Goal: Task Accomplishment & Management: Manage account settings

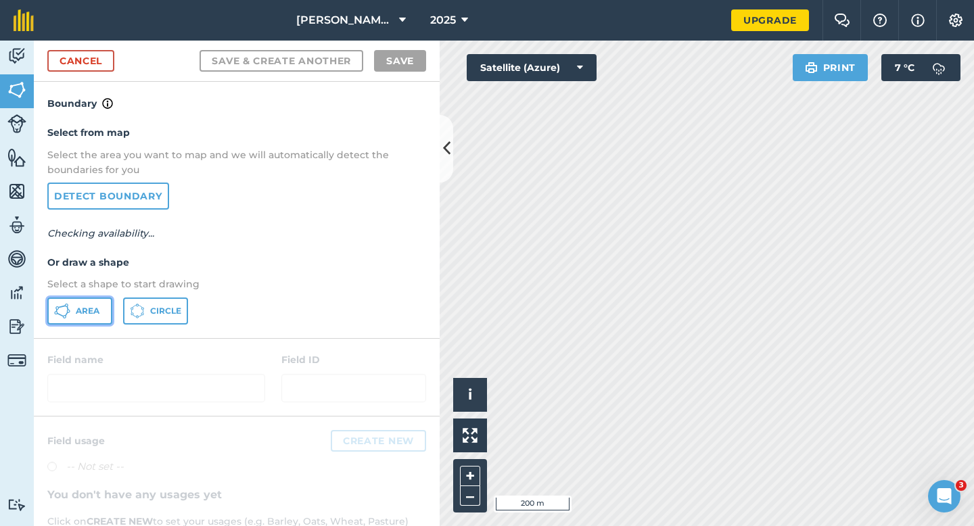
click at [102, 318] on button "Area" at bounding box center [79, 311] width 65 height 27
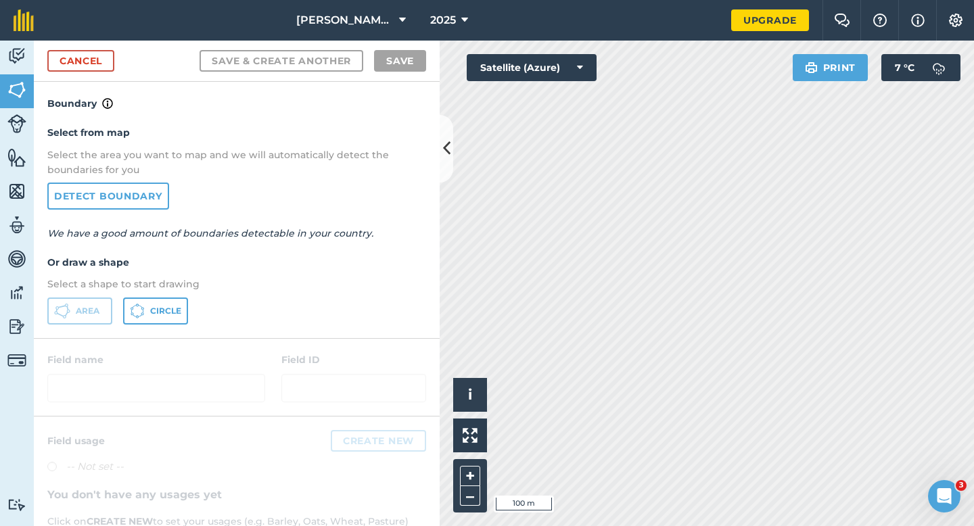
click at [750, 12] on div "[PERSON_NAME] Farming Partnership 2025 Upgrade Farm Chat Help Info Settings Map…" at bounding box center [487, 263] width 974 height 526
click at [101, 58] on link "Cancel" at bounding box center [80, 61] width 67 height 22
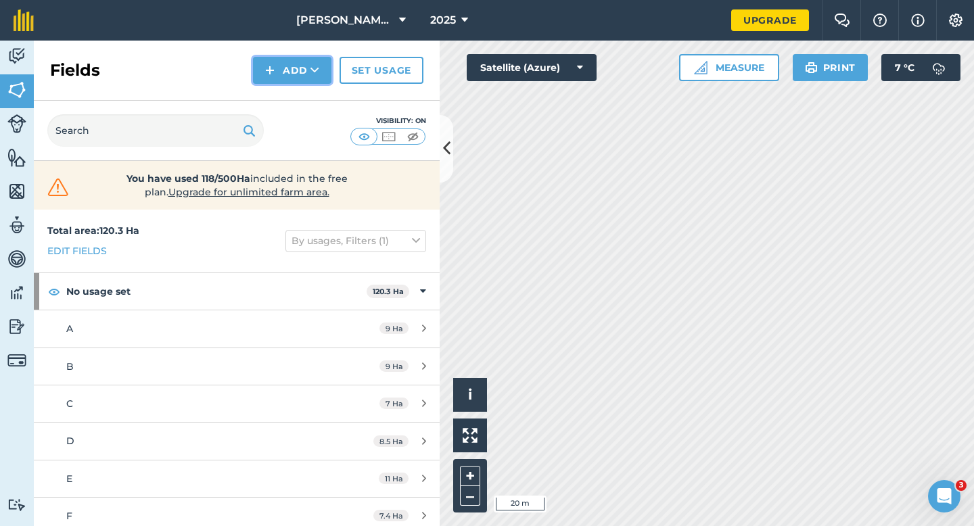
click at [294, 72] on button "Add" at bounding box center [292, 70] width 78 height 27
click at [294, 93] on link "Draw" at bounding box center [292, 101] width 74 height 30
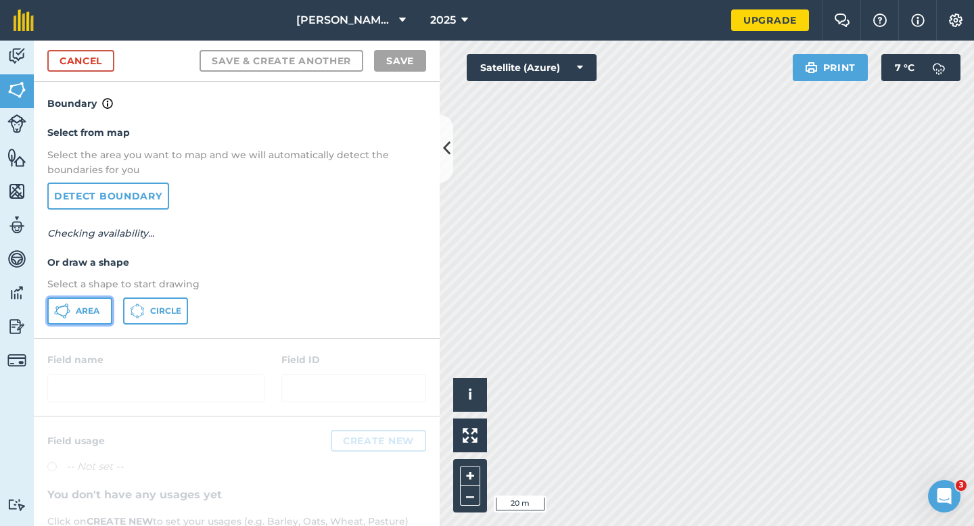
click at [67, 323] on button "Area" at bounding box center [79, 311] width 65 height 27
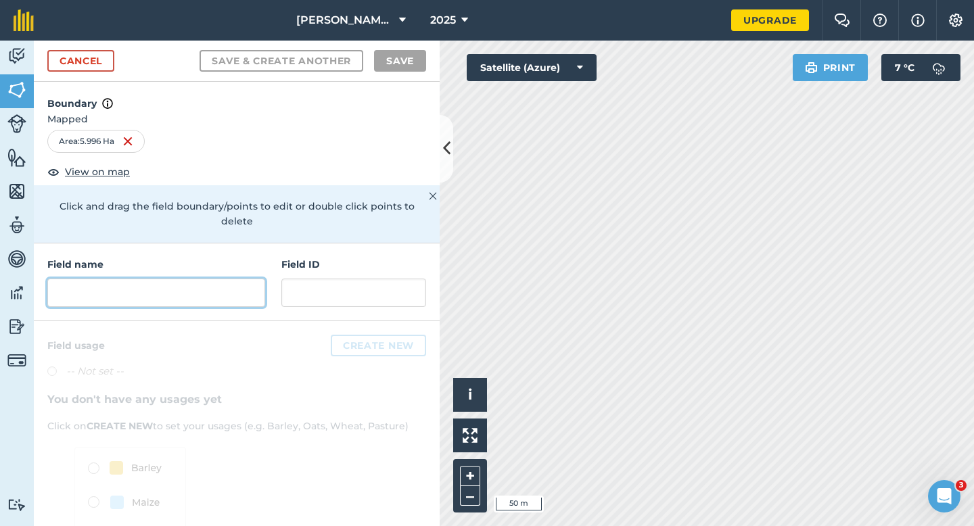
click at [210, 287] on input "text" at bounding box center [156, 293] width 218 height 28
click at [91, 53] on link "Cancel" at bounding box center [80, 61] width 67 height 22
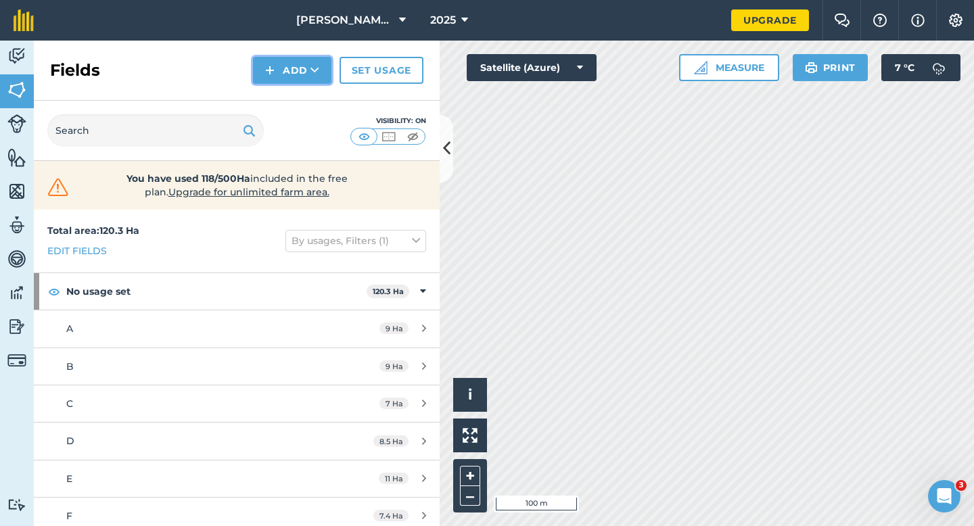
click at [272, 69] on img at bounding box center [269, 70] width 9 height 16
click at [283, 96] on link "Draw" at bounding box center [292, 101] width 74 height 30
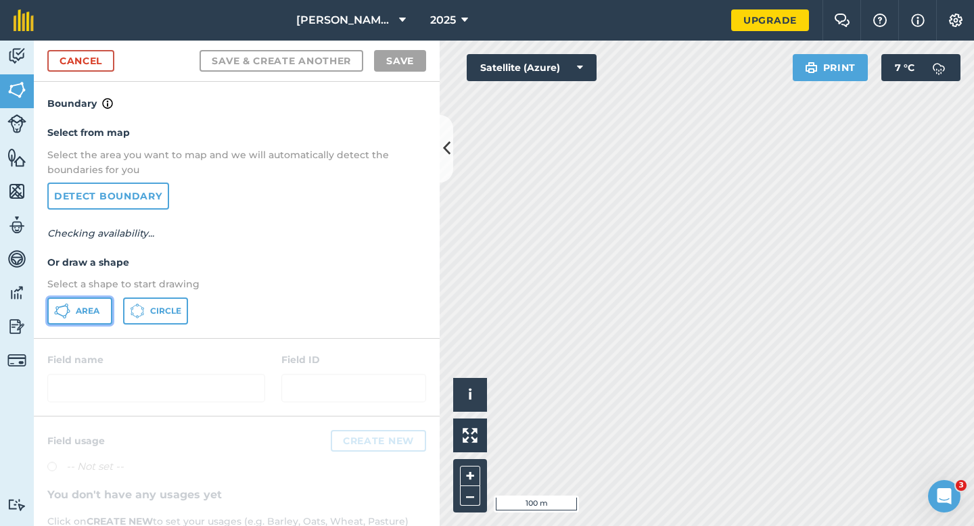
click at [97, 307] on span "Area" at bounding box center [88, 311] width 24 height 11
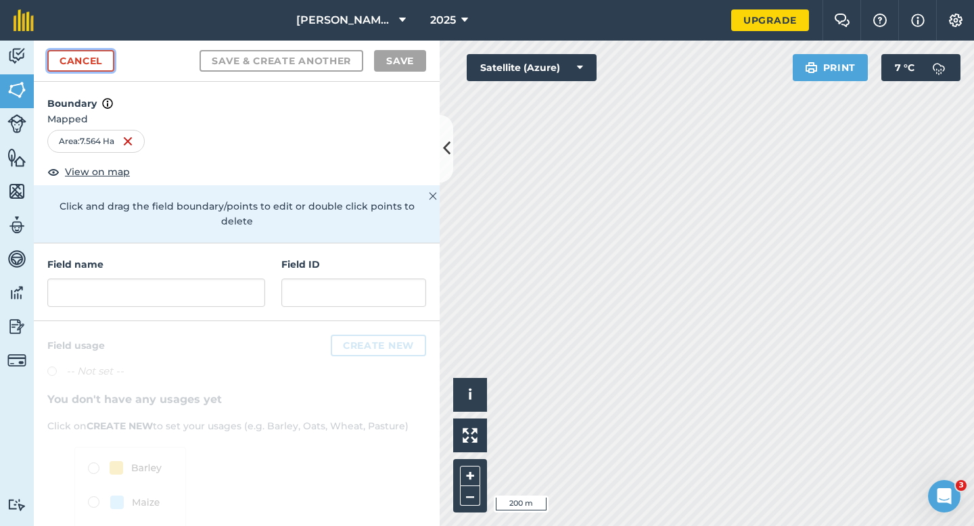
click at [93, 63] on link "Cancel" at bounding box center [80, 61] width 67 height 22
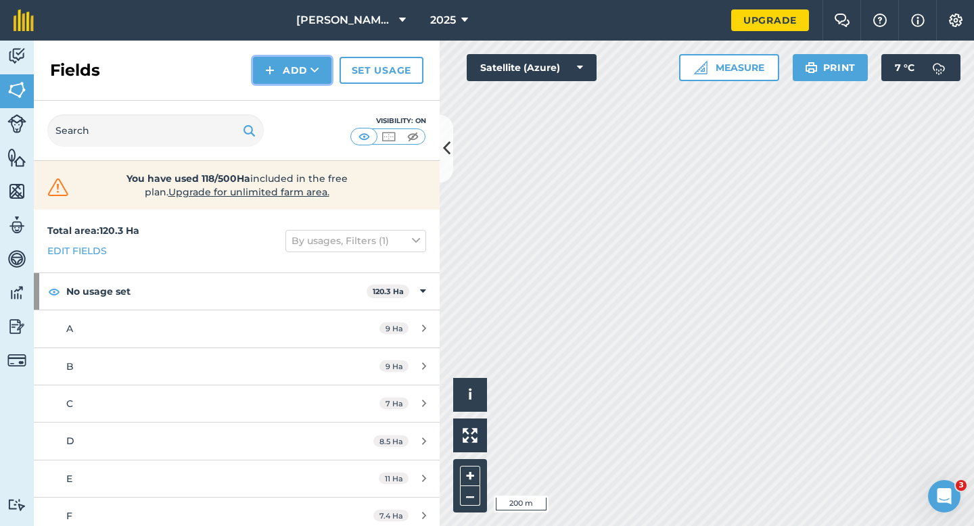
click at [269, 77] on img at bounding box center [269, 70] width 9 height 16
click at [278, 101] on link "Draw" at bounding box center [292, 101] width 74 height 30
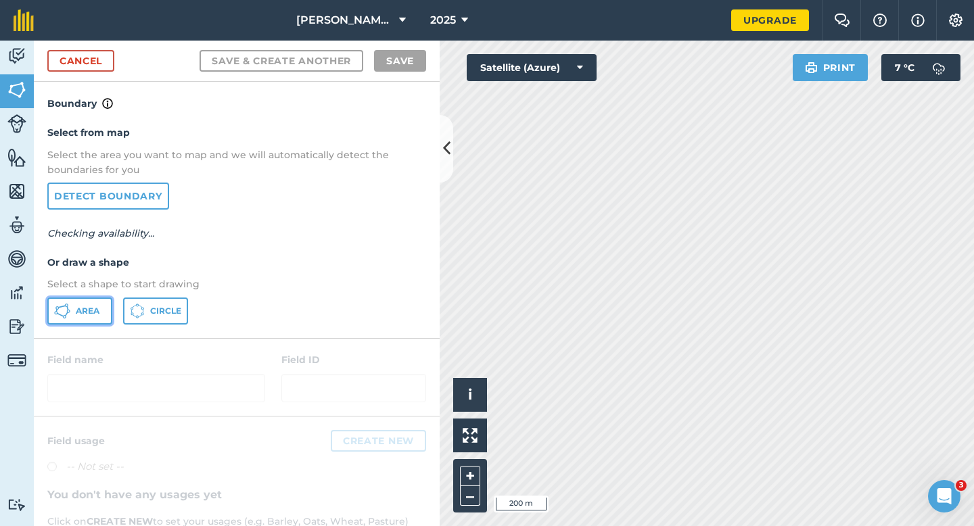
click at [85, 315] on span "Area" at bounding box center [88, 311] width 24 height 11
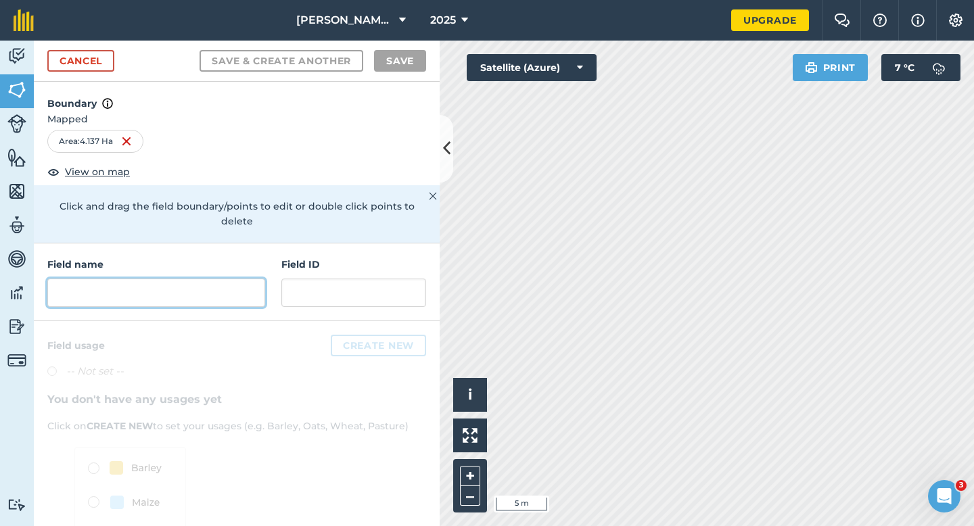
click at [245, 279] on input "text" at bounding box center [156, 293] width 218 height 28
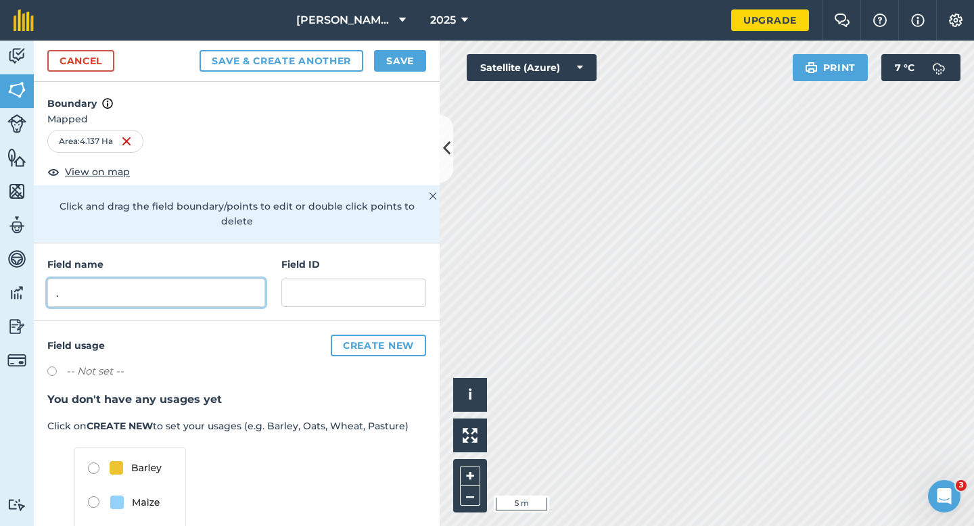
type input "."
click at [396, 68] on button "Save" at bounding box center [400, 61] width 52 height 22
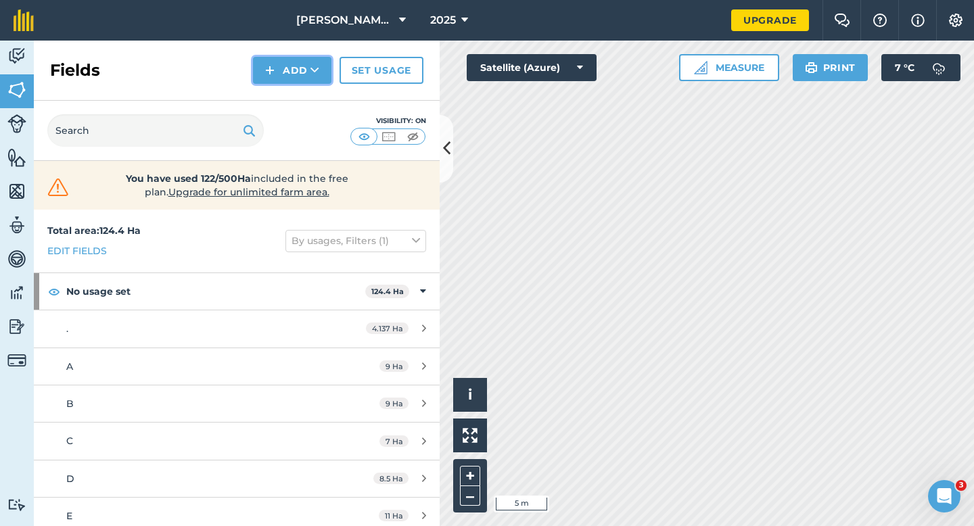
click at [283, 82] on button "Add" at bounding box center [292, 70] width 78 height 27
click at [283, 95] on link "Draw" at bounding box center [292, 101] width 74 height 30
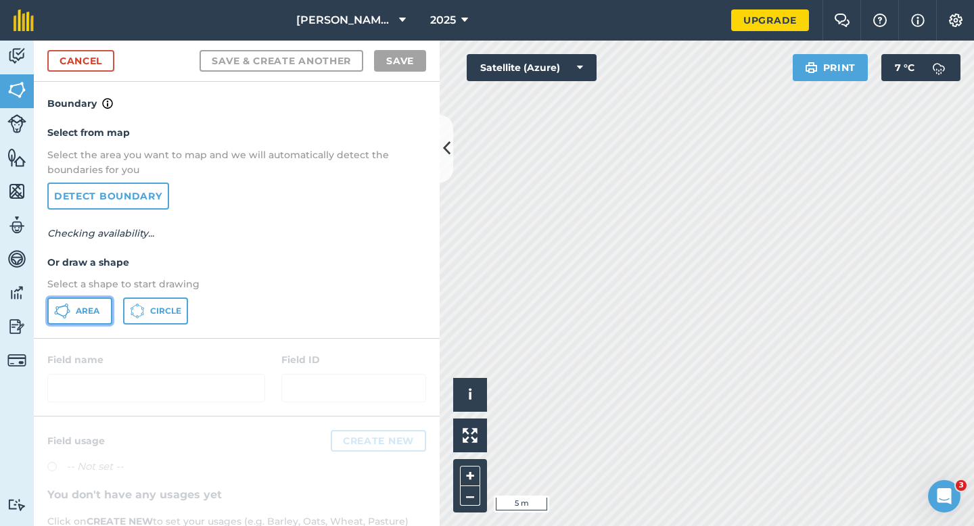
click at [105, 301] on button "Area" at bounding box center [79, 311] width 65 height 27
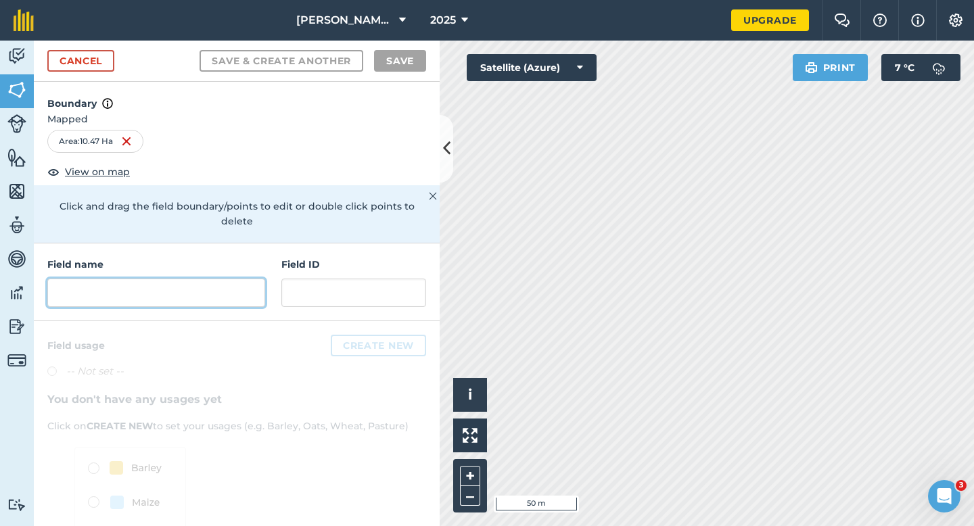
click at [162, 287] on input "text" at bounding box center [156, 293] width 218 height 28
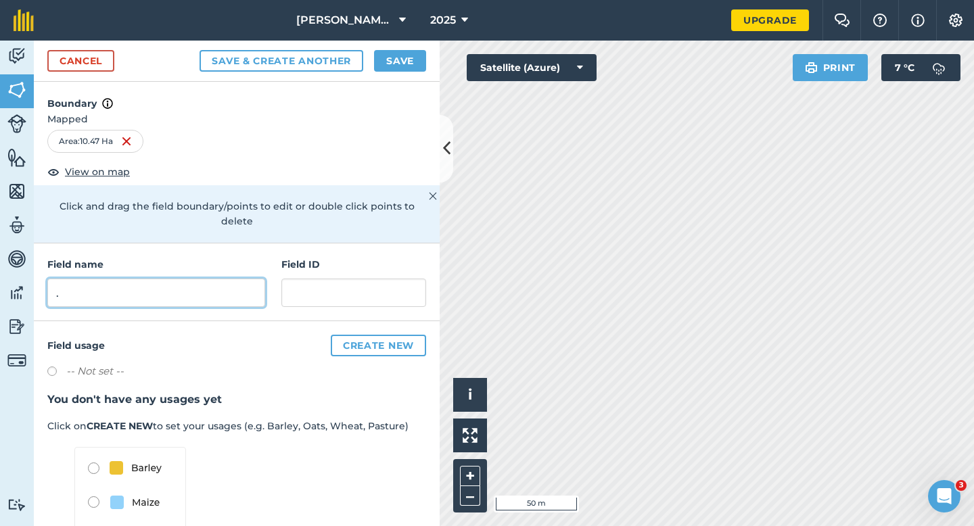
type input "."
click at [390, 64] on button "Save" at bounding box center [400, 61] width 52 height 22
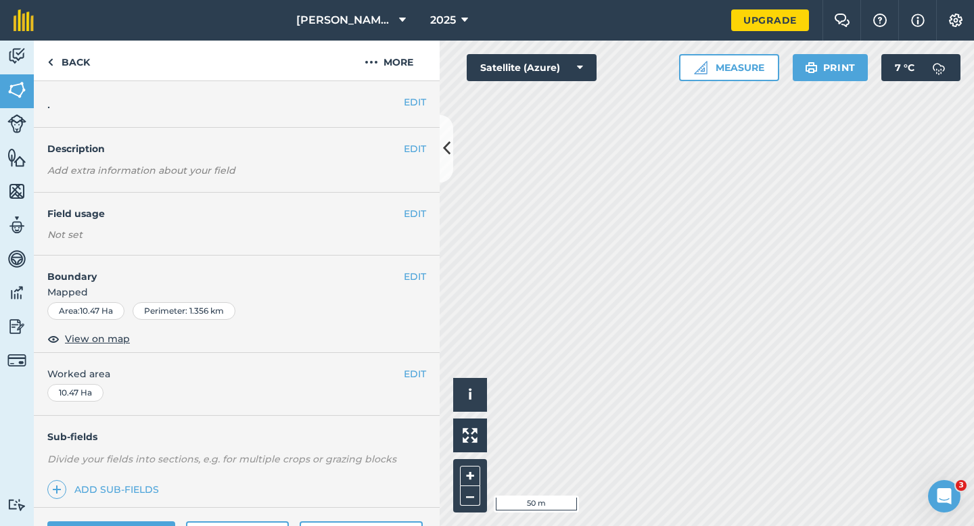
click at [421, 364] on div "EDIT Worked area 10.47 Ha" at bounding box center [237, 384] width 406 height 63
click at [408, 372] on button "EDIT" at bounding box center [415, 374] width 22 height 15
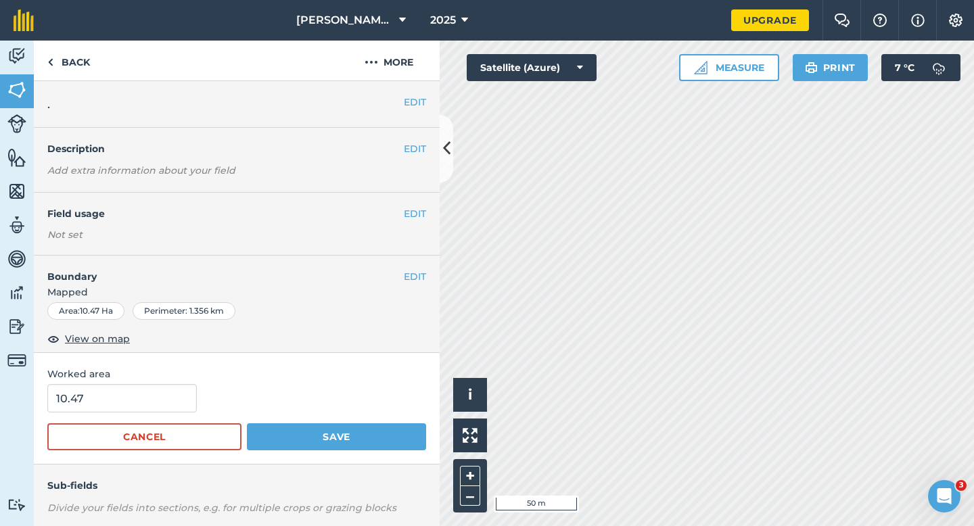
click at [193, 392] on div "10.47" at bounding box center [236, 398] width 379 height 28
click at [174, 392] on input "10.47" at bounding box center [121, 398] width 149 height 28
type input "10.5"
click at [247, 423] on button "Save" at bounding box center [336, 436] width 179 height 27
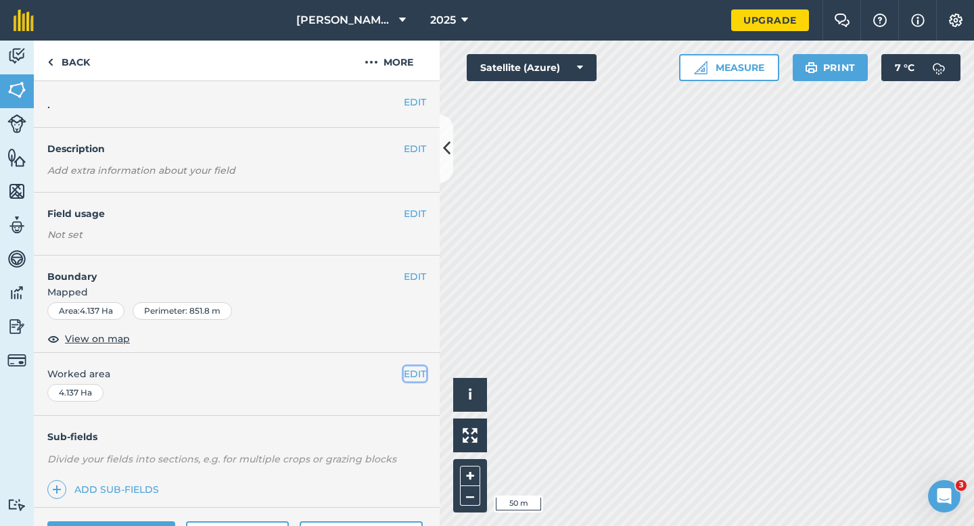
click at [417, 373] on button "EDIT" at bounding box center [415, 374] width 22 height 15
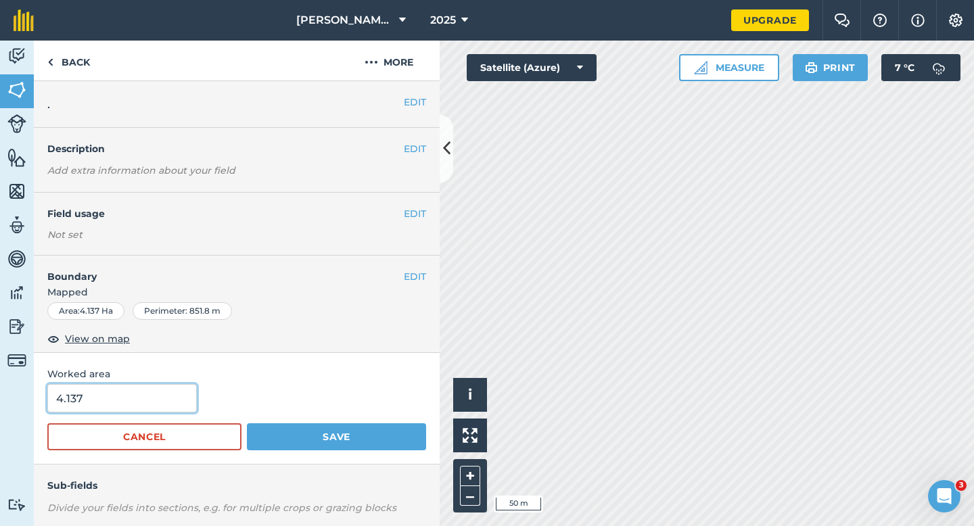
click at [155, 400] on input "4.137" at bounding box center [121, 398] width 149 height 28
type input "5"
click at [247, 423] on button "Save" at bounding box center [336, 436] width 179 height 27
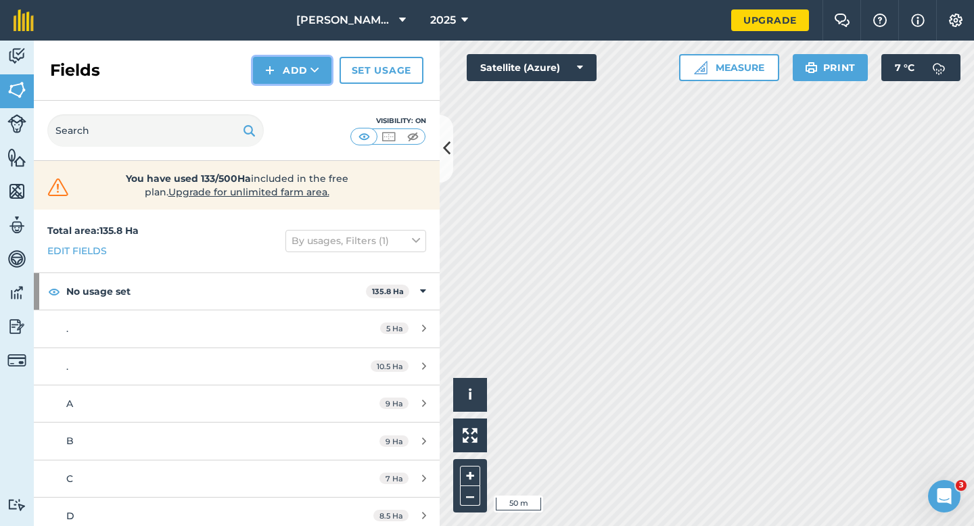
click at [282, 80] on button "Add" at bounding box center [292, 70] width 78 height 27
click at [287, 99] on link "Draw" at bounding box center [292, 101] width 74 height 30
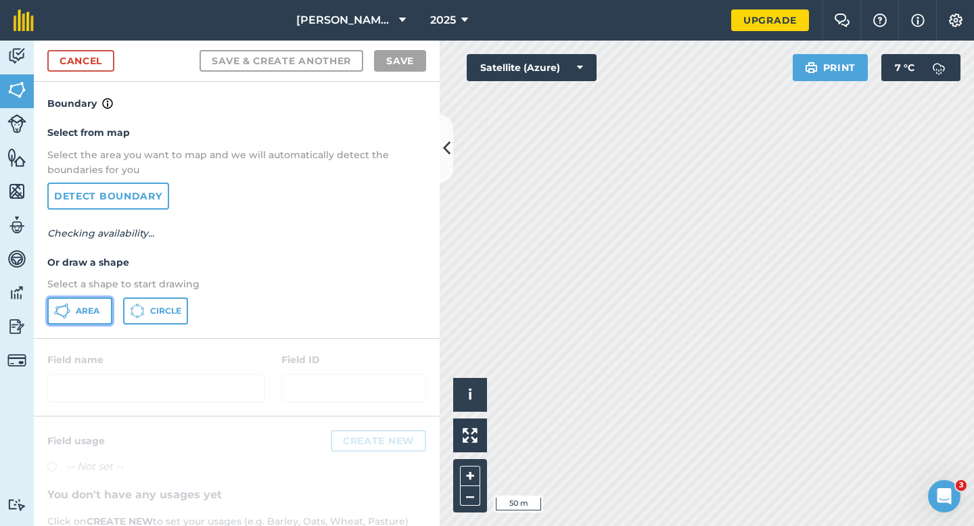
click at [75, 302] on button "Area" at bounding box center [79, 311] width 65 height 27
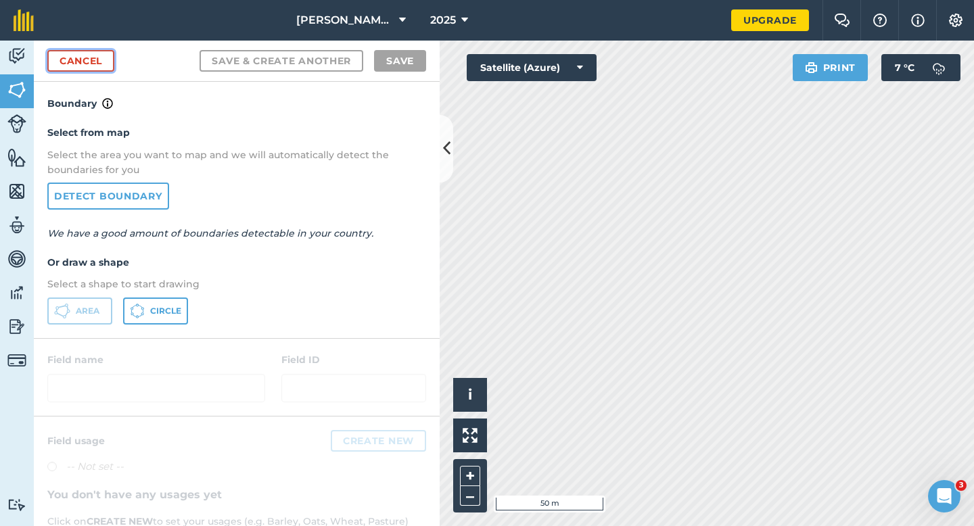
click at [85, 55] on link "Cancel" at bounding box center [80, 61] width 67 height 22
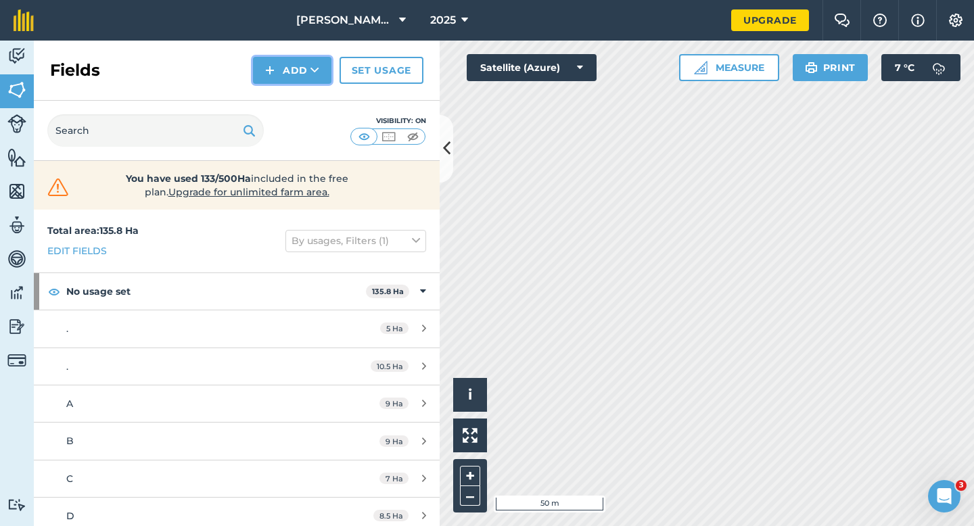
click at [293, 76] on button "Add" at bounding box center [292, 70] width 78 height 27
click at [293, 90] on link "Draw" at bounding box center [292, 101] width 74 height 30
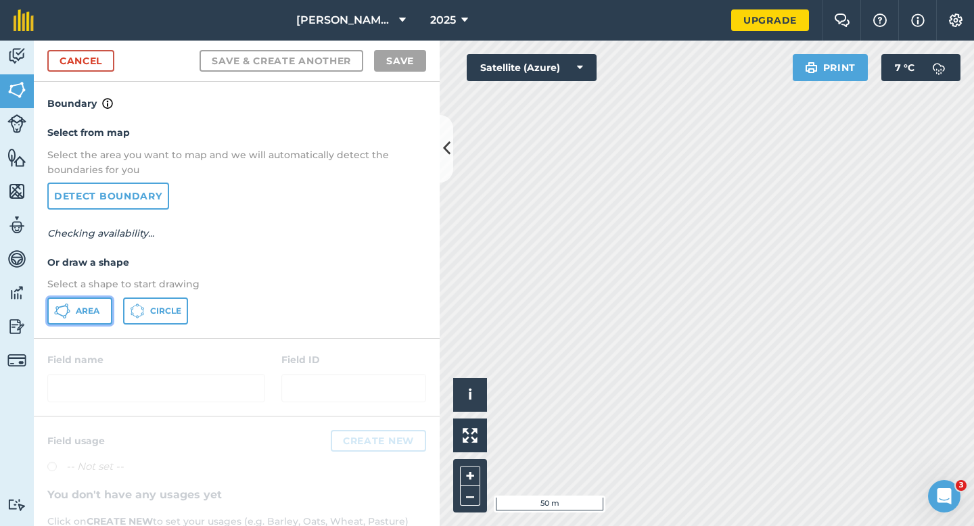
click at [82, 315] on span "Area" at bounding box center [88, 311] width 24 height 11
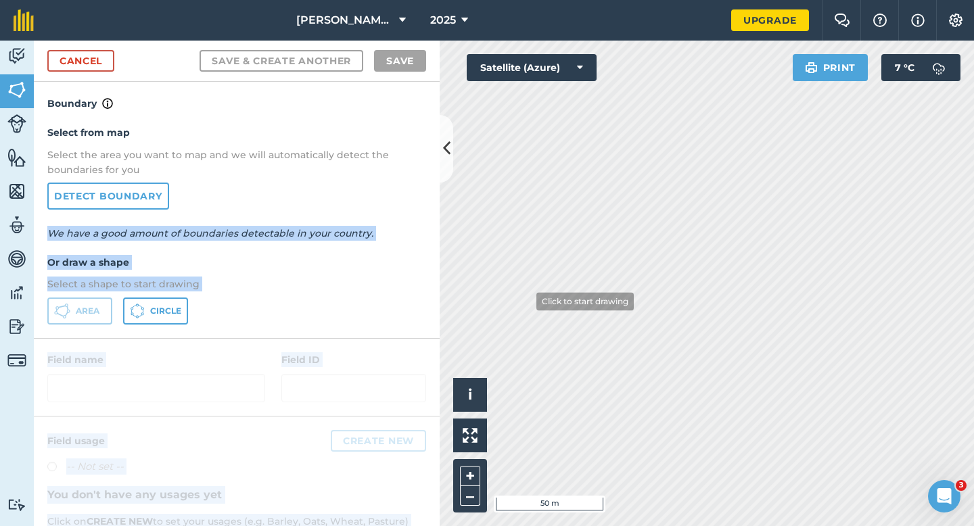
click at [559, 332] on div "Activity Fields Livestock Features Maps Team Vehicles Data Reporting Billing Tu…" at bounding box center [487, 284] width 974 height 486
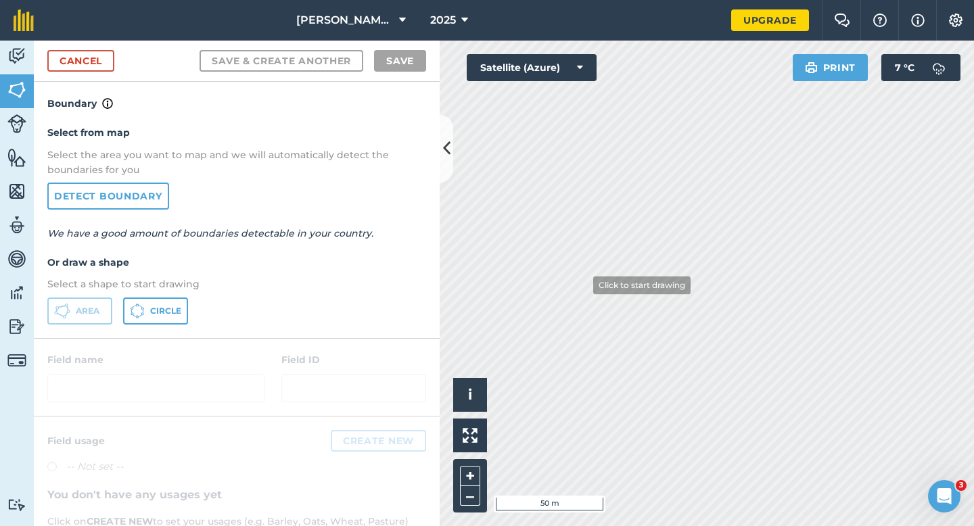
click at [335, 256] on h4 "Or draw a shape" at bounding box center [236, 262] width 379 height 15
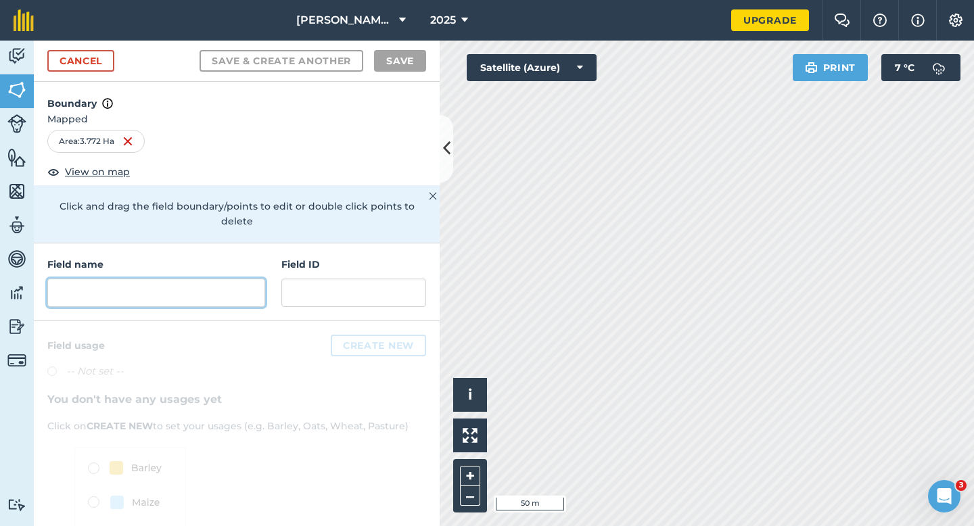
click at [210, 279] on input "text" at bounding box center [156, 293] width 218 height 28
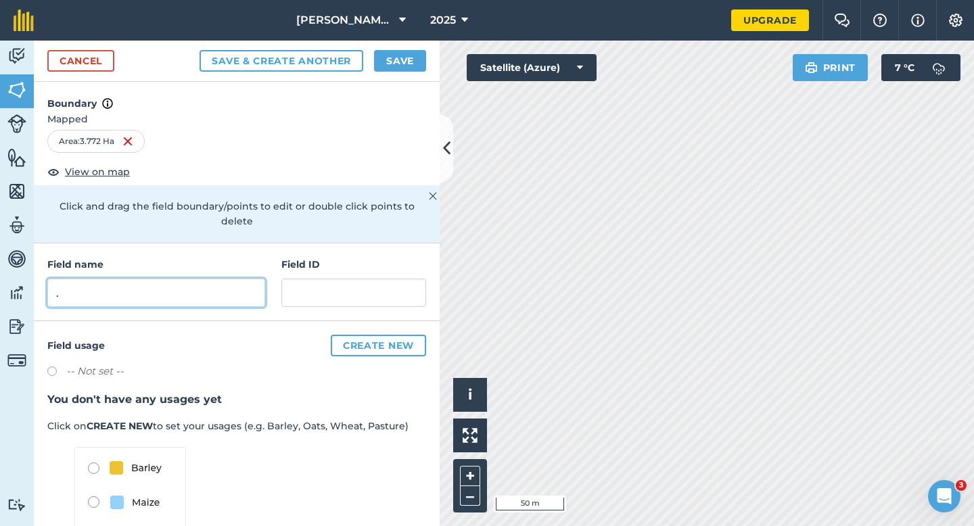
type input "."
click at [387, 70] on button "Save" at bounding box center [400, 61] width 52 height 22
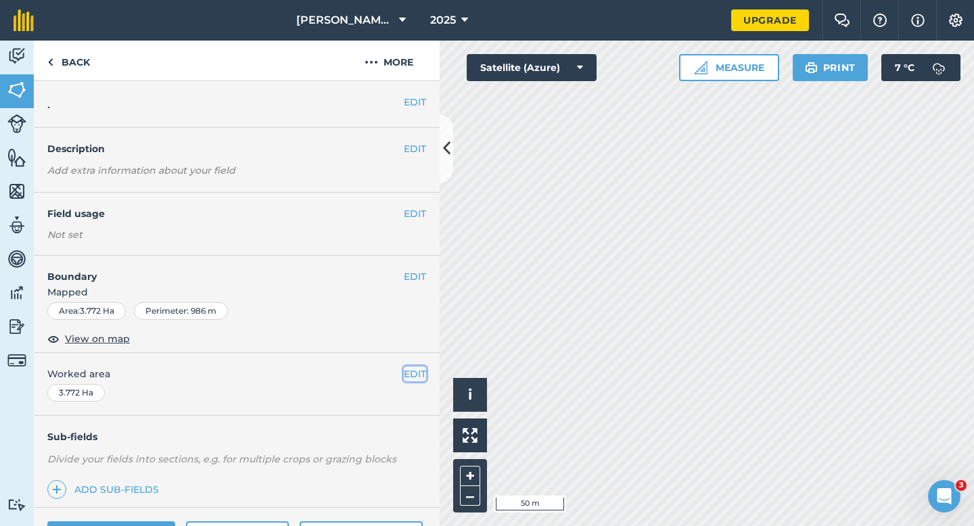
click at [419, 373] on button "EDIT" at bounding box center [415, 374] width 22 height 15
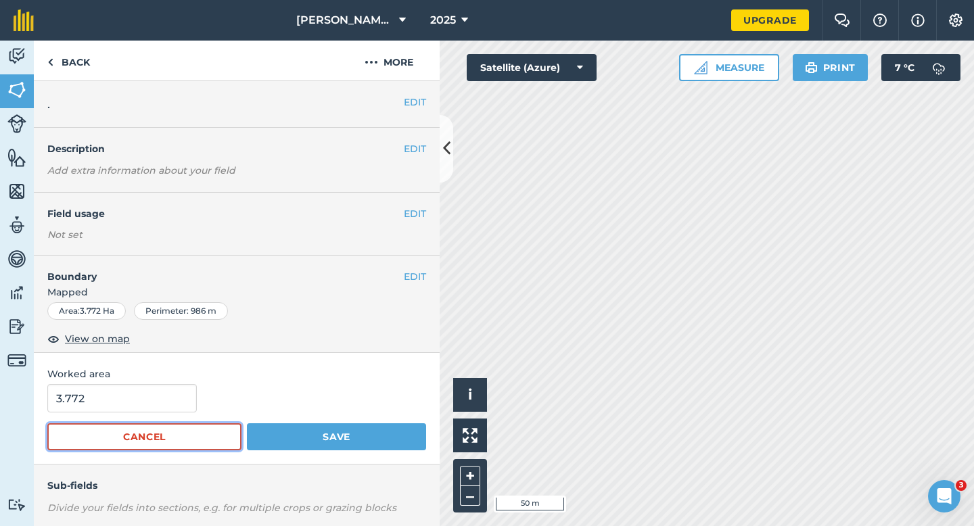
click at [186, 448] on button "Cancel" at bounding box center [144, 436] width 194 height 27
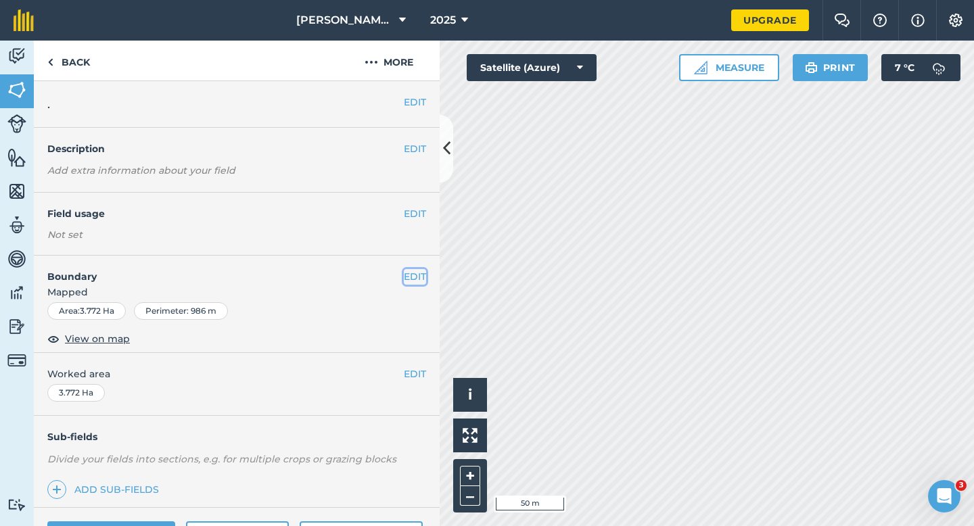
click at [412, 272] on button "EDIT" at bounding box center [415, 276] width 22 height 15
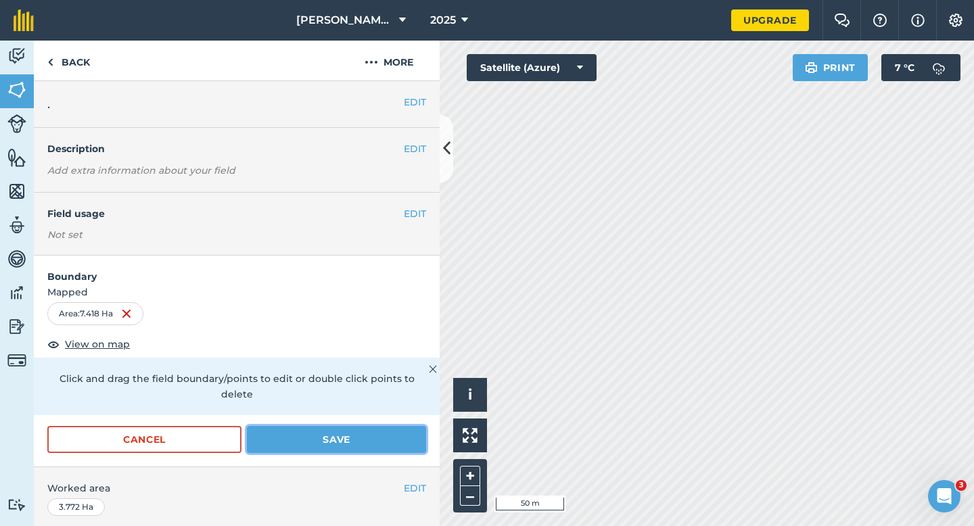
click at [371, 426] on button "Save" at bounding box center [336, 439] width 179 height 27
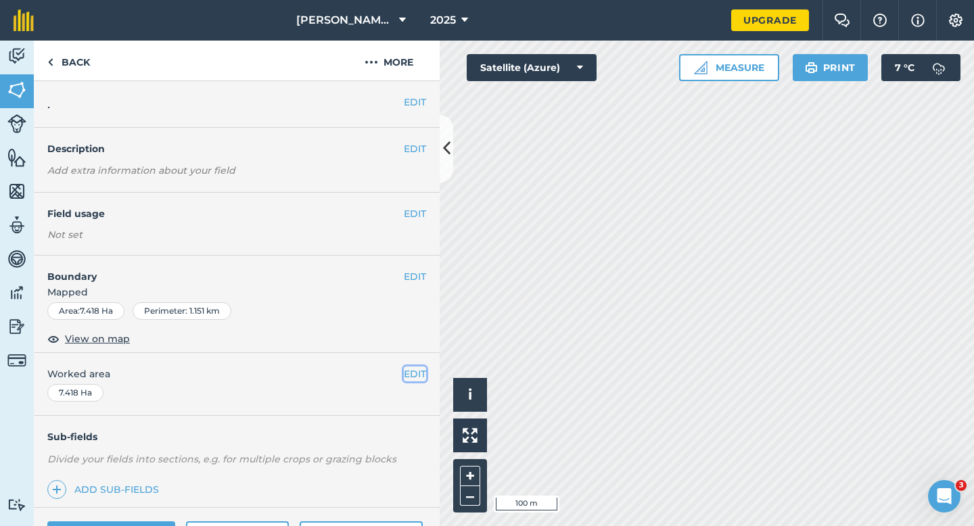
click at [416, 375] on button "EDIT" at bounding box center [415, 374] width 22 height 15
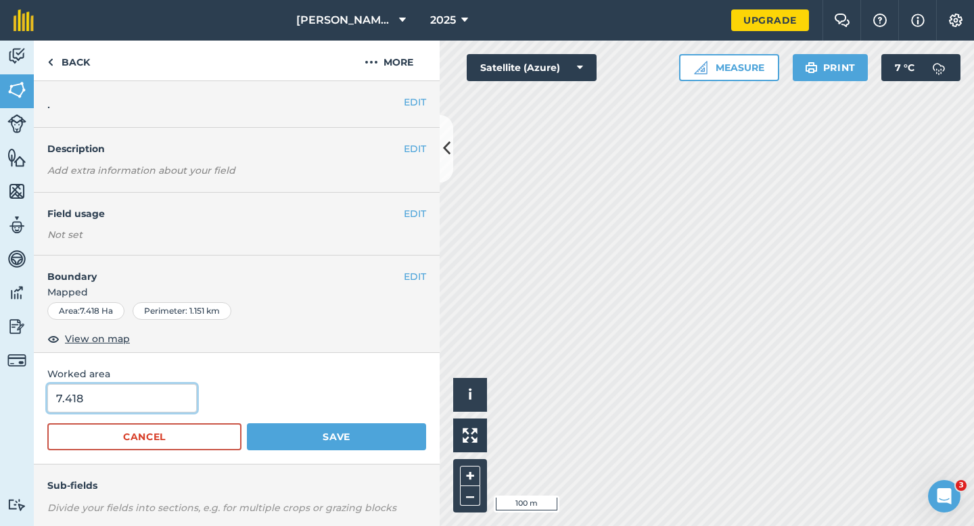
click at [160, 392] on input "7.418" at bounding box center [121, 398] width 149 height 28
type input "7.4"
click at [247, 423] on button "Save" at bounding box center [336, 436] width 179 height 27
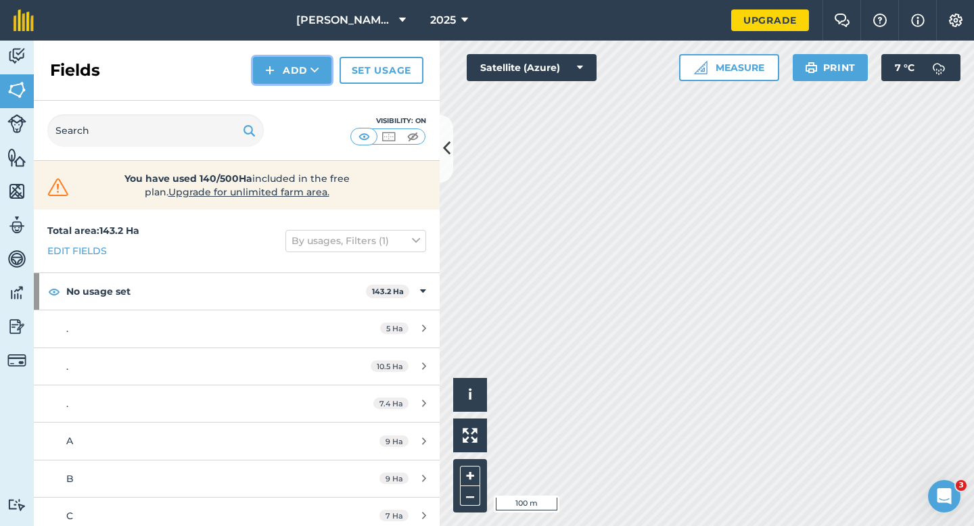
click at [289, 65] on button "Add" at bounding box center [292, 70] width 78 height 27
click at [289, 90] on link "Draw" at bounding box center [292, 101] width 74 height 30
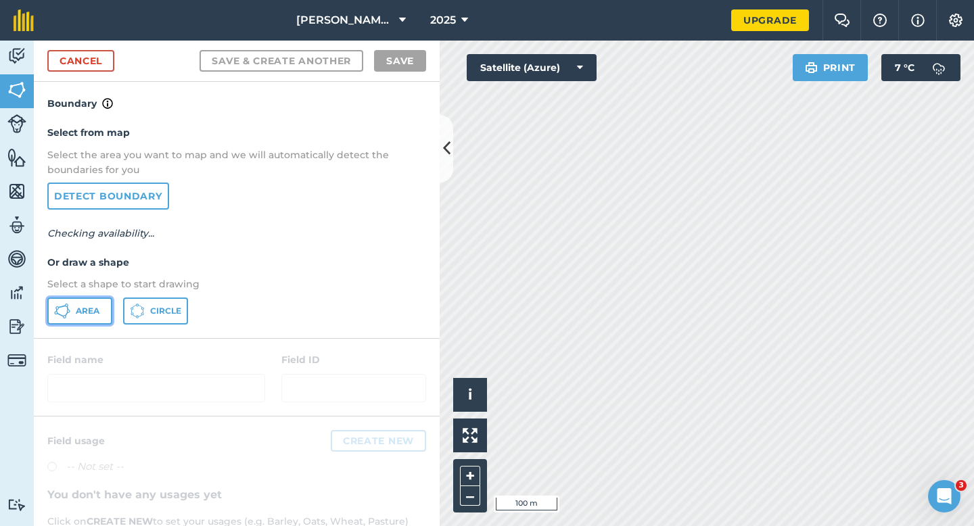
click at [103, 303] on button "Area" at bounding box center [79, 311] width 65 height 27
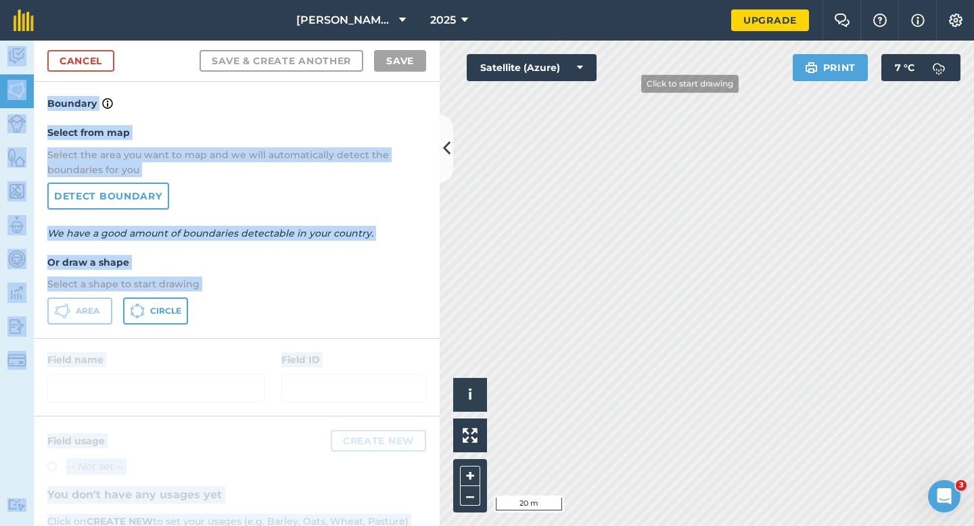
click at [621, 116] on div "[PERSON_NAME] Farming Partnership 2025 Upgrade Farm Chat Help Info Settings Map…" at bounding box center [487, 263] width 974 height 526
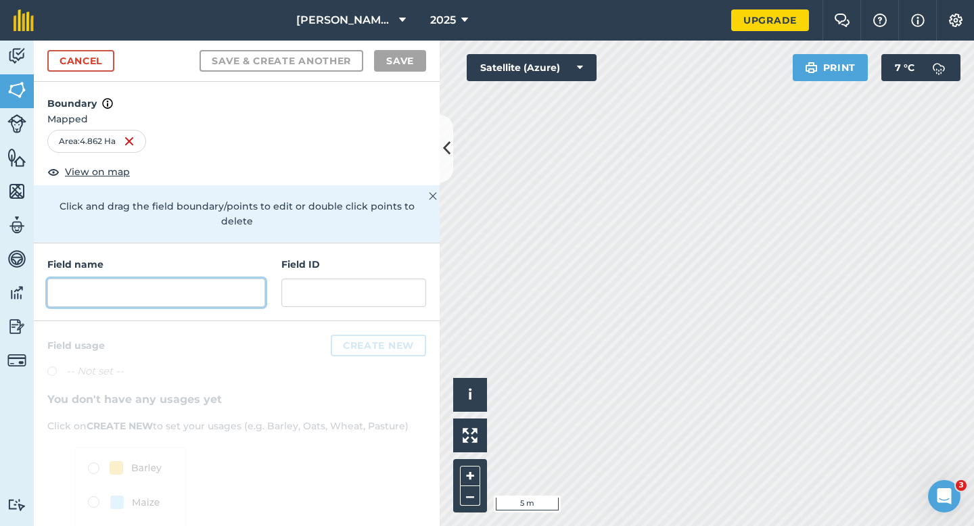
click at [235, 291] on div "Field name Field ID" at bounding box center [237, 282] width 406 height 78
click at [235, 287] on input "." at bounding box center [156, 293] width 218 height 28
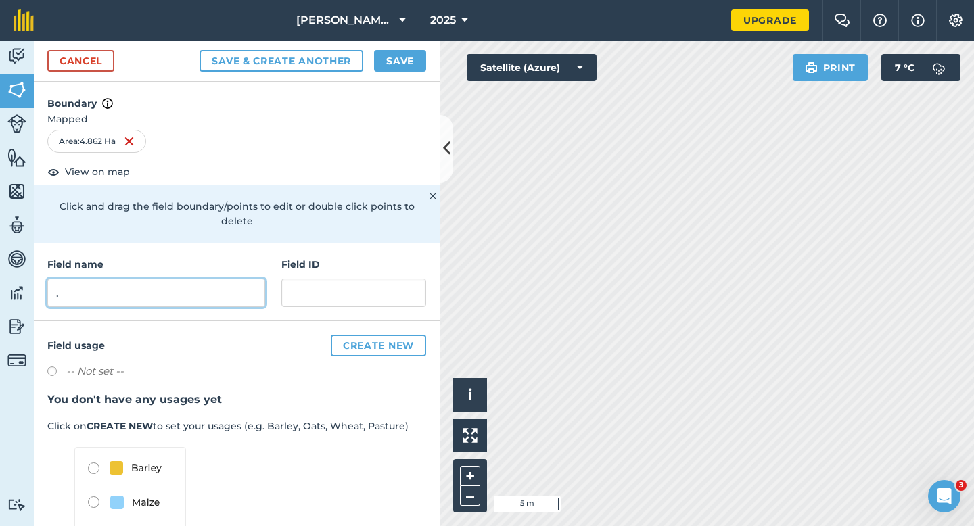
type input "."
click at [412, 72] on div "Cancel Save & Create Another Save" at bounding box center [237, 61] width 406 height 41
click at [418, 70] on button "Save" at bounding box center [400, 61] width 52 height 22
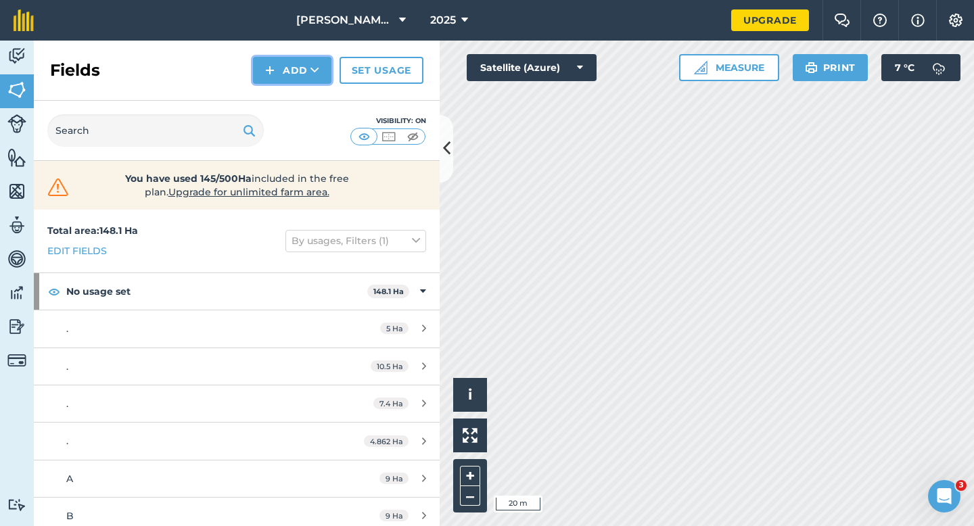
click at [285, 71] on button "Add" at bounding box center [292, 70] width 78 height 27
click at [285, 95] on link "Draw" at bounding box center [292, 101] width 74 height 30
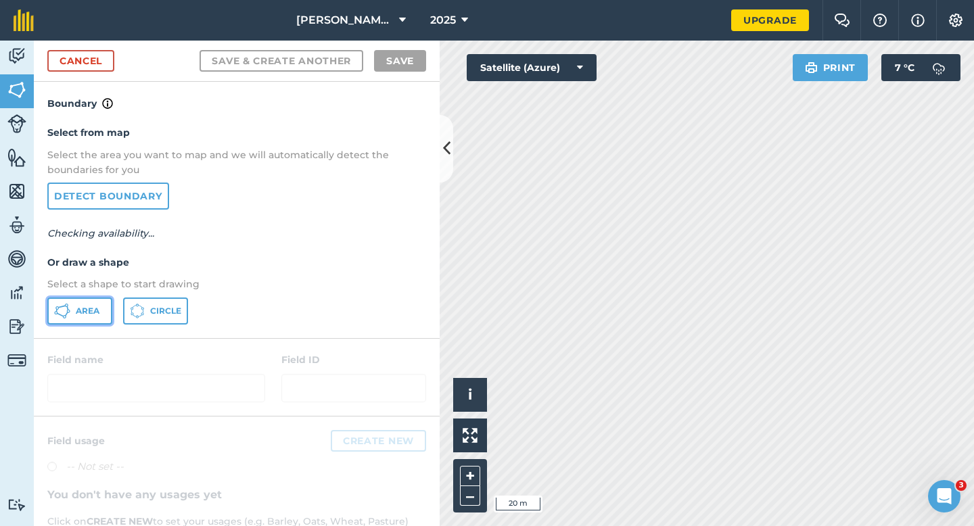
click at [101, 318] on button "Area" at bounding box center [79, 311] width 65 height 27
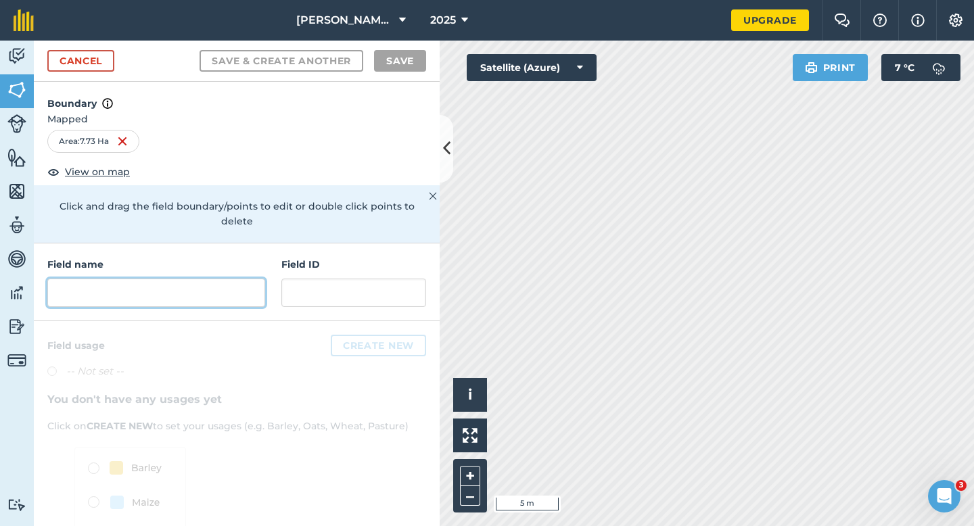
click at [161, 286] on input "text" at bounding box center [156, 293] width 218 height 28
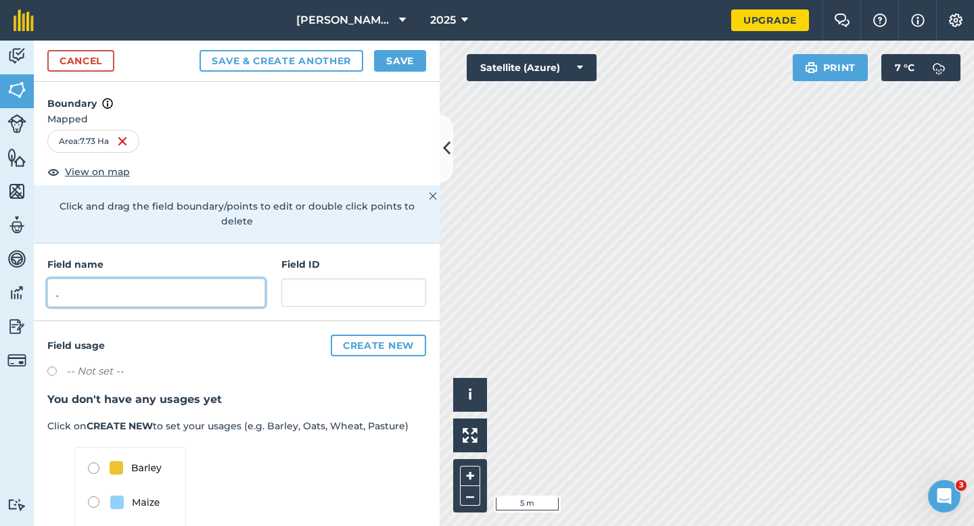
type input "."
click at [403, 58] on button "Save" at bounding box center [400, 61] width 52 height 22
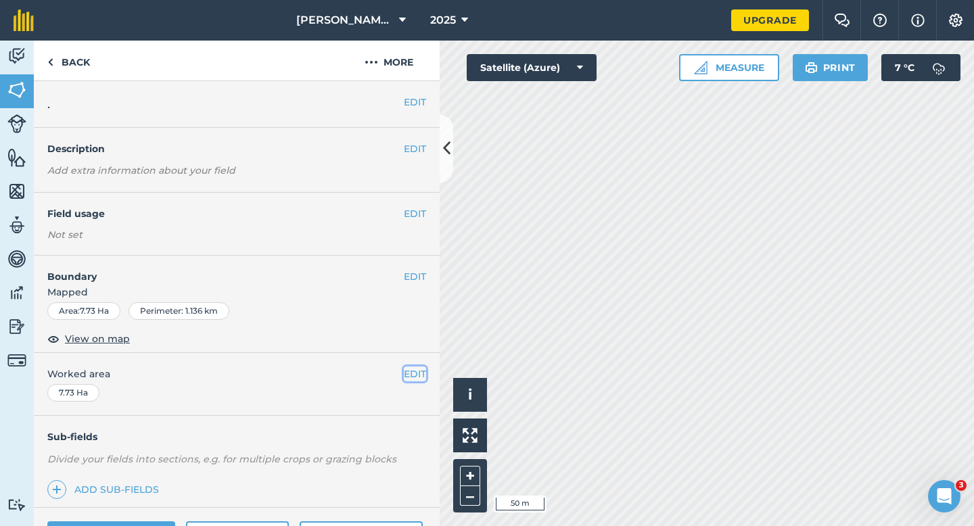
click at [418, 378] on button "EDIT" at bounding box center [415, 374] width 22 height 15
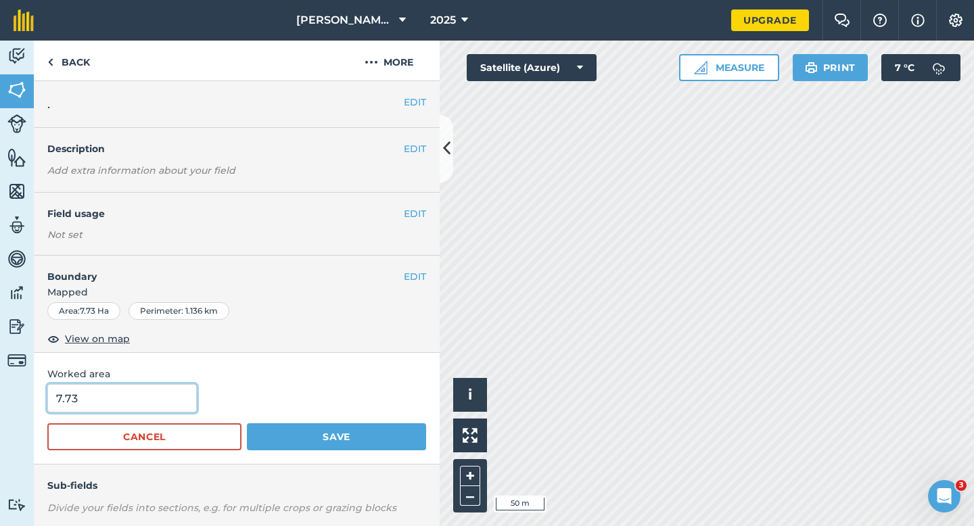
click at [101, 400] on input "7.73" at bounding box center [121, 398] width 149 height 28
type input "7.7"
click at [247, 423] on button "Save" at bounding box center [336, 436] width 179 height 27
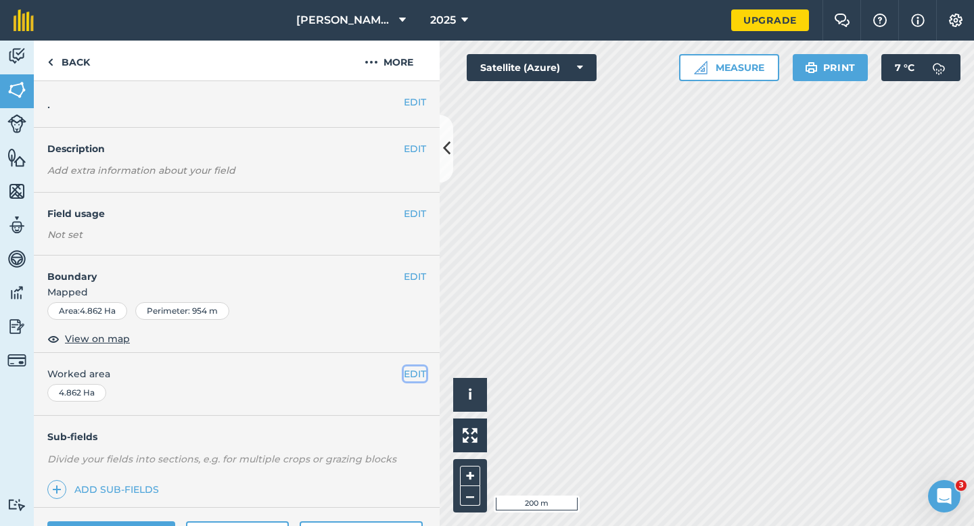
click at [415, 369] on button "EDIT" at bounding box center [415, 374] width 22 height 15
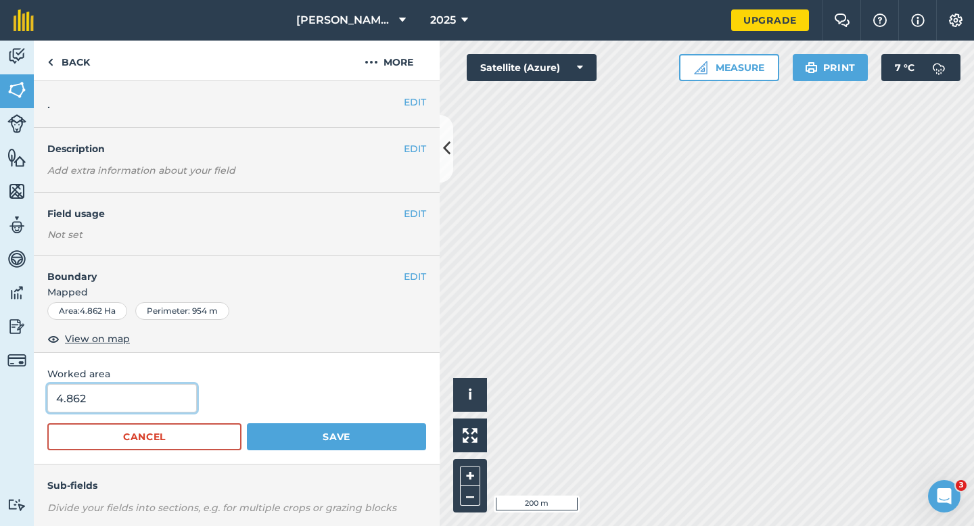
click at [149, 394] on input "4.862" at bounding box center [121, 398] width 149 height 28
type input "5"
click at [247, 423] on button "Save" at bounding box center [336, 436] width 179 height 27
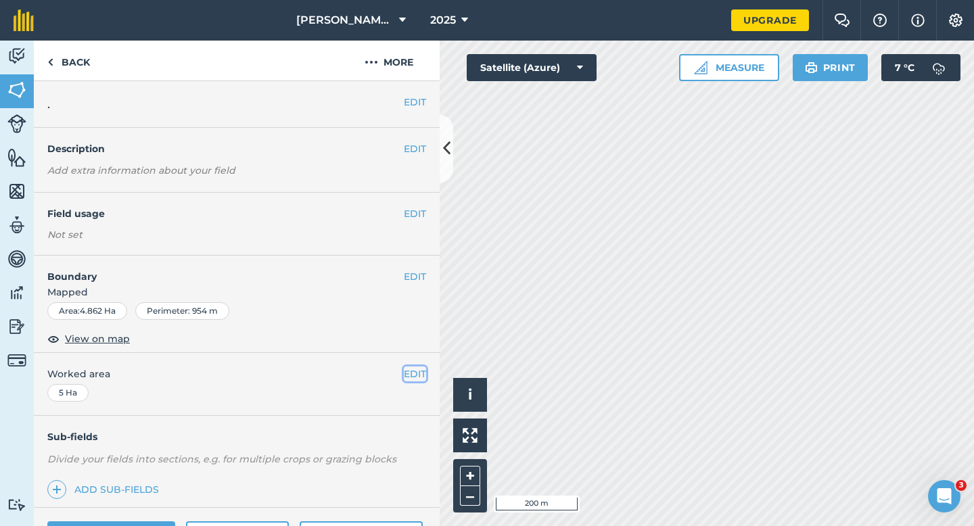
click at [421, 371] on button "EDIT" at bounding box center [415, 374] width 22 height 15
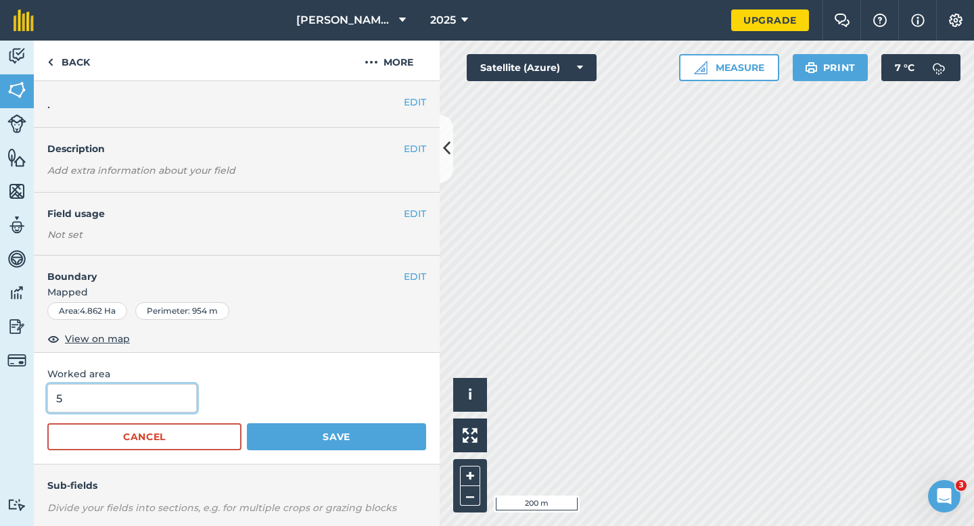
type input "6"
click at [106, 396] on input "6" at bounding box center [121, 398] width 149 height 28
click at [247, 423] on button "Save" at bounding box center [336, 436] width 179 height 27
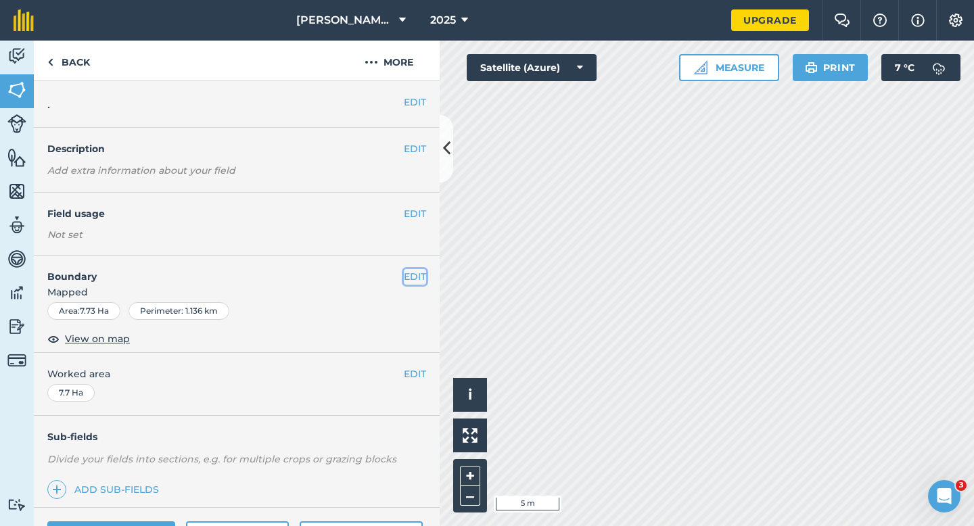
click at [417, 274] on button "EDIT" at bounding box center [415, 276] width 22 height 15
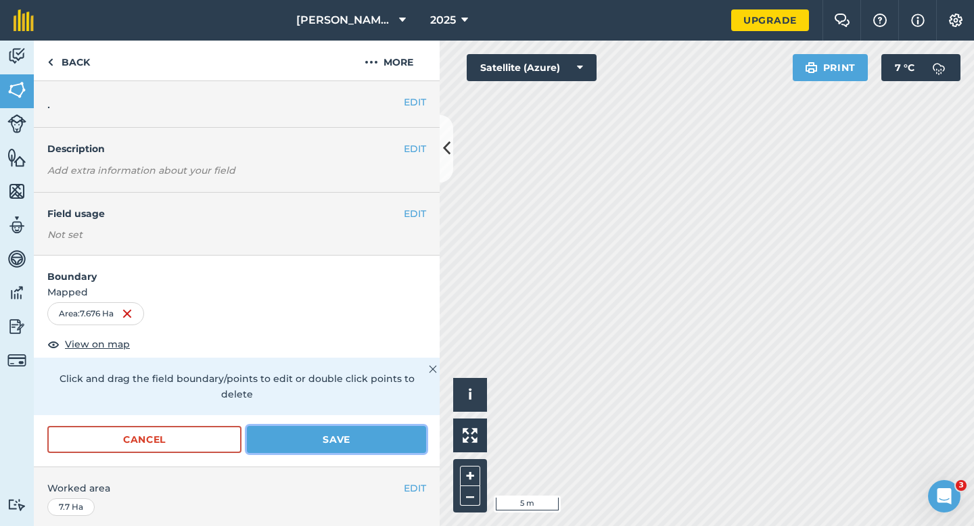
click at [325, 428] on button "Save" at bounding box center [336, 439] width 179 height 27
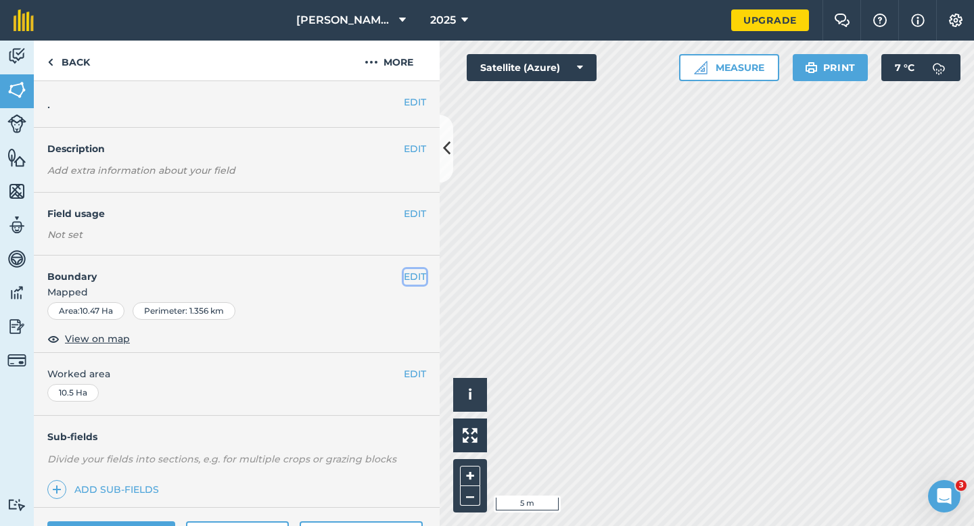
click at [406, 277] on button "EDIT" at bounding box center [415, 276] width 22 height 15
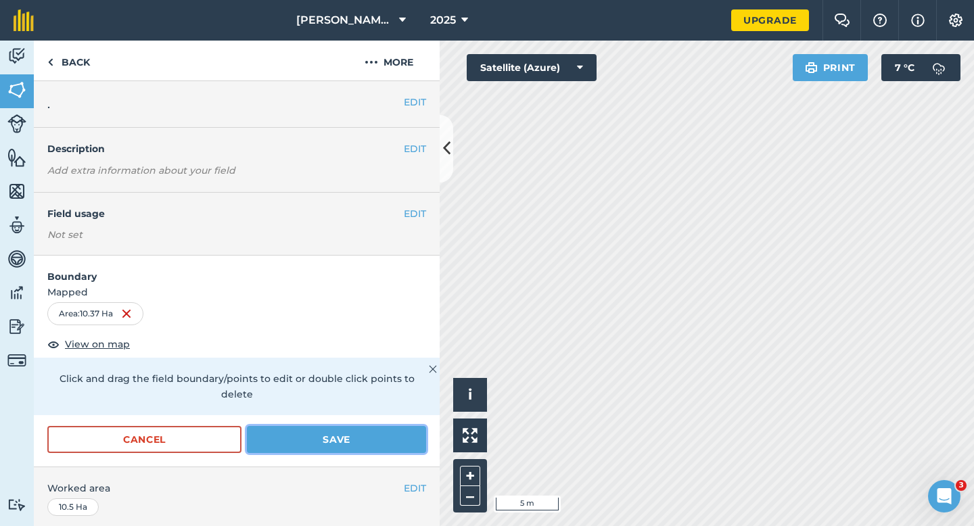
click at [419, 427] on button "Save" at bounding box center [336, 439] width 179 height 27
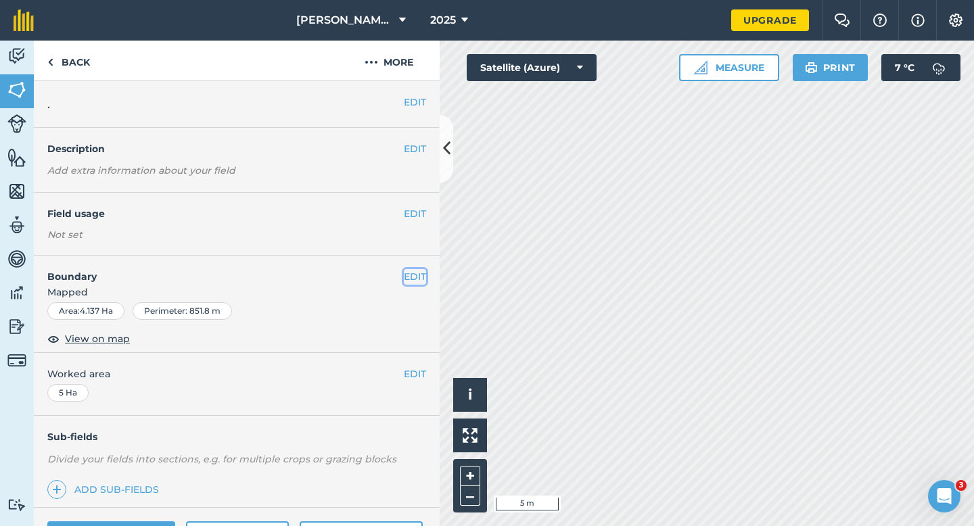
click at [417, 279] on button "EDIT" at bounding box center [415, 276] width 22 height 15
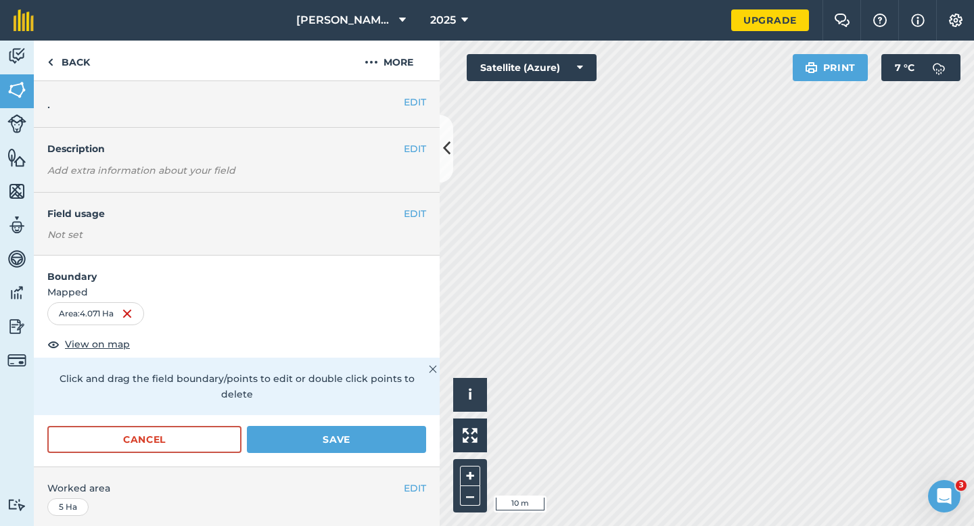
click at [310, 467] on div "EDIT Worked area 5 Ha" at bounding box center [237, 498] width 406 height 63
click at [321, 438] on div "Cancel Save" at bounding box center [237, 446] width 406 height 41
click at [362, 427] on button "Save" at bounding box center [336, 439] width 179 height 27
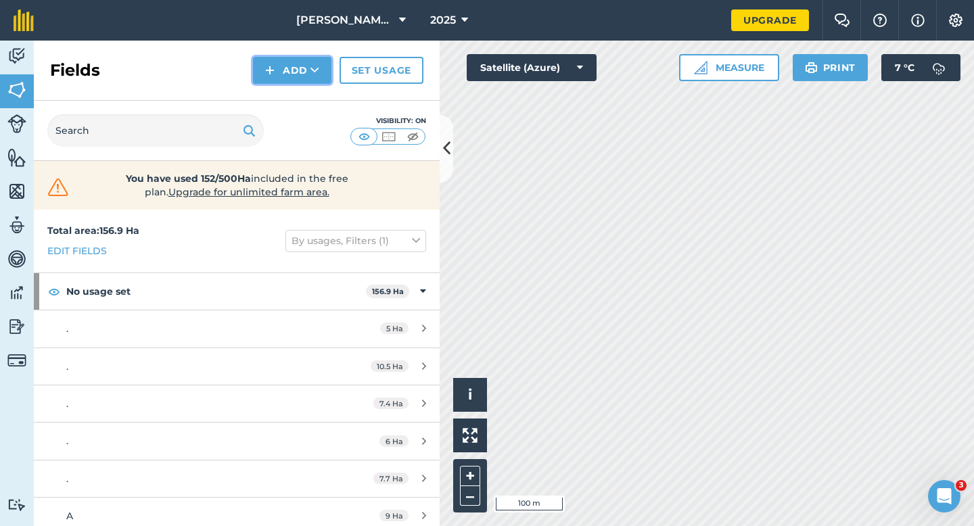
click at [302, 76] on button "Add" at bounding box center [292, 70] width 78 height 27
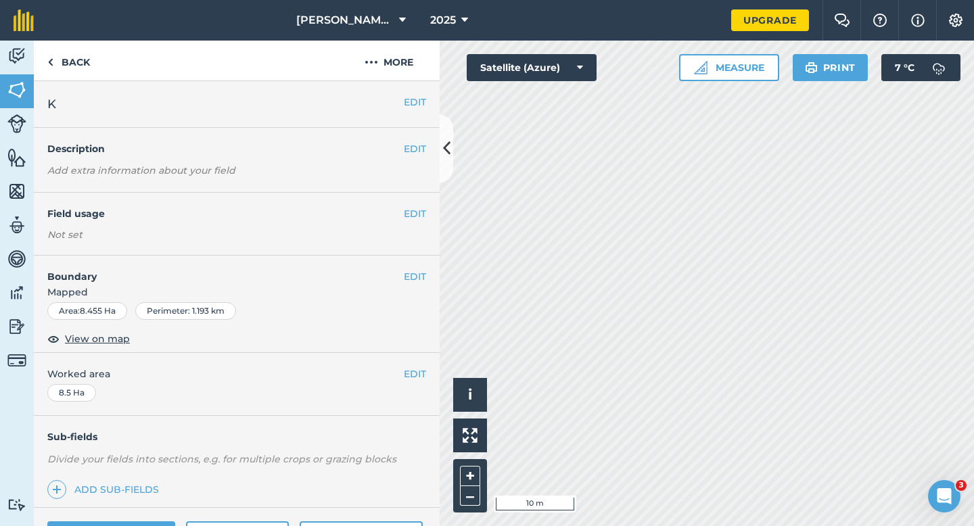
click at [409, 265] on div "EDIT Boundary Mapped Area : 8.455 Ha Perimeter : 1.193 km View on map" at bounding box center [237, 304] width 406 height 97
click at [409, 281] on button "EDIT" at bounding box center [415, 276] width 22 height 15
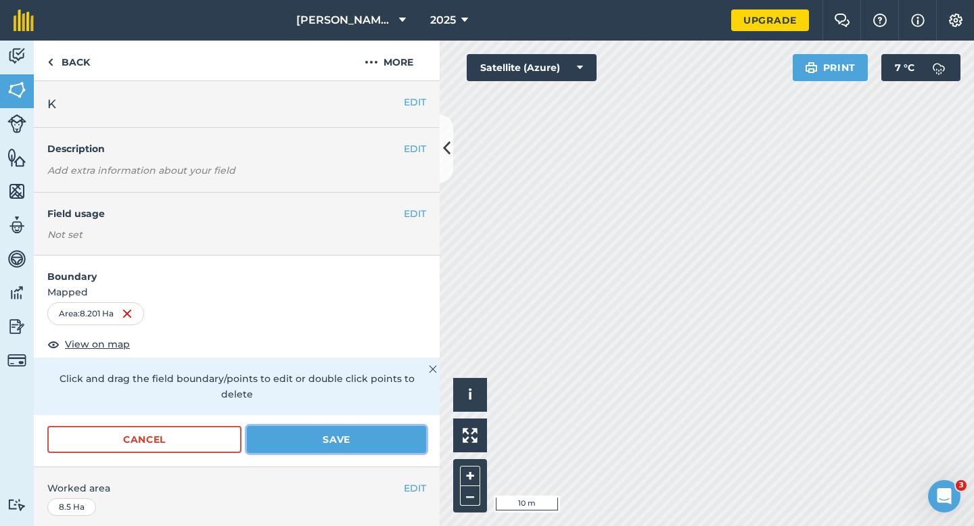
click at [406, 426] on button "Save" at bounding box center [336, 439] width 179 height 27
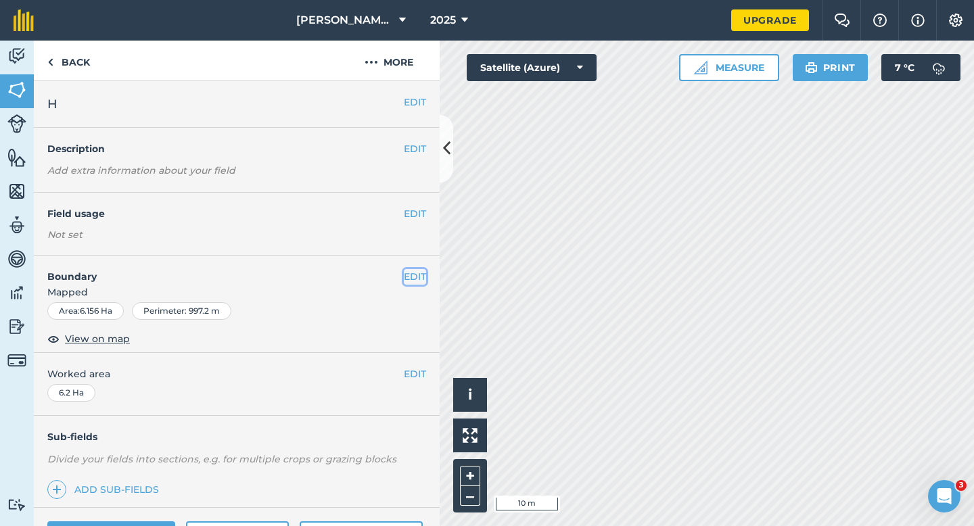
click at [412, 283] on button "EDIT" at bounding box center [415, 276] width 22 height 15
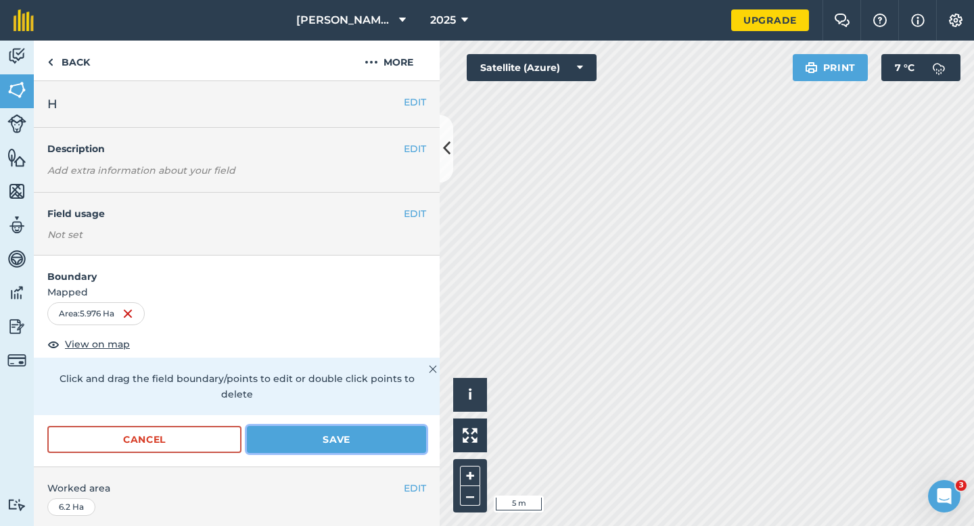
click at [335, 426] on button "Save" at bounding box center [336, 439] width 179 height 27
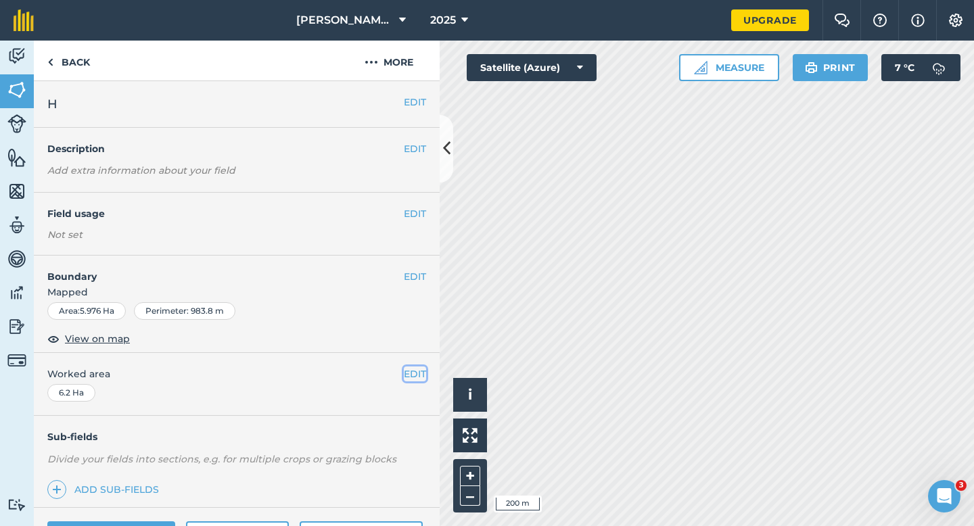
click at [415, 375] on button "EDIT" at bounding box center [415, 374] width 22 height 15
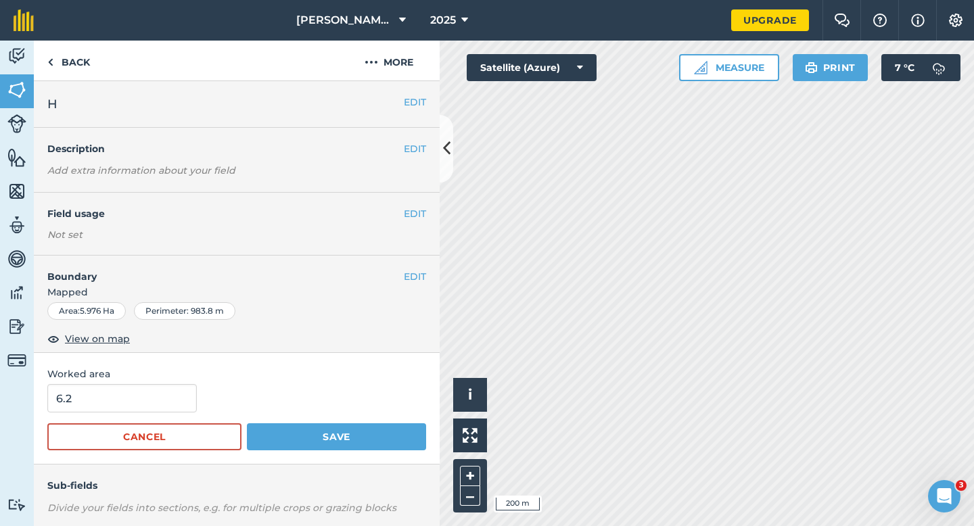
click at [178, 381] on span "Worked area" at bounding box center [236, 374] width 379 height 15
click at [178, 402] on input "6.2" at bounding box center [121, 398] width 149 height 28
type input "6"
click at [247, 423] on button "Save" at bounding box center [336, 436] width 179 height 27
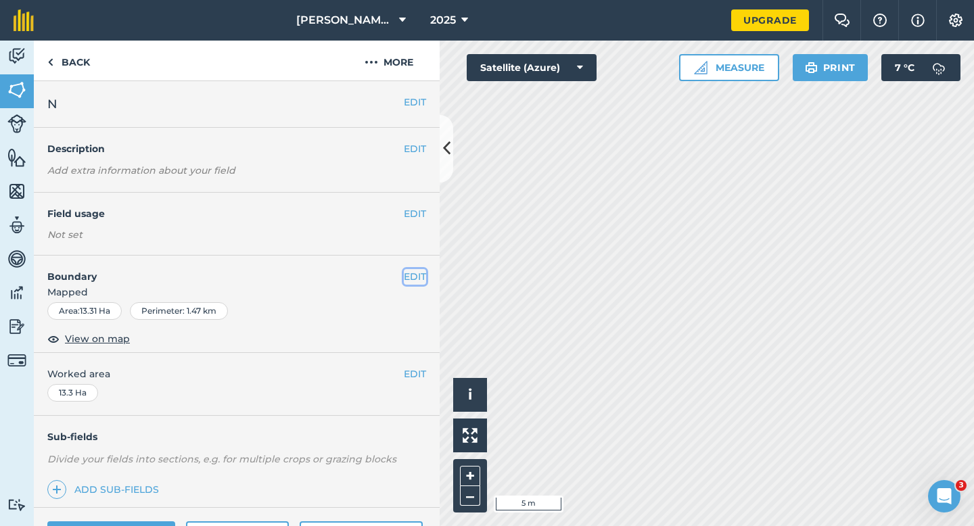
click at [415, 273] on button "EDIT" at bounding box center [415, 276] width 22 height 15
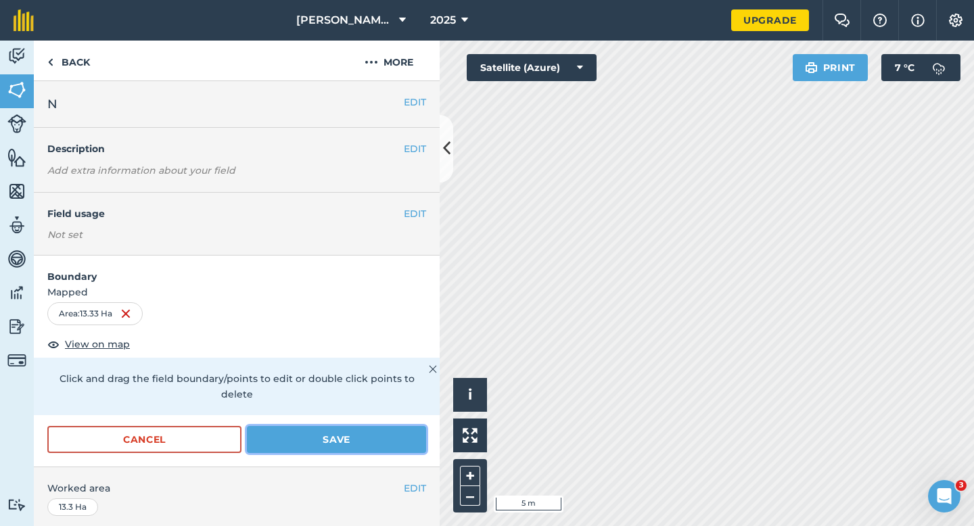
click at [396, 426] on button "Save" at bounding box center [336, 439] width 179 height 27
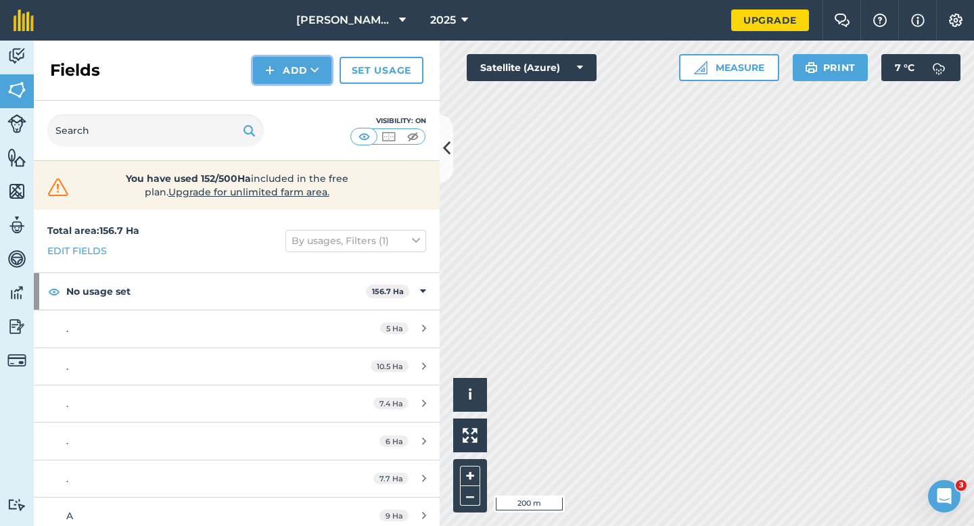
click at [295, 64] on button "Add" at bounding box center [292, 70] width 78 height 27
click at [295, 102] on link "Draw" at bounding box center [292, 101] width 74 height 30
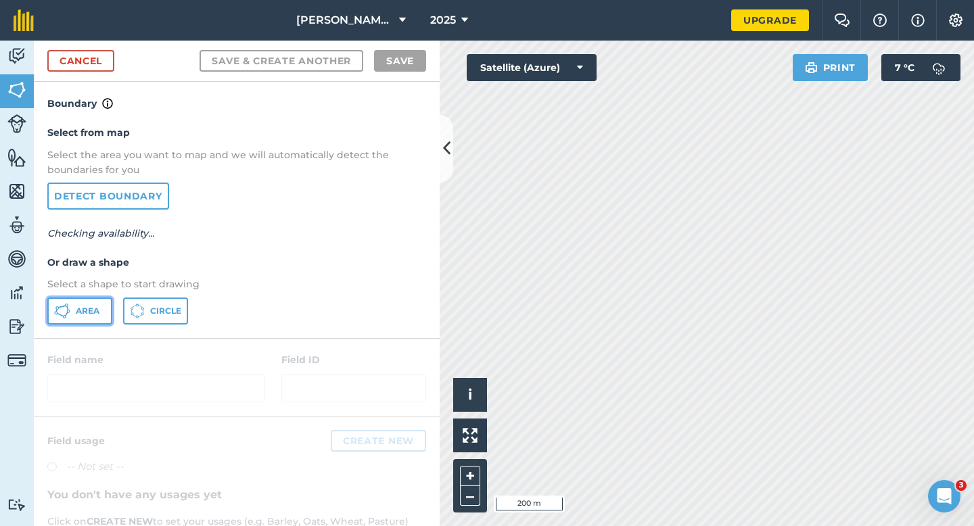
click at [82, 304] on button "Area" at bounding box center [79, 311] width 65 height 27
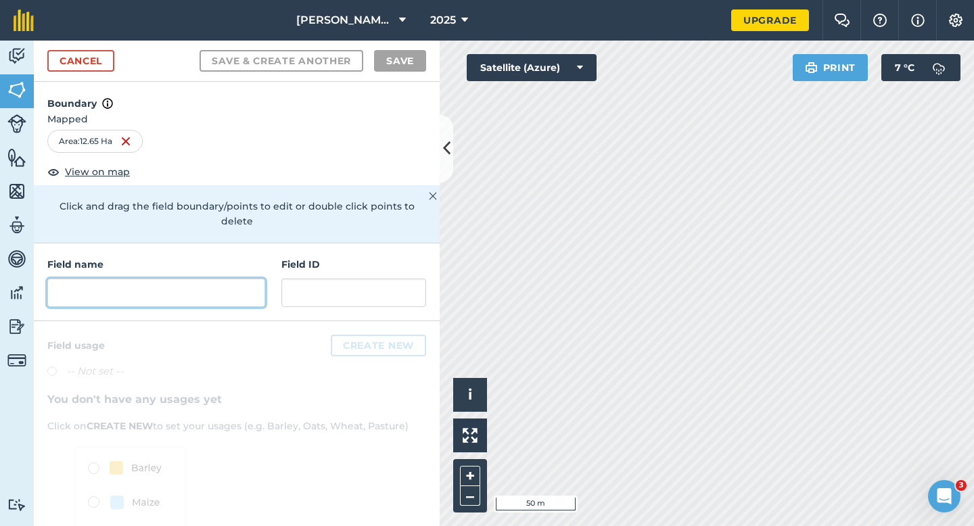
click at [107, 279] on input "text" at bounding box center [156, 293] width 218 height 28
type input "q"
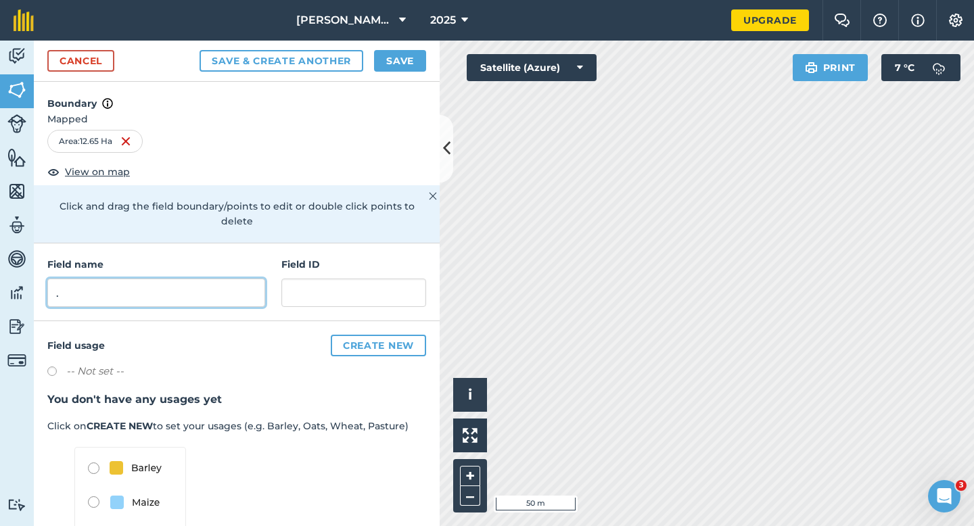
type input "."
click at [392, 64] on button "Save" at bounding box center [400, 61] width 52 height 22
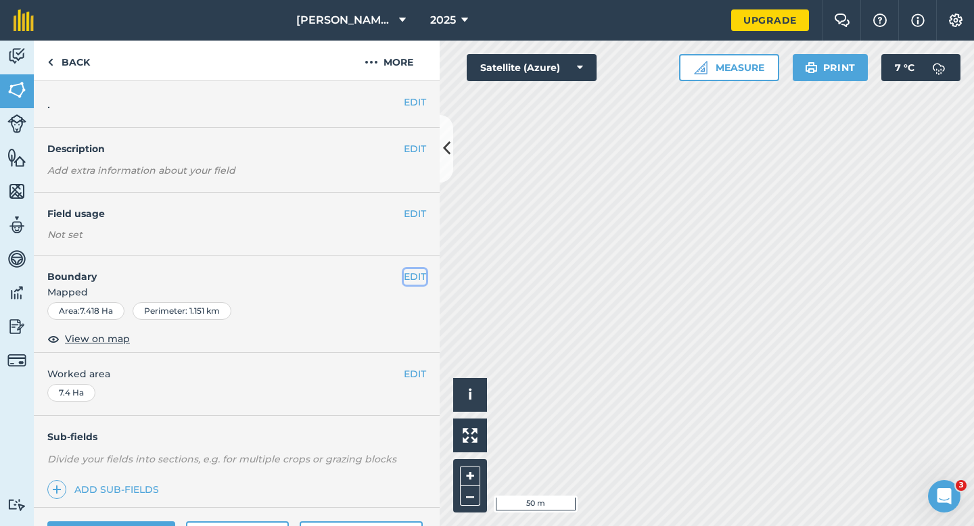
click at [417, 283] on button "EDIT" at bounding box center [415, 276] width 22 height 15
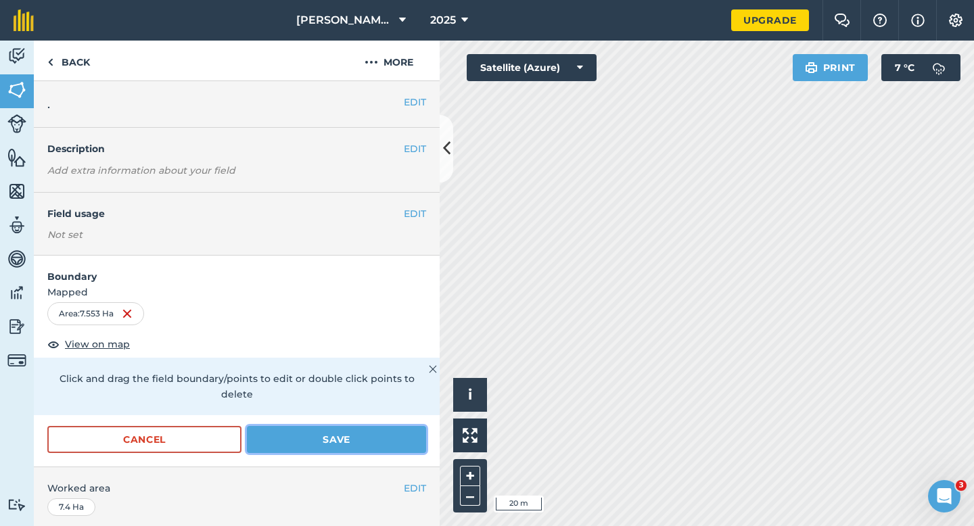
click at [376, 426] on button "Save" at bounding box center [336, 439] width 179 height 27
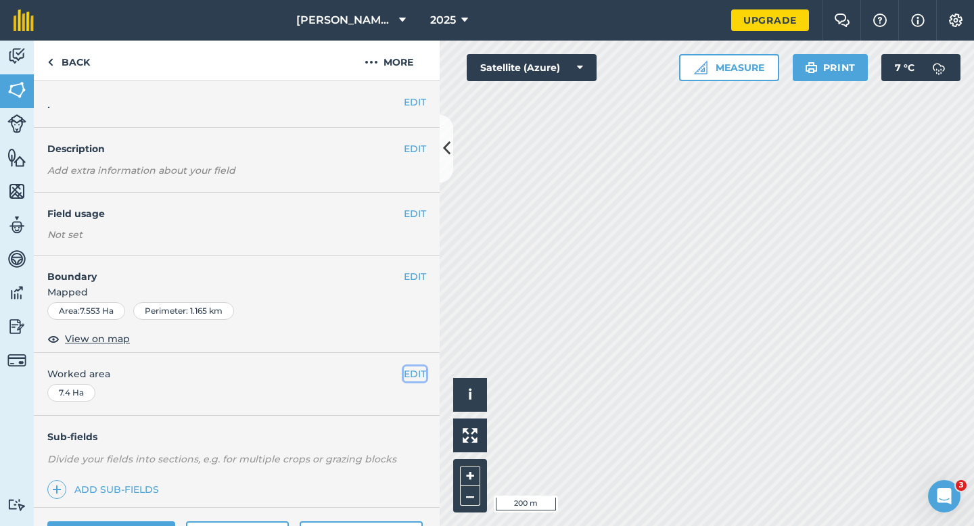
click at [423, 370] on button "EDIT" at bounding box center [415, 374] width 22 height 15
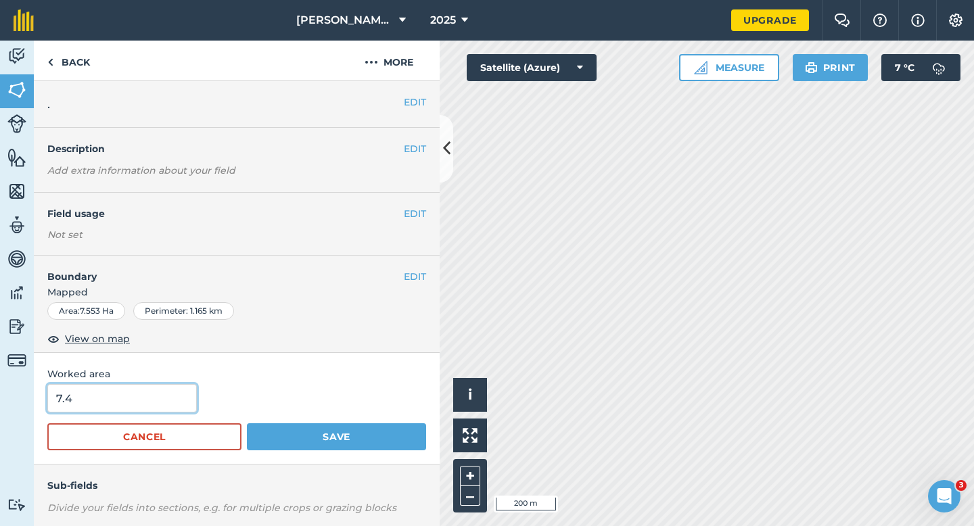
click at [151, 408] on input "7.4" at bounding box center [121, 398] width 149 height 28
type input "7.5"
click at [247, 423] on button "Save" at bounding box center [336, 436] width 179 height 27
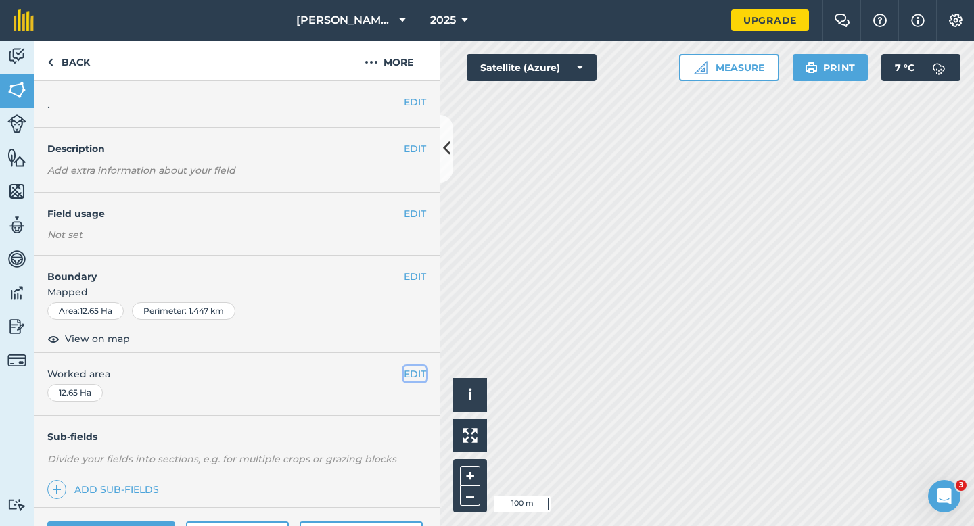
click at [410, 375] on button "EDIT" at bounding box center [415, 374] width 22 height 15
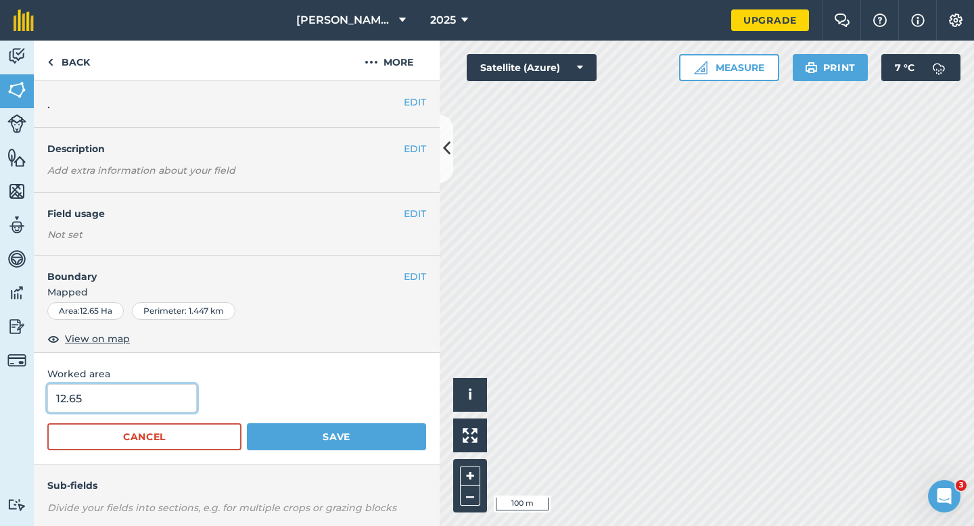
click at [116, 406] on input "12.65" at bounding box center [121, 398] width 149 height 28
type input "10.6"
click at [247, 423] on button "Save" at bounding box center [336, 436] width 179 height 27
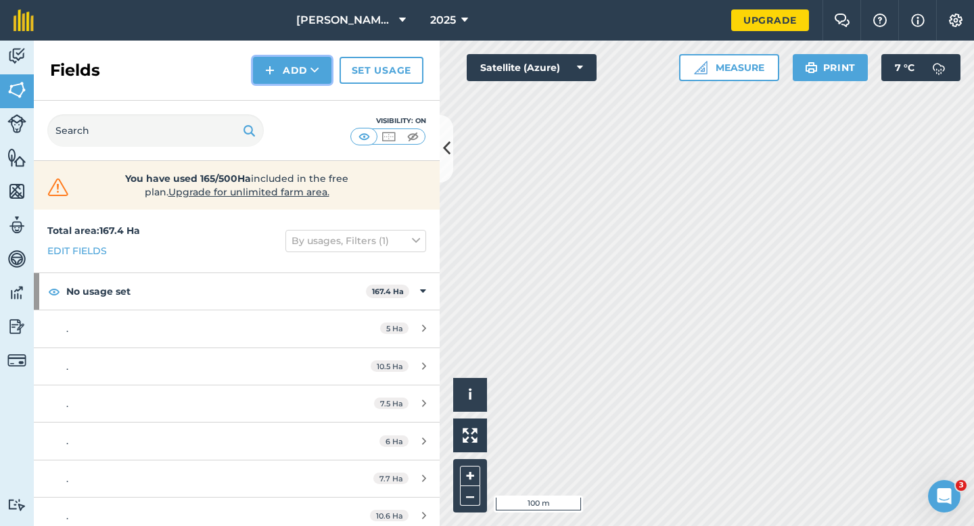
click at [283, 69] on button "Add" at bounding box center [292, 70] width 78 height 27
click at [283, 95] on link "Draw" at bounding box center [292, 101] width 74 height 30
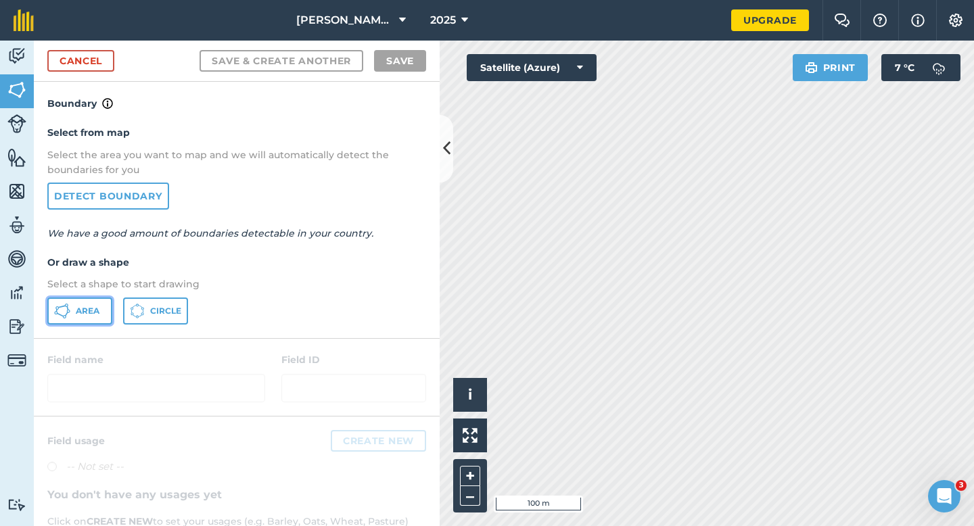
click at [74, 313] on button "Area" at bounding box center [79, 311] width 65 height 27
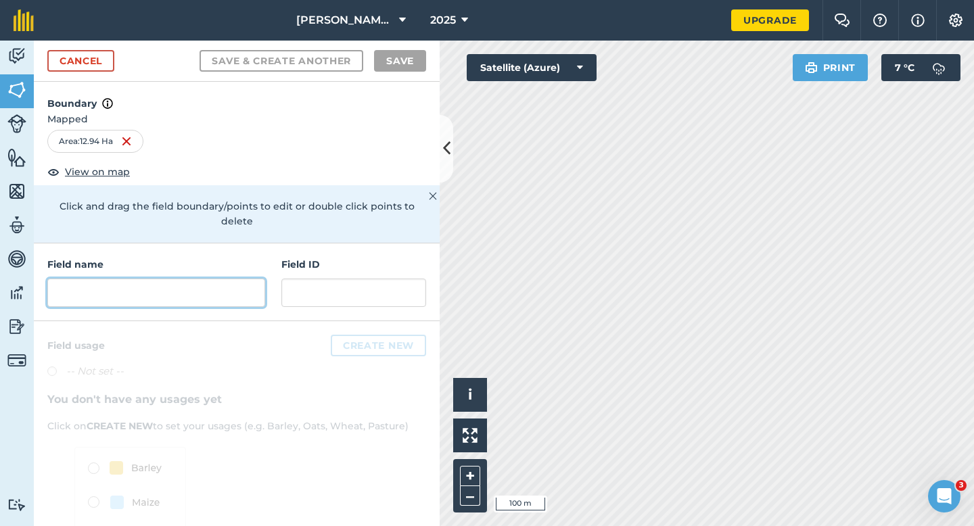
click at [129, 285] on input "text" at bounding box center [156, 293] width 218 height 28
click at [212, 279] on input "text" at bounding box center [156, 293] width 218 height 28
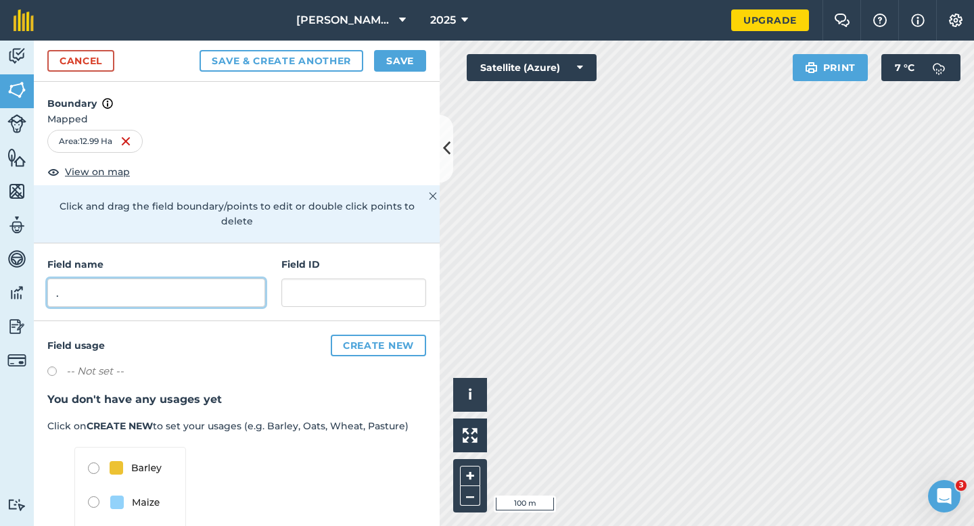
type input "."
click at [403, 61] on button "Save" at bounding box center [400, 61] width 52 height 22
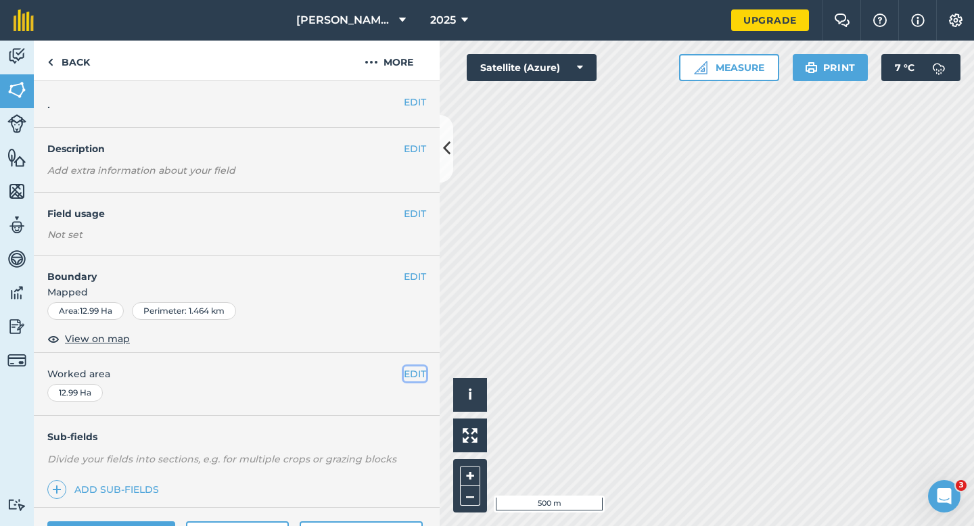
click at [417, 375] on button "EDIT" at bounding box center [415, 374] width 22 height 15
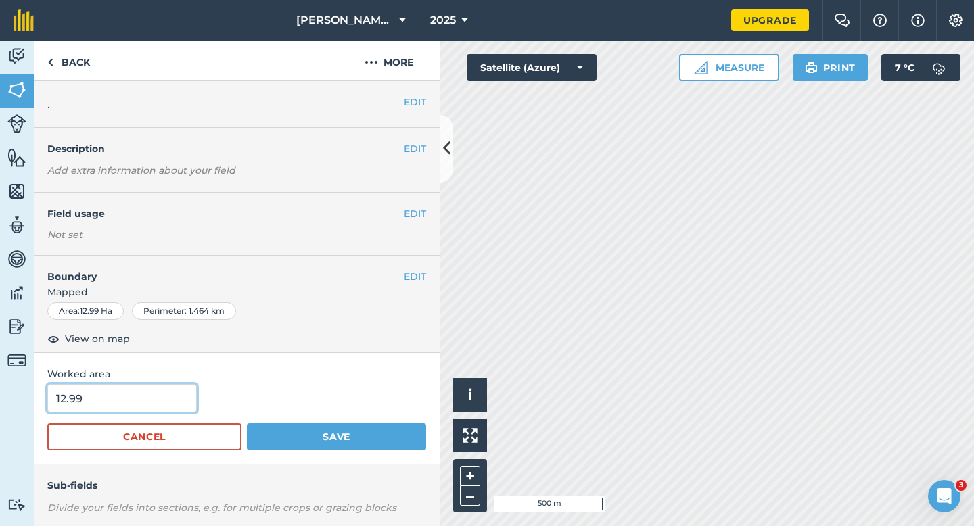
click at [145, 406] on input "12.99" at bounding box center [121, 398] width 149 height 28
type input "11"
click at [247, 423] on button "Save" at bounding box center [336, 436] width 179 height 27
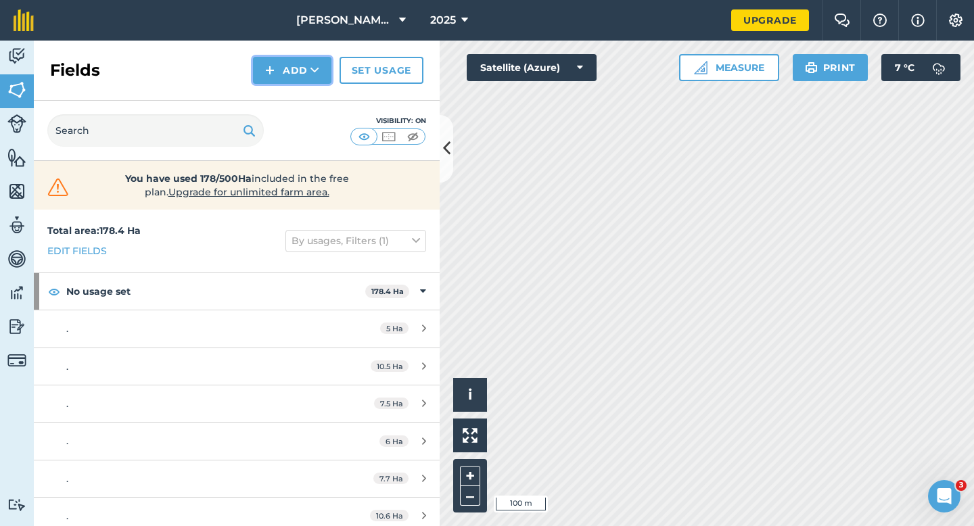
click at [283, 66] on button "Add" at bounding box center [292, 70] width 78 height 27
click at [283, 101] on link "Draw" at bounding box center [292, 101] width 74 height 30
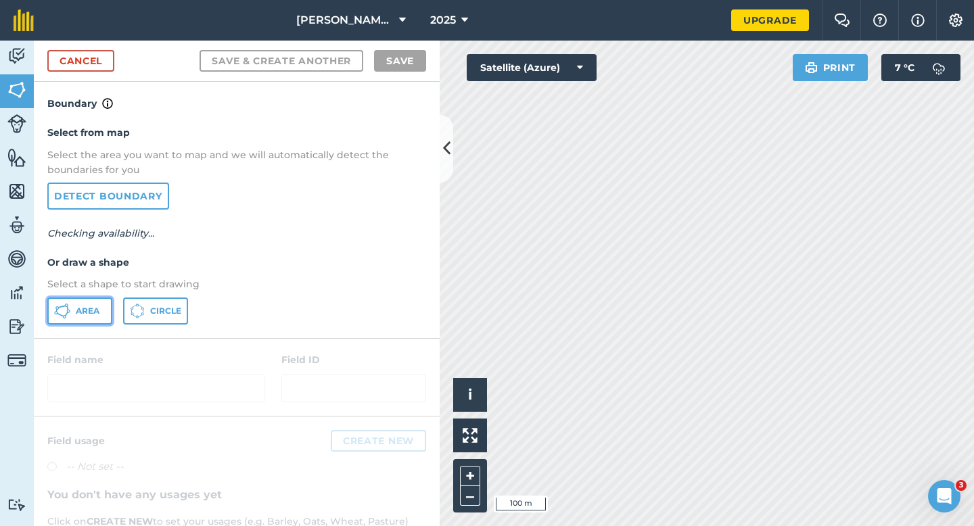
click at [72, 311] on button "Area" at bounding box center [79, 311] width 65 height 27
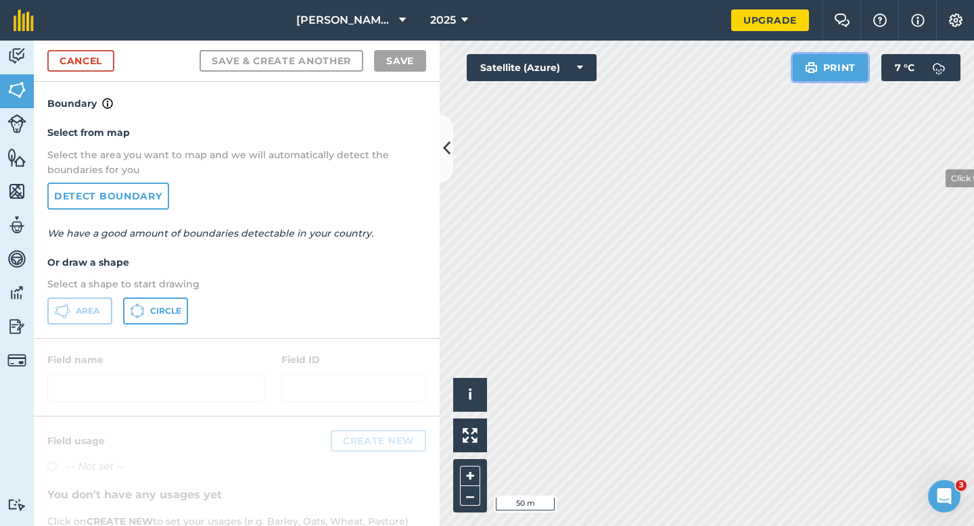
click at [939, 185] on div "Click to start drawing i © 2025 TomTom, Microsoft 50 m + – Satellite (Azure) Pr…" at bounding box center [707, 284] width 534 height 486
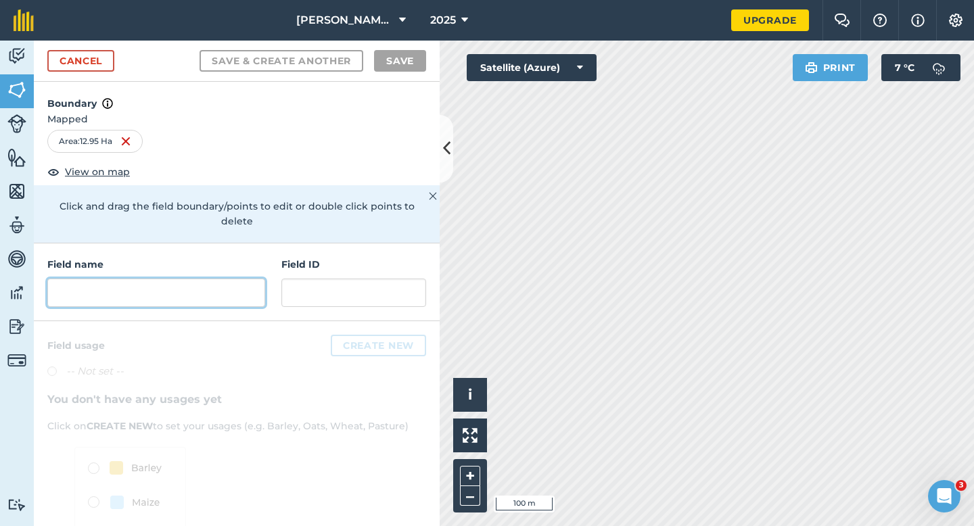
click at [170, 285] on input "text" at bounding box center [156, 293] width 218 height 28
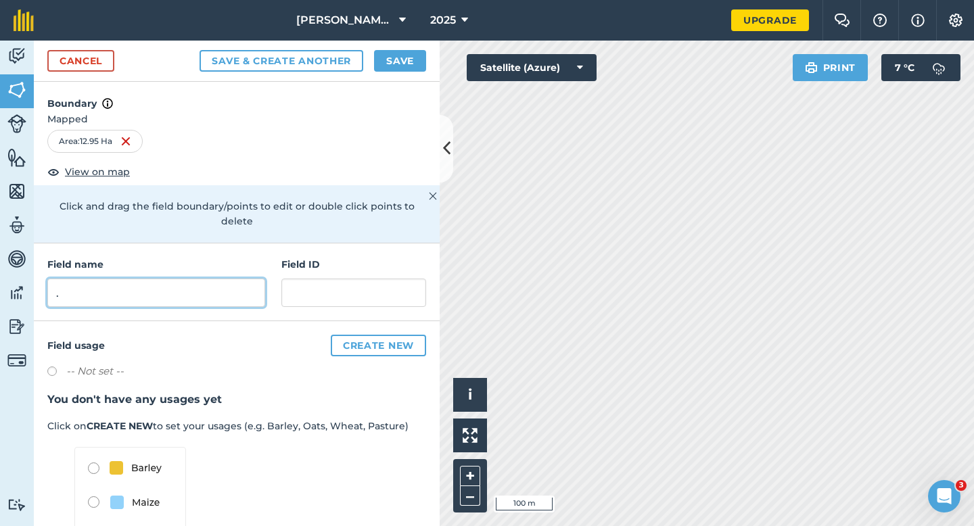
type input "."
click at [406, 64] on button "Save" at bounding box center [400, 61] width 52 height 22
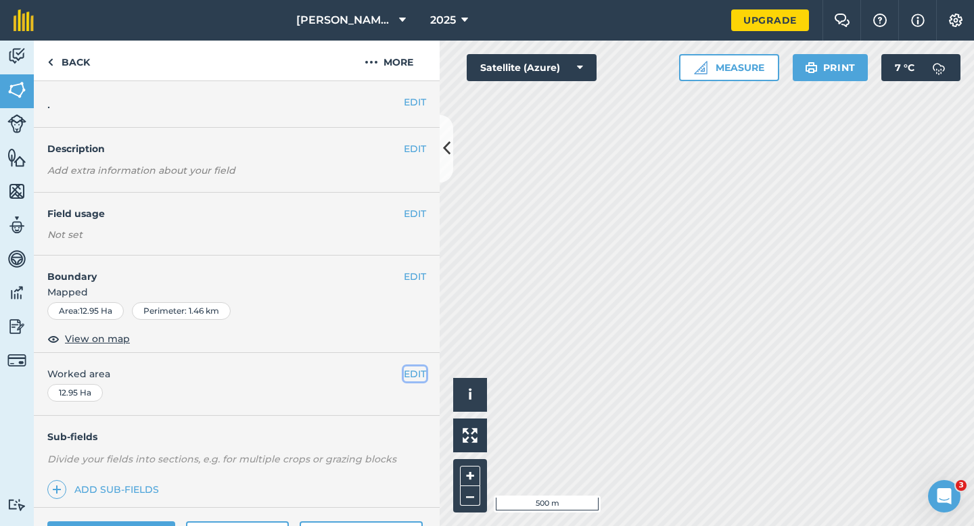
click at [415, 373] on button "EDIT" at bounding box center [415, 374] width 22 height 15
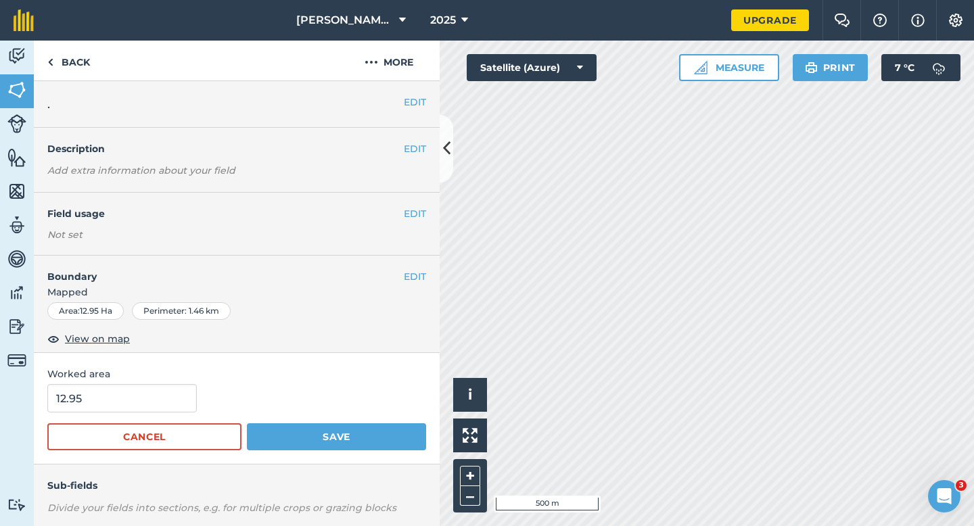
click at [191, 395] on div "12.95" at bounding box center [236, 398] width 379 height 28
click at [174, 395] on input "12.95" at bounding box center [121, 398] width 149 height 28
type input "11"
click at [247, 423] on button "Save" at bounding box center [336, 436] width 179 height 27
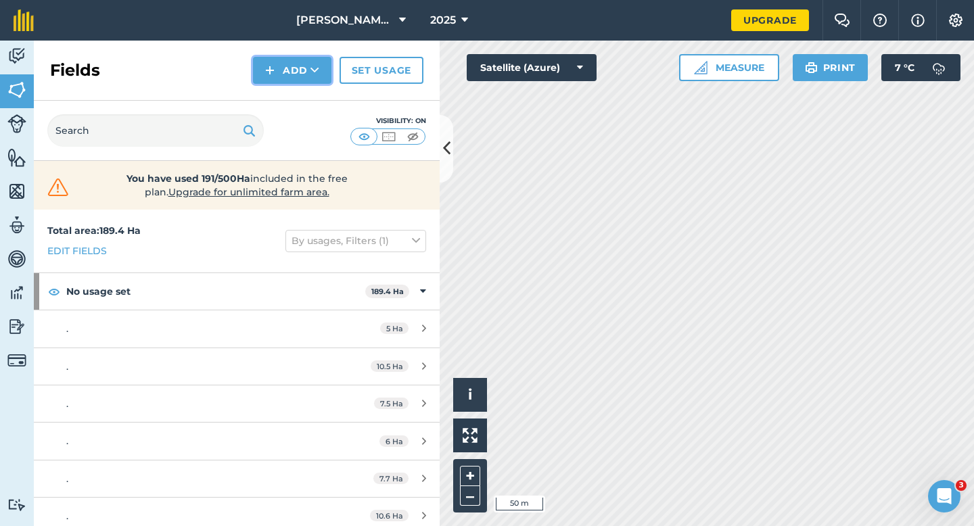
click at [287, 77] on button "Add" at bounding box center [292, 70] width 78 height 27
click at [287, 95] on link "Draw" at bounding box center [292, 101] width 74 height 30
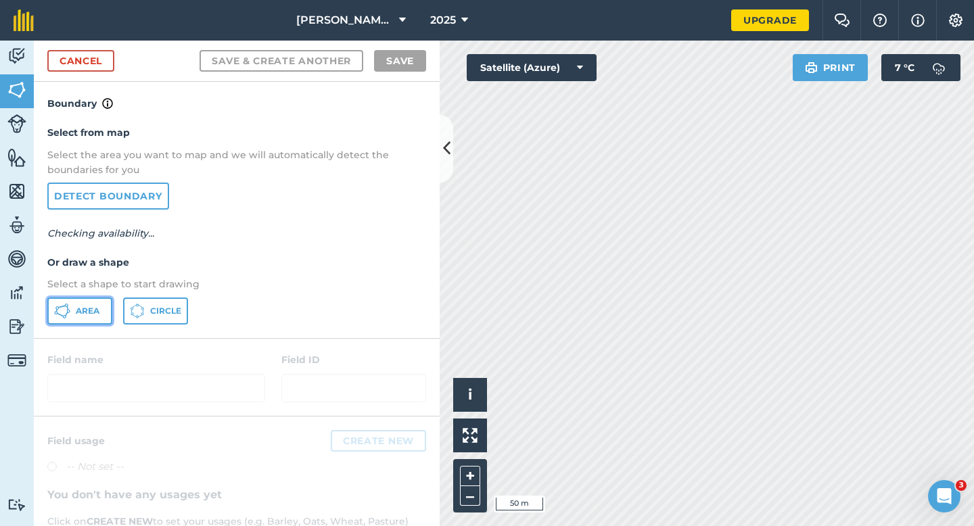
click at [98, 304] on button "Area" at bounding box center [79, 311] width 65 height 27
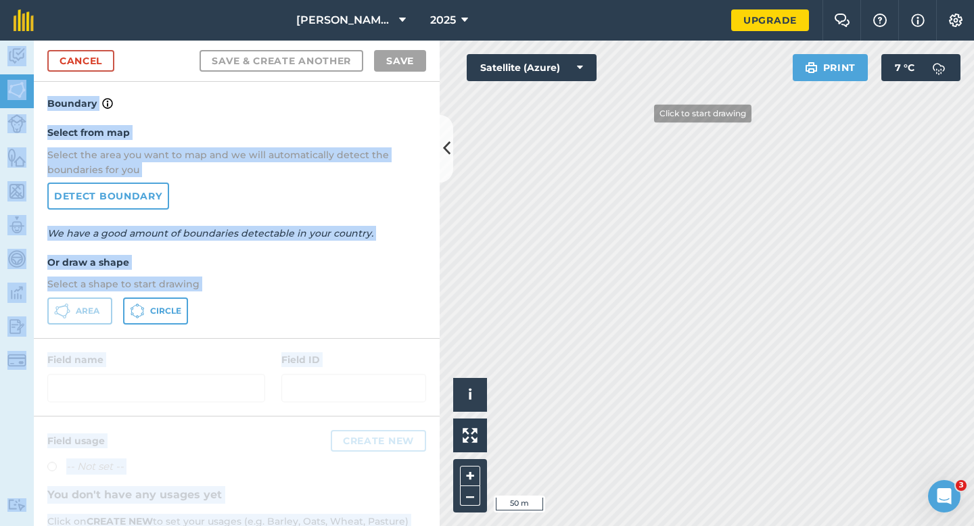
click at [559, 199] on div "[PERSON_NAME] Farming Partnership 2025 Upgrade Farm Chat Help Info Settings Map…" at bounding box center [487, 263] width 974 height 526
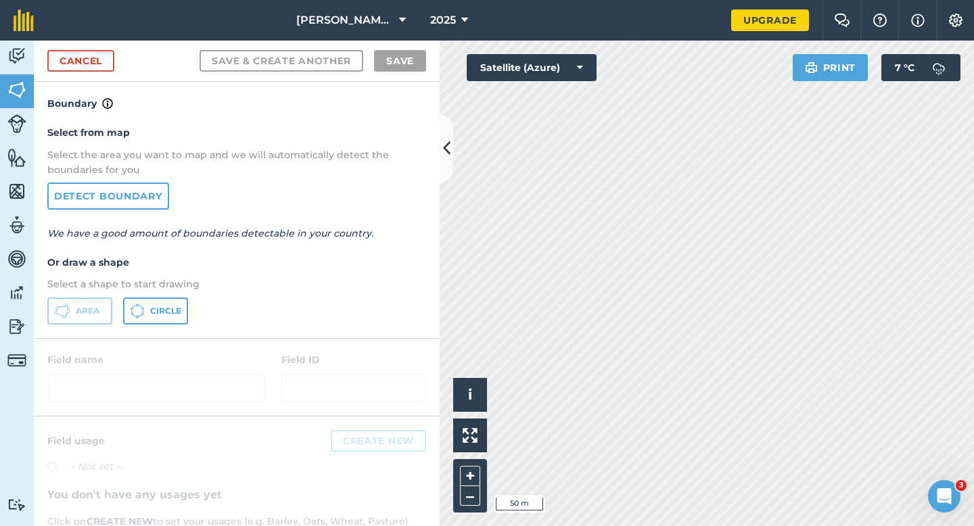
click at [316, 269] on h4 "Or draw a shape" at bounding box center [236, 262] width 379 height 15
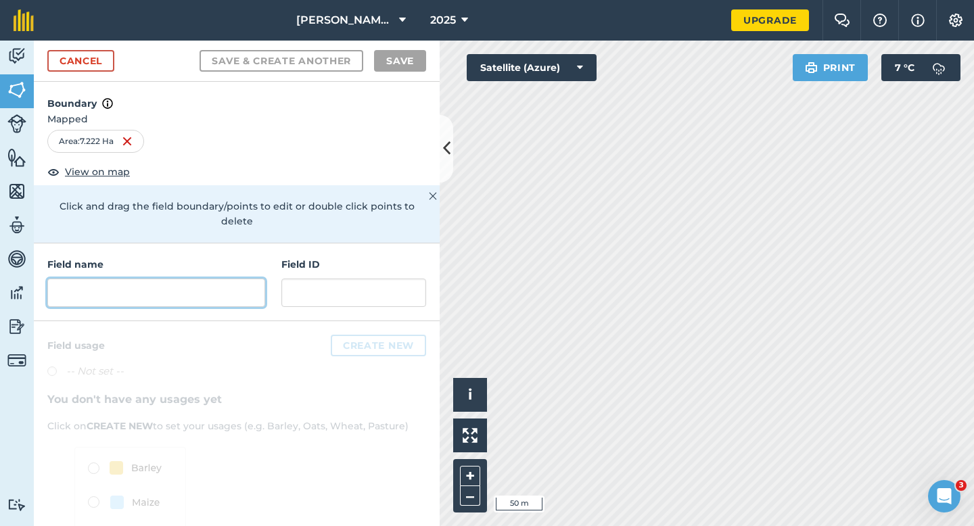
click at [189, 284] on input "text" at bounding box center [156, 293] width 218 height 28
click at [233, 279] on input "text" at bounding box center [156, 293] width 218 height 28
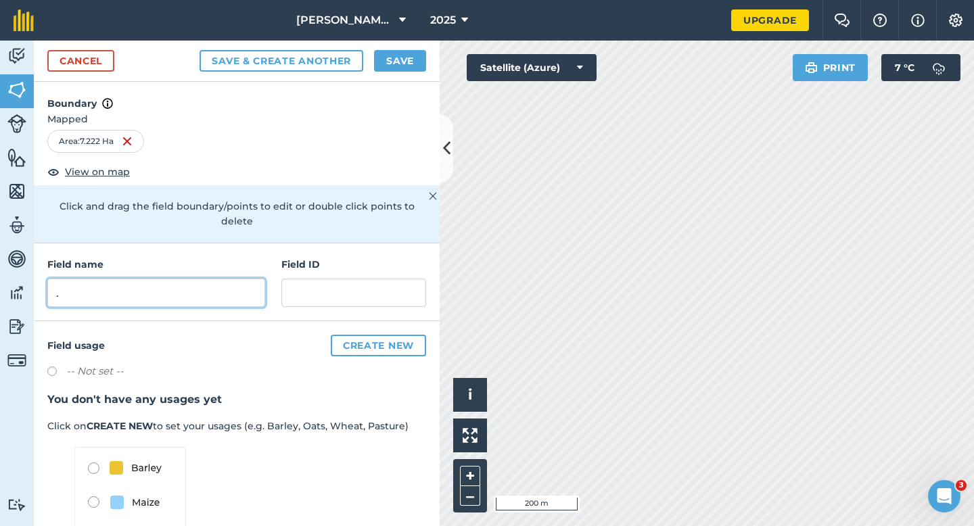
type input "."
click at [387, 60] on button "Save" at bounding box center [400, 61] width 52 height 22
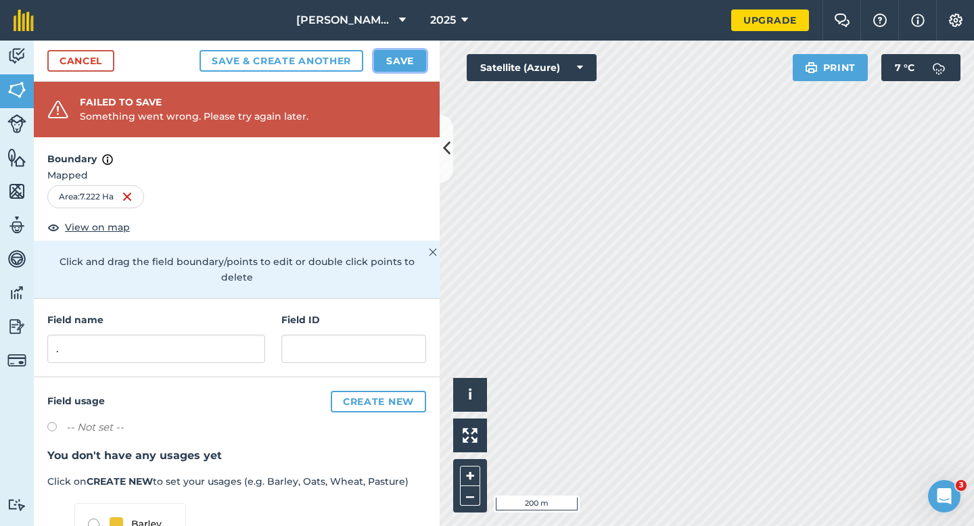
click at [421, 63] on button "Save" at bounding box center [400, 61] width 52 height 22
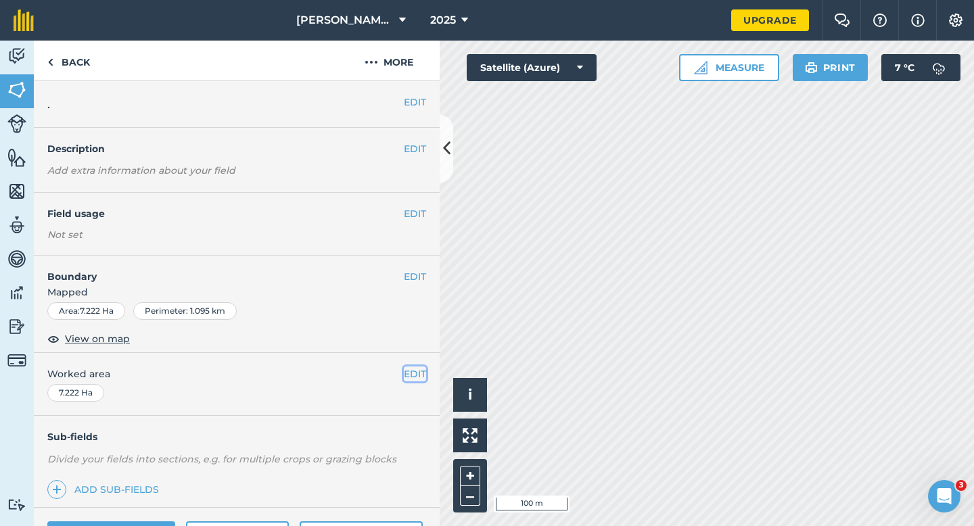
click at [421, 375] on button "EDIT" at bounding box center [415, 374] width 22 height 15
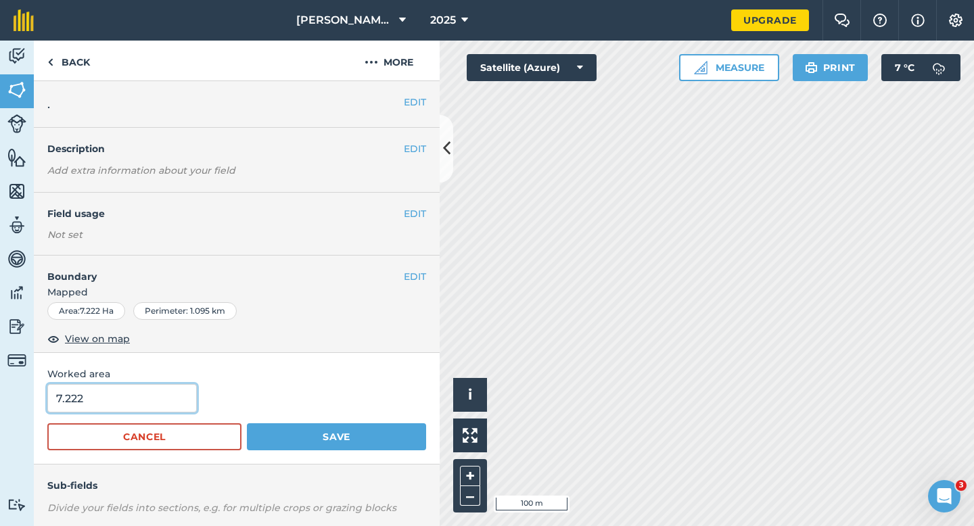
click at [114, 401] on input "7.222" at bounding box center [121, 398] width 149 height 28
type input "7.2"
click at [247, 423] on button "Save" at bounding box center [336, 436] width 179 height 27
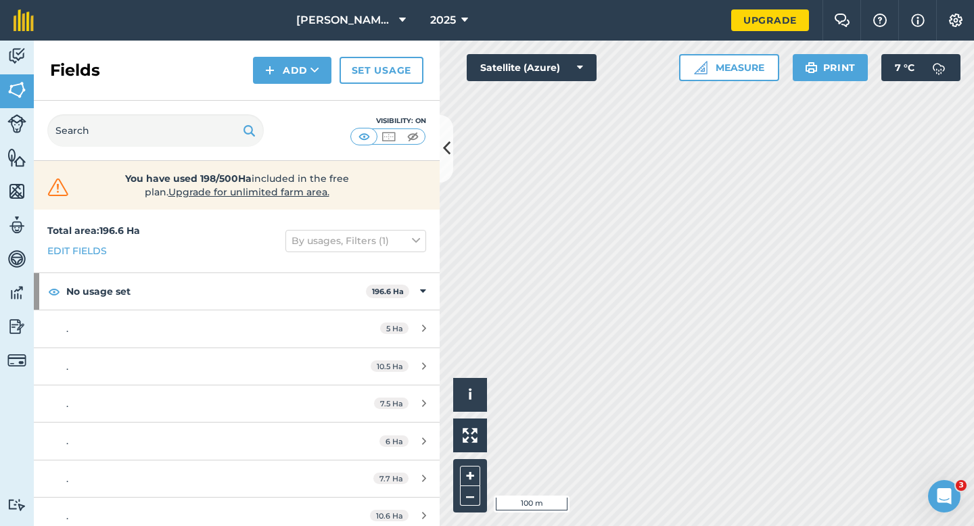
click at [331, 70] on div "Add" at bounding box center [296, 70] width 87 height 27
click at [315, 105] on div "Visibility: On" at bounding box center [237, 131] width 406 height 60
click at [315, 84] on div "Fields Add Set usage" at bounding box center [237, 71] width 406 height 60
click at [315, 99] on div "Fields Add Set usage" at bounding box center [237, 71] width 406 height 60
click at [312, 86] on div "Fields Add Set usage" at bounding box center [237, 71] width 406 height 60
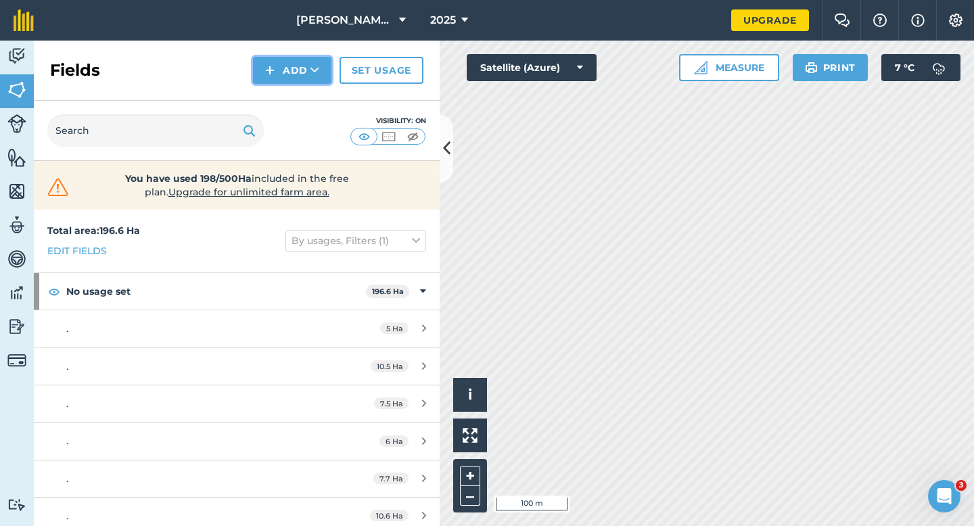
click at [312, 78] on button "Add" at bounding box center [292, 70] width 78 height 27
click at [312, 90] on link "Draw" at bounding box center [292, 101] width 74 height 30
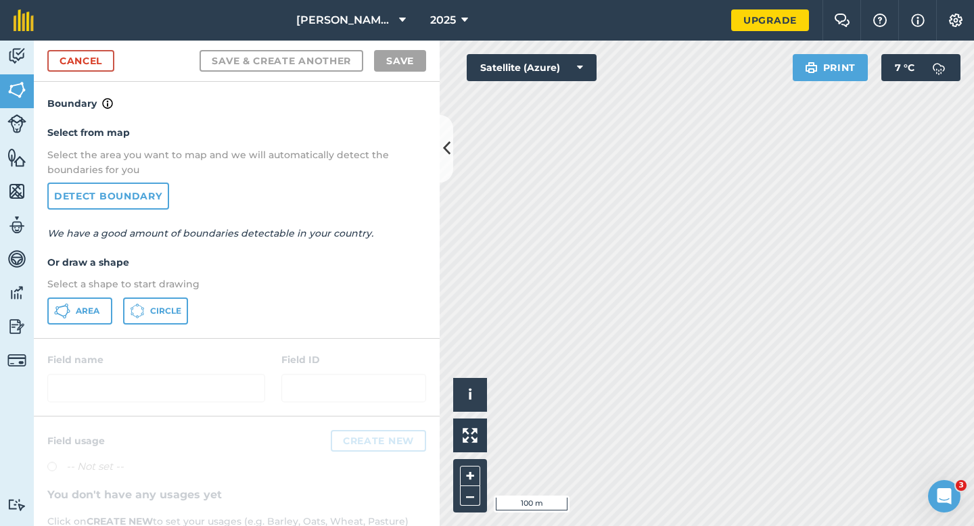
click at [110, 283] on p "Select a shape to start drawing" at bounding box center [236, 284] width 379 height 15
click at [108, 296] on div "Select from map Select the area you want to map and we will automatically detec…" at bounding box center [237, 225] width 406 height 226
click at [101, 306] on button "Area" at bounding box center [79, 311] width 65 height 27
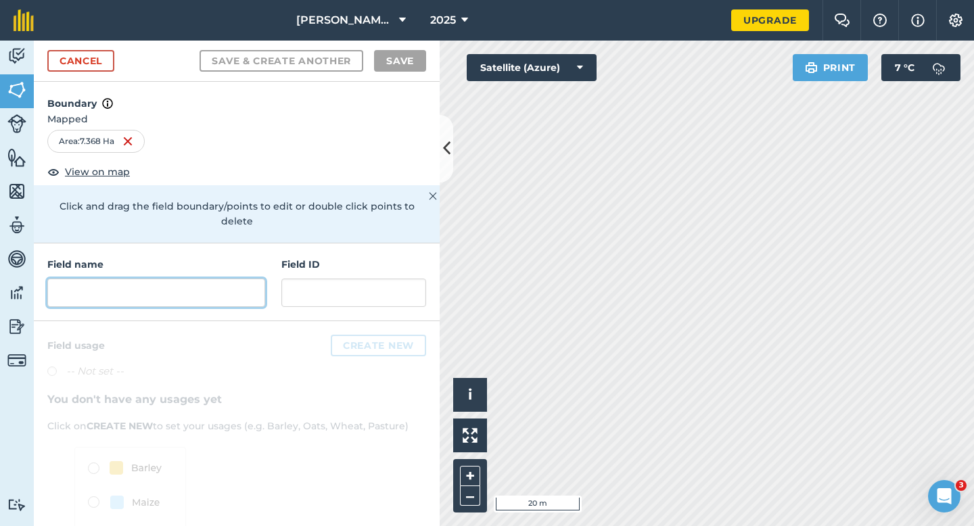
click at [241, 283] on input "text" at bounding box center [156, 293] width 218 height 28
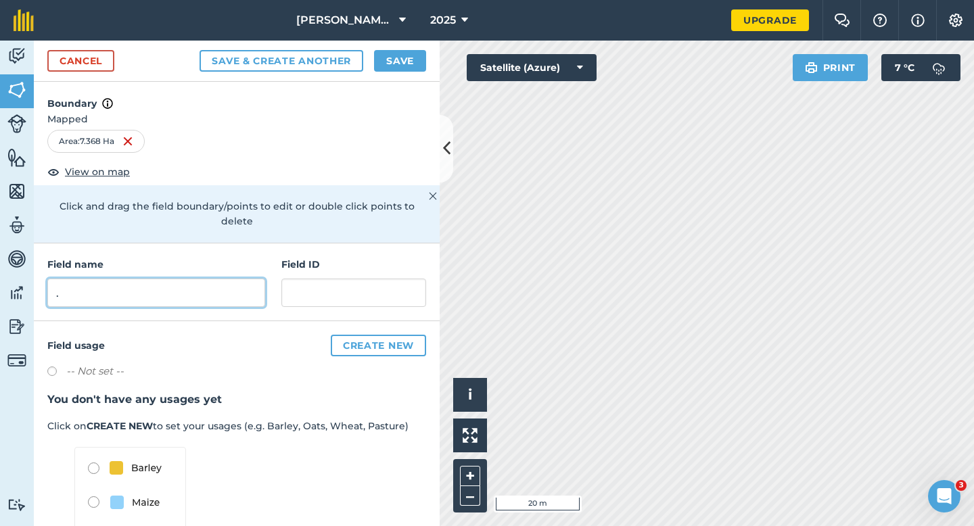
type input "."
click at [388, 64] on button "Save" at bounding box center [400, 61] width 52 height 22
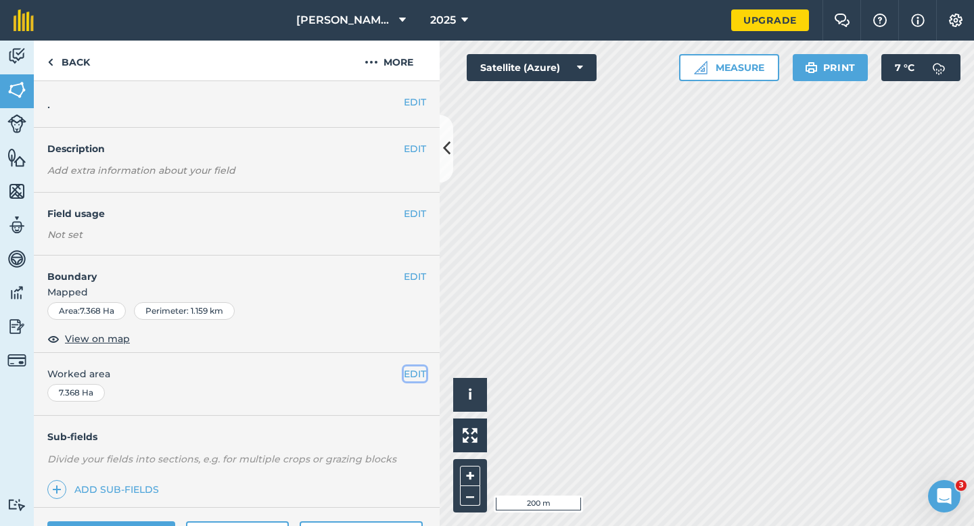
click at [410, 368] on button "EDIT" at bounding box center [415, 374] width 22 height 15
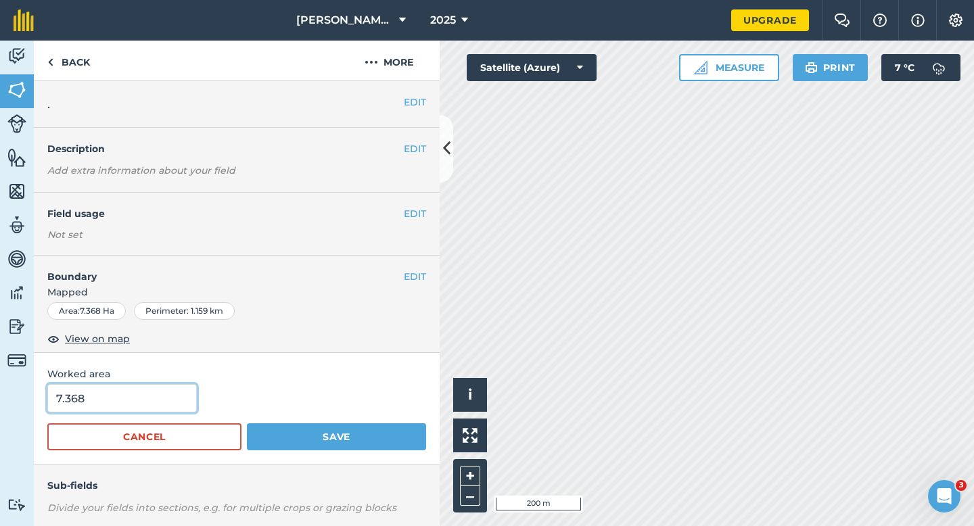
click at [156, 392] on input "7.368" at bounding box center [121, 398] width 149 height 28
type input "7.4"
click at [247, 423] on button "Save" at bounding box center [336, 436] width 179 height 27
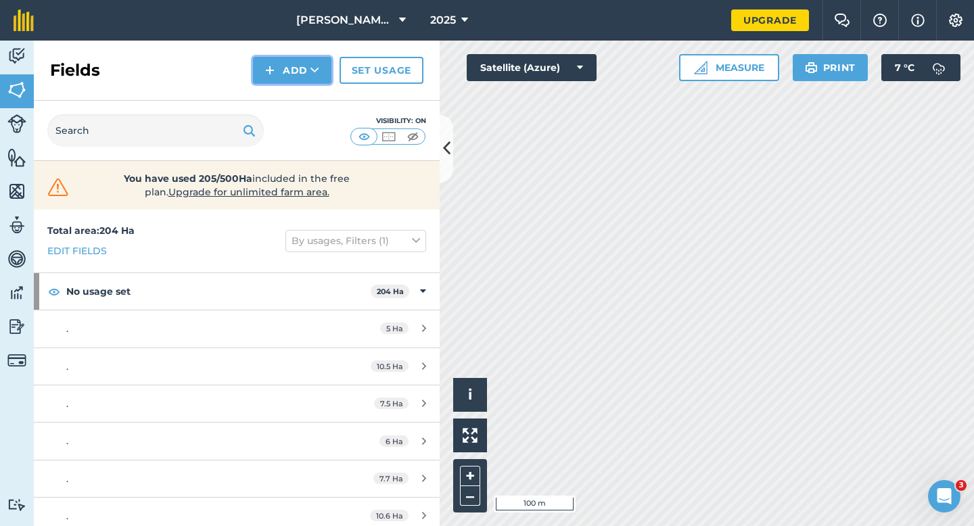
click at [292, 71] on button "Add" at bounding box center [292, 70] width 78 height 27
click at [292, 93] on link "Draw" at bounding box center [292, 101] width 74 height 30
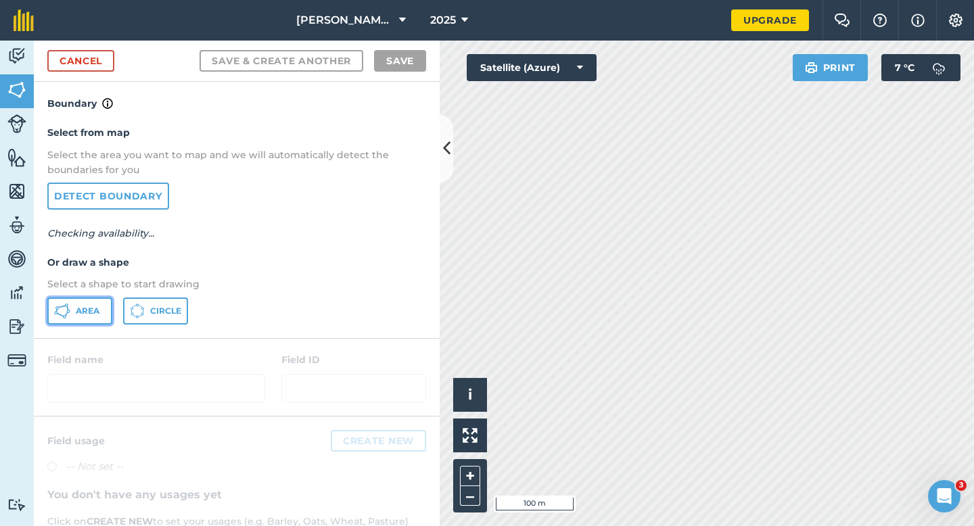
click at [96, 305] on button "Area" at bounding box center [79, 311] width 65 height 27
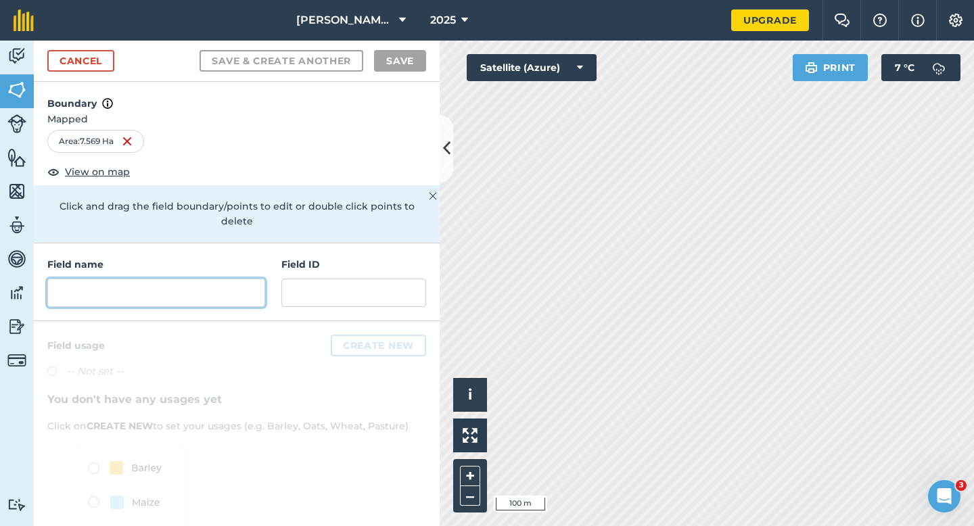
click at [177, 282] on input "text" at bounding box center [156, 293] width 218 height 28
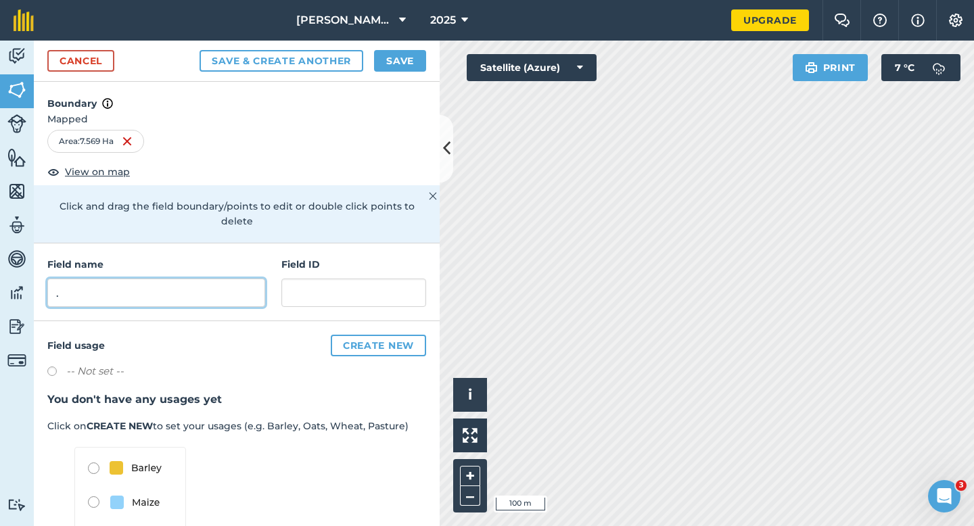
type input "."
click at [387, 63] on button "Save" at bounding box center [400, 61] width 52 height 22
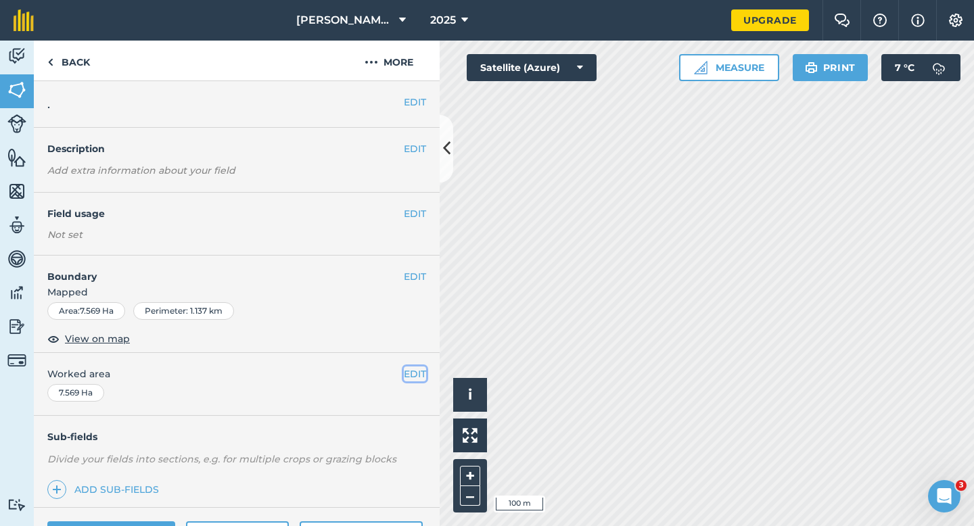
click at [412, 374] on button "EDIT" at bounding box center [415, 374] width 22 height 15
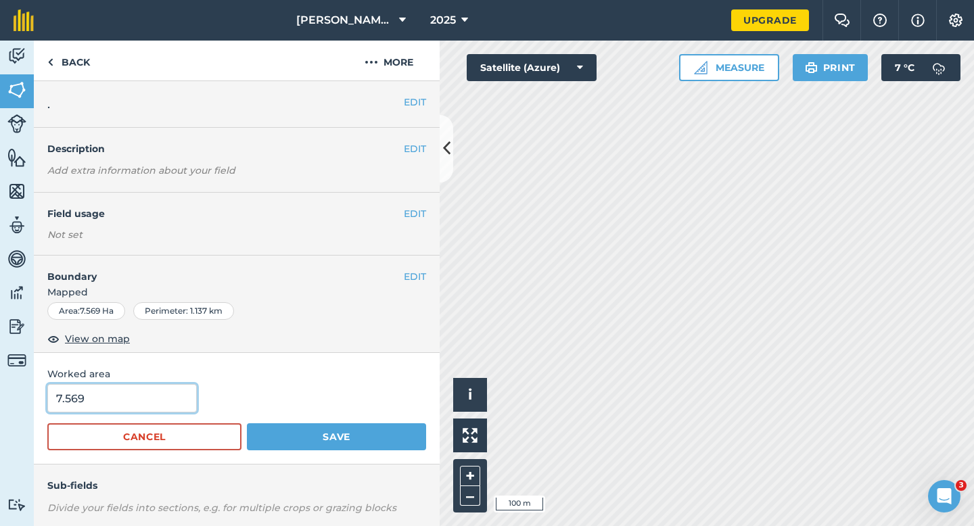
click at [110, 398] on input "7.569" at bounding box center [121, 398] width 149 height 28
type input "7.6"
click at [247, 423] on button "Save" at bounding box center [336, 436] width 179 height 27
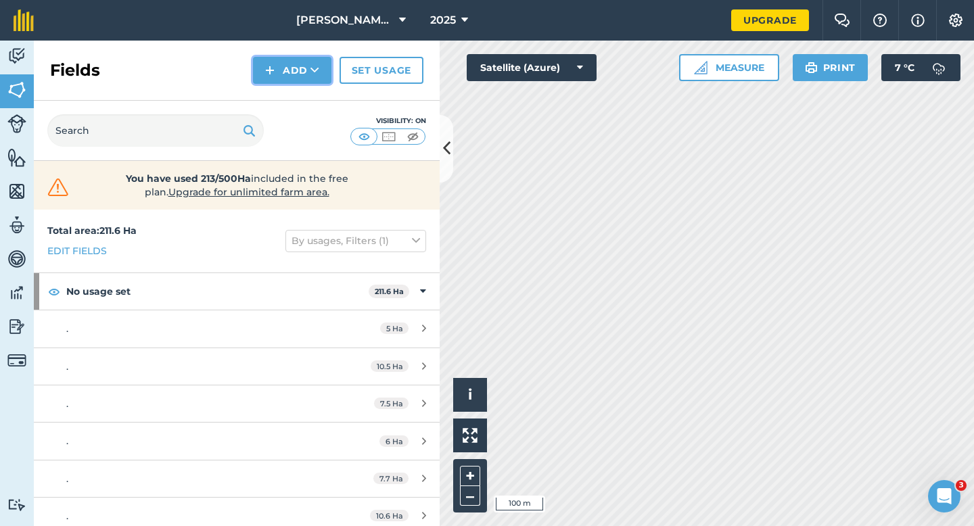
click at [274, 74] on img at bounding box center [269, 70] width 9 height 16
click at [278, 99] on link "Draw" at bounding box center [292, 101] width 74 height 30
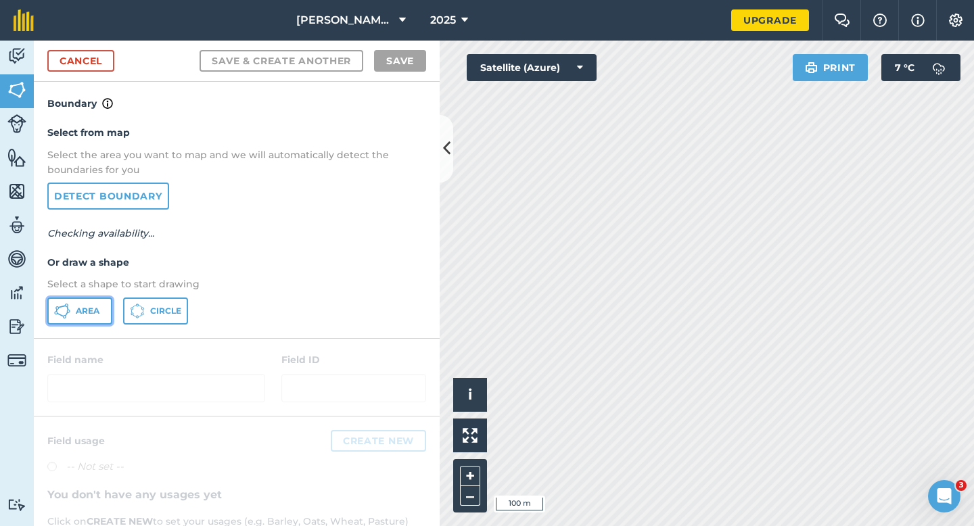
click at [74, 320] on button "Area" at bounding box center [79, 311] width 65 height 27
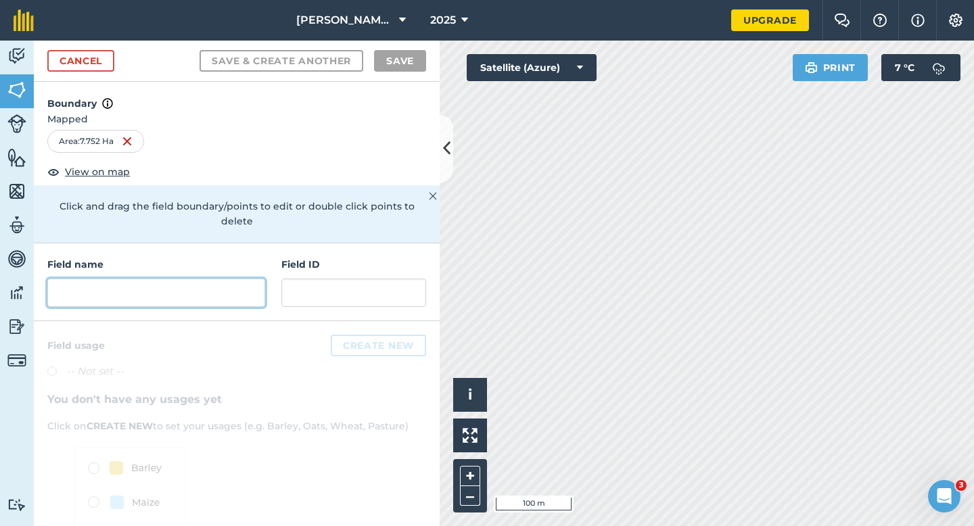
click at [260, 281] on input "text" at bounding box center [156, 293] width 218 height 28
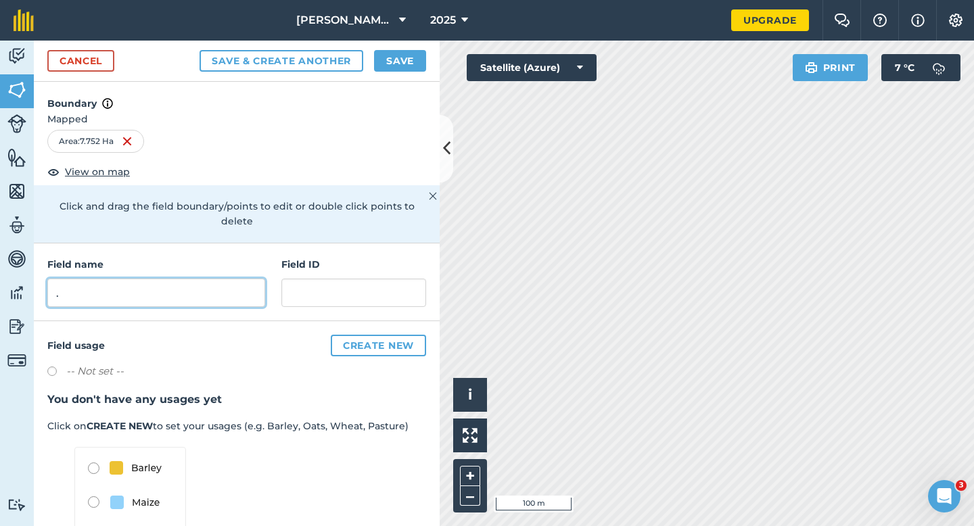
type input "."
click at [404, 57] on button "Save" at bounding box center [400, 61] width 52 height 22
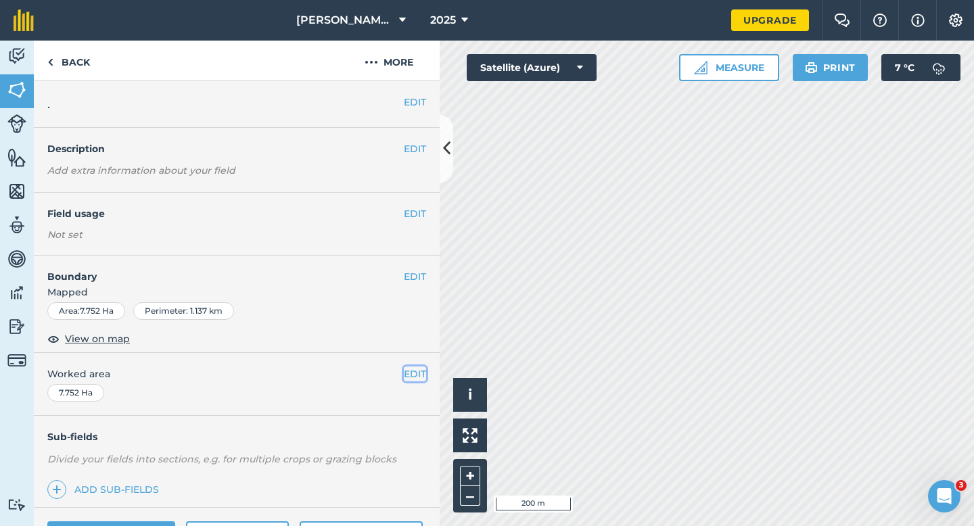
click at [415, 374] on button "EDIT" at bounding box center [415, 374] width 22 height 15
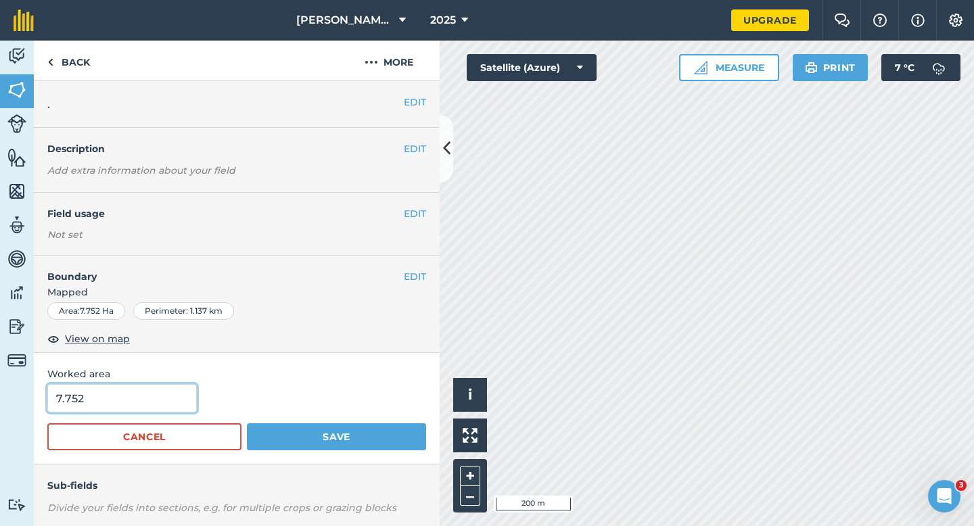
click at [145, 398] on input "7.752" at bounding box center [121, 398] width 149 height 28
type input "7.8"
click at [247, 423] on button "Save" at bounding box center [336, 436] width 179 height 27
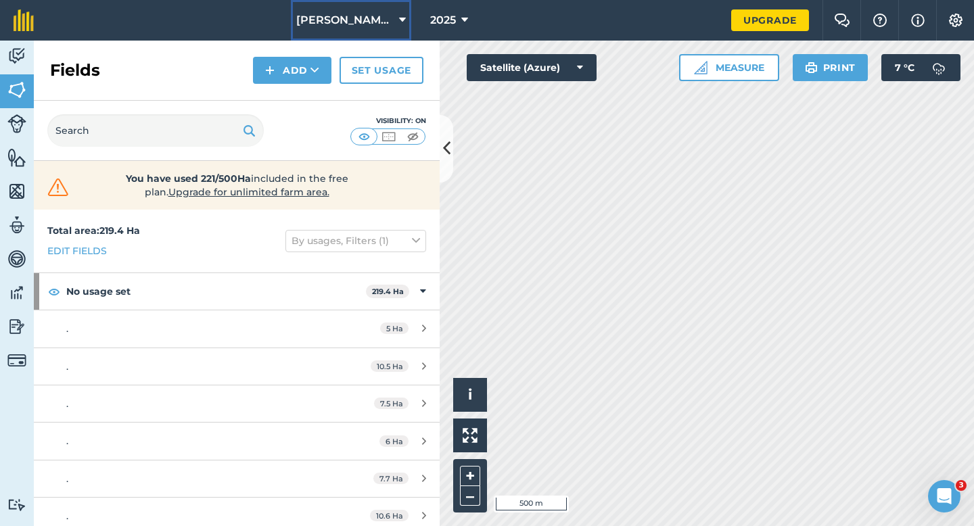
click at [335, 27] on span "[PERSON_NAME] Farming Partnership" at bounding box center [344, 20] width 97 height 16
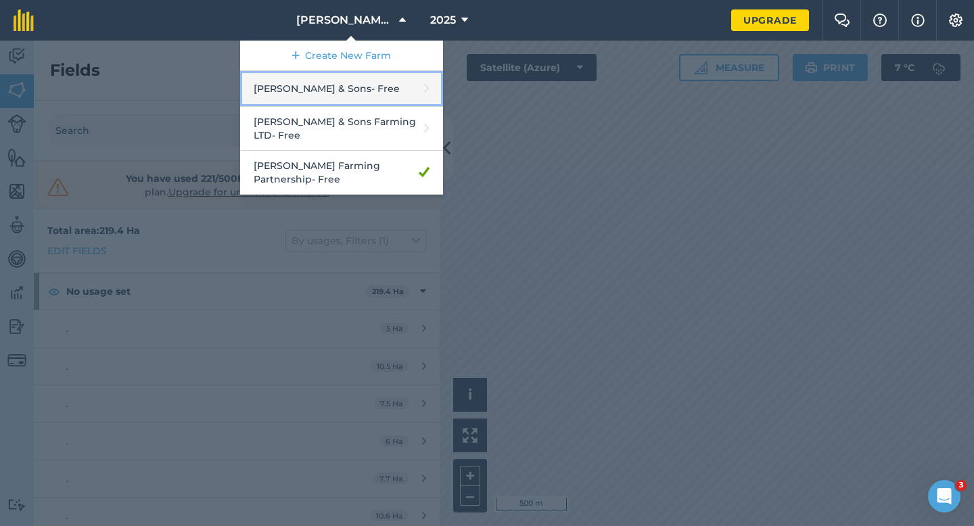
click at [355, 79] on link "[PERSON_NAME] & Sons - Free" at bounding box center [341, 89] width 203 height 36
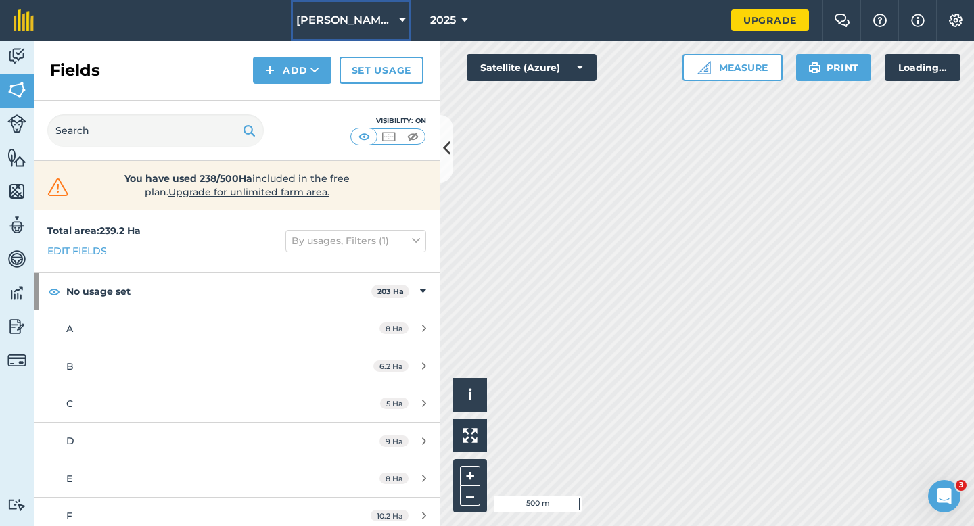
click at [364, 32] on button "[PERSON_NAME] & Sons" at bounding box center [351, 20] width 120 height 41
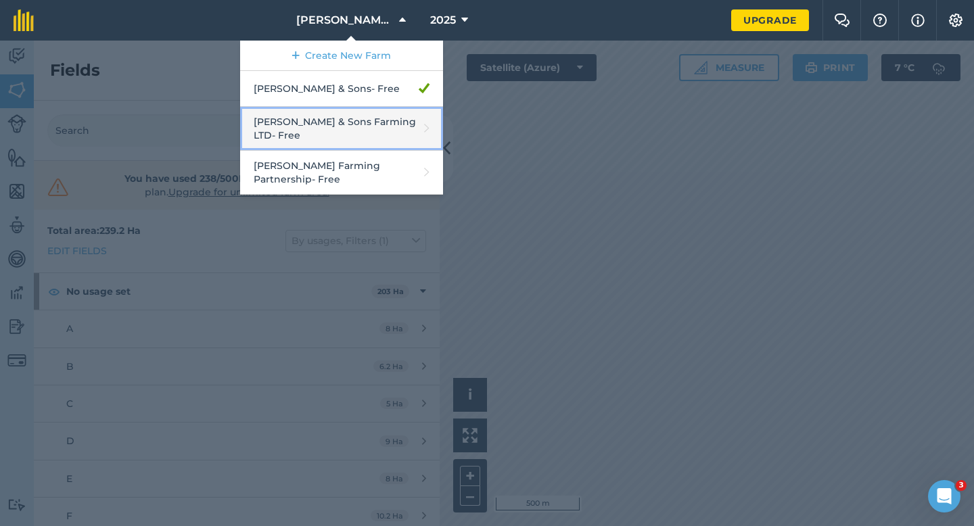
click at [360, 126] on link "[PERSON_NAME] & Sons Farming LTD - Free" at bounding box center [341, 129] width 203 height 44
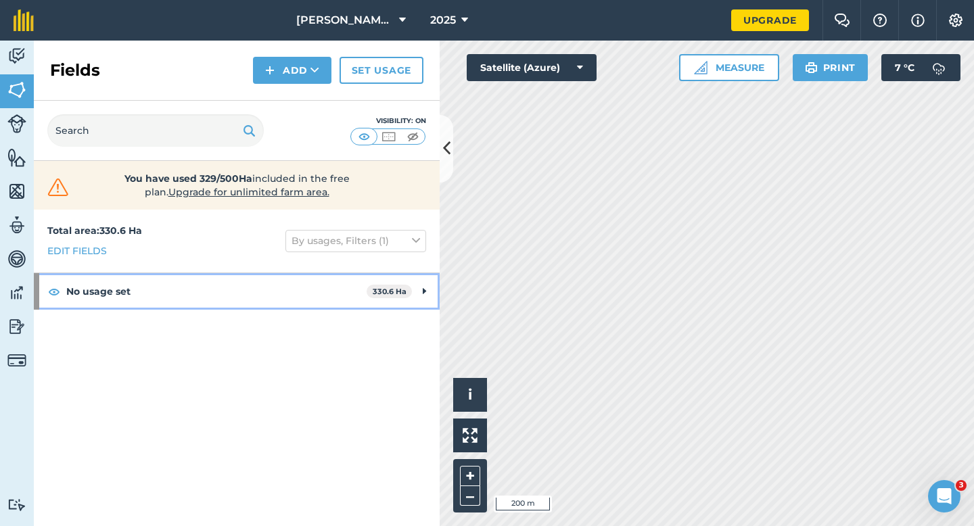
click at [431, 296] on div "No usage set 330.6 Ha" at bounding box center [237, 291] width 406 height 37
click at [439, 289] on div "No usage set 330.6 Ha" at bounding box center [237, 291] width 406 height 37
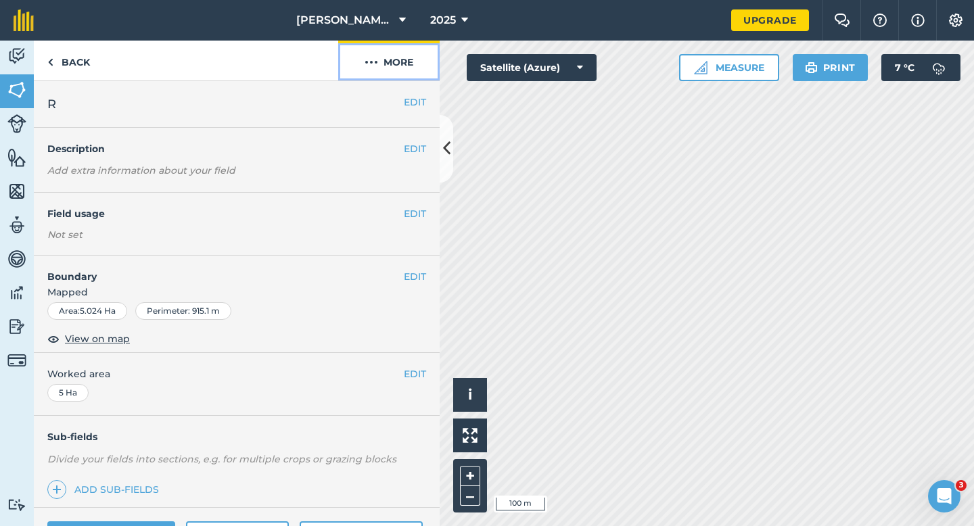
click at [392, 70] on button "More" at bounding box center [388, 61] width 101 height 40
click at [419, 379] on button "EDIT" at bounding box center [415, 374] width 22 height 15
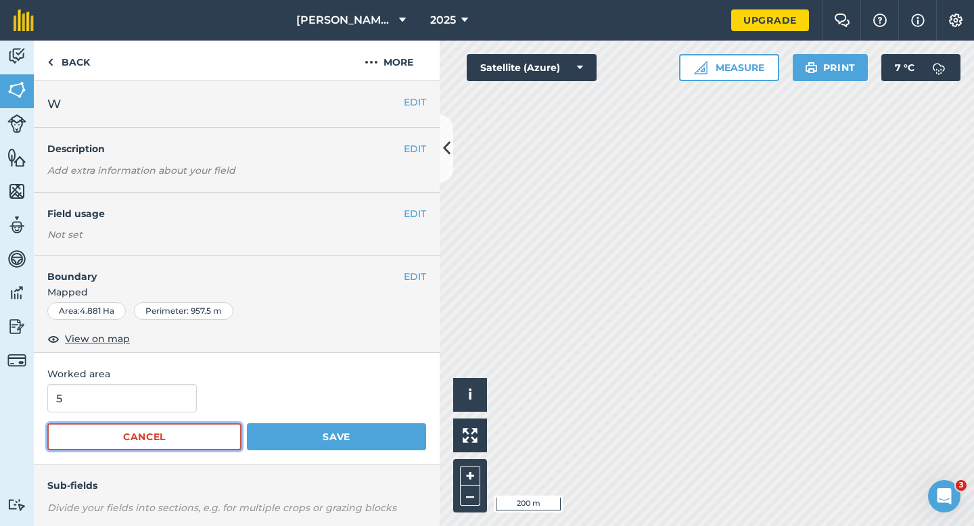
click at [100, 427] on button "Cancel" at bounding box center [144, 436] width 194 height 27
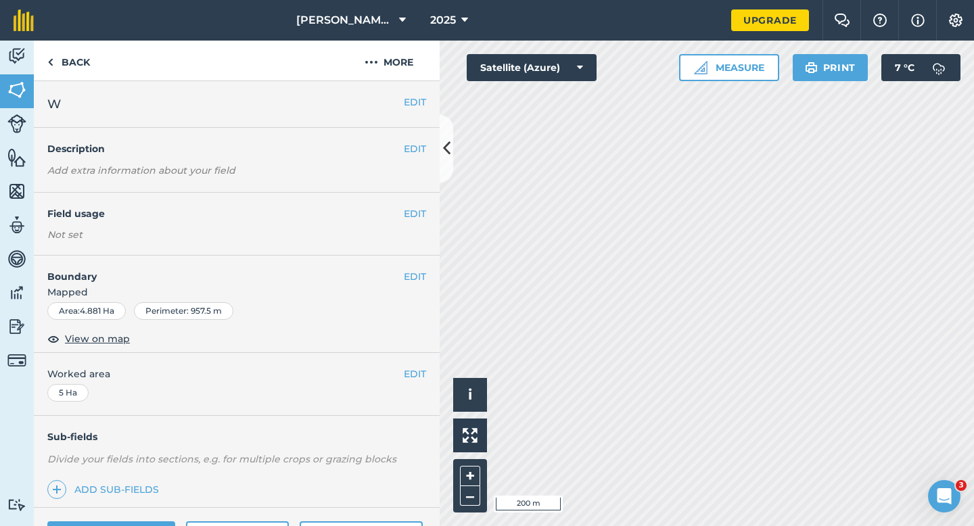
click at [100, 415] on div "EDIT Worked area 5 Ha" at bounding box center [237, 384] width 406 height 63
click at [410, 372] on button "EDIT" at bounding box center [415, 374] width 22 height 15
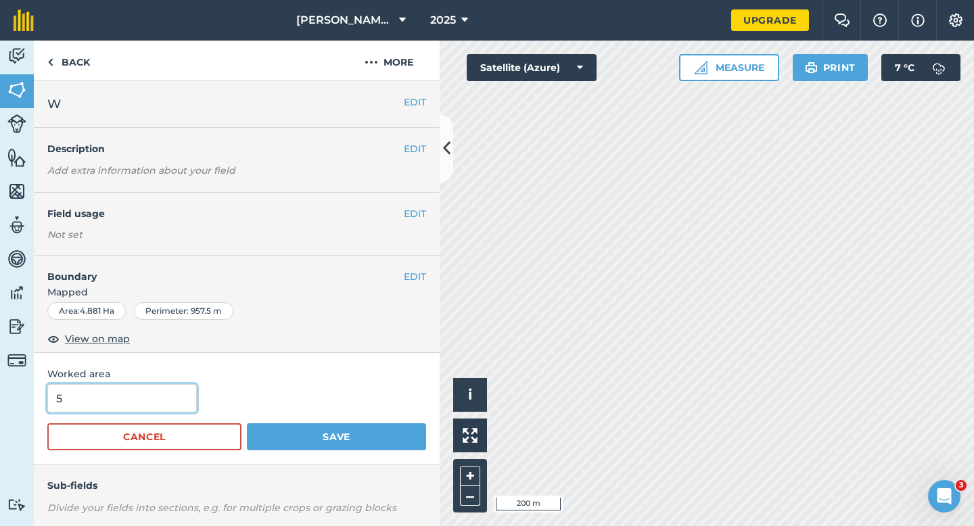
click at [143, 394] on input "5" at bounding box center [121, 398] width 149 height 28
type input "6"
click at [247, 423] on button "Save" at bounding box center [336, 436] width 179 height 27
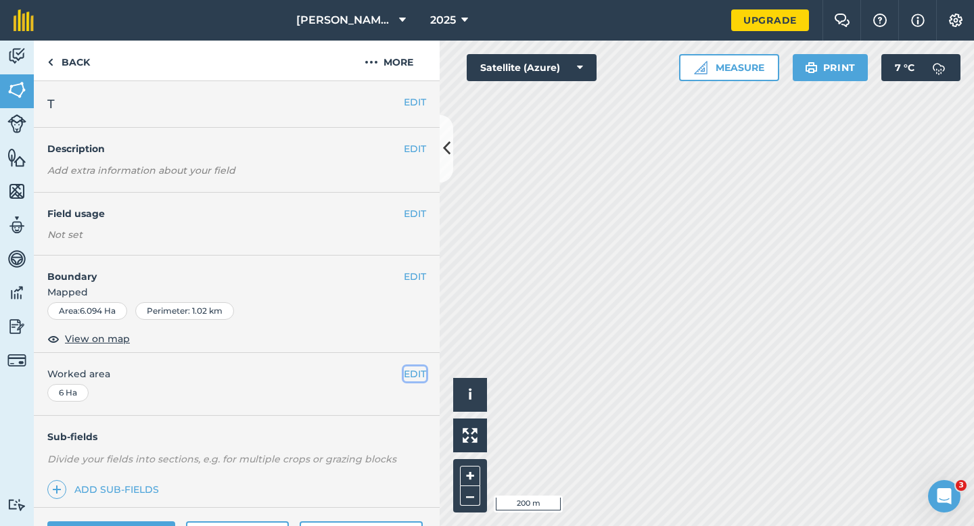
click at [417, 373] on button "EDIT" at bounding box center [415, 374] width 22 height 15
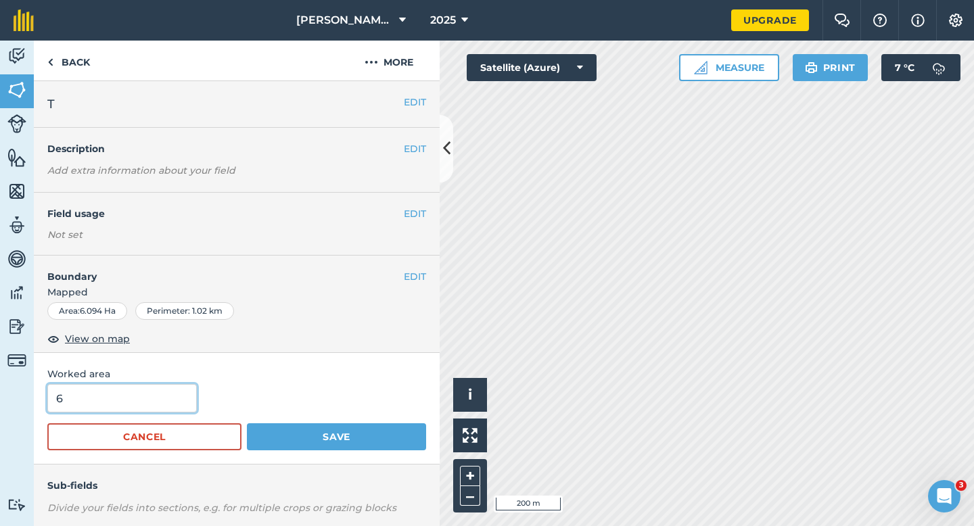
click at [137, 406] on input "6" at bounding box center [121, 398] width 149 height 28
type input "8"
click at [247, 423] on button "Save" at bounding box center [336, 436] width 179 height 27
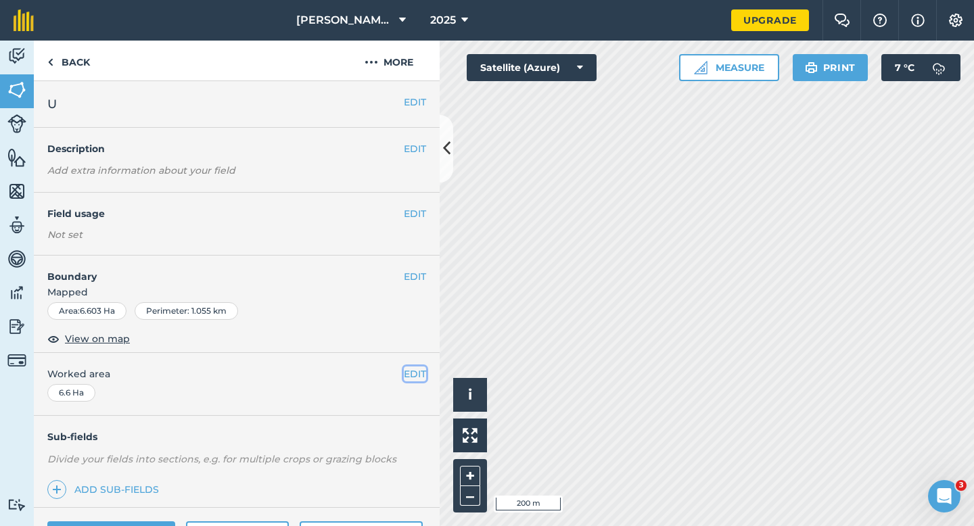
click at [417, 373] on button "EDIT" at bounding box center [415, 374] width 22 height 15
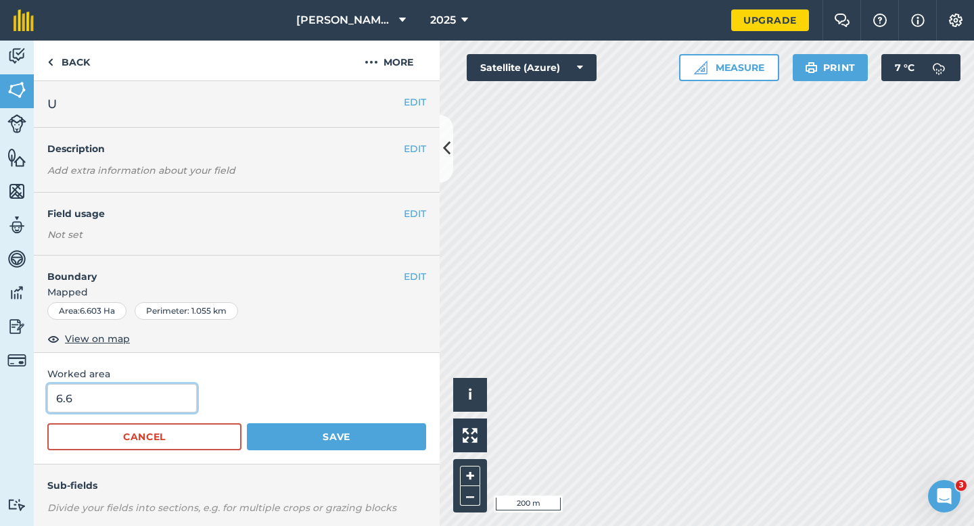
click at [111, 398] on input "6.6" at bounding box center [121, 398] width 149 height 28
type input "8.6"
click at [247, 423] on button "Save" at bounding box center [336, 436] width 179 height 27
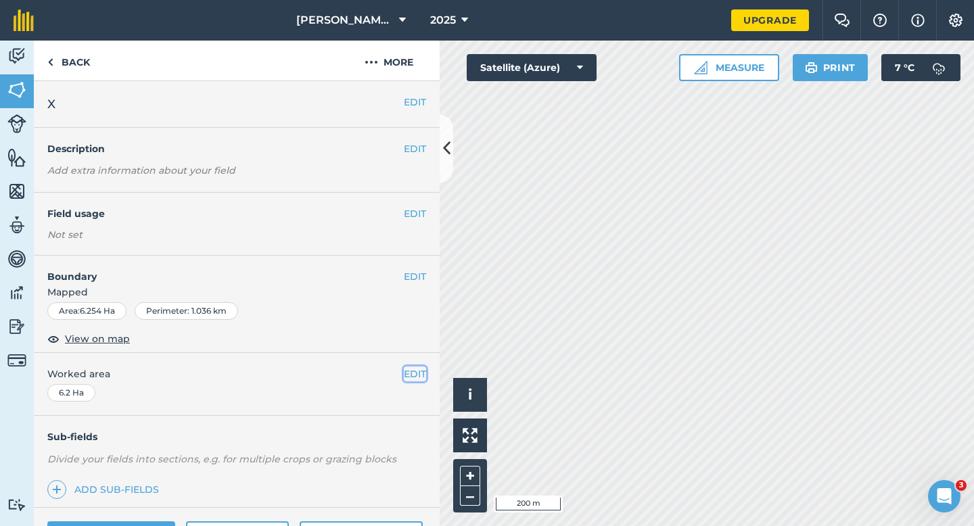
click at [409, 370] on button "EDIT" at bounding box center [415, 374] width 22 height 15
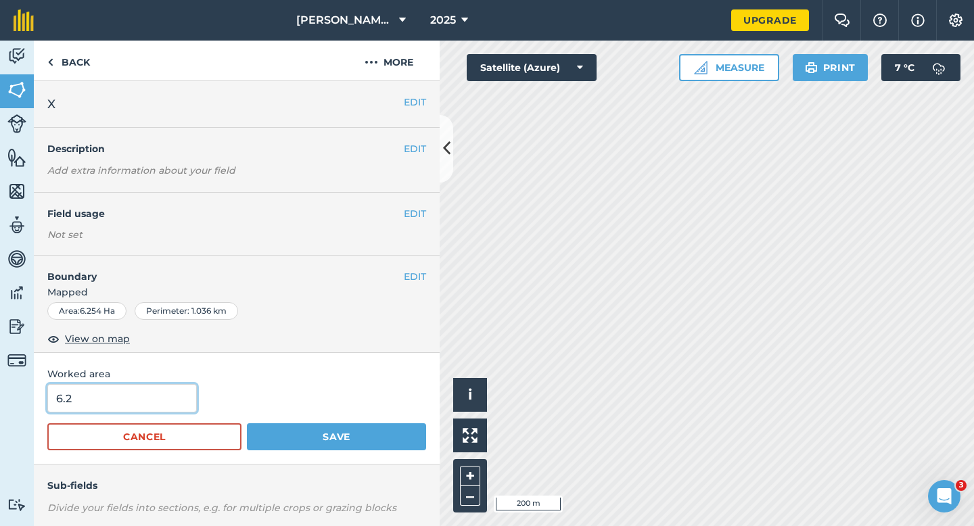
click at [129, 395] on input "6.2" at bounding box center [121, 398] width 149 height 28
type input "9.3"
click at [247, 423] on button "Save" at bounding box center [336, 436] width 179 height 27
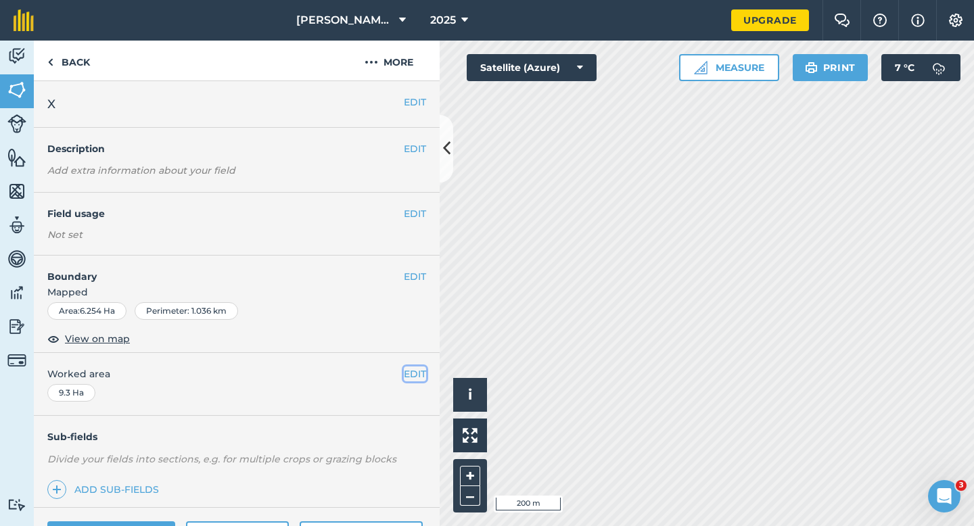
click at [410, 379] on button "EDIT" at bounding box center [415, 374] width 22 height 15
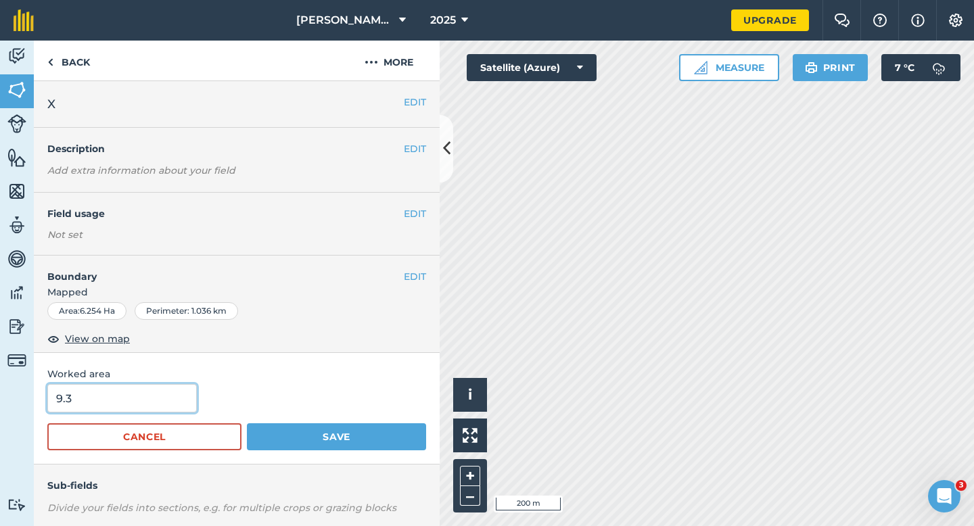
click at [154, 389] on input "9.3" at bounding box center [121, 398] width 149 height 28
type input "8.3"
click at [247, 423] on button "Save" at bounding box center [336, 436] width 179 height 27
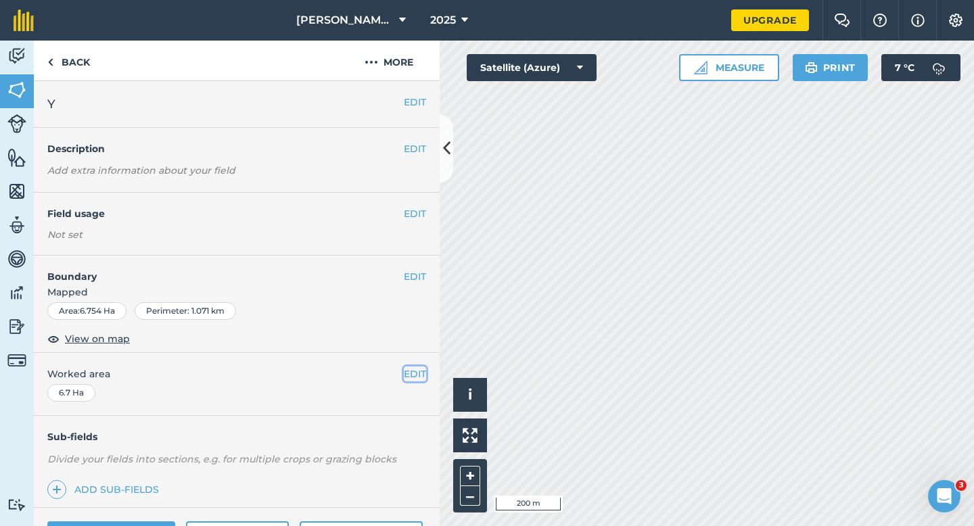
click at [412, 373] on button "EDIT" at bounding box center [415, 374] width 22 height 15
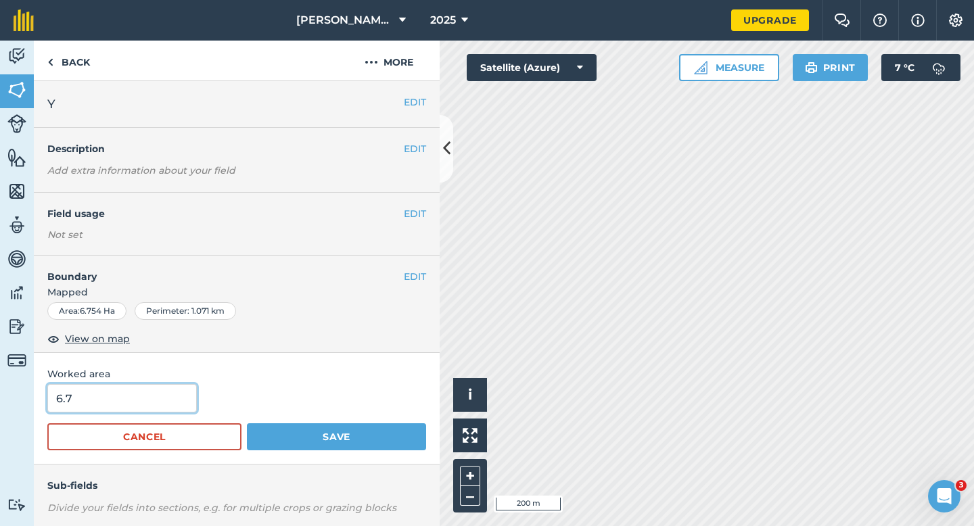
click at [107, 404] on input "6.7" at bounding box center [121, 398] width 149 height 28
type input "8.7"
click at [247, 423] on button "Save" at bounding box center [336, 436] width 179 height 27
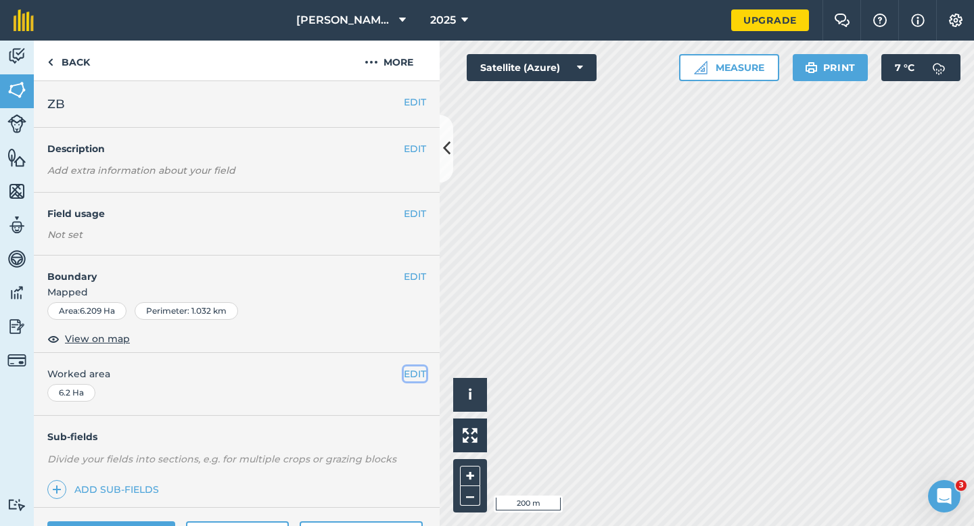
click at [419, 374] on button "EDIT" at bounding box center [415, 374] width 22 height 15
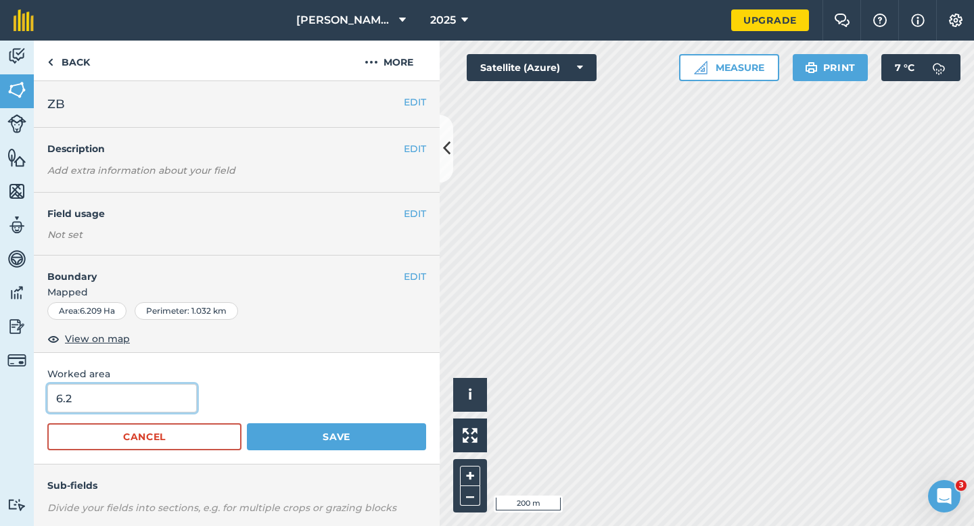
click at [106, 399] on input "6.2" at bounding box center [121, 398] width 149 height 28
type input "8.2"
click at [247, 423] on button "Save" at bounding box center [336, 436] width 179 height 27
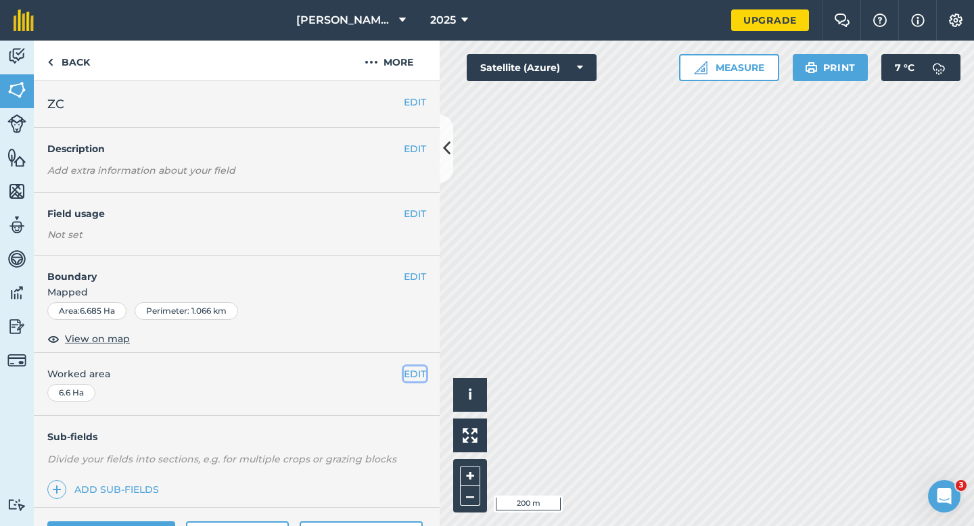
click at [412, 368] on button "EDIT" at bounding box center [415, 374] width 22 height 15
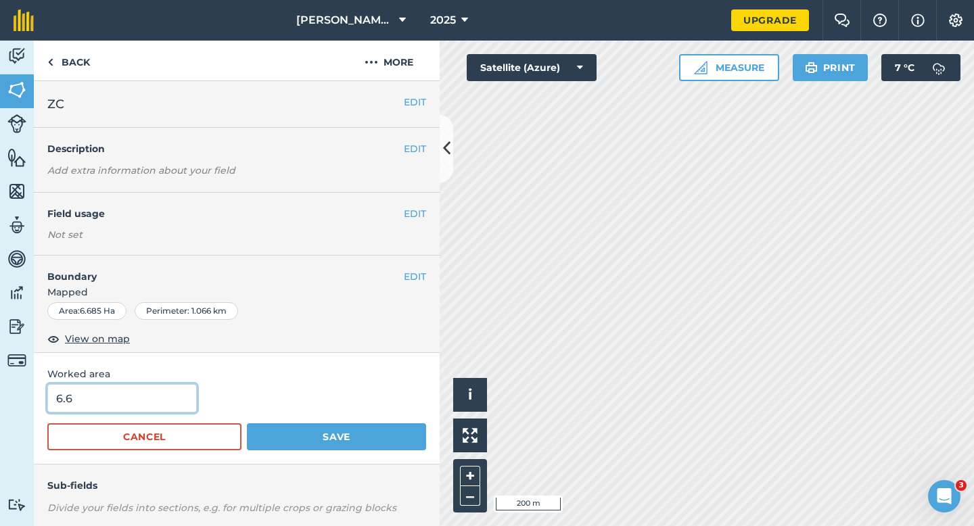
click at [110, 400] on input "6.6" at bounding box center [121, 398] width 149 height 28
type input "8.8"
click at [247, 423] on button "Save" at bounding box center [336, 436] width 179 height 27
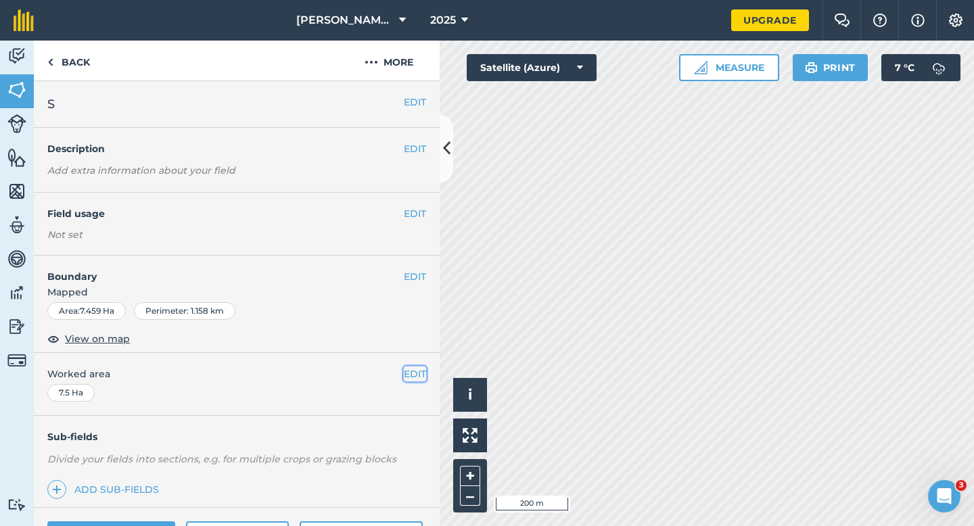
click at [407, 369] on button "EDIT" at bounding box center [415, 374] width 22 height 15
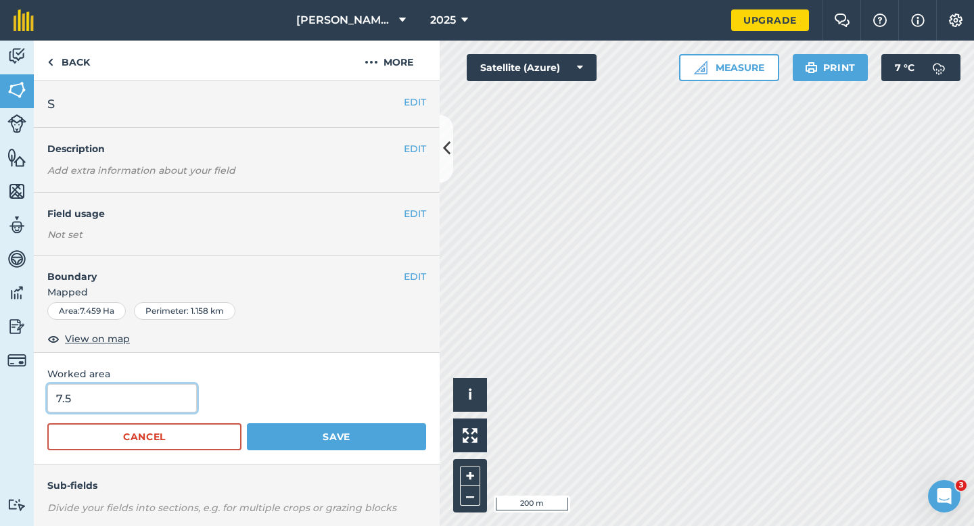
click at [160, 407] on input "7.5" at bounding box center [121, 398] width 149 height 28
type input "8.5"
click at [247, 423] on button "Save" at bounding box center [336, 436] width 179 height 27
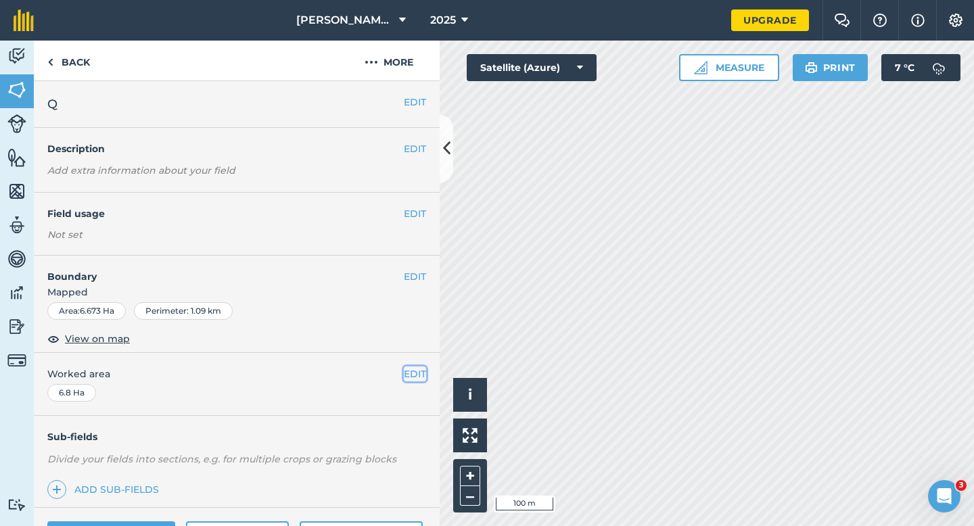
click at [418, 368] on button "EDIT" at bounding box center [415, 374] width 22 height 15
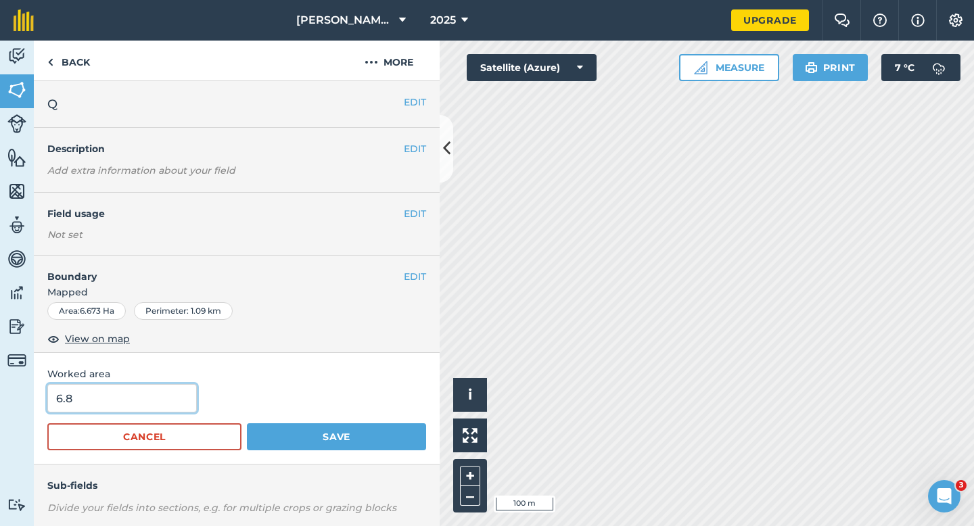
click at [122, 384] on input "6.8" at bounding box center [121, 398] width 149 height 28
click at [122, 394] on input "6.8" at bounding box center [121, 398] width 149 height 28
type input "7.8"
click at [247, 423] on button "Save" at bounding box center [336, 436] width 179 height 27
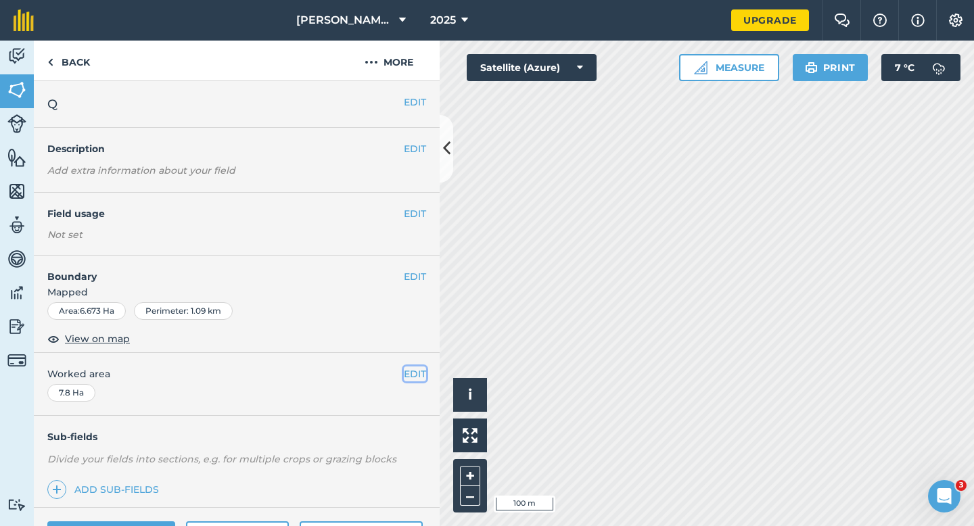
click at [409, 367] on button "EDIT" at bounding box center [415, 374] width 22 height 15
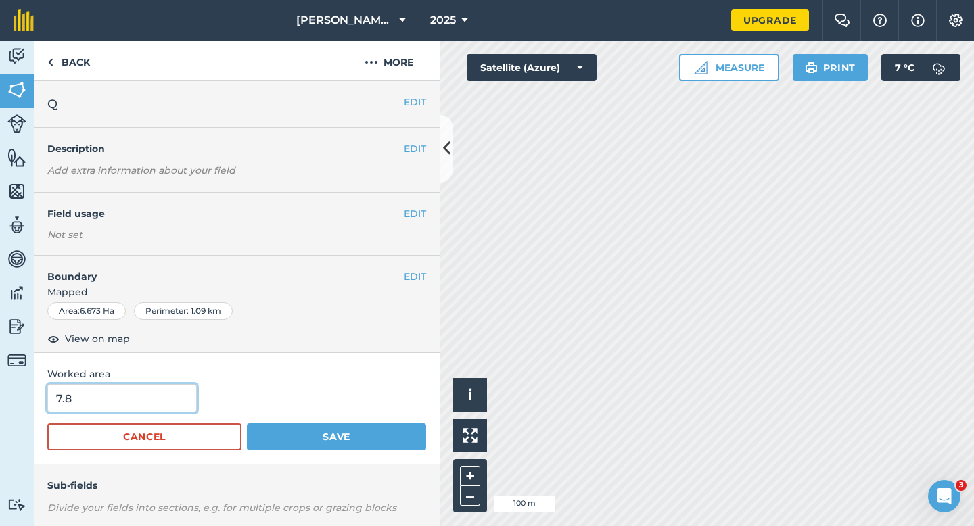
click at [163, 411] on input "7.8" at bounding box center [121, 398] width 149 height 28
type input "7.7"
click at [247, 423] on button "Save" at bounding box center [336, 436] width 179 height 27
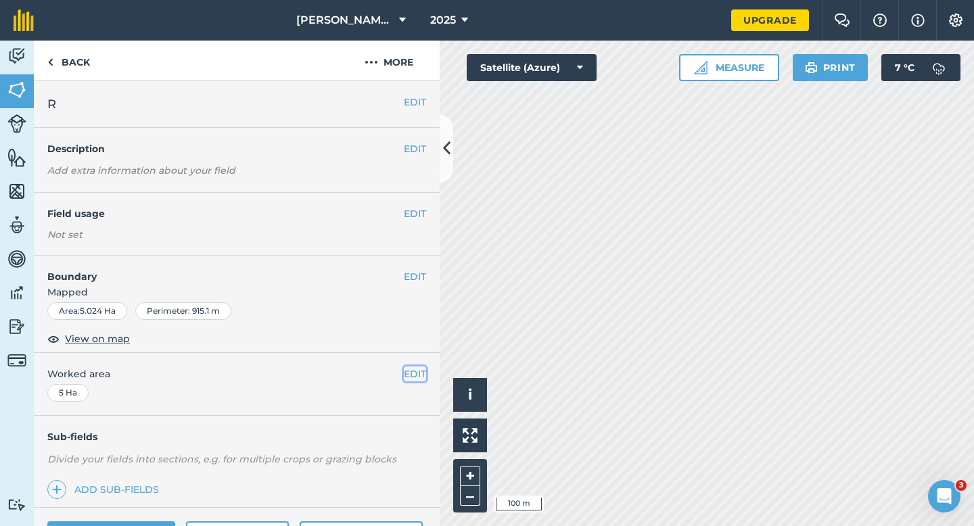
click at [412, 369] on button "EDIT" at bounding box center [415, 374] width 22 height 15
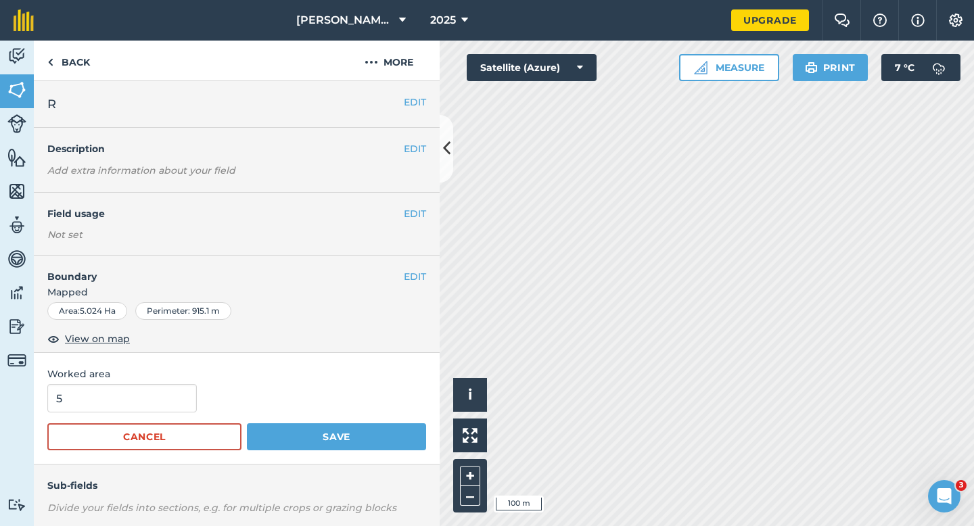
click at [149, 418] on form "5 Cancel Save" at bounding box center [236, 417] width 379 height 66
click at [149, 405] on input "5" at bounding box center [121, 398] width 149 height 28
type input "6"
click at [247, 423] on button "Save" at bounding box center [336, 436] width 179 height 27
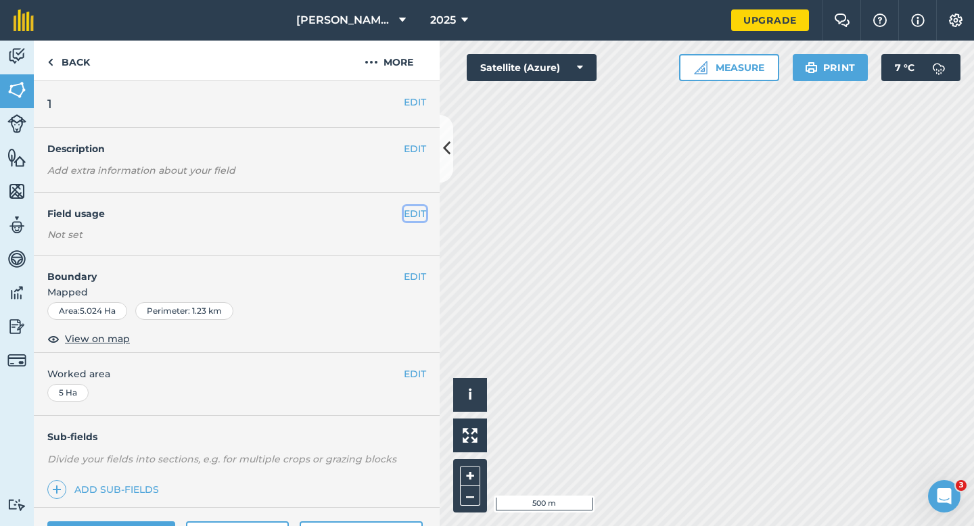
click at [417, 212] on button "EDIT" at bounding box center [415, 213] width 22 height 15
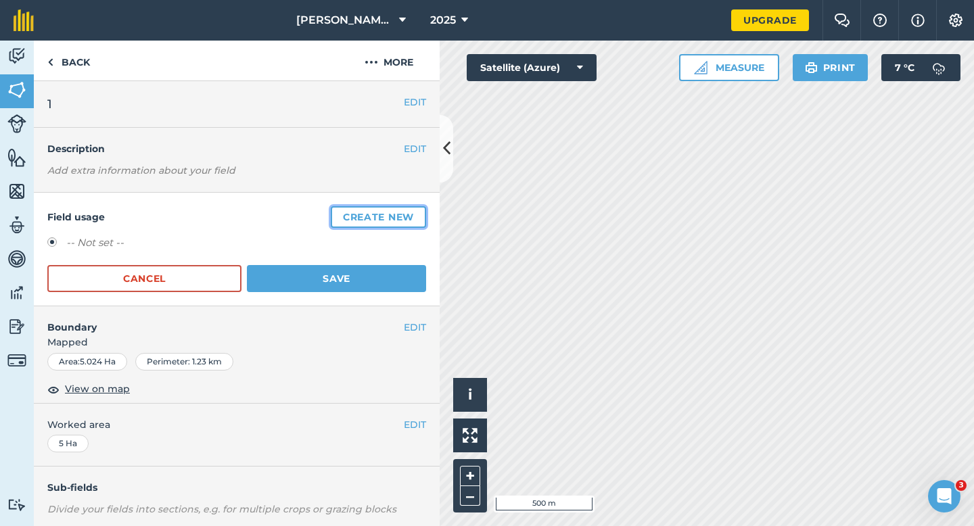
click at [417, 212] on button "Create new" at bounding box center [378, 217] width 95 height 22
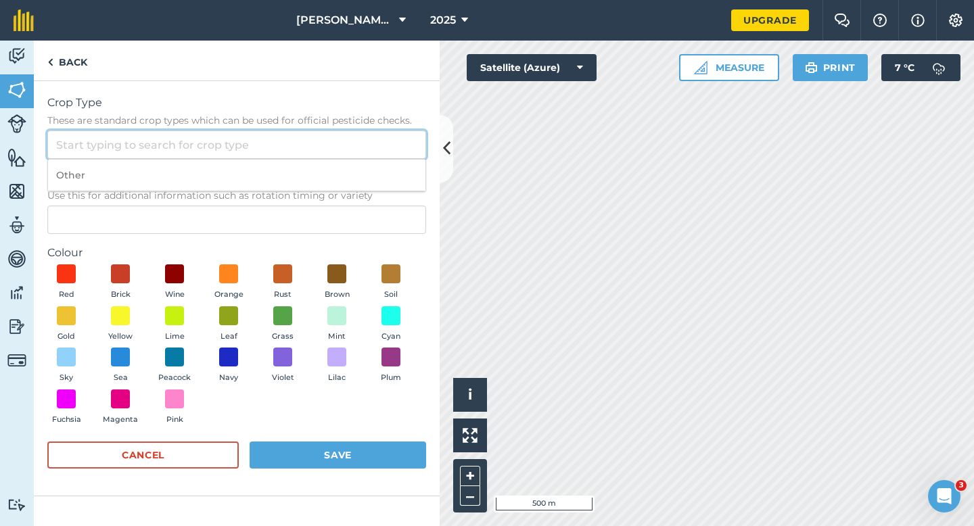
click at [375, 151] on input "Crop Type These are standard crop types which can be used for official pesticid…" at bounding box center [236, 145] width 379 height 28
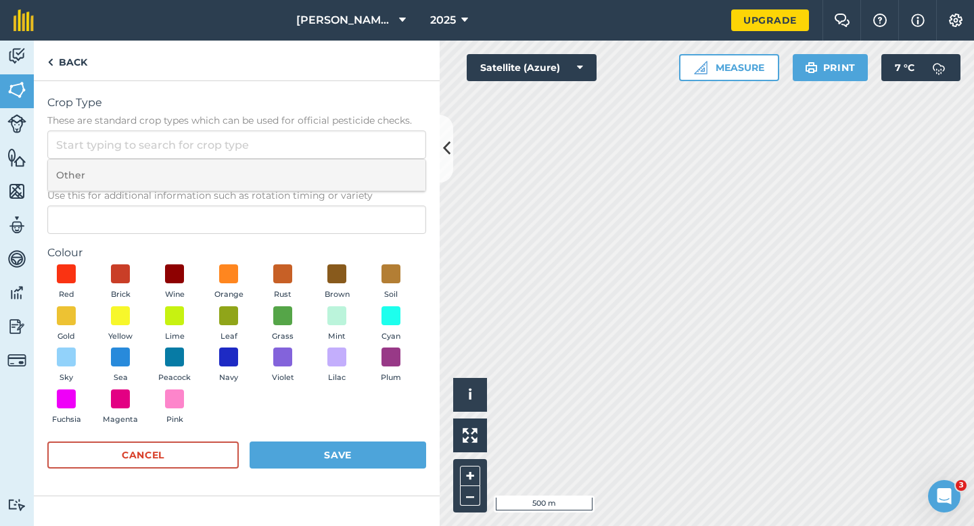
click at [375, 172] on li "Other" at bounding box center [236, 176] width 377 height 32
type input "Other"
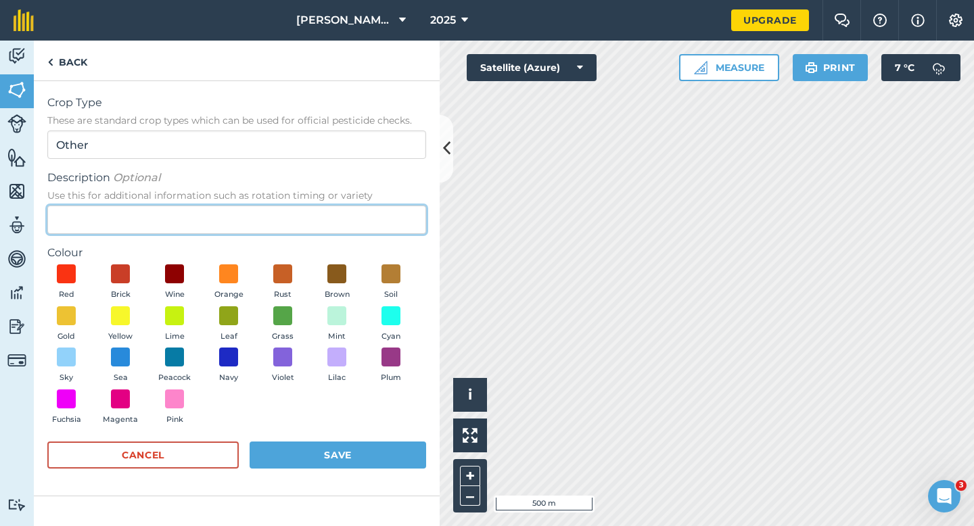
click at [373, 210] on input "Description Optional Use this for additional information such as rotation timin…" at bounding box center [236, 220] width 379 height 28
type input "Grass"
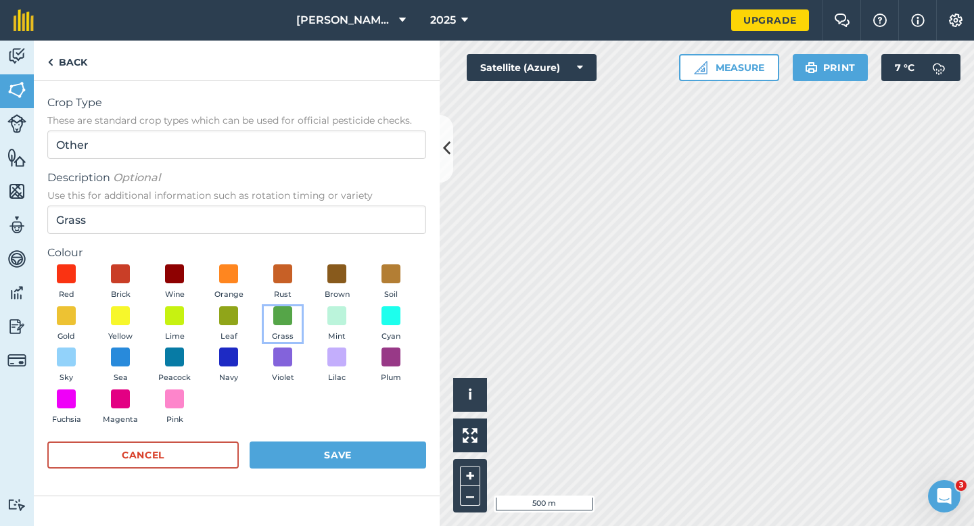
click at [290, 325] on button "Grass" at bounding box center [283, 324] width 38 height 37
click at [337, 453] on button "Save" at bounding box center [338, 455] width 176 height 27
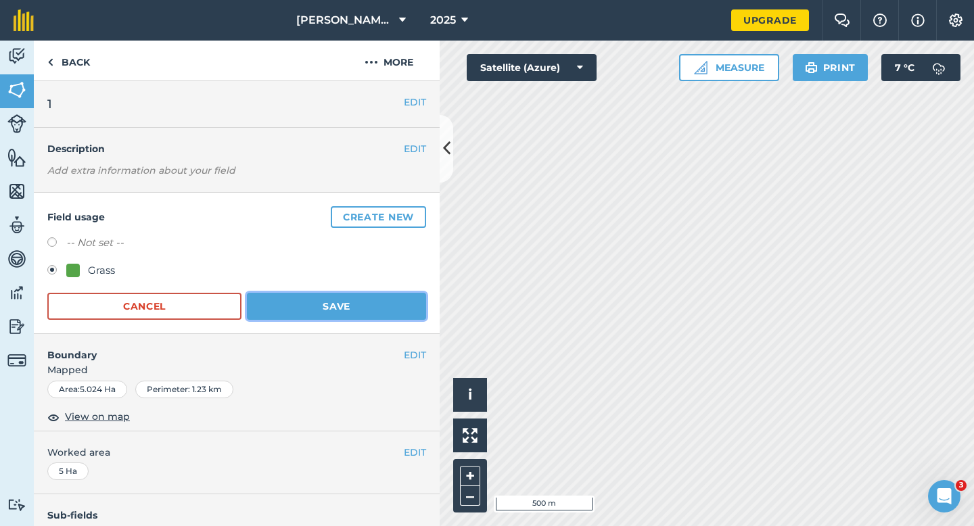
click at [388, 312] on button "Save" at bounding box center [336, 306] width 179 height 27
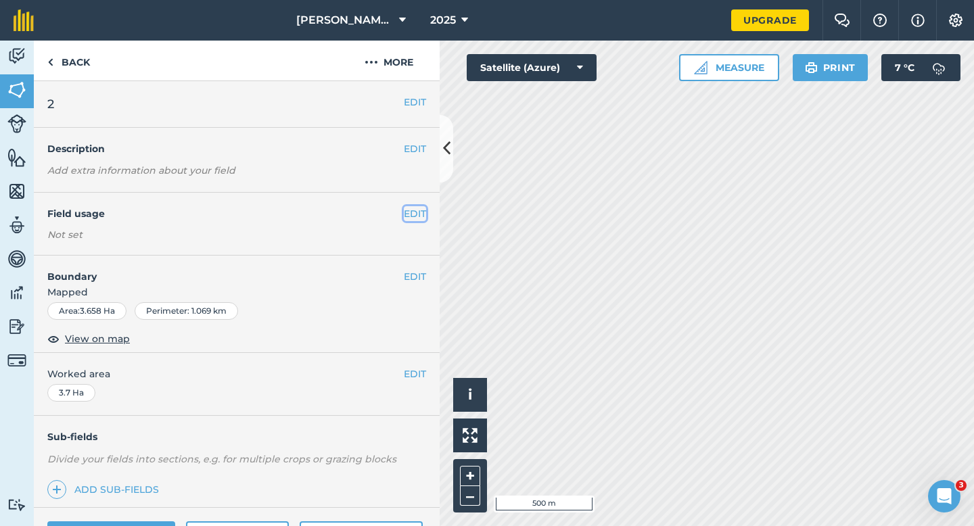
click at [415, 216] on button "EDIT" at bounding box center [415, 213] width 22 height 15
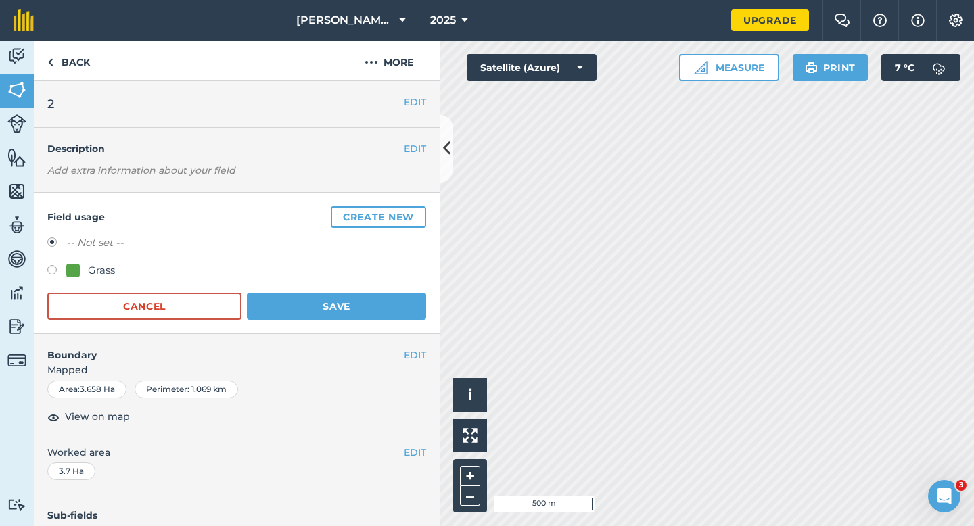
click at [104, 266] on div "Grass" at bounding box center [101, 270] width 27 height 16
radio input "true"
radio input "false"
click at [382, 346] on h4 "Boundary" at bounding box center [219, 348] width 370 height 28
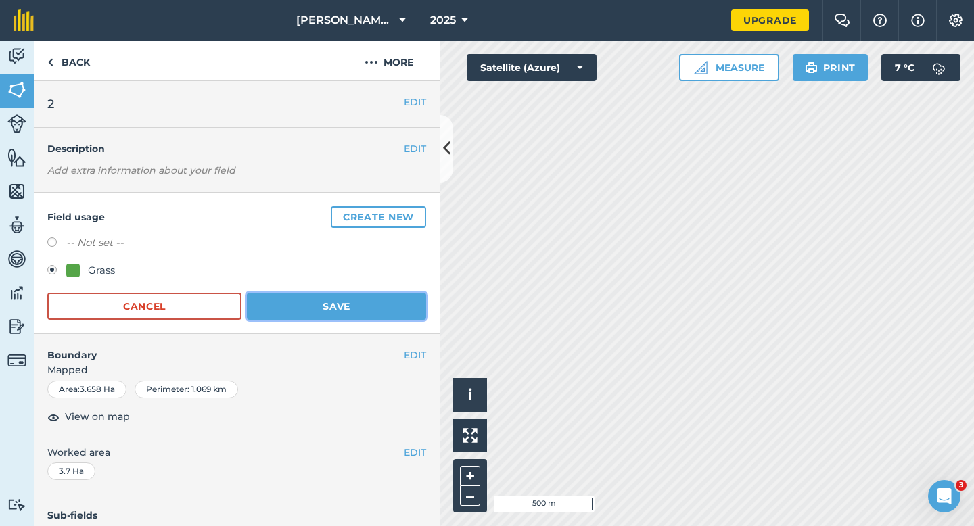
click at [382, 314] on button "Save" at bounding box center [336, 306] width 179 height 27
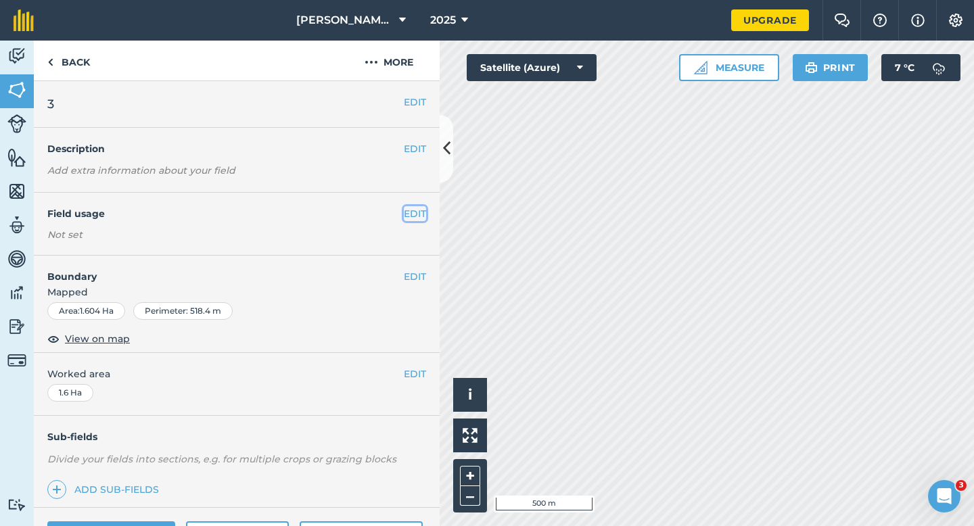
click at [410, 218] on button "EDIT" at bounding box center [415, 213] width 22 height 15
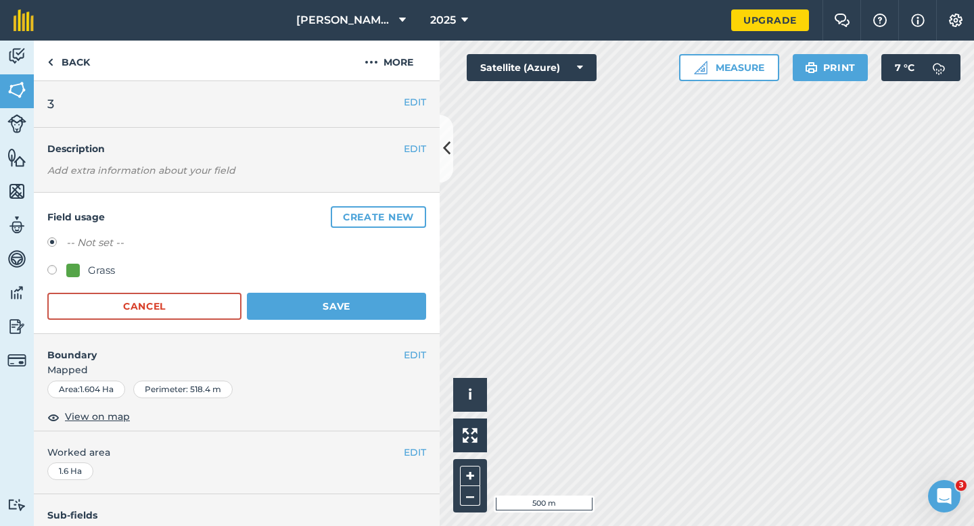
click at [93, 265] on div "Grass" at bounding box center [101, 270] width 27 height 16
radio input "true"
radio input "false"
click at [330, 286] on form "-- Not set -- Grass Cancel Save" at bounding box center [236, 277] width 379 height 85
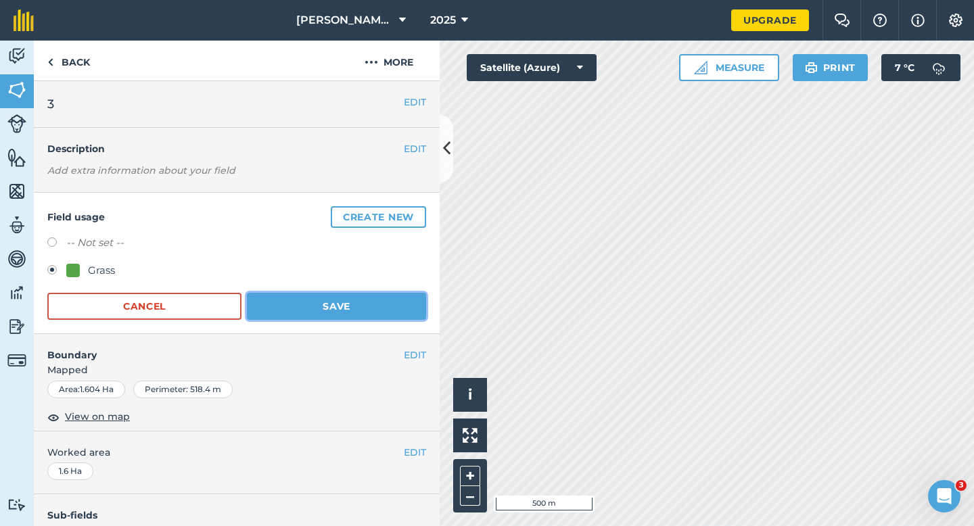
click at [360, 298] on button "Save" at bounding box center [336, 306] width 179 height 27
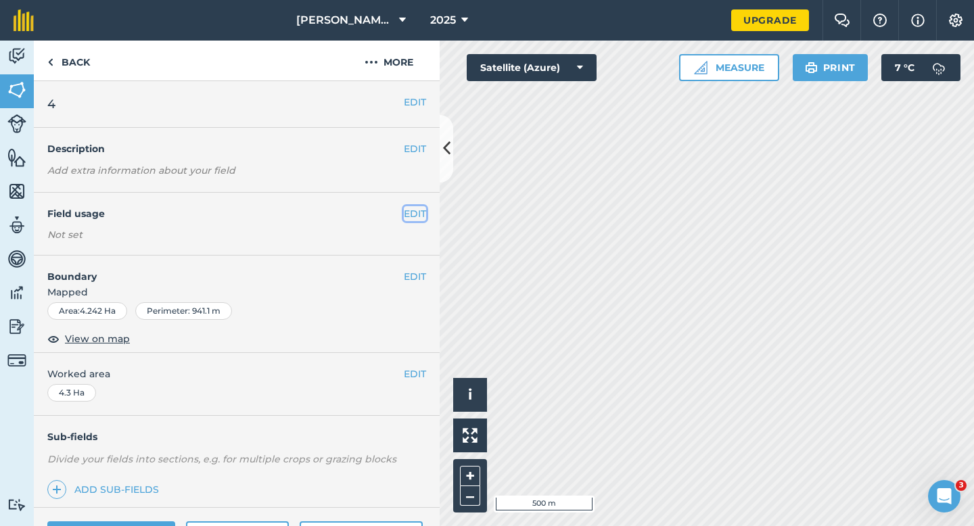
click at [411, 212] on button "EDIT" at bounding box center [415, 213] width 22 height 15
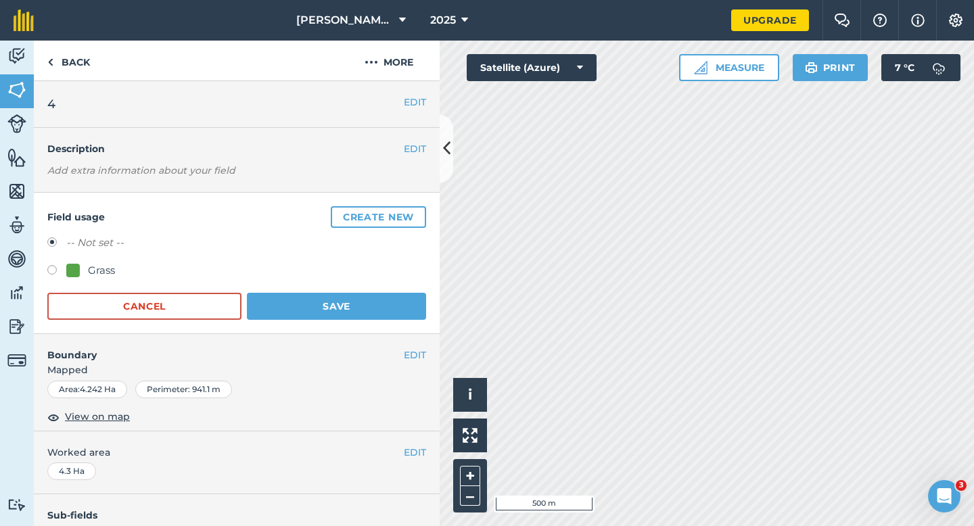
click at [101, 267] on div "Grass" at bounding box center [101, 270] width 27 height 16
radio input "true"
radio input "false"
click at [360, 290] on form "-- Not set -- Grass Cancel Save" at bounding box center [236, 277] width 379 height 85
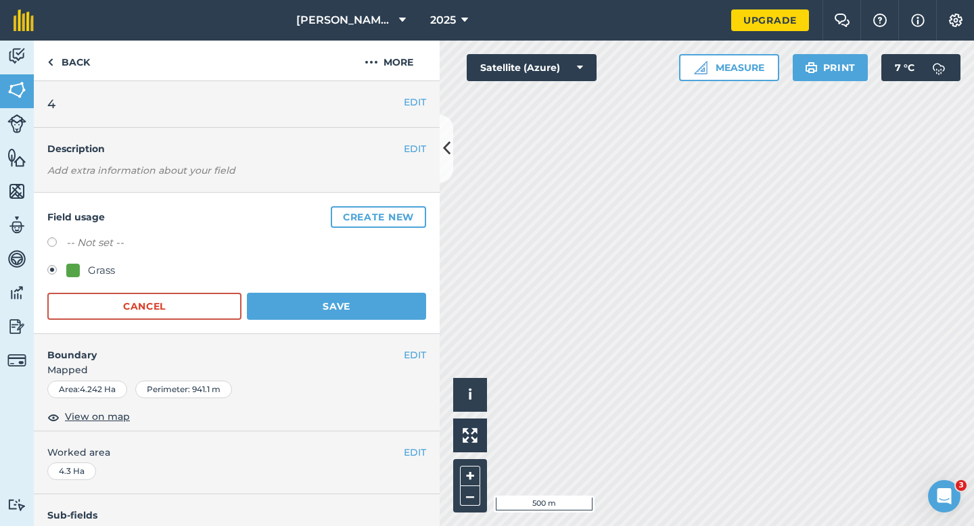
click at [434, 293] on div "Field usage Create new -- Not set -- Grass Cancel Save" at bounding box center [237, 263] width 406 height 141
click at [395, 293] on button "Save" at bounding box center [336, 306] width 179 height 27
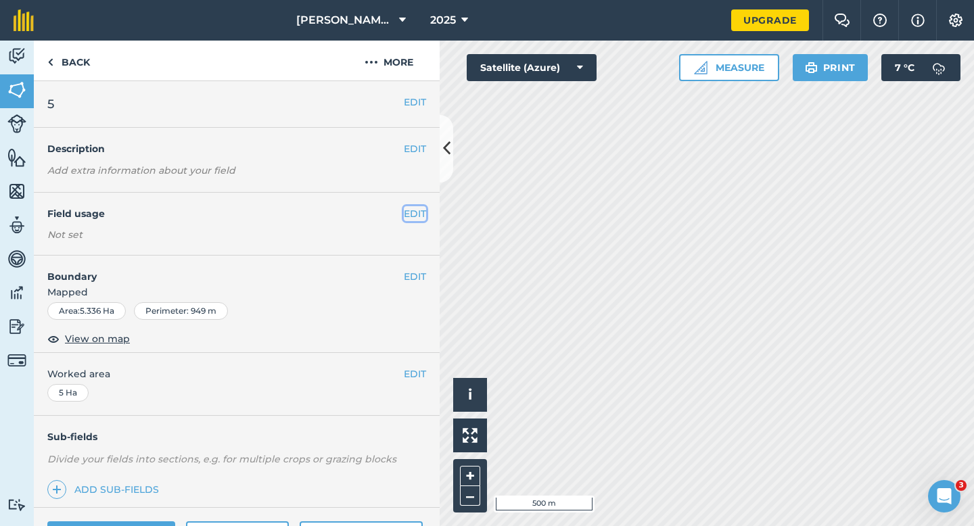
click at [406, 208] on button "EDIT" at bounding box center [415, 213] width 22 height 15
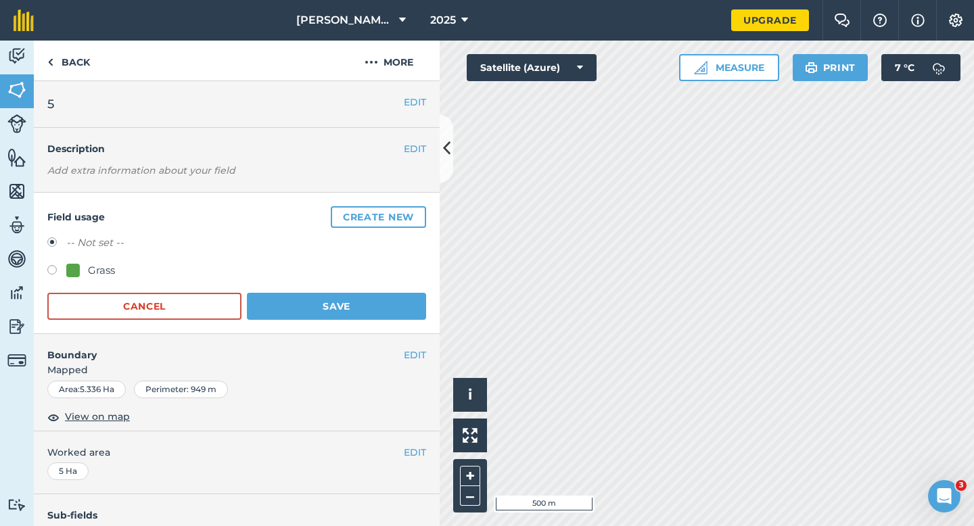
click at [101, 266] on div "Grass" at bounding box center [101, 270] width 27 height 16
radio input "true"
radio input "false"
click at [382, 299] on button "Save" at bounding box center [336, 306] width 179 height 27
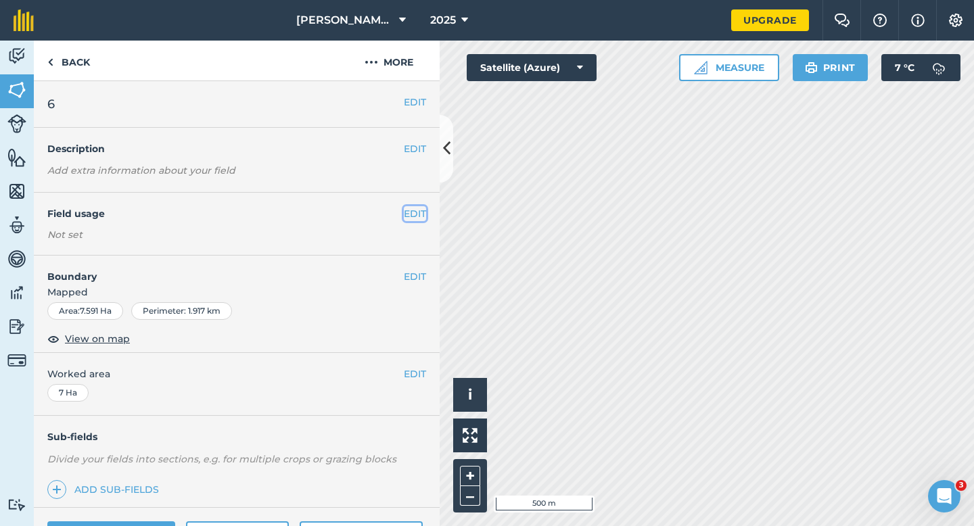
click at [415, 216] on button "EDIT" at bounding box center [415, 213] width 22 height 15
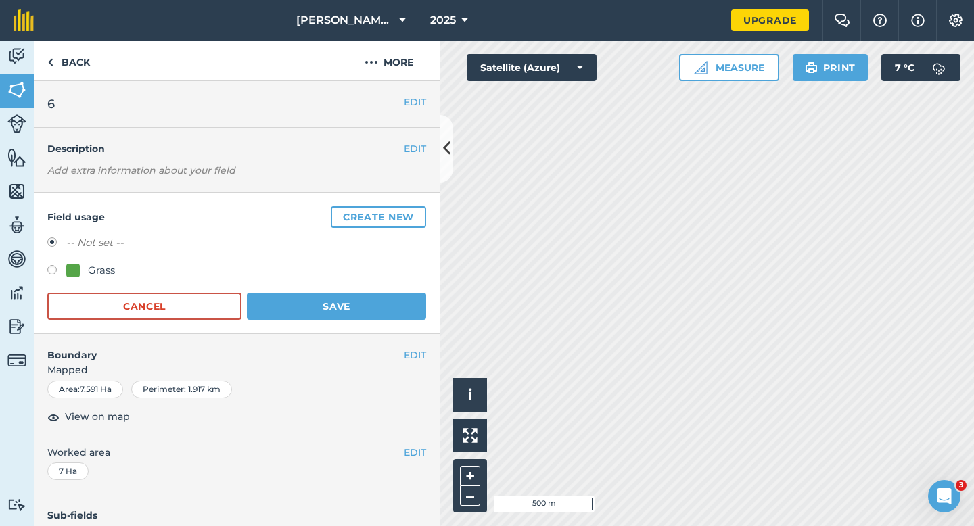
click at [69, 271] on div at bounding box center [73, 271] width 14 height 14
radio input "true"
radio input "false"
click at [322, 309] on button "Save" at bounding box center [336, 306] width 179 height 27
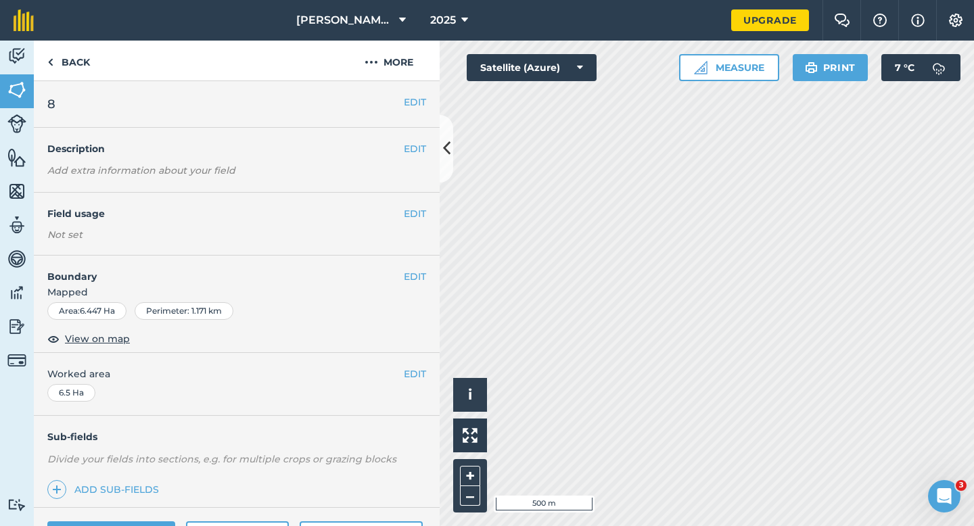
click at [417, 222] on div "EDIT Field usage Not set" at bounding box center [237, 224] width 406 height 63
click at [416, 217] on button "EDIT" at bounding box center [415, 213] width 22 height 15
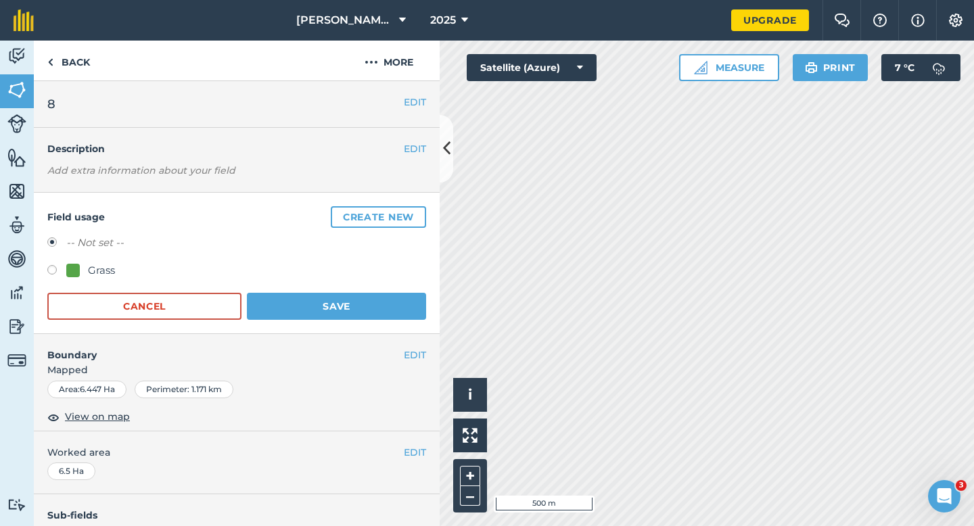
click at [127, 267] on div "Grass" at bounding box center [236, 272] width 379 height 20
click at [119, 267] on div "Grass" at bounding box center [236, 272] width 379 height 20
click at [110, 267] on div "Grass" at bounding box center [101, 270] width 27 height 16
radio input "true"
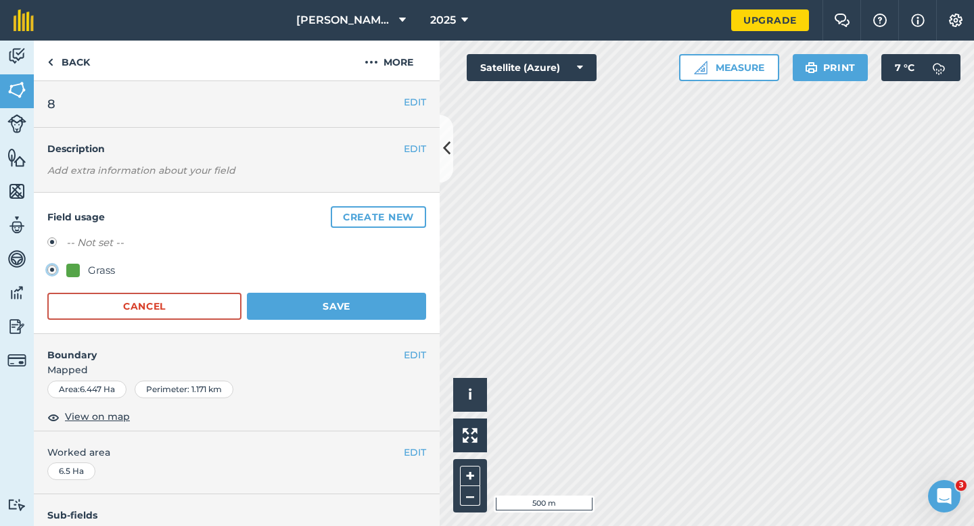
radio input "false"
click at [327, 296] on button "Save" at bounding box center [336, 306] width 179 height 27
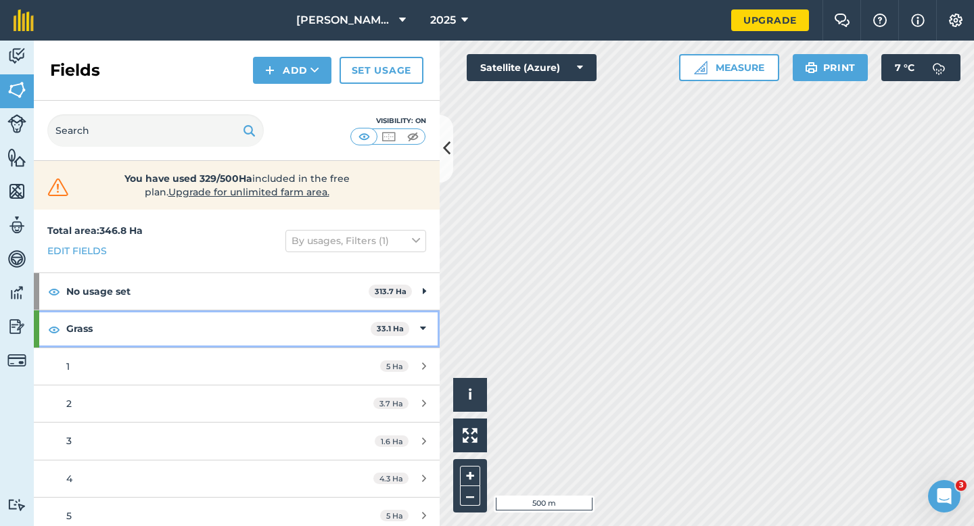
click at [427, 328] on div "Grass 33.1 Ha" at bounding box center [237, 328] width 406 height 37
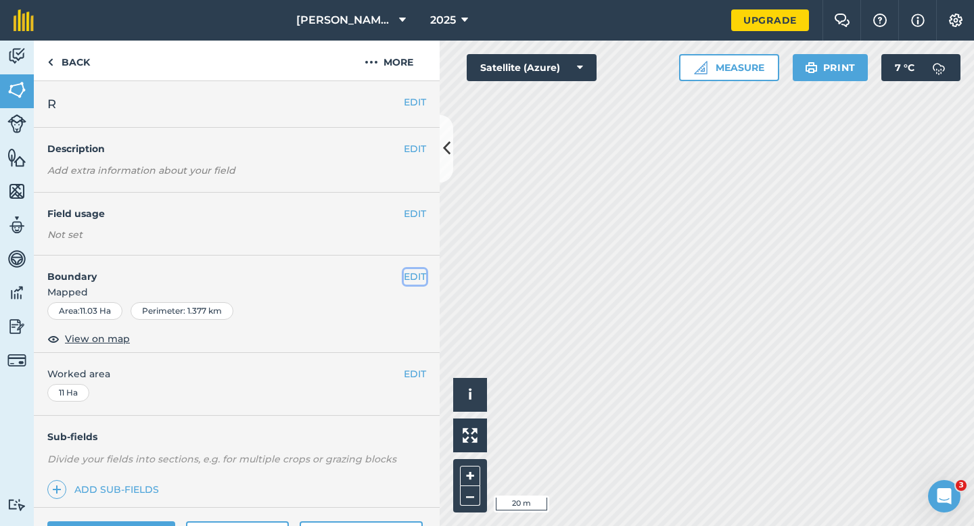
click at [420, 282] on button "EDIT" at bounding box center [415, 276] width 22 height 15
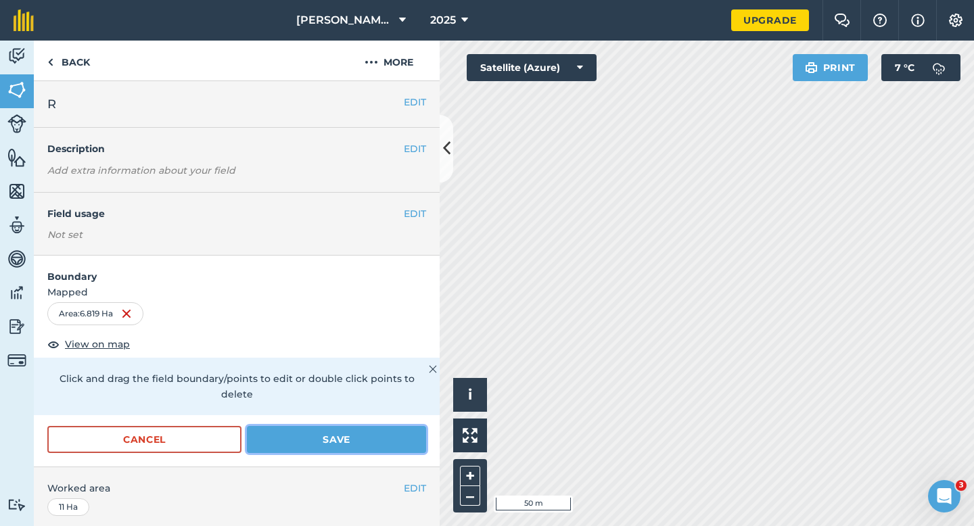
click at [390, 432] on button "Save" at bounding box center [336, 439] width 179 height 27
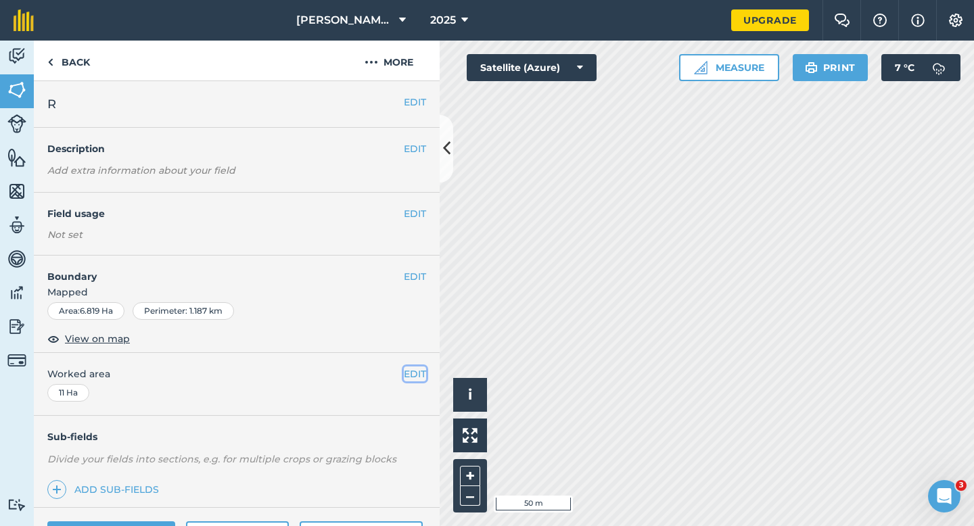
click at [418, 377] on button "EDIT" at bounding box center [415, 374] width 22 height 15
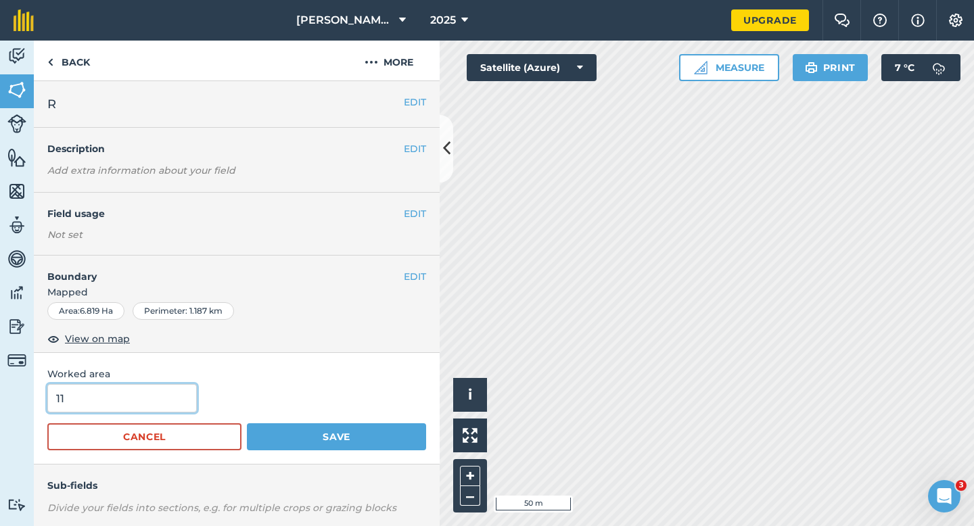
click at [69, 404] on input "11" at bounding box center [121, 398] width 149 height 28
type input "7"
click at [247, 423] on button "Save" at bounding box center [336, 436] width 179 height 27
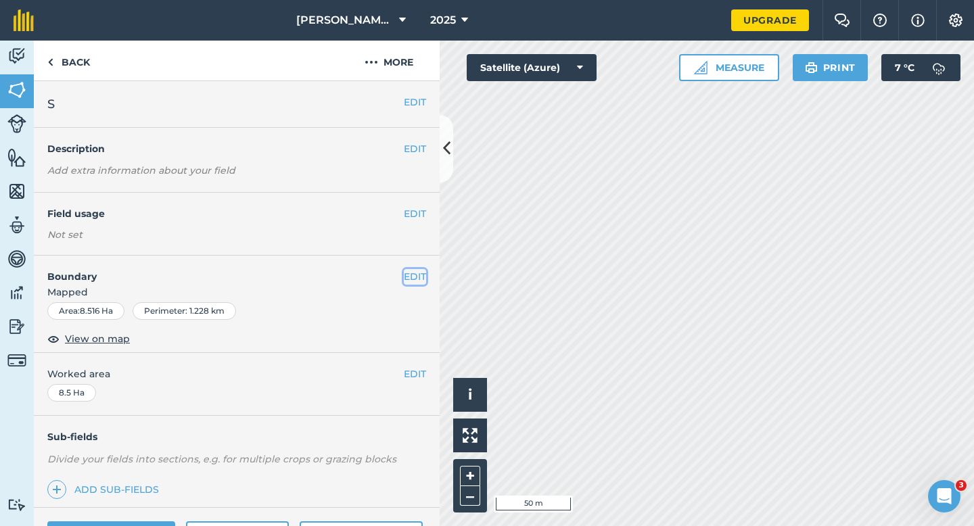
click at [408, 274] on button "EDIT" at bounding box center [415, 276] width 22 height 15
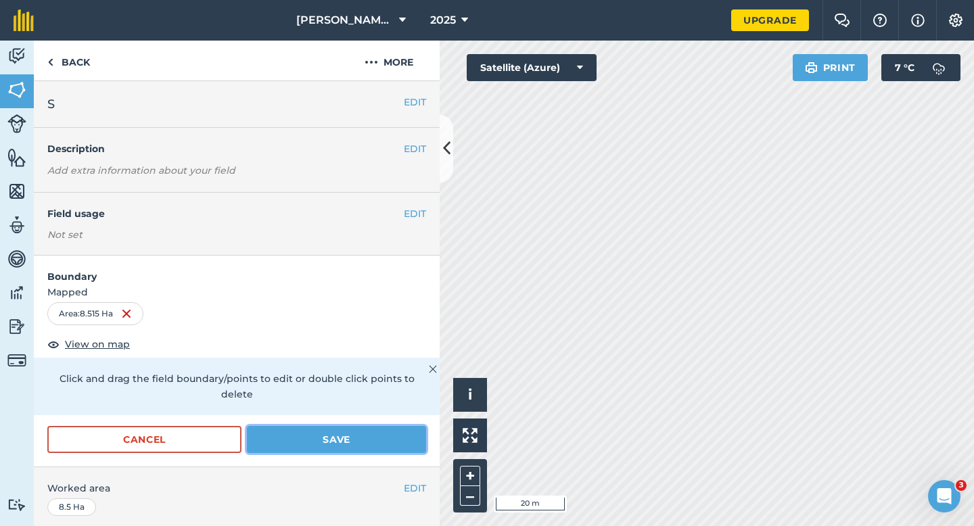
click at [377, 428] on button "Save" at bounding box center [336, 439] width 179 height 27
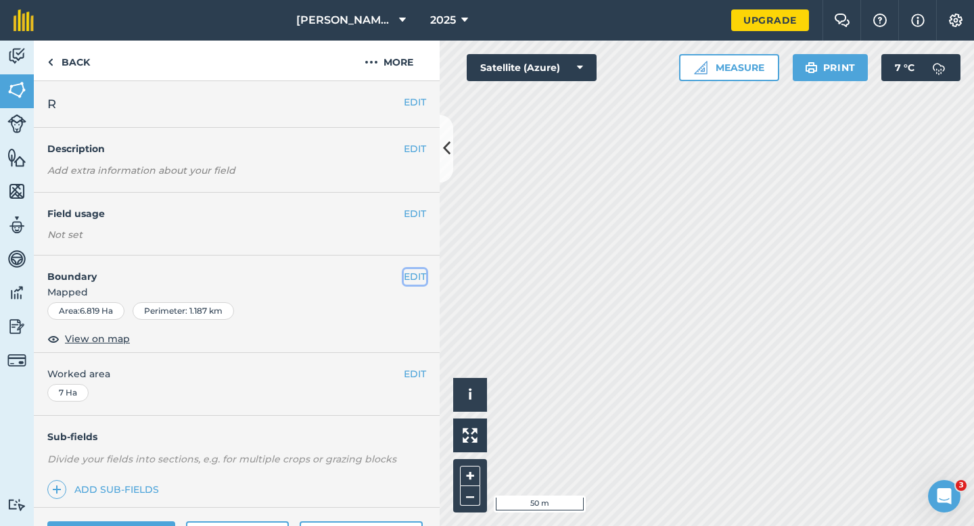
click at [422, 275] on button "EDIT" at bounding box center [415, 276] width 22 height 15
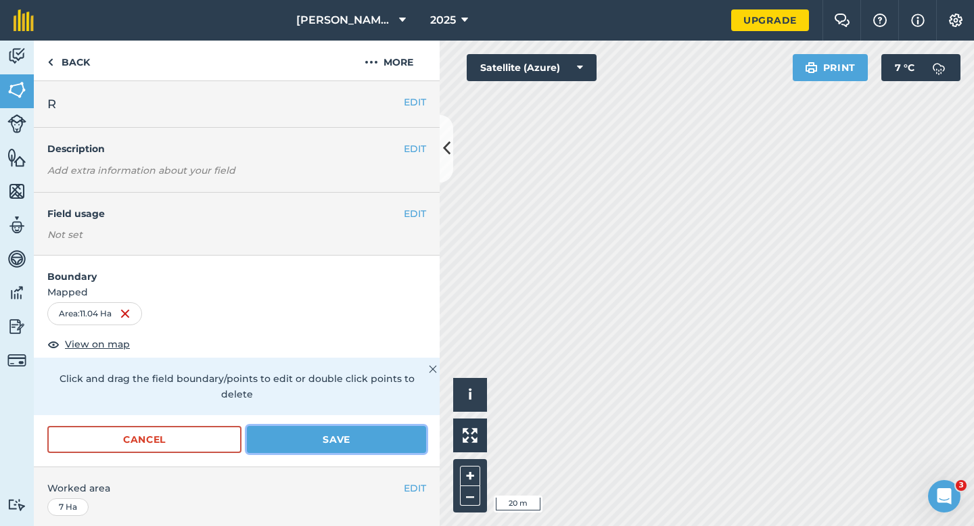
click at [407, 426] on button "Save" at bounding box center [336, 439] width 179 height 27
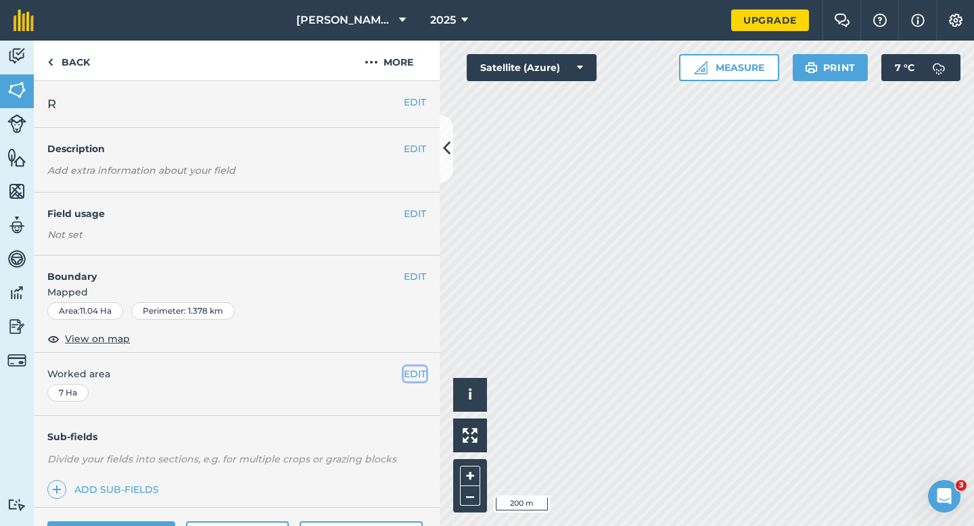
click at [415, 371] on button "EDIT" at bounding box center [415, 374] width 22 height 15
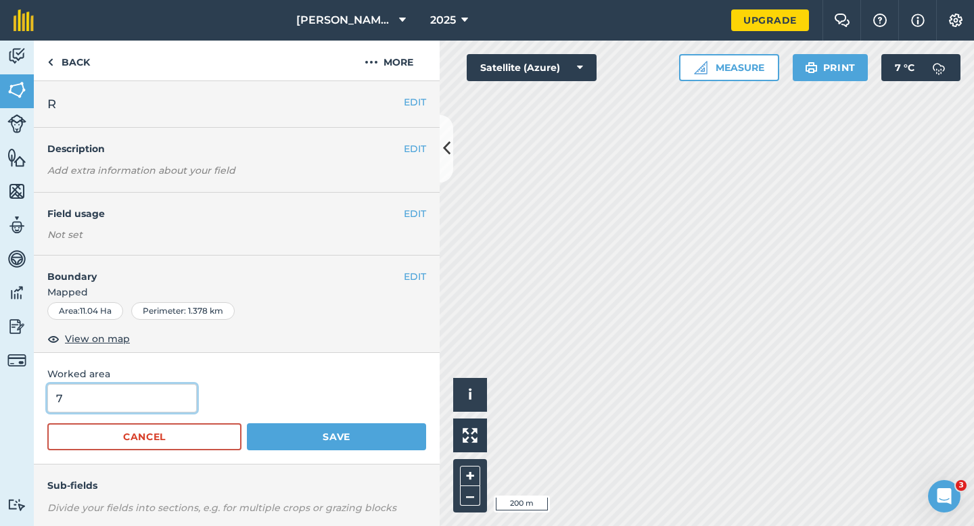
click at [127, 403] on input "7" at bounding box center [121, 398] width 149 height 28
type input "11"
click at [247, 423] on button "Save" at bounding box center [336, 436] width 179 height 27
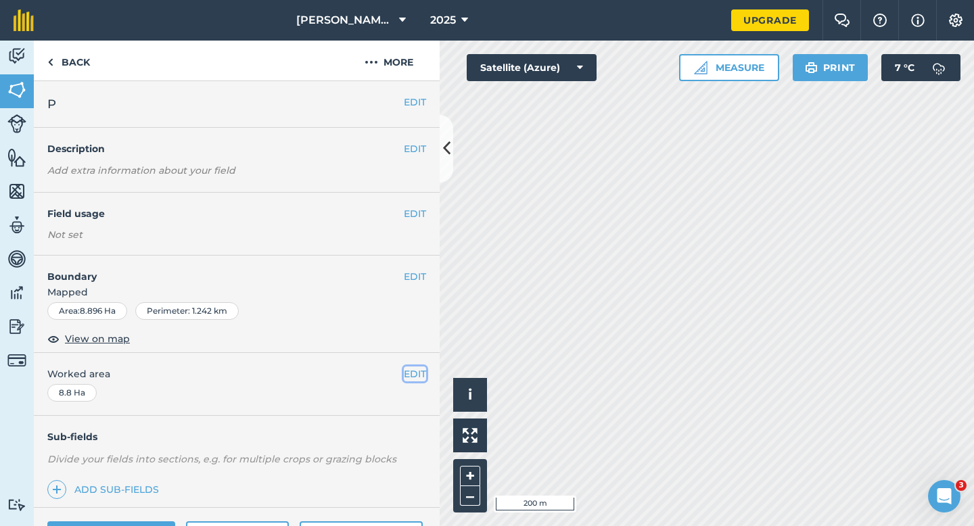
click at [416, 370] on button "EDIT" at bounding box center [415, 374] width 22 height 15
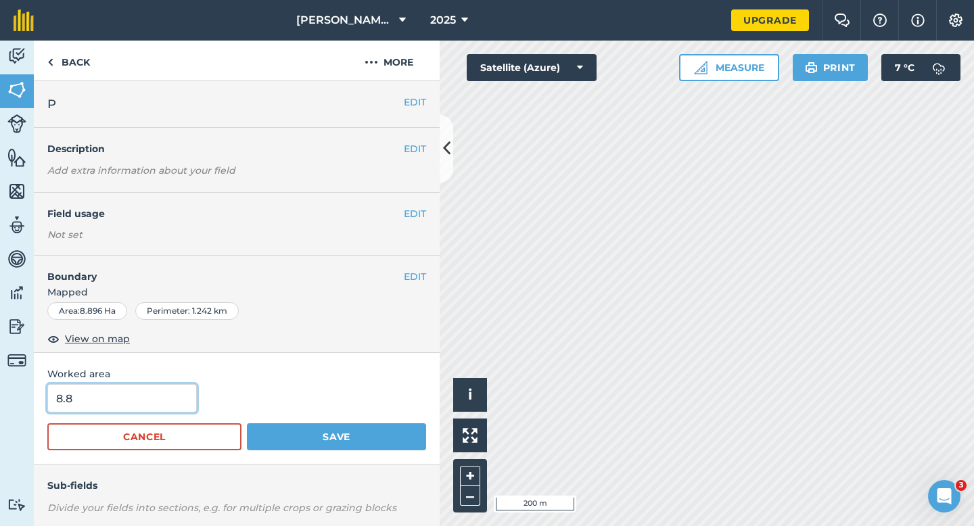
click at [126, 399] on input "8.8" at bounding box center [121, 398] width 149 height 28
type input "9"
click at [247, 423] on button "Save" at bounding box center [336, 436] width 179 height 27
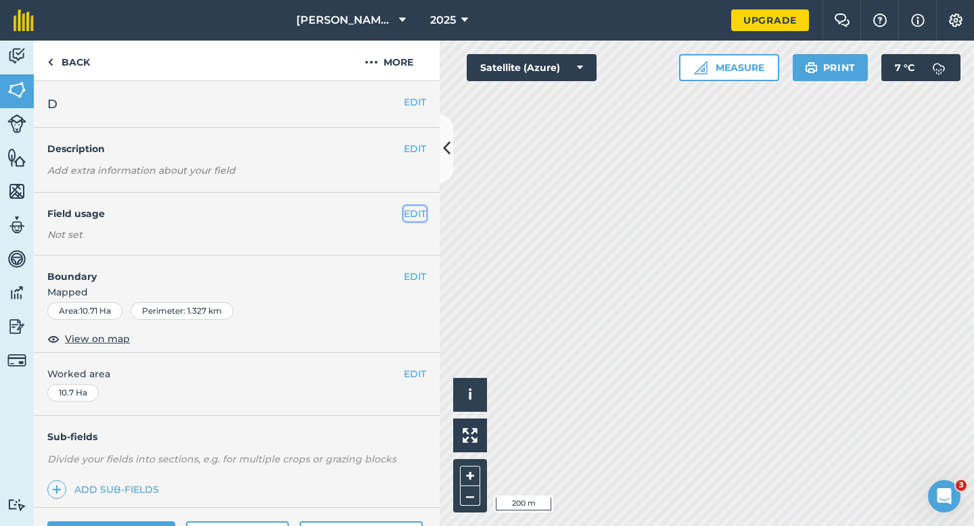
click at [421, 216] on button "EDIT" at bounding box center [415, 213] width 22 height 15
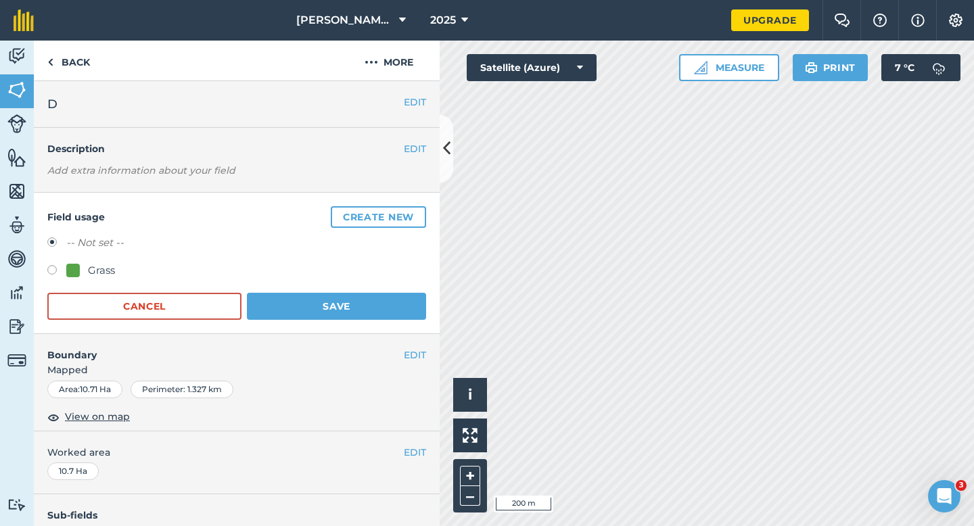
click at [420, 216] on button "Create new" at bounding box center [378, 217] width 95 height 22
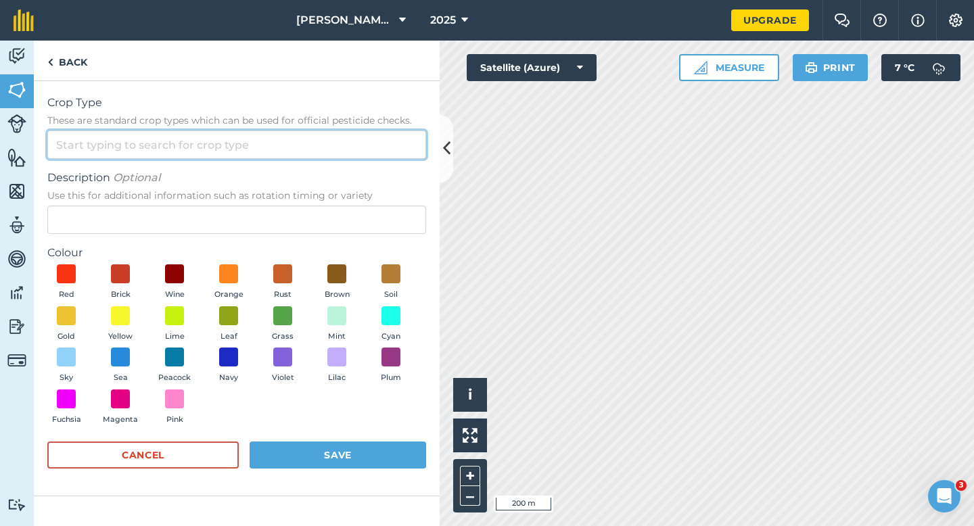
click at [321, 150] on input "Crop Type These are standard crop types which can be used for official pesticid…" at bounding box center [236, 145] width 379 height 28
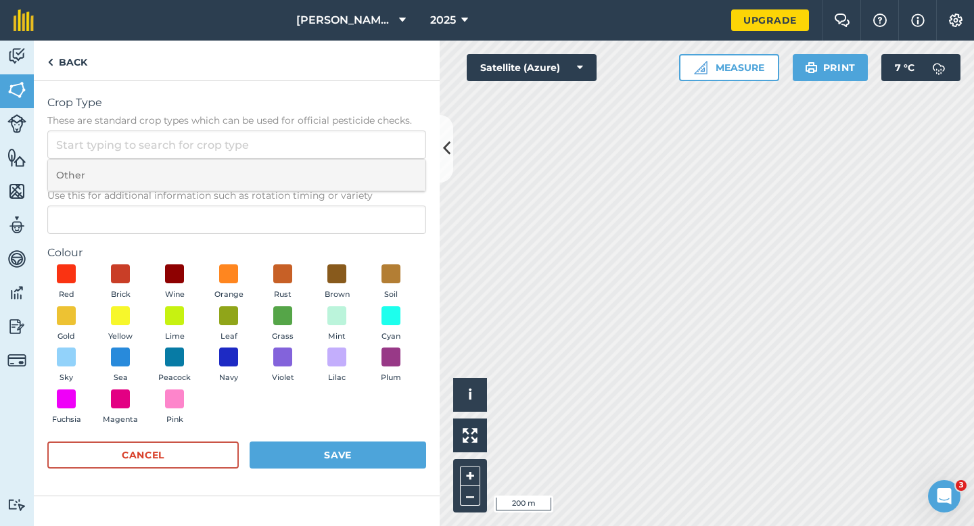
click at [321, 179] on li "Other" at bounding box center [236, 176] width 377 height 32
type input "Other"
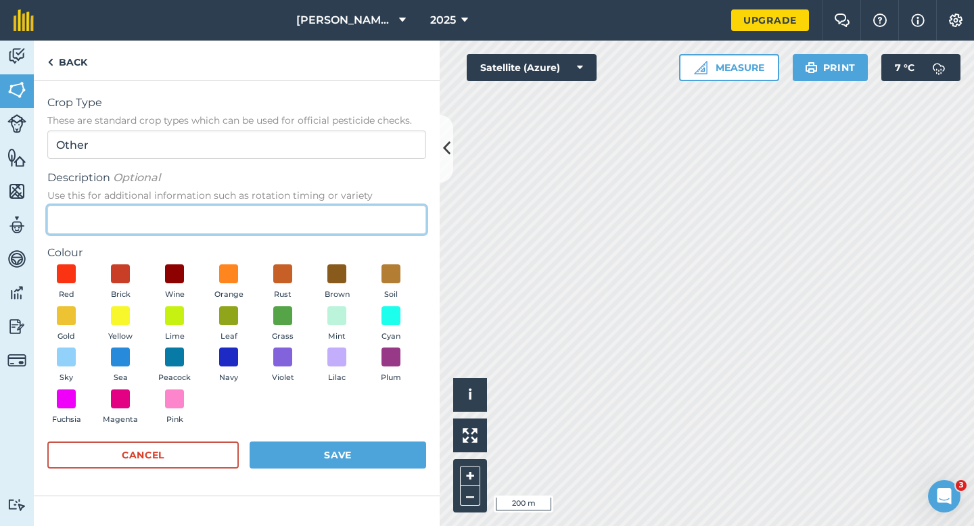
click at [314, 224] on input "Description Optional Use this for additional information such as rotation timin…" at bounding box center [236, 220] width 379 height 28
type input "Watties Peas"
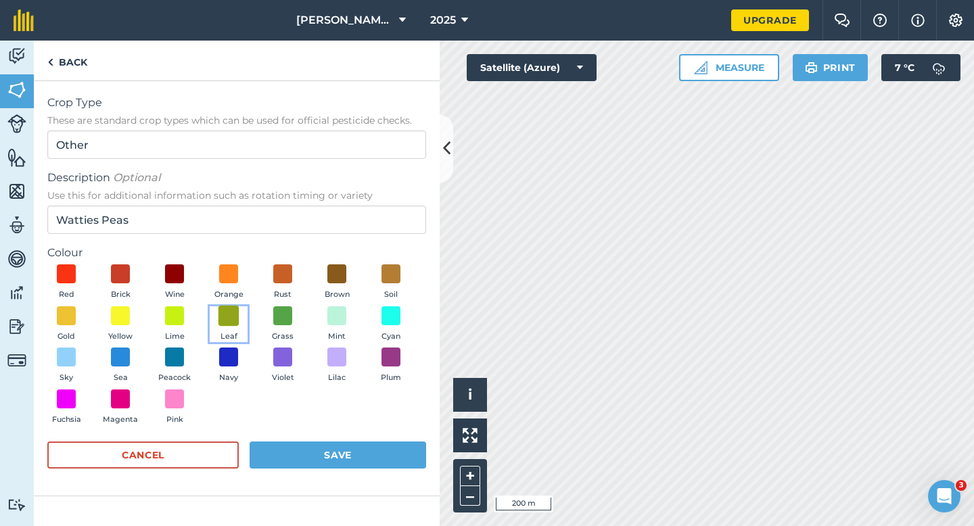
click at [230, 314] on span at bounding box center [228, 315] width 21 height 21
click at [339, 454] on button "Save" at bounding box center [338, 455] width 176 height 27
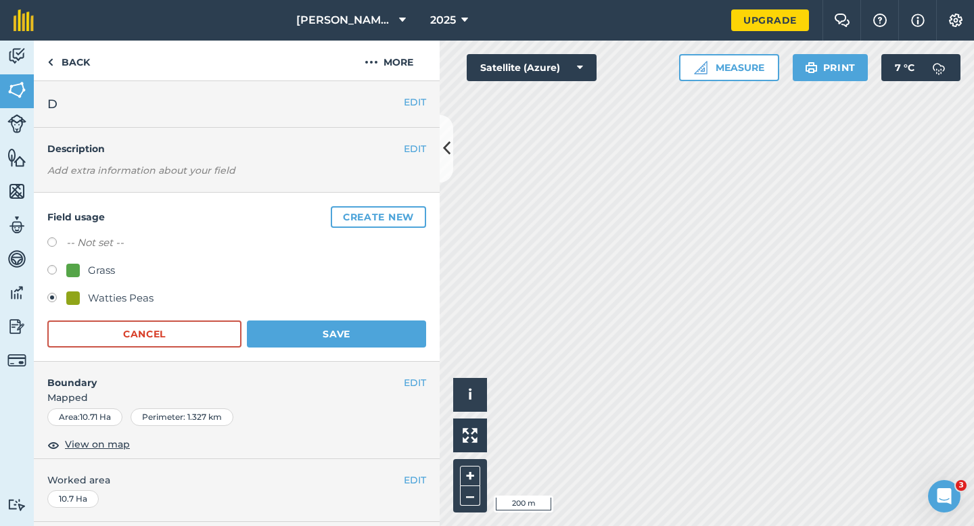
click at [363, 350] on div "Field usage Create new -- Not set -- Grass Watties Peas Cancel Save" at bounding box center [237, 277] width 406 height 169
click at [363, 346] on button "Save" at bounding box center [336, 334] width 179 height 27
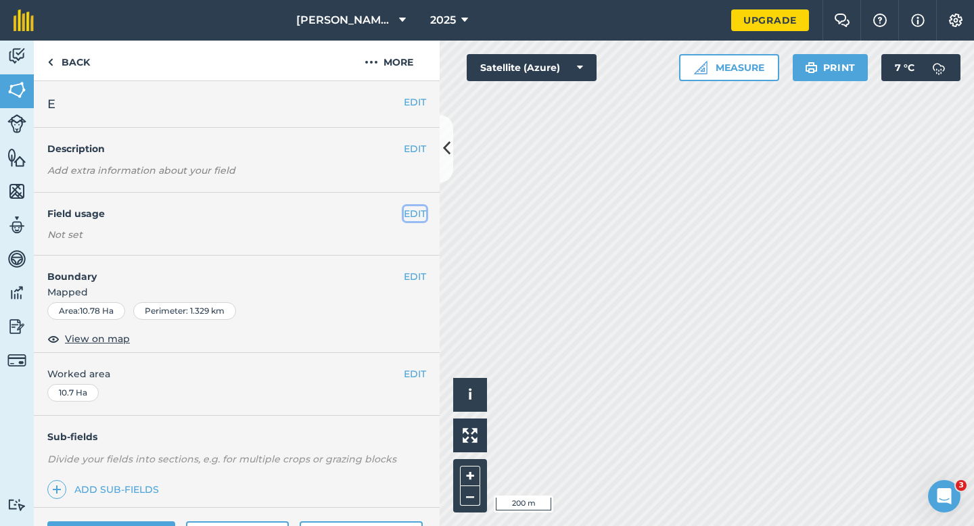
click at [417, 211] on button "EDIT" at bounding box center [415, 213] width 22 height 15
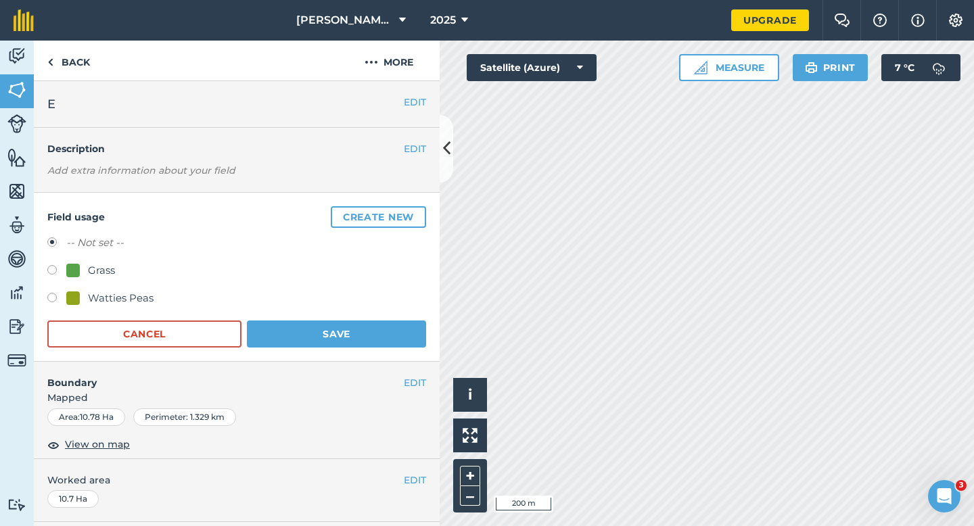
click at [417, 211] on button "Create new" at bounding box center [378, 217] width 95 height 22
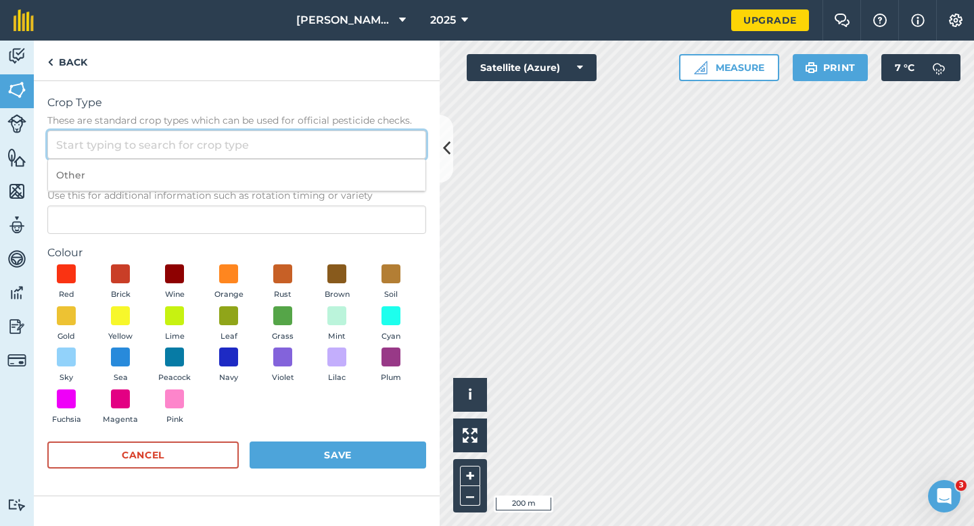
click at [332, 151] on input "Crop Type These are standard crop types which can be used for official pesticid…" at bounding box center [236, 145] width 379 height 28
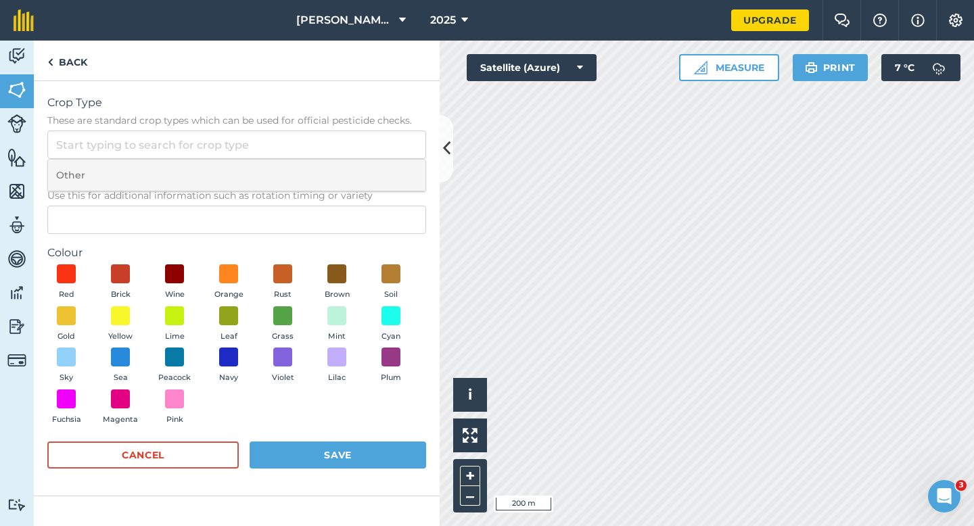
click at [332, 165] on li "Other" at bounding box center [236, 176] width 377 height 32
type input "Other"
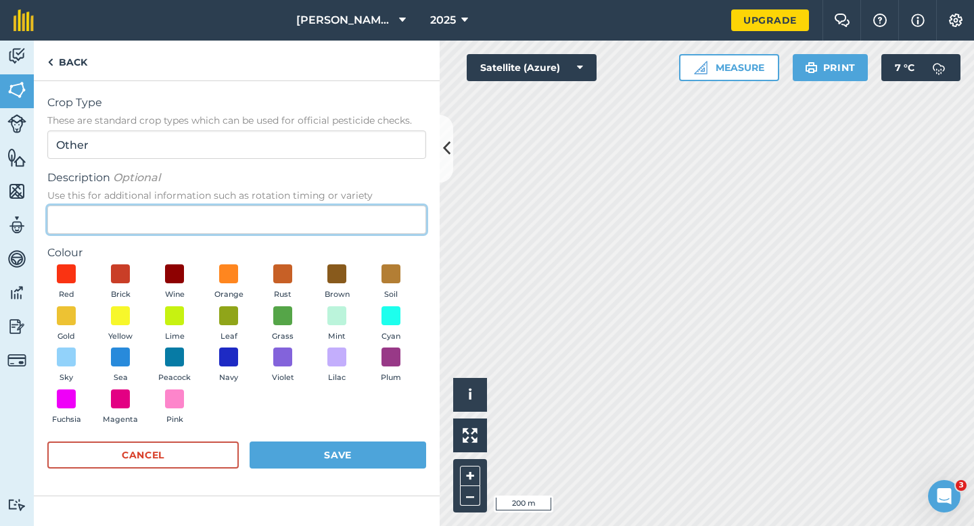
click at [332, 215] on input "Description Optional Use this for additional information such as rotation timin…" at bounding box center [236, 220] width 379 height 28
type input "Watties Beans"
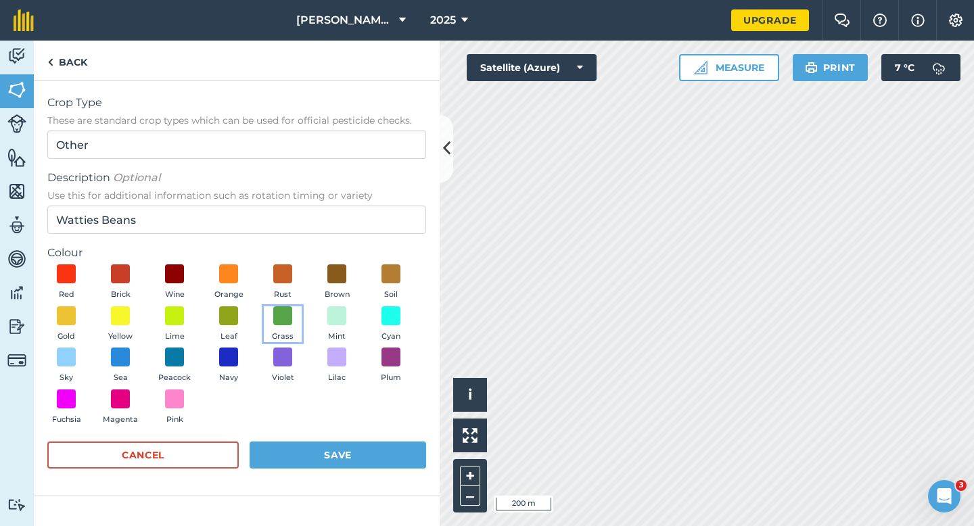
click at [264, 323] on button "Grass" at bounding box center [283, 324] width 38 height 37
click at [240, 323] on button "Leaf" at bounding box center [229, 324] width 38 height 37
click at [339, 450] on button "Save" at bounding box center [338, 455] width 176 height 27
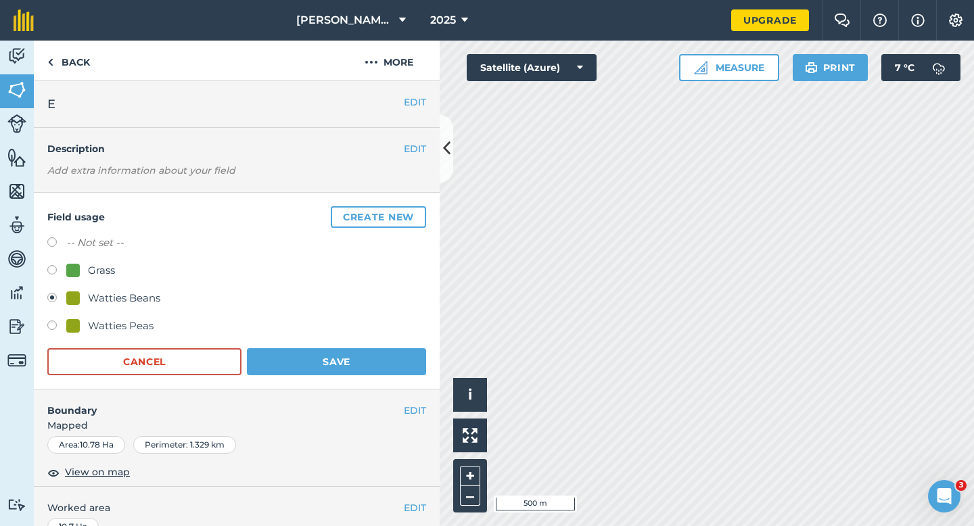
click at [354, 378] on div "Field usage Create new -- Not set -- Grass Watties Beans Watties Peas Cancel Sa…" at bounding box center [237, 291] width 406 height 197
click at [354, 353] on button "Save" at bounding box center [336, 361] width 179 height 27
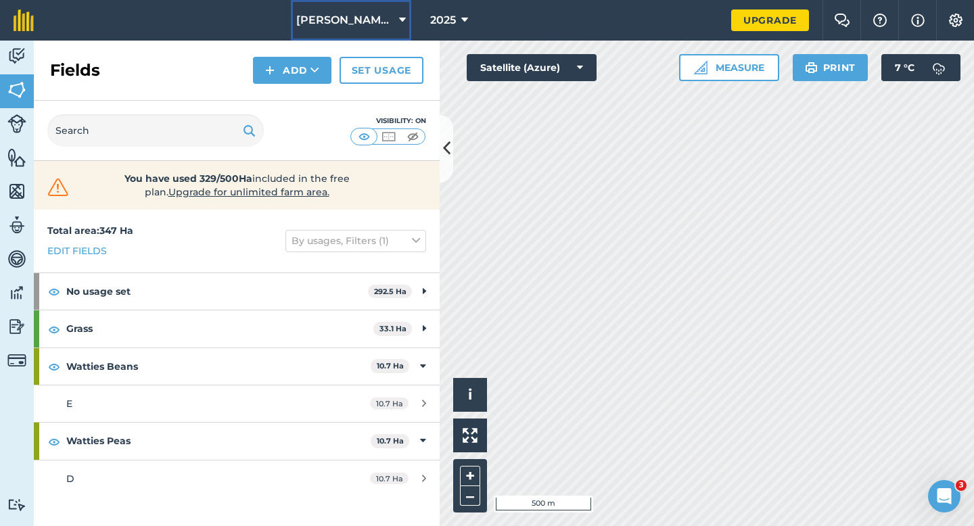
click at [344, 7] on button "[PERSON_NAME] & Sons Farming LTD" at bounding box center [351, 20] width 120 height 41
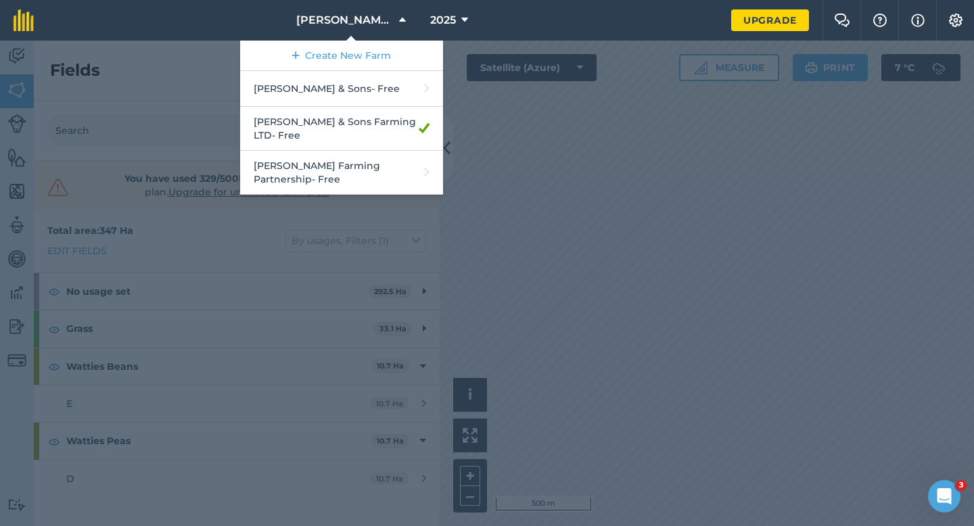
click at [550, 114] on div at bounding box center [487, 284] width 974 height 486
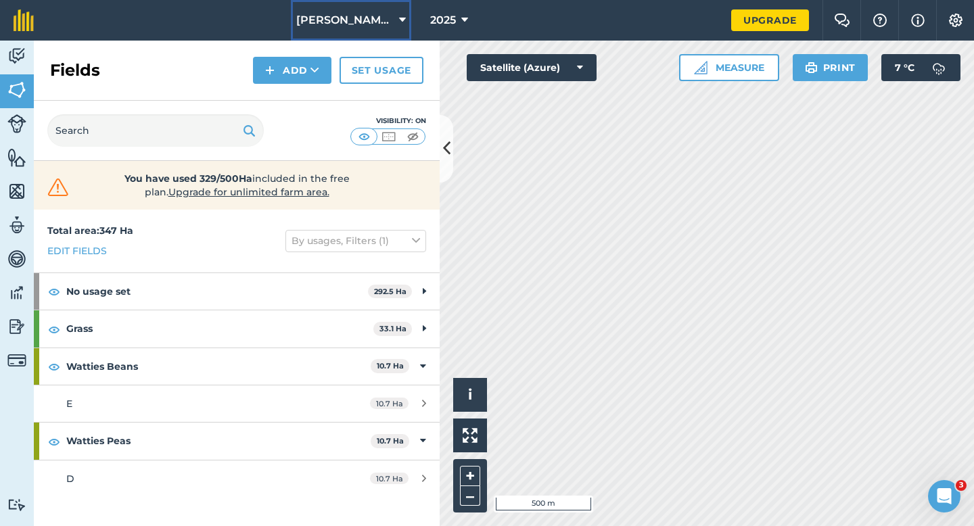
click at [349, 28] on button "[PERSON_NAME] & Sons Farming LTD" at bounding box center [351, 20] width 120 height 41
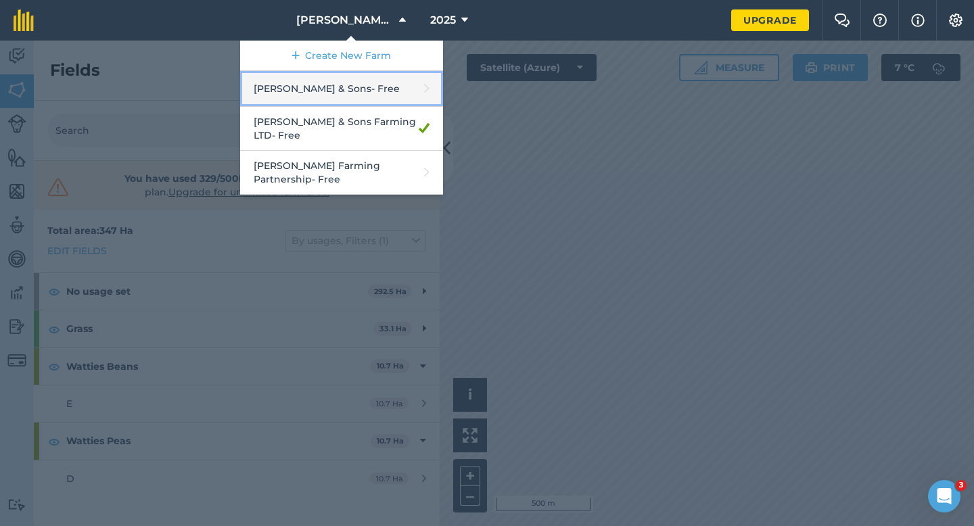
click at [352, 83] on link "[PERSON_NAME] & Sons - Free" at bounding box center [341, 89] width 203 height 36
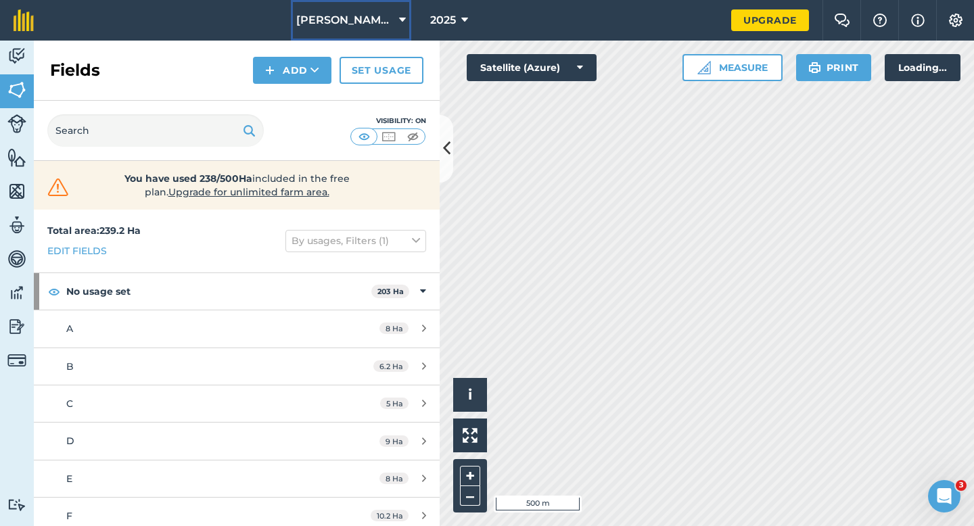
click at [351, 10] on button "[PERSON_NAME] & Sons" at bounding box center [351, 20] width 120 height 41
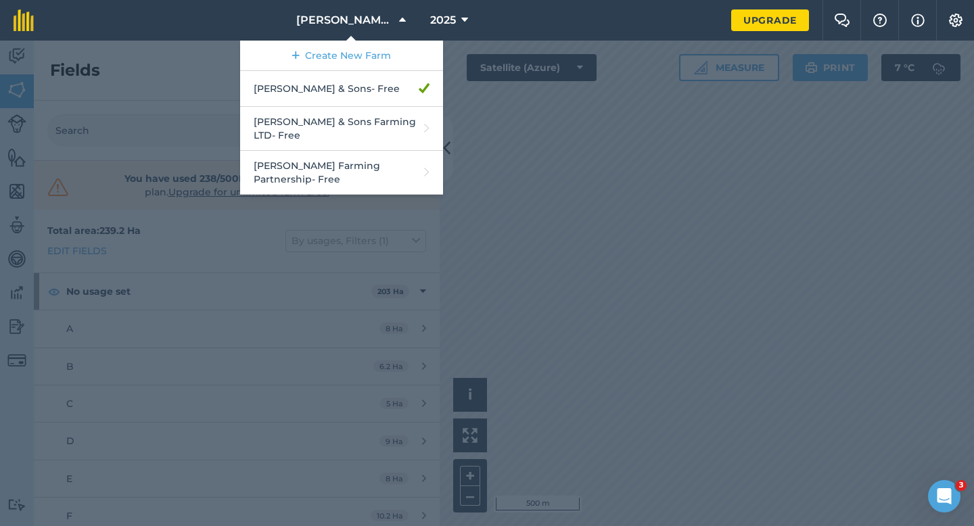
click at [770, 171] on div at bounding box center [487, 284] width 974 height 486
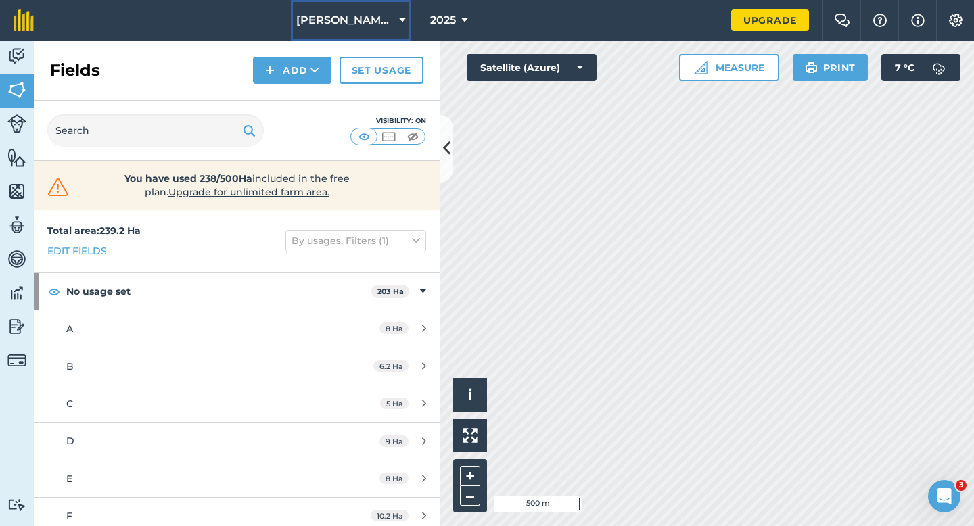
click at [316, 31] on button "[PERSON_NAME] & Sons" at bounding box center [351, 20] width 120 height 41
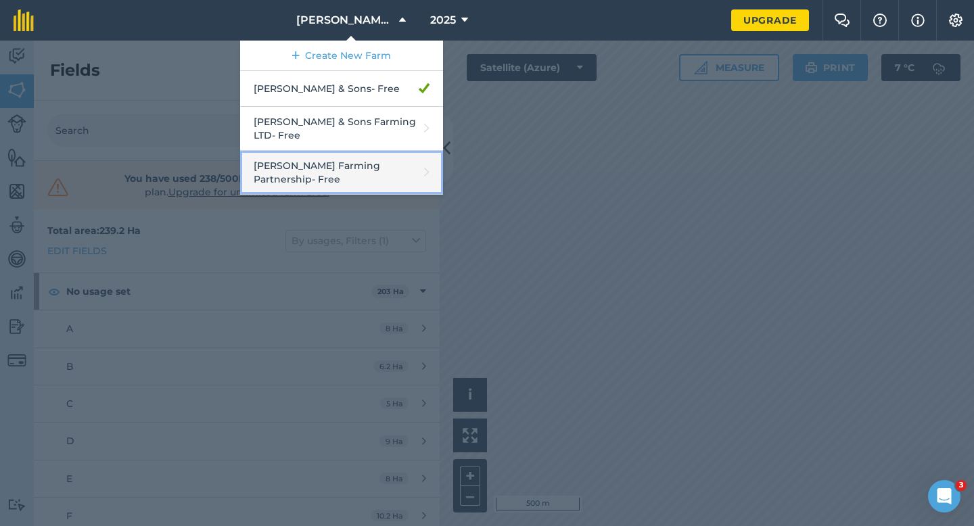
click at [341, 151] on link "[PERSON_NAME] Farming Partnership - Free" at bounding box center [341, 173] width 203 height 44
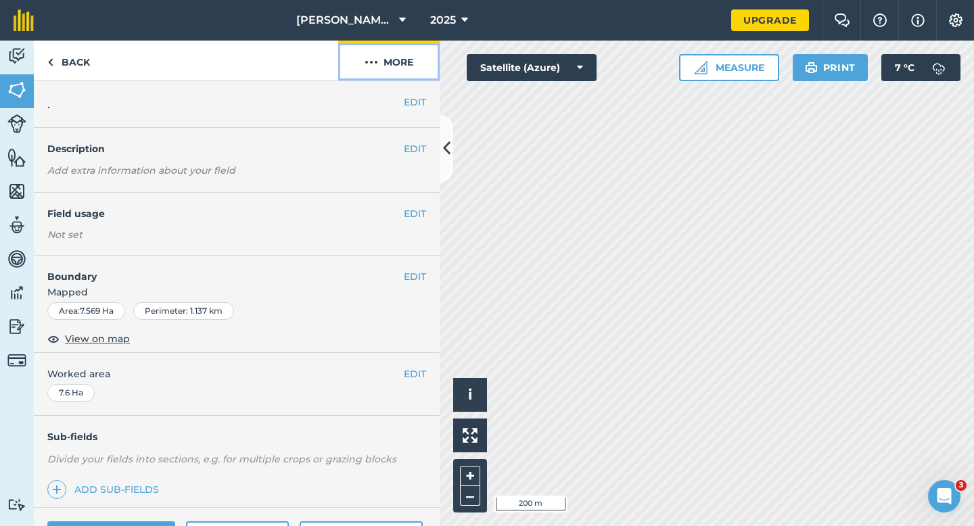
click at [401, 75] on button "More" at bounding box center [388, 61] width 101 height 40
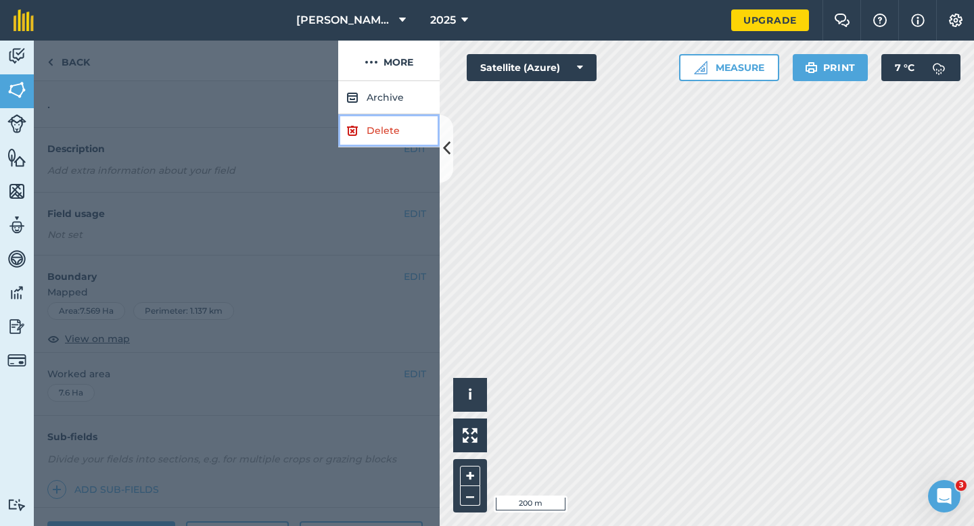
click at [401, 133] on link "Delete" at bounding box center [388, 130] width 101 height 33
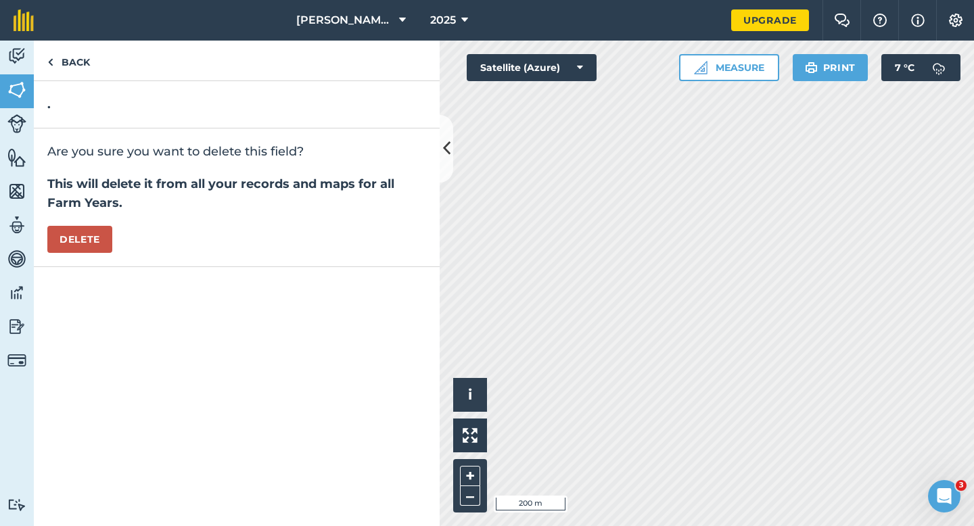
click at [76, 256] on div "Are you sure you want to delete this field? This will delete it from all your r…" at bounding box center [237, 197] width 406 height 139
click at [92, 245] on button "Delete" at bounding box center [79, 239] width 65 height 27
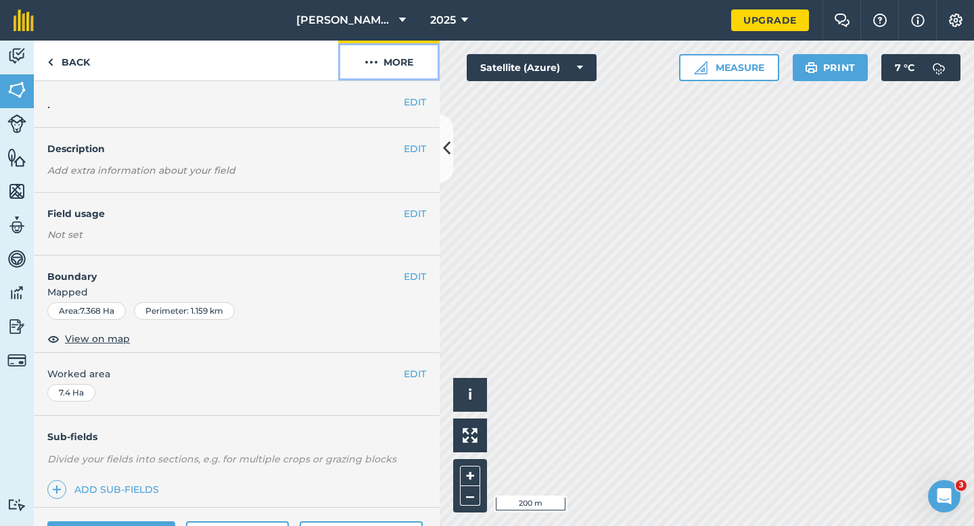
click at [398, 75] on button "More" at bounding box center [388, 61] width 101 height 40
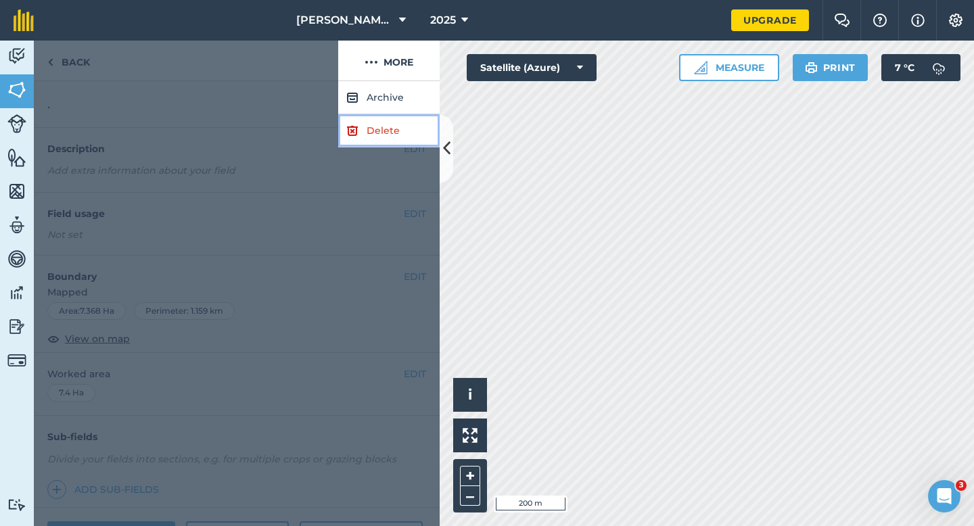
click at [393, 122] on link "Delete" at bounding box center [388, 130] width 101 height 33
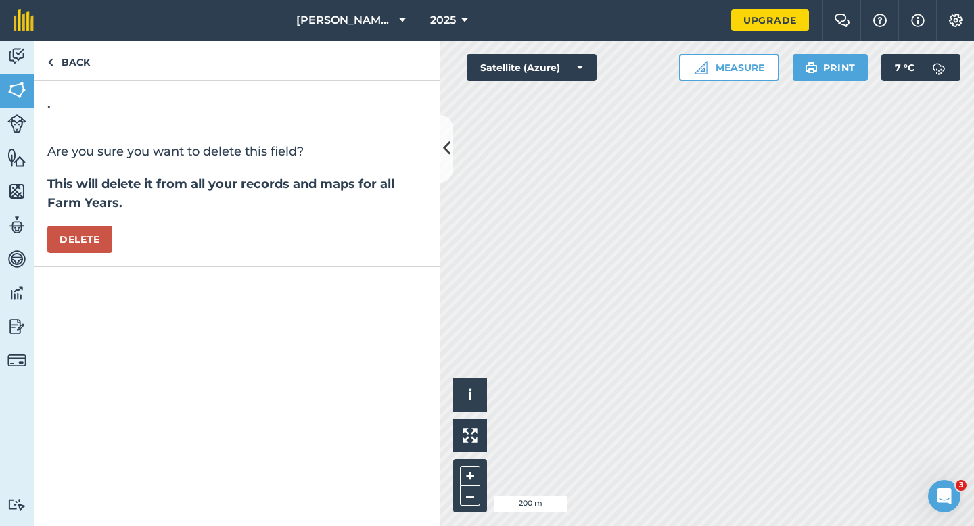
click at [103, 260] on div "Are you sure you want to delete this field? This will delete it from all your r…" at bounding box center [237, 197] width 406 height 139
click at [103, 237] on button "Delete" at bounding box center [79, 239] width 65 height 27
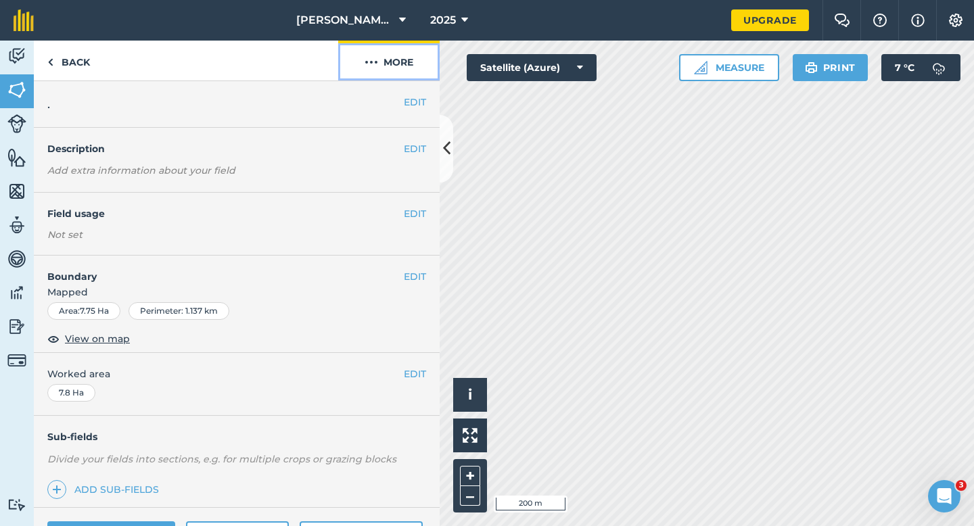
click at [367, 58] on img at bounding box center [371, 62] width 14 height 16
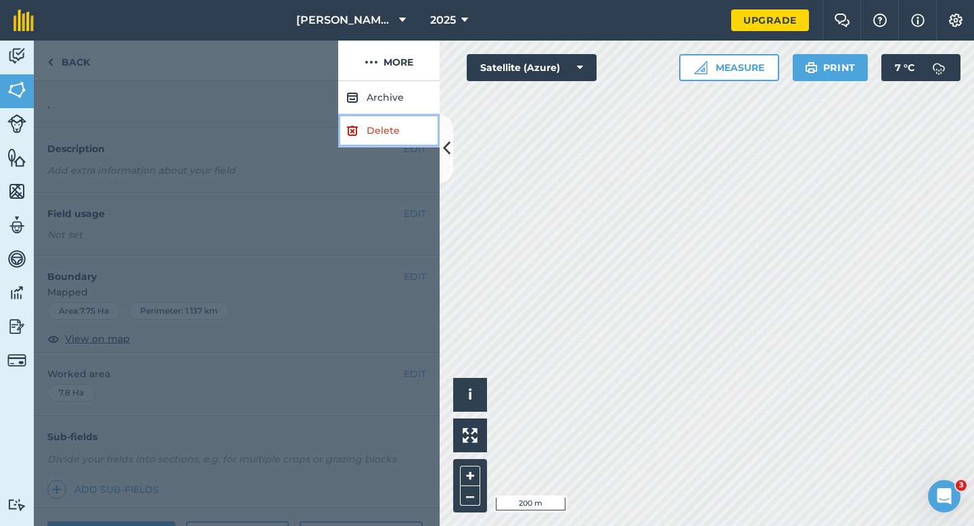
click at [375, 125] on link "Delete" at bounding box center [388, 130] width 101 height 33
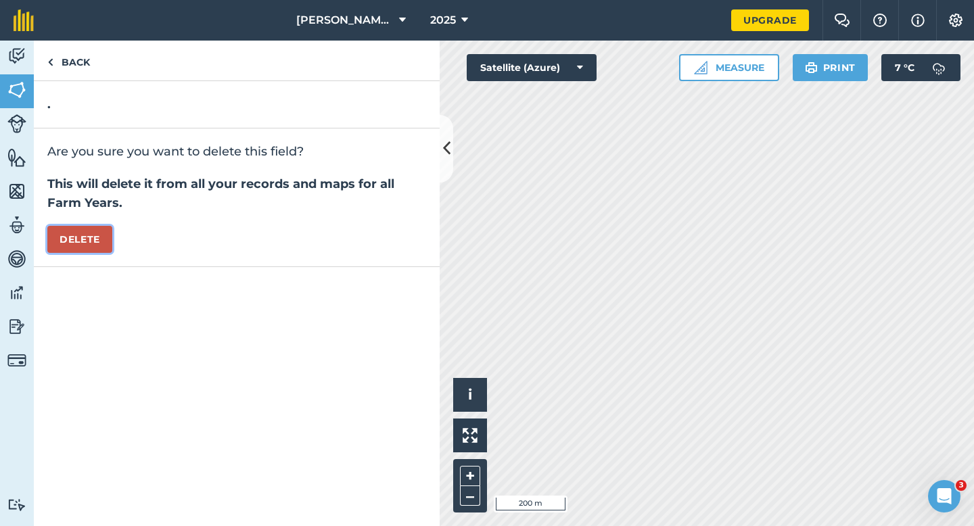
click at [89, 231] on button "Delete" at bounding box center [79, 239] width 65 height 27
click at [612, 22] on div "[PERSON_NAME] Farming Partnership 2025 Upgrade Farm Chat Help Info Settings Map…" at bounding box center [487, 263] width 974 height 526
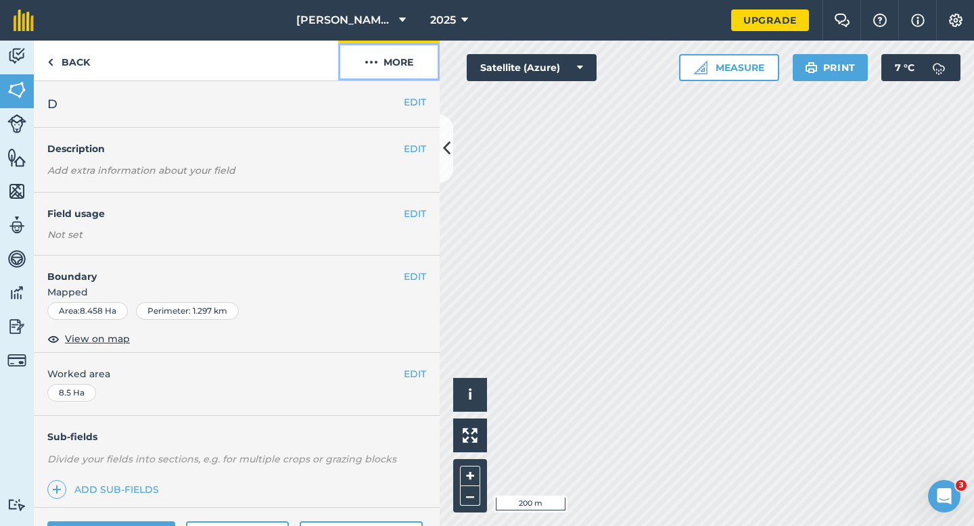
click at [391, 60] on button "More" at bounding box center [388, 61] width 101 height 40
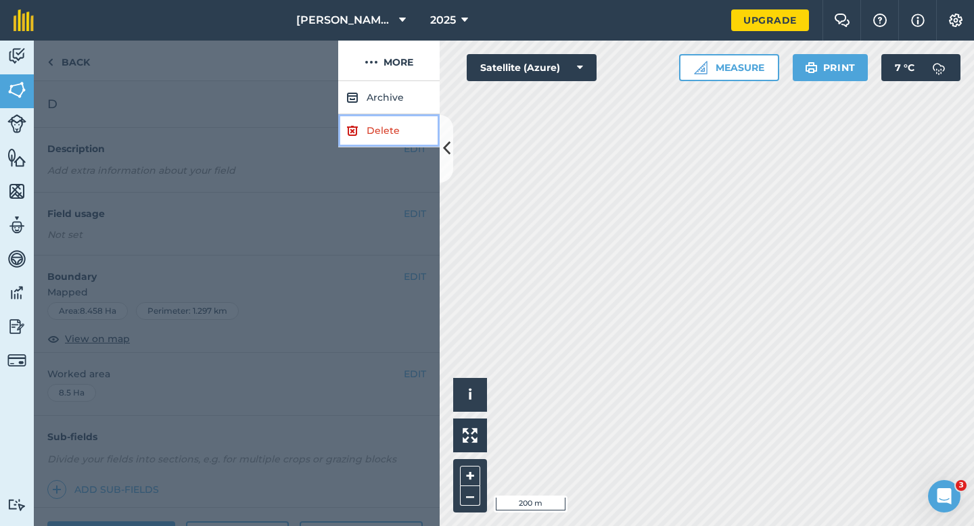
click at [391, 129] on link "Delete" at bounding box center [388, 130] width 101 height 33
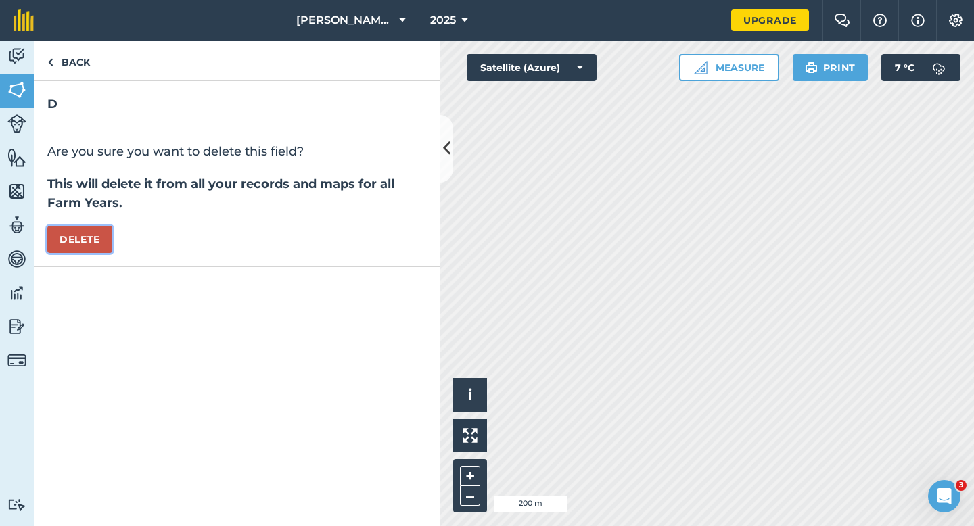
click at [101, 241] on button "Delete" at bounding box center [79, 239] width 65 height 27
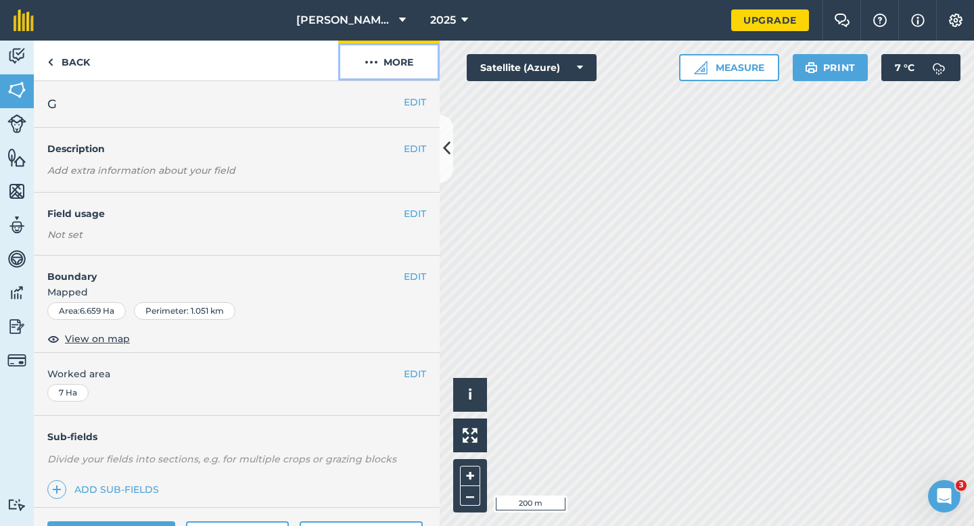
click at [396, 67] on button "More" at bounding box center [388, 61] width 101 height 40
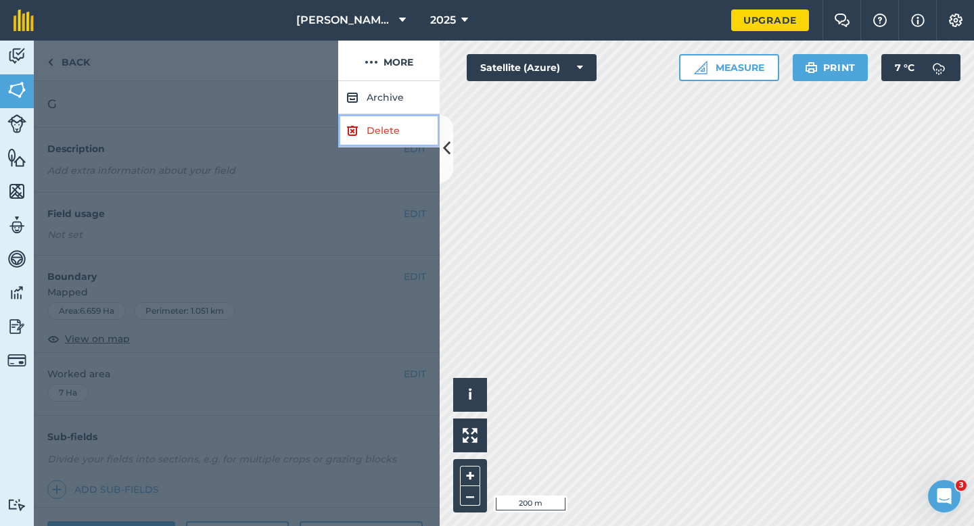
click at [396, 125] on link "Delete" at bounding box center [388, 130] width 101 height 33
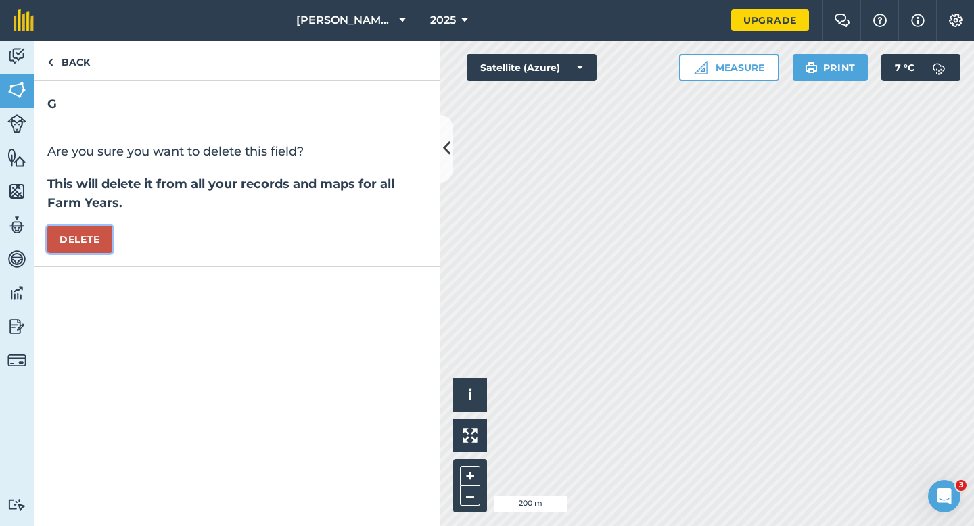
click at [91, 252] on button "Delete" at bounding box center [79, 239] width 65 height 27
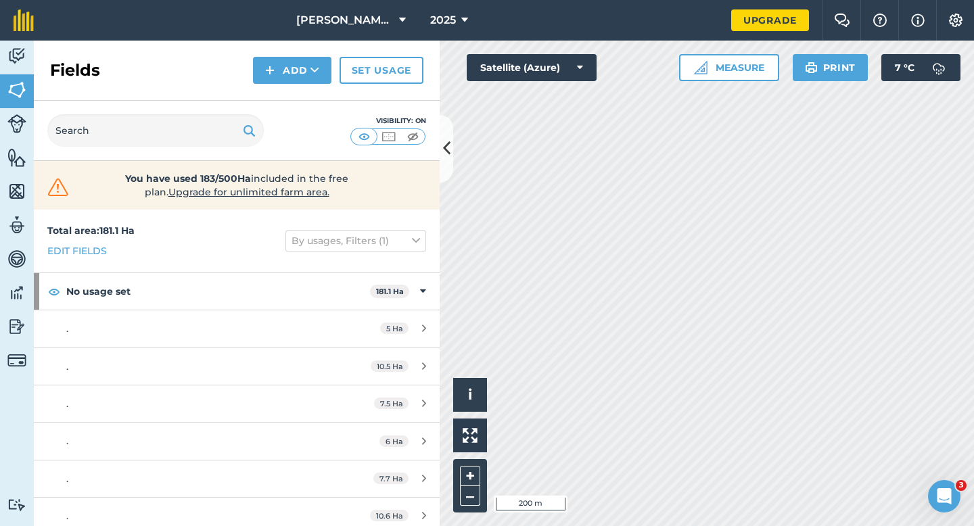
click at [392, 46] on div "Fields Add Set usage" at bounding box center [237, 71] width 406 height 60
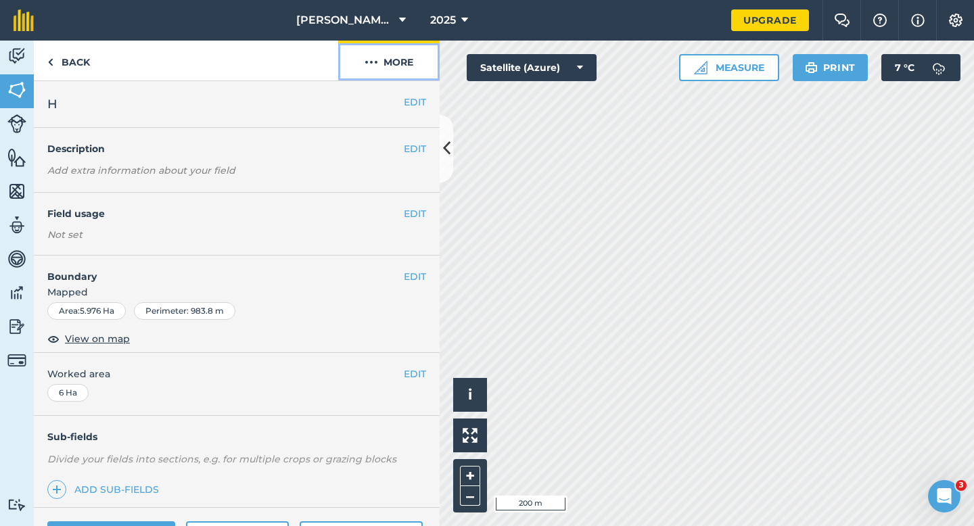
click at [410, 51] on button "More" at bounding box center [388, 61] width 101 height 40
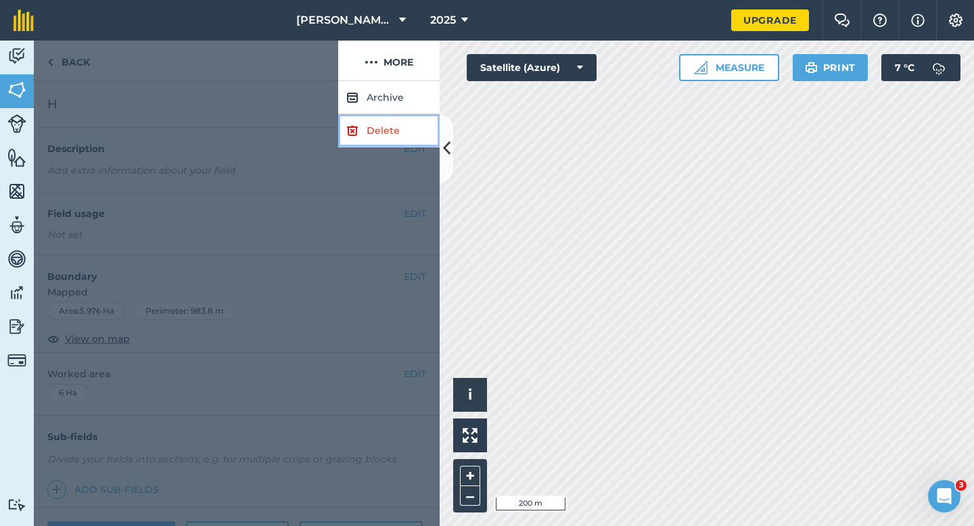
click at [406, 125] on link "Delete" at bounding box center [388, 130] width 101 height 33
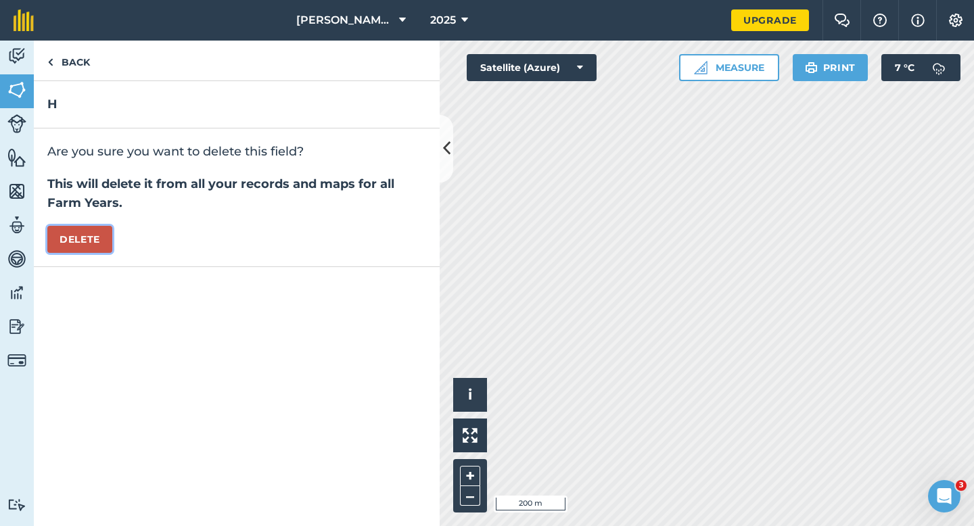
click at [99, 245] on button "Delete" at bounding box center [79, 239] width 65 height 27
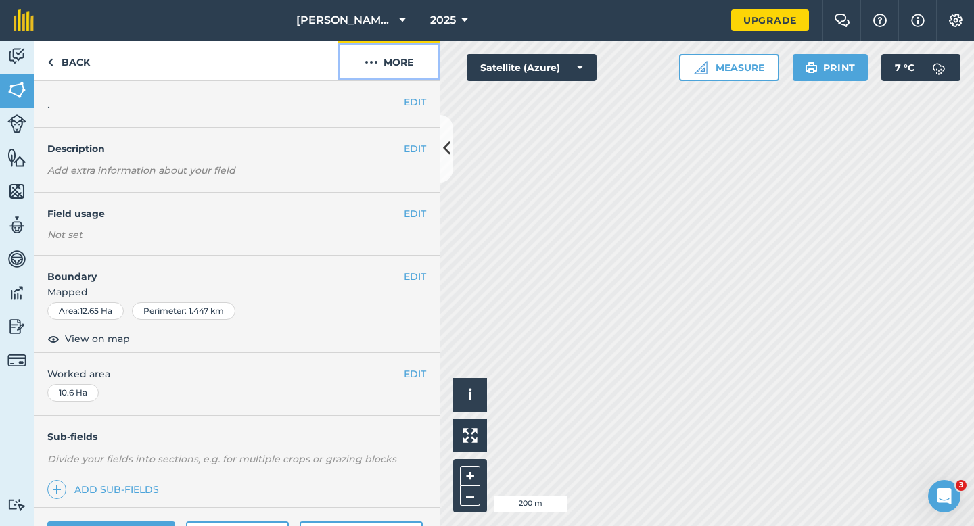
drag, startPoint x: 394, startPoint y: 53, endPoint x: 394, endPoint y: 63, distance: 9.5
click at [394, 53] on button "More" at bounding box center [388, 61] width 101 height 40
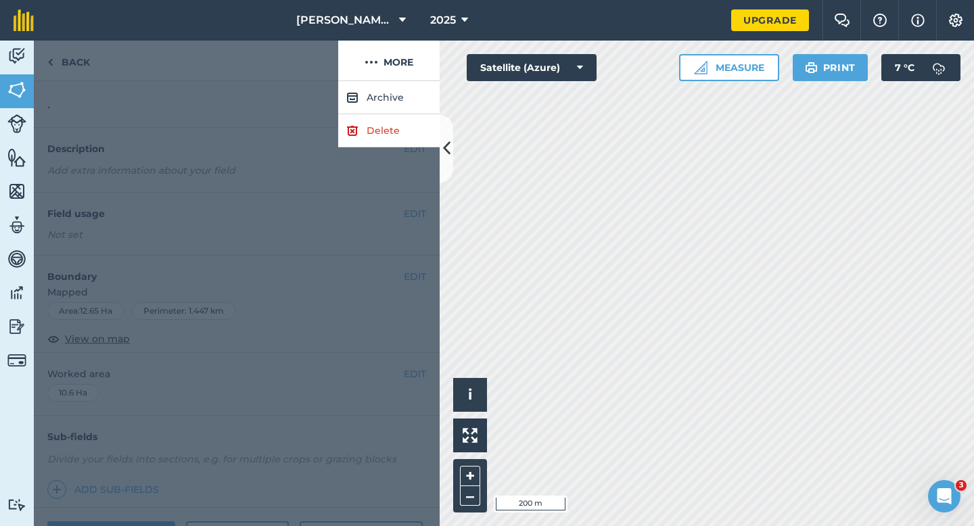
click at [381, 153] on div at bounding box center [237, 303] width 406 height 445
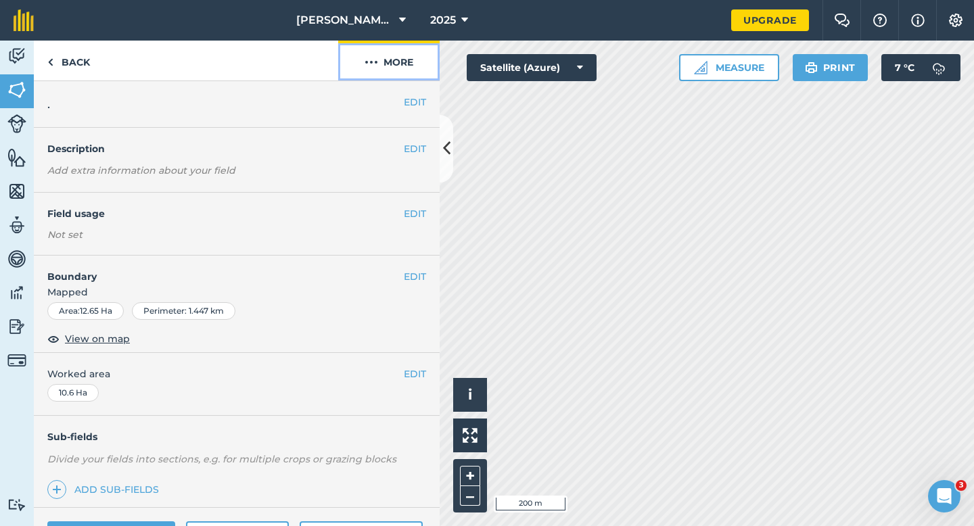
click at [402, 62] on button "More" at bounding box center [388, 61] width 101 height 40
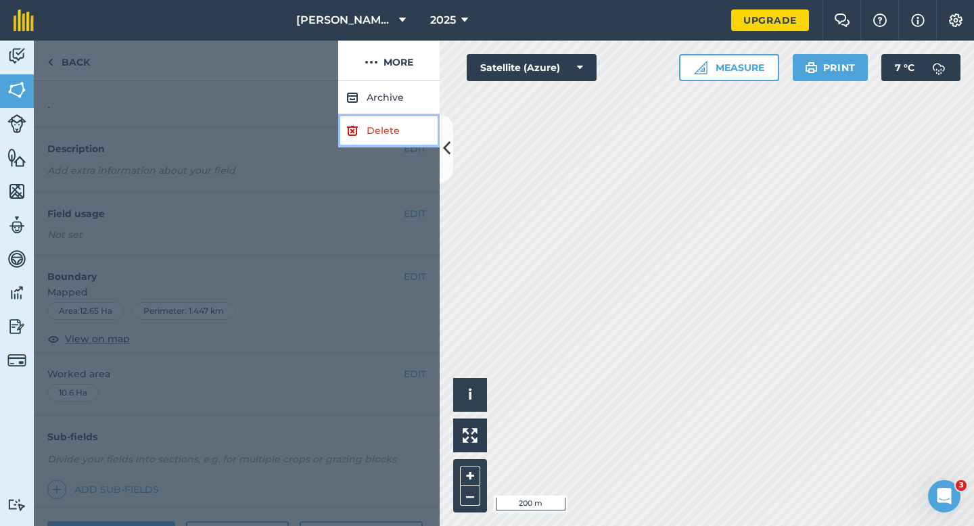
click at [402, 116] on link "Delete" at bounding box center [388, 130] width 101 height 33
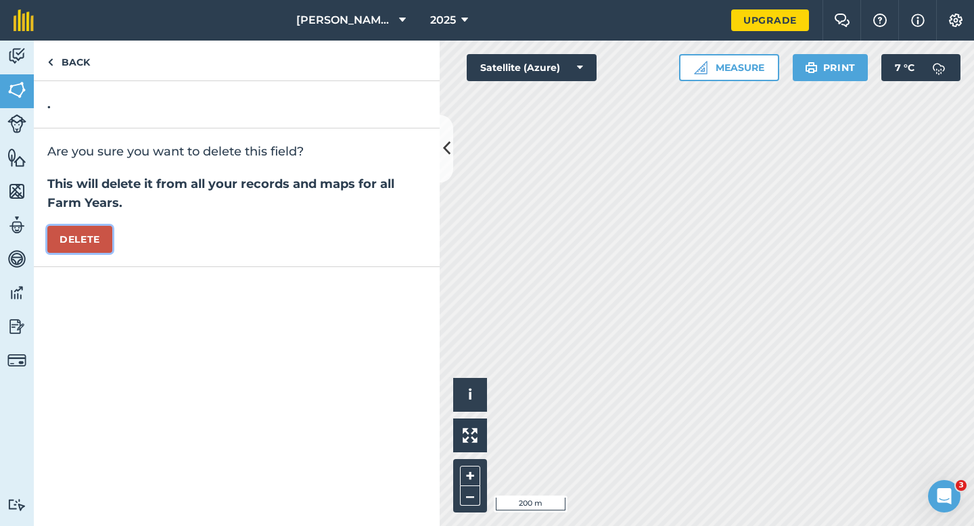
click at [66, 243] on button "Delete" at bounding box center [79, 239] width 65 height 27
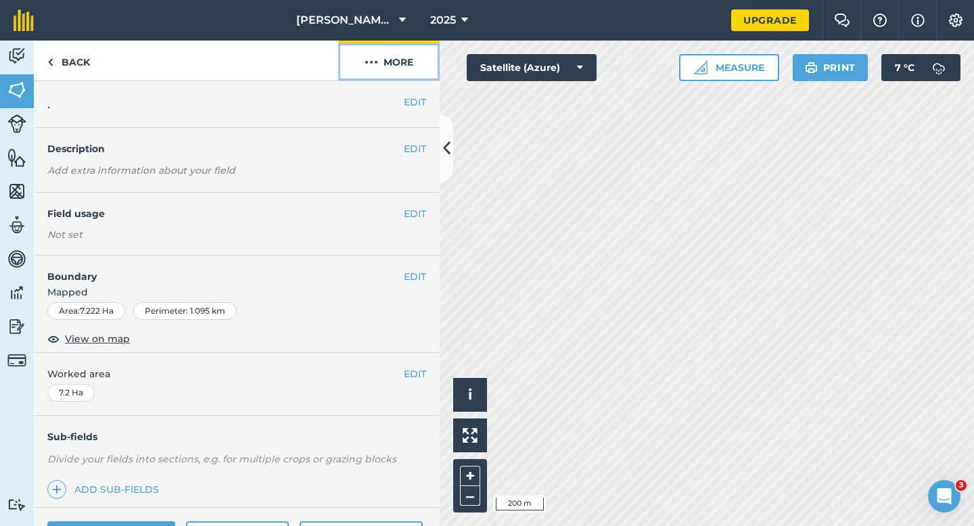
click at [378, 67] on button "More" at bounding box center [388, 61] width 101 height 40
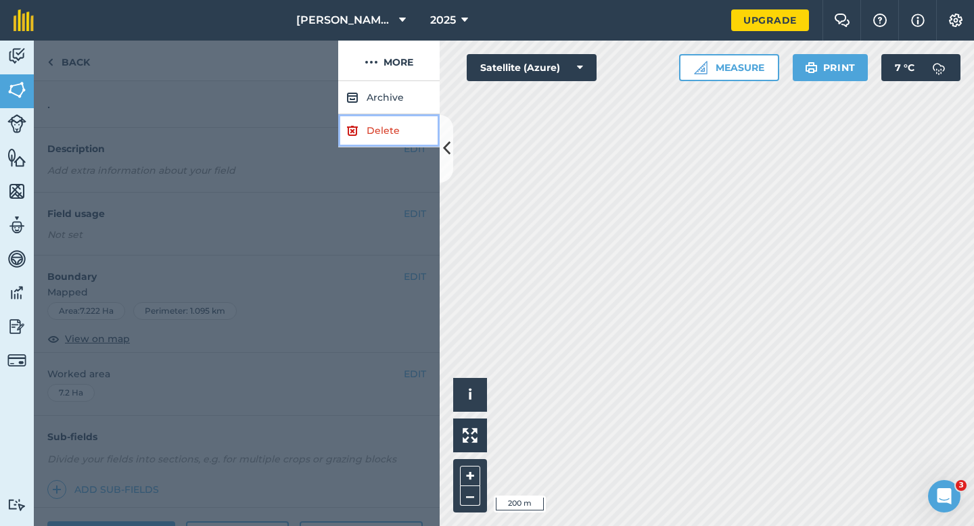
click at [378, 141] on link "Delete" at bounding box center [388, 130] width 101 height 33
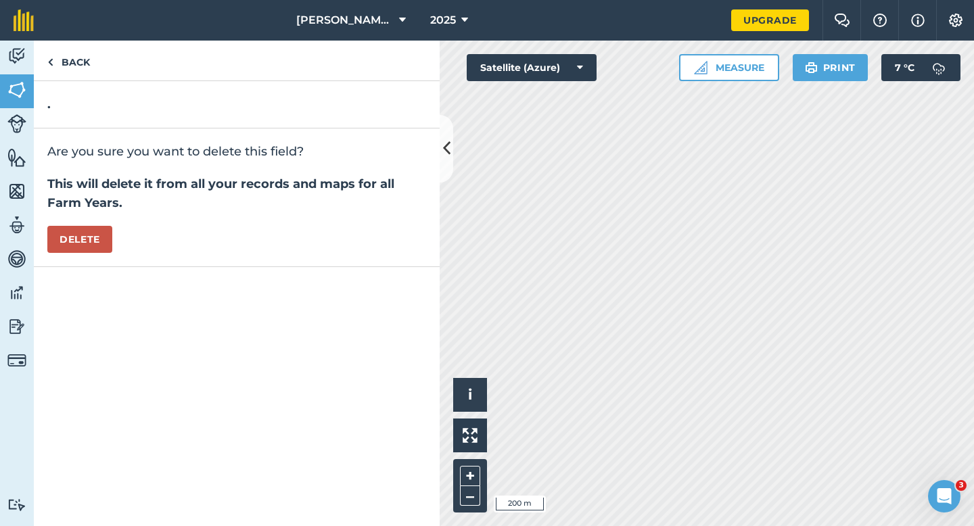
click at [115, 233] on div "Are you sure you want to delete this field? This will delete it from all your r…" at bounding box center [237, 197] width 406 height 139
click at [86, 237] on button "Delete" at bounding box center [79, 239] width 65 height 27
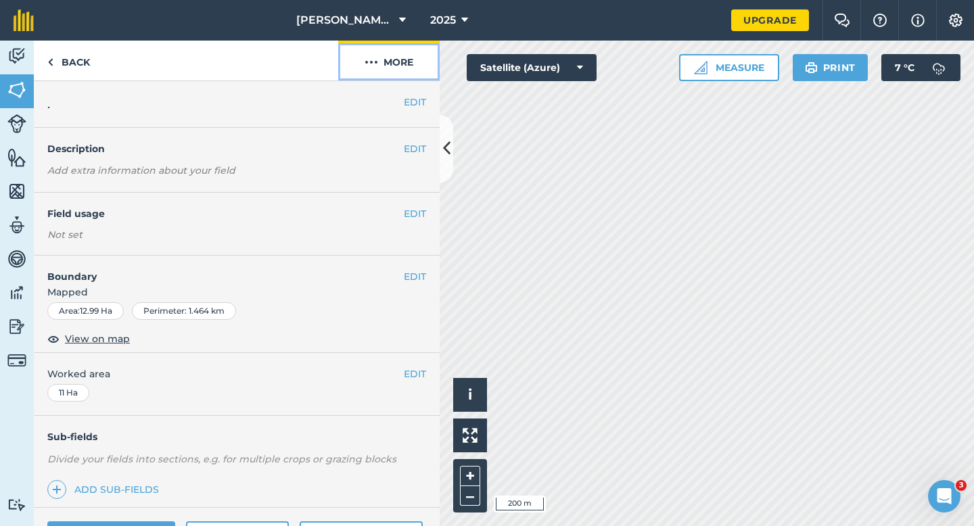
click at [413, 60] on button "More" at bounding box center [388, 61] width 101 height 40
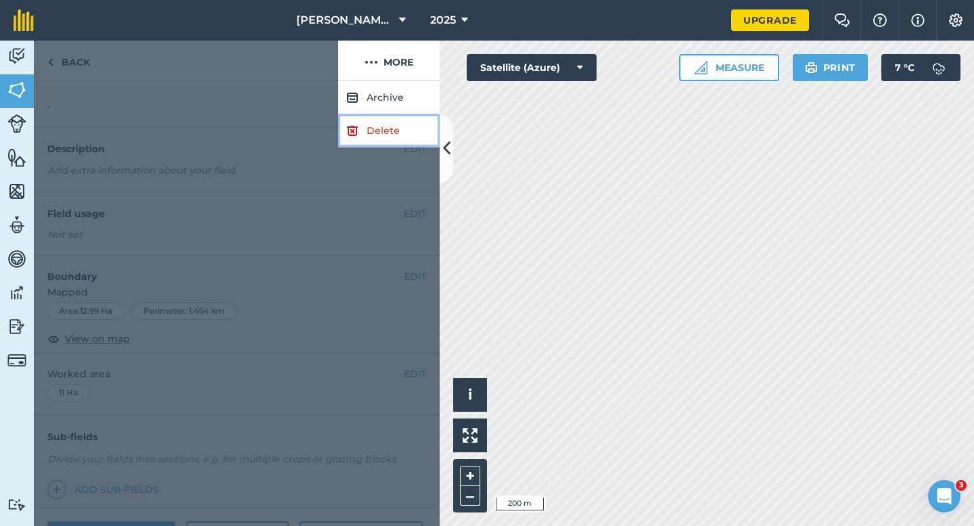
click at [394, 131] on link "Delete" at bounding box center [388, 130] width 101 height 33
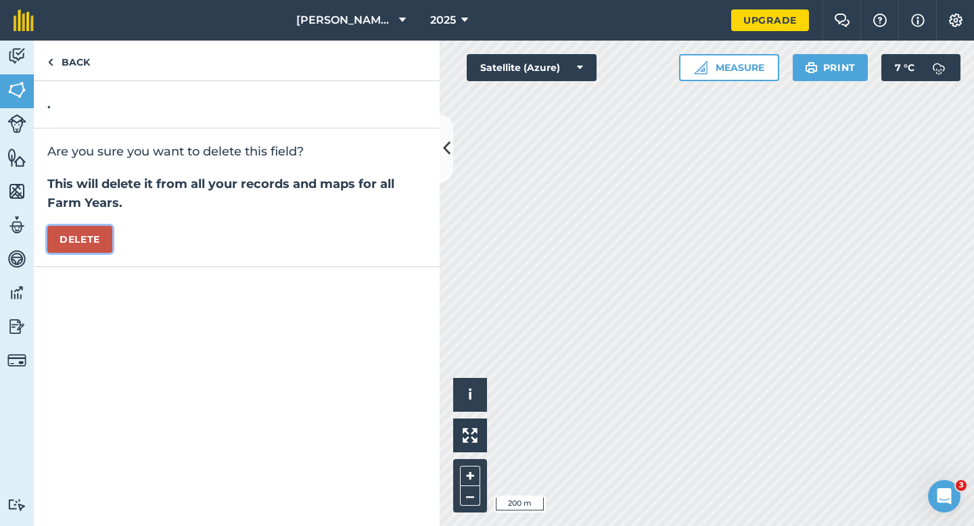
click at [85, 228] on button "Delete" at bounding box center [79, 239] width 65 height 27
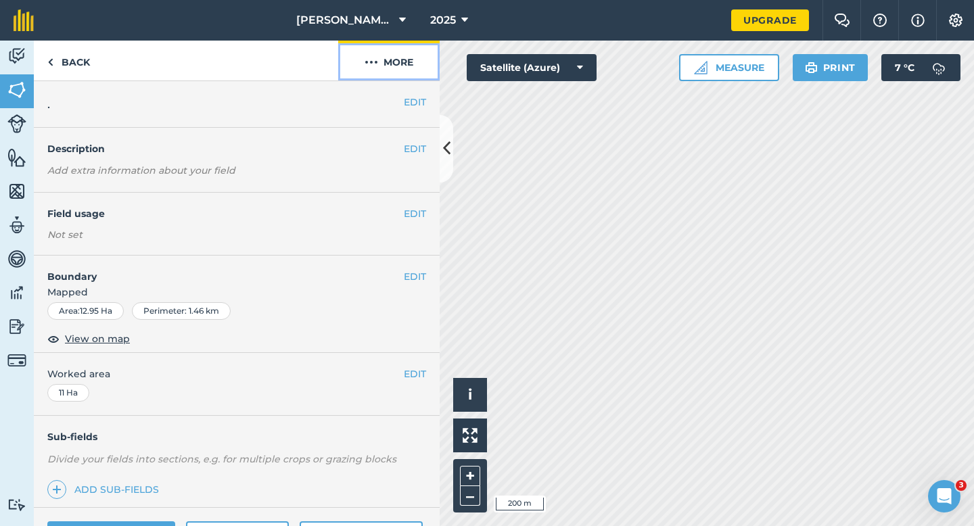
click at [394, 72] on button "More" at bounding box center [388, 61] width 101 height 40
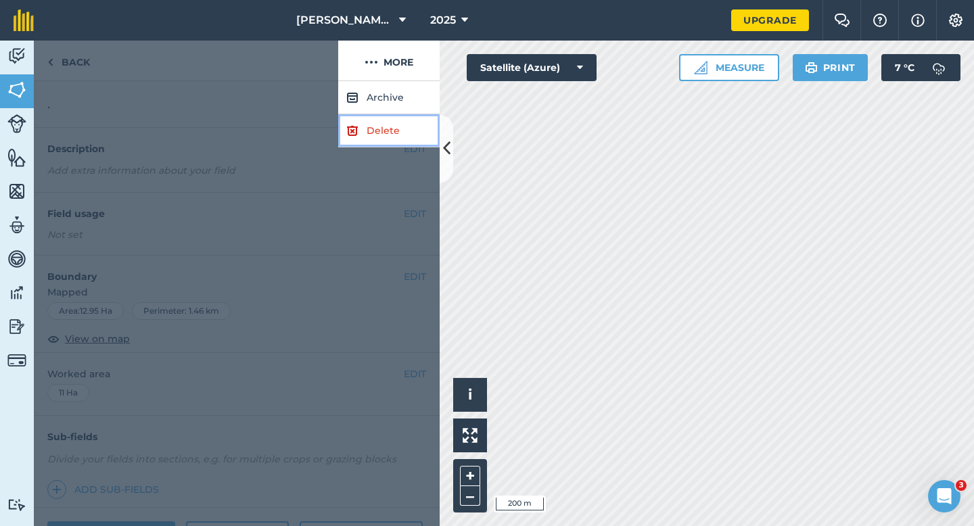
click at [383, 126] on link "Delete" at bounding box center [388, 130] width 101 height 33
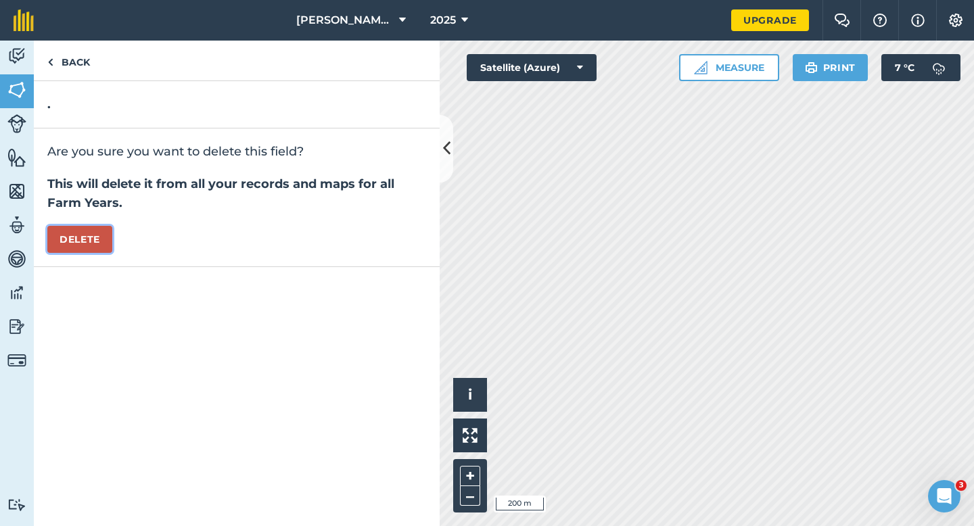
click at [70, 233] on button "Delete" at bounding box center [79, 239] width 65 height 27
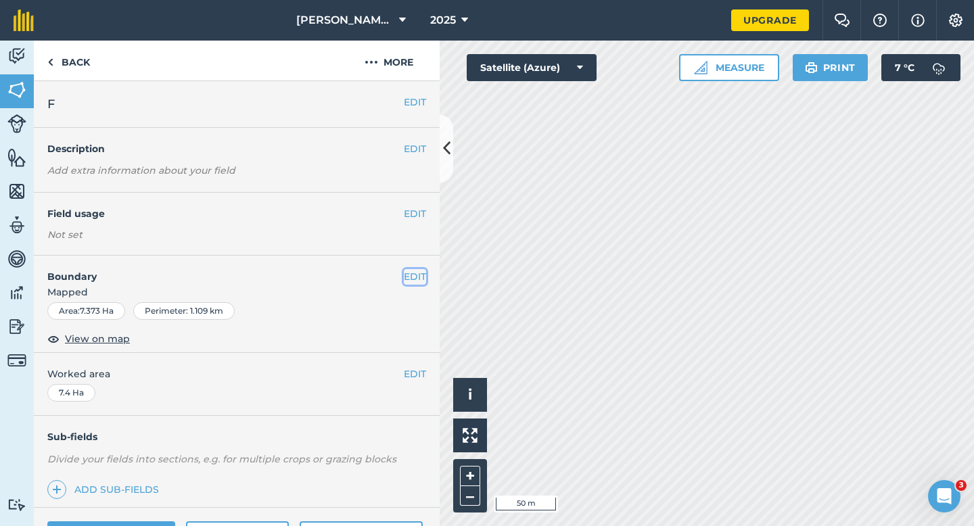
click at [411, 274] on button "EDIT" at bounding box center [415, 276] width 22 height 15
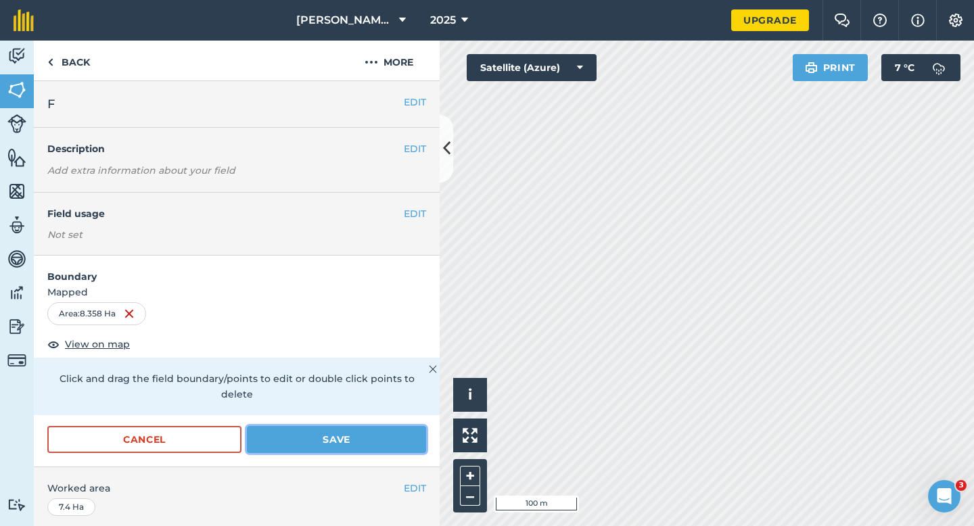
click at [374, 426] on button "Save" at bounding box center [336, 439] width 179 height 27
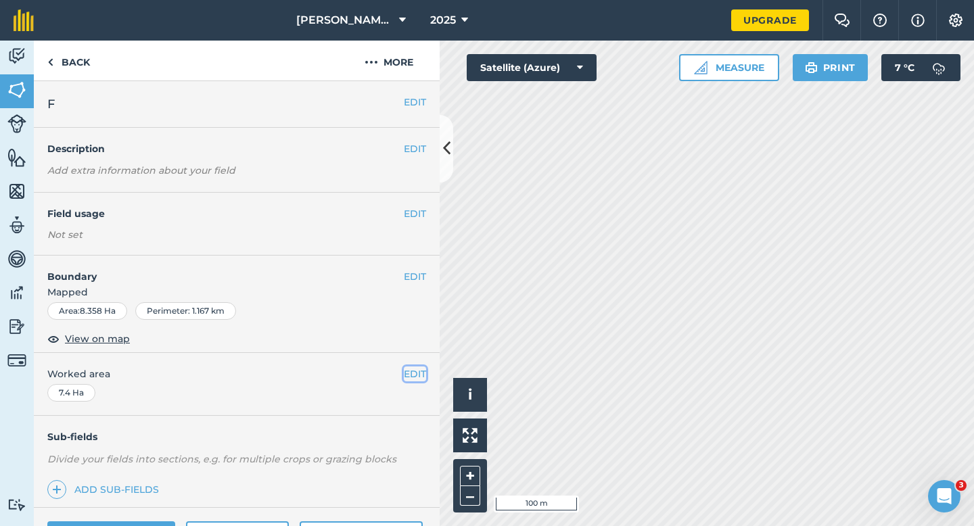
click at [414, 370] on button "EDIT" at bounding box center [415, 374] width 22 height 15
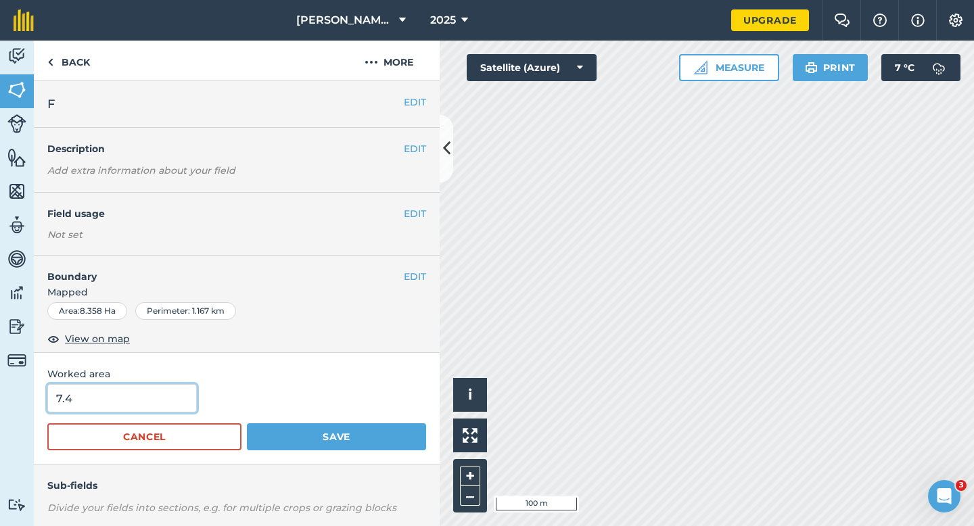
click at [175, 400] on input "7.4" at bounding box center [121, 398] width 149 height 28
type input "9"
click at [247, 423] on button "Save" at bounding box center [336, 436] width 179 height 27
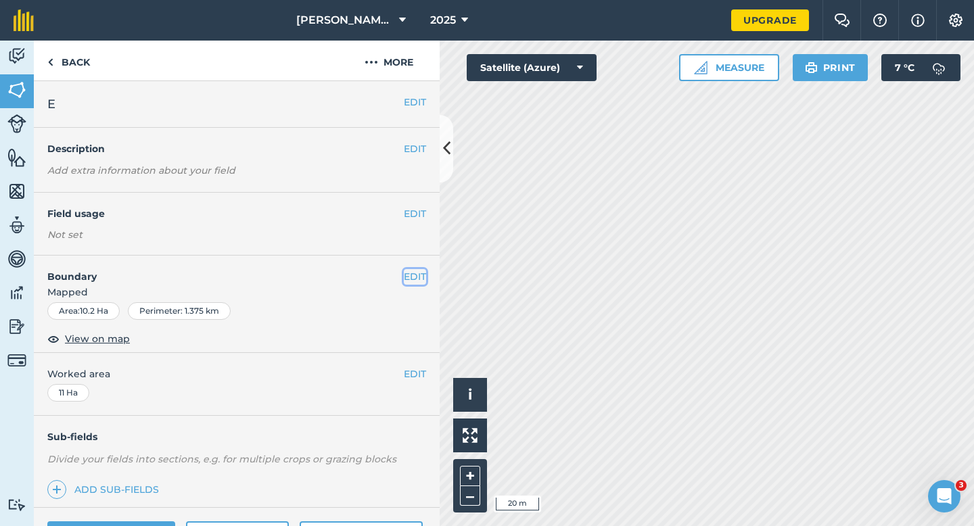
click at [418, 273] on button "EDIT" at bounding box center [415, 276] width 22 height 15
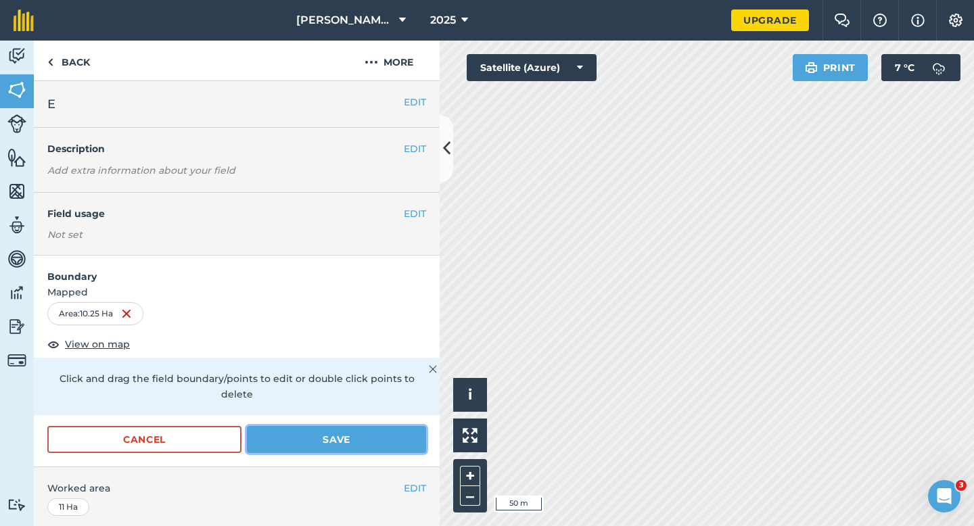
click at [412, 427] on button "Save" at bounding box center [336, 439] width 179 height 27
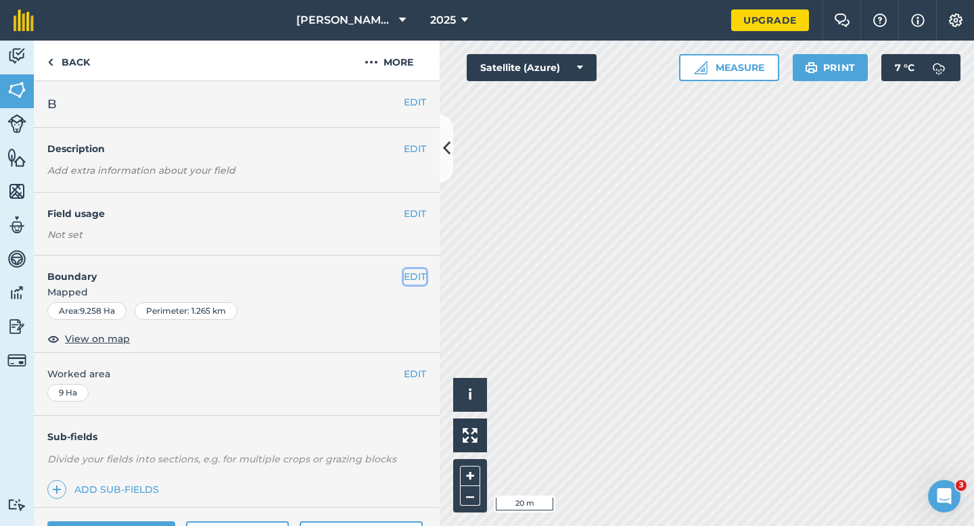
click at [416, 278] on button "EDIT" at bounding box center [415, 276] width 22 height 15
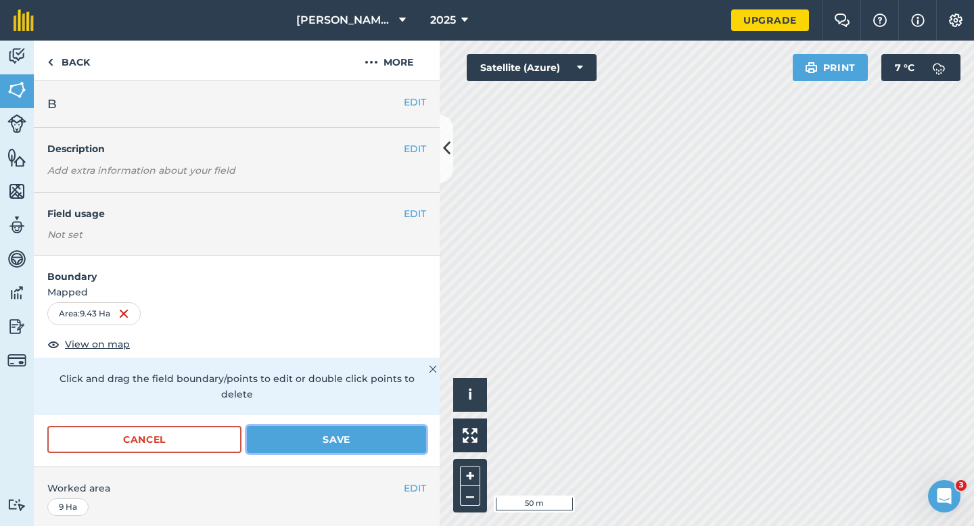
click at [351, 426] on button "Save" at bounding box center [336, 439] width 179 height 27
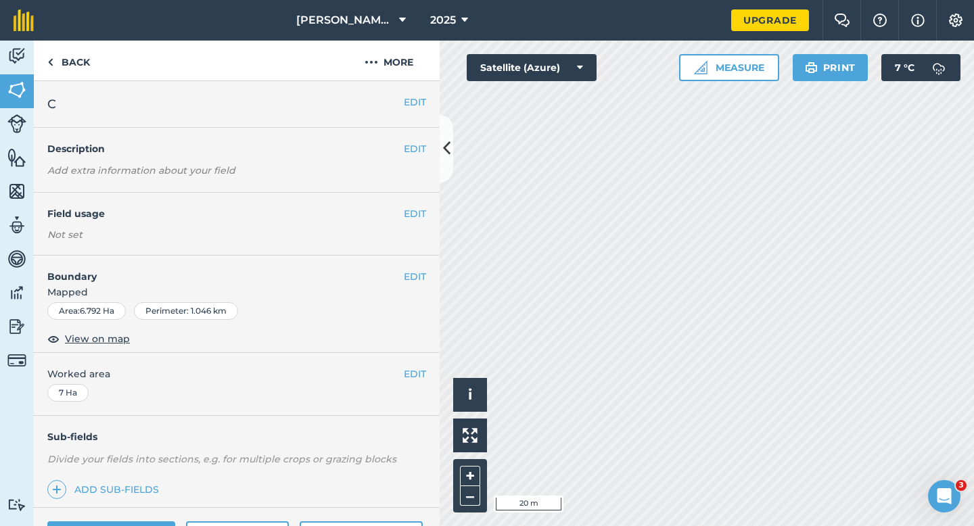
click at [434, 276] on div "EDIT Boundary Mapped Area : 6.792 Ha Perimeter : 1.046 km View on map" at bounding box center [237, 304] width 406 height 97
click at [410, 275] on button "EDIT" at bounding box center [415, 276] width 22 height 15
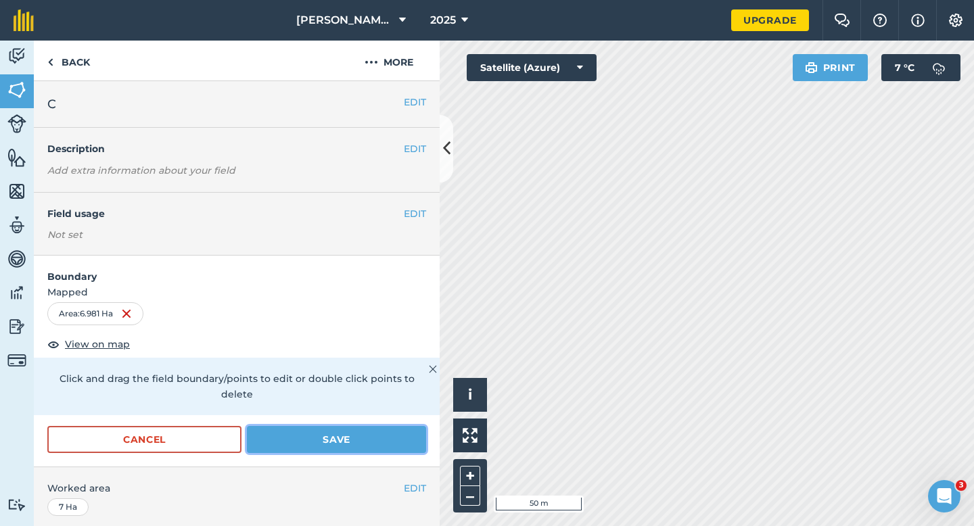
click at [398, 426] on button "Save" at bounding box center [336, 439] width 179 height 27
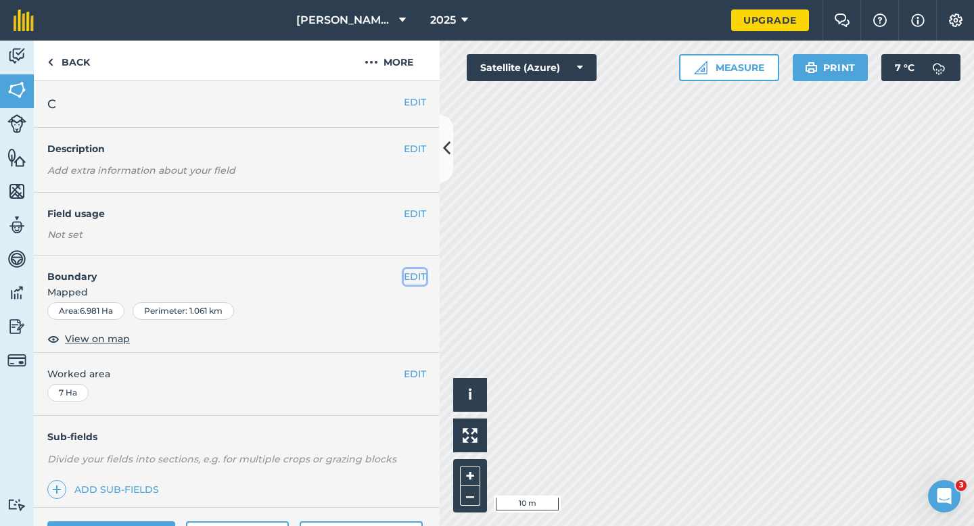
drag, startPoint x: 415, startPoint y: 277, endPoint x: 434, endPoint y: 296, distance: 27.3
click at [429, 291] on div "EDIT Boundary Mapped Area : 6.981 Ha Perimeter : 1.061 km View on map" at bounding box center [237, 304] width 406 height 97
click at [412, 275] on button "EDIT" at bounding box center [415, 276] width 22 height 15
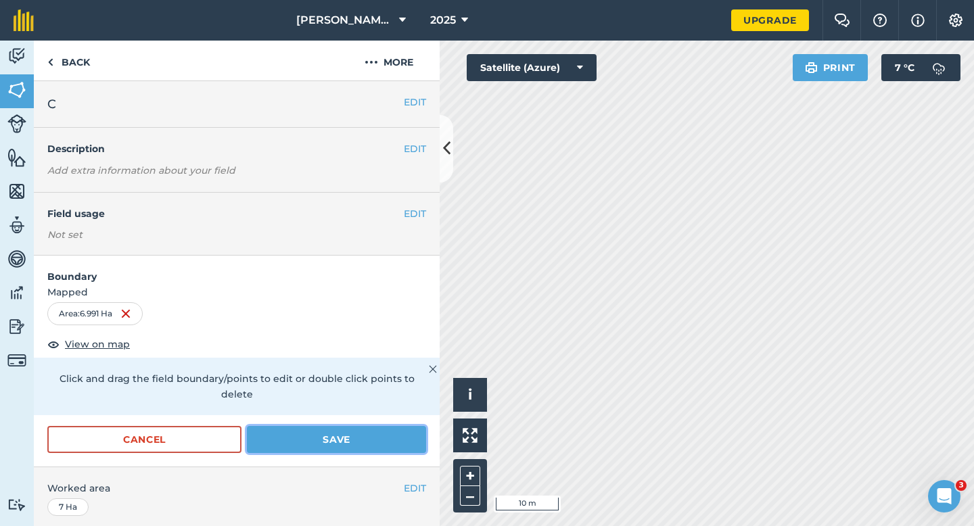
click at [386, 431] on button "Save" at bounding box center [336, 439] width 179 height 27
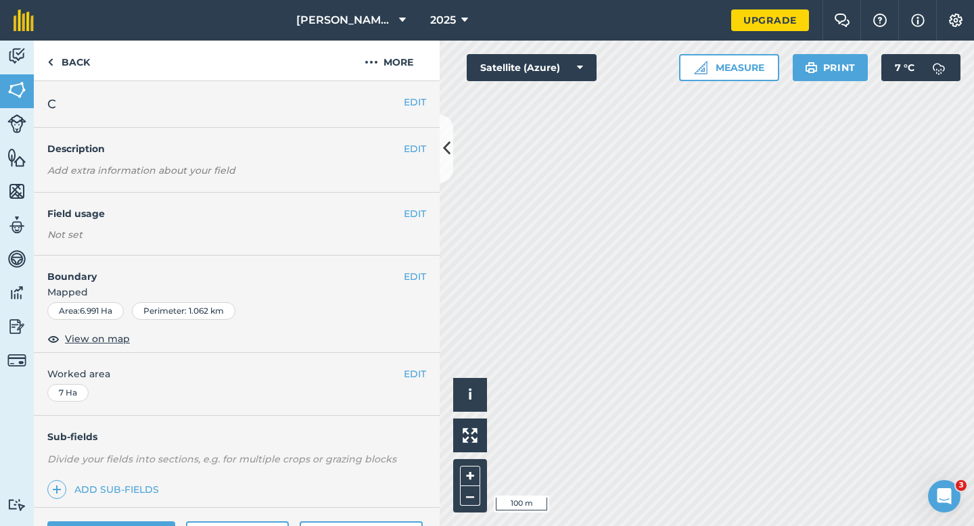
click at [417, 364] on div "EDIT Worked area 7 Ha" at bounding box center [237, 384] width 406 height 63
click at [417, 371] on button "EDIT" at bounding box center [415, 374] width 22 height 15
click at [412, 375] on button "EDIT" at bounding box center [415, 374] width 22 height 15
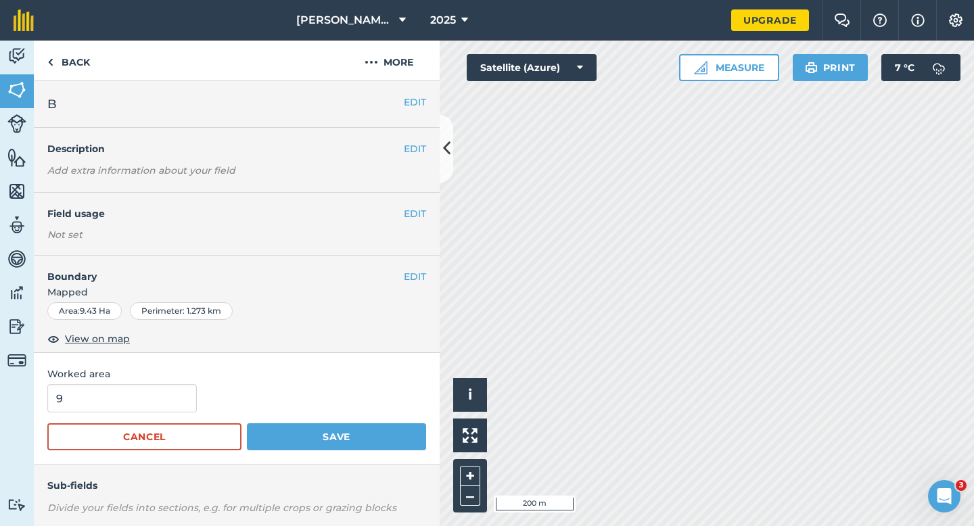
click at [160, 412] on form "9 Cancel Save" at bounding box center [236, 417] width 379 height 66
click at [171, 398] on input "9" at bounding box center [121, 398] width 149 height 28
type input "10"
click at [247, 423] on button "Save" at bounding box center [336, 436] width 179 height 27
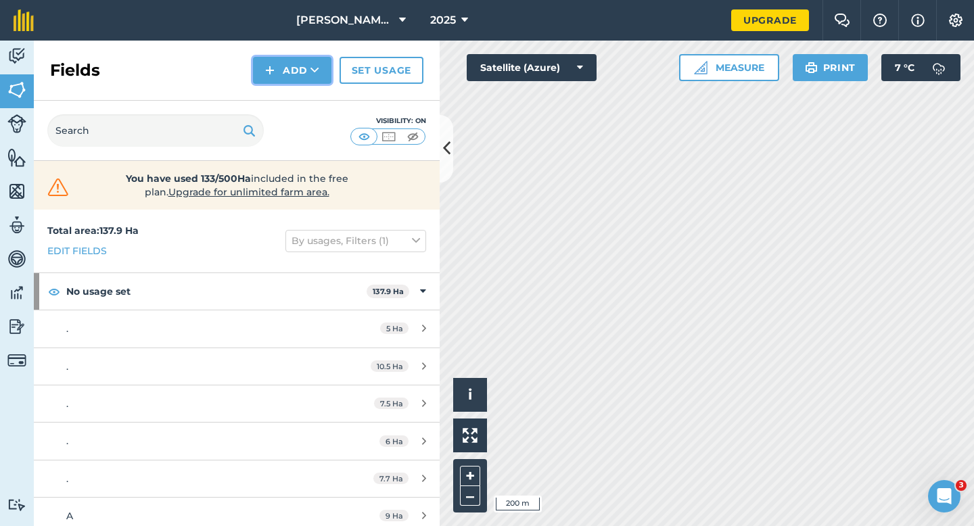
click at [279, 70] on button "Add" at bounding box center [292, 70] width 78 height 27
click at [281, 95] on link "Draw" at bounding box center [292, 101] width 74 height 30
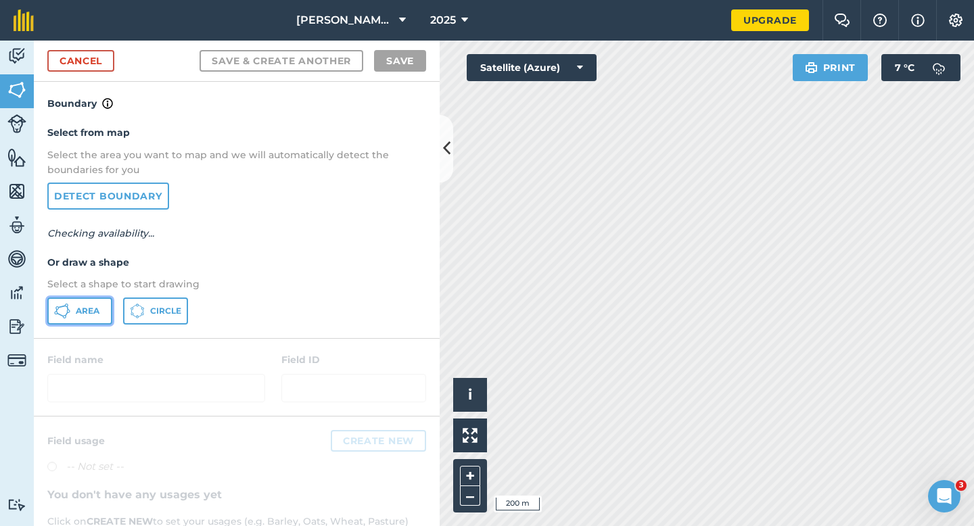
click at [97, 301] on button "Area" at bounding box center [79, 311] width 65 height 27
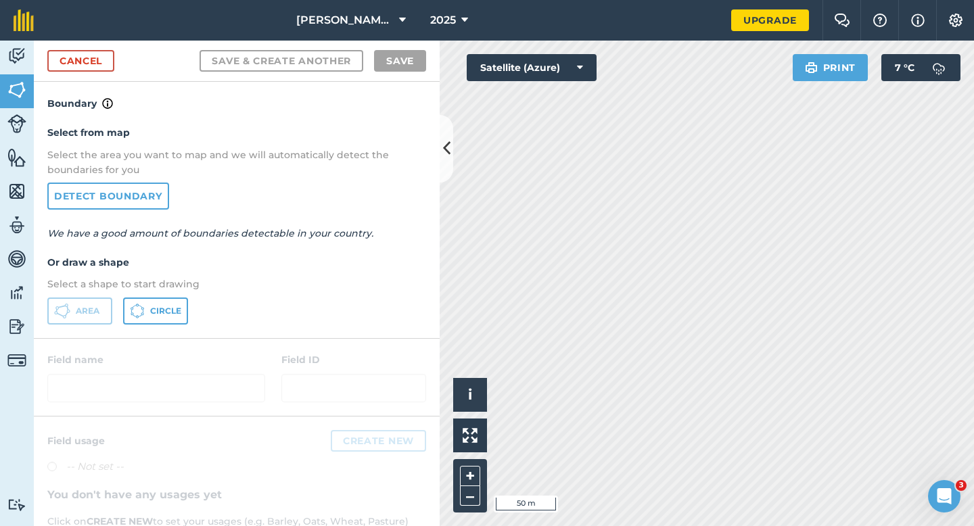
click at [78, 72] on div "Cancel Save & Create Another Save" at bounding box center [237, 61] width 406 height 41
click at [95, 67] on link "Cancel" at bounding box center [80, 61] width 67 height 22
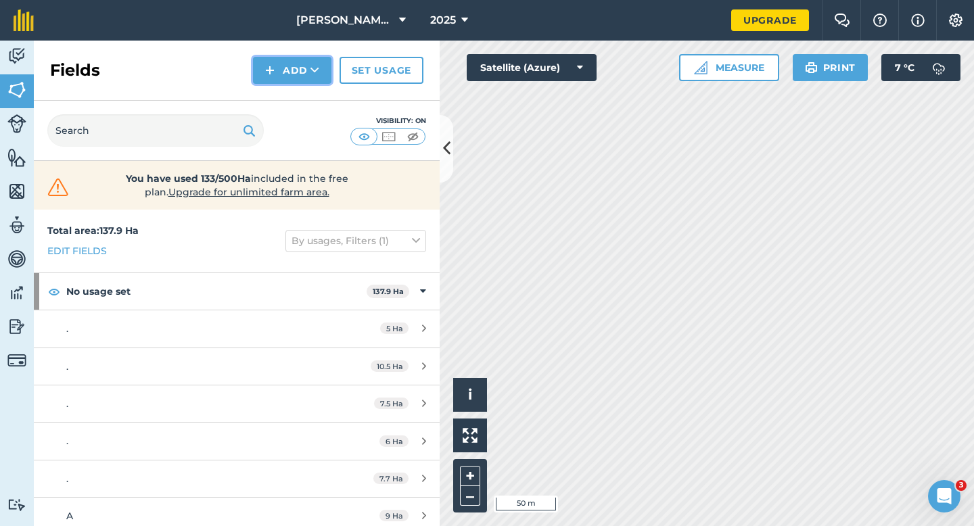
click at [266, 67] on img at bounding box center [269, 70] width 9 height 16
click at [276, 96] on link "Draw" at bounding box center [292, 101] width 74 height 30
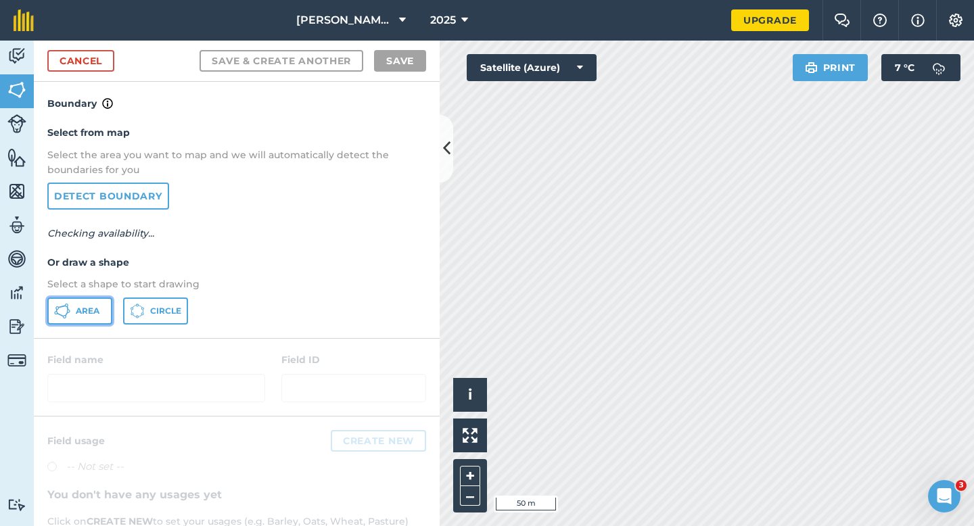
click at [79, 306] on span "Area" at bounding box center [88, 311] width 24 height 11
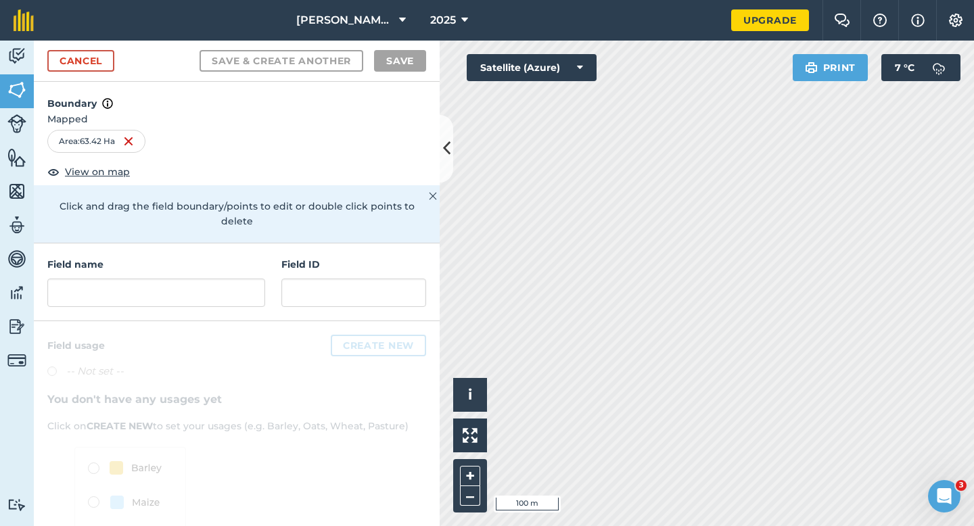
click at [230, 295] on div "Field name Field ID" at bounding box center [237, 282] width 406 height 78
click at [230, 286] on input "text" at bounding box center [156, 293] width 218 height 28
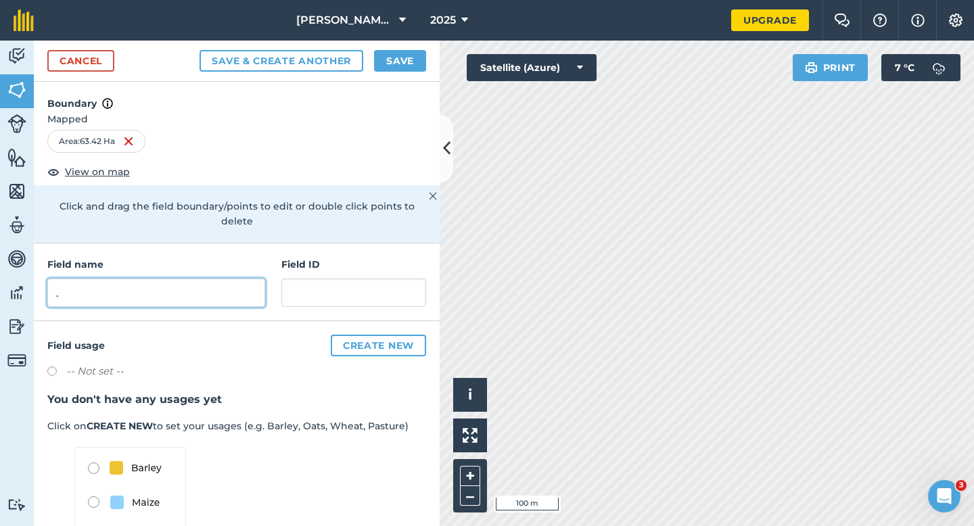
type input "."
click at [199, 50] on button "Save & Create Another" at bounding box center [281, 61] width 164 height 22
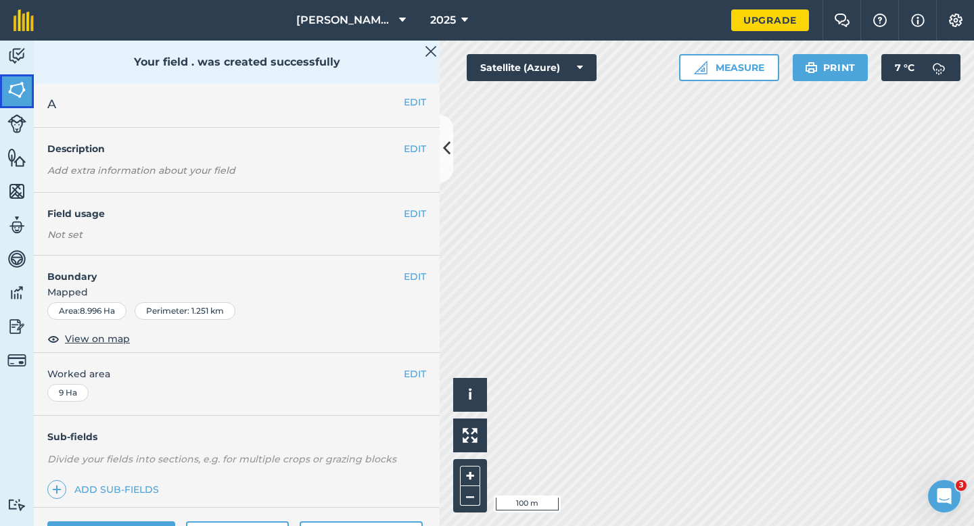
click at [20, 89] on img at bounding box center [16, 90] width 19 height 20
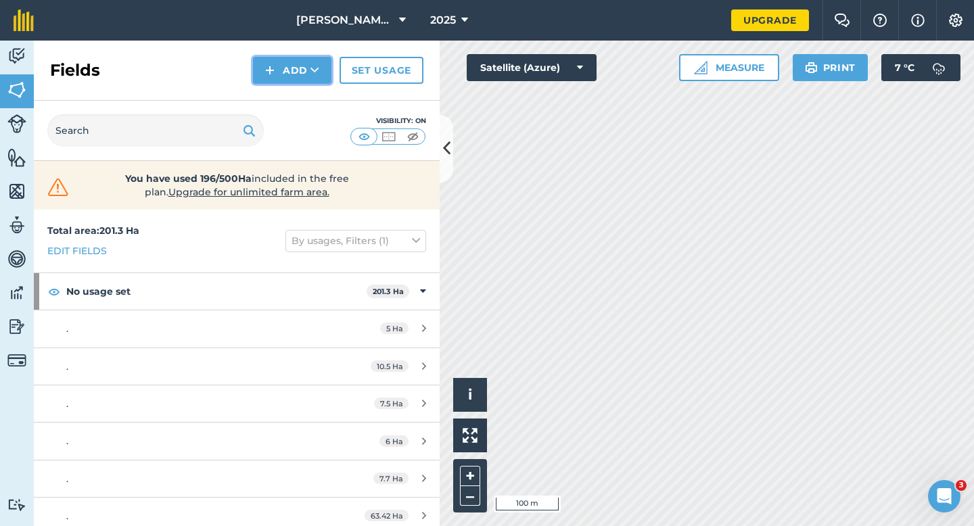
click at [270, 76] on img at bounding box center [269, 70] width 9 height 16
click at [273, 103] on link "Draw" at bounding box center [292, 101] width 74 height 30
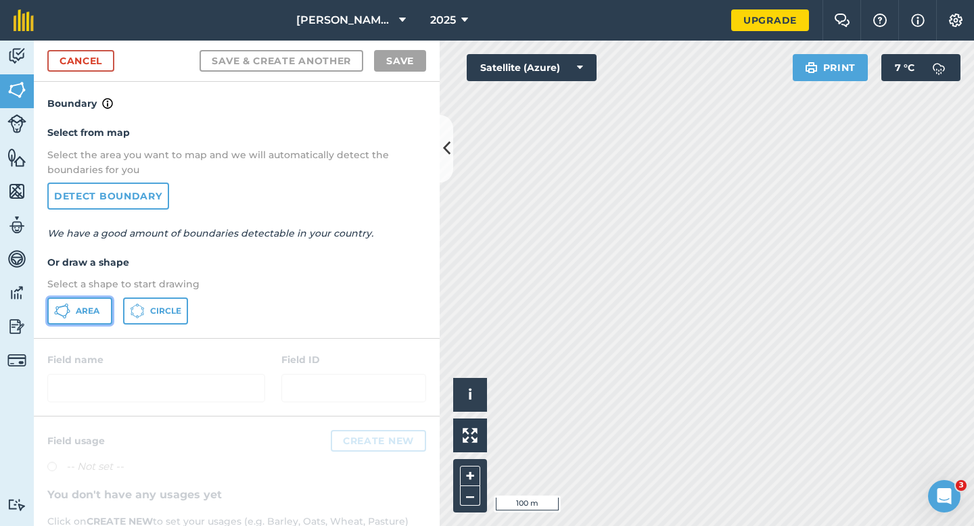
click at [83, 303] on button "Area" at bounding box center [79, 311] width 65 height 27
click at [564, 35] on div "[PERSON_NAME] Farming Partnership 2025 Upgrade Farm Chat Help Info Settings Map…" at bounding box center [487, 263] width 974 height 526
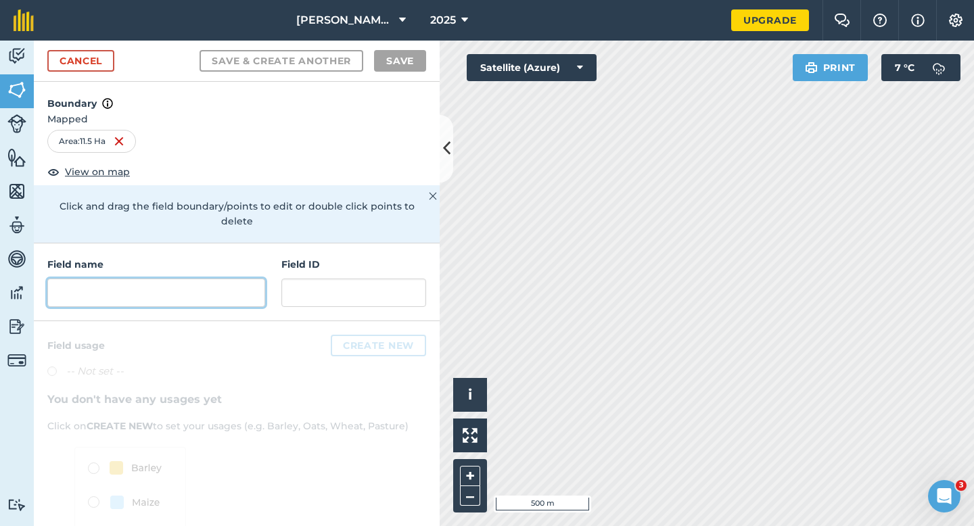
click at [257, 279] on input "text" at bounding box center [156, 293] width 218 height 28
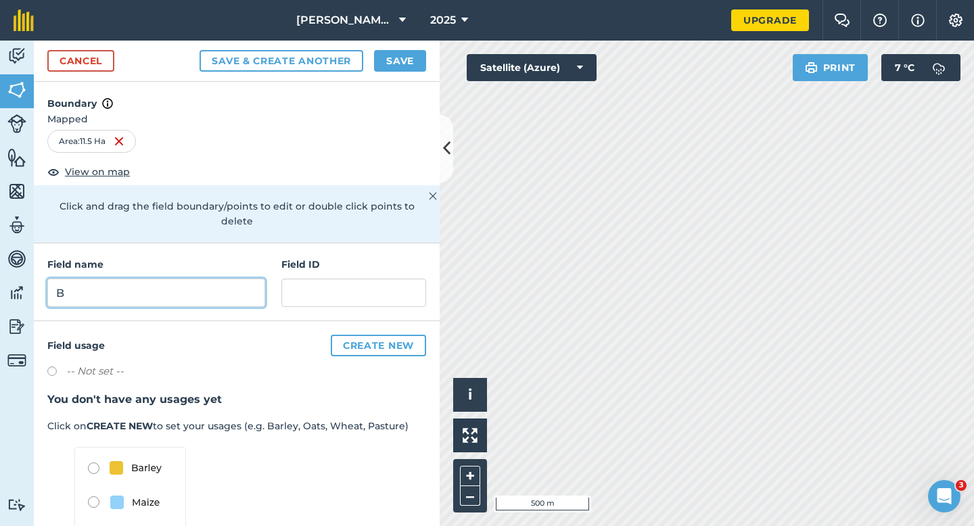
type input "B"
click at [382, 57] on button "Save" at bounding box center [400, 61] width 52 height 22
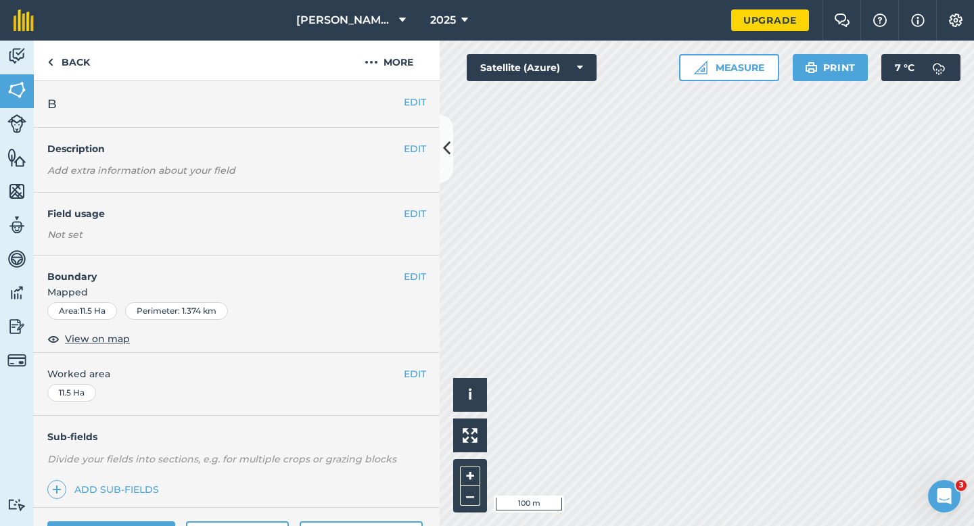
click at [408, 361] on div "EDIT Worked area 11.5 Ha" at bounding box center [237, 384] width 406 height 63
click at [415, 369] on button "EDIT" at bounding box center [415, 374] width 22 height 15
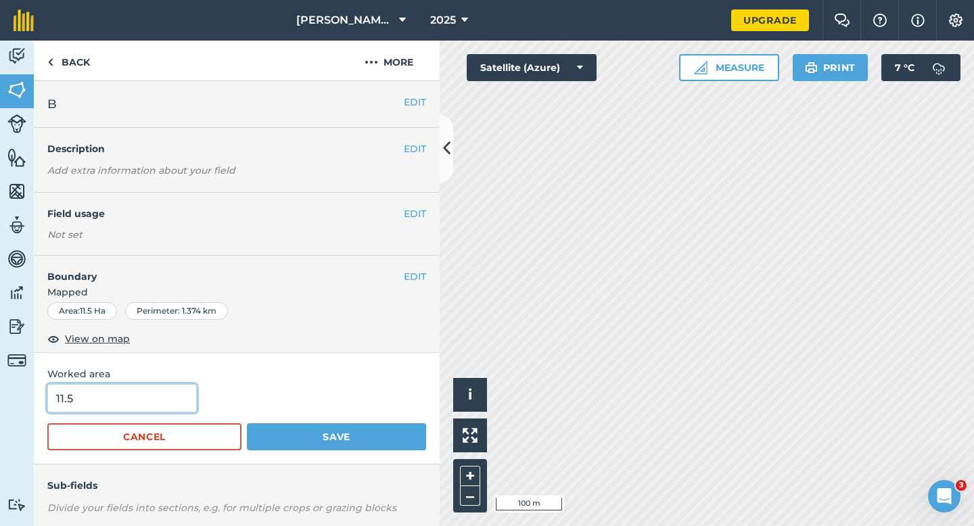
click at [151, 392] on input "11.5" at bounding box center [121, 398] width 149 height 28
click at [247, 423] on button "Save" at bounding box center [336, 436] width 179 height 27
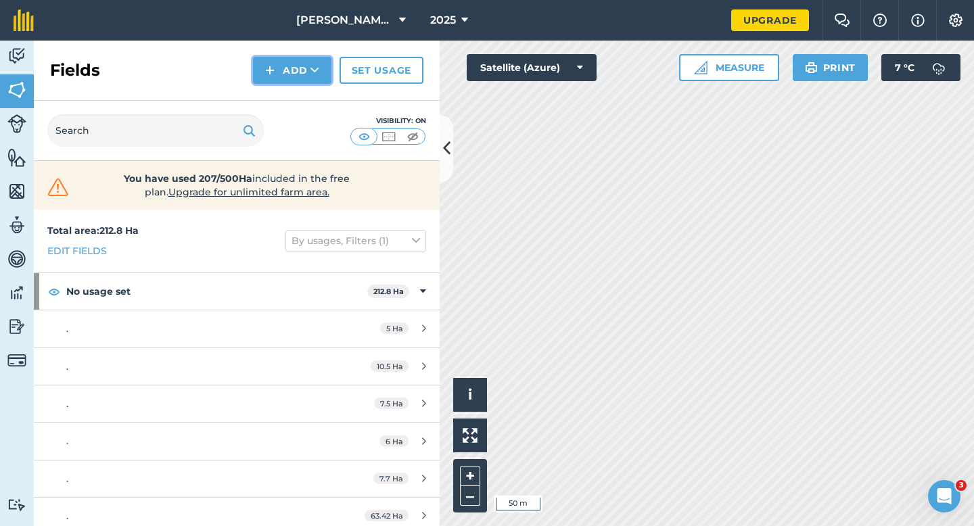
click at [316, 70] on icon at bounding box center [314, 71] width 9 height 14
click at [312, 97] on link "Draw" at bounding box center [292, 101] width 74 height 30
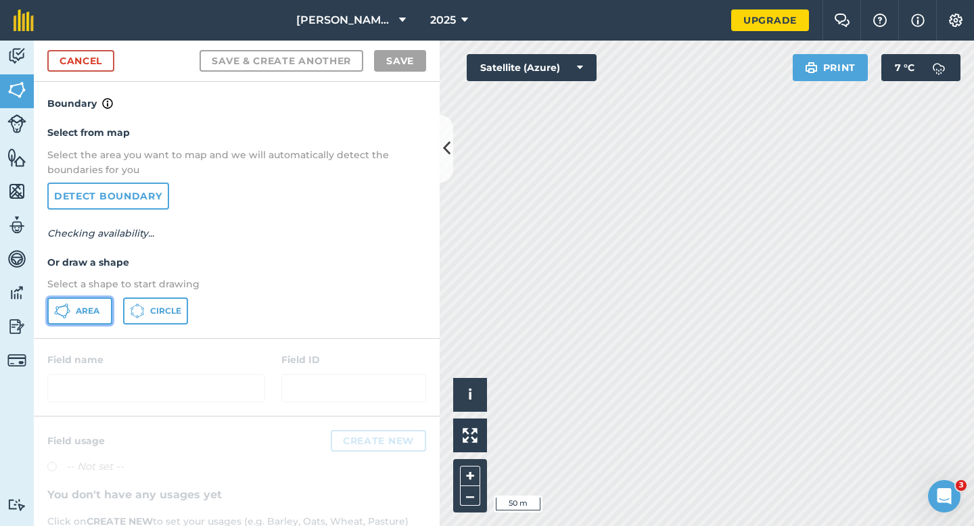
click at [71, 300] on button "Area" at bounding box center [79, 311] width 65 height 27
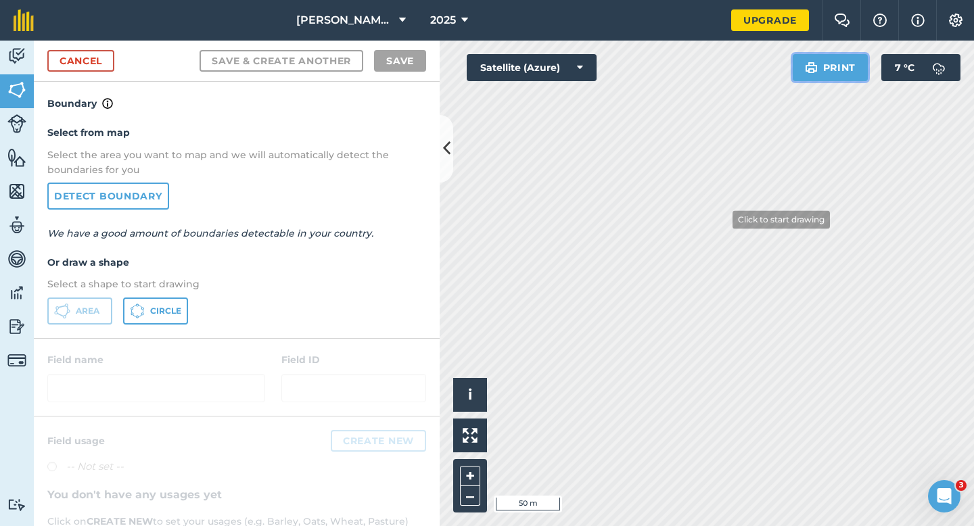
click at [715, 232] on div "Click to start drawing i © 2025 TomTom, Microsoft 50 m + – Satellite (Azure) Pr…" at bounding box center [707, 284] width 534 height 486
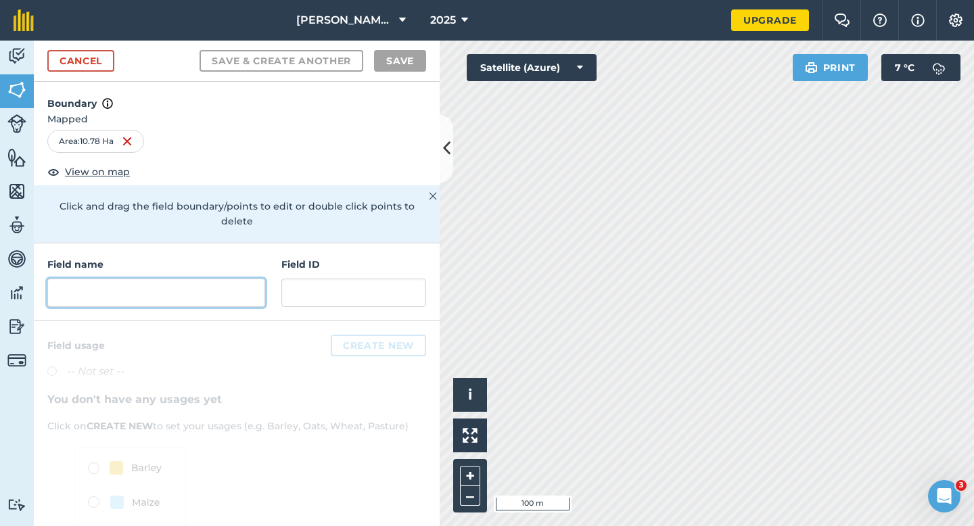
click at [264, 280] on div "Field name Field ID" at bounding box center [237, 282] width 406 height 78
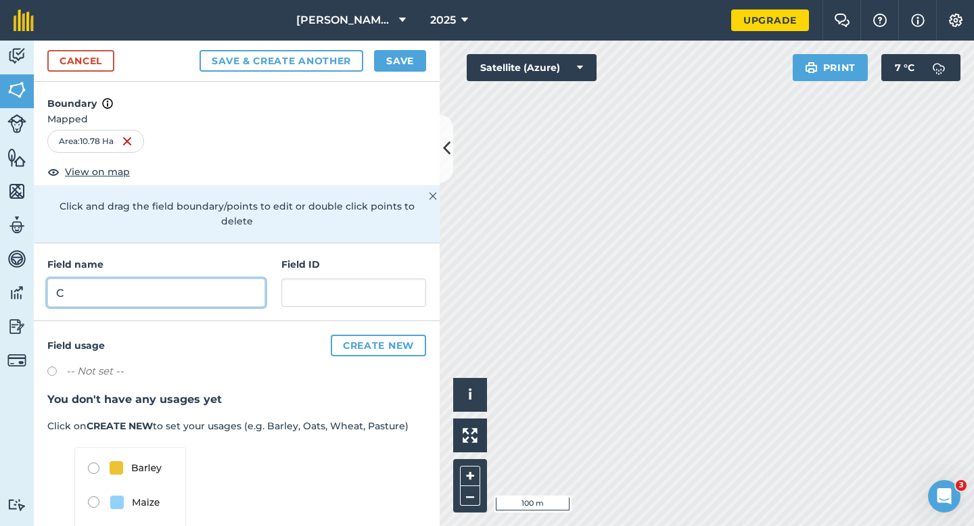
type input "C"
click at [408, 70] on button "Save" at bounding box center [400, 61] width 52 height 22
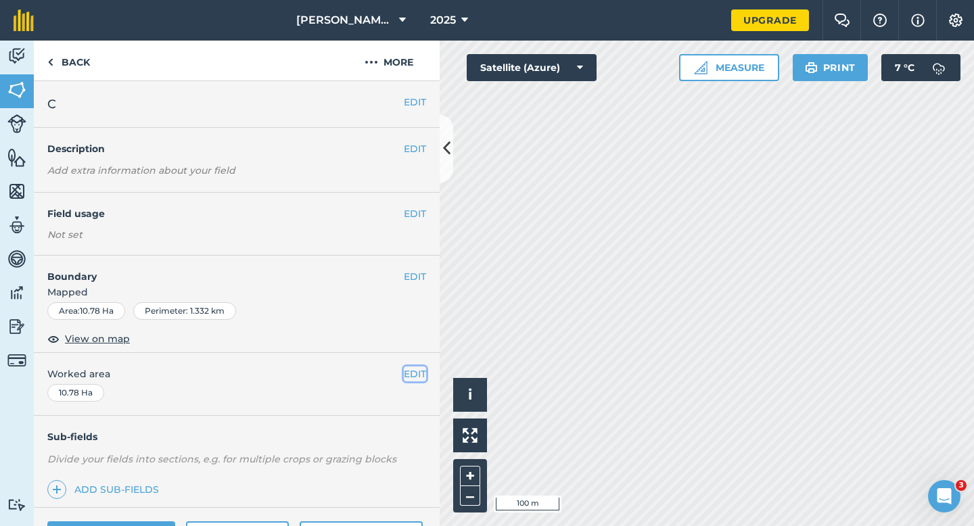
click at [414, 377] on button "EDIT" at bounding box center [415, 374] width 22 height 15
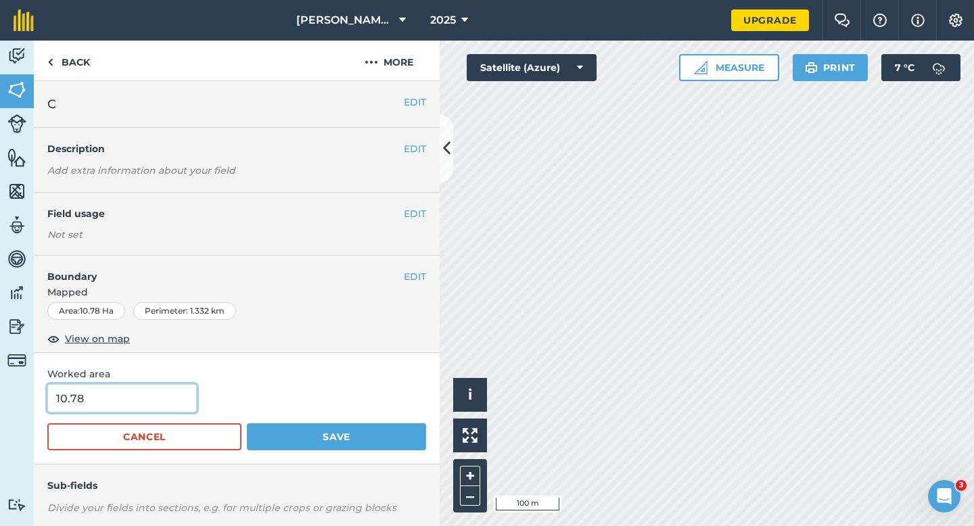
click at [108, 400] on input "10.78" at bounding box center [121, 398] width 149 height 28
type input "11"
click at [247, 423] on button "Save" at bounding box center [336, 436] width 179 height 27
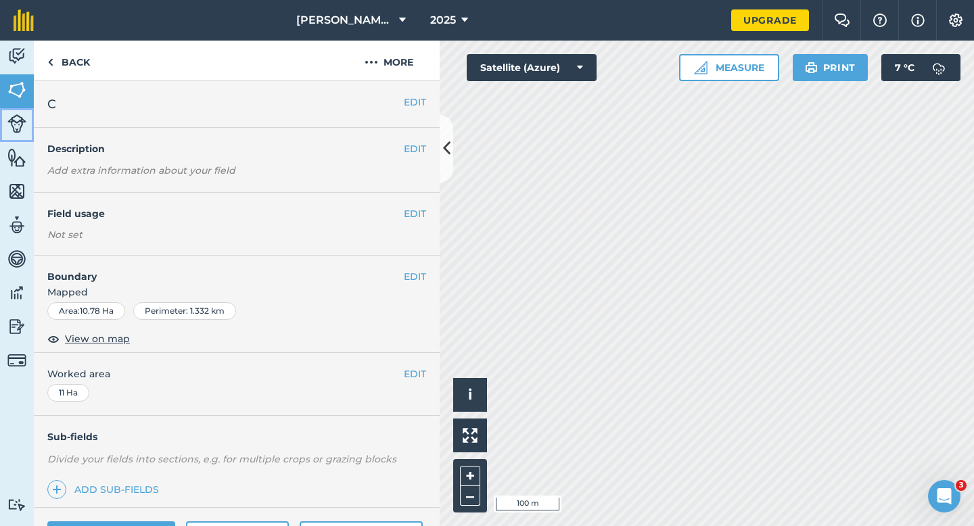
click at [30, 116] on link "Livestock" at bounding box center [17, 125] width 34 height 34
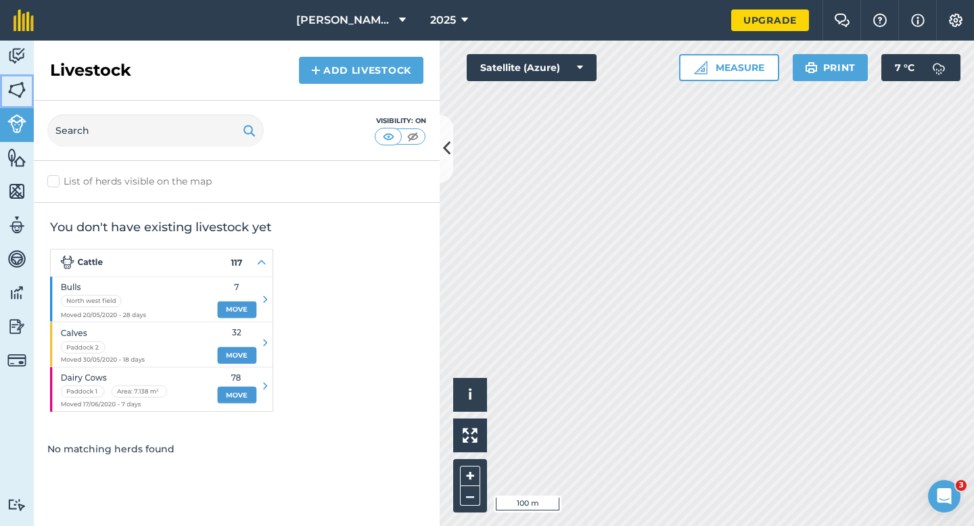
click at [30, 102] on link "Fields" at bounding box center [17, 91] width 34 height 34
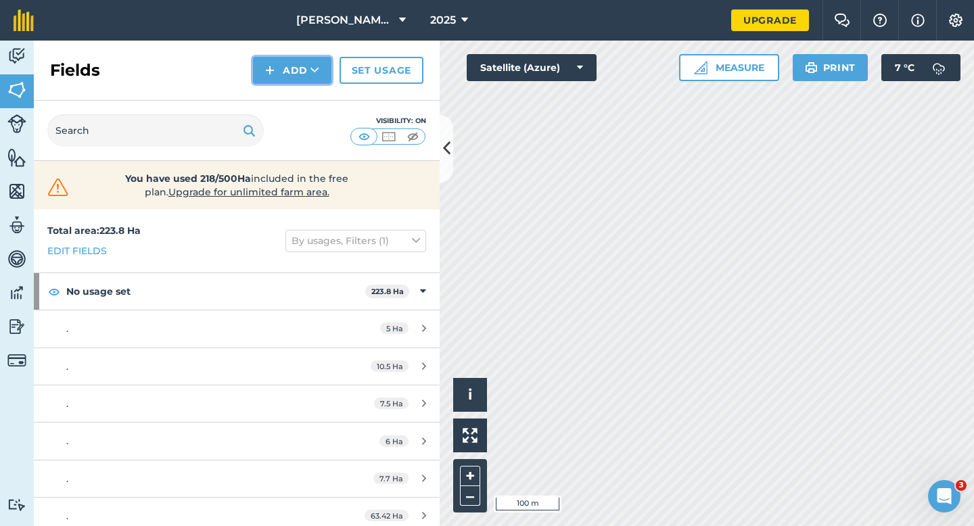
click at [268, 81] on button "Add" at bounding box center [292, 70] width 78 height 27
click at [274, 101] on link "Draw" at bounding box center [292, 101] width 74 height 30
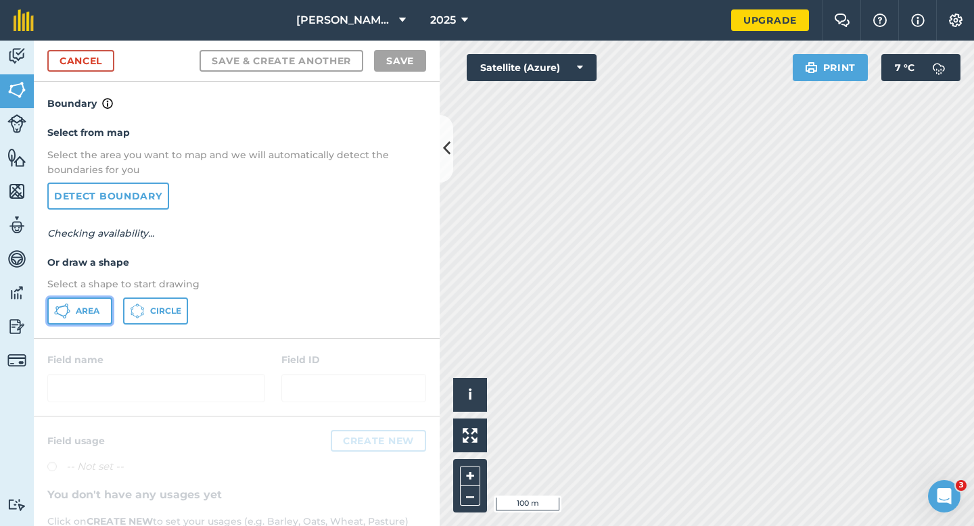
click at [93, 300] on button "Area" at bounding box center [79, 311] width 65 height 27
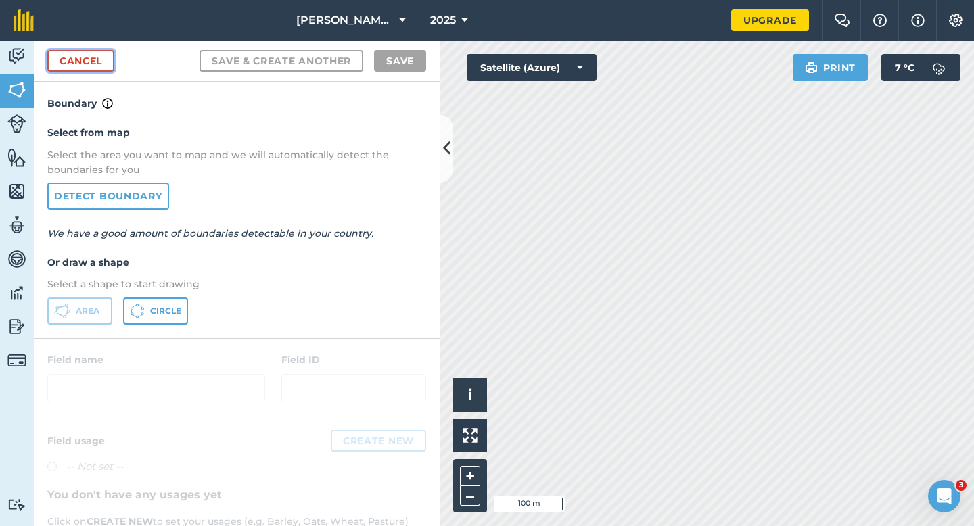
click at [102, 64] on link "Cancel" at bounding box center [80, 61] width 67 height 22
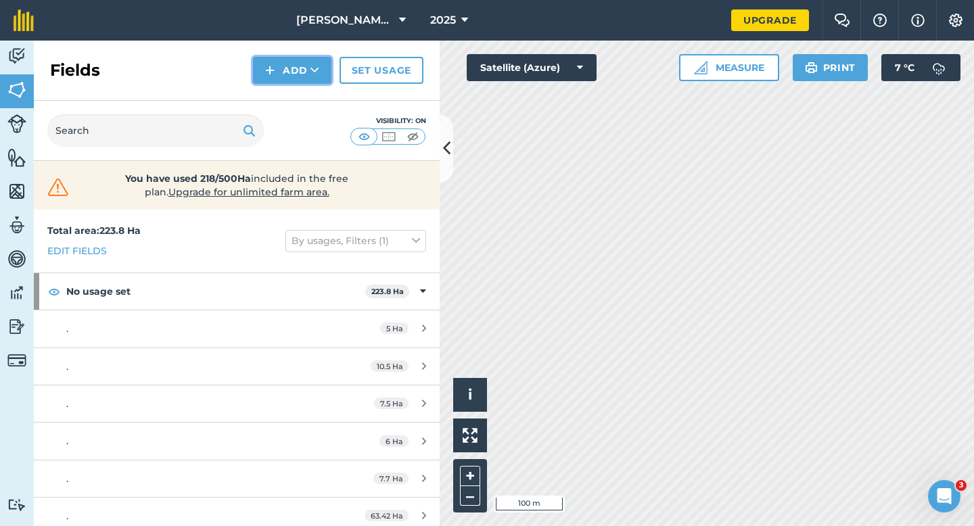
click at [278, 64] on button "Add" at bounding box center [292, 70] width 78 height 27
click at [291, 104] on link "Draw" at bounding box center [292, 101] width 74 height 30
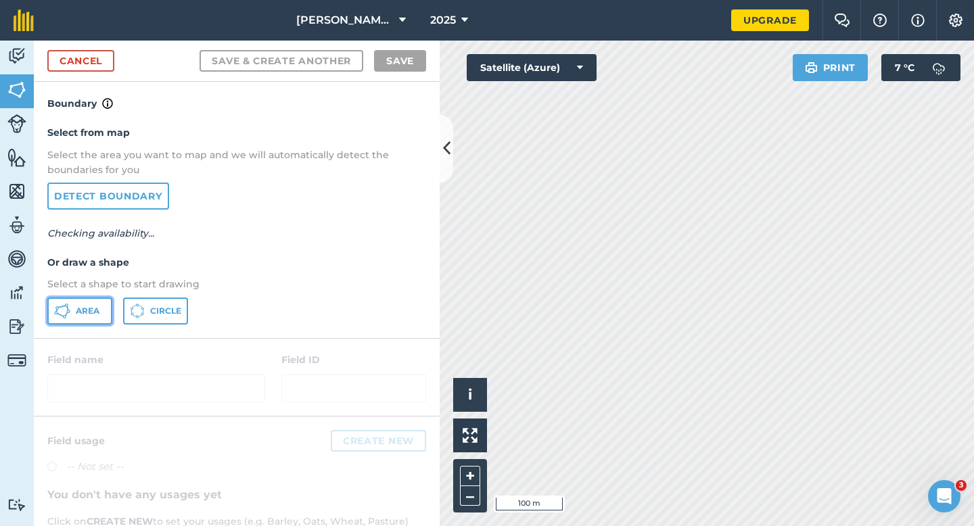
click at [96, 307] on span "Area" at bounding box center [88, 311] width 24 height 11
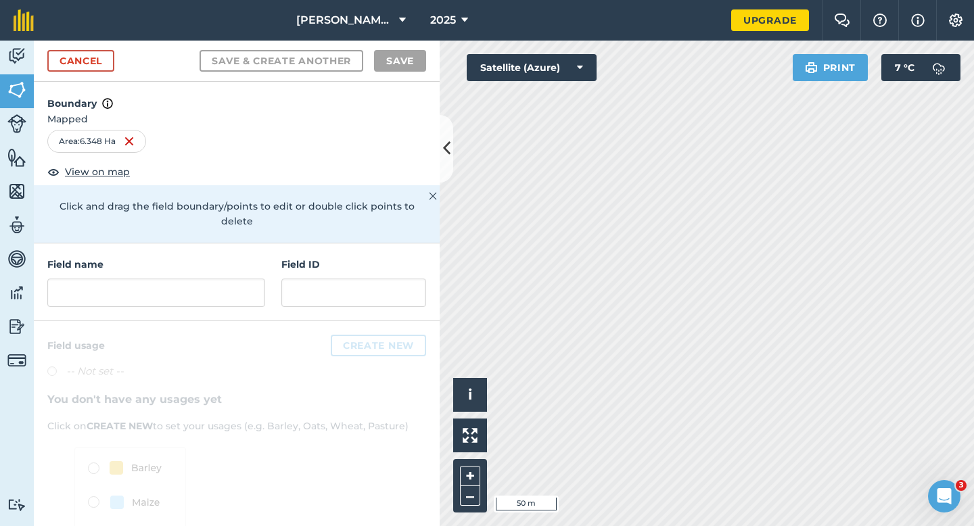
click at [220, 294] on div "Field name Field ID" at bounding box center [237, 282] width 406 height 78
click at [220, 283] on input "text" at bounding box center [156, 293] width 218 height 28
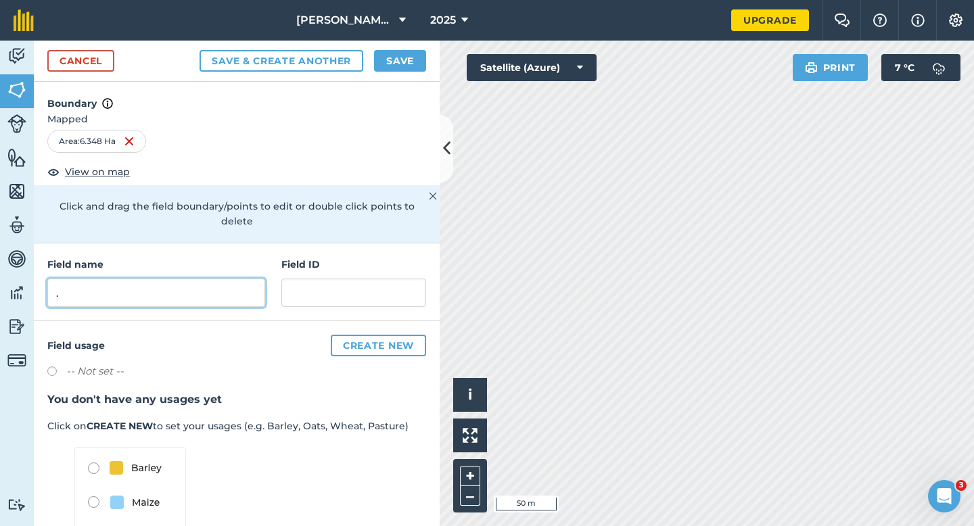
type input "."
click at [404, 78] on div "Cancel Save & Create Another Save" at bounding box center [237, 61] width 406 height 41
click at [410, 74] on div "Cancel Save & Create Another Save" at bounding box center [237, 61] width 406 height 41
click at [410, 59] on button "Save" at bounding box center [400, 61] width 52 height 22
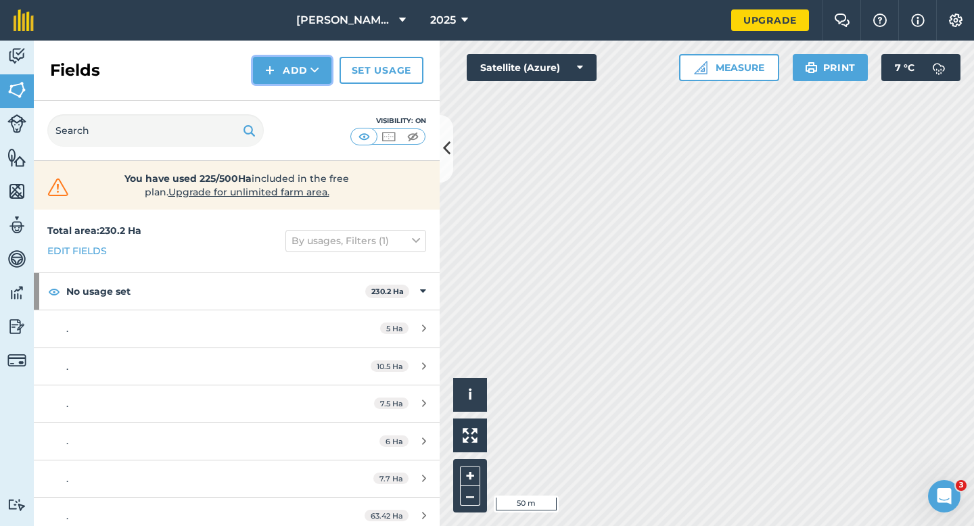
click at [264, 72] on button "Add" at bounding box center [292, 70] width 78 height 27
click at [275, 98] on link "Draw" at bounding box center [292, 101] width 74 height 30
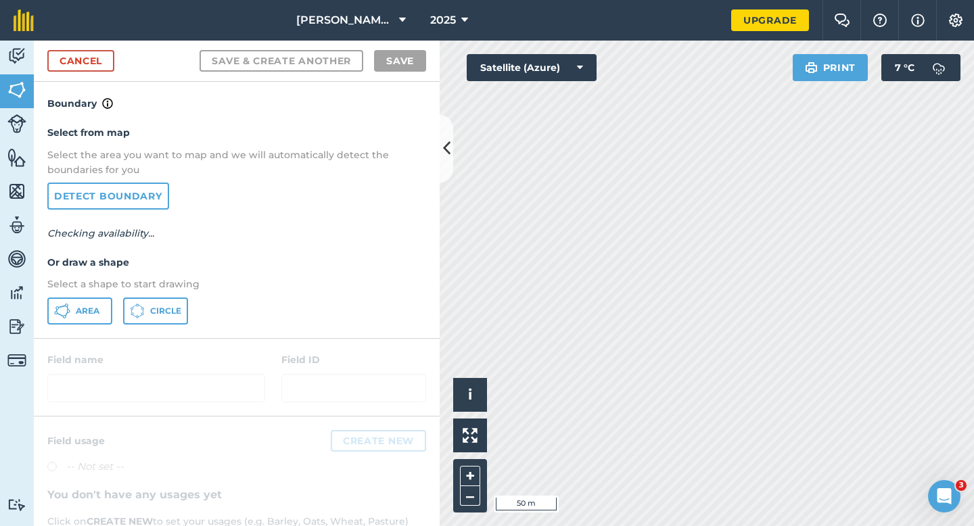
click at [112, 316] on div "Area Circle" at bounding box center [236, 311] width 379 height 27
click at [101, 310] on button "Area" at bounding box center [79, 311] width 65 height 27
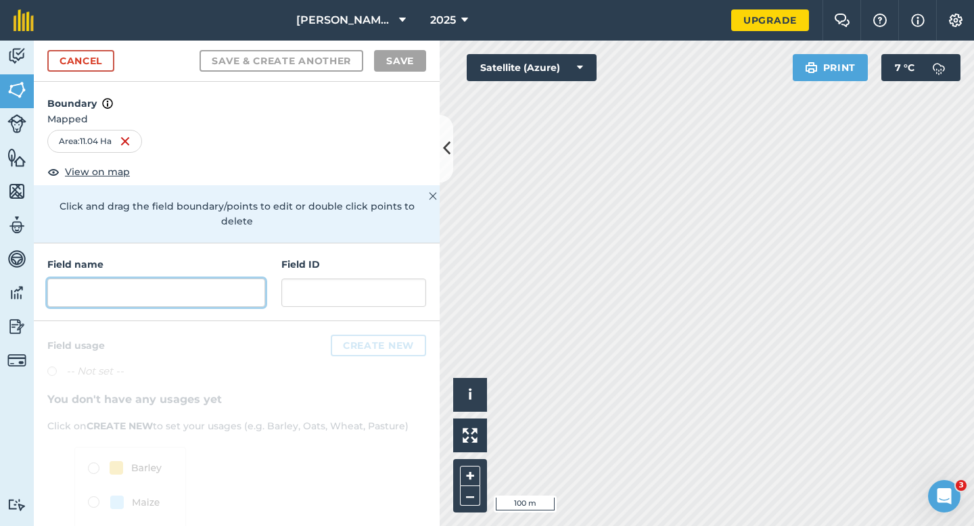
click at [200, 279] on input "text" at bounding box center [156, 293] width 218 height 28
click at [198, 286] on input "text" at bounding box center [156, 293] width 218 height 28
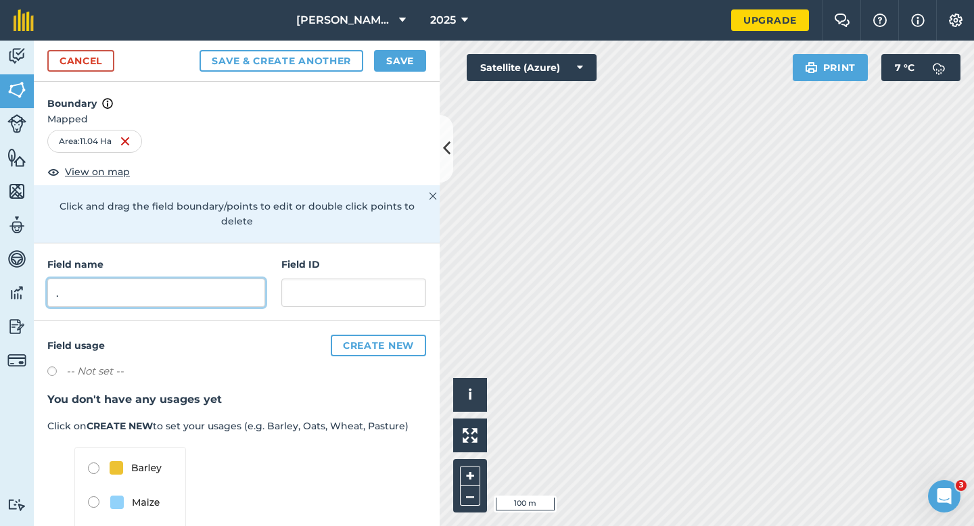
type input "."
click at [398, 58] on button "Save" at bounding box center [400, 61] width 52 height 22
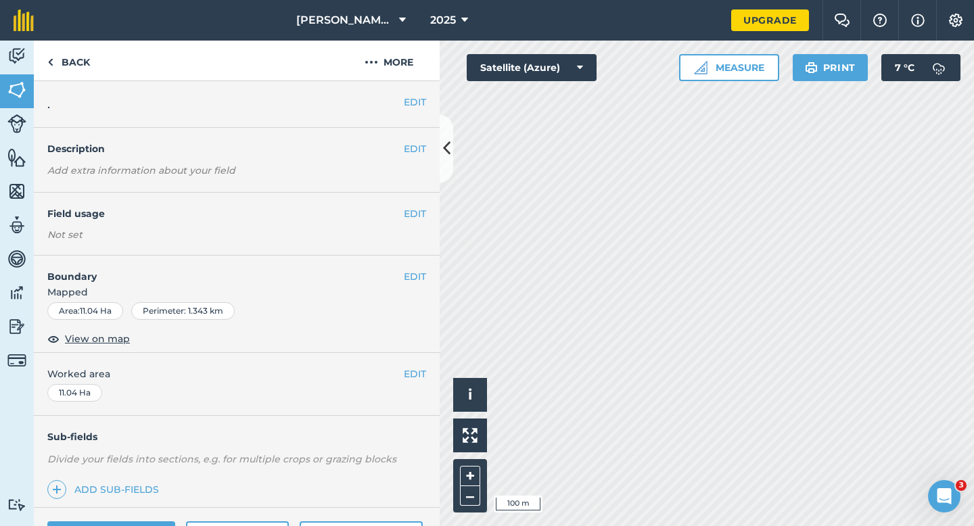
click at [410, 392] on div "EDIT Worked area 11.04 Ha" at bounding box center [237, 384] width 406 height 63
click at [410, 390] on div "EDIT Worked area 11.04 Ha" at bounding box center [237, 384] width 406 height 63
click at [413, 363] on div "EDIT Worked area 11.04 Ha" at bounding box center [237, 384] width 406 height 63
click at [414, 371] on button "EDIT" at bounding box center [415, 374] width 22 height 15
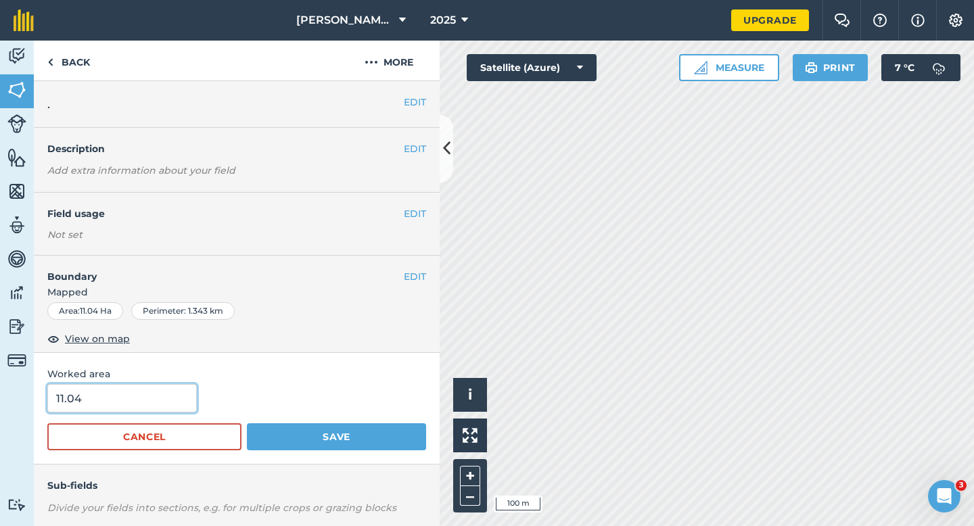
click at [123, 395] on input "11.04" at bounding box center [121, 398] width 149 height 28
type input "11"
click at [247, 423] on button "Save" at bounding box center [336, 436] width 179 height 27
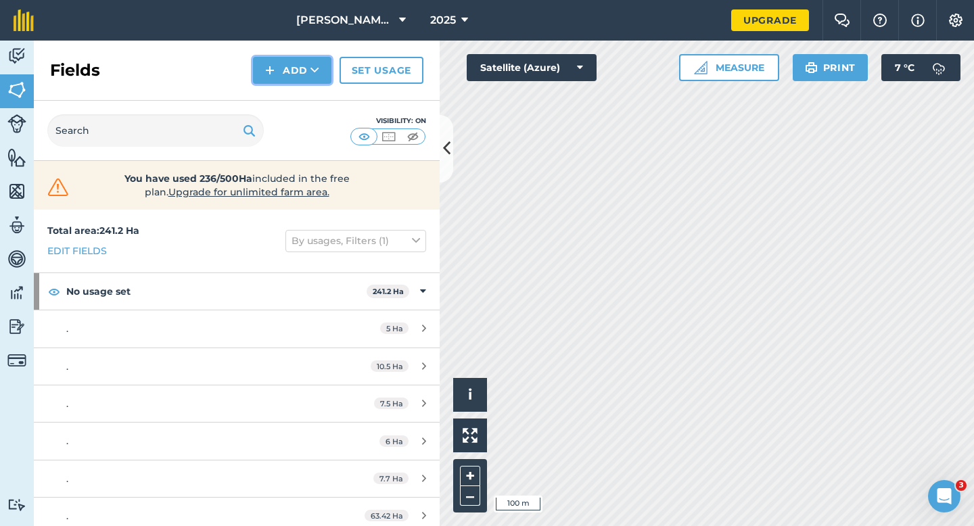
click at [268, 76] on img at bounding box center [269, 70] width 9 height 16
click at [270, 105] on link "Draw" at bounding box center [292, 101] width 74 height 30
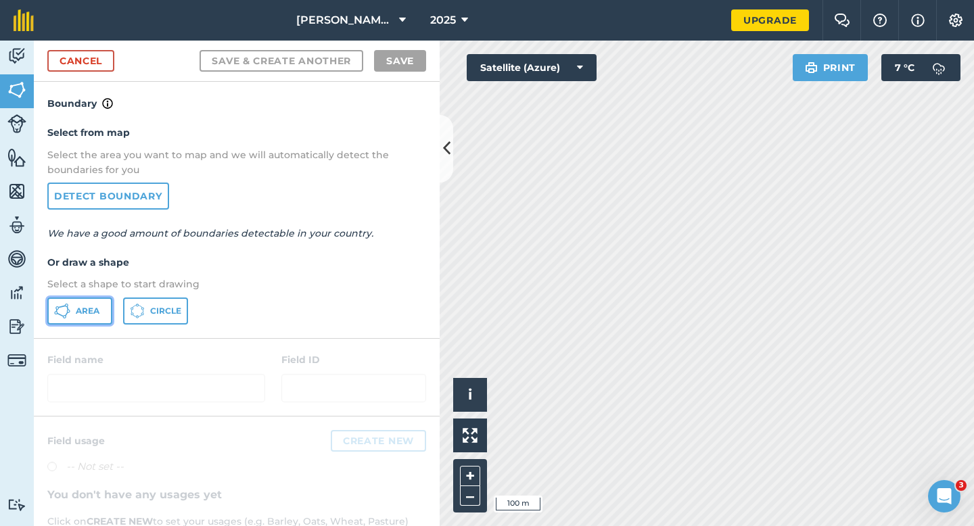
click at [80, 306] on span "Area" at bounding box center [88, 311] width 24 height 11
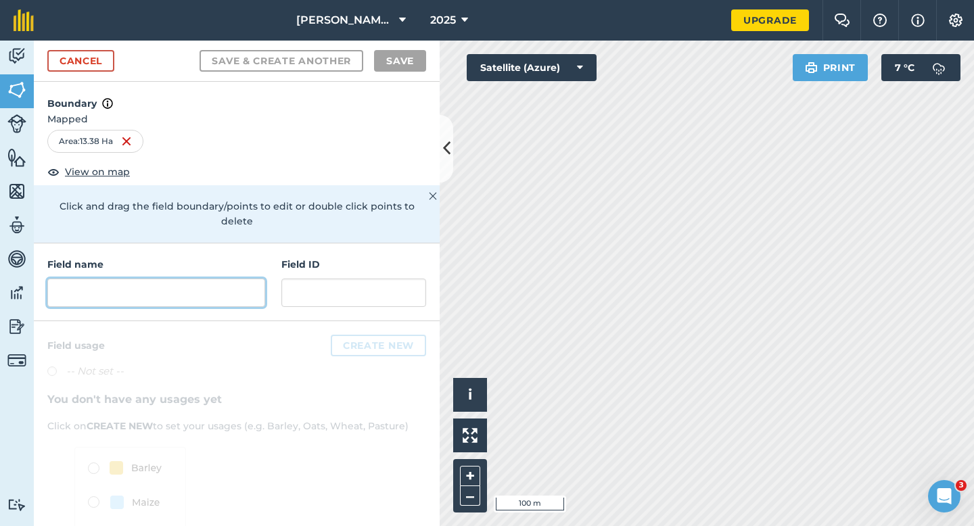
click at [182, 291] on div "Field name Field ID" at bounding box center [237, 282] width 406 height 78
click at [182, 284] on input "text" at bounding box center [156, 293] width 218 height 28
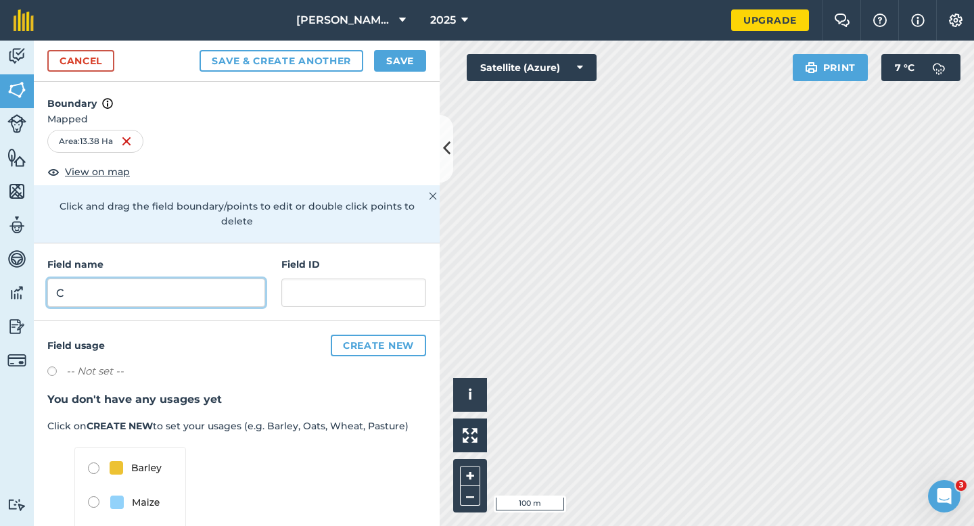
type input "C"
click at [378, 41] on div "Cancel Save & Create Another Save" at bounding box center [237, 61] width 406 height 41
click at [392, 64] on button "Save" at bounding box center [400, 61] width 52 height 22
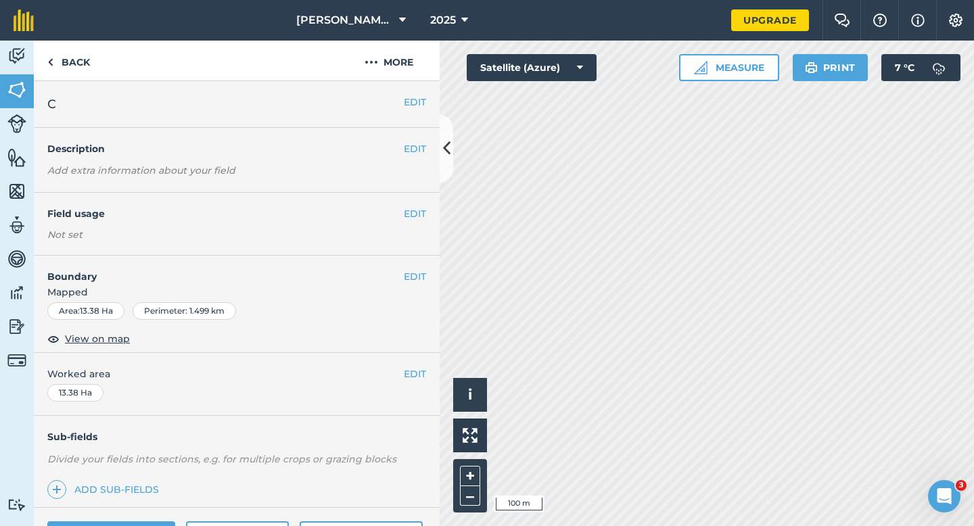
click at [412, 383] on div "EDIT Worked area 13.38 Ha" at bounding box center [237, 384] width 406 height 63
click at [406, 376] on button "EDIT" at bounding box center [415, 374] width 22 height 15
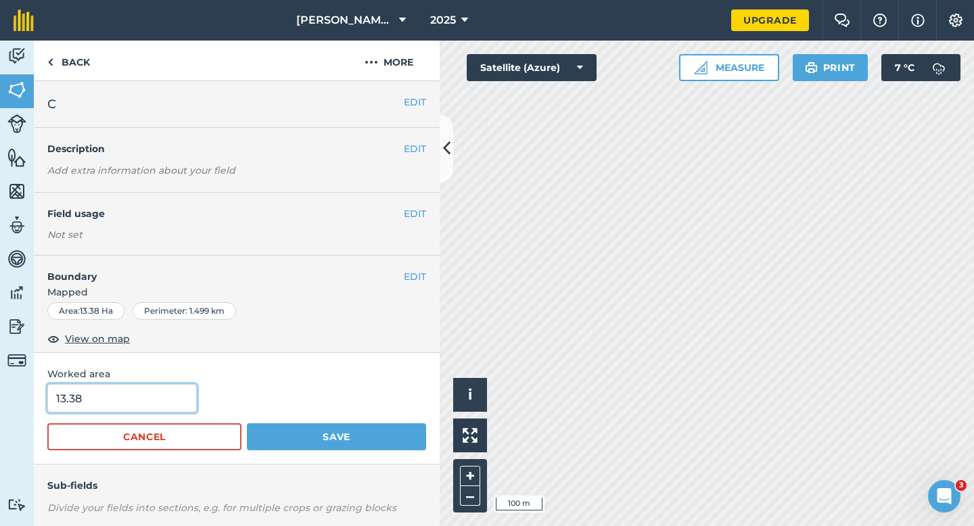
click at [130, 398] on input "13.38" at bounding box center [121, 398] width 149 height 28
type input "13.3"
click at [247, 423] on button "Save" at bounding box center [336, 436] width 179 height 27
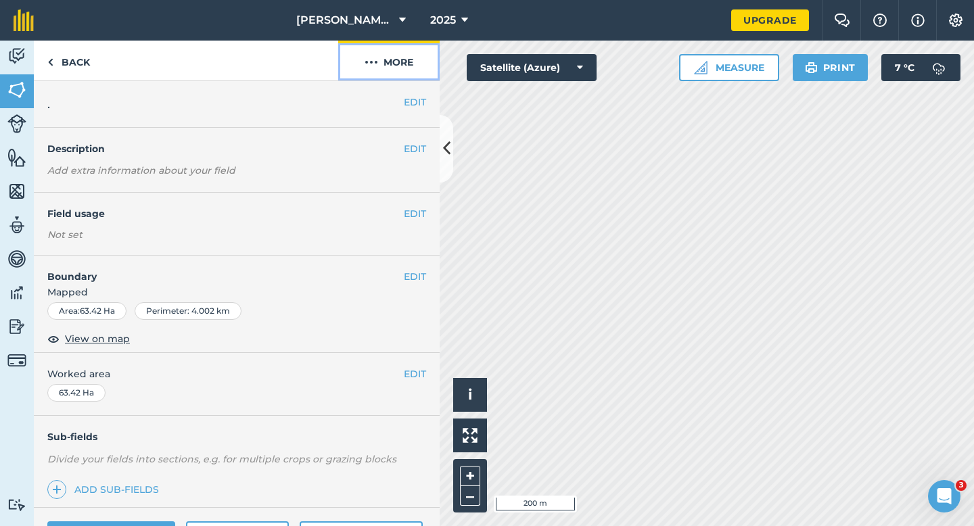
click at [381, 55] on button "More" at bounding box center [388, 61] width 101 height 40
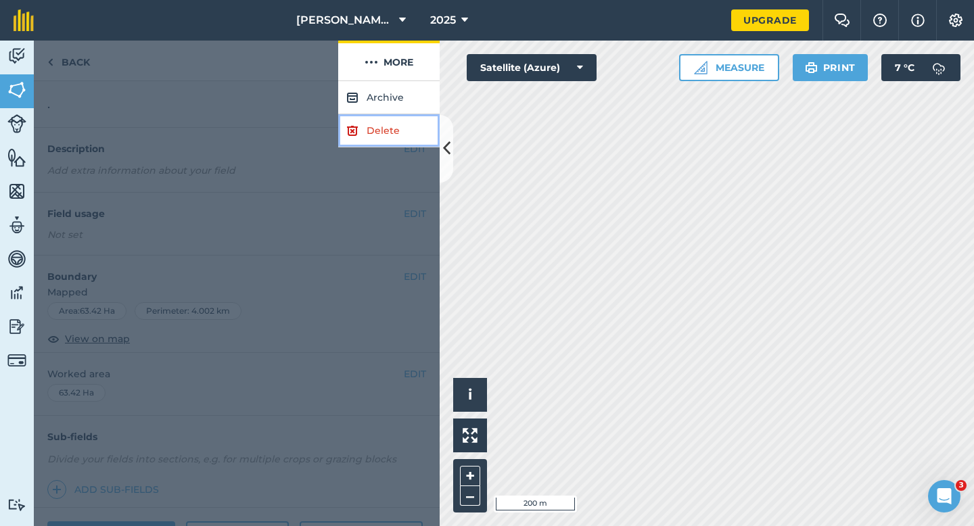
click at [381, 142] on link "Delete" at bounding box center [388, 130] width 101 height 33
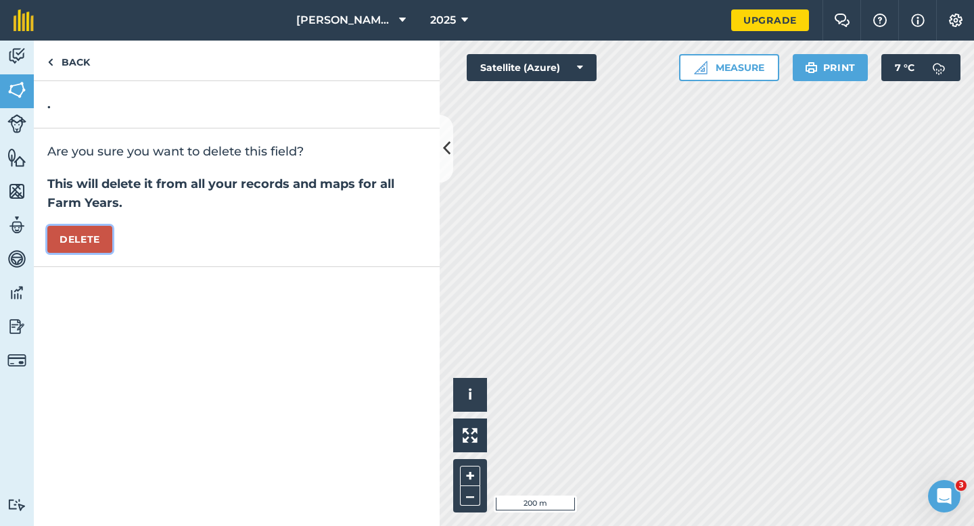
click at [73, 235] on button "Delete" at bounding box center [79, 239] width 65 height 27
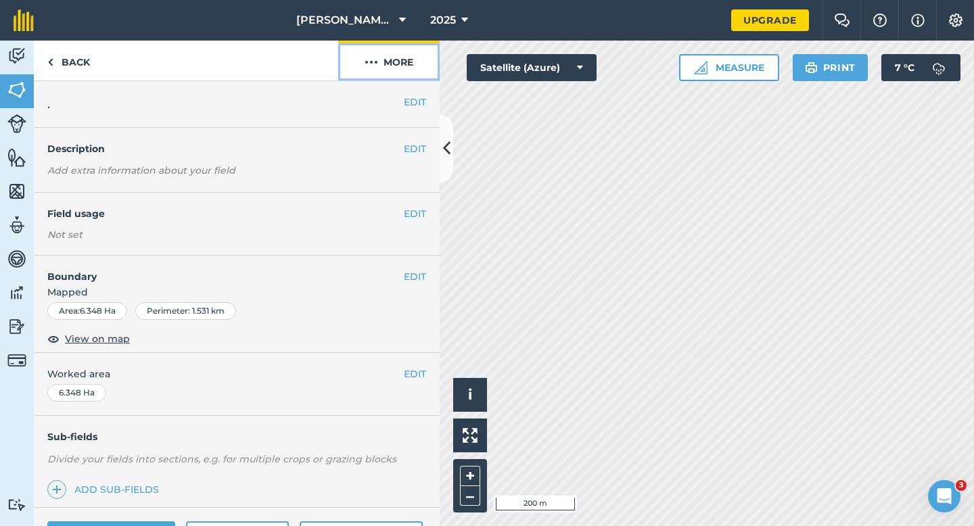
click at [378, 74] on button "More" at bounding box center [388, 61] width 101 height 40
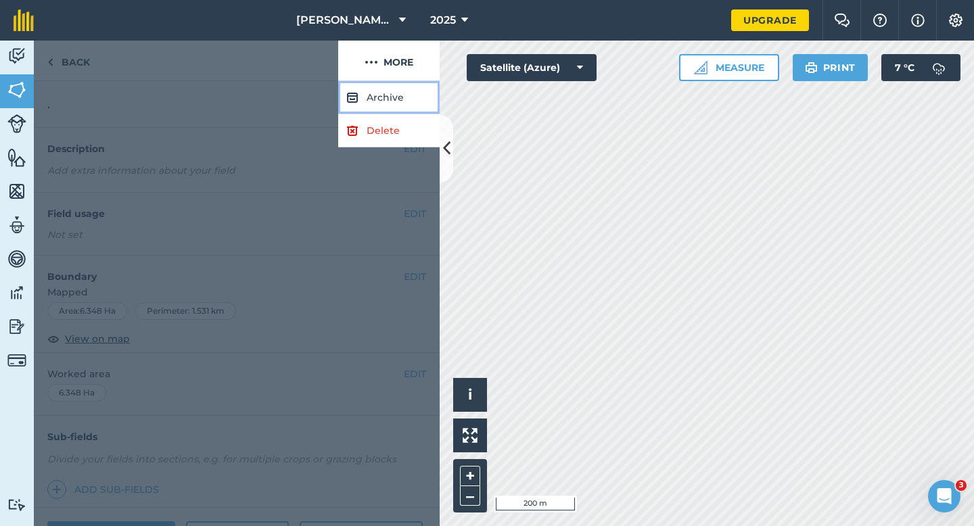
click at [378, 114] on button "Archive" at bounding box center [388, 97] width 101 height 33
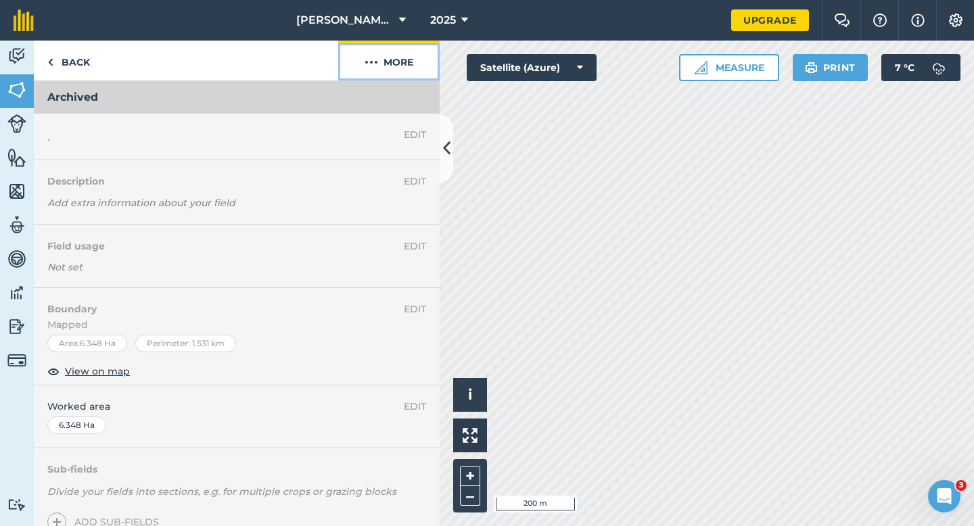
click at [403, 66] on button "More" at bounding box center [388, 61] width 101 height 40
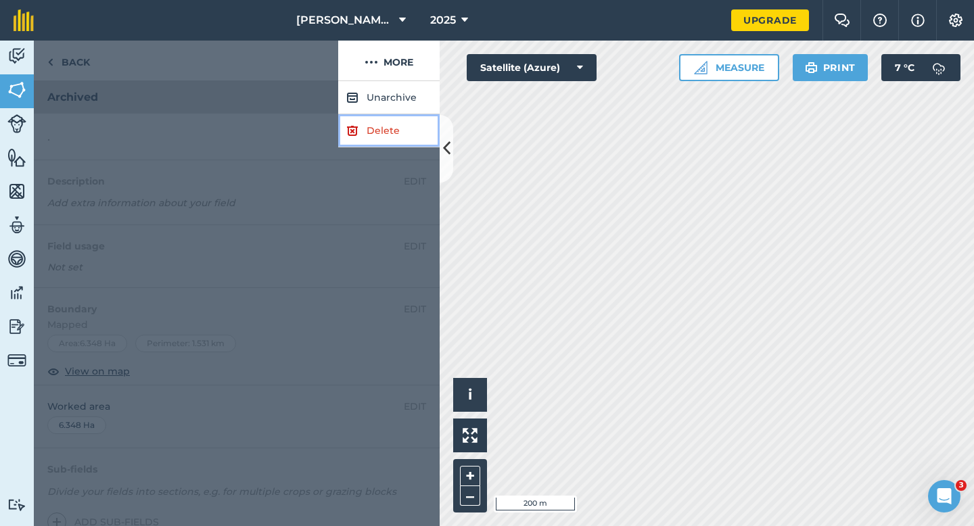
click at [390, 122] on link "Delete" at bounding box center [388, 130] width 101 height 33
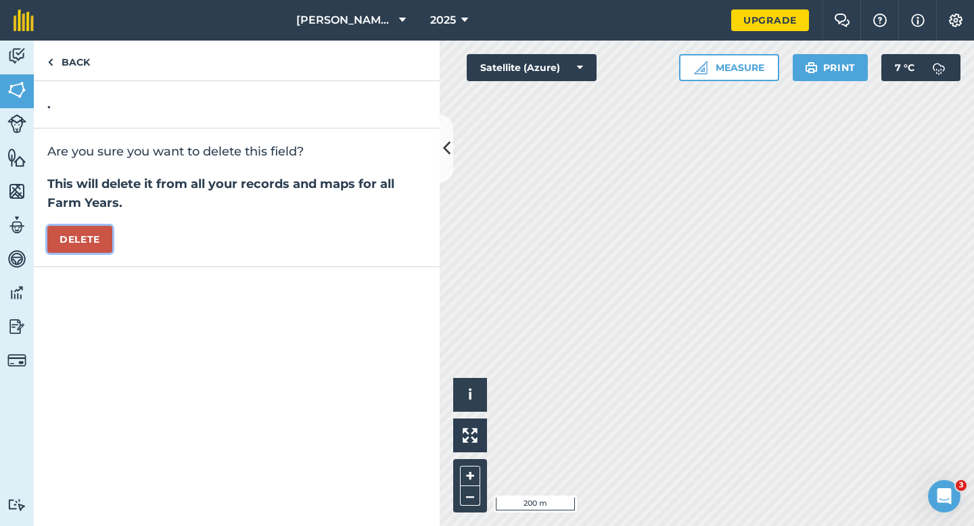
click at [89, 247] on button "Delete" at bounding box center [79, 239] width 65 height 27
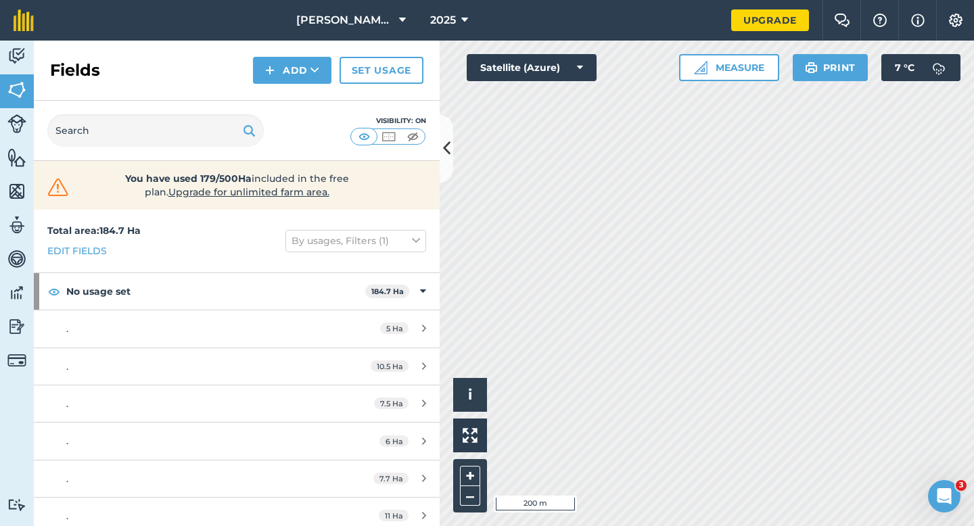
click at [253, 74] on div "Fields Add Set usage" at bounding box center [237, 71] width 406 height 60
click at [278, 90] on div "Fields Add Set usage" at bounding box center [237, 71] width 406 height 60
click at [278, 78] on button "Add" at bounding box center [292, 70] width 78 height 27
click at [278, 104] on link "Draw" at bounding box center [292, 101] width 74 height 30
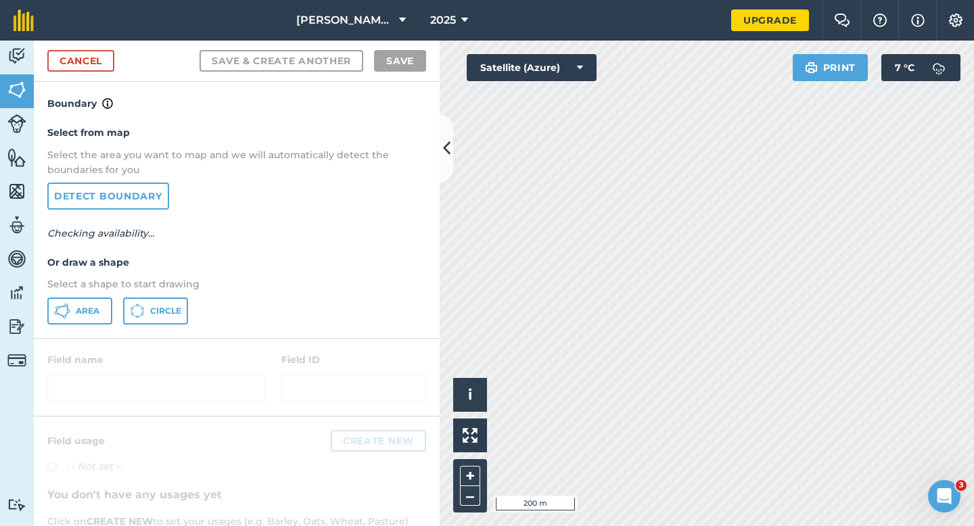
click at [86, 291] on p "Select a shape to start drawing" at bounding box center [236, 284] width 379 height 15
click at [86, 304] on button "Area" at bounding box center [79, 311] width 65 height 27
click at [816, 56] on div "Click to start drawing i © 2025 TomTom, Microsoft 100 m + – Satellite (Azure) P…" at bounding box center [707, 284] width 534 height 486
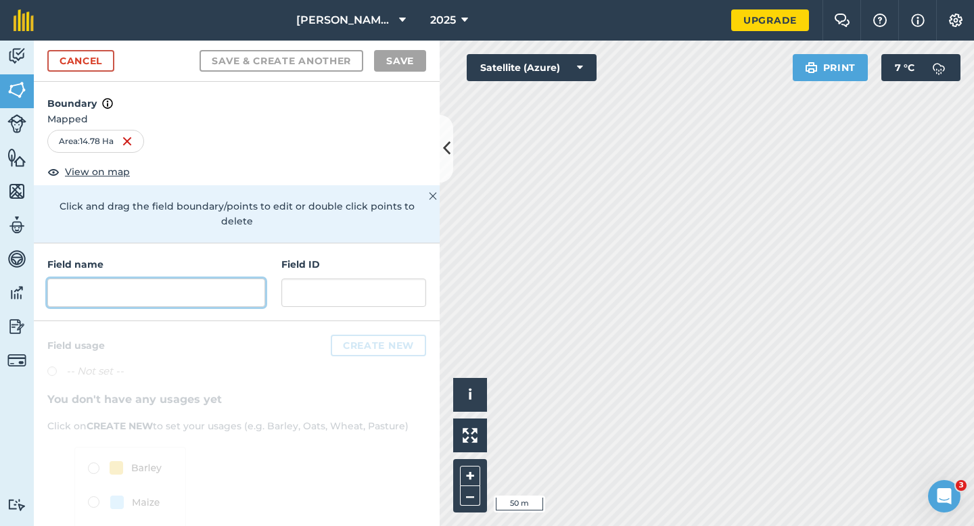
click at [243, 282] on input "text" at bounding box center [156, 293] width 218 height 28
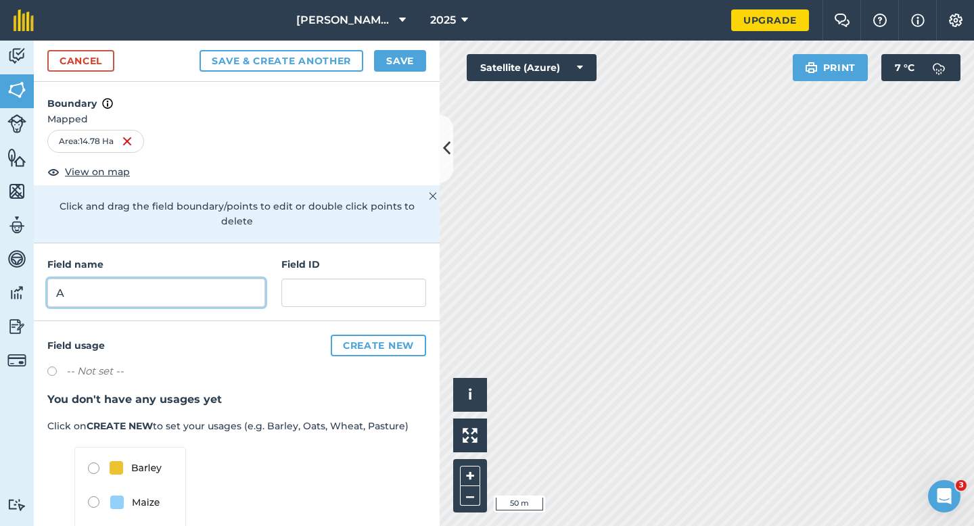
type input "A"
click at [411, 74] on div "Cancel Save & Create Another Save" at bounding box center [237, 61] width 406 height 41
click at [412, 49] on div "Cancel Save & Create Another Save" at bounding box center [237, 61] width 406 height 41
click at [398, 72] on div "Cancel Save & Create Another Save" at bounding box center [237, 61] width 406 height 41
click at [390, 66] on button "Save" at bounding box center [400, 61] width 52 height 22
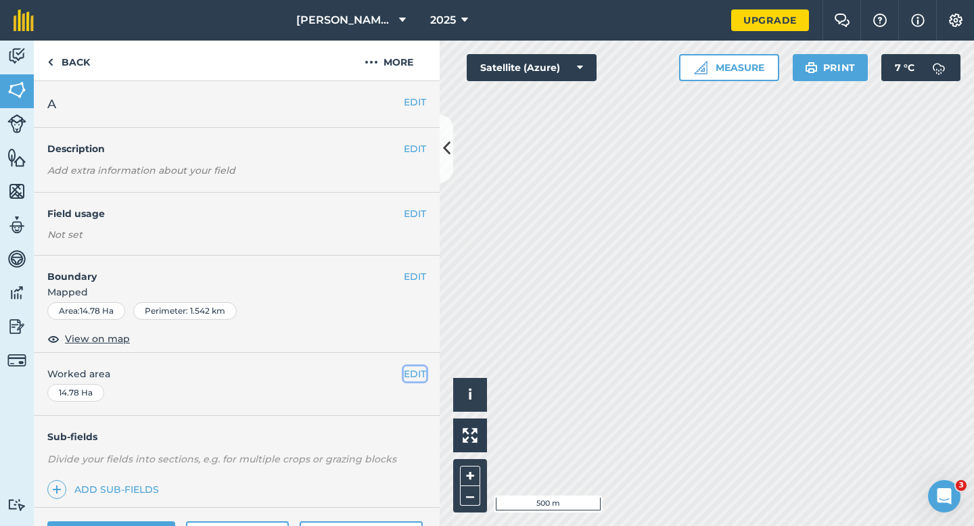
click at [420, 380] on button "EDIT" at bounding box center [415, 374] width 22 height 15
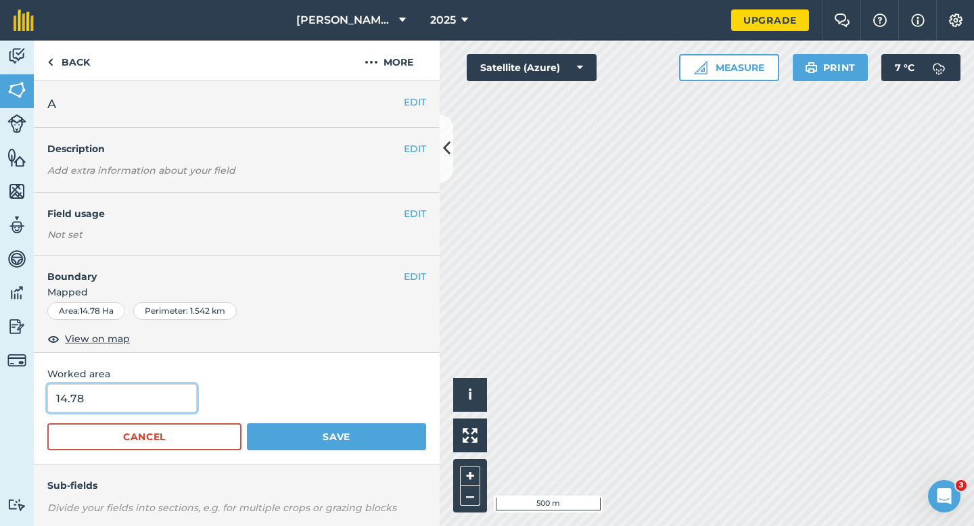
click at [134, 395] on input "14.78" at bounding box center [121, 398] width 149 height 28
type input "14"
click at [247, 423] on button "Save" at bounding box center [336, 436] width 179 height 27
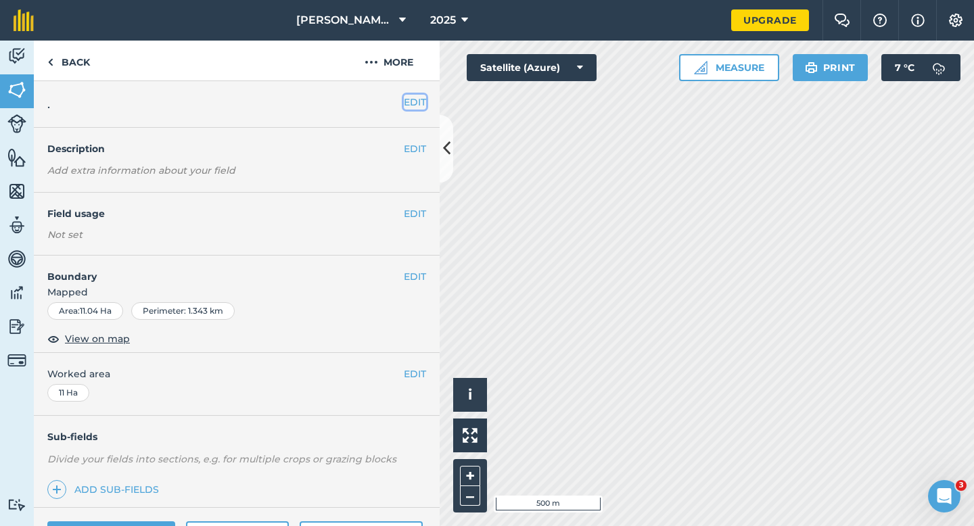
click at [412, 108] on button "EDIT" at bounding box center [415, 102] width 22 height 15
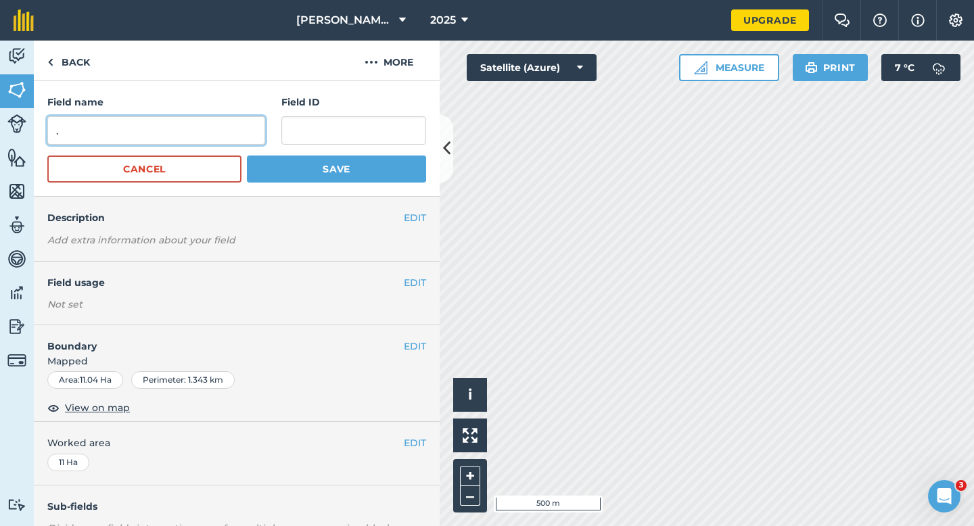
click at [233, 123] on input "." at bounding box center [156, 130] width 218 height 28
click at [233, 121] on input "." at bounding box center [156, 130] width 218 height 28
click at [233, 122] on input "D." at bounding box center [156, 130] width 218 height 28
type input "D."
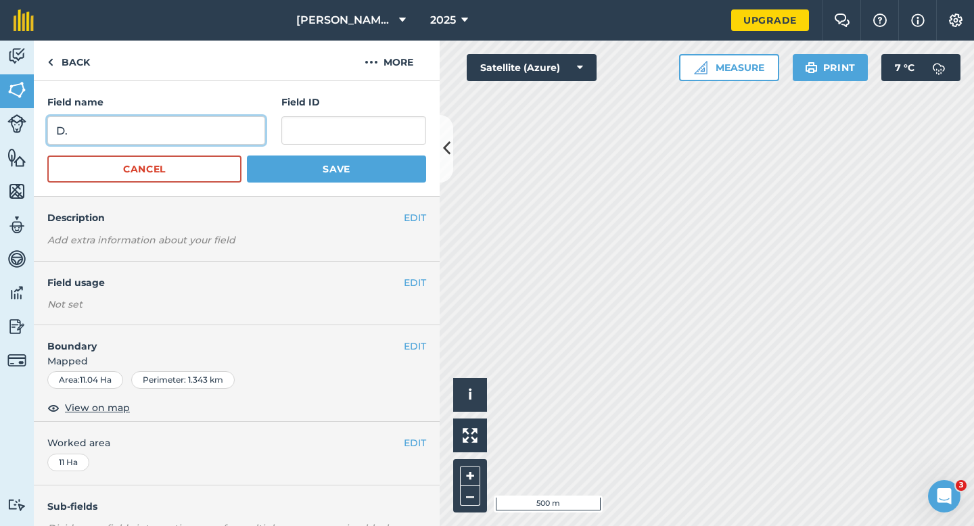
click at [247, 156] on button "Save" at bounding box center [336, 169] width 179 height 27
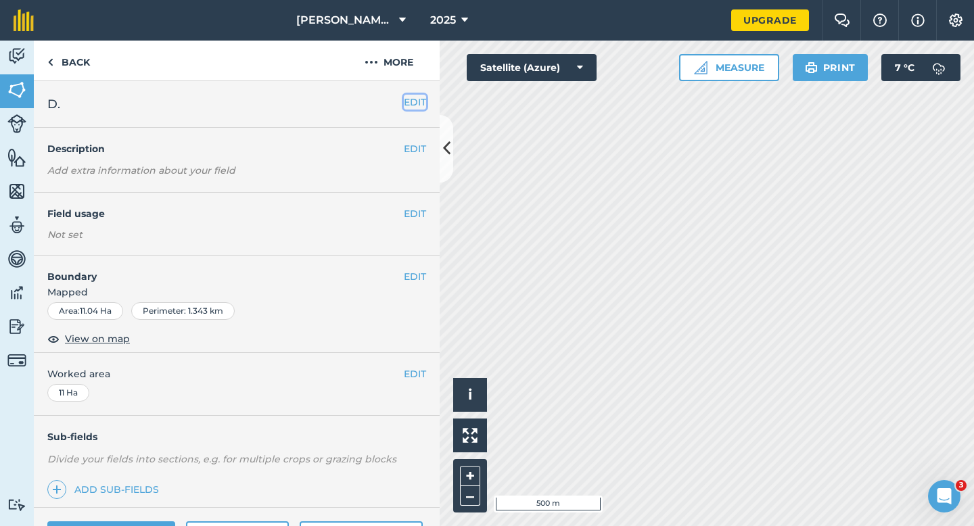
click at [417, 95] on button "EDIT" at bounding box center [415, 102] width 22 height 15
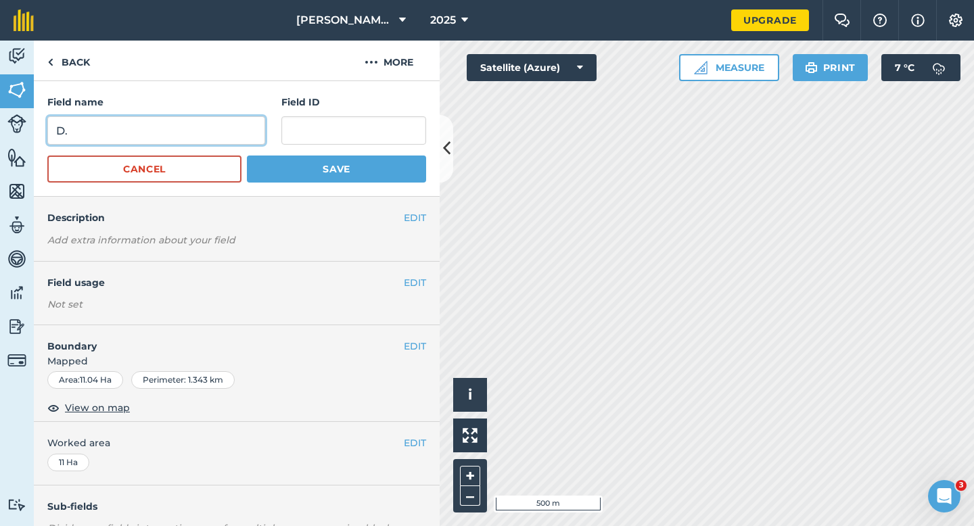
click at [237, 131] on input "D." at bounding box center [156, 130] width 218 height 28
type input "D"
click at [247, 156] on button "Save" at bounding box center [336, 169] width 179 height 27
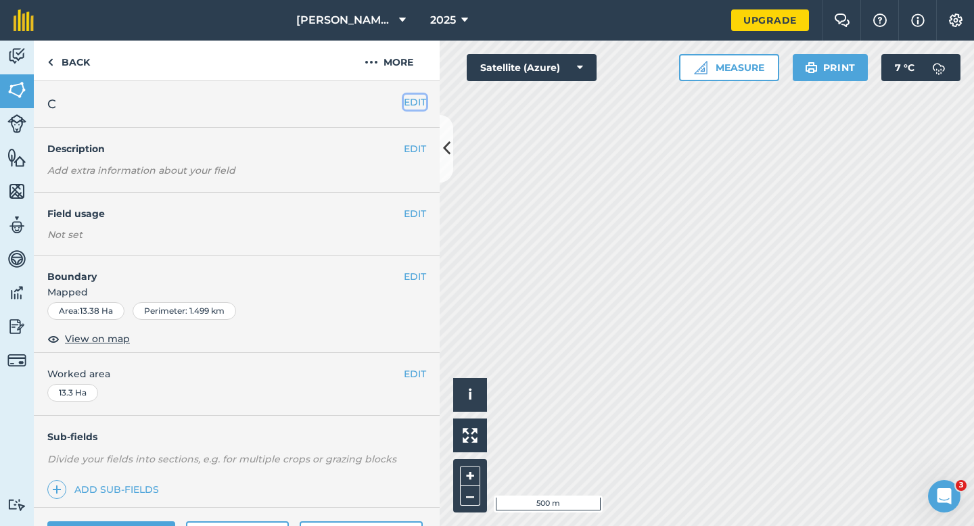
click at [420, 103] on button "EDIT" at bounding box center [415, 102] width 22 height 15
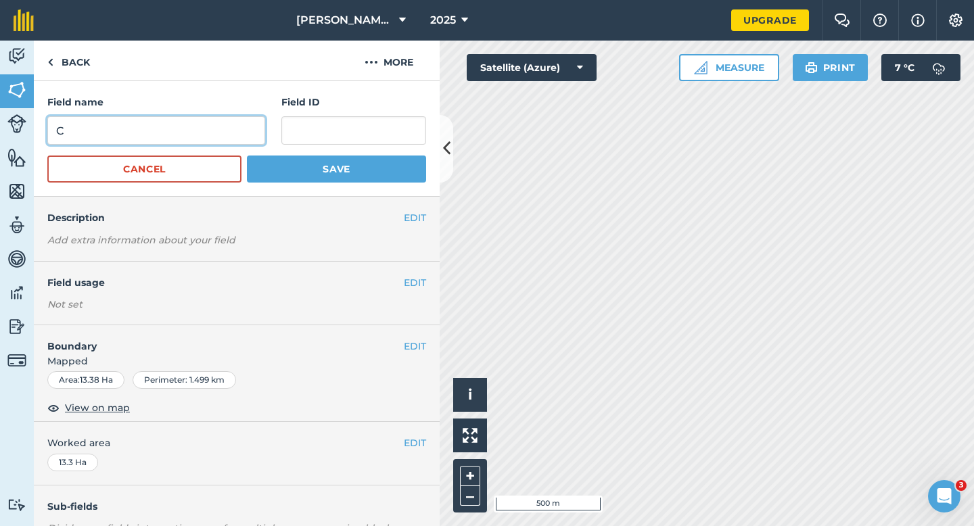
click at [201, 133] on input "C" at bounding box center [156, 130] width 218 height 28
type input "E"
click at [247, 156] on button "Save" at bounding box center [336, 169] width 179 height 27
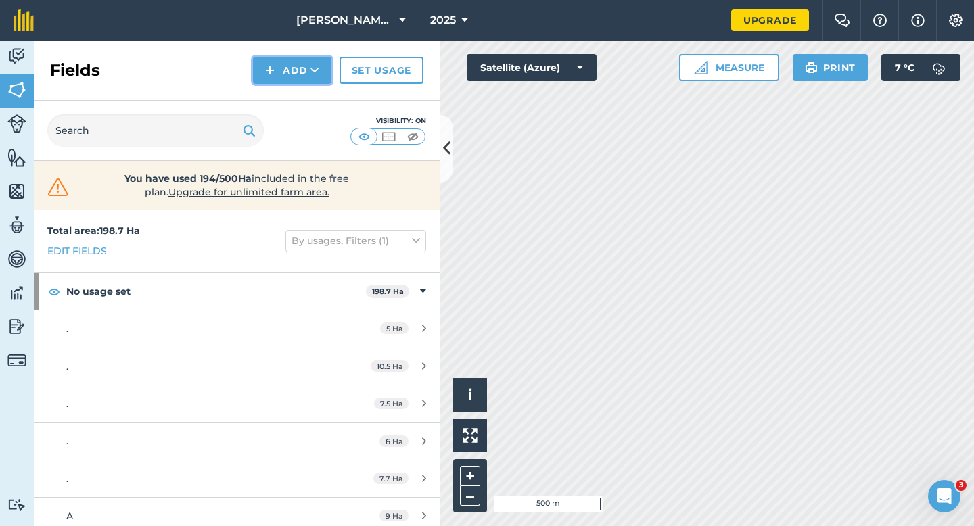
click at [285, 82] on button "Add" at bounding box center [292, 70] width 78 height 27
click at [285, 98] on link "Draw" at bounding box center [292, 101] width 74 height 30
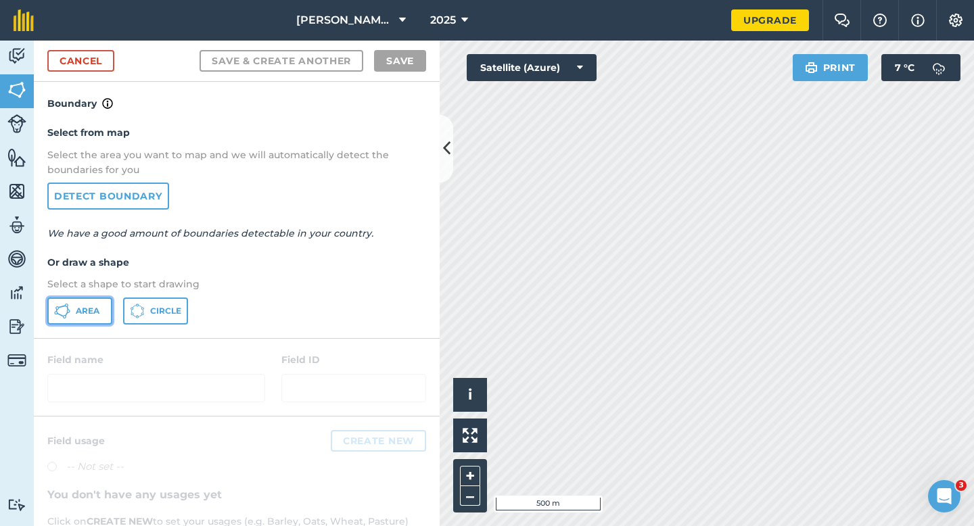
click at [108, 320] on button "Area" at bounding box center [79, 311] width 65 height 27
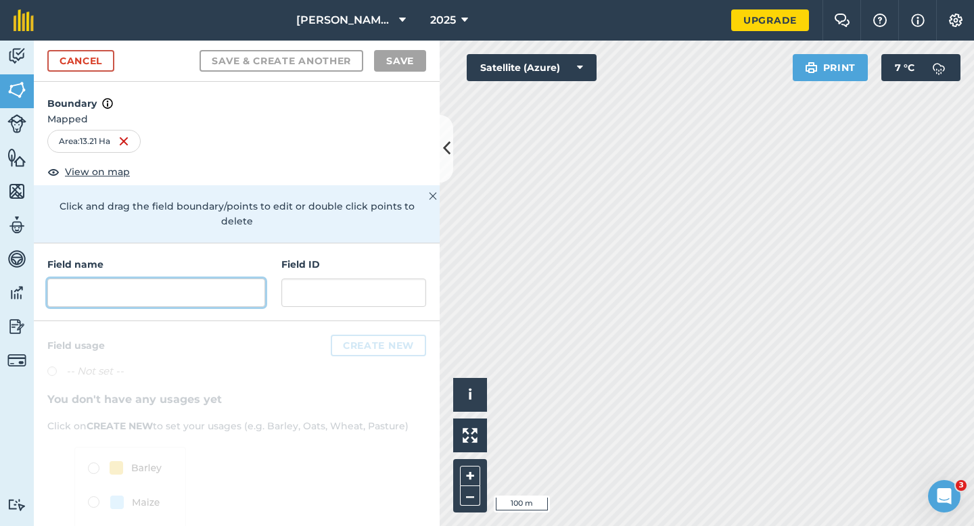
click at [254, 283] on input "text" at bounding box center [156, 293] width 218 height 28
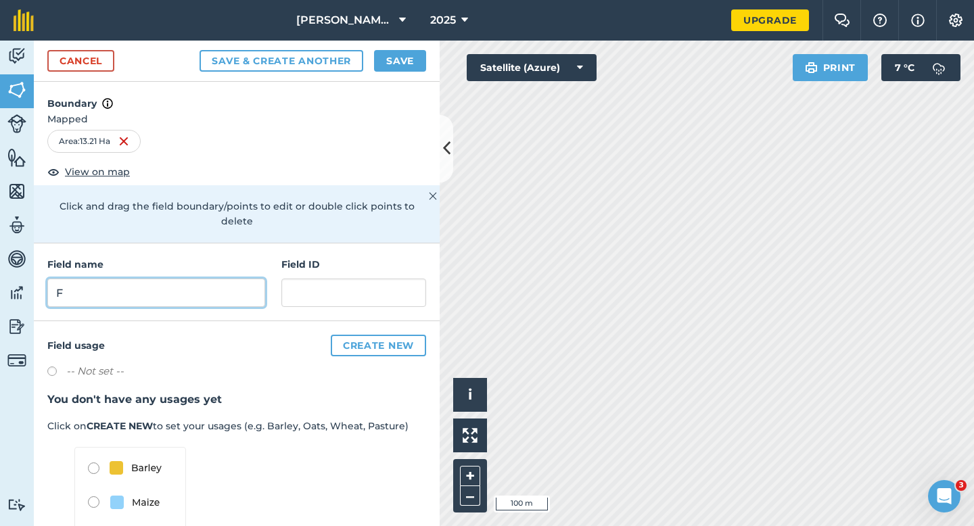
type input "F"
click at [410, 62] on button "Save" at bounding box center [400, 61] width 52 height 22
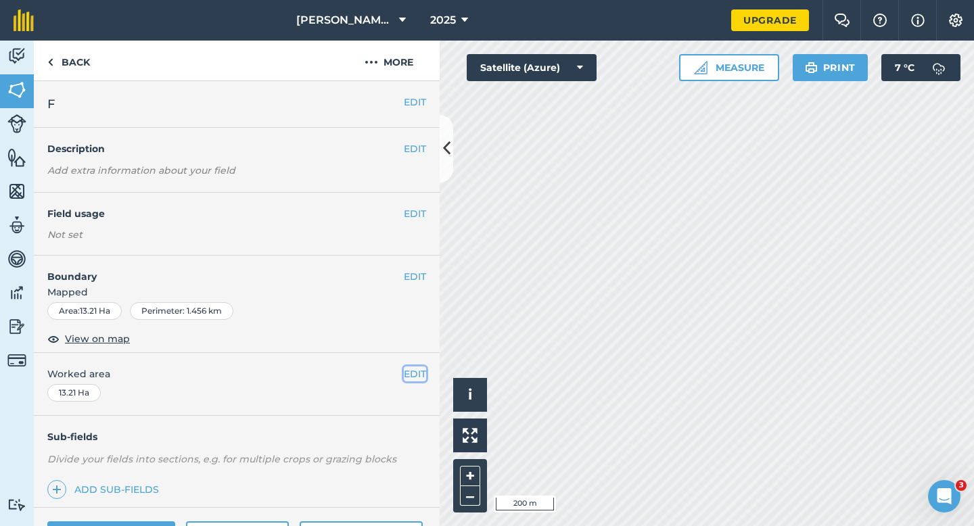
click at [406, 379] on button "EDIT" at bounding box center [415, 374] width 22 height 15
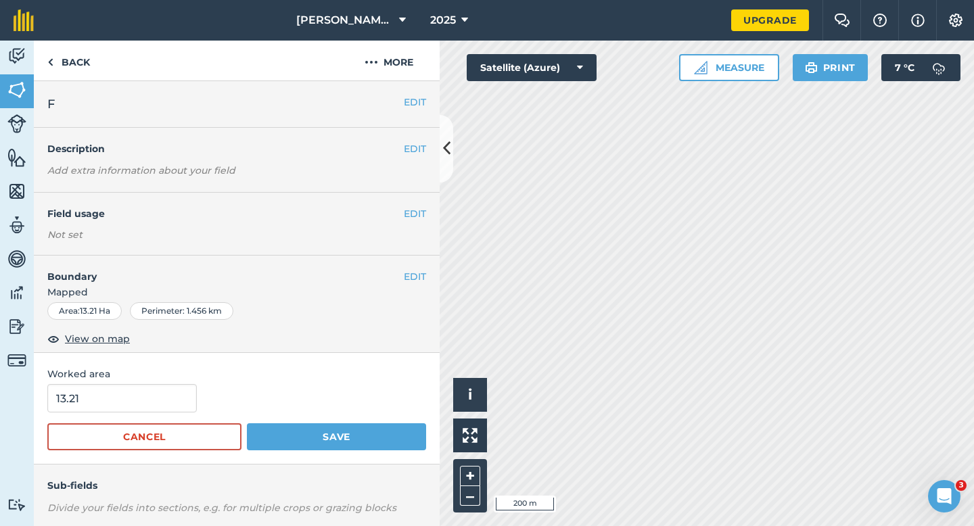
click at [218, 399] on div "13.21" at bounding box center [236, 398] width 379 height 28
click at [181, 407] on input "13.21" at bounding box center [121, 398] width 149 height 28
type input "13.3"
click at [247, 423] on button "Save" at bounding box center [336, 436] width 179 height 27
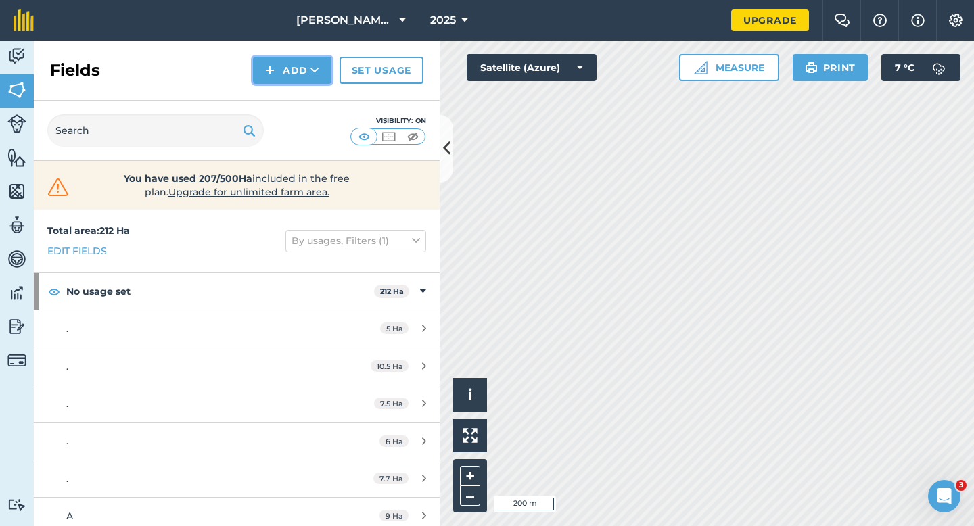
click at [279, 78] on button "Add" at bounding box center [292, 70] width 78 height 27
click at [279, 99] on link "Draw" at bounding box center [292, 101] width 74 height 30
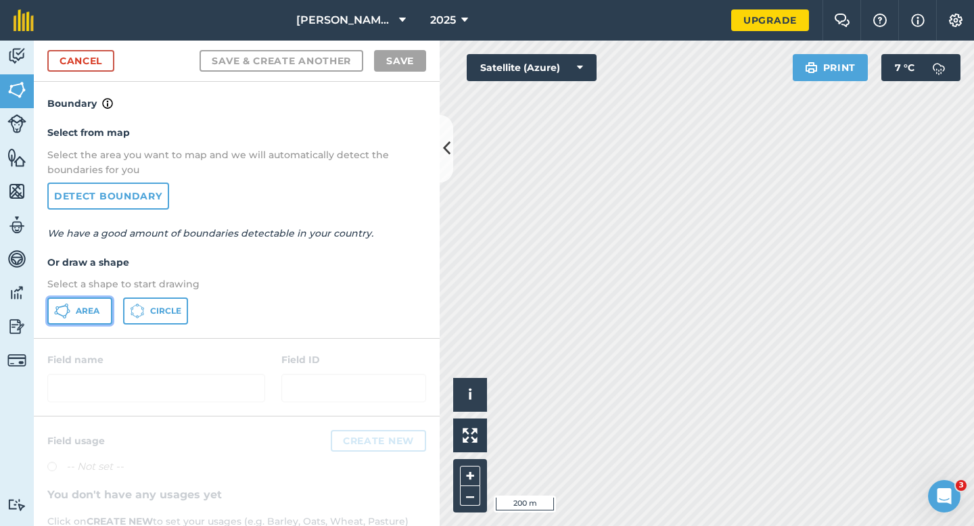
click at [95, 302] on button "Area" at bounding box center [79, 311] width 65 height 27
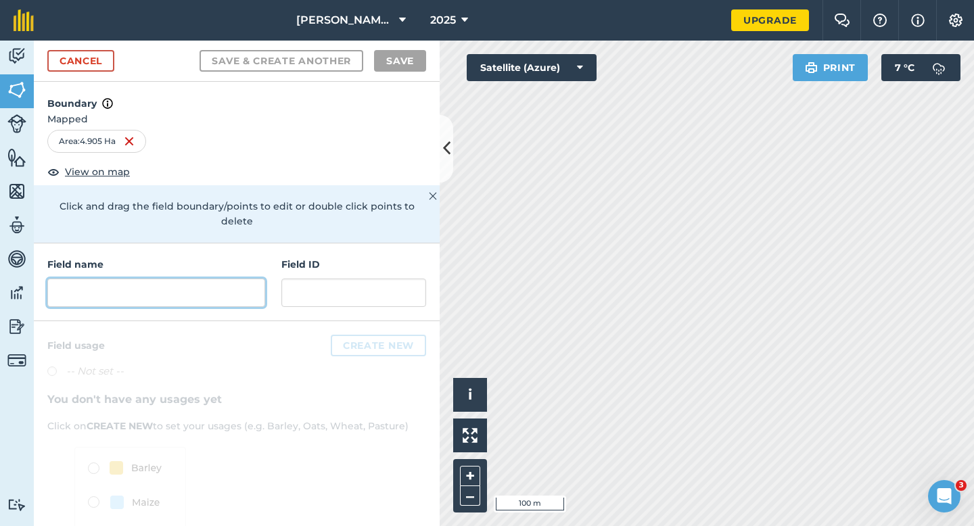
click at [197, 283] on input "text" at bounding box center [156, 293] width 218 height 28
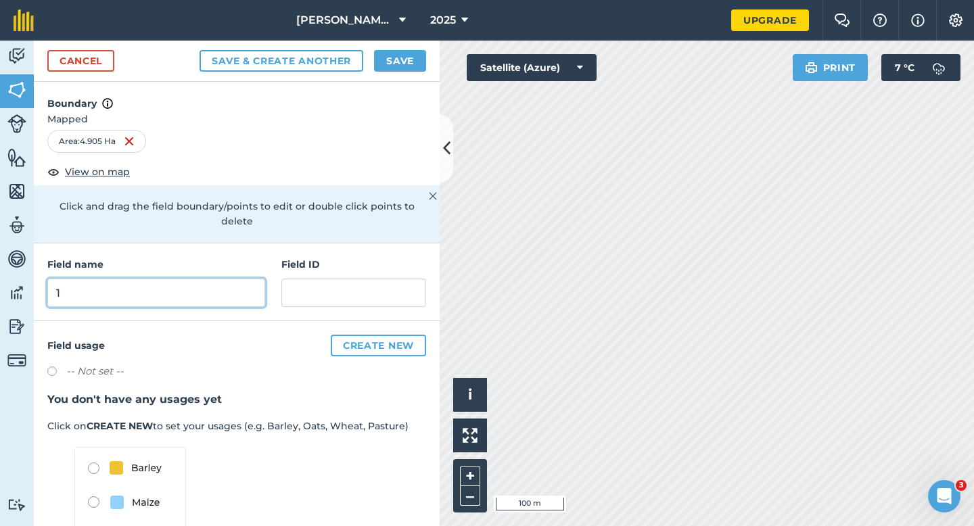
type input "1"
click at [392, 53] on button "Save" at bounding box center [400, 61] width 52 height 22
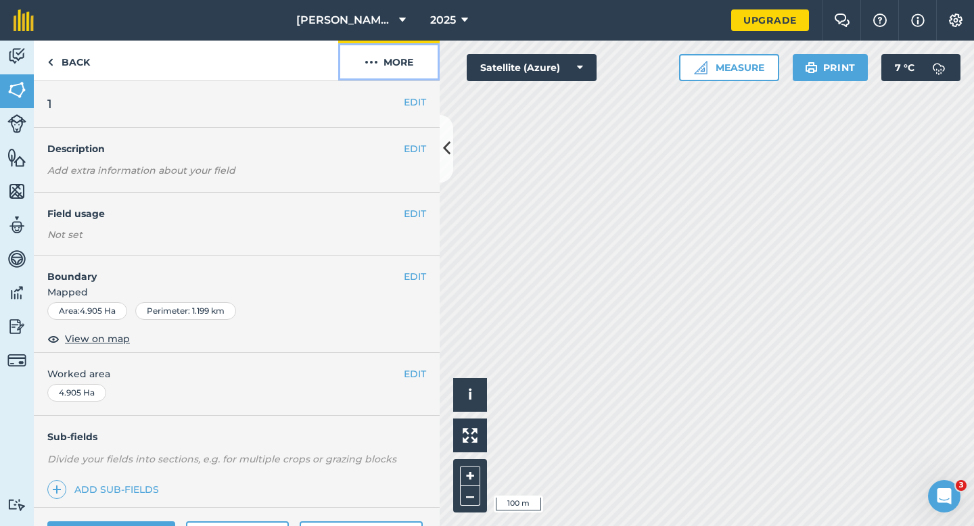
click at [383, 66] on button "More" at bounding box center [388, 61] width 101 height 40
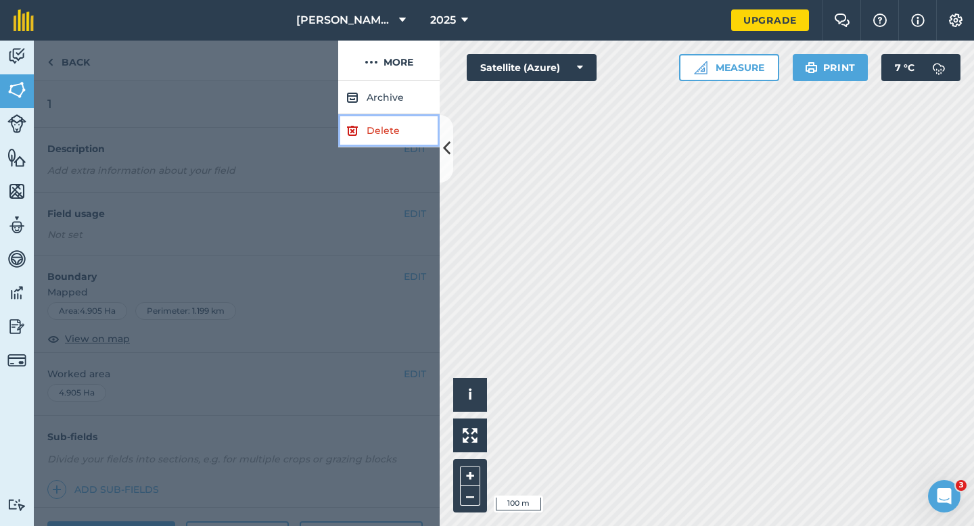
click at [383, 137] on link "Delete" at bounding box center [388, 130] width 101 height 33
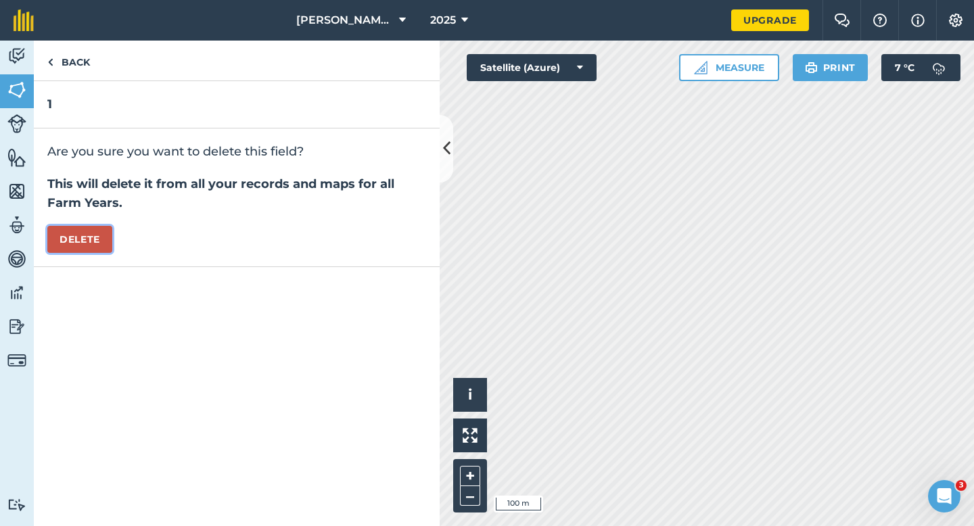
click at [76, 247] on button "Delete" at bounding box center [79, 239] width 65 height 27
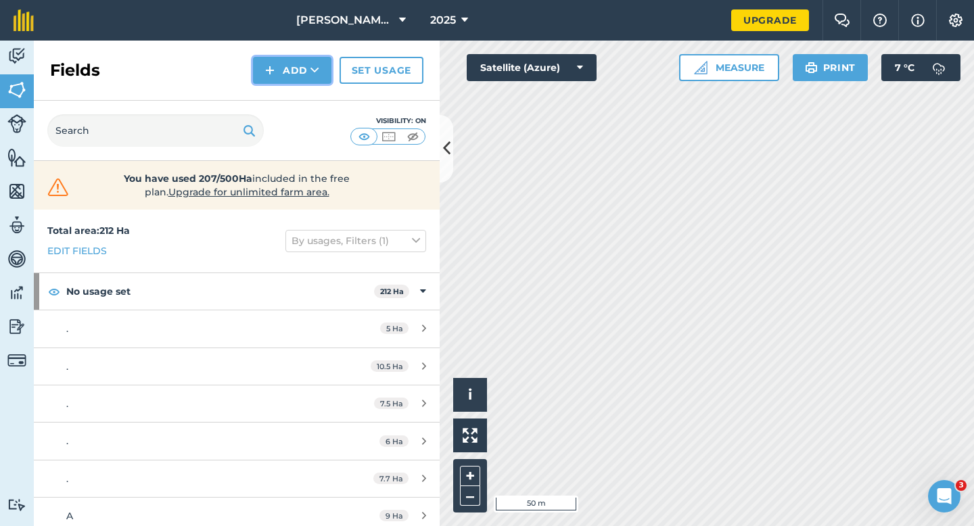
click at [285, 73] on button "Add" at bounding box center [292, 70] width 78 height 27
click at [285, 98] on link "Draw" at bounding box center [292, 101] width 74 height 30
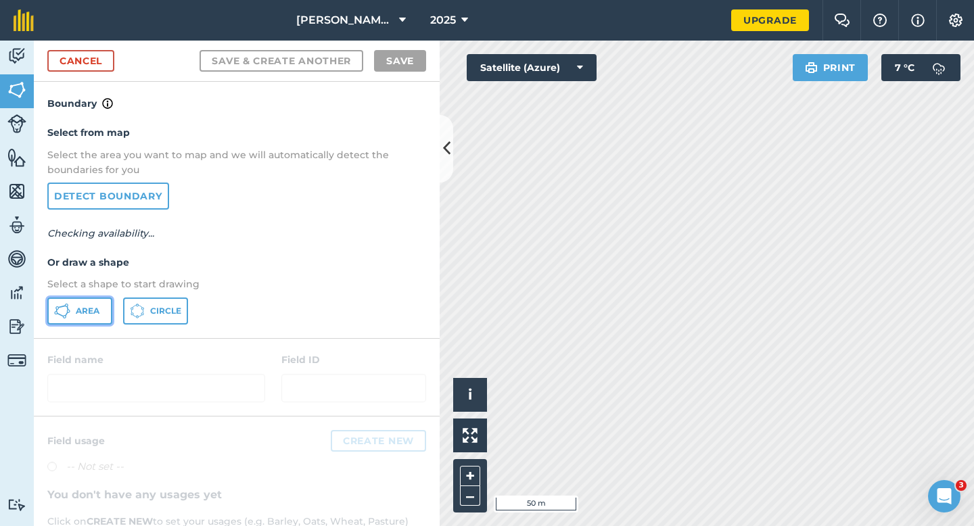
click at [66, 321] on button "Area" at bounding box center [79, 311] width 65 height 27
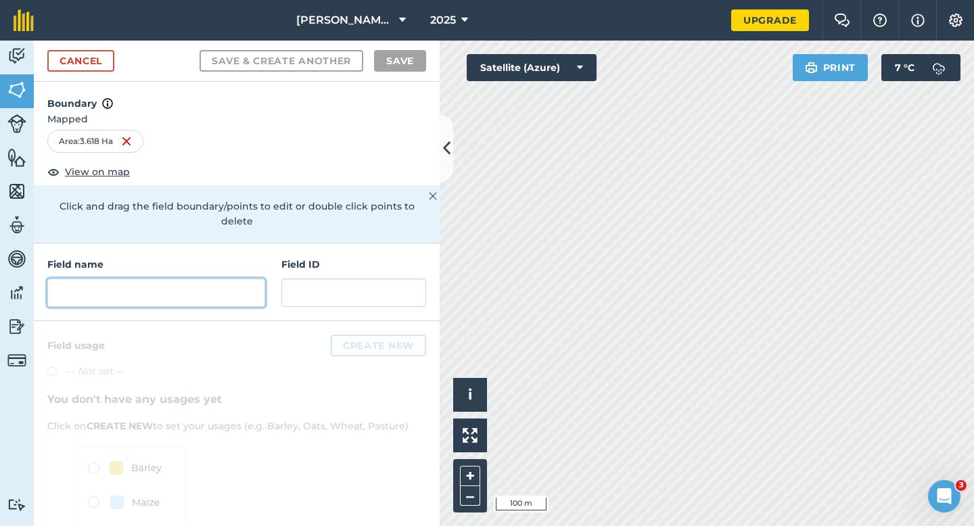
click at [249, 284] on input "text" at bounding box center [156, 293] width 218 height 28
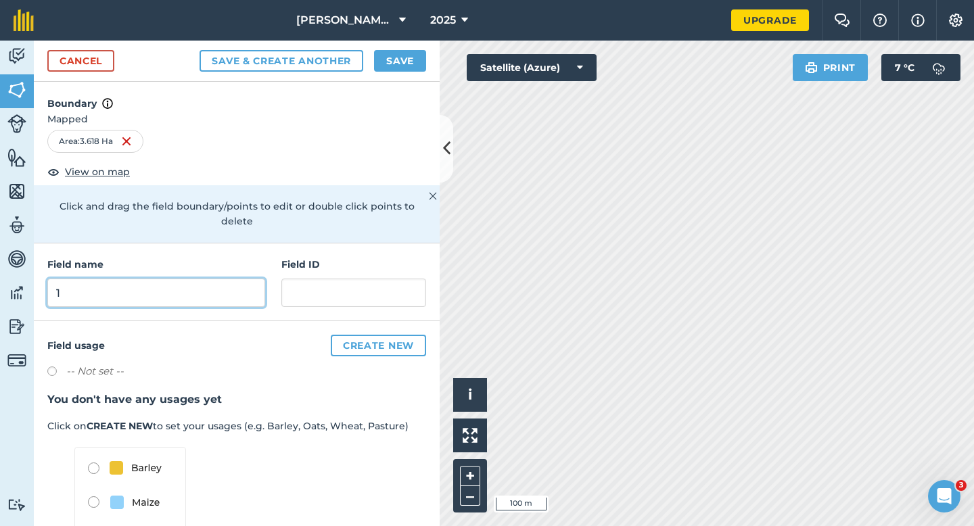
type input "1"
click at [199, 50] on button "Save & Create Another" at bounding box center [281, 61] width 164 height 22
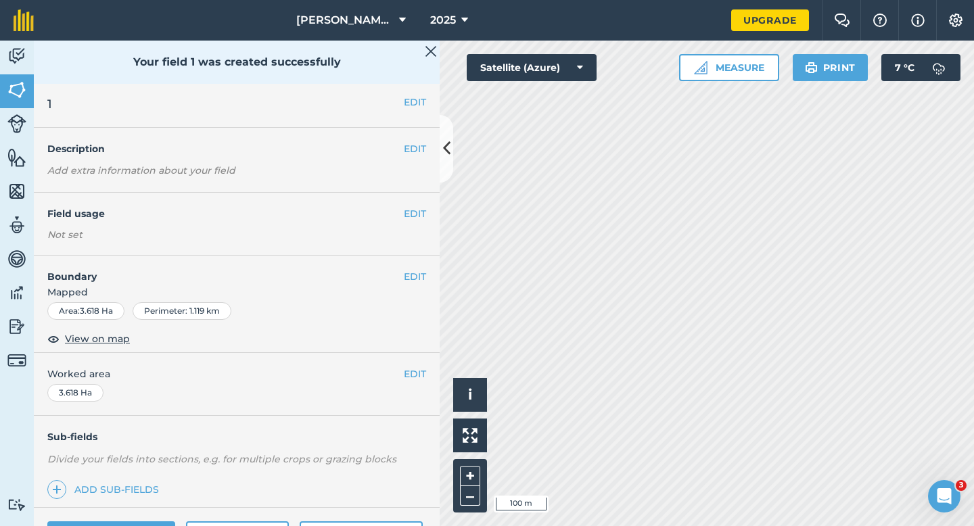
click at [413, 355] on div "EDIT Worked area 3.618 Ha" at bounding box center [237, 384] width 406 height 63
click at [413, 369] on button "EDIT" at bounding box center [415, 374] width 22 height 15
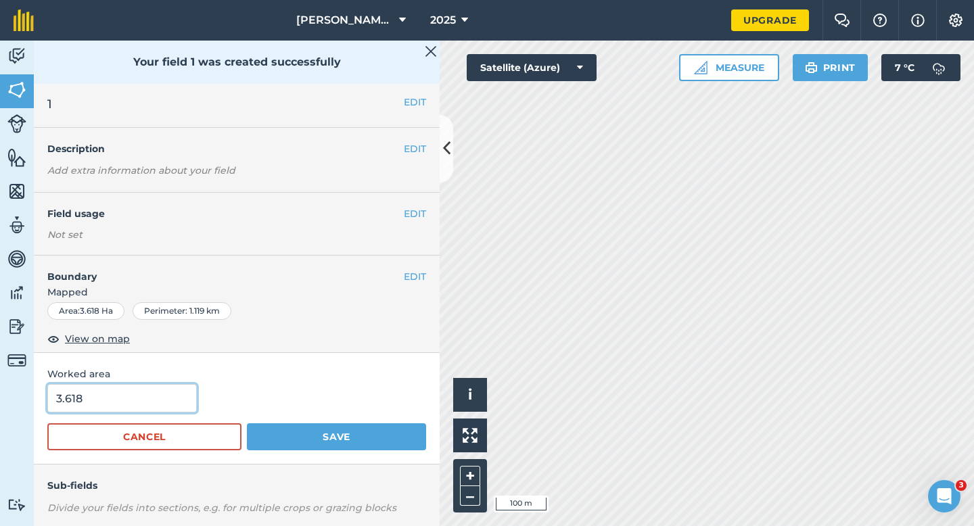
click at [108, 405] on input "3.618" at bounding box center [121, 398] width 149 height 28
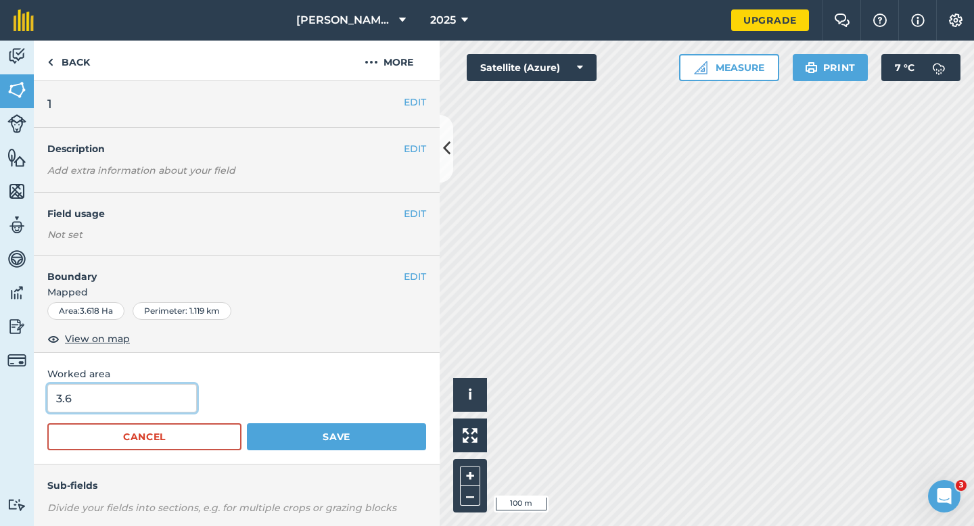
type input "3.6"
click at [247, 423] on button "Save" at bounding box center [336, 436] width 179 height 27
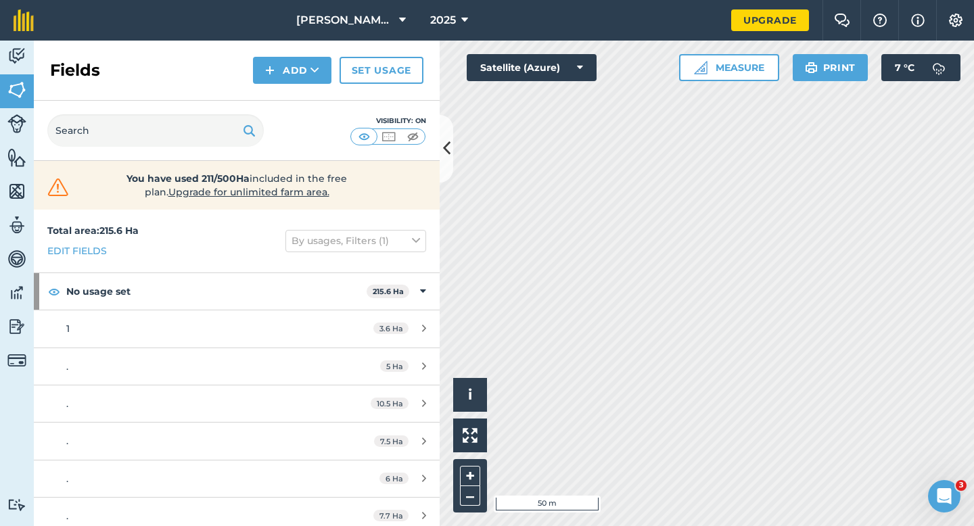
click at [304, 99] on div "Fields Add Set usage" at bounding box center [237, 71] width 406 height 60
click at [302, 49] on div "Fields Add Set usage" at bounding box center [237, 71] width 406 height 60
click at [307, 78] on button "Add" at bounding box center [292, 70] width 78 height 27
click at [307, 99] on link "Draw" at bounding box center [292, 101] width 74 height 30
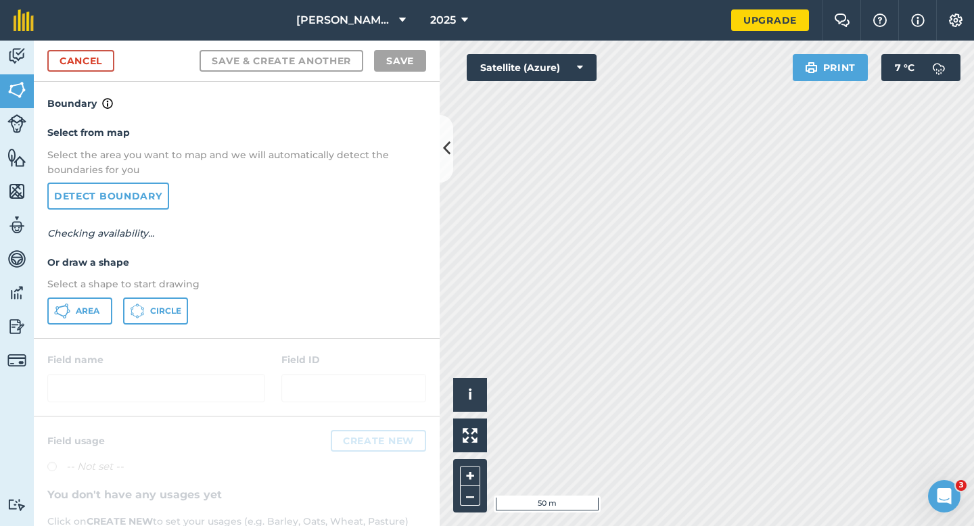
click at [99, 293] on div "Select from map Select the area you want to map and we will automatically detec…" at bounding box center [237, 225] width 406 height 226
click at [99, 298] on button "Area" at bounding box center [79, 311] width 65 height 27
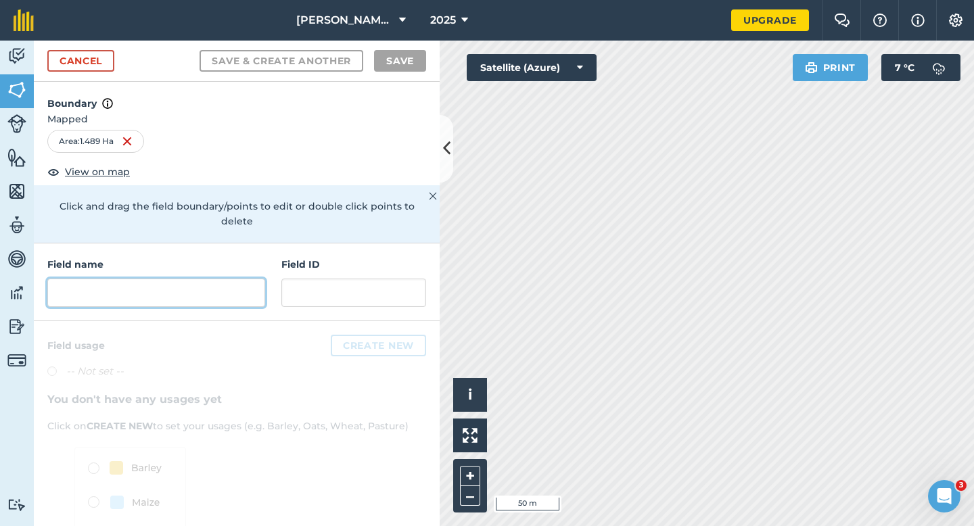
click at [232, 279] on input "text" at bounding box center [156, 293] width 218 height 28
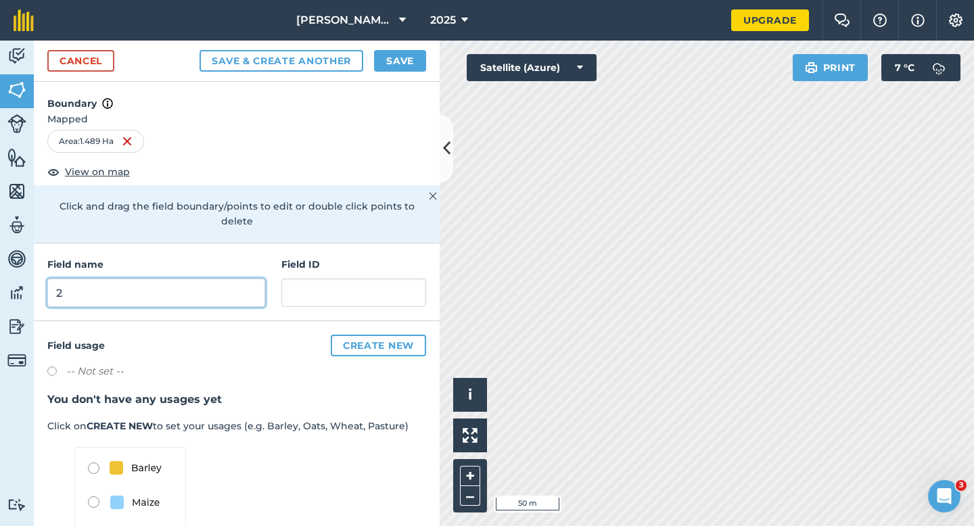
type input "2"
click at [398, 57] on button "Save" at bounding box center [400, 61] width 52 height 22
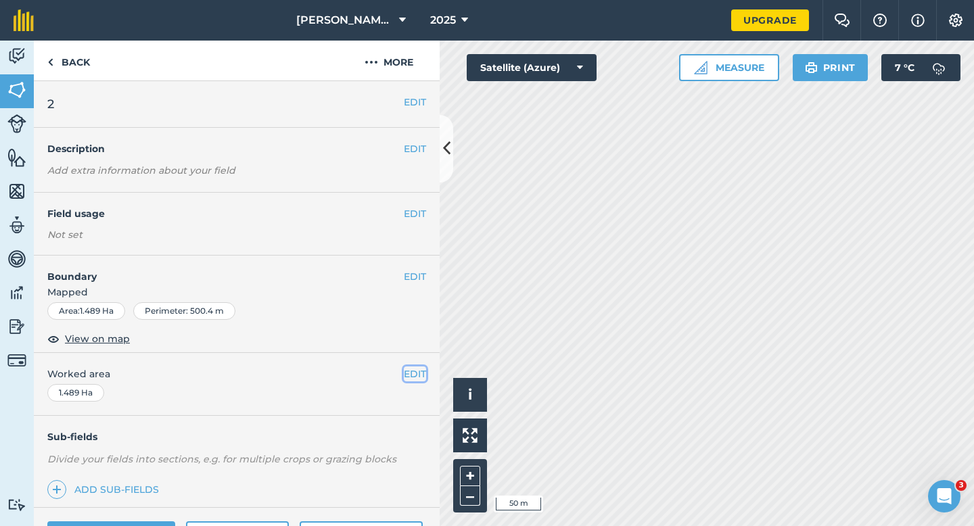
click at [417, 370] on button "EDIT" at bounding box center [415, 374] width 22 height 15
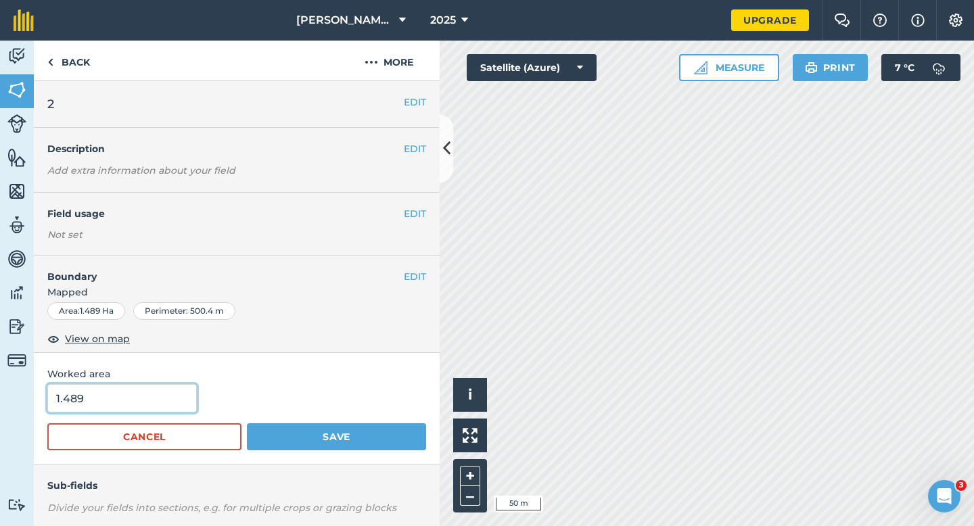
click at [155, 396] on input "1.489" at bounding box center [121, 398] width 149 height 28
type input "1.5"
click at [247, 423] on button "Save" at bounding box center [336, 436] width 179 height 27
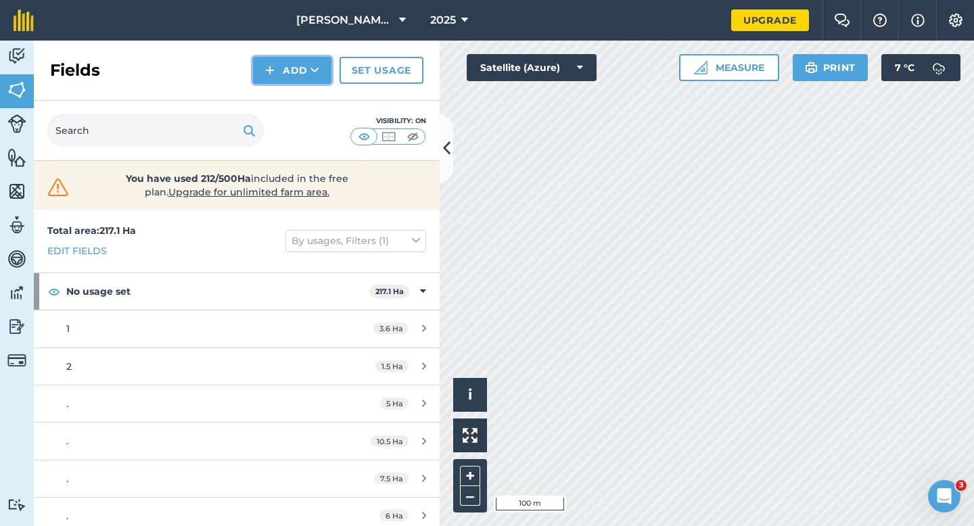
click at [316, 78] on button "Add" at bounding box center [292, 70] width 78 height 27
click at [316, 118] on link "Import" at bounding box center [292, 131] width 74 height 30
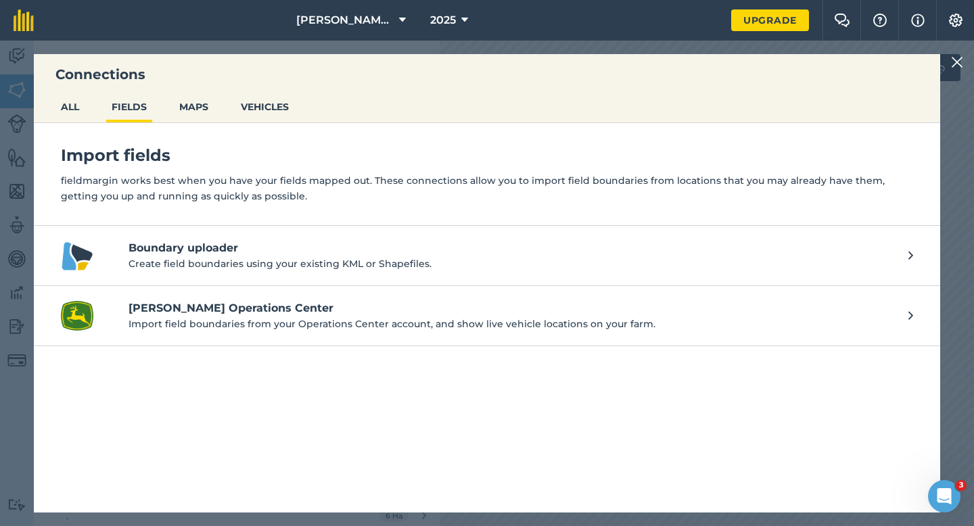
click at [953, 65] on img at bounding box center [957, 62] width 12 height 16
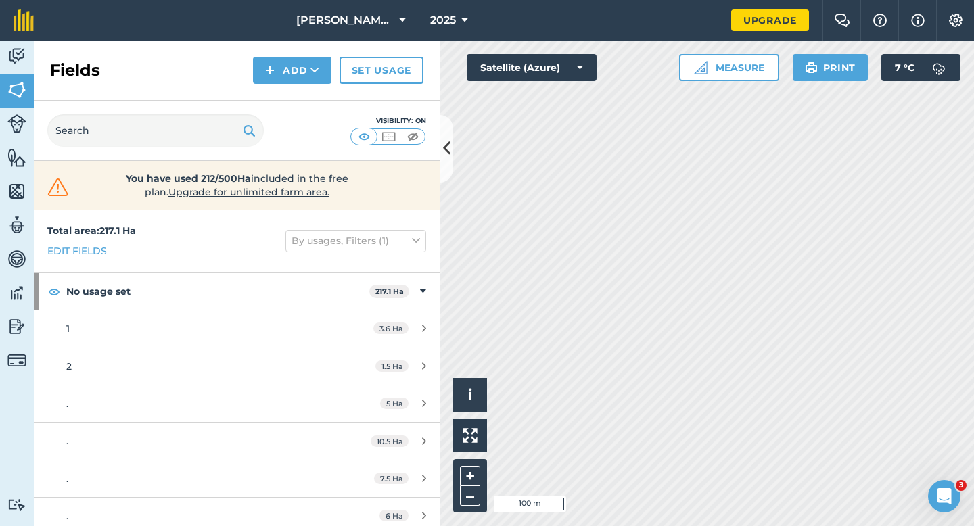
click at [287, 88] on div "Fields Add Set usage" at bounding box center [237, 71] width 406 height 60
click at [287, 80] on button "Add" at bounding box center [292, 70] width 78 height 27
click at [287, 94] on link "Draw" at bounding box center [292, 101] width 74 height 30
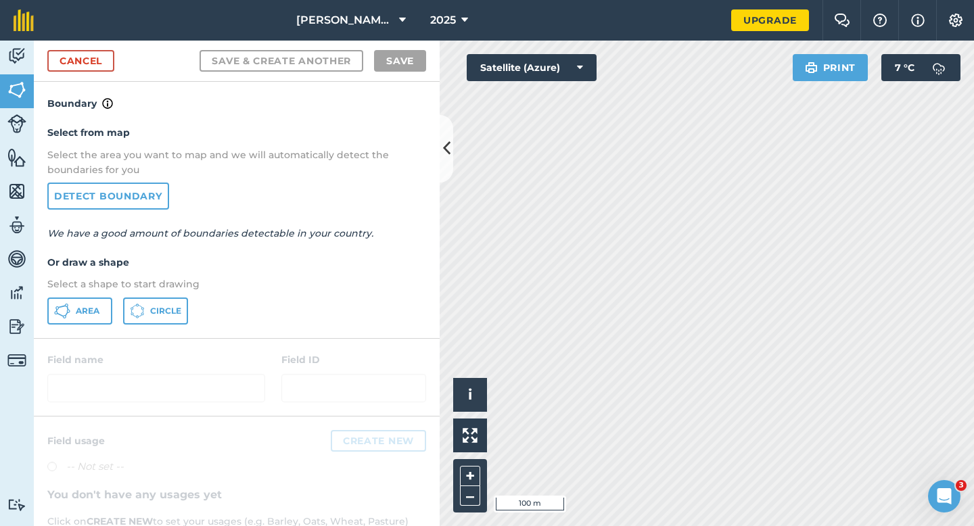
click at [51, 341] on div at bounding box center [237, 377] width 406 height 77
click at [93, 330] on div "Select from map Select the area you want to map and we will automatically detec…" at bounding box center [237, 225] width 406 height 226
click at [93, 308] on span "Area" at bounding box center [88, 311] width 24 height 11
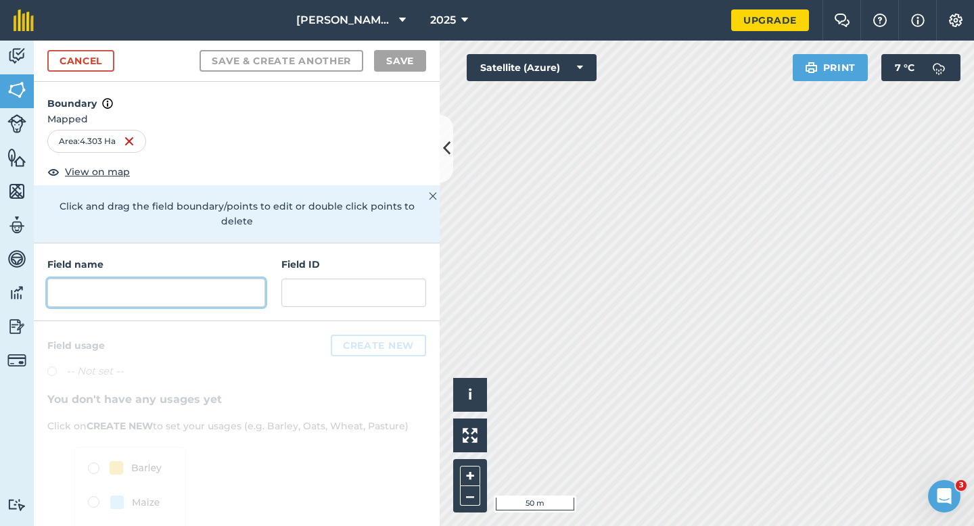
click at [206, 281] on input "text" at bounding box center [156, 293] width 218 height 28
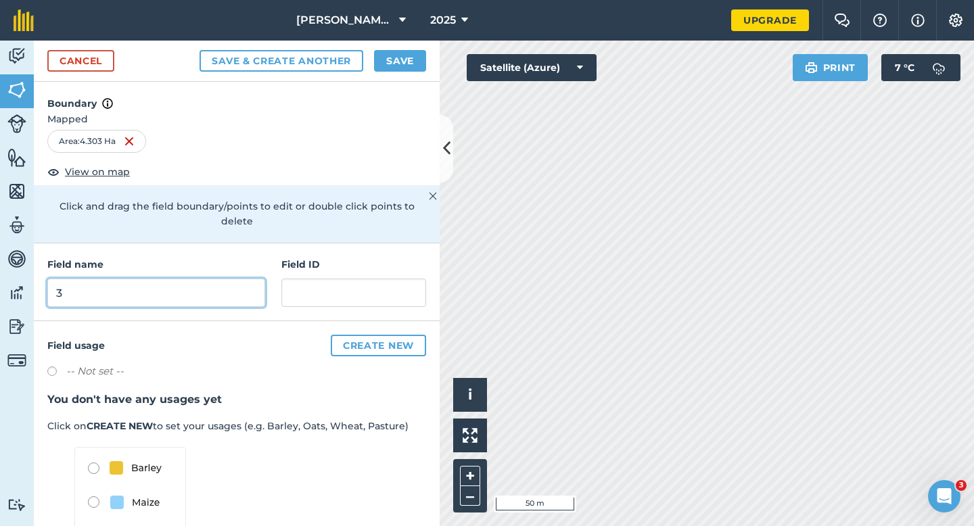
type input "3"
click at [406, 67] on button "Save" at bounding box center [400, 61] width 52 height 22
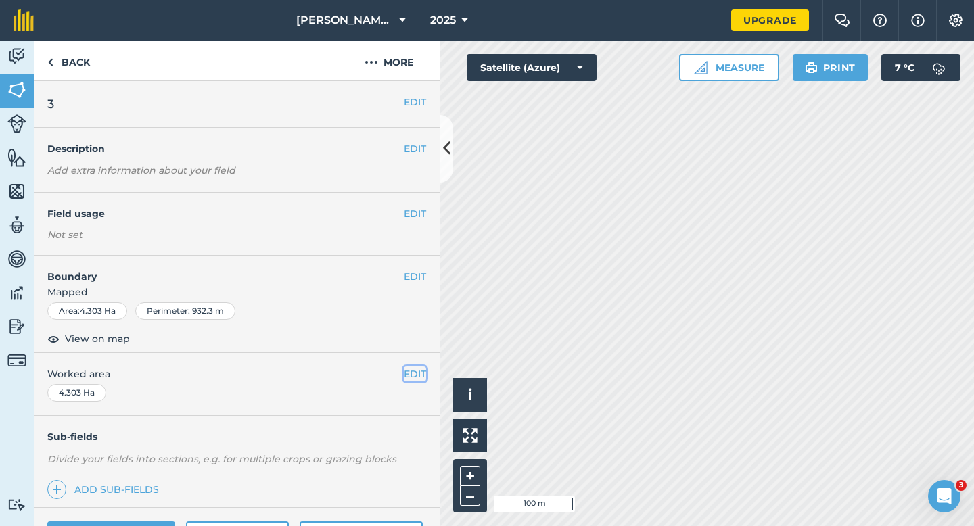
click at [415, 371] on button "EDIT" at bounding box center [415, 374] width 22 height 15
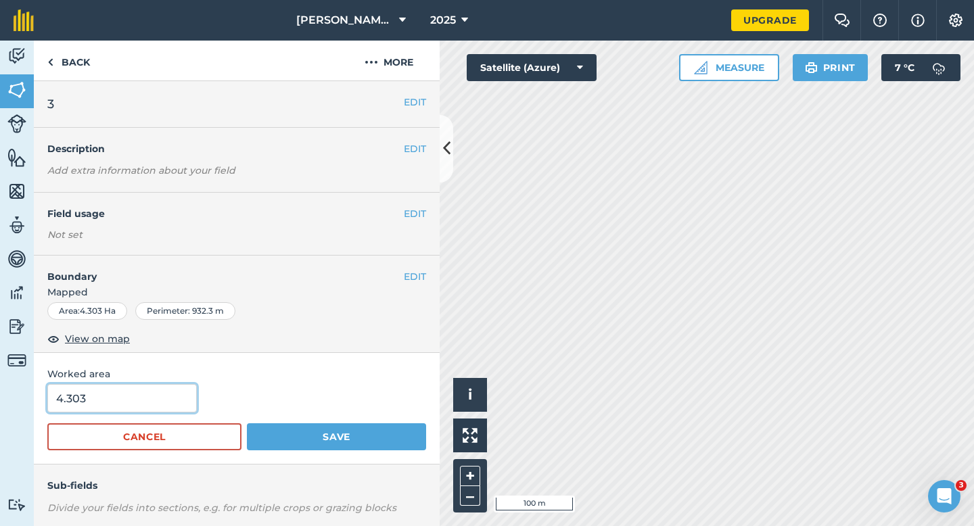
click at [154, 393] on input "4.303" at bounding box center [121, 398] width 149 height 28
type input "4.3"
click at [247, 423] on button "Save" at bounding box center [336, 436] width 179 height 27
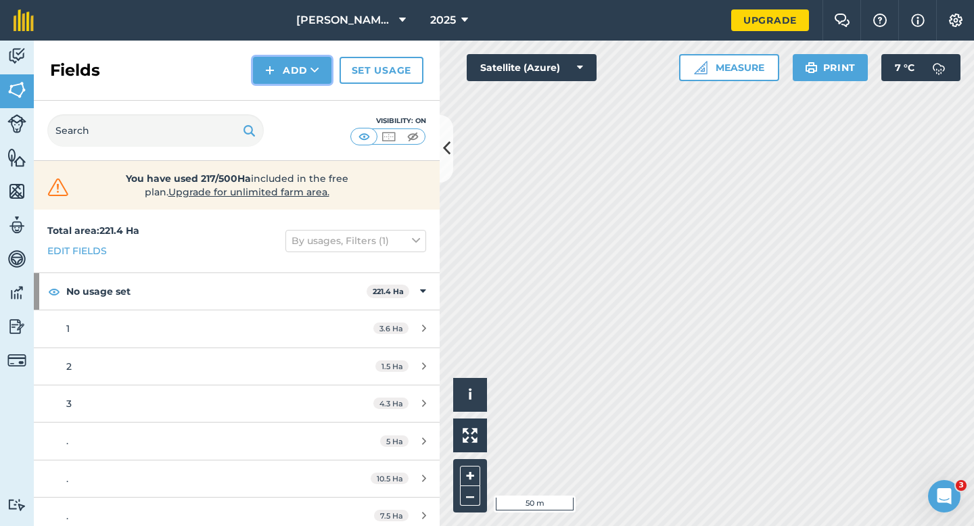
click at [273, 74] on img at bounding box center [269, 70] width 9 height 16
click at [273, 91] on link "Draw" at bounding box center [292, 101] width 74 height 30
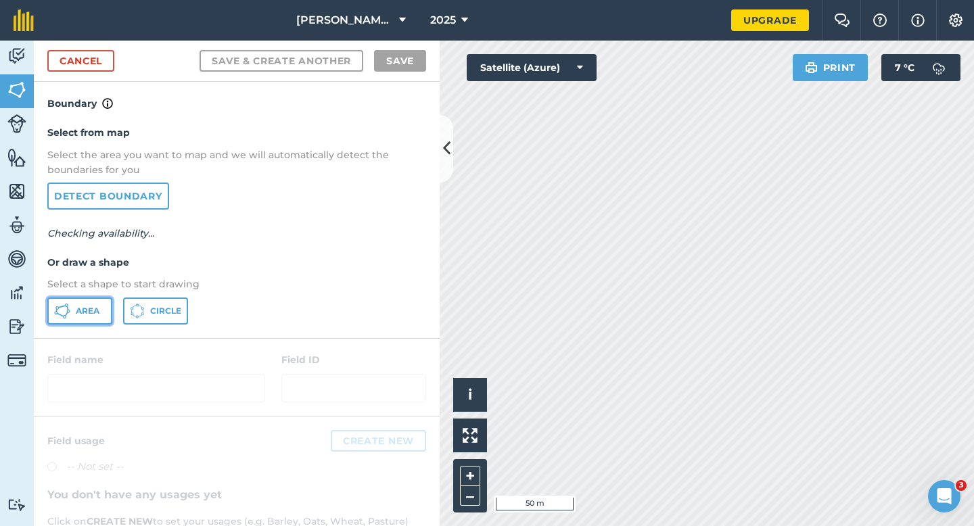
click at [106, 299] on button "Area" at bounding box center [79, 311] width 65 height 27
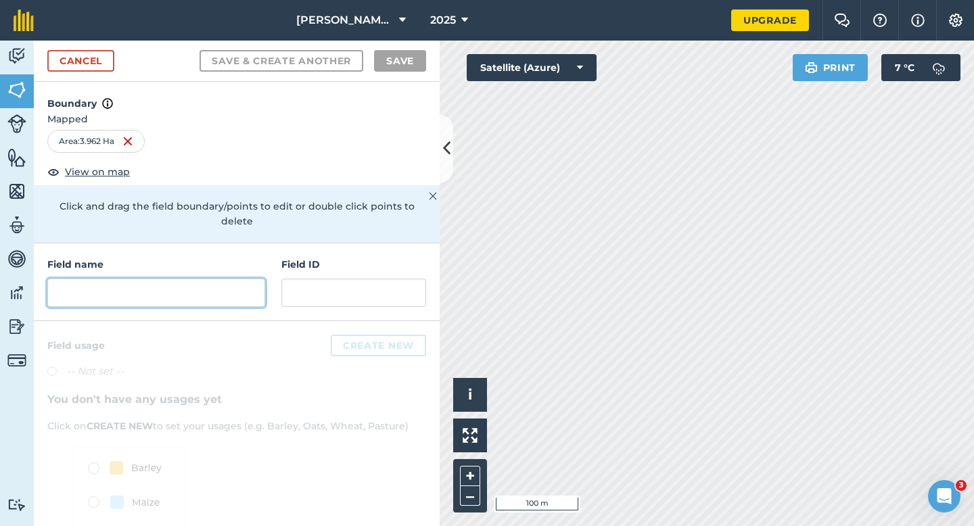
click at [245, 279] on input "text" at bounding box center [156, 293] width 218 height 28
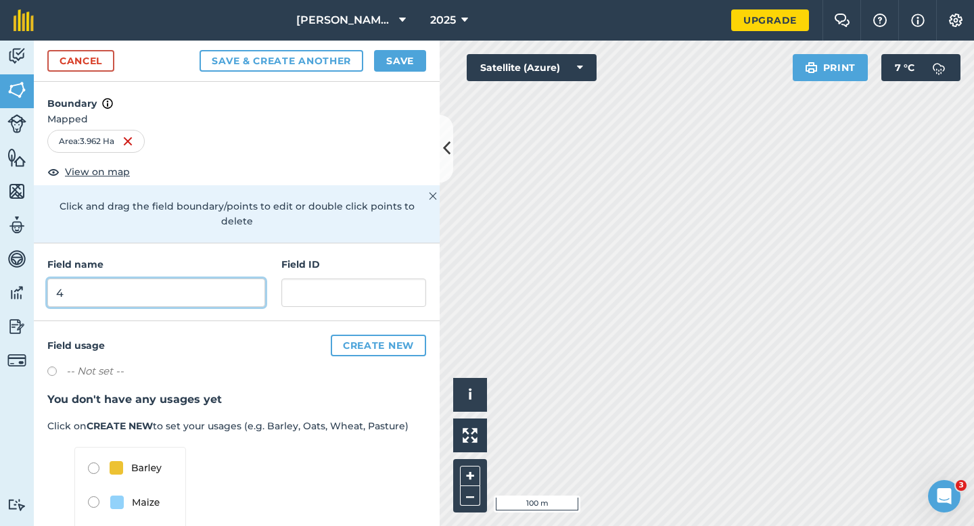
type input "4"
click at [397, 57] on button "Save" at bounding box center [400, 61] width 52 height 22
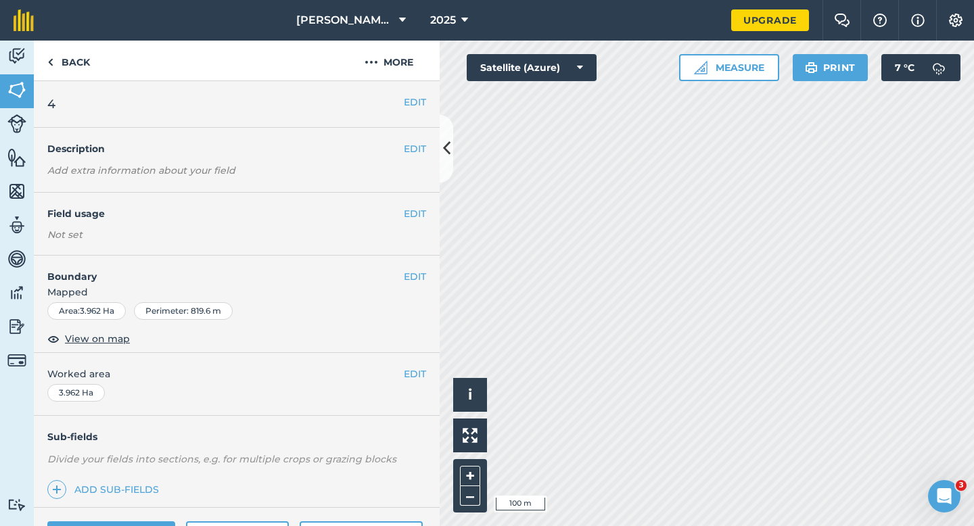
click at [427, 371] on div "EDIT Worked area 3.962 Ha" at bounding box center [237, 384] width 406 height 63
click at [420, 372] on button "EDIT" at bounding box center [415, 374] width 22 height 15
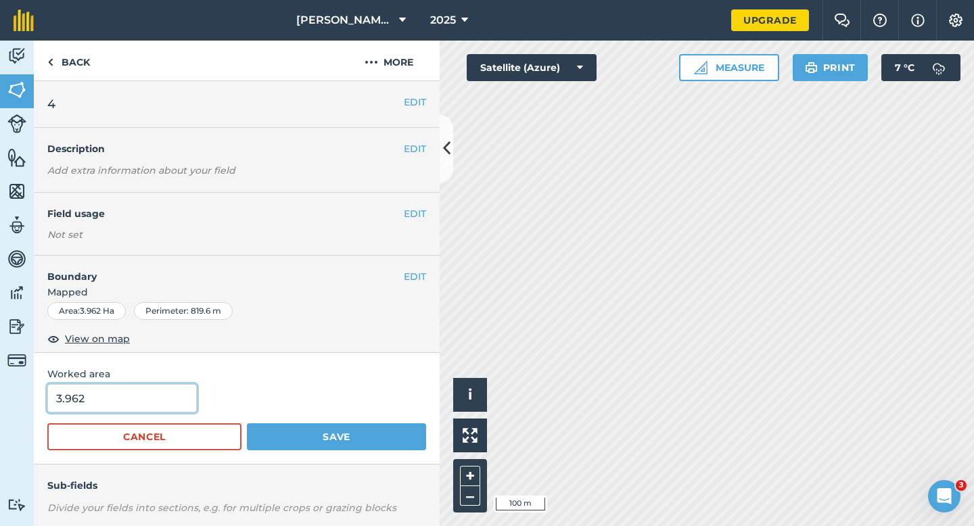
click at [161, 389] on input "3.962" at bounding box center [121, 398] width 149 height 28
type input "4"
click at [247, 423] on button "Save" at bounding box center [336, 436] width 179 height 27
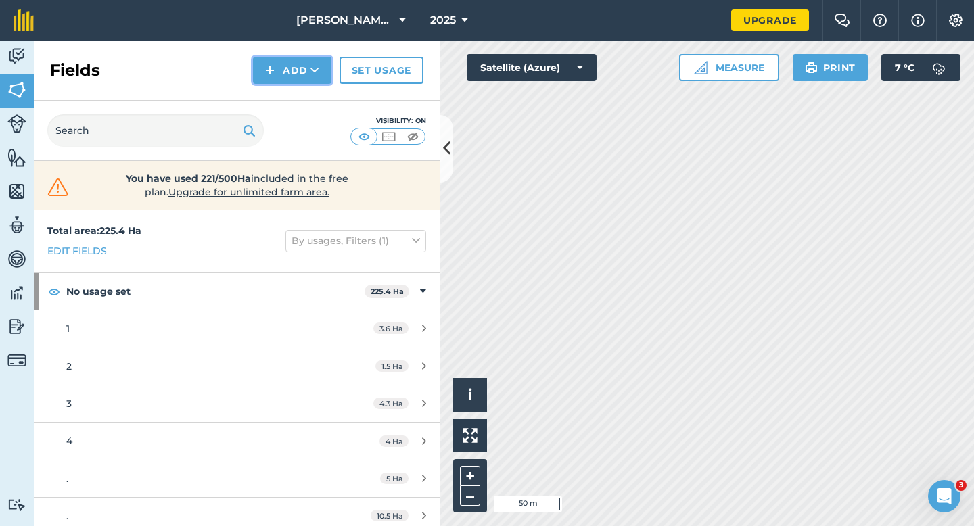
click at [294, 78] on button "Add" at bounding box center [292, 70] width 78 height 27
click at [294, 108] on link "Draw" at bounding box center [292, 101] width 74 height 30
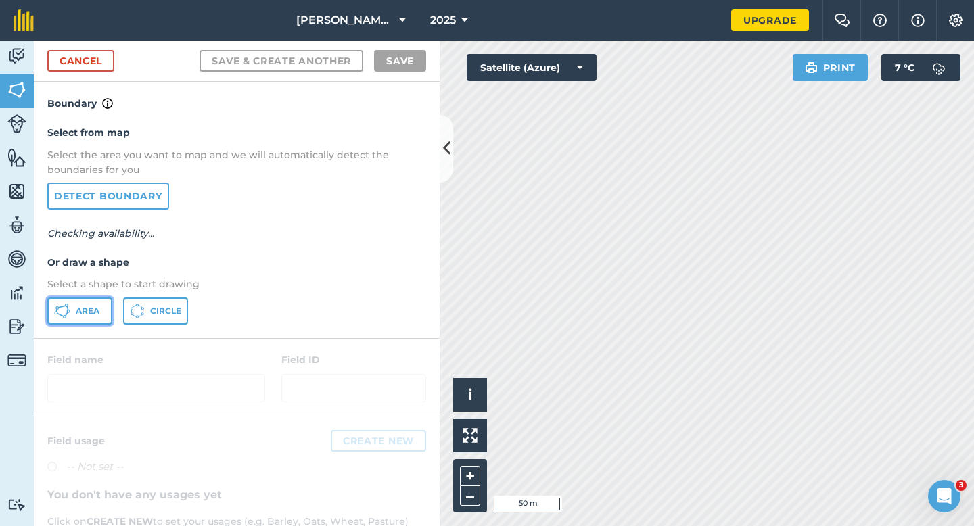
click at [91, 298] on button "Area" at bounding box center [79, 311] width 65 height 27
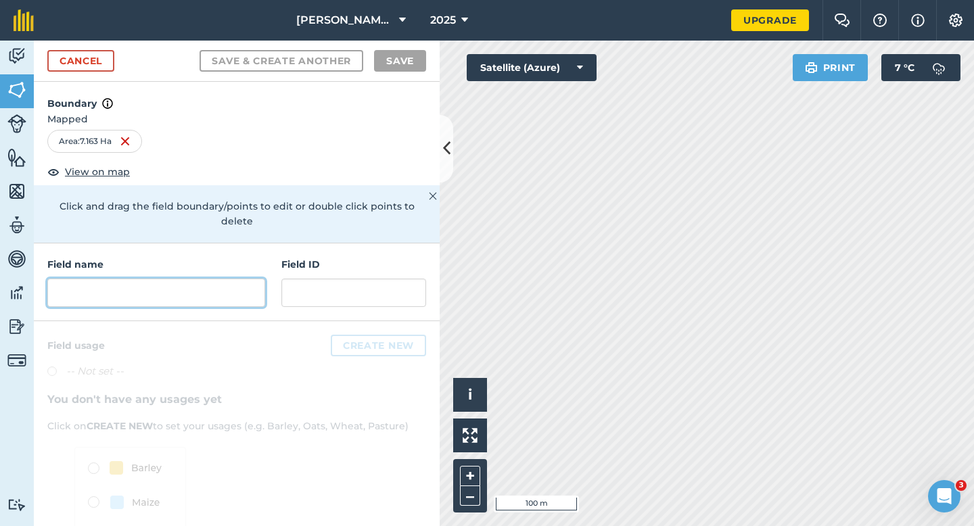
click at [197, 283] on input "text" at bounding box center [156, 293] width 218 height 28
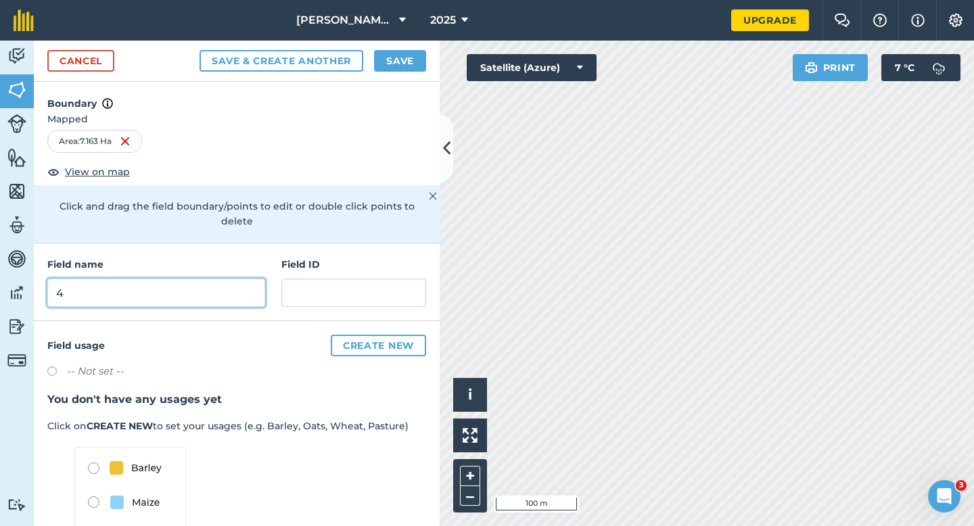
type input "4"
click at [417, 48] on div "Cancel Save & Create Another Save" at bounding box center [237, 61] width 406 height 41
click at [411, 60] on button "Save" at bounding box center [400, 61] width 52 height 22
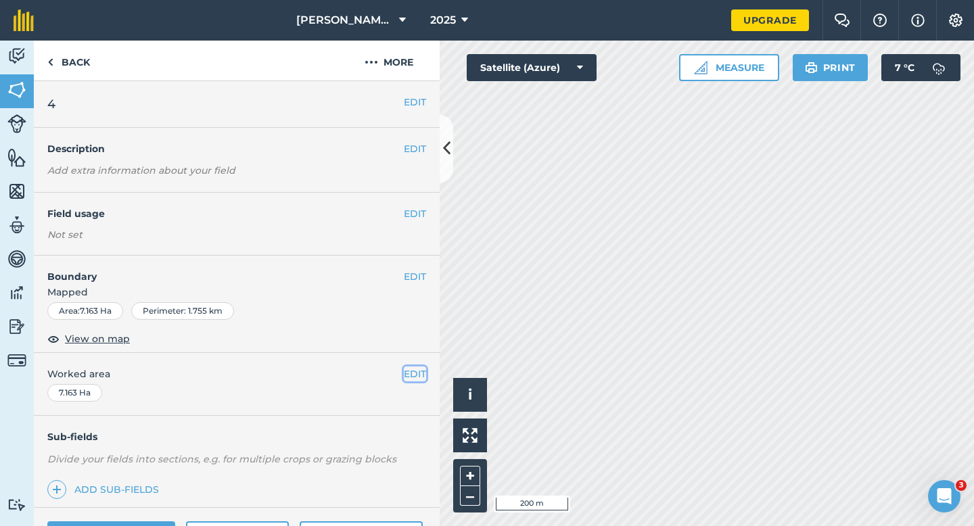
click at [409, 368] on button "EDIT" at bounding box center [415, 374] width 22 height 15
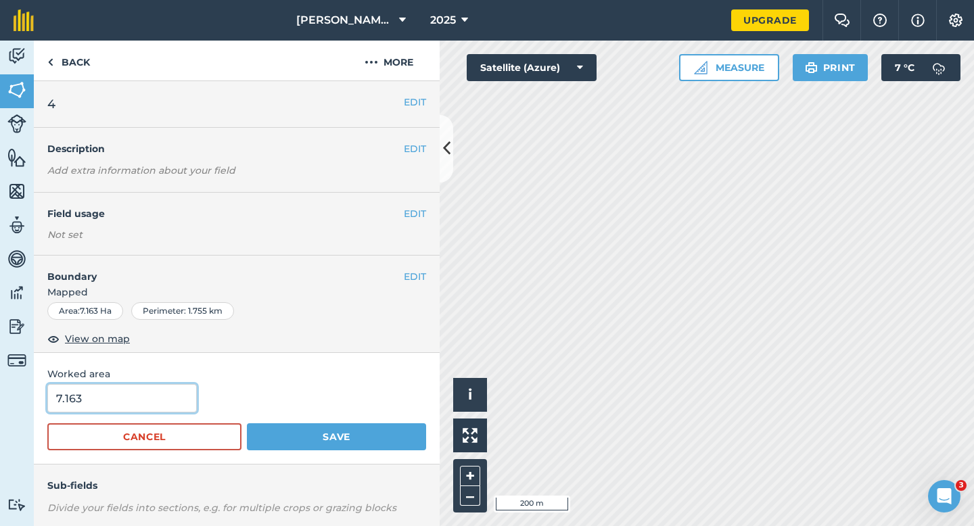
click at [172, 401] on input "7.163" at bounding box center [121, 398] width 149 height 28
type input "7.2"
click at [247, 423] on button "Save" at bounding box center [336, 436] width 179 height 27
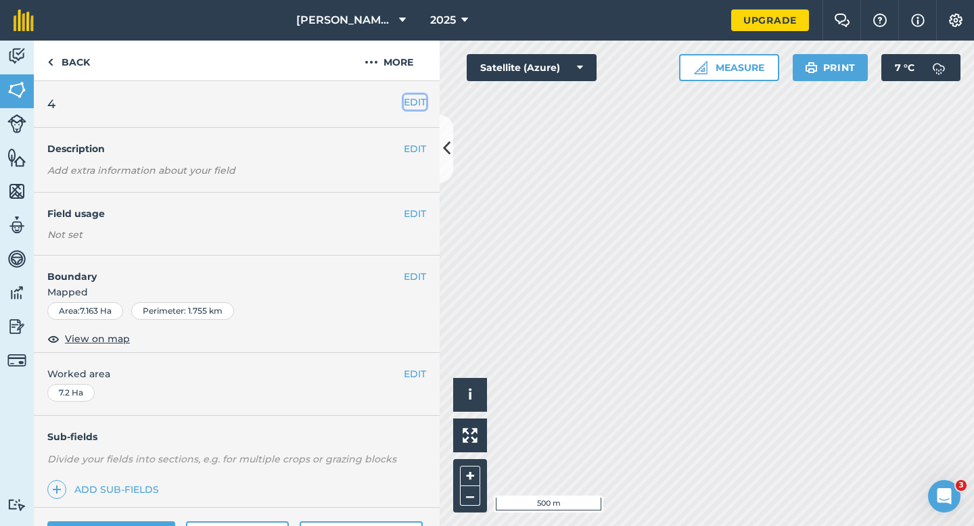
click at [417, 106] on button "EDIT" at bounding box center [415, 102] width 22 height 15
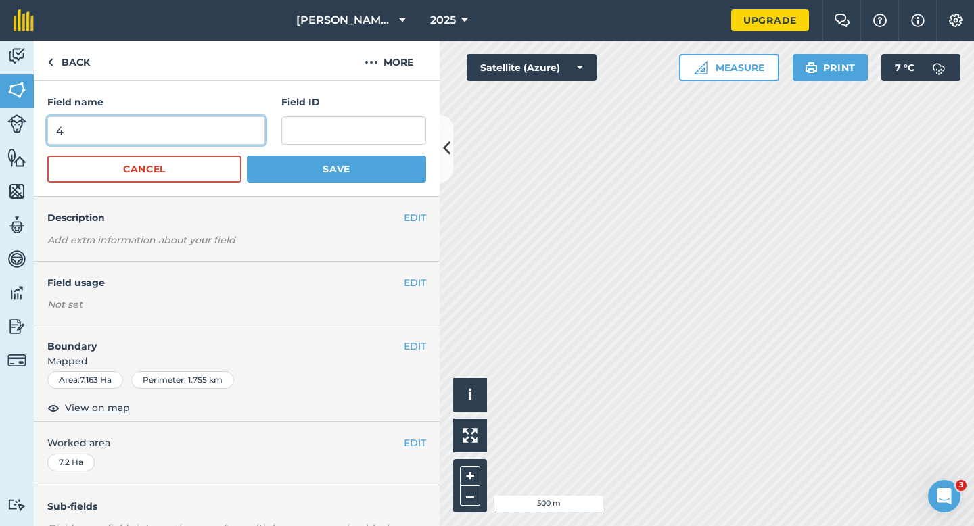
click at [220, 144] on input "4" at bounding box center [156, 130] width 218 height 28
click at [221, 139] on input "4" at bounding box center [156, 130] width 218 height 28
drag, startPoint x: 224, startPoint y: 136, endPoint x: 224, endPoint y: 126, distance: 10.1
click at [224, 126] on input "4" at bounding box center [156, 130] width 218 height 28
click at [224, 128] on input "4" at bounding box center [156, 130] width 218 height 28
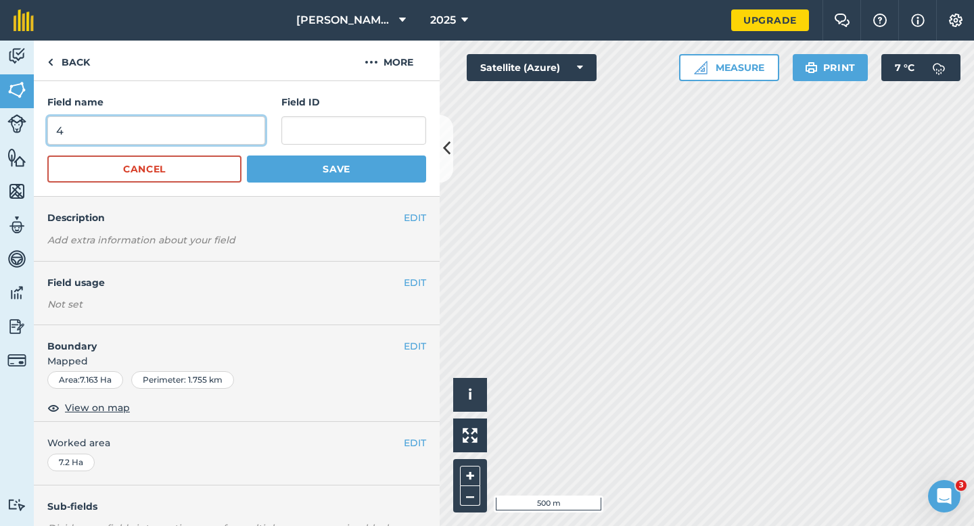
click at [224, 128] on input "4" at bounding box center [156, 130] width 218 height 28
type input "5"
click at [247, 156] on button "Save" at bounding box center [336, 169] width 179 height 27
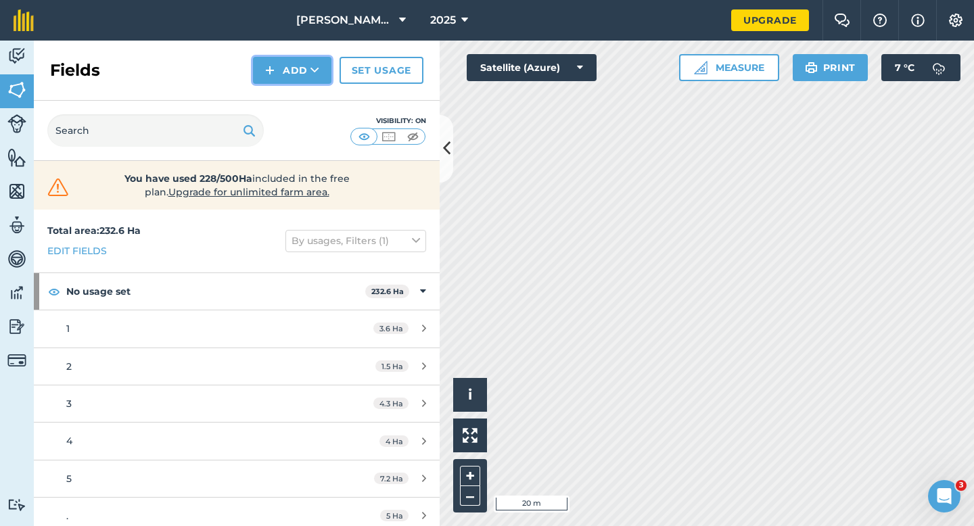
click at [277, 60] on button "Add" at bounding box center [292, 70] width 78 height 27
click at [277, 103] on link "Draw" at bounding box center [292, 101] width 74 height 30
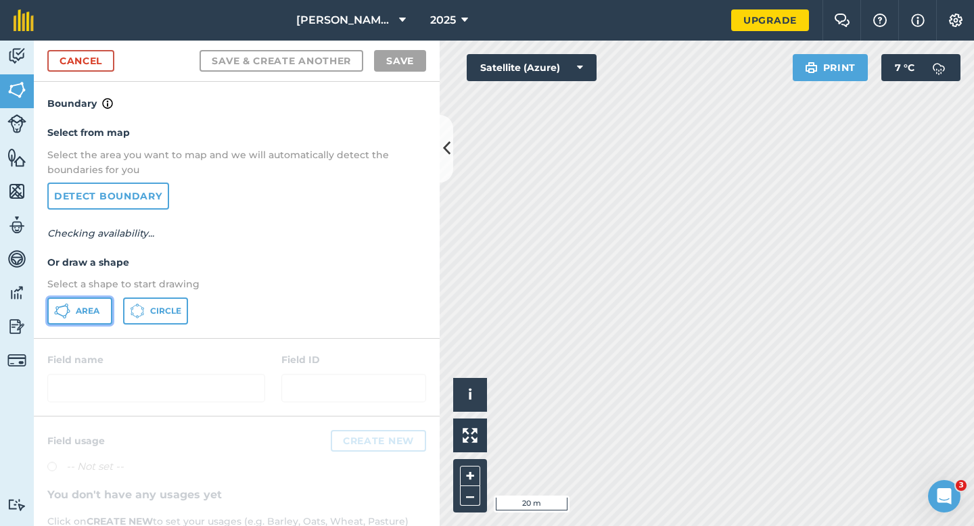
click at [86, 300] on button "Area" at bounding box center [79, 311] width 65 height 27
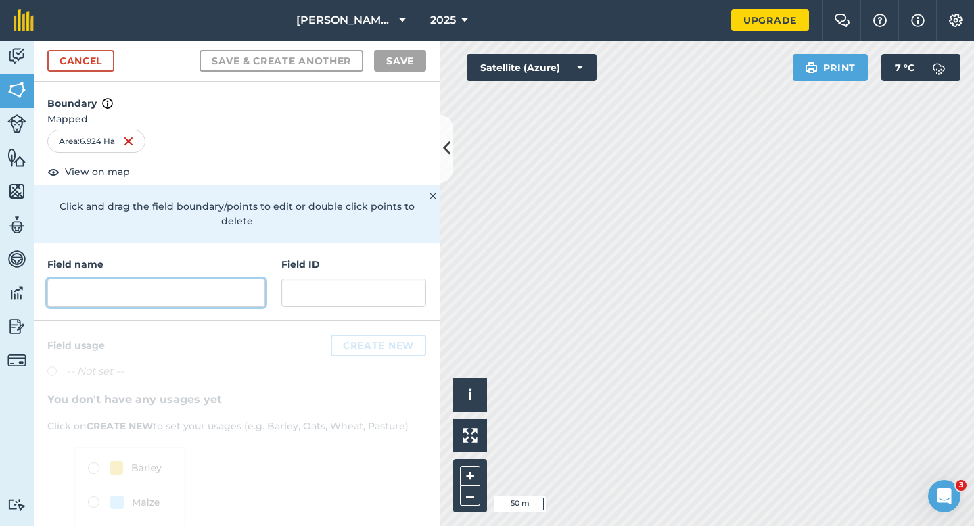
click at [241, 279] on input "text" at bounding box center [156, 293] width 218 height 28
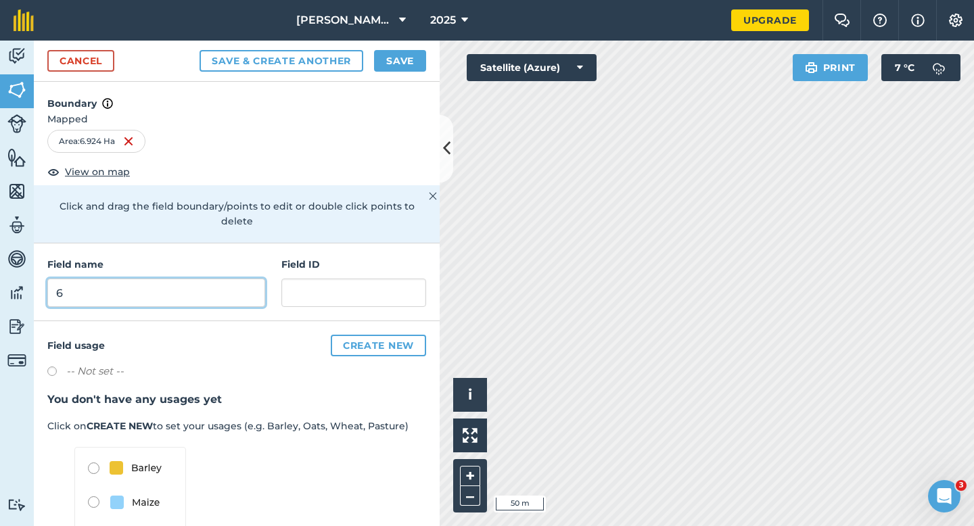
type input "6"
click at [406, 55] on button "Save" at bounding box center [400, 61] width 52 height 22
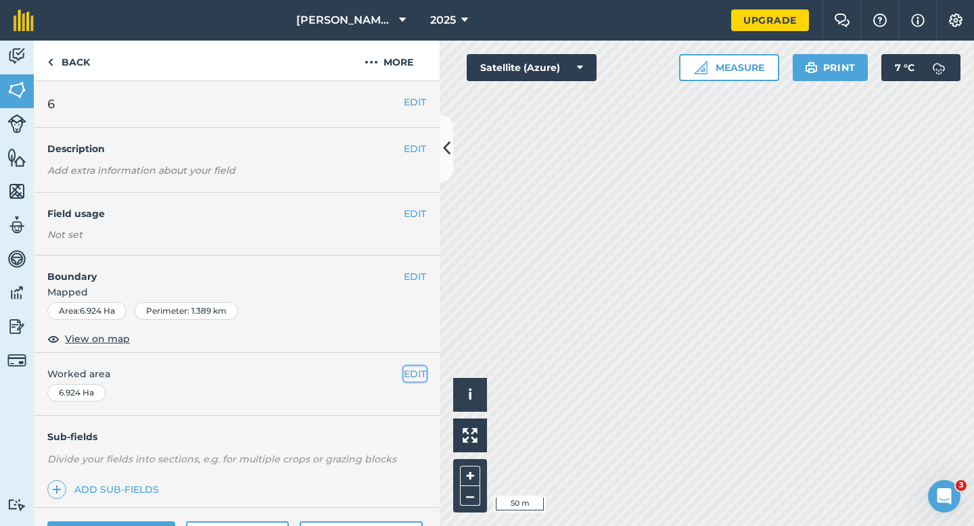
click at [419, 368] on button "EDIT" at bounding box center [415, 374] width 22 height 15
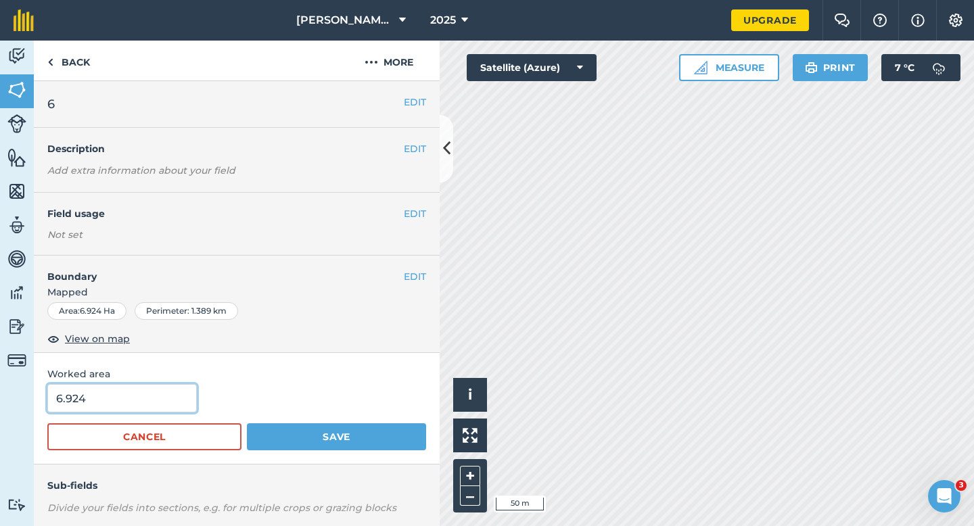
click at [126, 394] on input "6.924" at bounding box center [121, 398] width 149 height 28
type input "7"
click at [247, 423] on button "Save" at bounding box center [336, 436] width 179 height 27
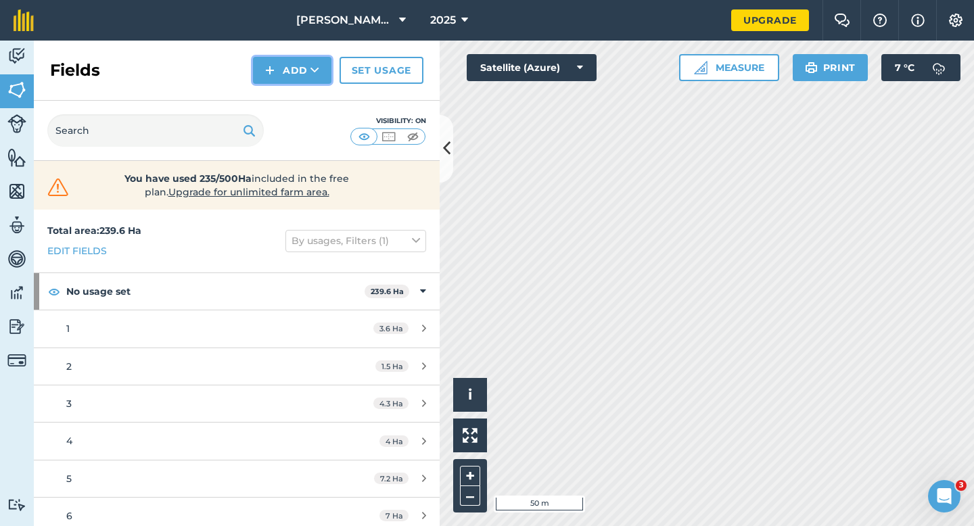
click at [273, 76] on img at bounding box center [269, 70] width 9 height 16
click at [277, 102] on link "Draw" at bounding box center [292, 101] width 74 height 30
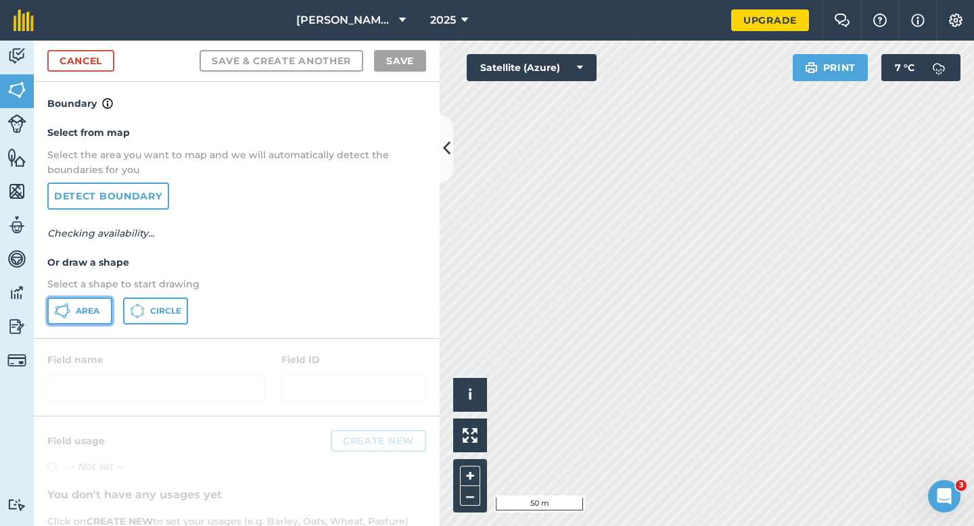
click at [94, 303] on button "Area" at bounding box center [79, 311] width 65 height 27
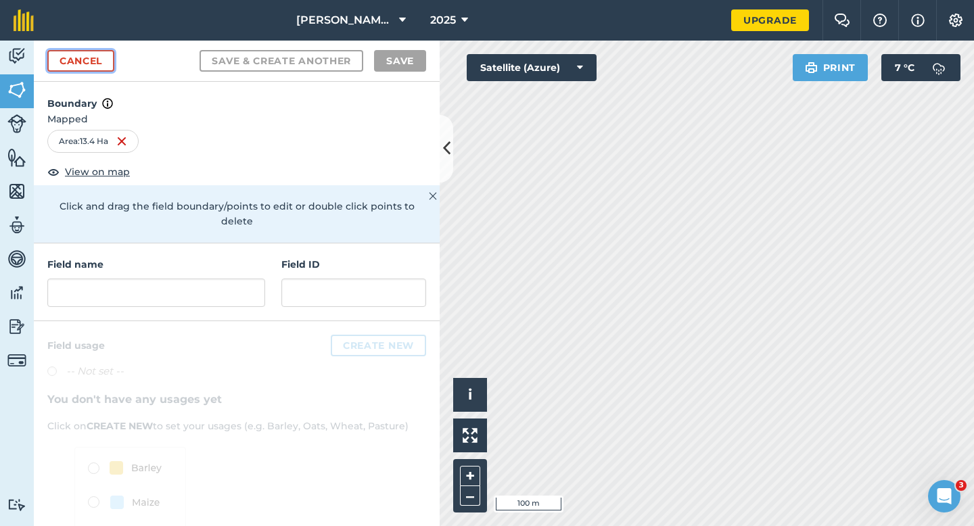
click at [103, 65] on link "Cancel" at bounding box center [80, 61] width 67 height 22
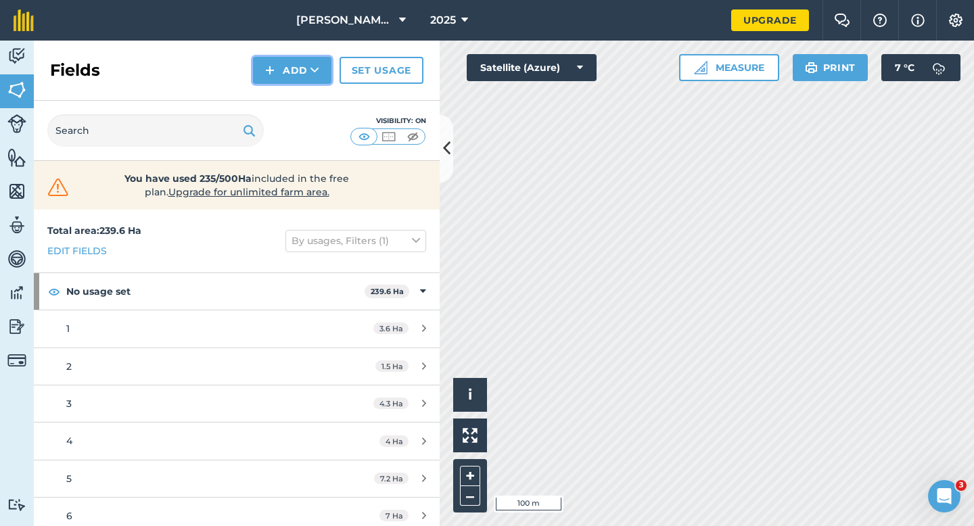
click at [298, 70] on button "Add" at bounding box center [292, 70] width 78 height 27
click at [298, 91] on link "Draw" at bounding box center [292, 101] width 74 height 30
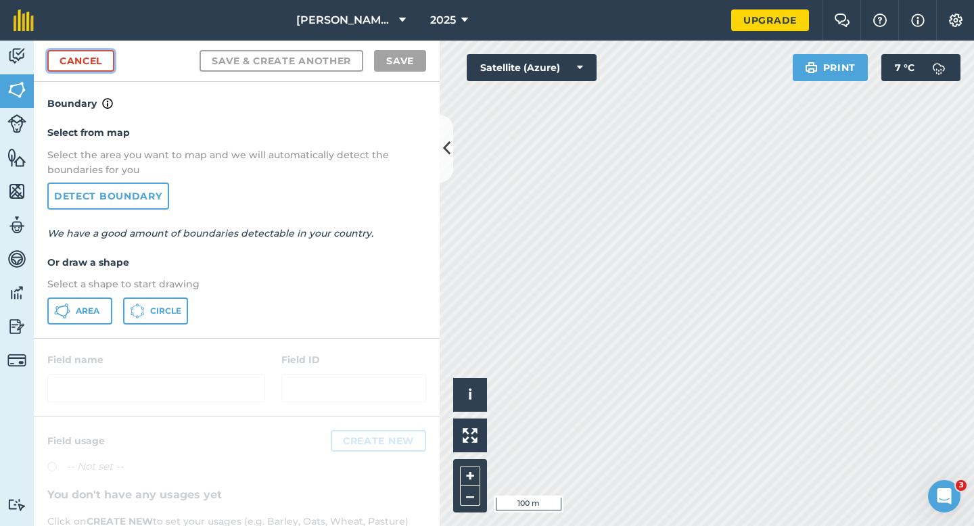
click at [60, 62] on link "Cancel" at bounding box center [80, 61] width 67 height 22
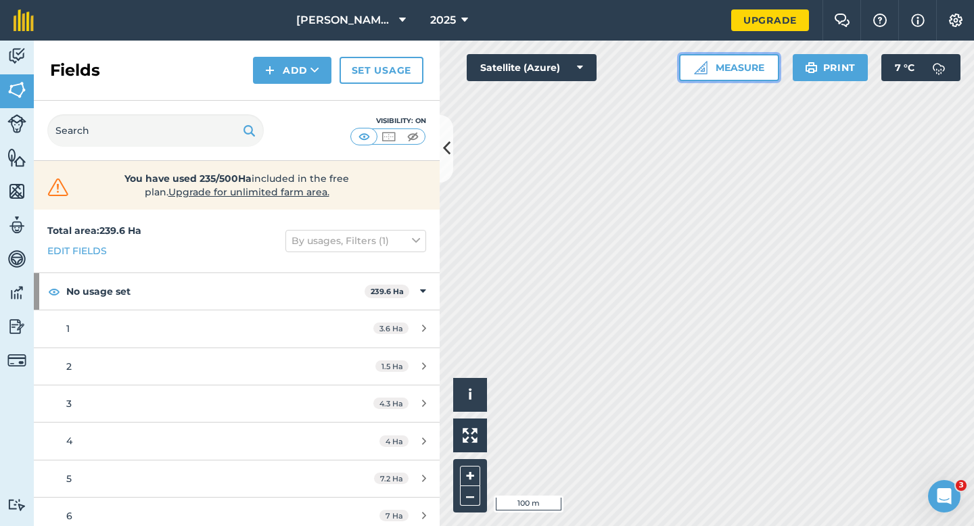
click at [745, 66] on button "Measure" at bounding box center [729, 67] width 100 height 27
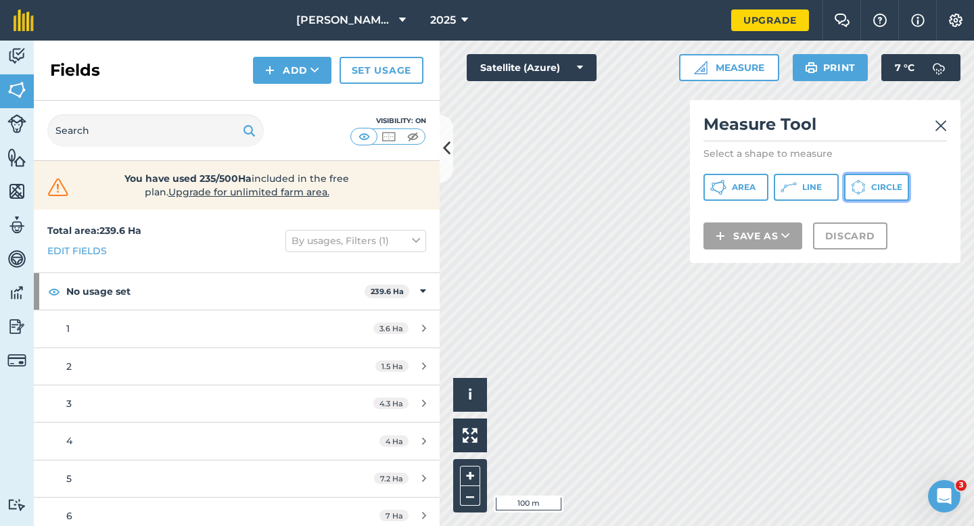
click at [874, 186] on span "Circle" at bounding box center [886, 187] width 31 height 11
click at [924, 122] on h2 "Measure Tool" at bounding box center [824, 128] width 243 height 28
click at [947, 122] on div "Measure Tool Select a shape to measure Area Line Circle Save as Discard" at bounding box center [825, 181] width 270 height 163
click at [876, 187] on span "Circle" at bounding box center [886, 187] width 31 height 11
click at [947, 127] on div "Measure Tool Select a shape to measure Area Line Circle Save as Discard" at bounding box center [825, 181] width 270 height 163
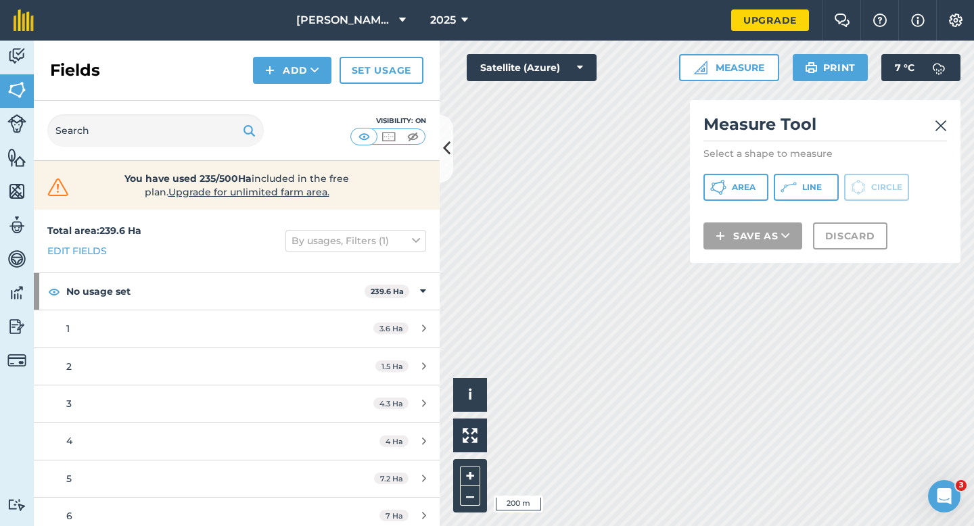
click at [937, 126] on img at bounding box center [941, 126] width 12 height 16
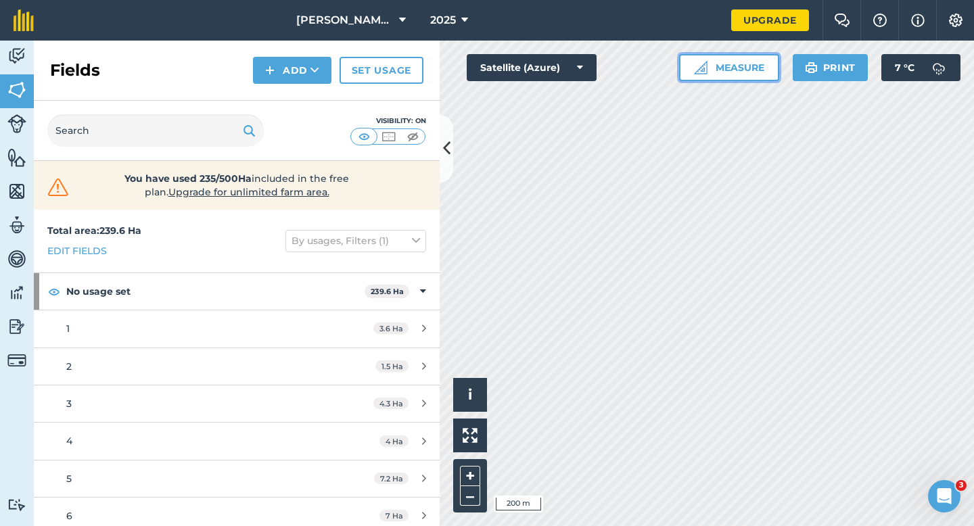
click at [765, 71] on button "Measure" at bounding box center [729, 67] width 100 height 27
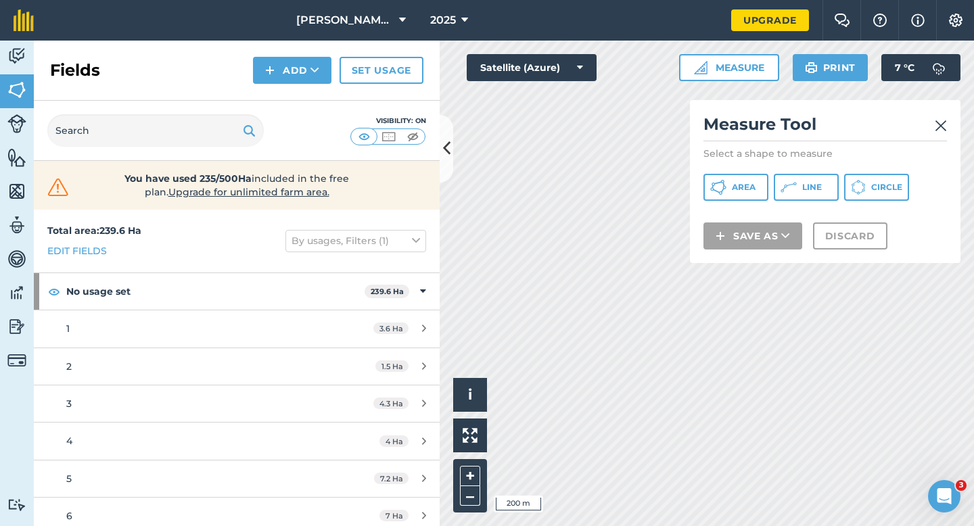
click at [868, 202] on div "Measure Tool Select a shape to measure Area Line Circle Save as Discard" at bounding box center [825, 181] width 270 height 163
click at [868, 191] on button "Circle" at bounding box center [876, 187] width 65 height 27
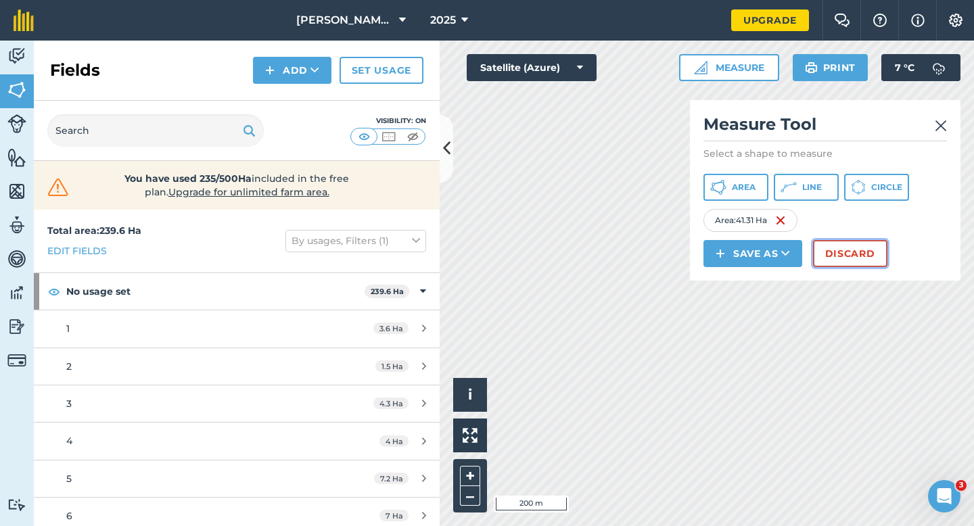
click at [859, 251] on button "Discard" at bounding box center [850, 253] width 74 height 27
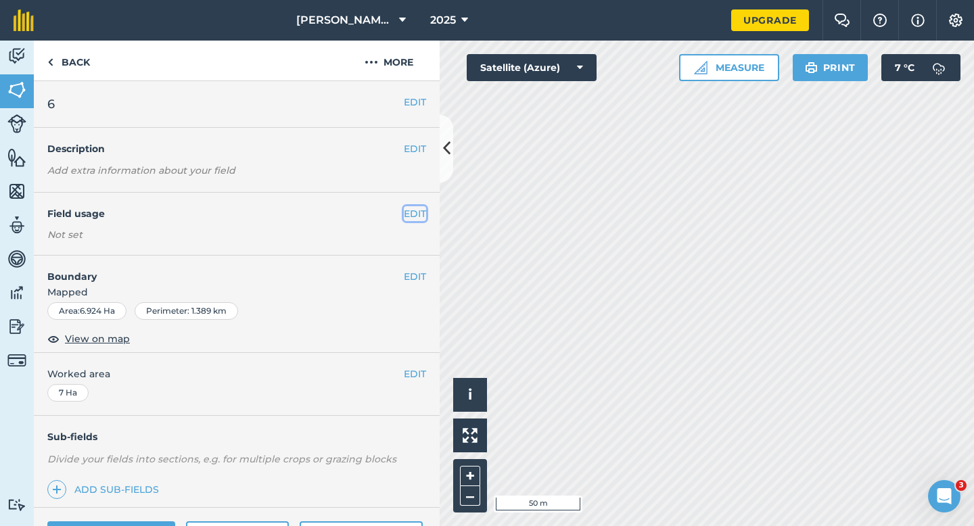
click at [410, 216] on button "EDIT" at bounding box center [415, 213] width 22 height 15
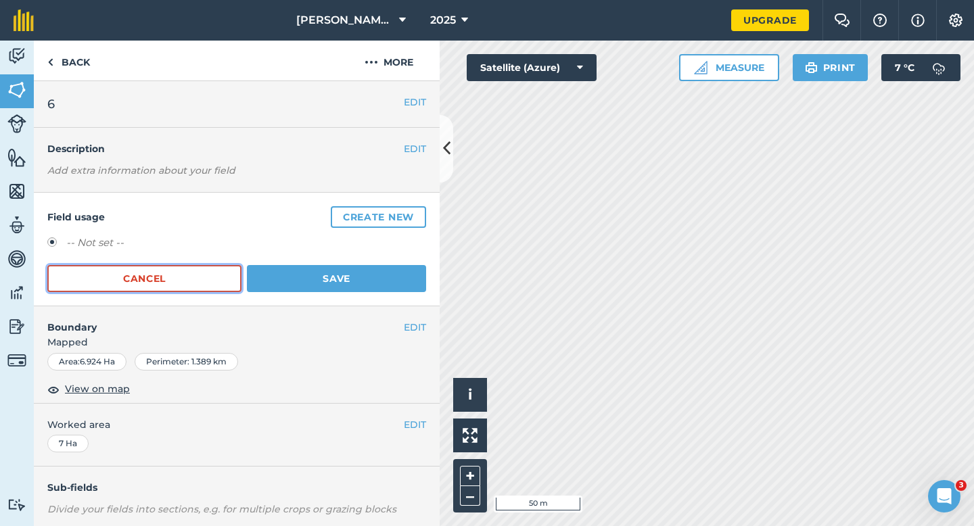
click at [223, 284] on button "Cancel" at bounding box center [144, 278] width 194 height 27
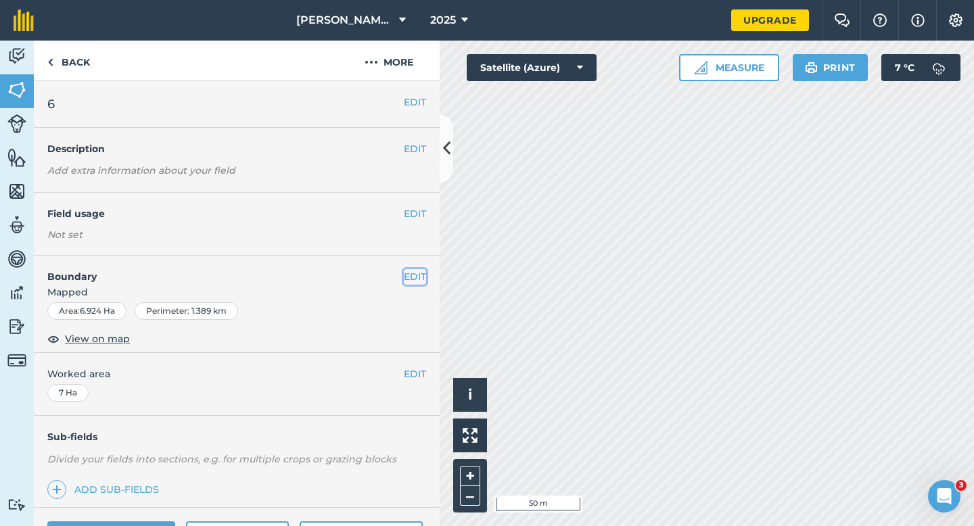
click at [422, 273] on button "EDIT" at bounding box center [415, 276] width 22 height 15
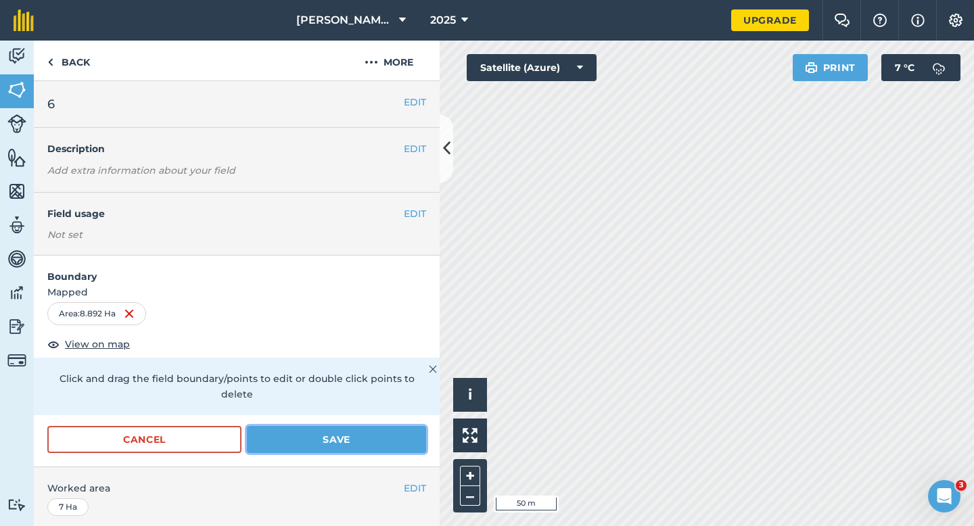
click at [296, 434] on button "Save" at bounding box center [336, 439] width 179 height 27
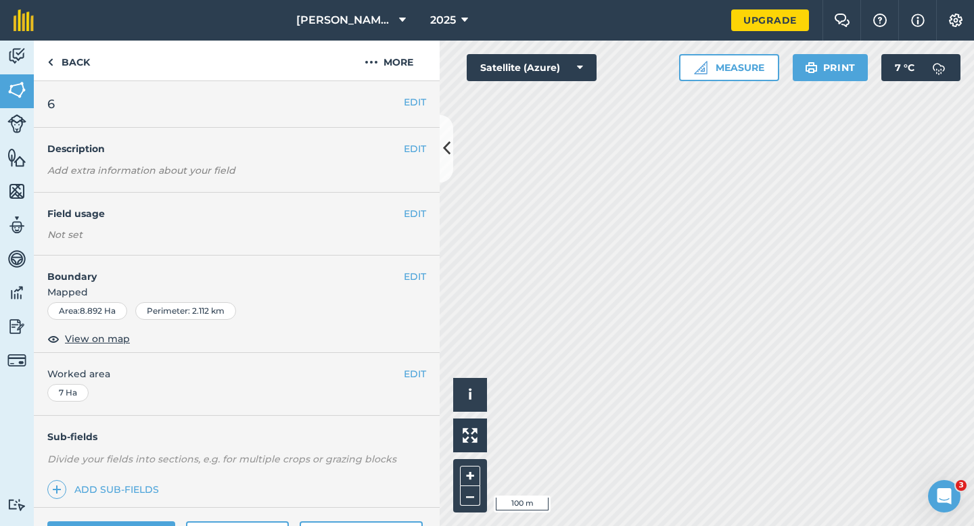
click at [415, 385] on div "EDIT Worked area 7 Ha" at bounding box center [237, 384] width 406 height 63
click at [415, 377] on button "EDIT" at bounding box center [415, 374] width 22 height 15
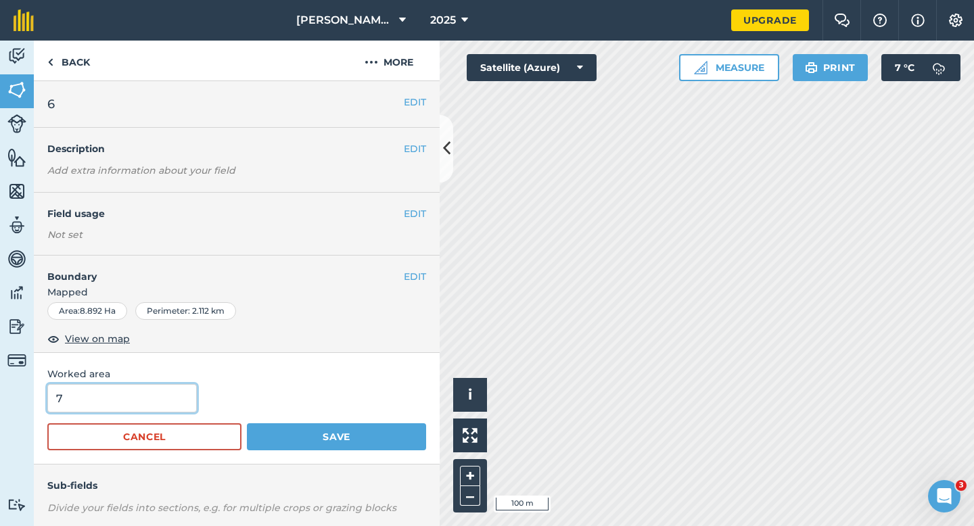
click at [162, 396] on input "7" at bounding box center [121, 398] width 149 height 28
type input "9"
click at [247, 423] on button "Save" at bounding box center [336, 436] width 179 height 27
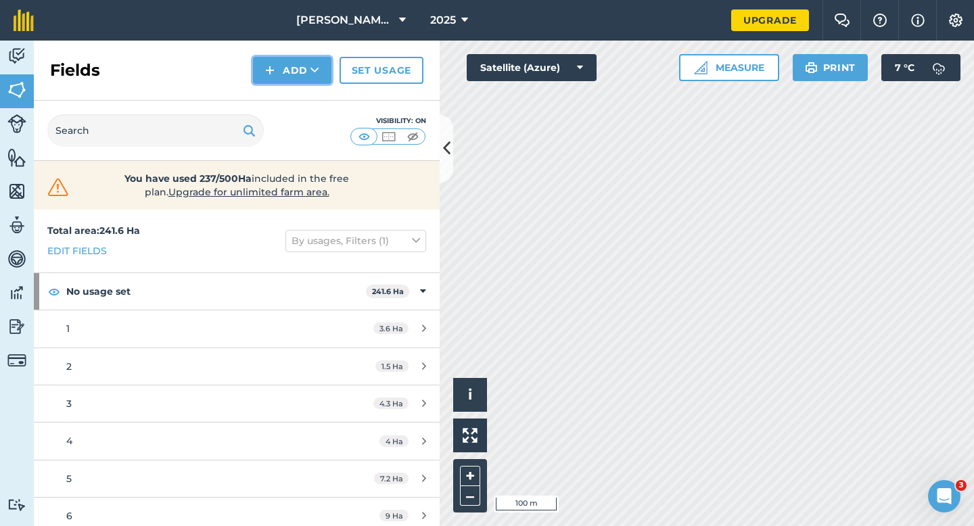
click at [283, 77] on button "Add" at bounding box center [292, 70] width 78 height 27
click at [283, 87] on link "Draw" at bounding box center [292, 101] width 74 height 30
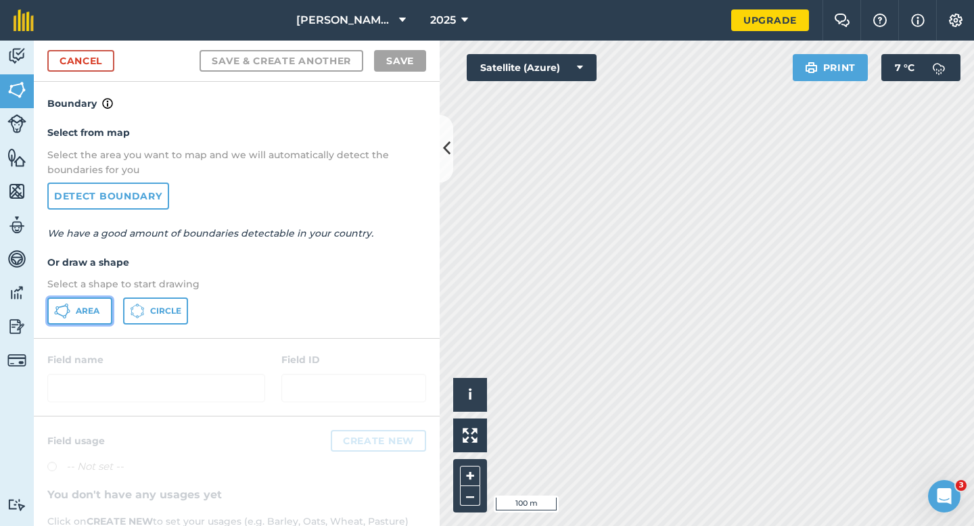
click at [78, 314] on span "Area" at bounding box center [88, 311] width 24 height 11
click at [841, 62] on div "Click to start drawing i © 2025 TomTom, Microsoft 50 m + – Satellite (Azure) Pr…" at bounding box center [707, 284] width 534 height 486
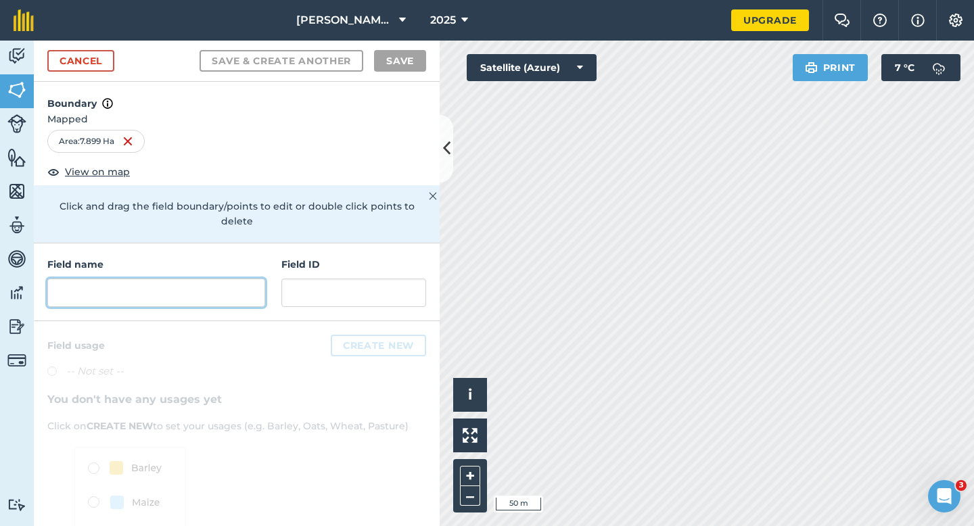
click at [250, 279] on input "text" at bounding box center [156, 293] width 218 height 28
type input "."
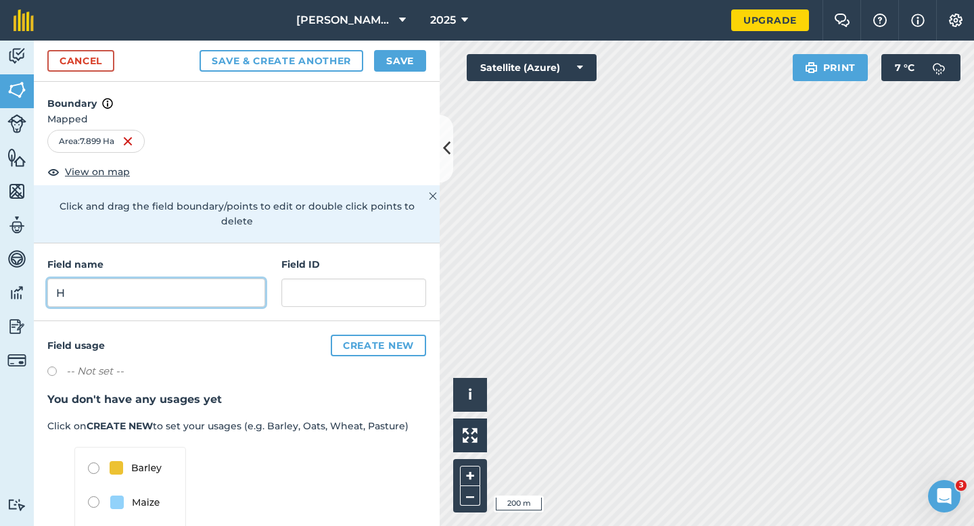
type input "H"
click at [401, 57] on button "Save" at bounding box center [400, 61] width 52 height 22
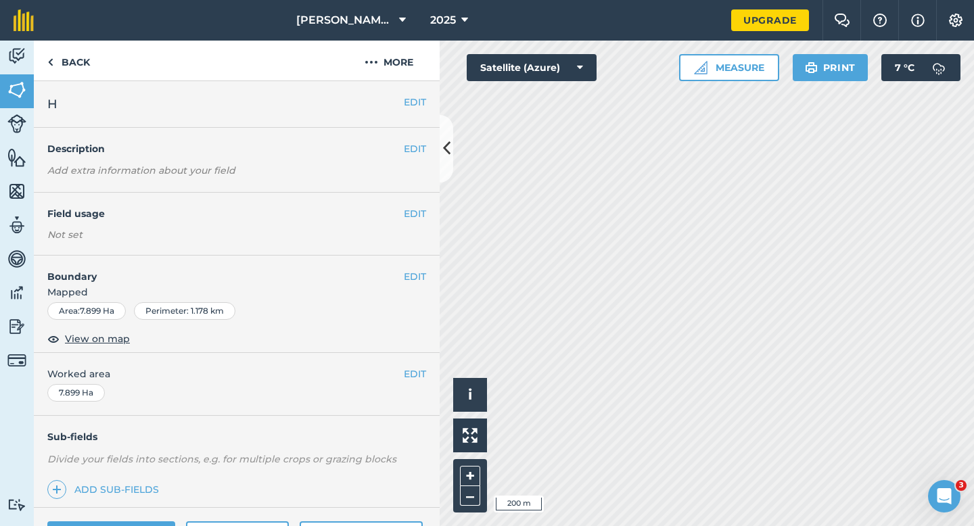
click at [408, 89] on div "EDIT H" at bounding box center [237, 104] width 406 height 47
click at [411, 101] on button "EDIT" at bounding box center [415, 102] width 22 height 15
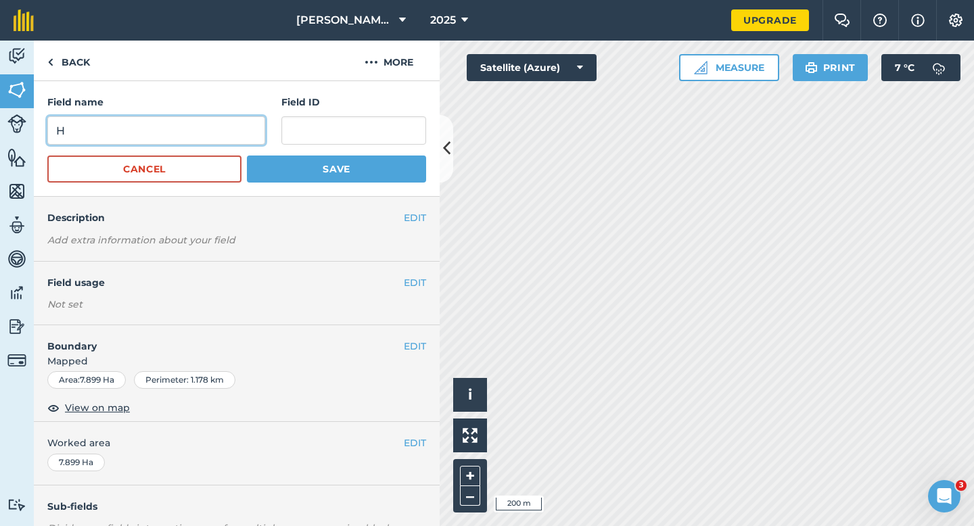
click at [209, 124] on input "H" at bounding box center [156, 130] width 218 height 28
type input "G"
click at [247, 156] on button "Save" at bounding box center [336, 169] width 179 height 27
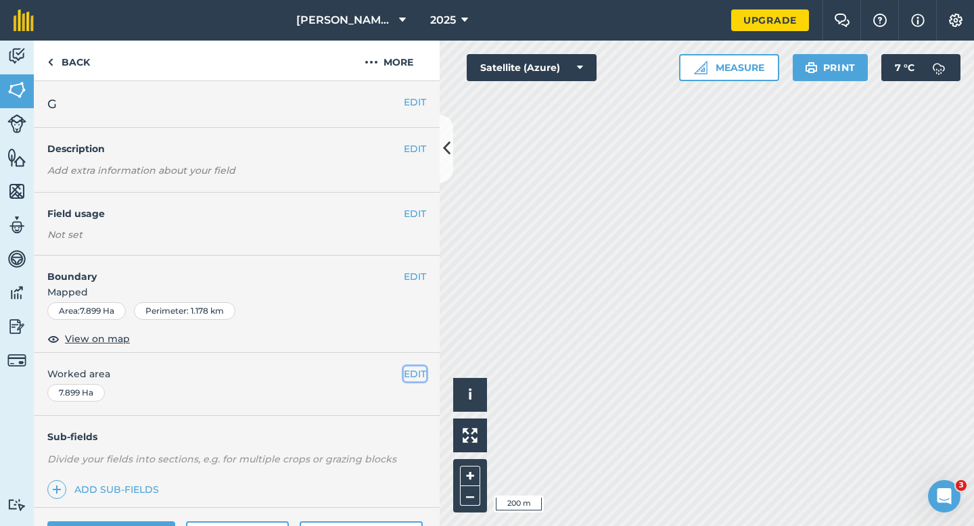
click at [412, 374] on button "EDIT" at bounding box center [415, 374] width 22 height 15
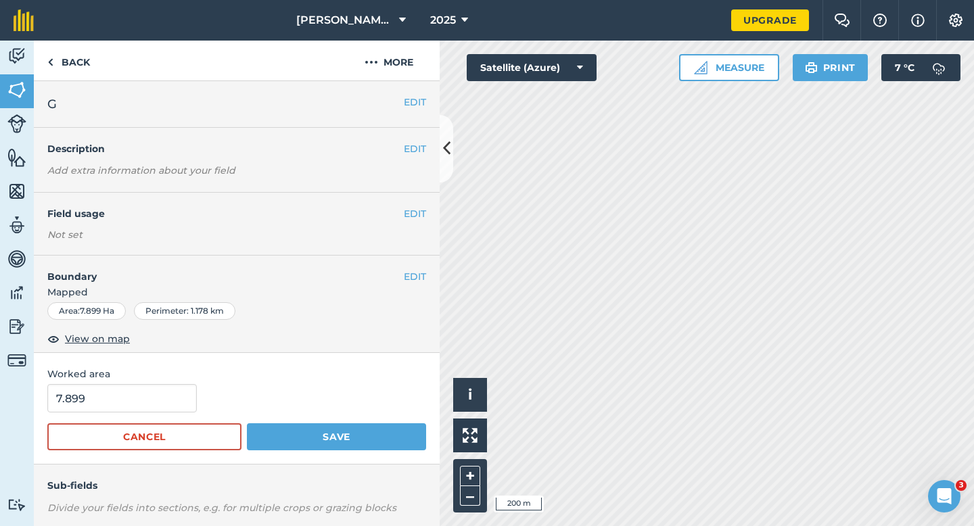
click at [143, 377] on span "Worked area" at bounding box center [236, 374] width 379 height 15
click at [143, 399] on input "7.899" at bounding box center [121, 398] width 149 height 28
type input "8"
click at [247, 423] on button "Save" at bounding box center [336, 436] width 179 height 27
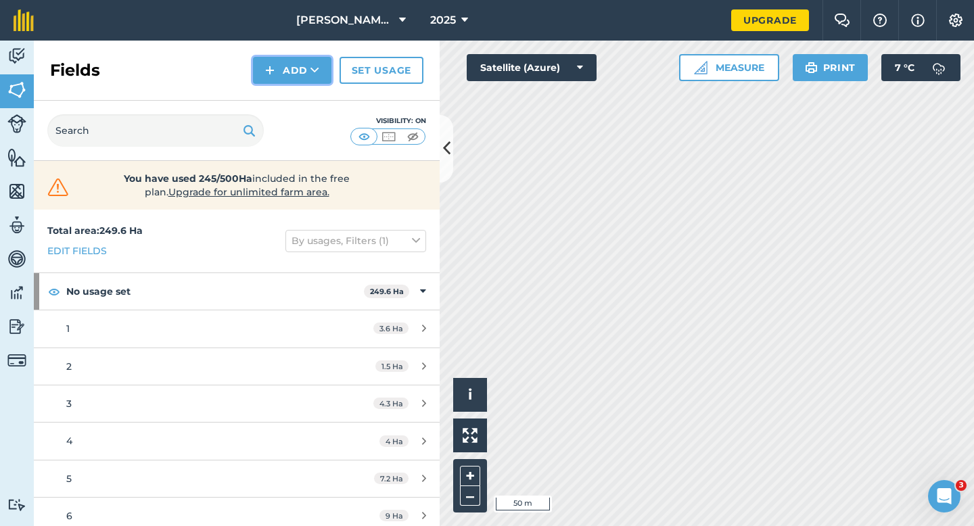
click at [296, 78] on button "Add" at bounding box center [292, 70] width 78 height 27
click at [298, 93] on link "Draw" at bounding box center [292, 101] width 74 height 30
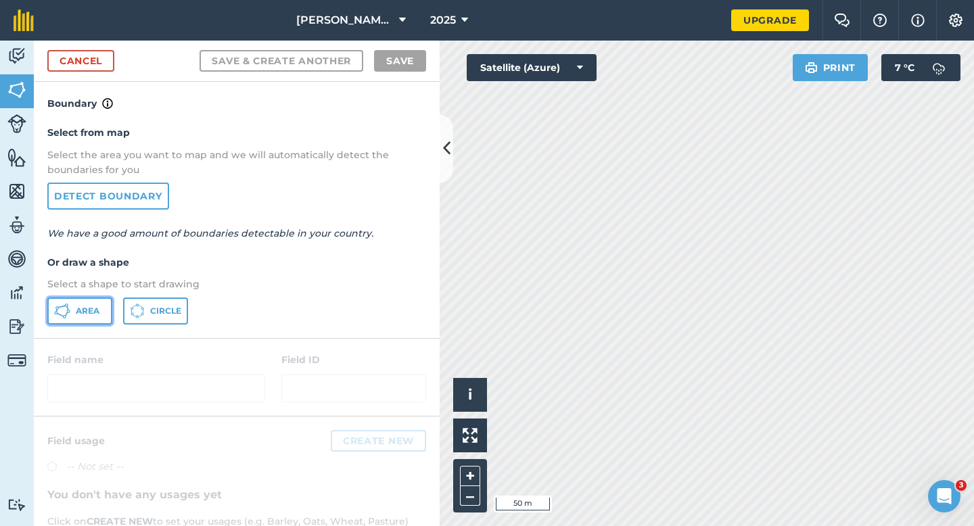
click at [95, 310] on span "Area" at bounding box center [88, 311] width 24 height 11
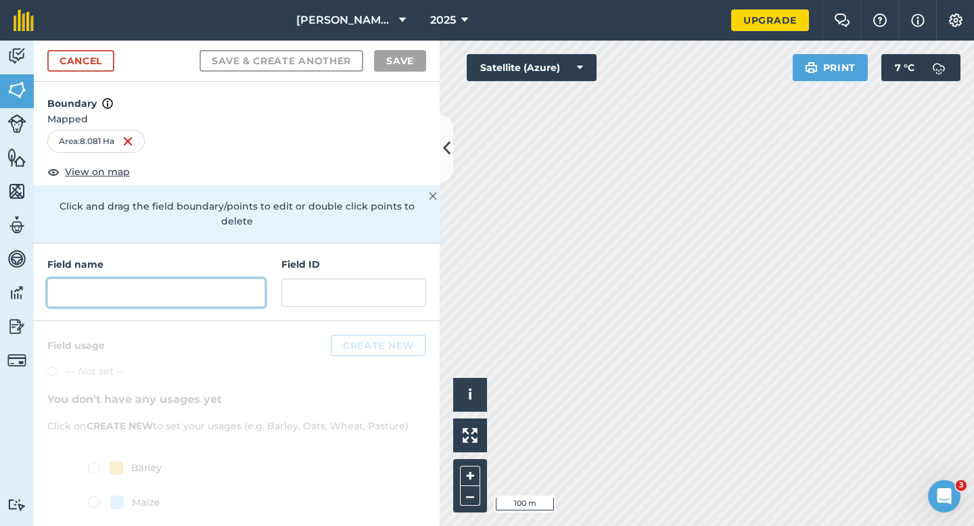
click at [235, 279] on input "text" at bounding box center [156, 293] width 218 height 28
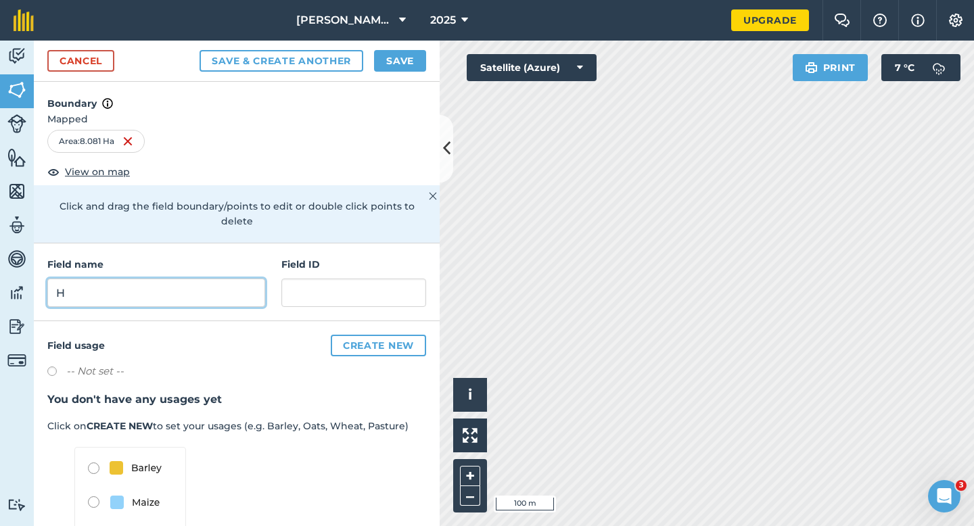
type input "H"
click at [401, 70] on button "Save" at bounding box center [400, 61] width 52 height 22
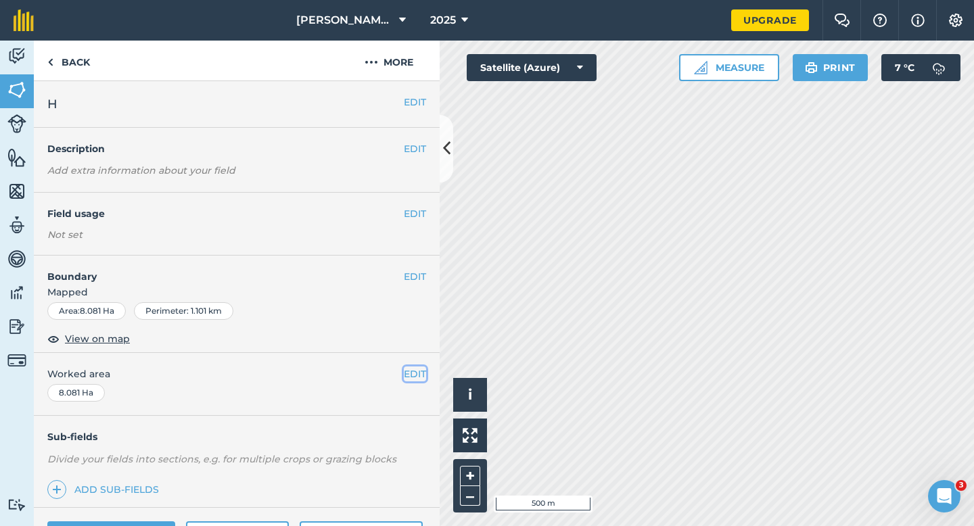
click at [415, 376] on button "EDIT" at bounding box center [415, 374] width 22 height 15
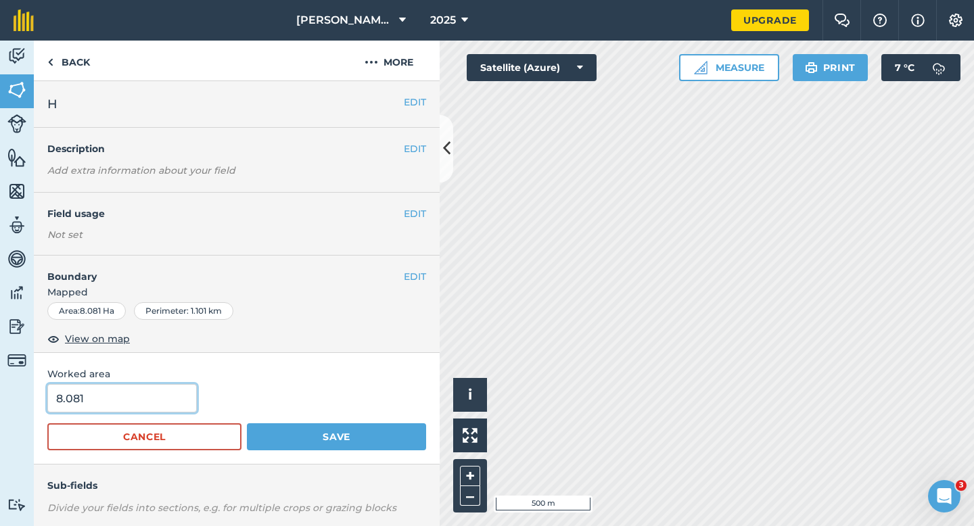
click at [164, 397] on input "8.081" at bounding box center [121, 398] width 149 height 28
type input "8"
click at [247, 423] on button "Save" at bounding box center [336, 436] width 179 height 27
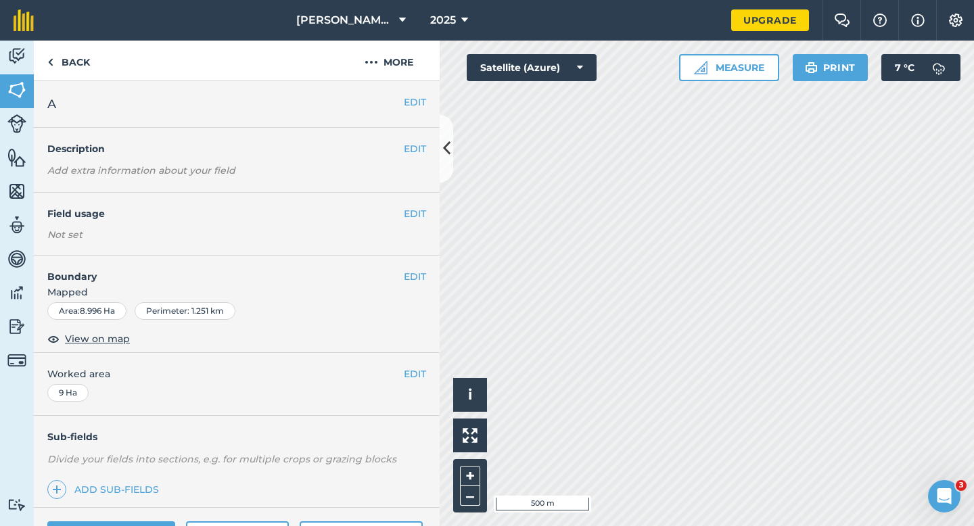
click at [411, 93] on div "EDIT A" at bounding box center [237, 104] width 406 height 47
click at [411, 99] on button "EDIT" at bounding box center [415, 102] width 22 height 15
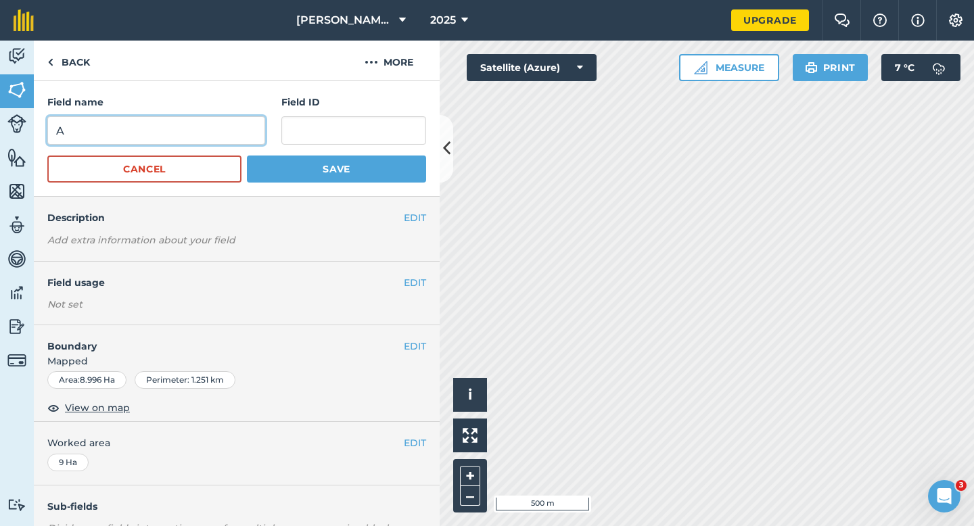
click at [212, 137] on input "A" at bounding box center [156, 130] width 218 height 28
type input "I"
click at [247, 156] on button "Save" at bounding box center [336, 169] width 179 height 27
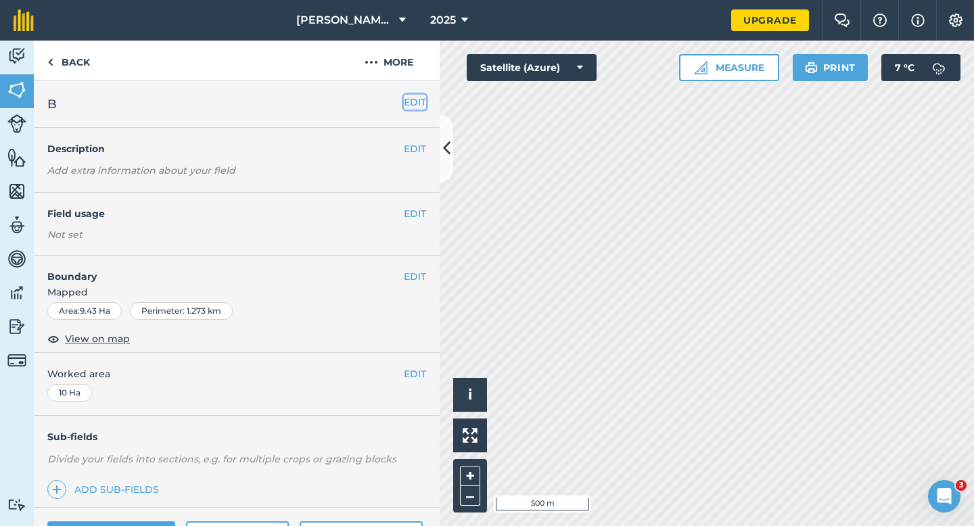
click at [421, 98] on button "EDIT" at bounding box center [415, 102] width 22 height 15
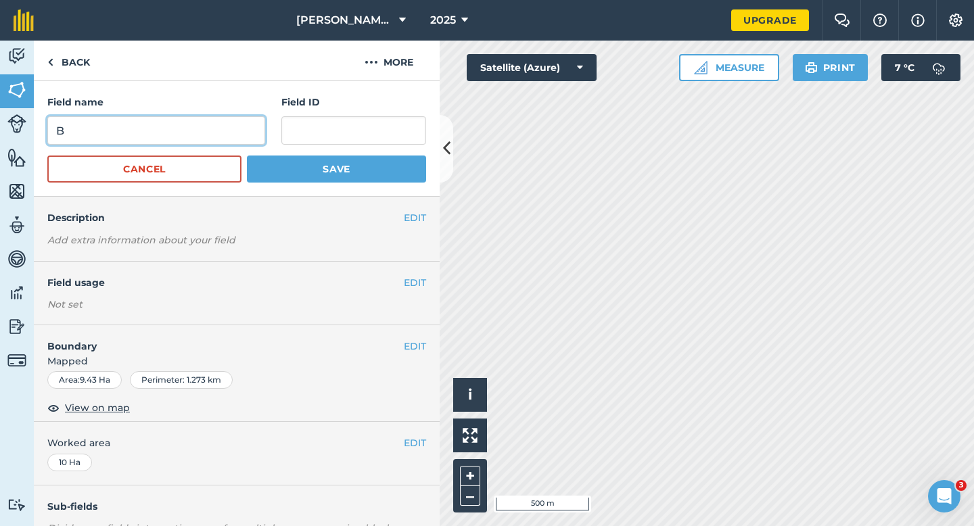
click at [206, 125] on input "B" at bounding box center [156, 130] width 218 height 28
type input "J"
click at [247, 156] on button "Save" at bounding box center [336, 169] width 179 height 27
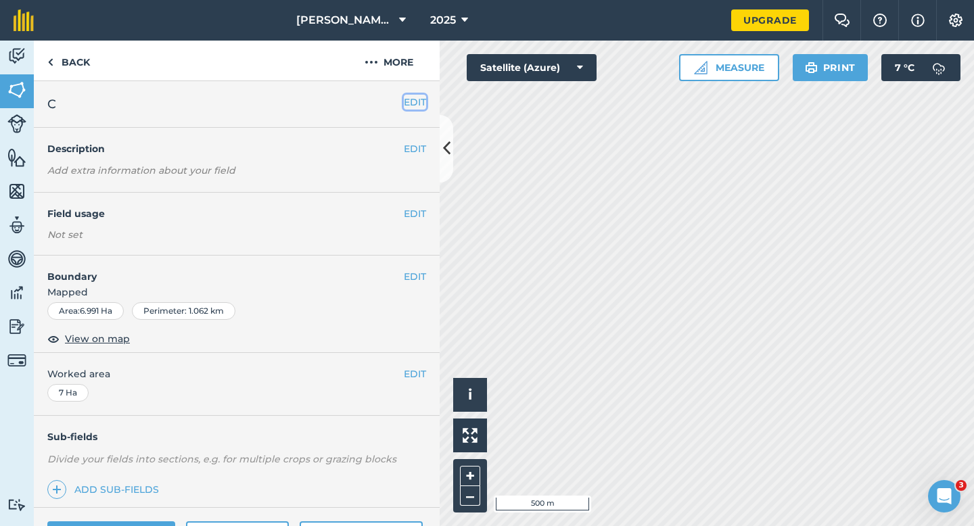
click at [408, 98] on button "EDIT" at bounding box center [415, 102] width 22 height 15
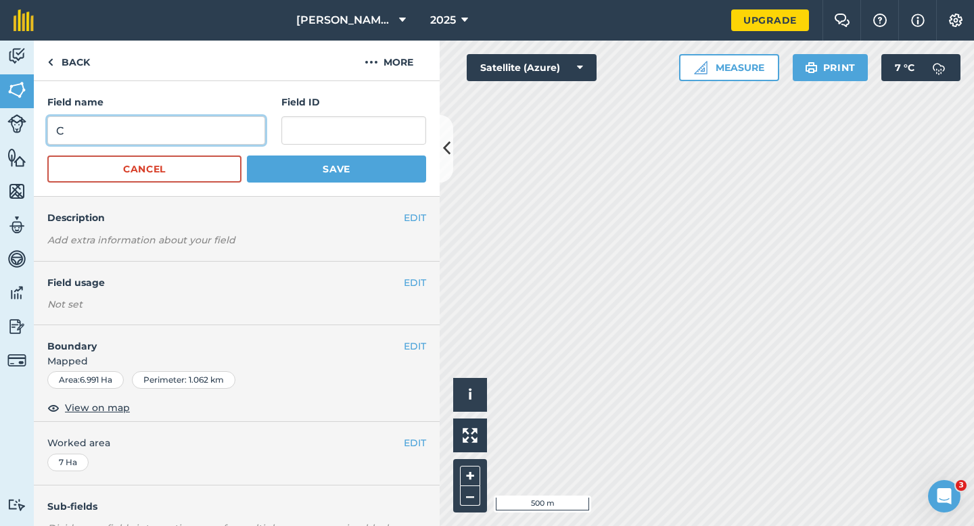
click at [222, 127] on input "C" at bounding box center [156, 130] width 218 height 28
type input "K"
click at [247, 156] on button "Save" at bounding box center [336, 169] width 179 height 27
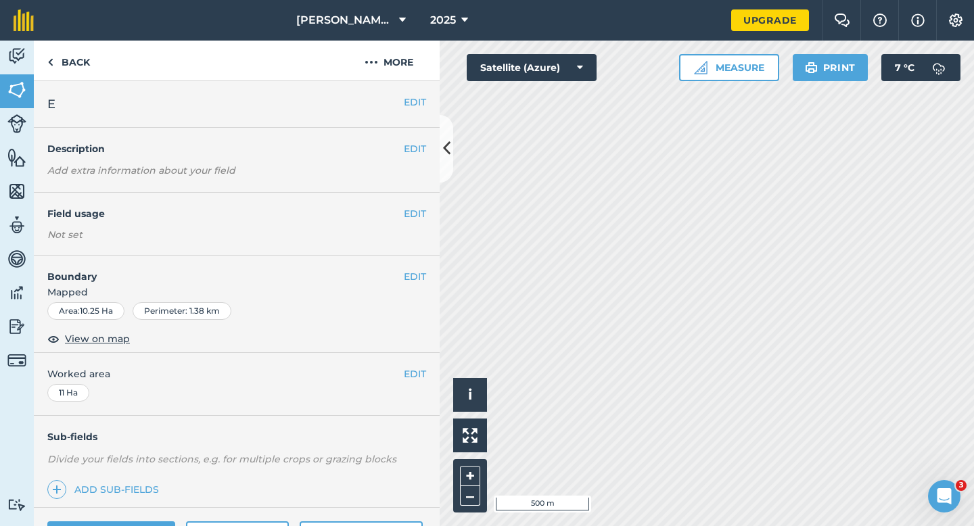
click at [426, 105] on div "EDIT E" at bounding box center [237, 104] width 406 height 47
click at [433, 107] on div "EDIT E" at bounding box center [237, 104] width 406 height 47
click at [421, 101] on button "EDIT" at bounding box center [415, 102] width 22 height 15
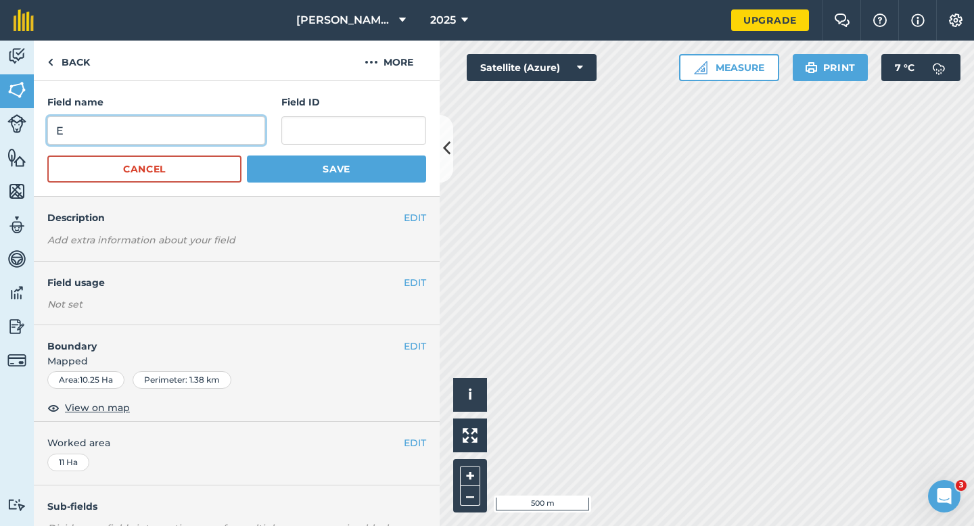
click at [183, 141] on input "E" at bounding box center [156, 130] width 218 height 28
type input "L"
click at [247, 156] on button "Save" at bounding box center [336, 169] width 179 height 27
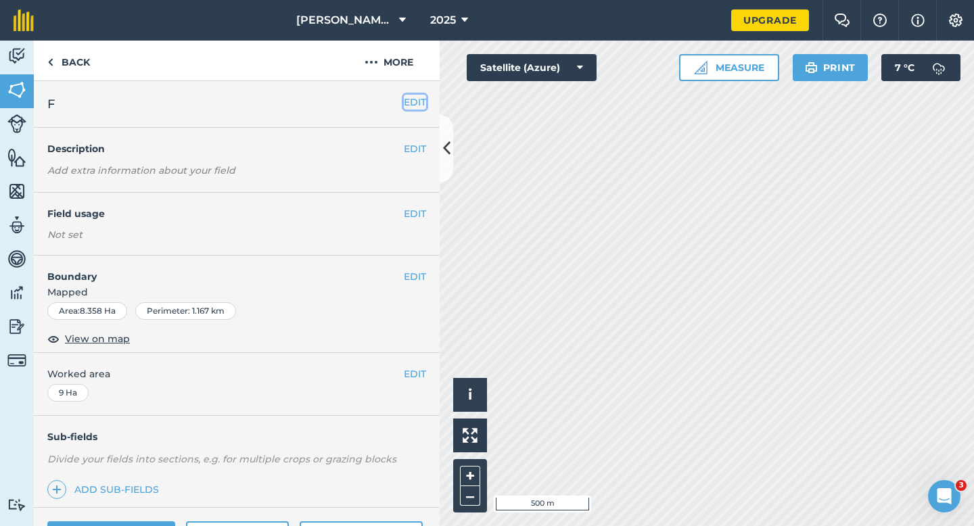
click at [416, 97] on button "EDIT" at bounding box center [415, 102] width 22 height 15
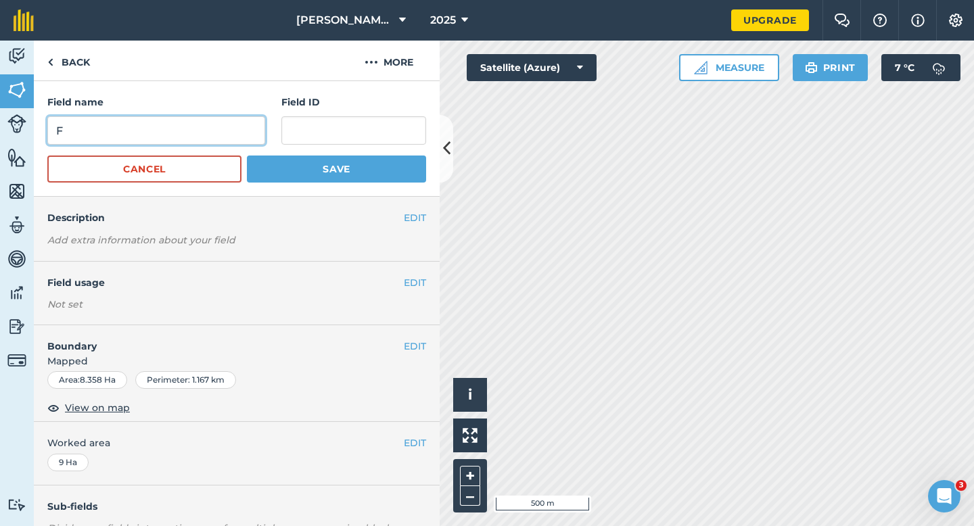
click at [179, 126] on input "F" at bounding box center [156, 130] width 218 height 28
type input "M"
click at [247, 156] on button "Save" at bounding box center [336, 169] width 179 height 27
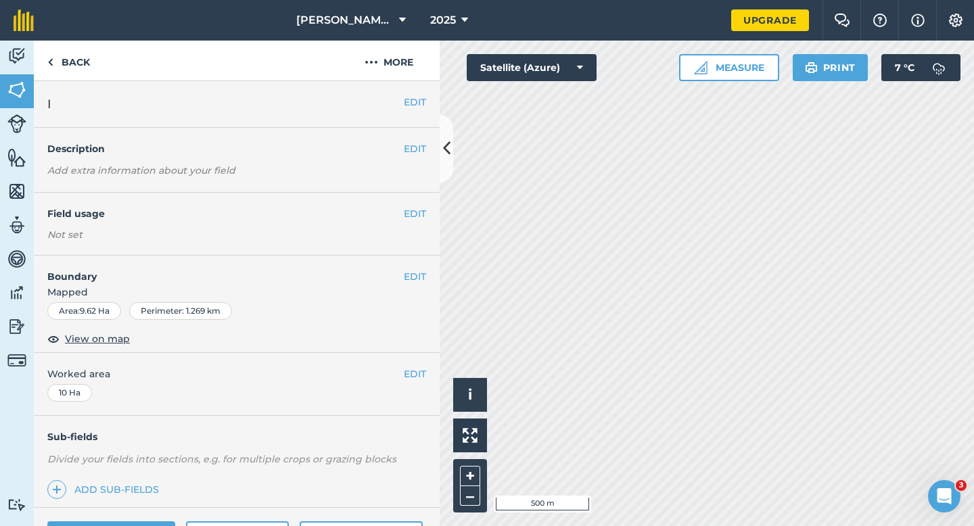
click at [414, 114] on div "EDIT I" at bounding box center [237, 104] width 406 height 47
click at [414, 111] on div "EDIT I" at bounding box center [237, 104] width 406 height 47
click at [406, 105] on button "EDIT" at bounding box center [415, 102] width 22 height 15
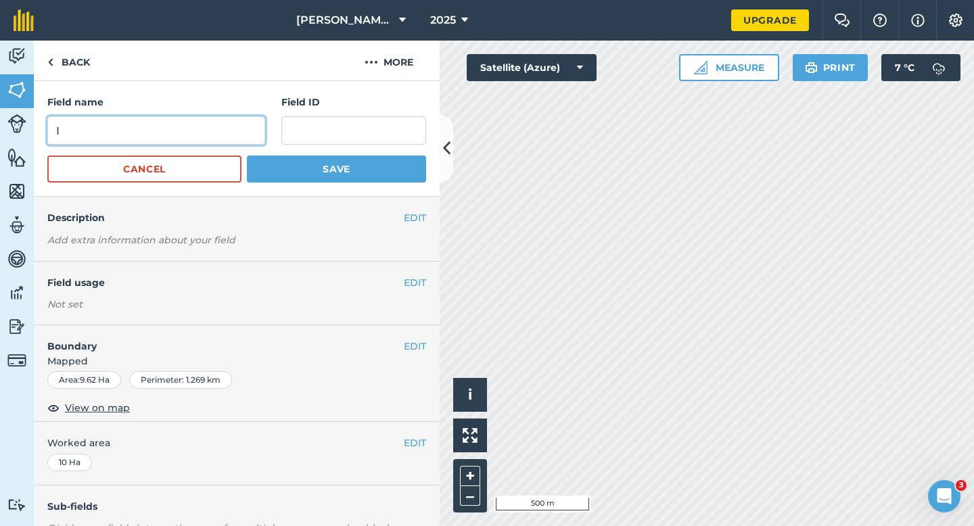
click at [196, 122] on input "I" at bounding box center [156, 130] width 218 height 28
type input "N"
click at [247, 156] on button "Save" at bounding box center [336, 169] width 179 height 27
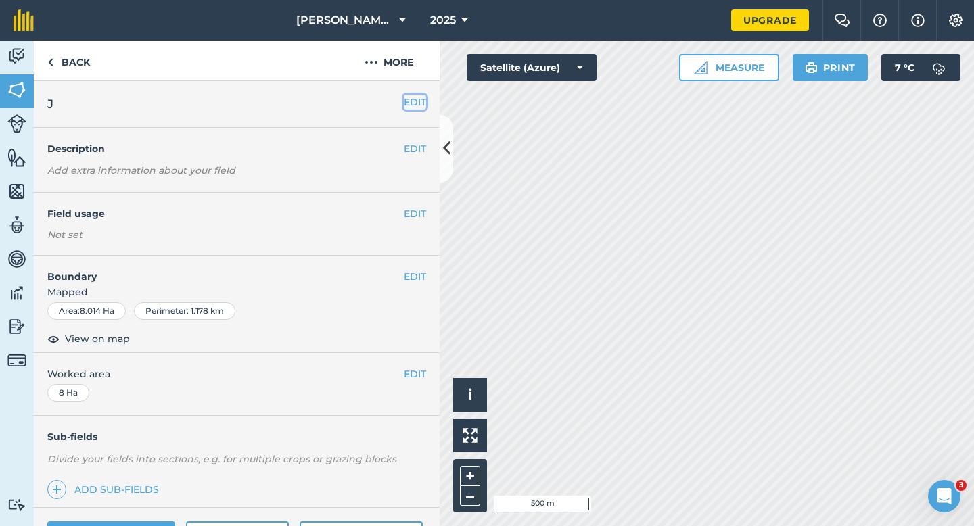
click at [415, 99] on button "EDIT" at bounding box center [415, 102] width 22 height 15
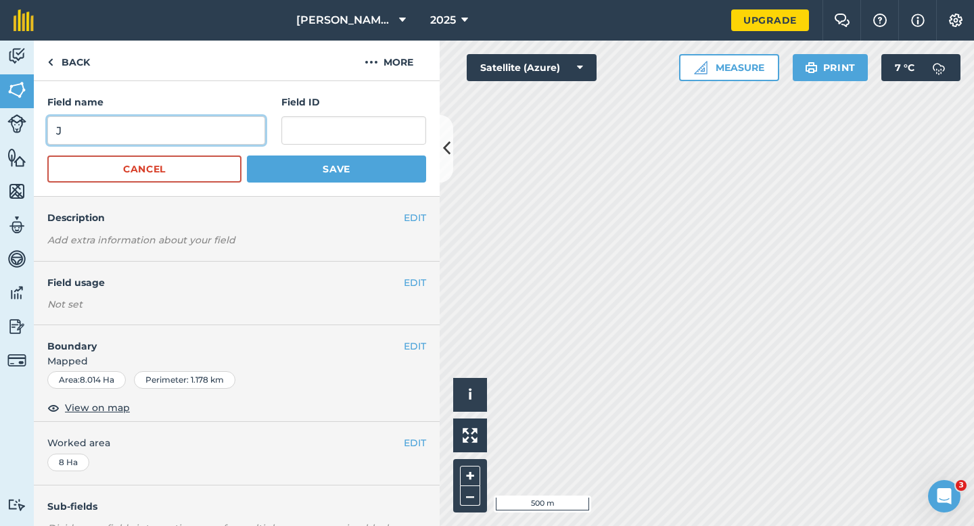
click at [214, 131] on input "J" at bounding box center [156, 130] width 218 height 28
click at [214, 131] on input "K" at bounding box center [156, 130] width 218 height 28
type input "K"
click at [247, 156] on button "Save" at bounding box center [336, 169] width 179 height 27
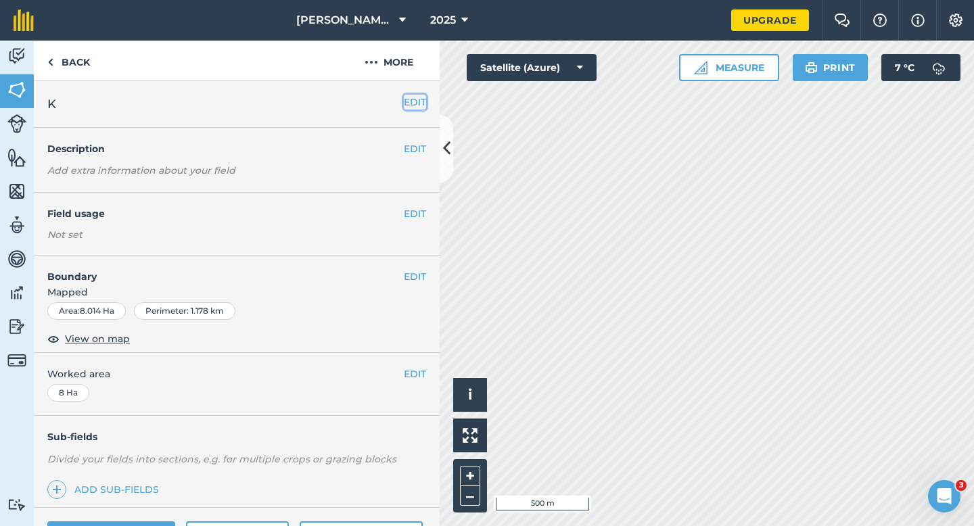
click at [419, 101] on button "EDIT" at bounding box center [415, 102] width 22 height 15
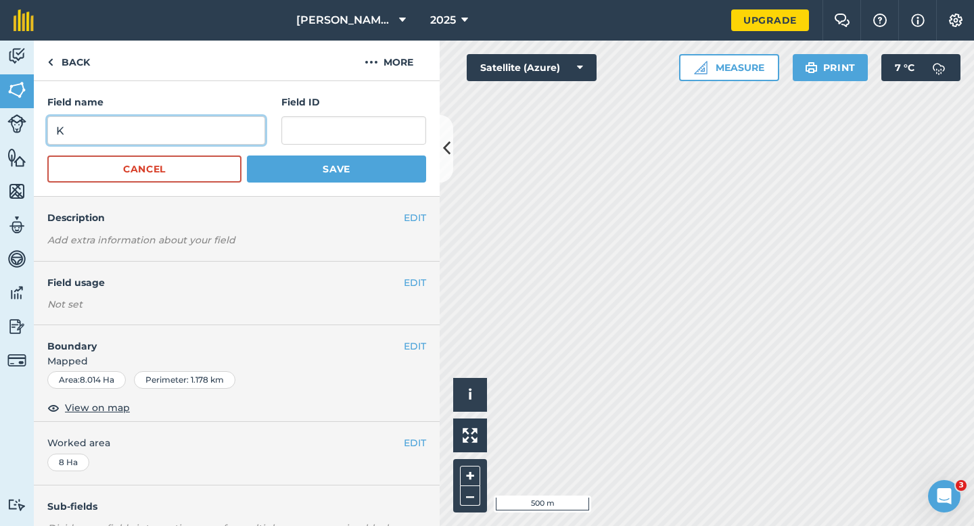
click at [246, 129] on input "K" at bounding box center [156, 130] width 218 height 28
type input "O"
click at [247, 156] on button "Save" at bounding box center [336, 169] width 179 height 27
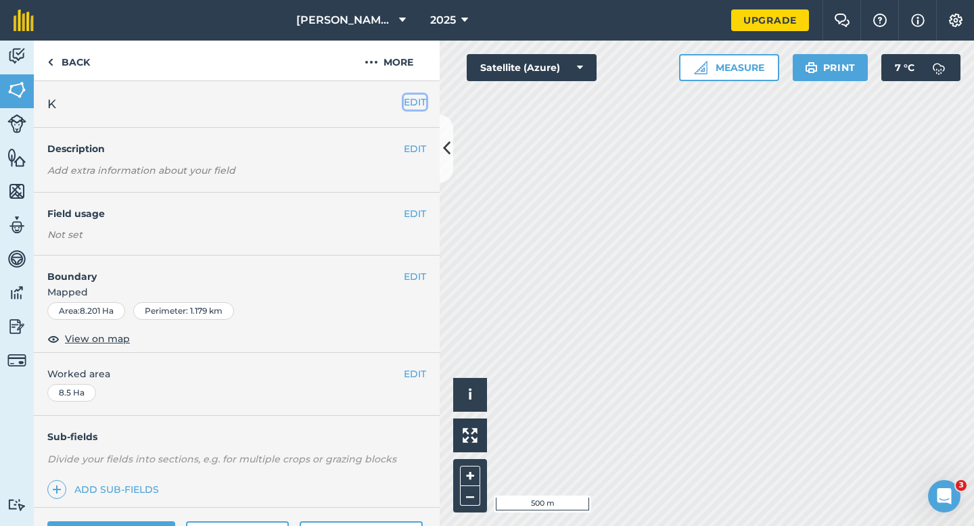
click at [417, 108] on button "EDIT" at bounding box center [415, 102] width 22 height 15
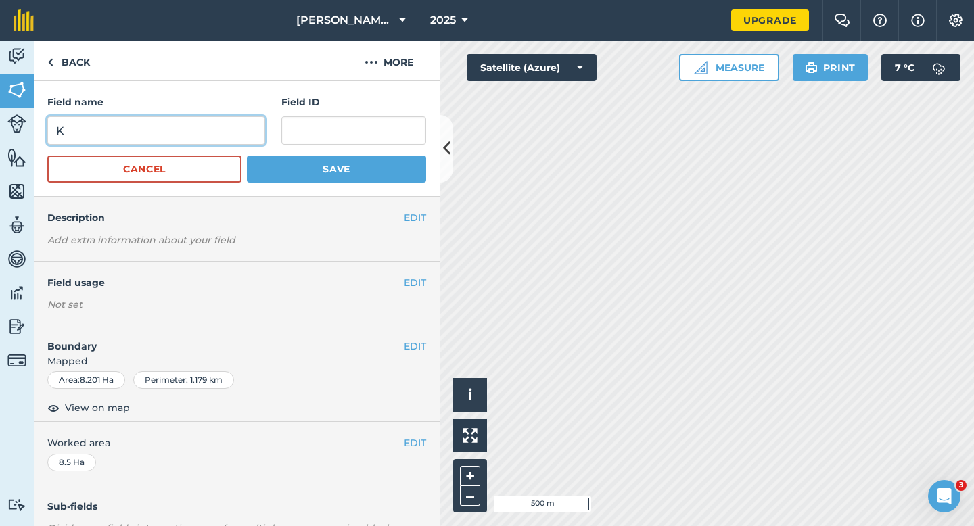
click at [256, 133] on input "K" at bounding box center [156, 130] width 218 height 28
type input "P"
click at [247, 156] on button "Save" at bounding box center [336, 169] width 179 height 27
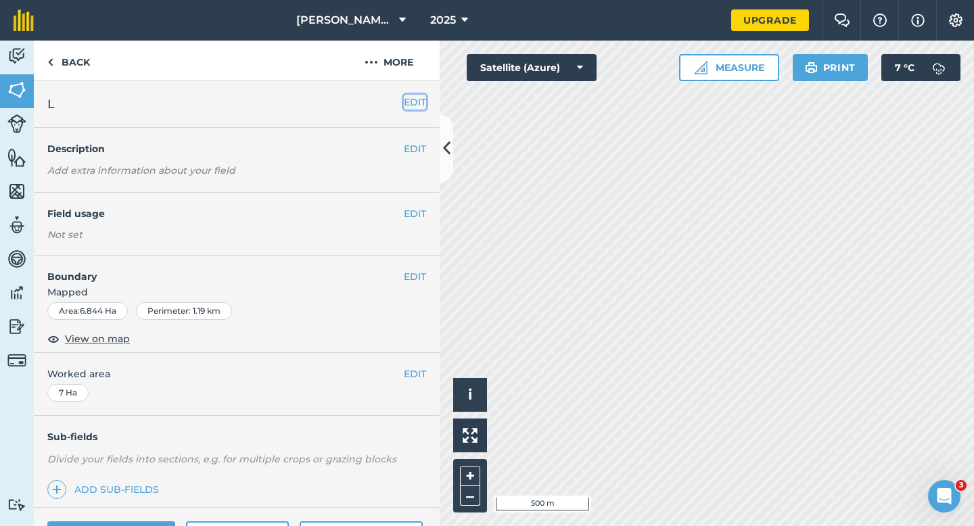
click at [422, 98] on button "EDIT" at bounding box center [415, 102] width 22 height 15
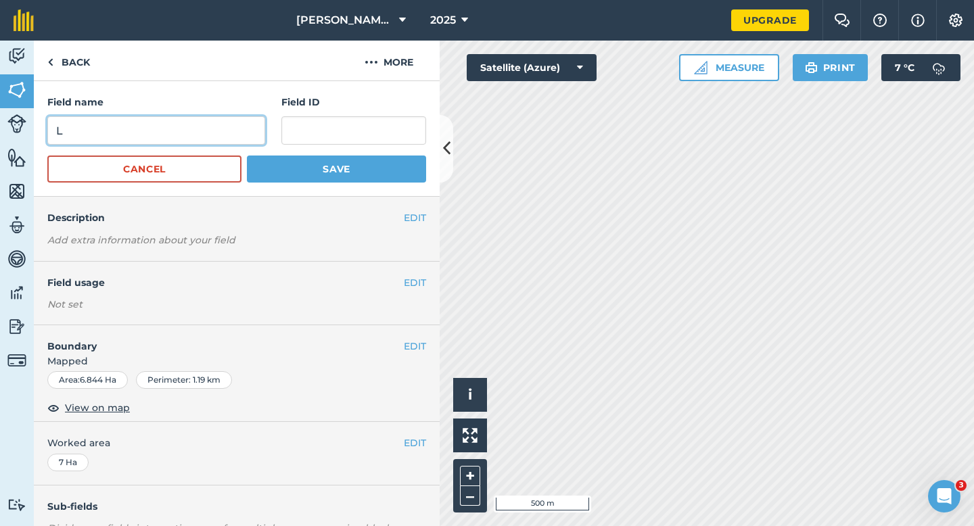
click at [179, 131] on input "L" at bounding box center [156, 130] width 218 height 28
click at [179, 128] on input "L" at bounding box center [156, 130] width 218 height 28
click at [179, 128] on input "LQ" at bounding box center [156, 130] width 218 height 28
type input "Q"
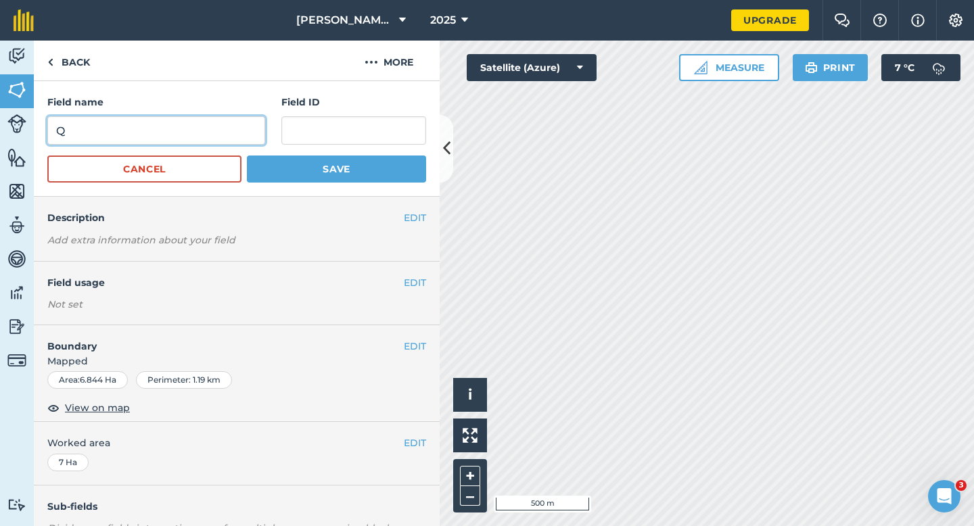
click at [247, 156] on button "Save" at bounding box center [336, 169] width 179 height 27
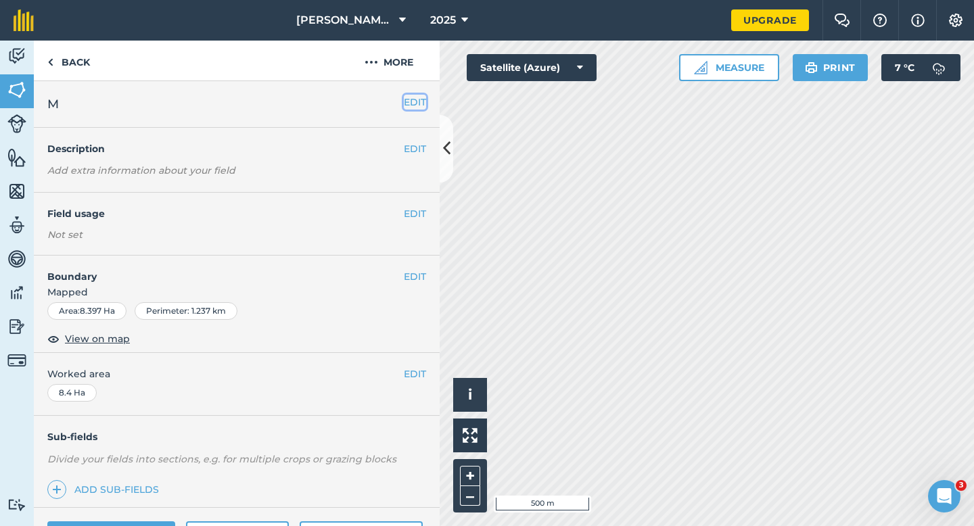
click at [418, 105] on button "EDIT" at bounding box center [415, 102] width 22 height 15
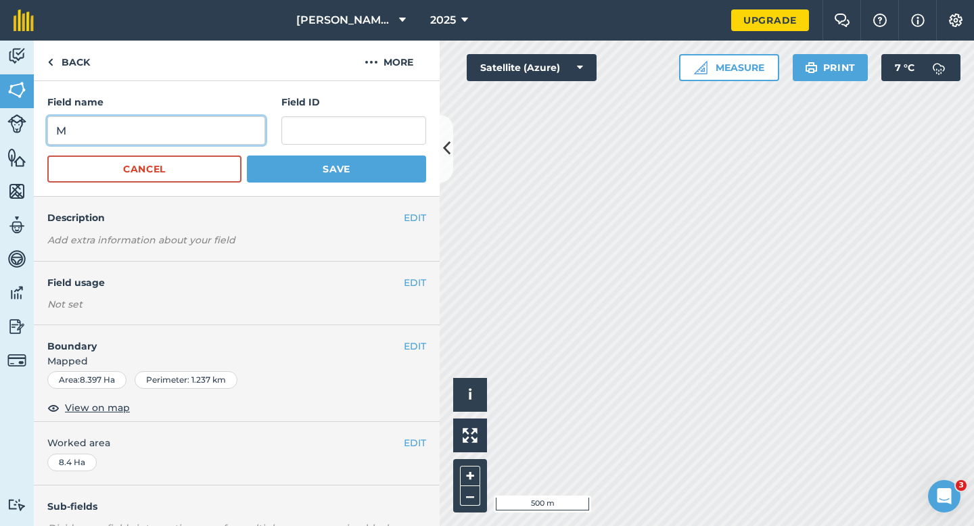
click at [263, 123] on input "M" at bounding box center [156, 130] width 218 height 28
type input "R"
click at [247, 156] on button "Save" at bounding box center [336, 169] width 179 height 27
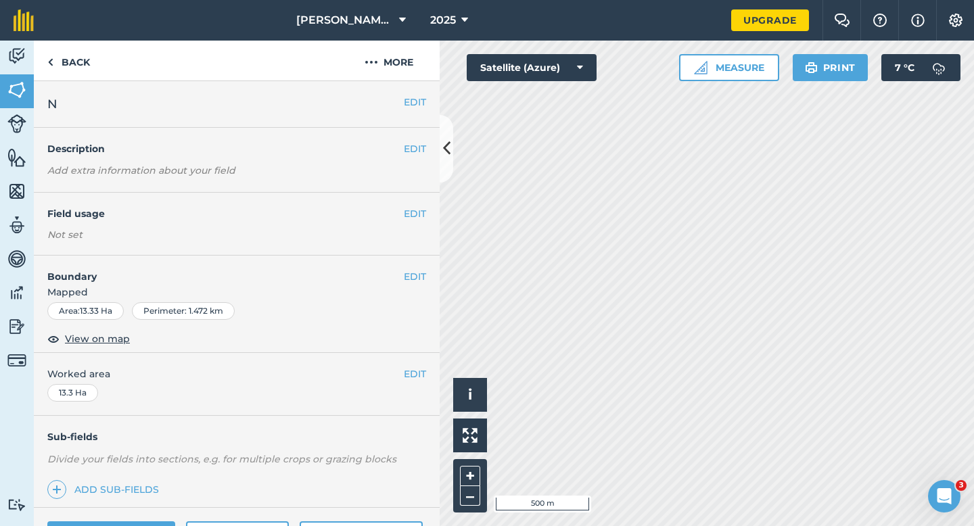
click at [403, 94] on div "EDIT N" at bounding box center [237, 104] width 406 height 47
click at [410, 99] on button "EDIT" at bounding box center [415, 102] width 22 height 15
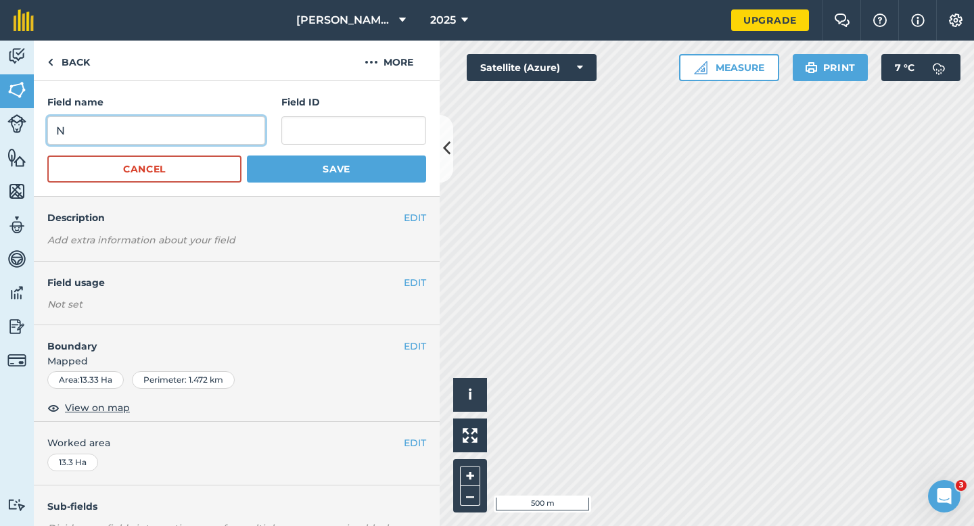
click at [235, 131] on input "N" at bounding box center [156, 130] width 218 height 28
type input "S"
click at [247, 156] on button "Save" at bounding box center [336, 169] width 179 height 27
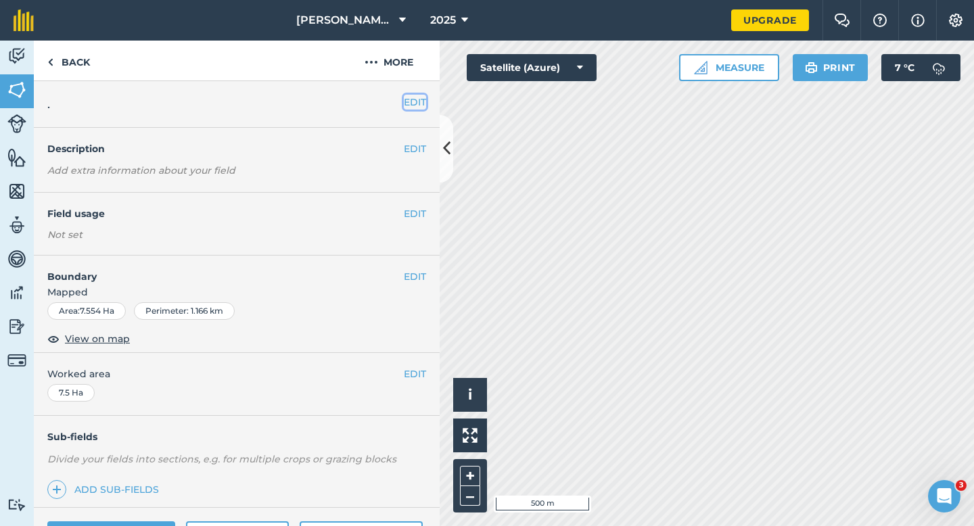
click at [418, 99] on button "EDIT" at bounding box center [415, 102] width 22 height 15
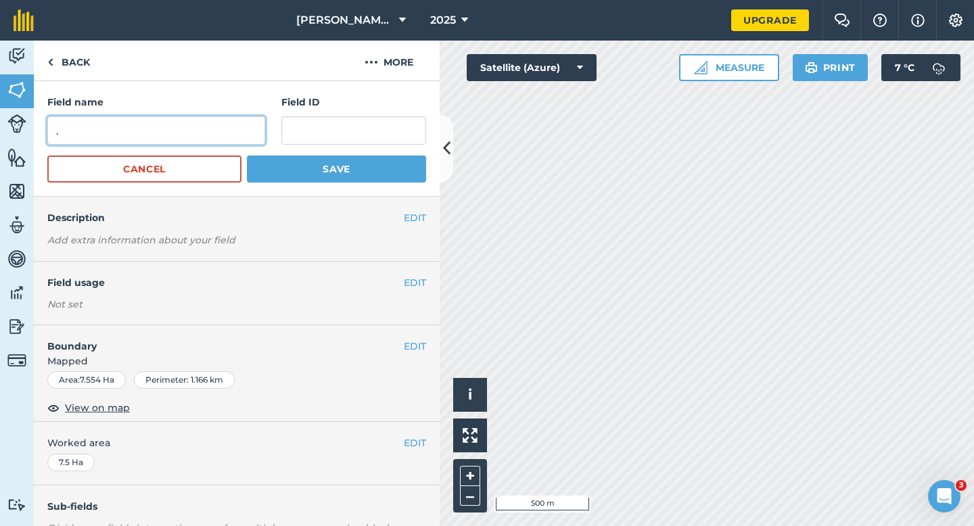
click at [239, 120] on input "." at bounding box center [156, 130] width 218 height 28
type input "G"
type input "T"
click at [247, 156] on button "Save" at bounding box center [336, 169] width 179 height 27
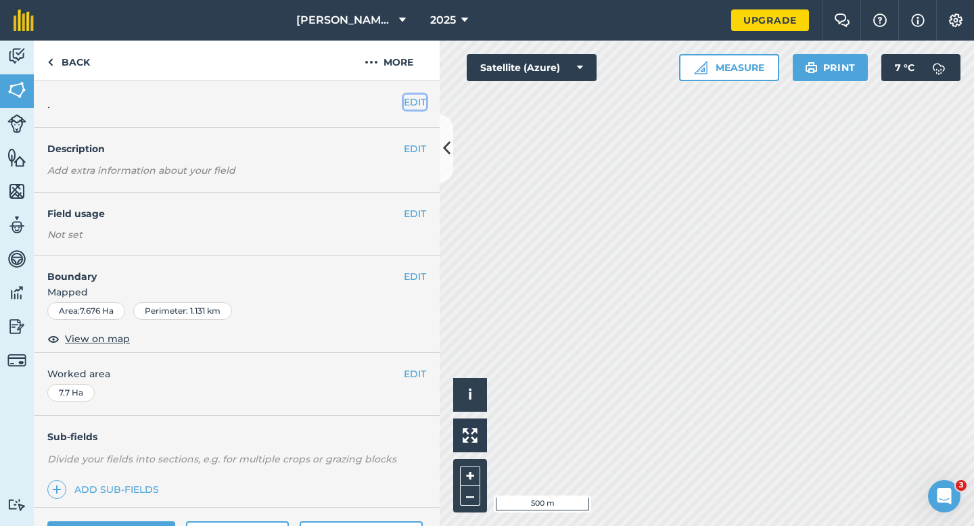
click at [410, 103] on button "EDIT" at bounding box center [415, 102] width 22 height 15
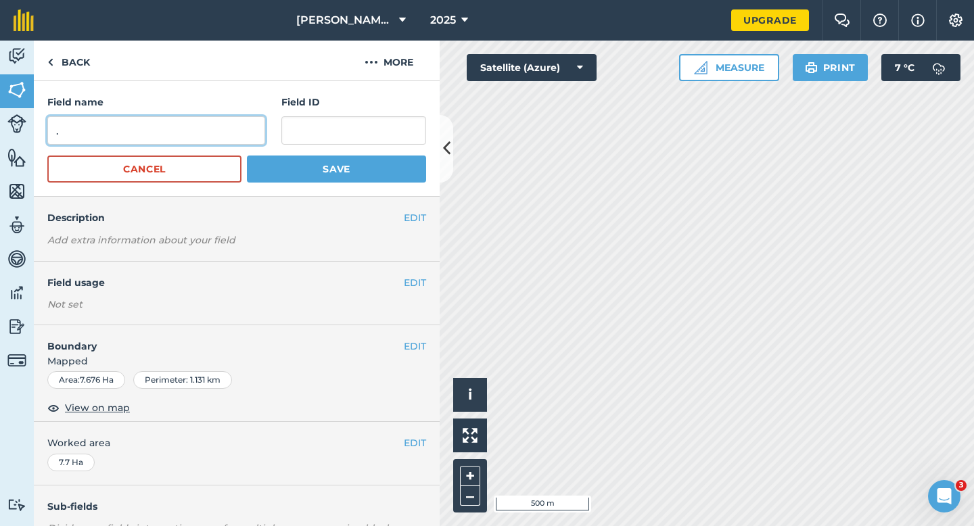
click at [223, 124] on input "." at bounding box center [156, 130] width 218 height 28
type input "U"
click at [247, 156] on button "Save" at bounding box center [336, 169] width 179 height 27
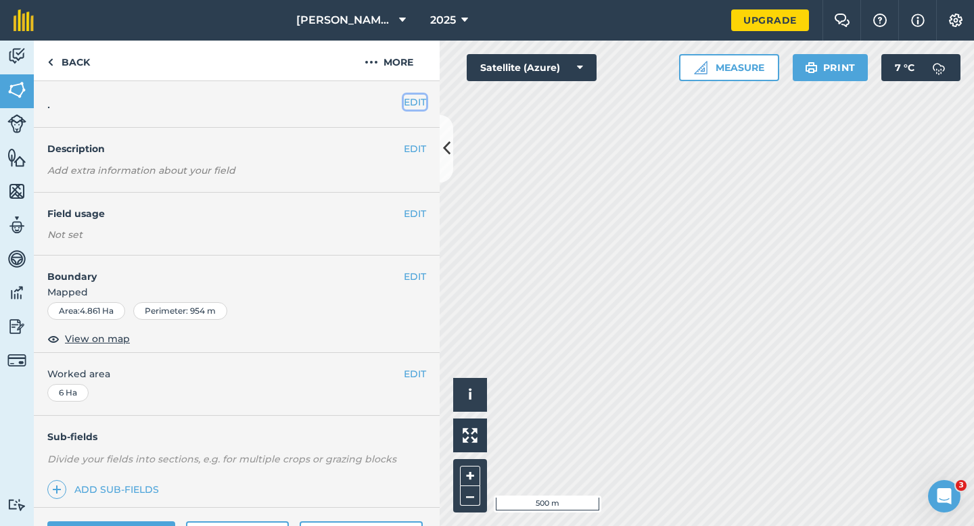
click at [418, 104] on button "EDIT" at bounding box center [415, 102] width 22 height 15
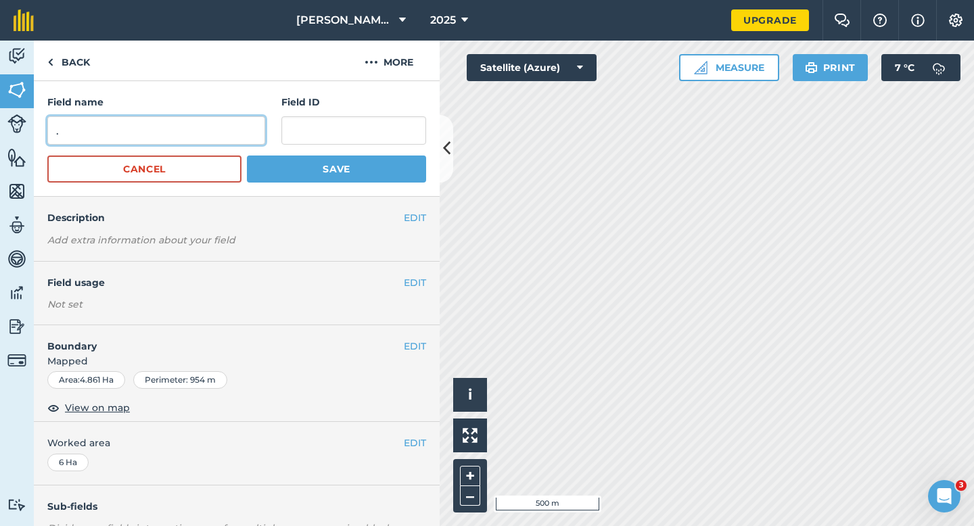
click at [262, 127] on input "." at bounding box center [156, 130] width 218 height 28
type input "VV"
click at [247, 156] on button "Save" at bounding box center [336, 169] width 179 height 27
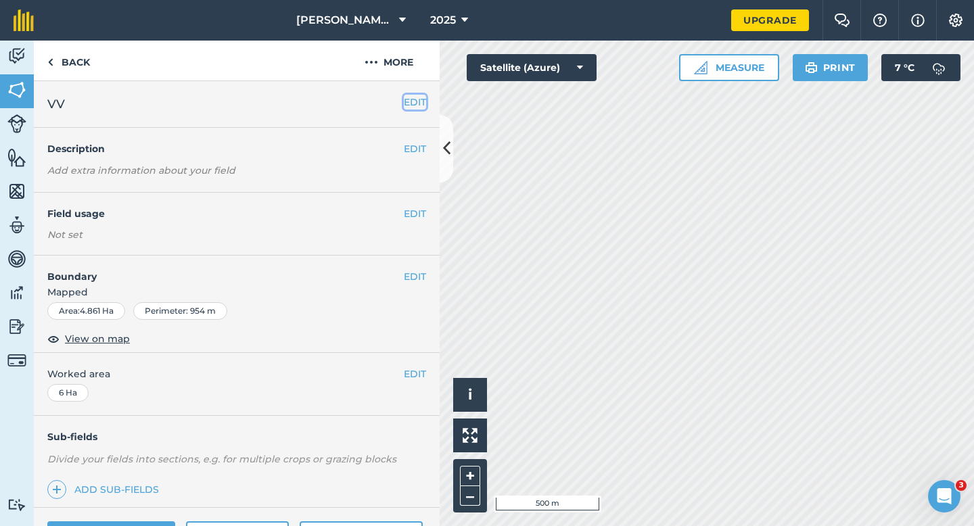
click at [413, 97] on button "EDIT" at bounding box center [415, 102] width 22 height 15
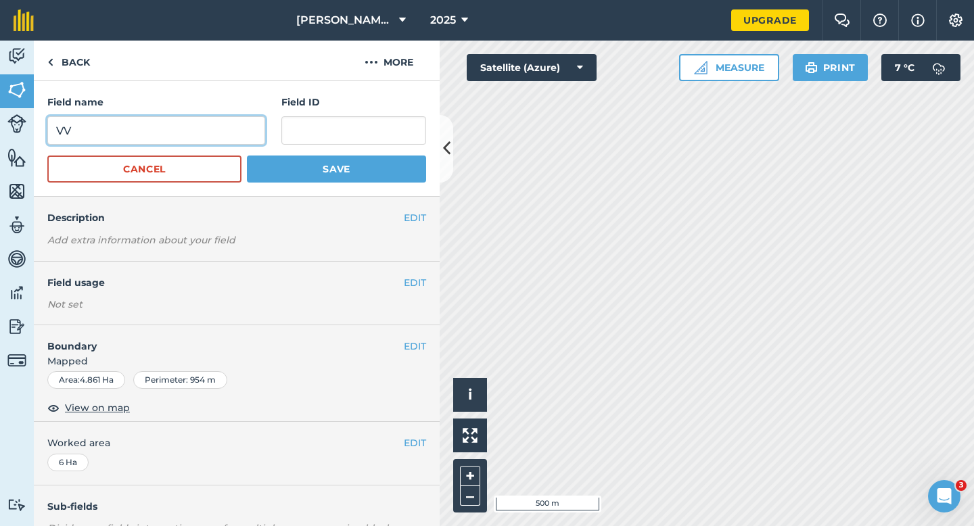
click at [231, 137] on input "VV" at bounding box center [156, 130] width 218 height 28
type input "V"
click at [247, 156] on button "Save" at bounding box center [336, 169] width 179 height 27
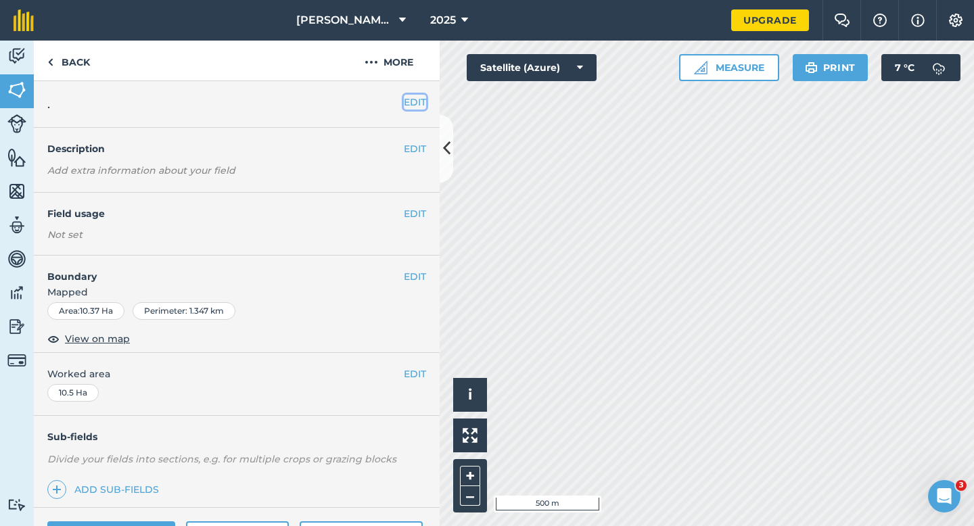
click at [406, 101] on button "EDIT" at bounding box center [415, 102] width 22 height 15
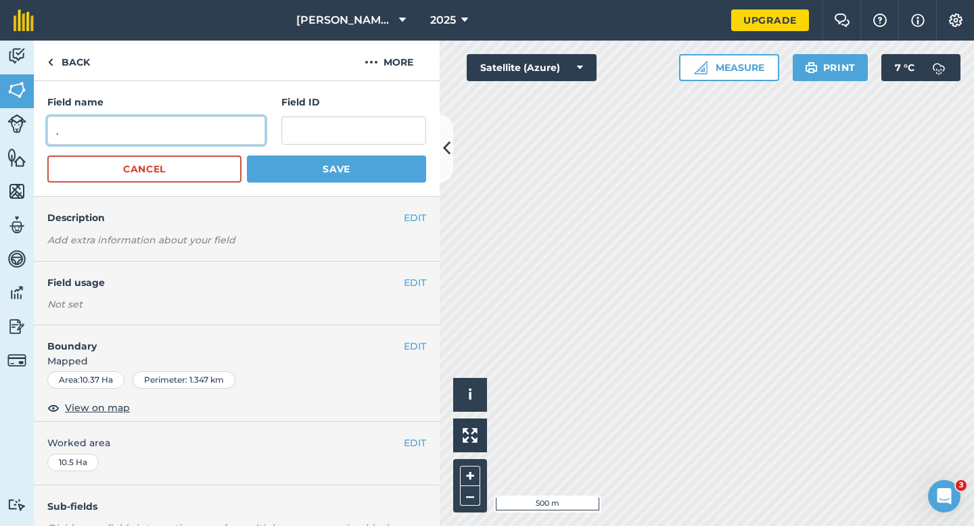
click at [242, 129] on input "." at bounding box center [156, 130] width 218 height 28
type input "W"
click at [247, 156] on button "Save" at bounding box center [336, 169] width 179 height 27
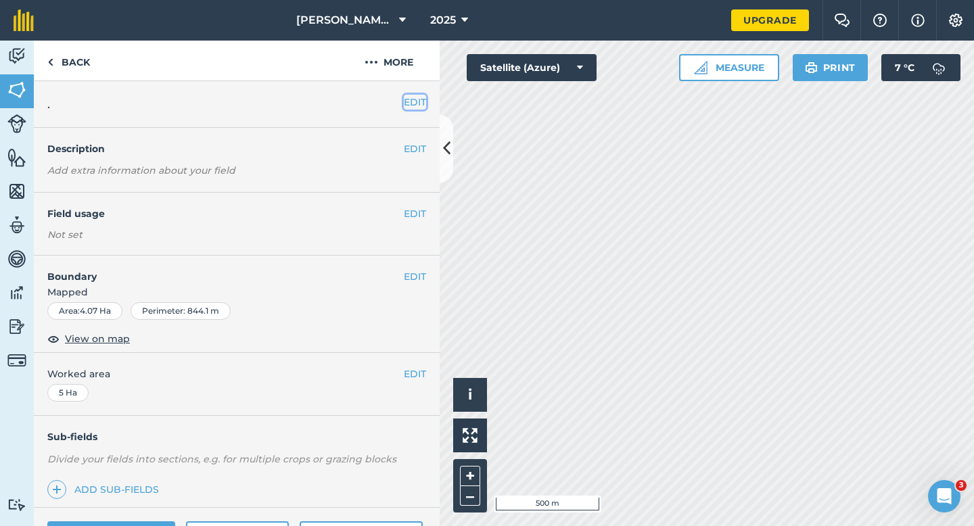
click at [411, 101] on button "EDIT" at bounding box center [415, 102] width 22 height 15
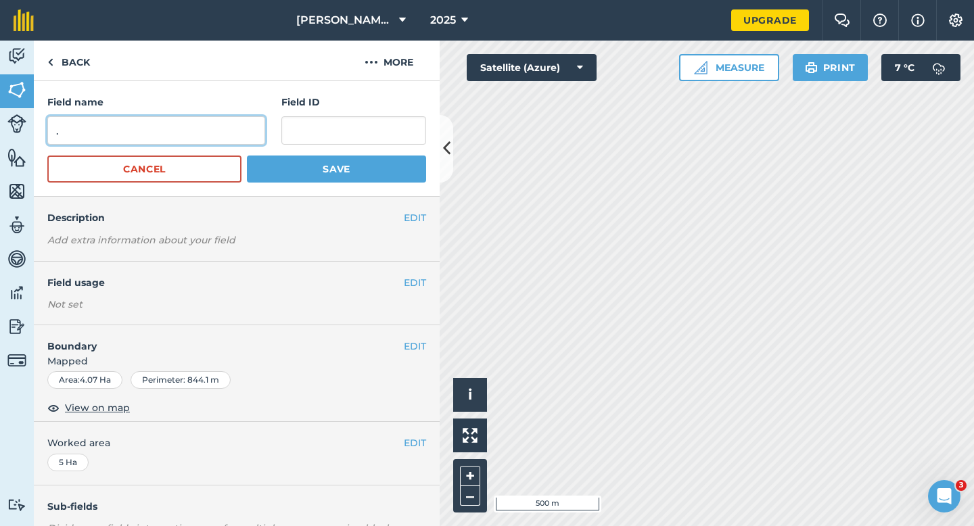
click at [204, 137] on input "." at bounding box center [156, 130] width 218 height 28
type input "X"
click at [247, 156] on button "Save" at bounding box center [336, 169] width 179 height 27
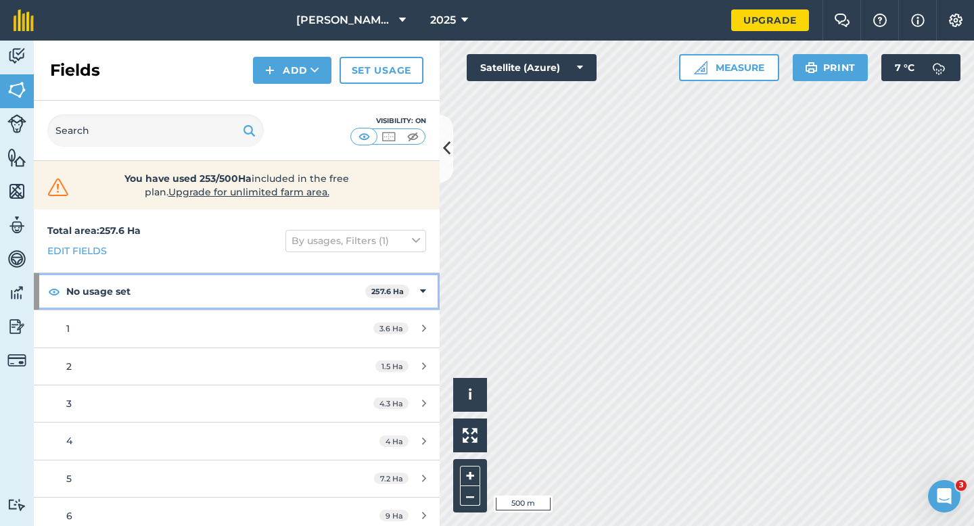
click at [431, 289] on div "No usage set 257.6 Ha" at bounding box center [237, 291] width 406 height 37
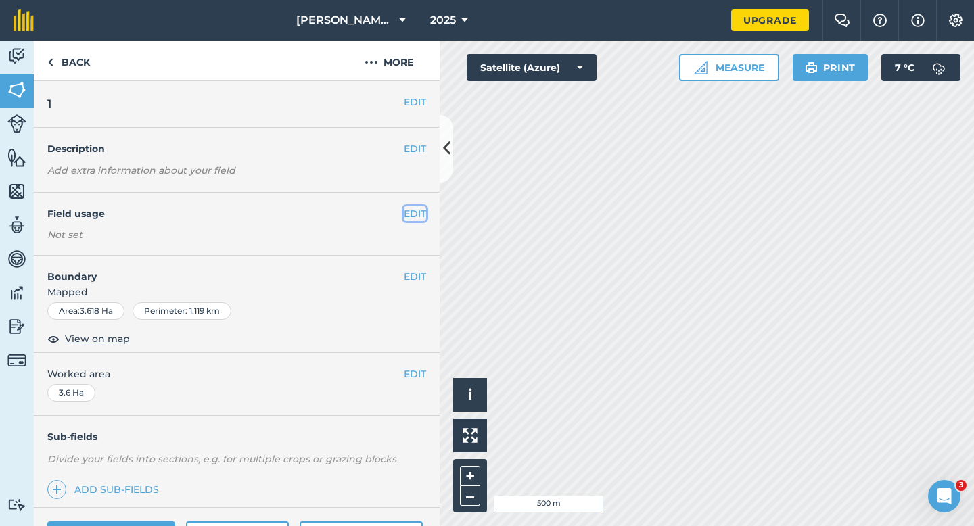
click at [415, 213] on button "EDIT" at bounding box center [415, 213] width 22 height 15
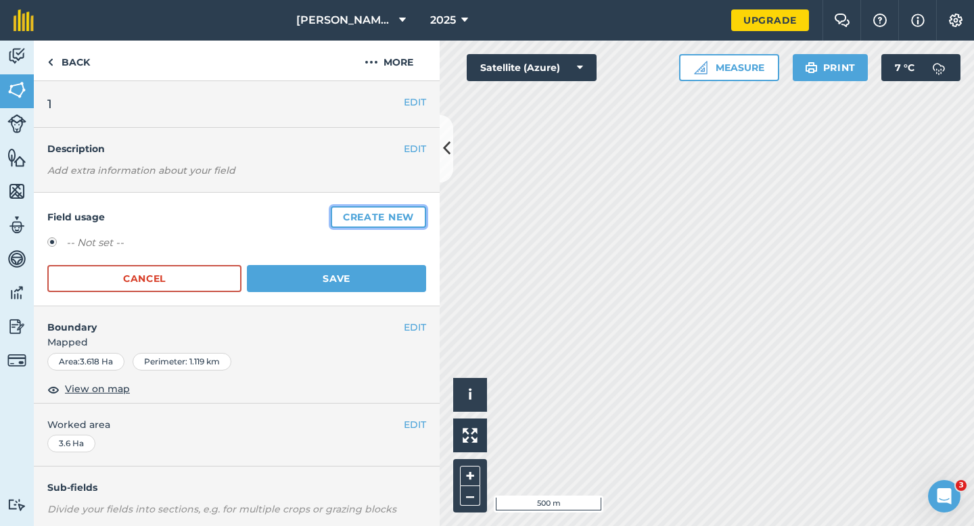
click at [371, 219] on button "Create new" at bounding box center [378, 217] width 95 height 22
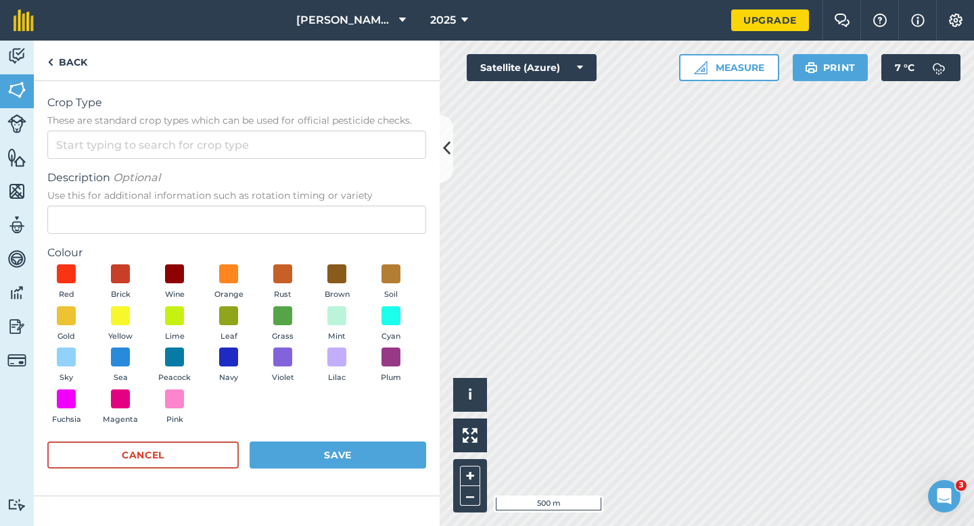
click at [333, 122] on span "These are standard crop types which can be used for official pesticide checks." at bounding box center [236, 121] width 379 height 14
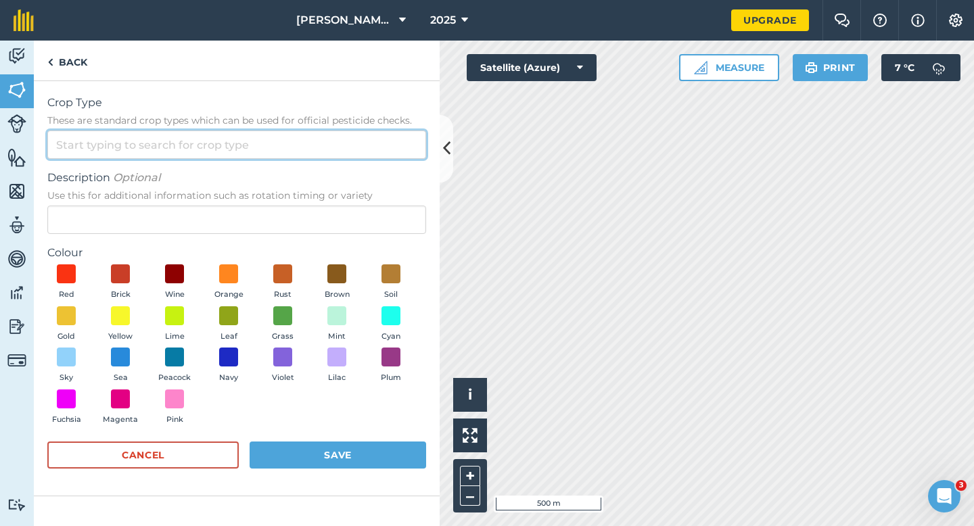
click at [333, 131] on input "Crop Type These are standard crop types which can be used for official pesticid…" at bounding box center [236, 145] width 379 height 28
click at [333, 145] on input "Crop Type These are standard crop types which can be used for official pesticid…" at bounding box center [236, 145] width 379 height 28
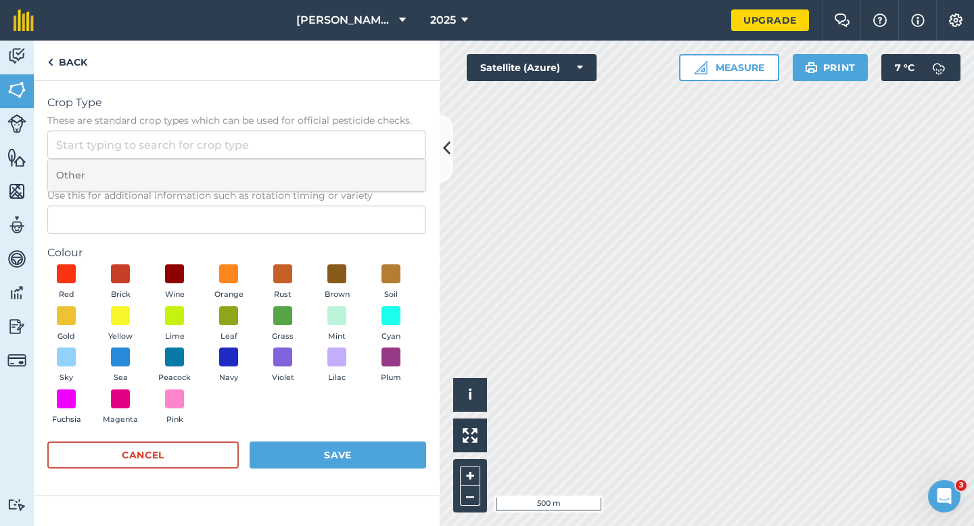
click at [333, 175] on li "Other" at bounding box center [236, 176] width 377 height 32
type input "Other"
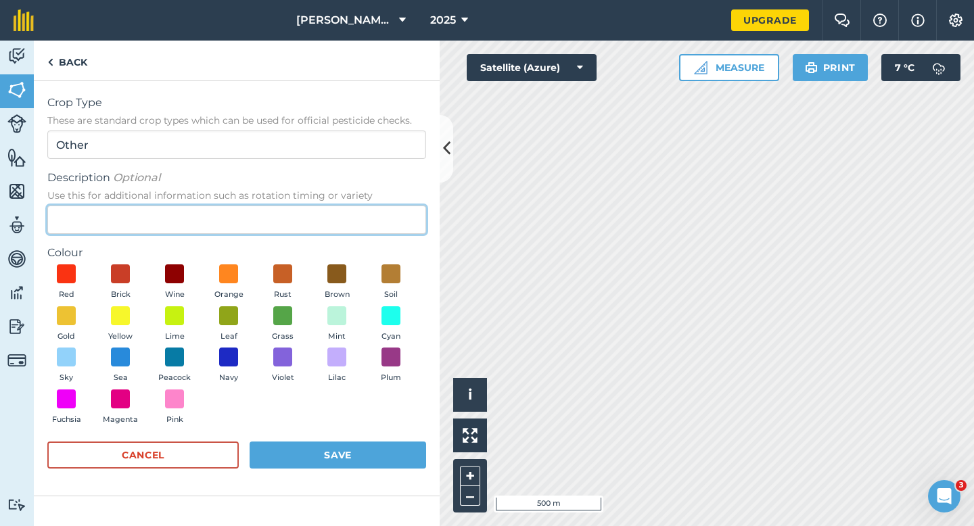
click at [333, 214] on input "Description Optional Use this for additional information such as rotation timin…" at bounding box center [236, 220] width 379 height 28
type input "Grass"
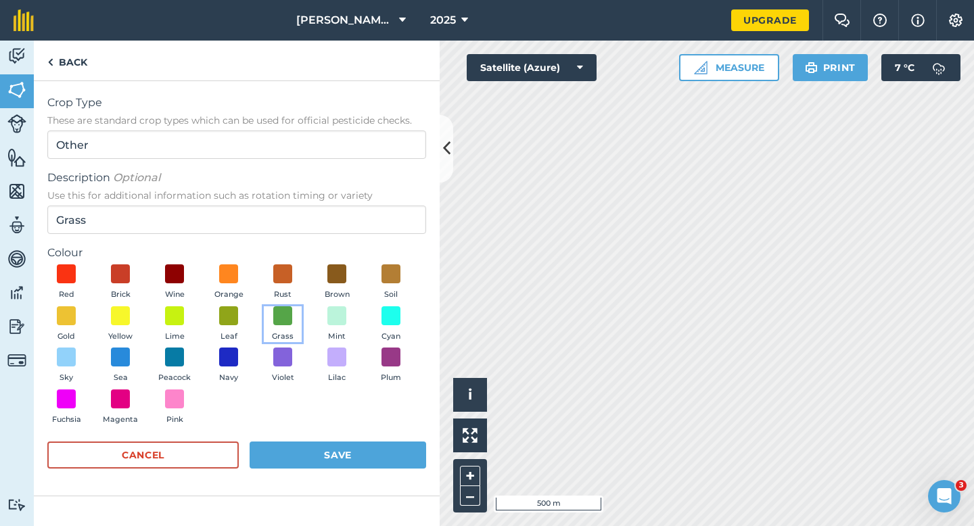
click at [292, 325] on button "Grass" at bounding box center [283, 324] width 38 height 37
click at [314, 429] on div "Red Brick Wine Orange Rust Brown Soil Gold Yellow Lime Leaf Grass Mint Cyan Sky…" at bounding box center [236, 347] width 379 height 166
click at [327, 443] on button "Save" at bounding box center [338, 455] width 176 height 27
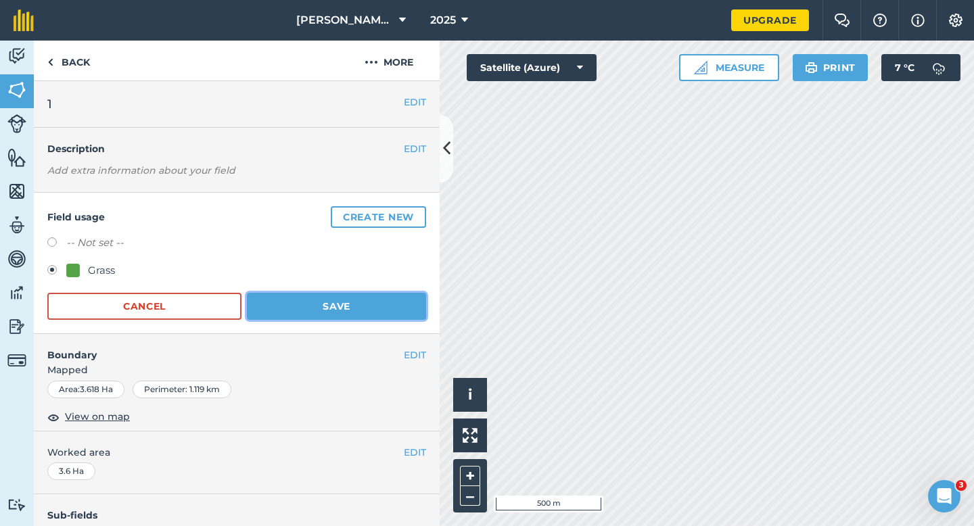
click at [363, 313] on button "Save" at bounding box center [336, 306] width 179 height 27
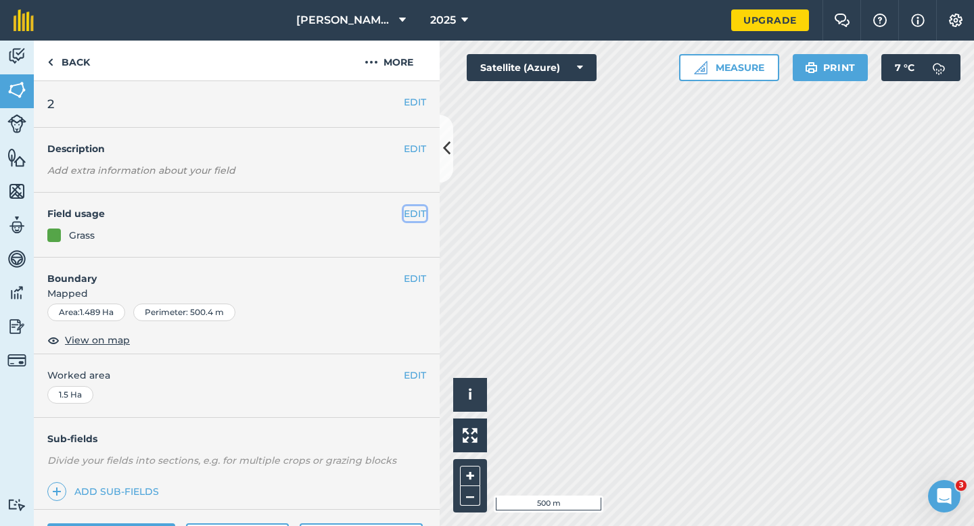
click at [412, 213] on button "EDIT" at bounding box center [415, 213] width 22 height 15
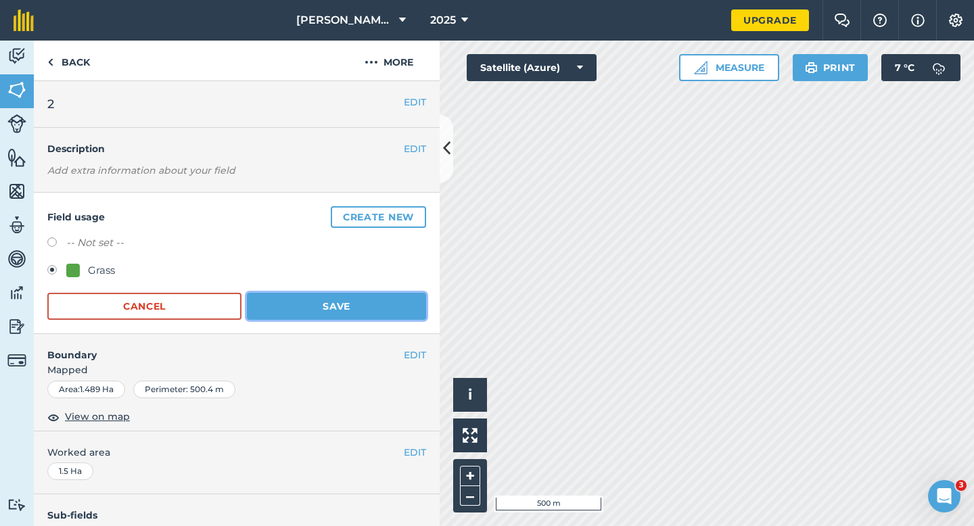
click at [293, 309] on button "Save" at bounding box center [336, 306] width 179 height 27
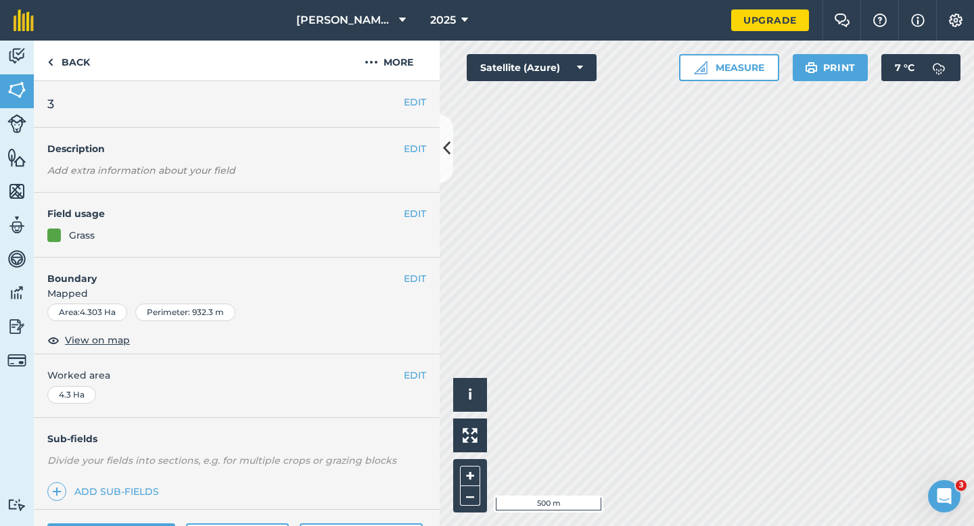
click at [412, 206] on div "EDIT Field usage Grass" at bounding box center [237, 225] width 406 height 65
click at [423, 218] on button "EDIT" at bounding box center [415, 213] width 22 height 15
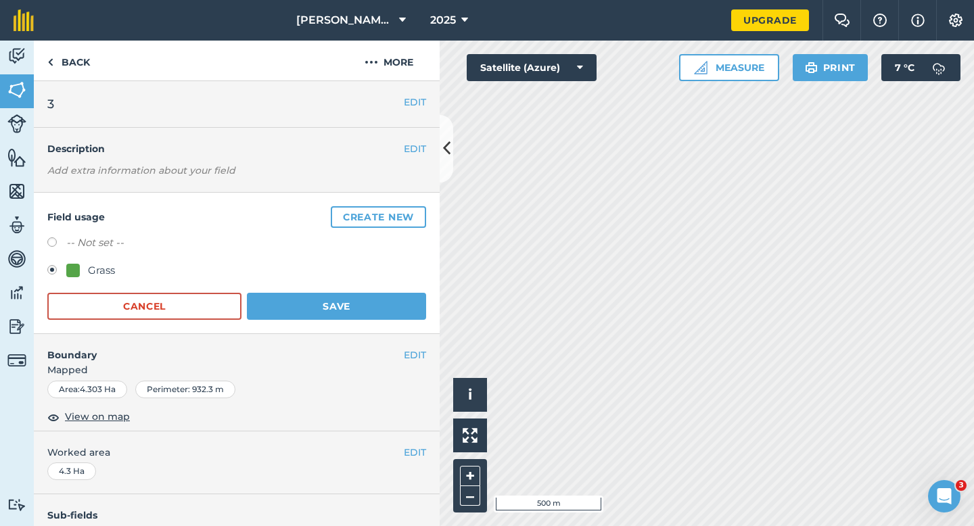
click at [348, 291] on form "-- Not set -- Grass Cancel Save" at bounding box center [236, 277] width 379 height 85
click at [348, 300] on button "Save" at bounding box center [336, 306] width 179 height 27
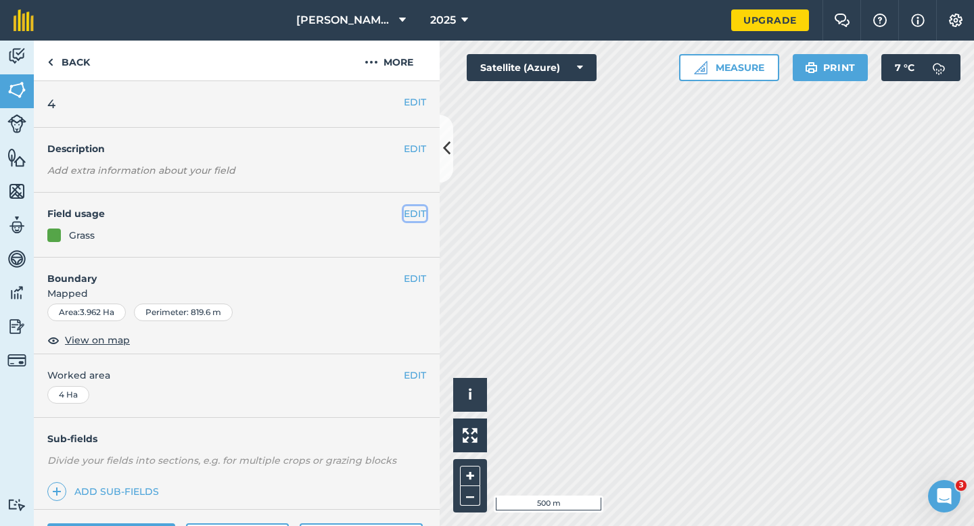
click at [416, 215] on button "EDIT" at bounding box center [415, 213] width 22 height 15
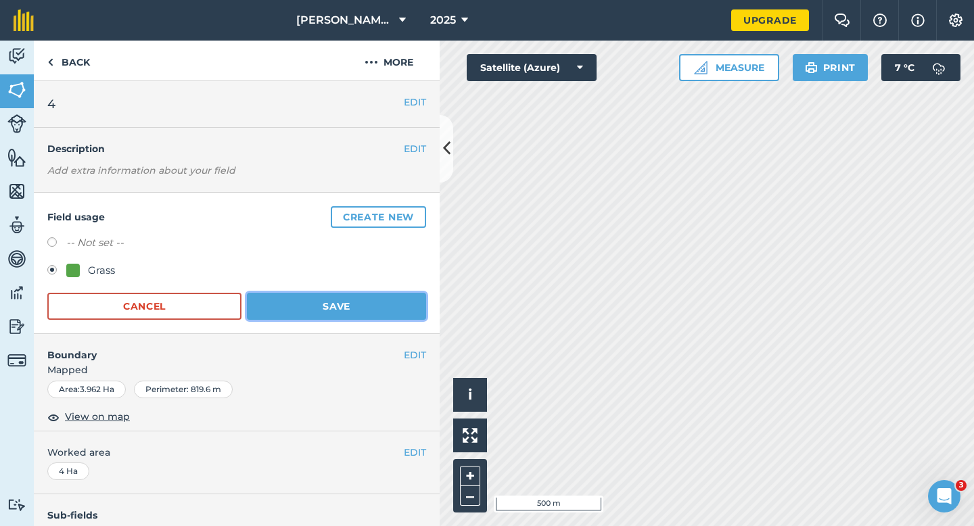
click at [333, 296] on button "Save" at bounding box center [336, 306] width 179 height 27
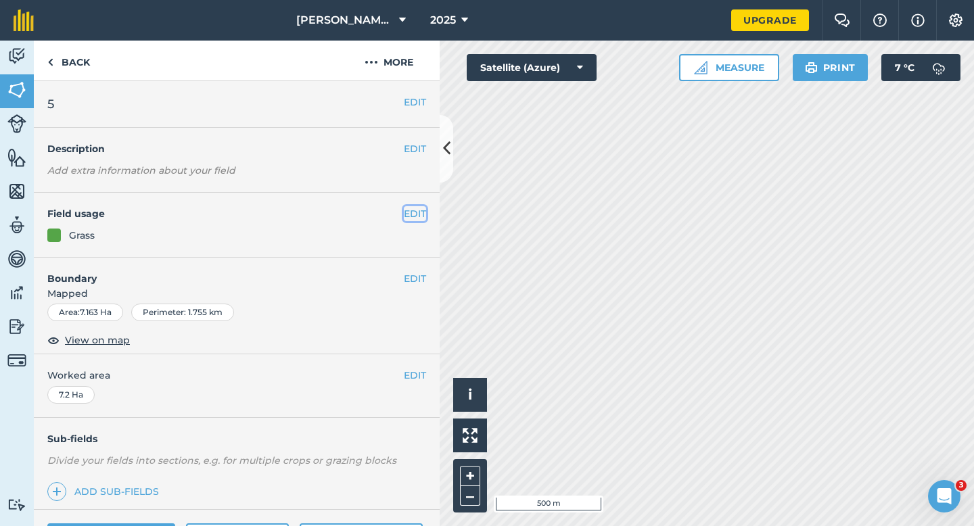
click at [409, 216] on button "EDIT" at bounding box center [415, 213] width 22 height 15
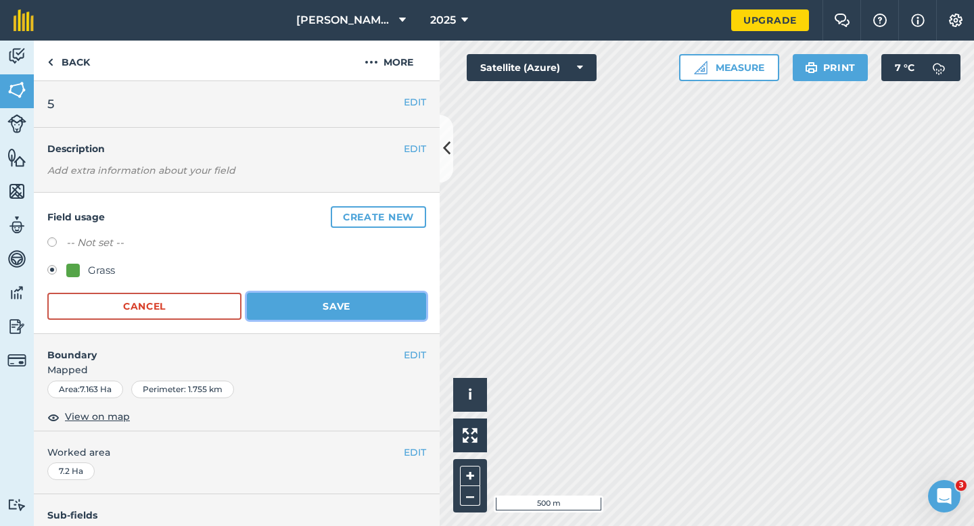
click at [344, 308] on button "Save" at bounding box center [336, 306] width 179 height 27
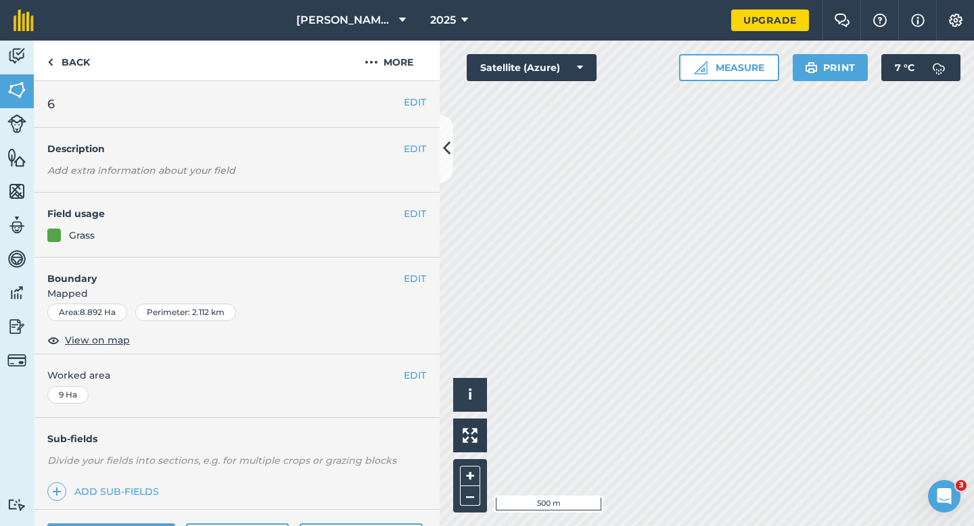
click at [427, 217] on div "EDIT Field usage Grass" at bounding box center [237, 225] width 406 height 65
click at [417, 217] on button "EDIT" at bounding box center [415, 213] width 22 height 15
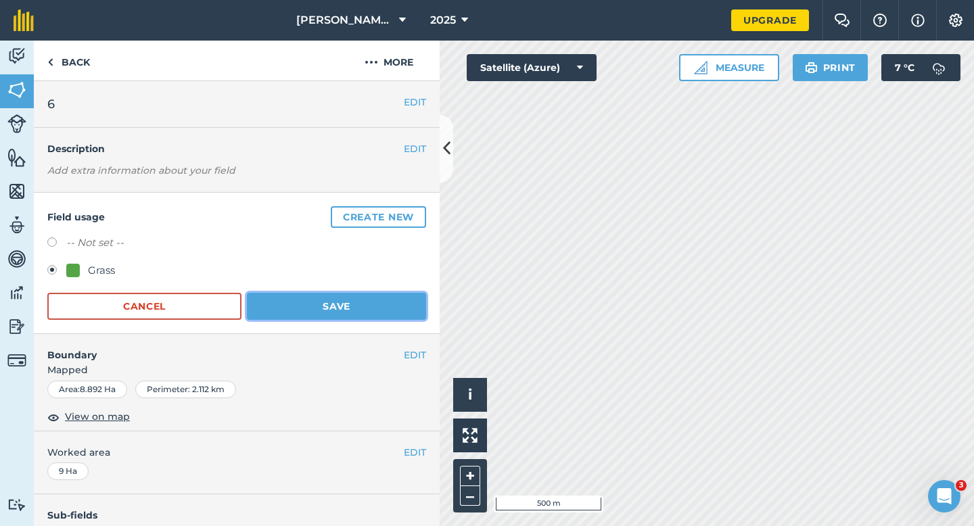
click at [383, 300] on button "Save" at bounding box center [336, 306] width 179 height 27
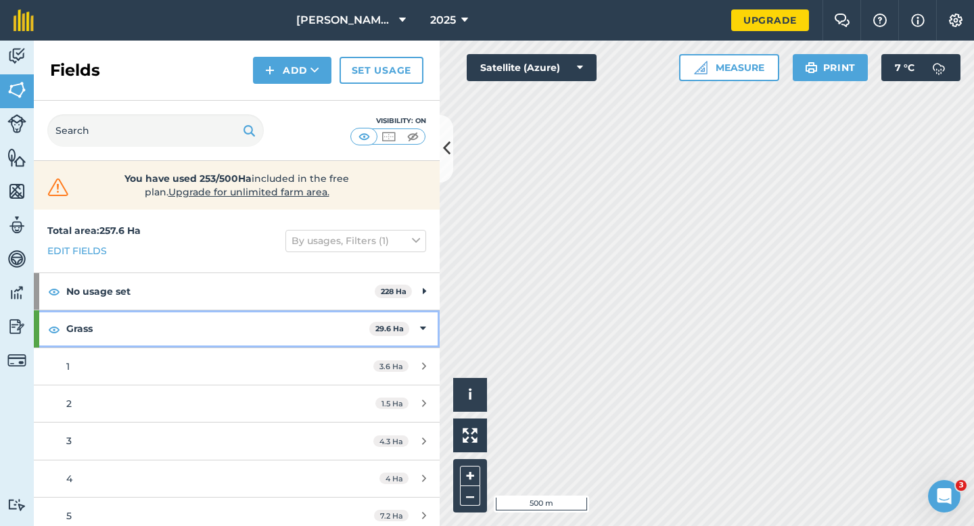
click at [434, 318] on div "Grass 29.6 Ha" at bounding box center [237, 328] width 406 height 37
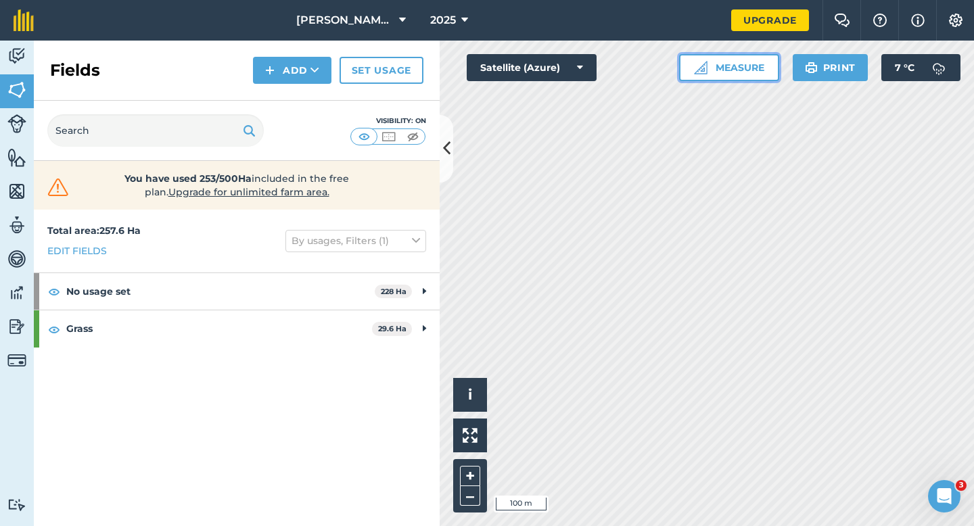
click at [709, 78] on button "Measure" at bounding box center [729, 67] width 100 height 27
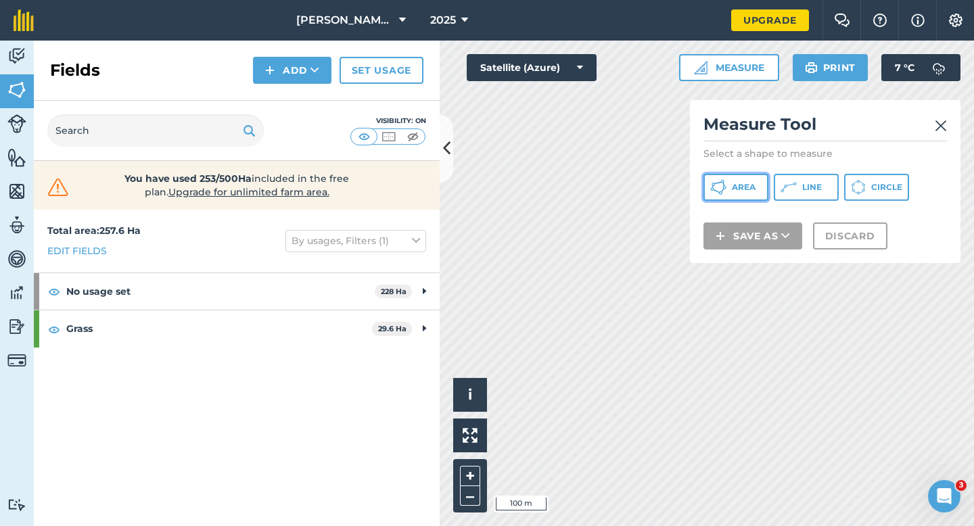
click at [713, 183] on icon at bounding box center [718, 187] width 16 height 16
click at [939, 120] on img at bounding box center [941, 126] width 12 height 16
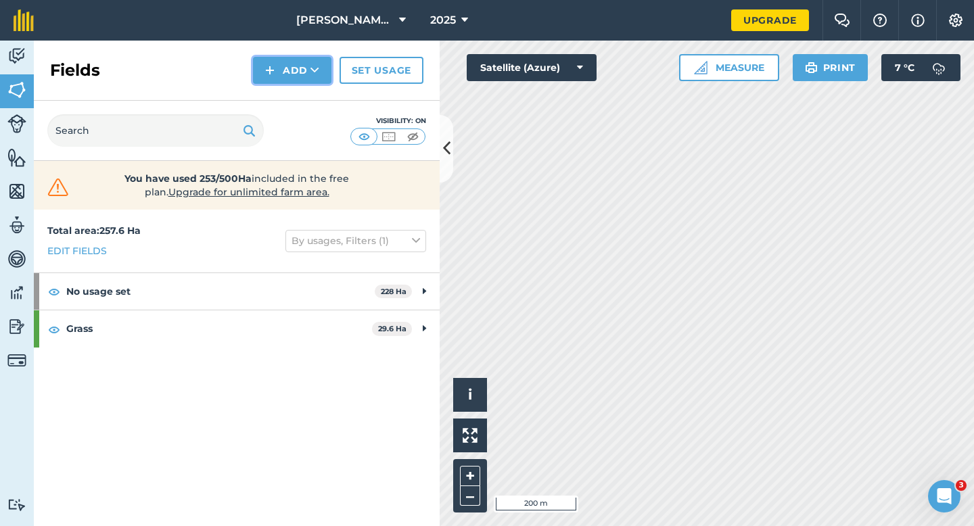
click at [291, 72] on button "Add" at bounding box center [292, 70] width 78 height 27
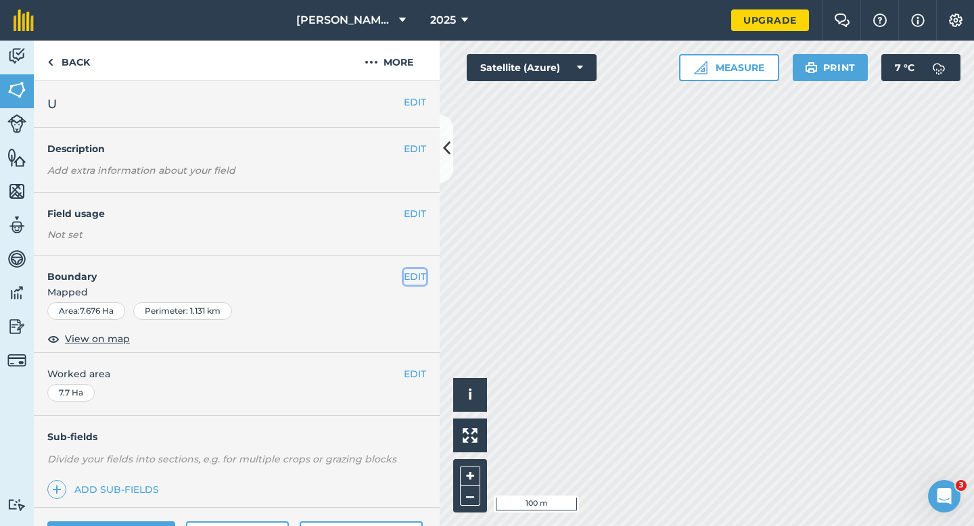
click at [410, 272] on button "EDIT" at bounding box center [415, 276] width 22 height 15
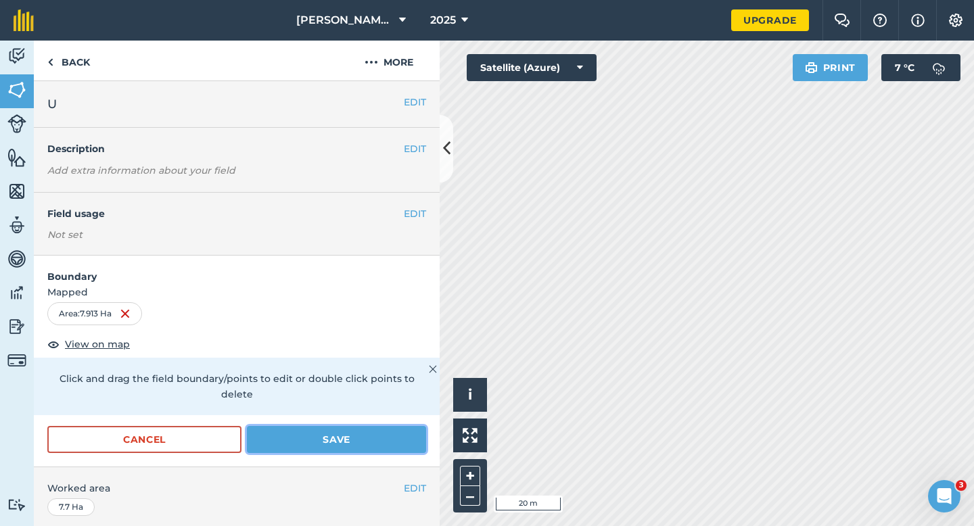
click at [388, 426] on button "Save" at bounding box center [336, 439] width 179 height 27
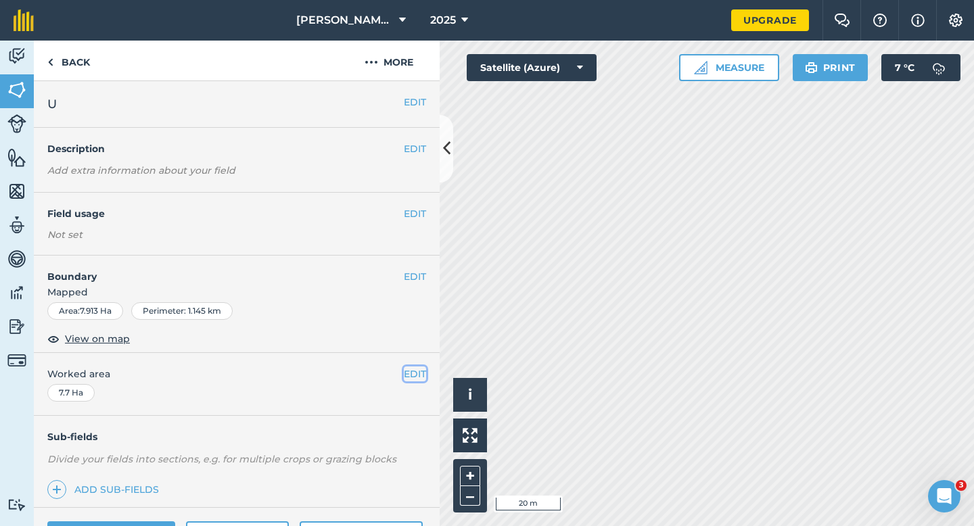
click at [404, 376] on button "EDIT" at bounding box center [415, 374] width 22 height 15
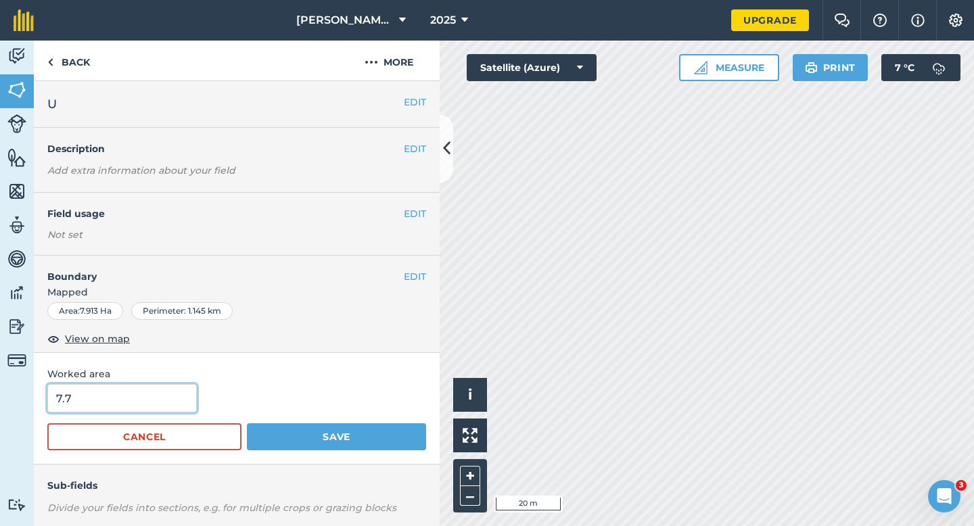
click at [137, 385] on input "7.7" at bounding box center [121, 398] width 149 height 28
type input "8"
click at [247, 423] on button "Save" at bounding box center [336, 436] width 179 height 27
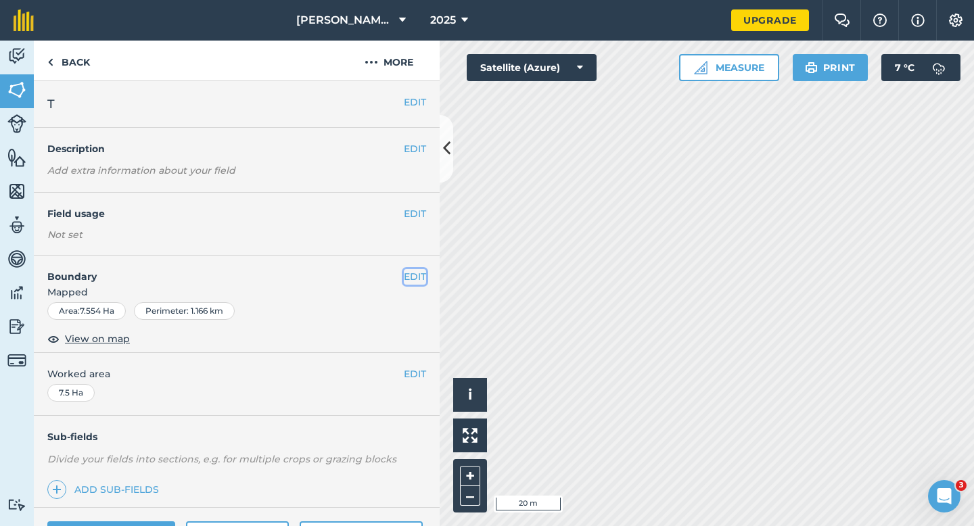
click at [411, 277] on button "EDIT" at bounding box center [415, 276] width 22 height 15
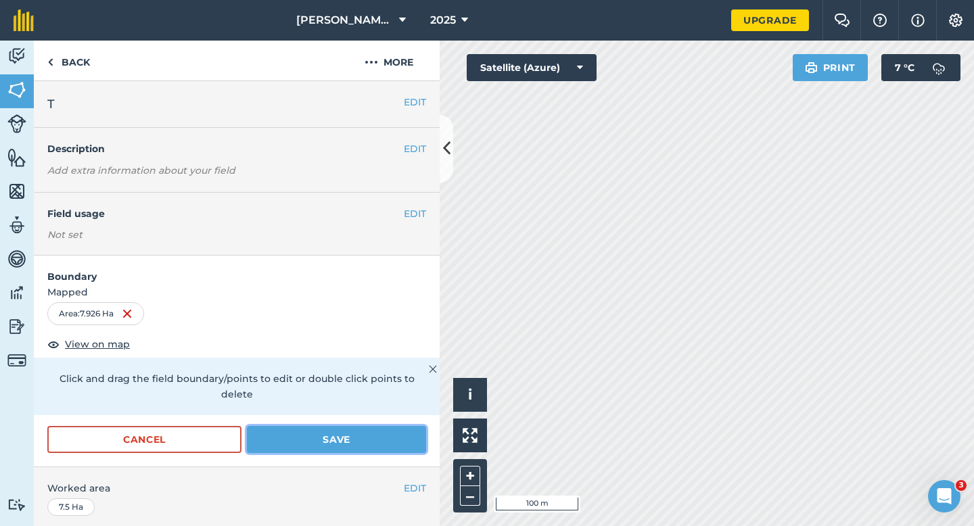
click at [381, 426] on button "Save" at bounding box center [336, 439] width 179 height 27
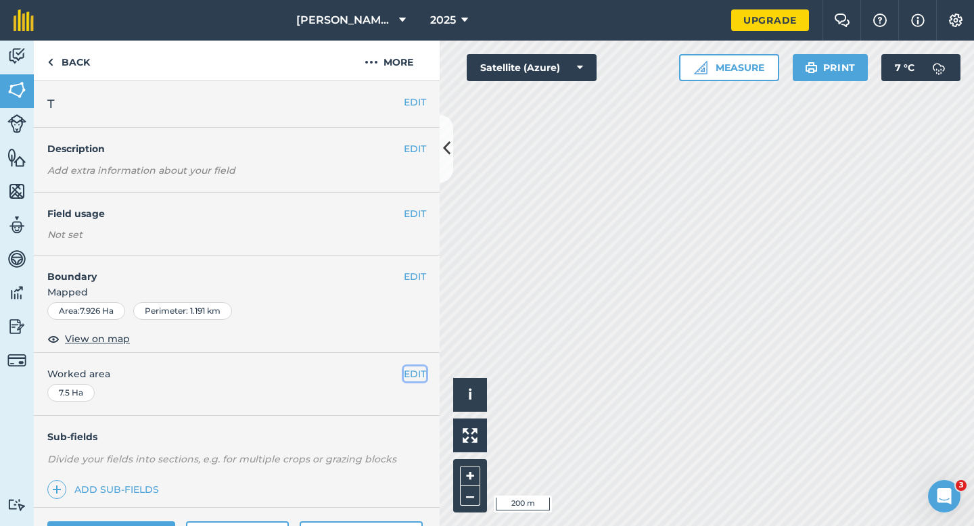
click at [406, 373] on button "EDIT" at bounding box center [415, 374] width 22 height 15
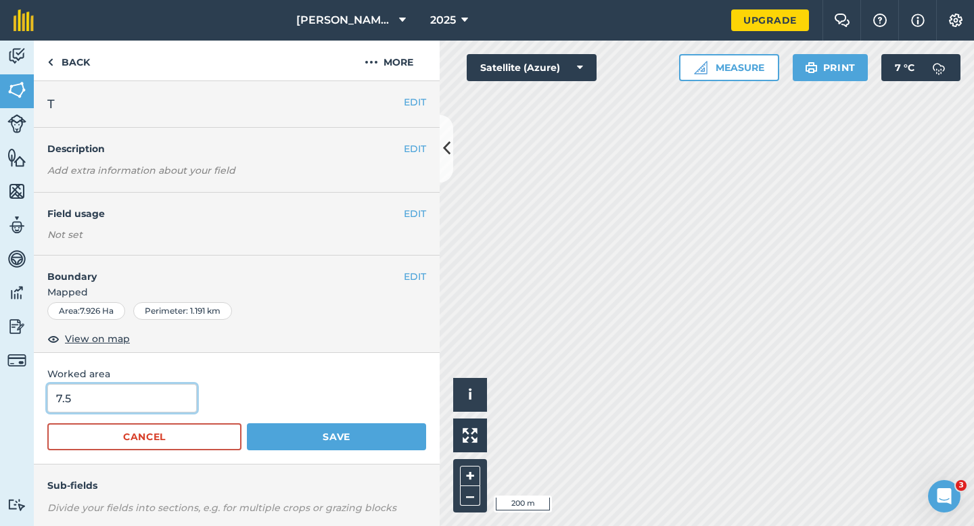
click at [189, 392] on input "7.5" at bounding box center [121, 398] width 149 height 28
type input "8"
click at [247, 423] on button "Save" at bounding box center [336, 436] width 179 height 27
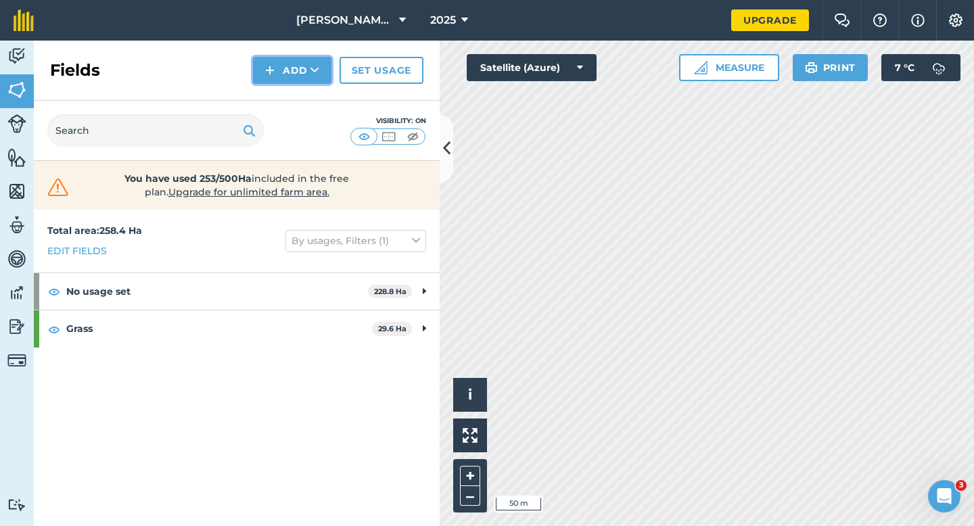
click at [302, 78] on button "Add" at bounding box center [292, 70] width 78 height 27
click at [302, 88] on link "Draw" at bounding box center [292, 101] width 74 height 30
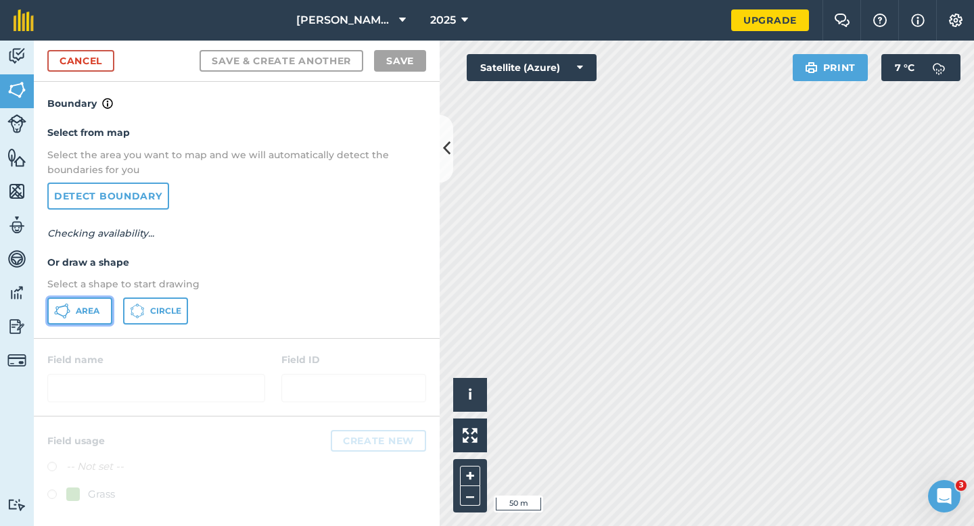
click at [85, 319] on button "Area" at bounding box center [79, 311] width 65 height 27
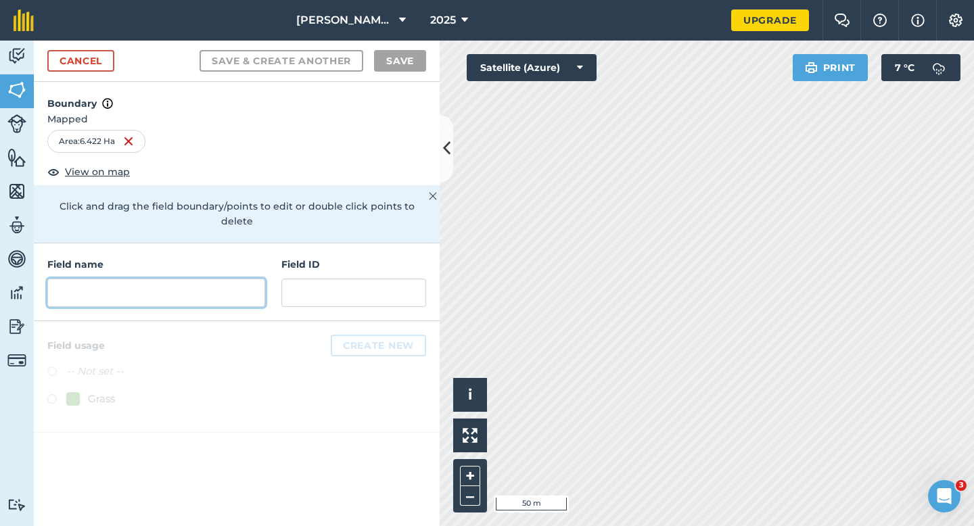
click at [169, 279] on input "text" at bounding box center [156, 293] width 218 height 28
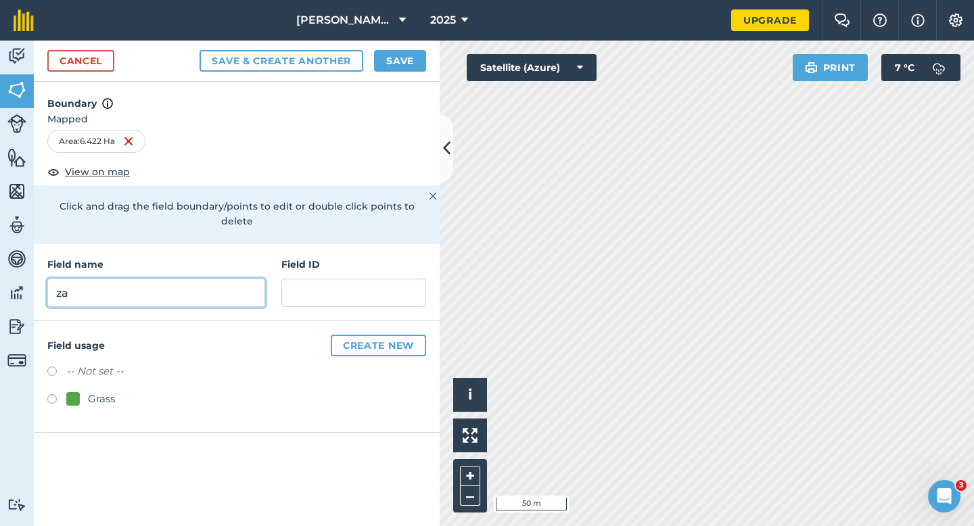
click at [239, 279] on input "za" at bounding box center [156, 293] width 218 height 28
type input "ZA"
click at [404, 69] on button "Save" at bounding box center [400, 61] width 52 height 22
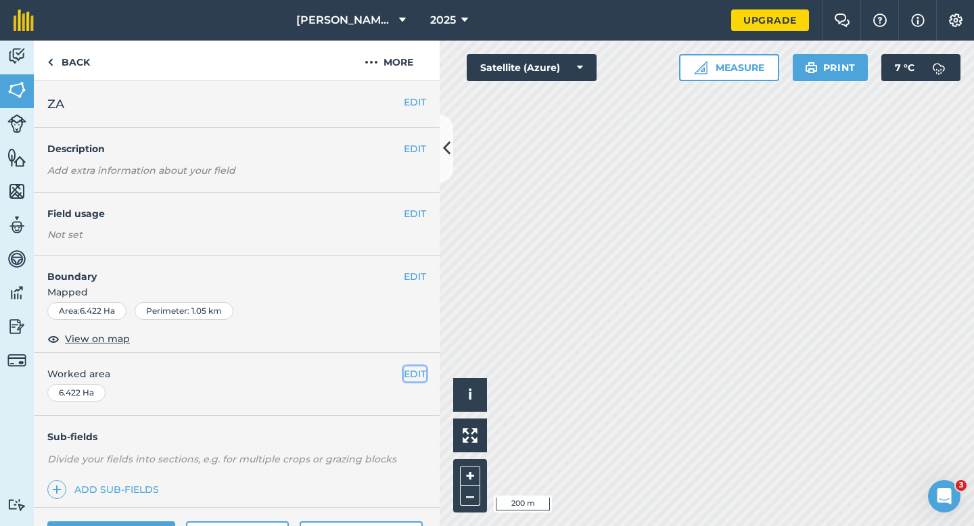
click at [409, 377] on button "EDIT" at bounding box center [415, 374] width 22 height 15
click at [412, 381] on div "EDIT Worked area 6.422 Ha" at bounding box center [237, 384] width 406 height 63
click at [406, 375] on button "EDIT" at bounding box center [415, 374] width 22 height 15
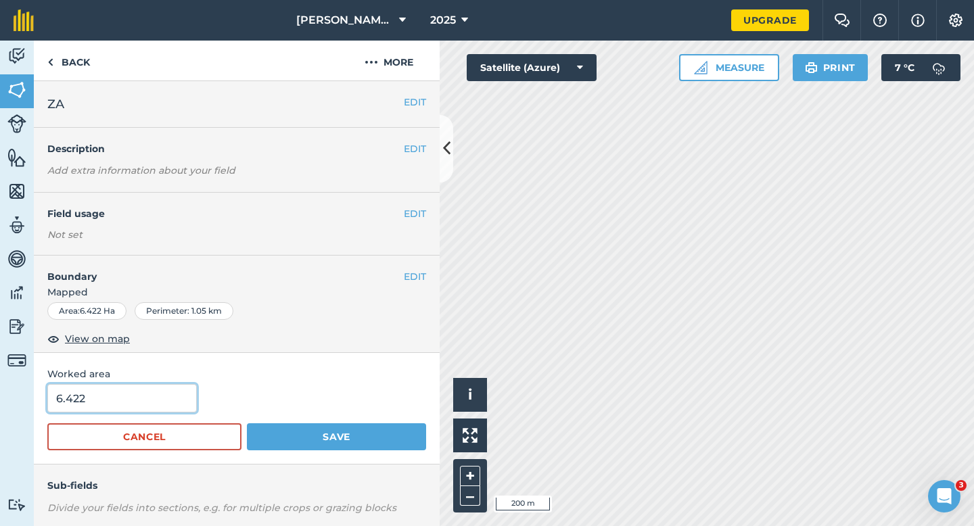
click at [154, 387] on input "6.422" at bounding box center [121, 398] width 149 height 28
click at [154, 395] on input "6.422" at bounding box center [121, 398] width 149 height 28
type input "8.4"
click at [247, 423] on button "Save" at bounding box center [336, 436] width 179 height 27
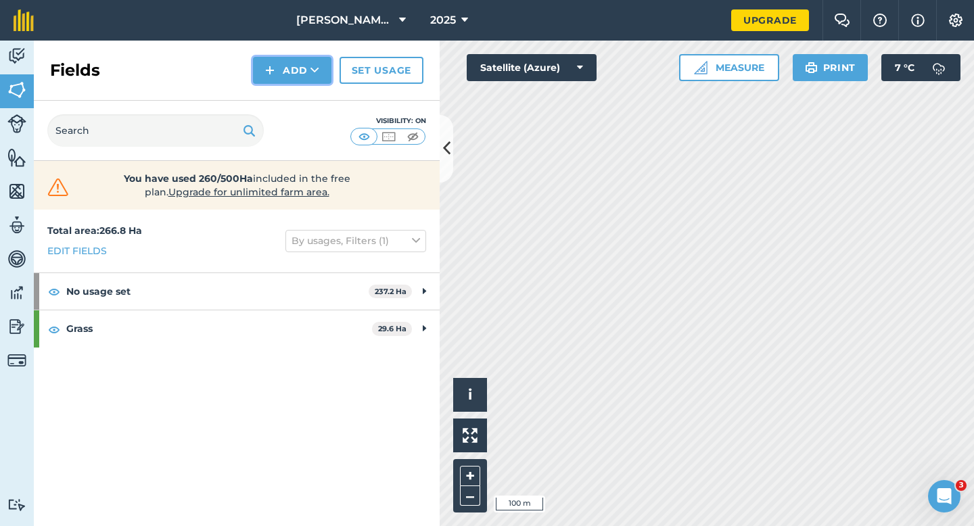
click at [268, 72] on img at bounding box center [269, 70] width 9 height 16
click at [270, 96] on link "Draw" at bounding box center [292, 101] width 74 height 30
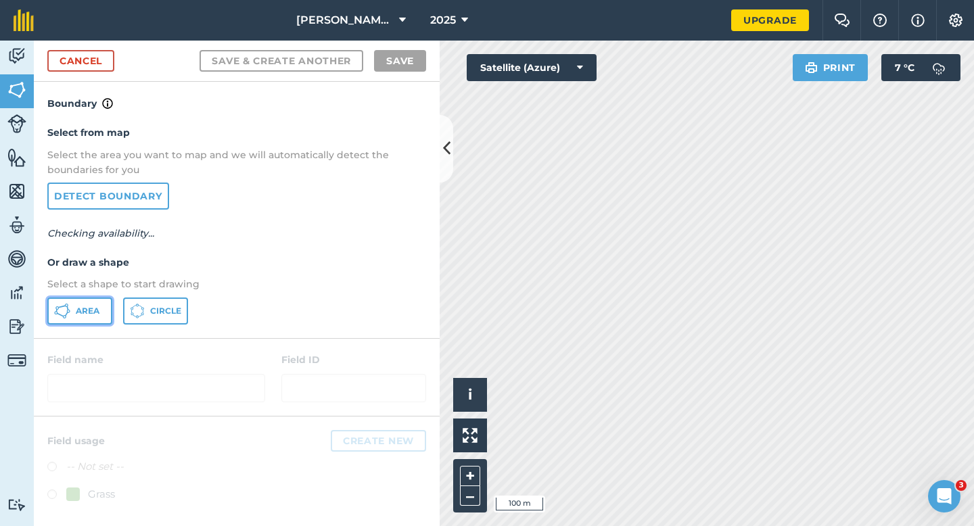
click at [101, 314] on button "Area" at bounding box center [79, 311] width 65 height 27
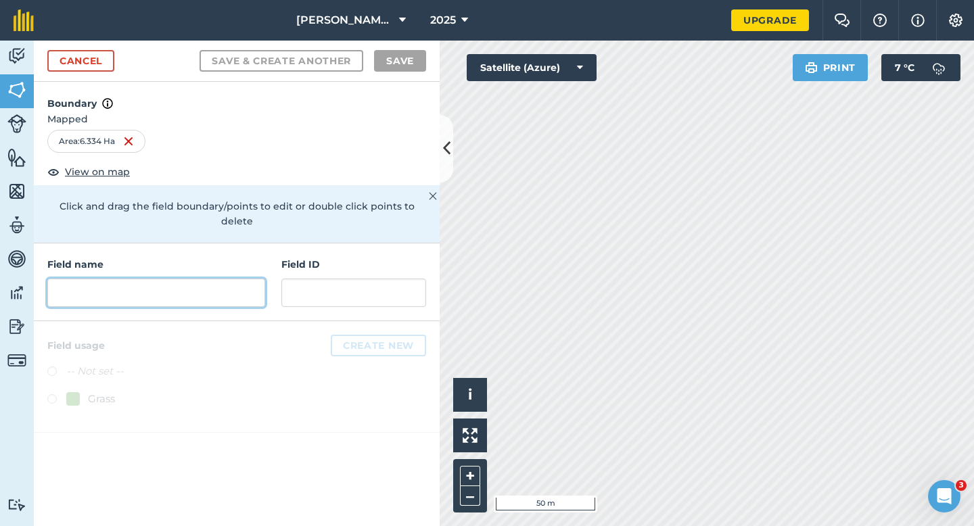
click at [229, 289] on input "text" at bounding box center [156, 293] width 218 height 28
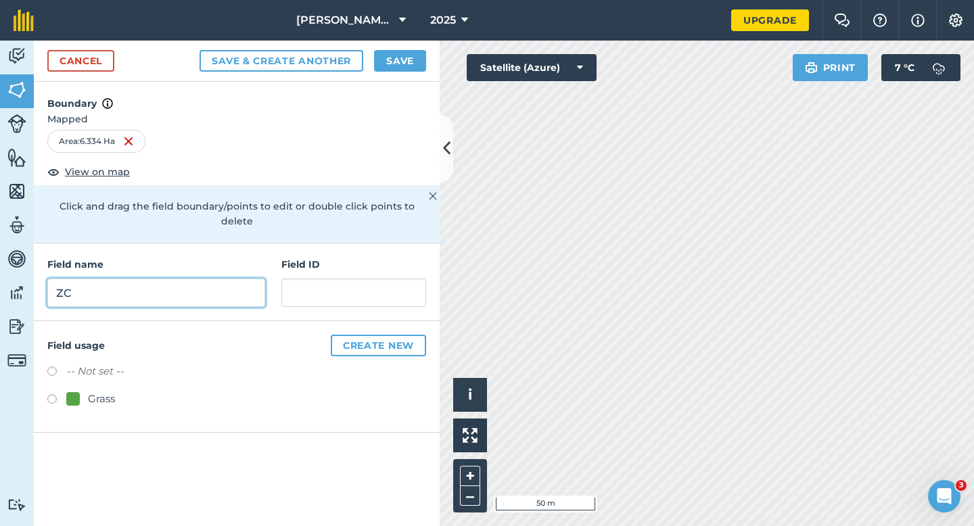
type input "ZC"
click at [377, 52] on button "Save" at bounding box center [400, 61] width 52 height 22
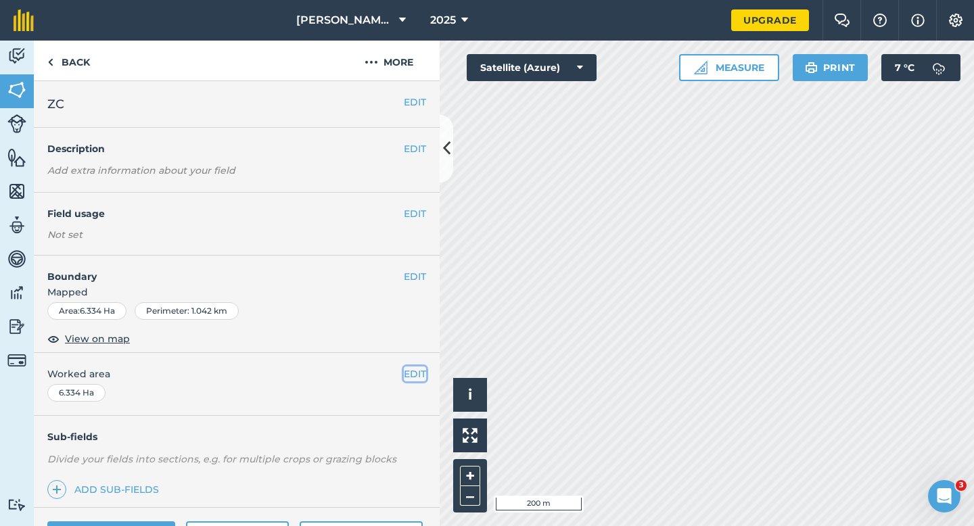
click at [414, 377] on button "EDIT" at bounding box center [415, 374] width 22 height 15
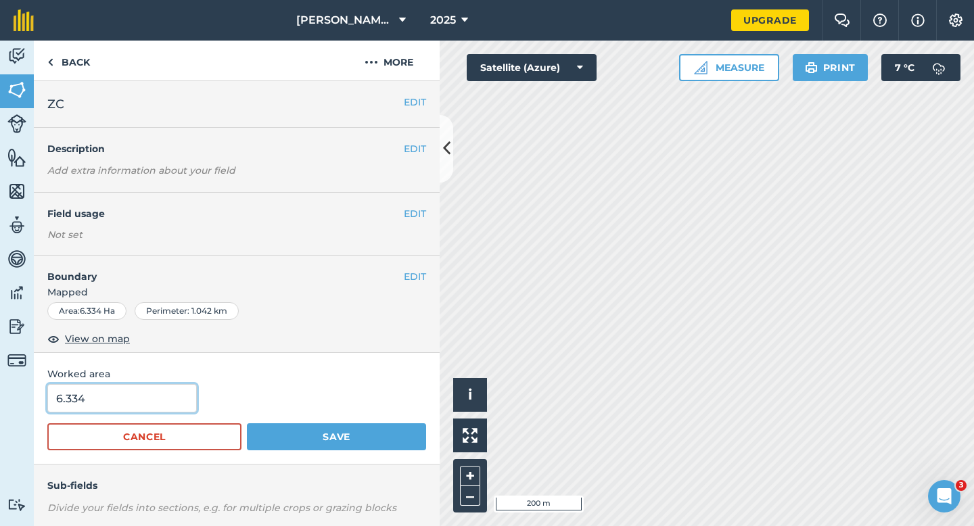
click at [166, 402] on input "6.334" at bounding box center [121, 398] width 149 height 28
type input "8.3"
click at [247, 423] on button "Save" at bounding box center [336, 436] width 179 height 27
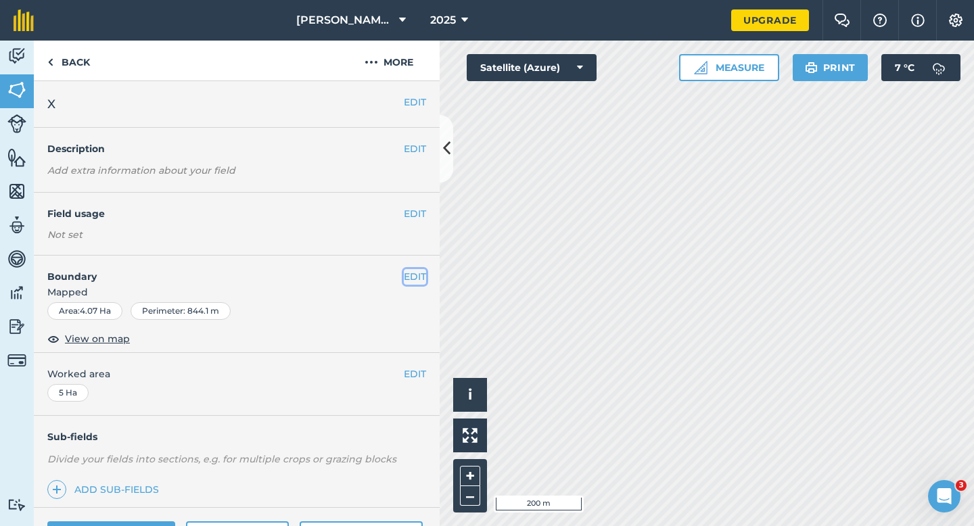
click at [406, 281] on button "EDIT" at bounding box center [415, 276] width 22 height 15
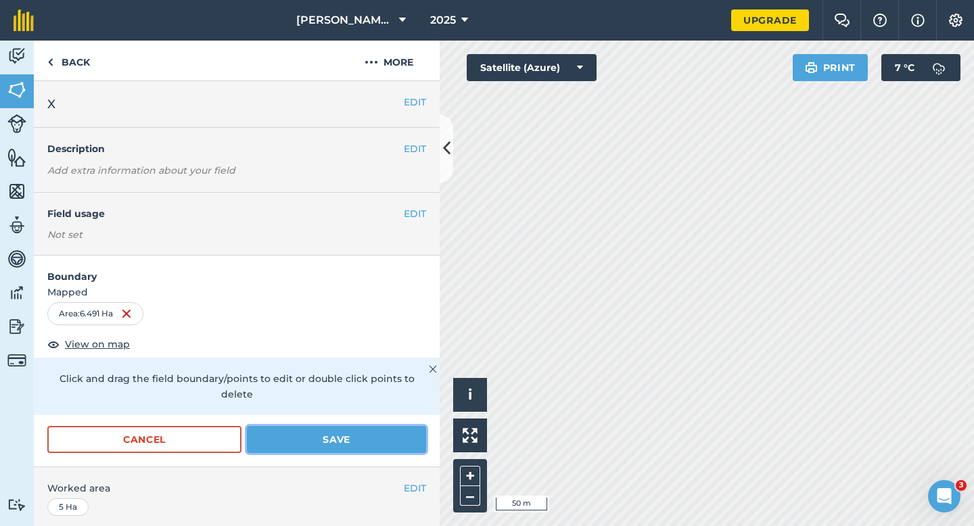
click at [413, 431] on button "Save" at bounding box center [336, 439] width 179 height 27
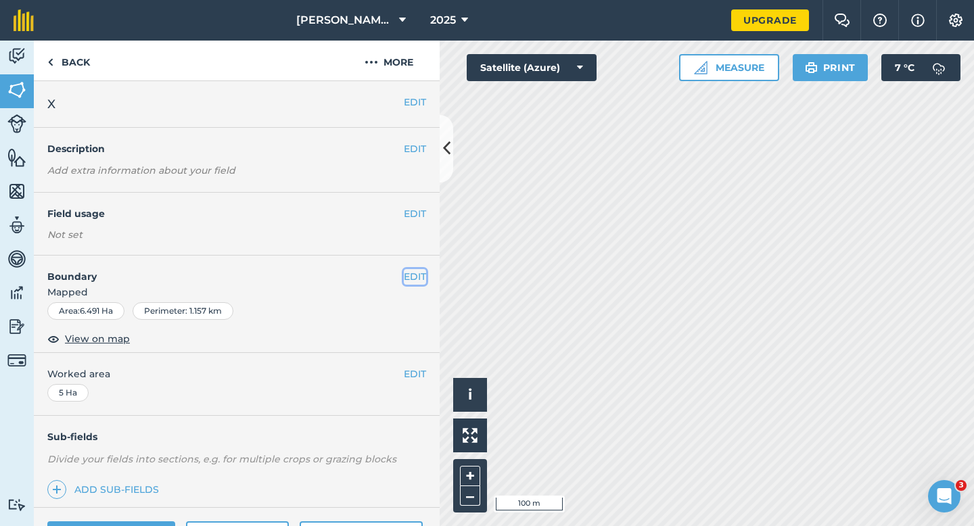
click at [411, 277] on button "EDIT" at bounding box center [415, 276] width 22 height 15
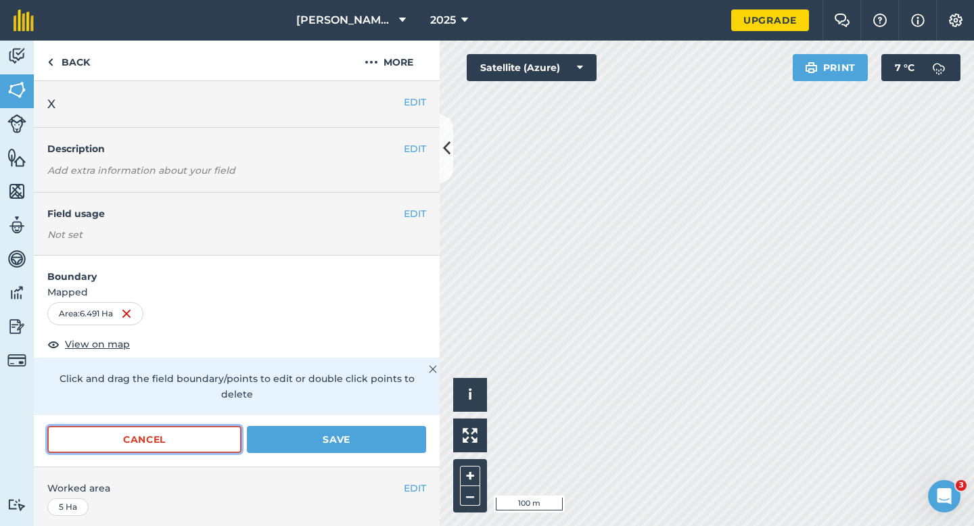
click at [180, 426] on button "Cancel" at bounding box center [144, 439] width 194 height 27
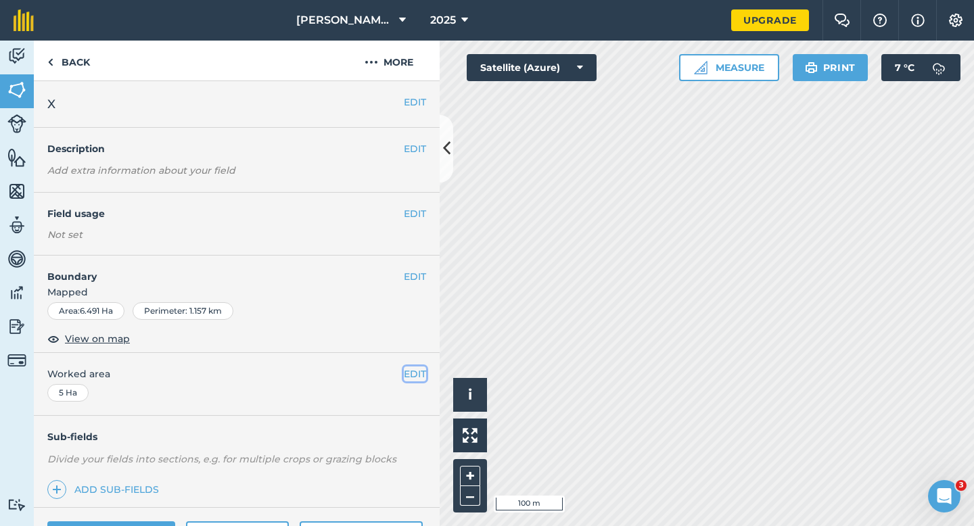
click at [415, 367] on button "EDIT" at bounding box center [415, 374] width 22 height 15
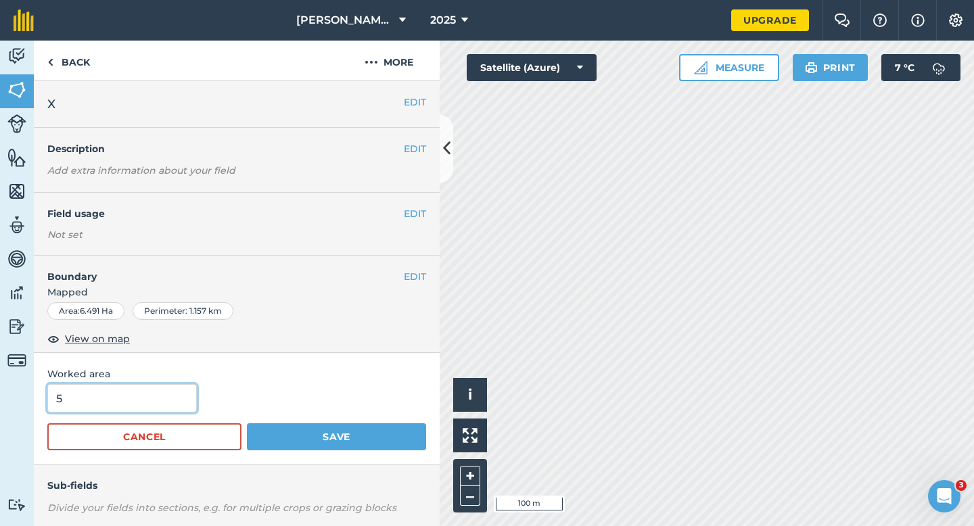
click at [156, 394] on input "5" at bounding box center [121, 398] width 149 height 28
type input "6.5"
click at [247, 423] on button "Save" at bounding box center [336, 436] width 179 height 27
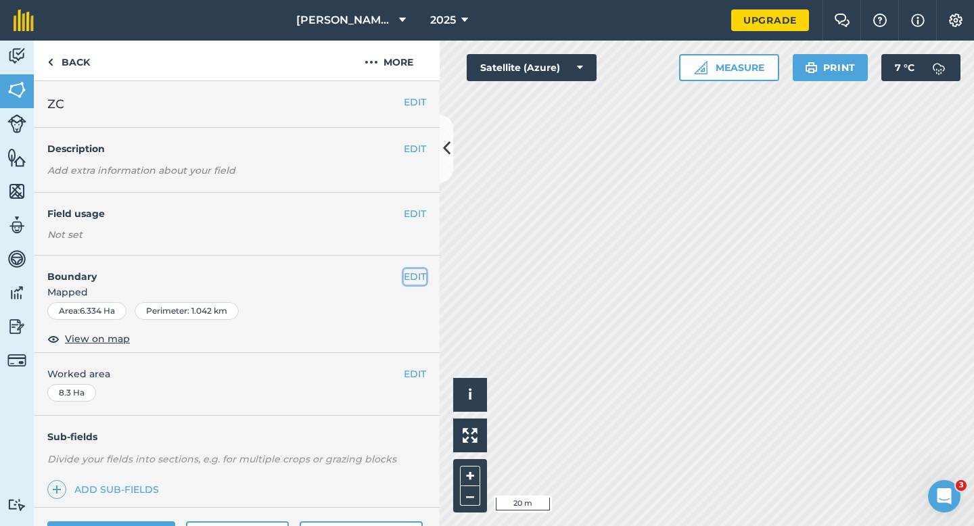
click at [405, 281] on button "EDIT" at bounding box center [415, 276] width 22 height 15
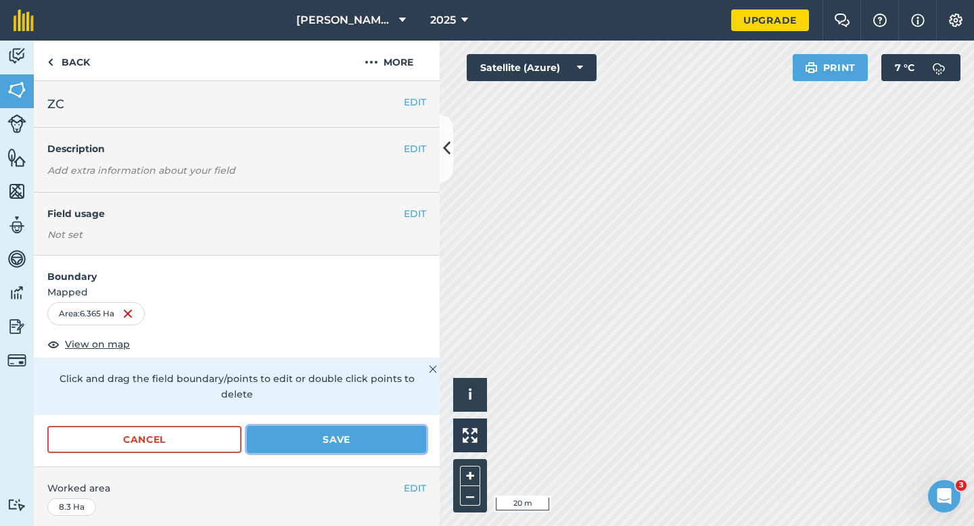
click at [393, 428] on button "Save" at bounding box center [336, 439] width 179 height 27
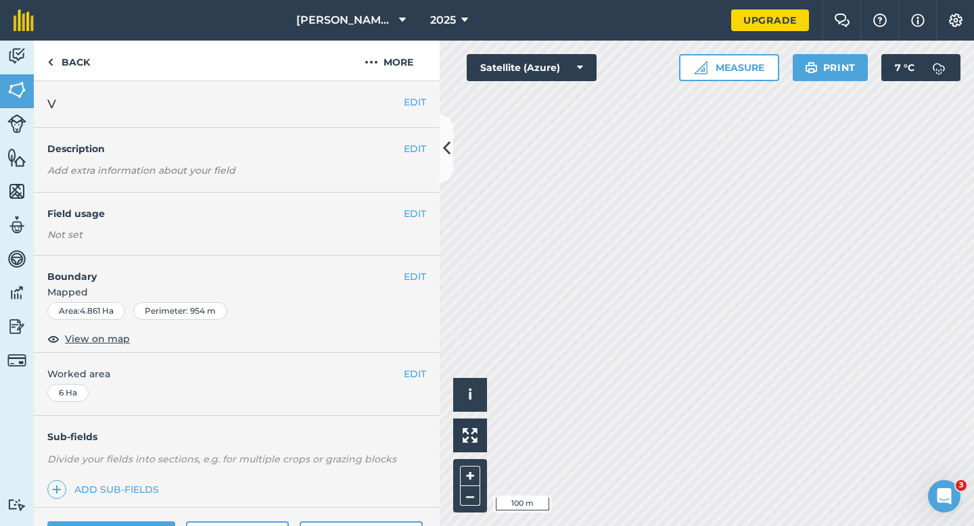
click at [426, 378] on div "EDIT Worked area 6 Ha" at bounding box center [237, 384] width 406 height 63
click at [414, 378] on button "EDIT" at bounding box center [415, 374] width 22 height 15
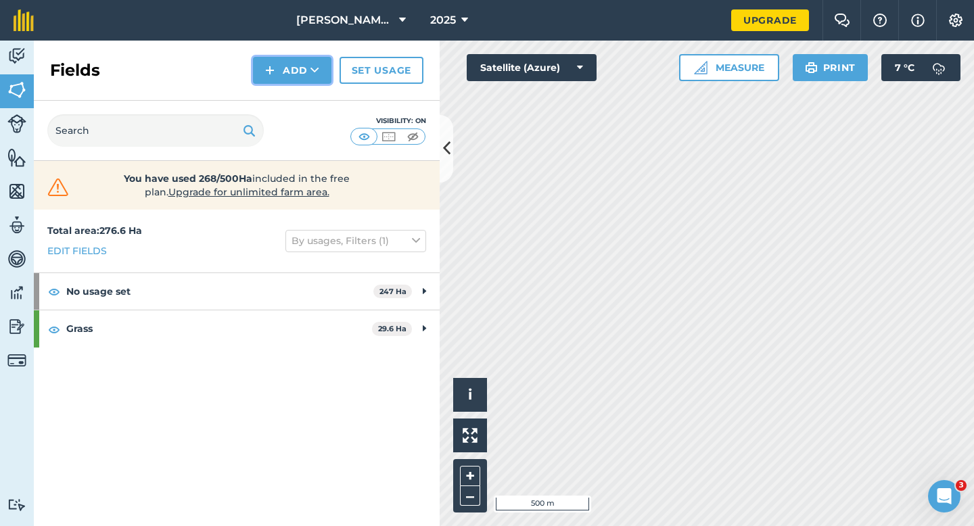
click at [283, 66] on button "Add" at bounding box center [292, 70] width 78 height 27
click at [283, 90] on link "Draw" at bounding box center [292, 101] width 74 height 30
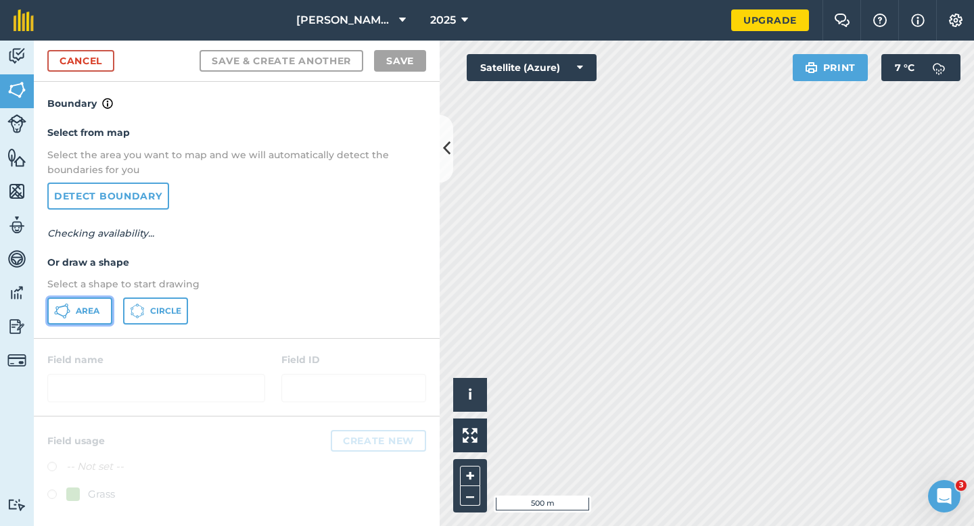
click at [74, 306] on button "Area" at bounding box center [79, 311] width 65 height 27
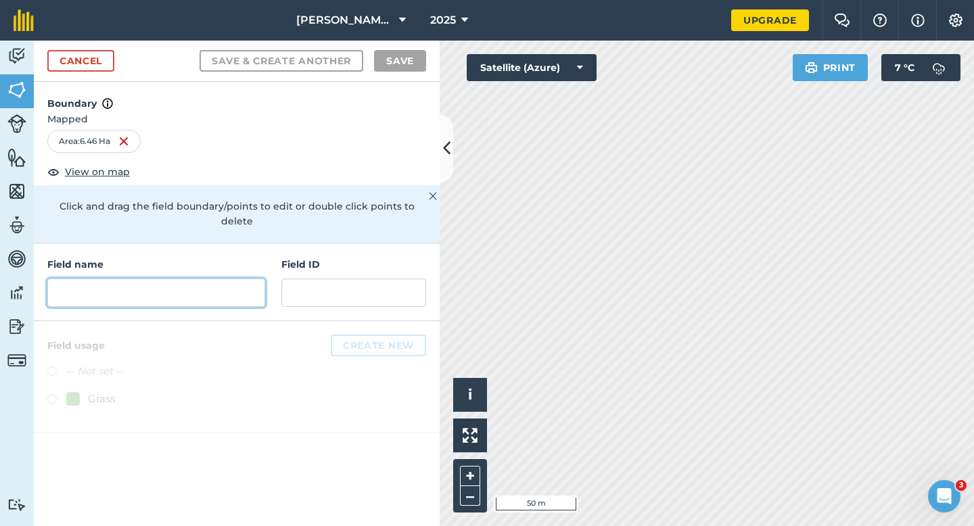
click at [246, 279] on input "text" at bounding box center [156, 293] width 218 height 28
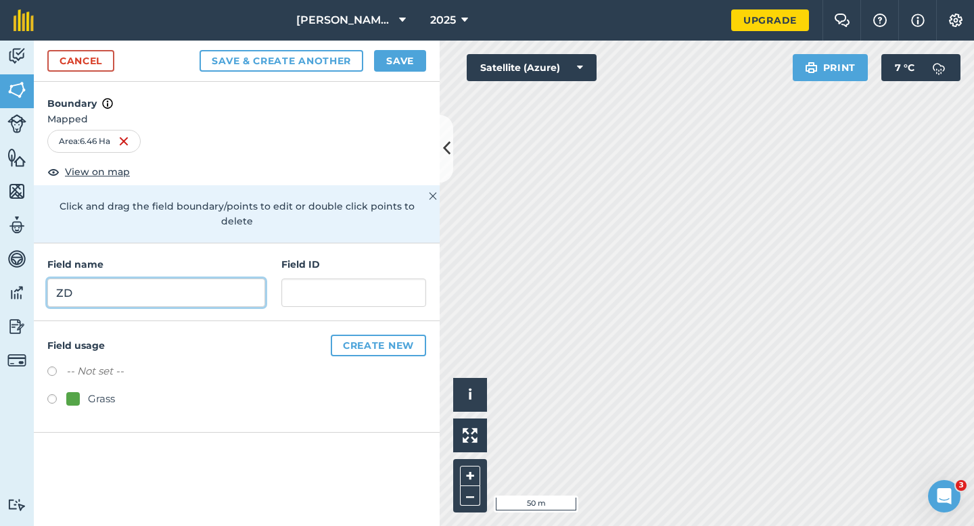
type input "ZD"
click at [386, 64] on button "Save" at bounding box center [400, 61] width 52 height 22
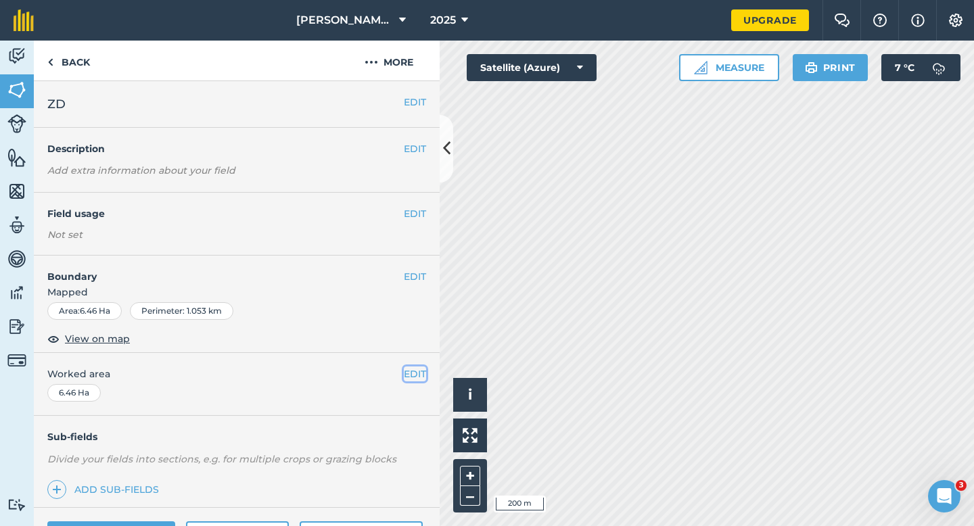
click at [410, 367] on button "EDIT" at bounding box center [415, 374] width 22 height 15
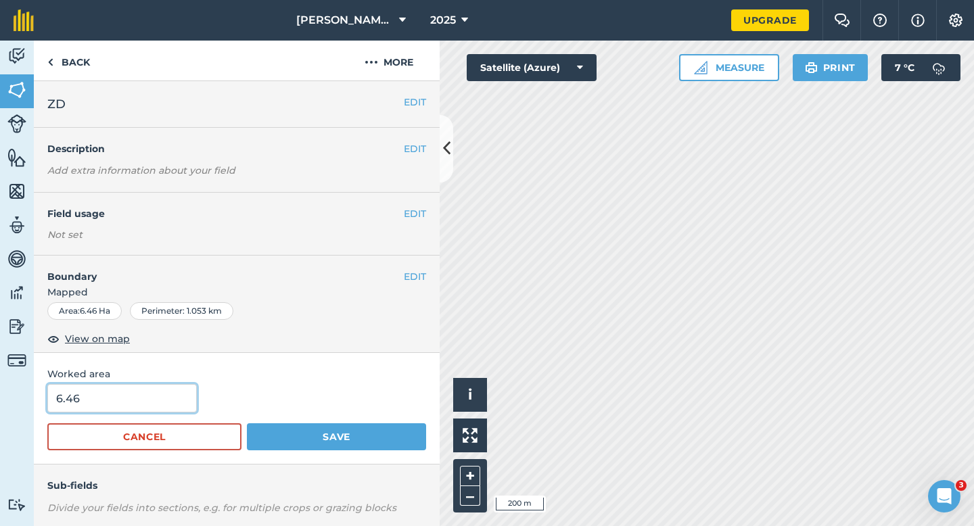
click at [135, 402] on input "6.46" at bounding box center [121, 398] width 149 height 28
type input "6"
type input "8.5"
click at [247, 423] on button "Save" at bounding box center [336, 436] width 179 height 27
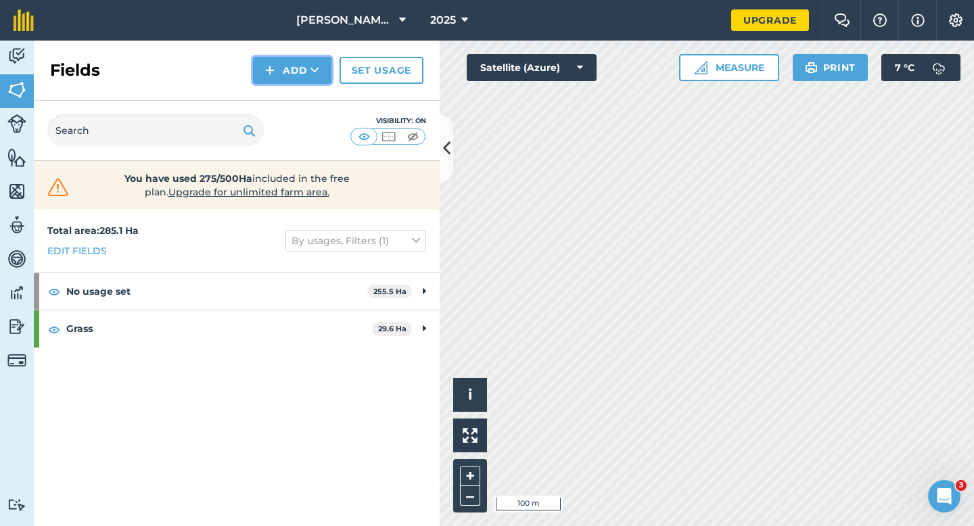
click at [298, 59] on button "Add" at bounding box center [292, 70] width 78 height 27
click at [298, 103] on link "Draw" at bounding box center [292, 101] width 74 height 30
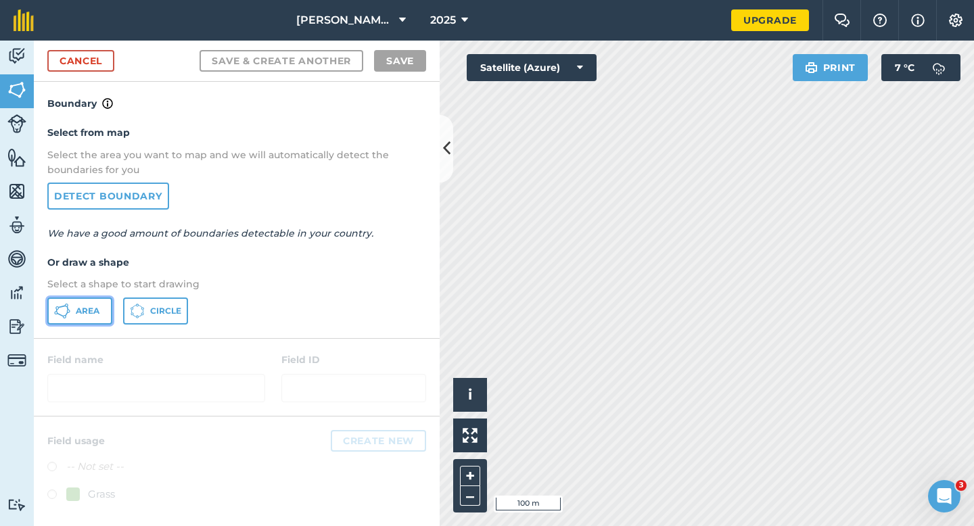
click at [82, 303] on button "Area" at bounding box center [79, 311] width 65 height 27
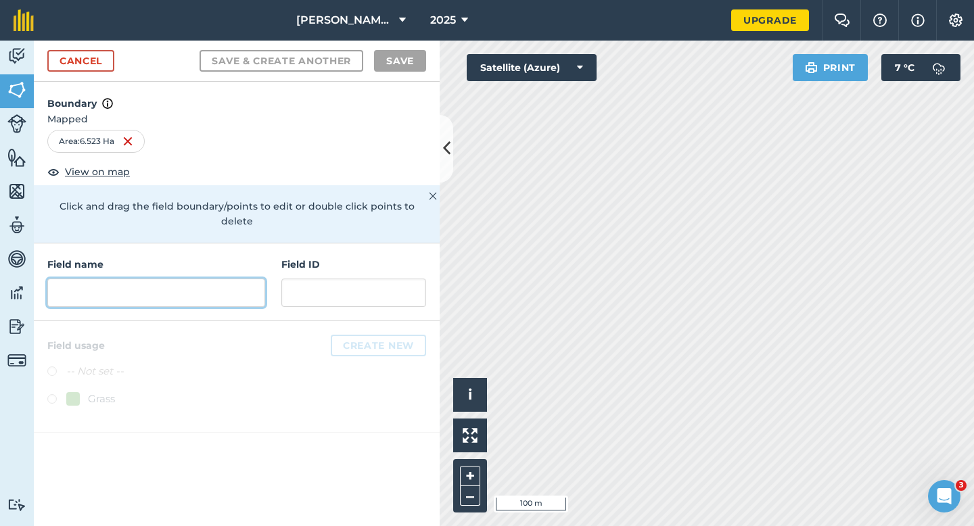
click at [231, 279] on input "text" at bounding box center [156, 293] width 218 height 28
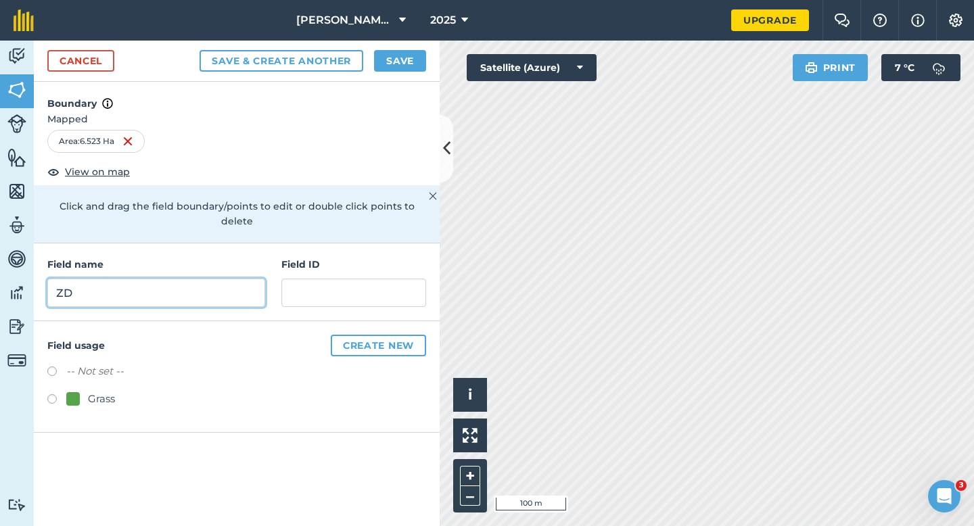
type input "Z"
type input "D"
type input "Z"
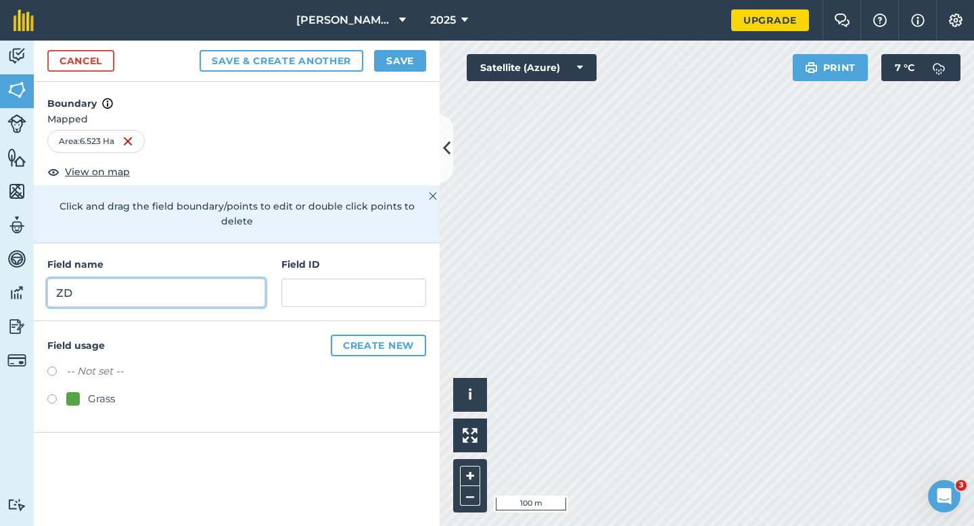
type input "Z"
type input "8.5"
click at [199, 50] on button "Save & Create Another" at bounding box center [281, 61] width 164 height 22
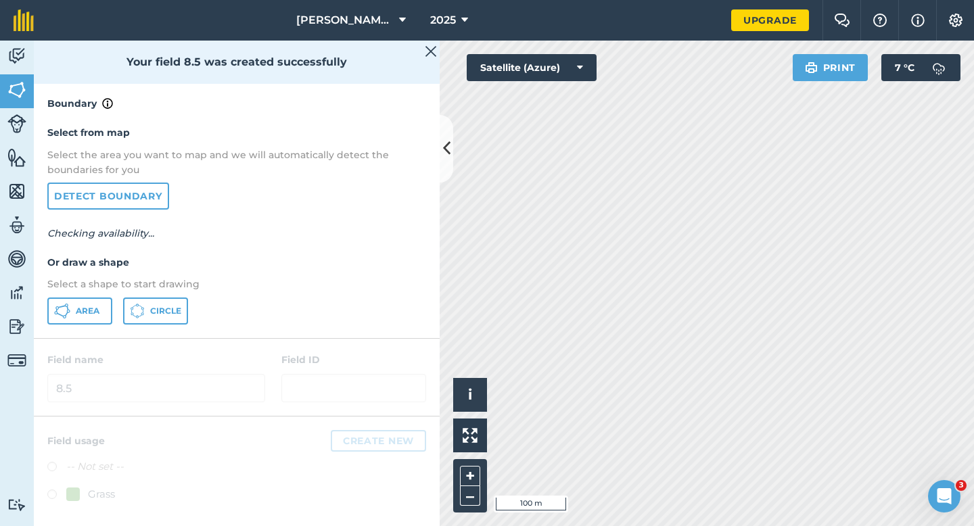
click at [412, 376] on div at bounding box center [237, 377] width 406 height 77
click at [12, 85] on img at bounding box center [16, 90] width 19 height 20
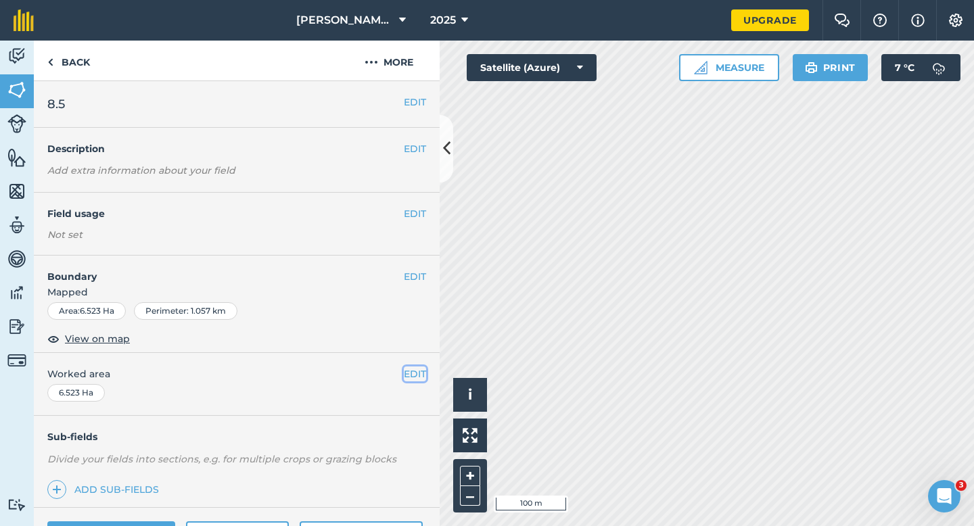
click at [412, 375] on button "EDIT" at bounding box center [415, 374] width 22 height 15
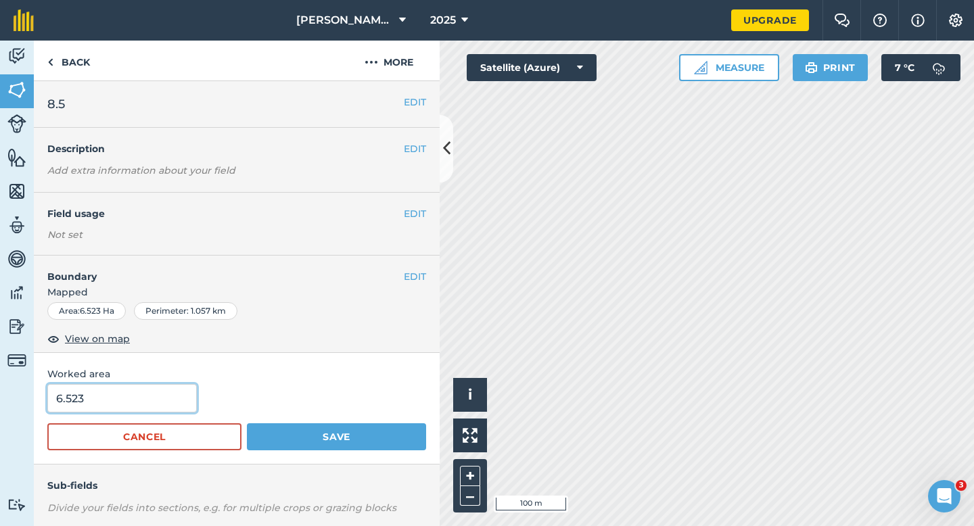
click at [123, 396] on input "6.523" at bounding box center [121, 398] width 149 height 28
type input "6"
type input "8.5"
click at [247, 423] on button "Save" at bounding box center [336, 436] width 179 height 27
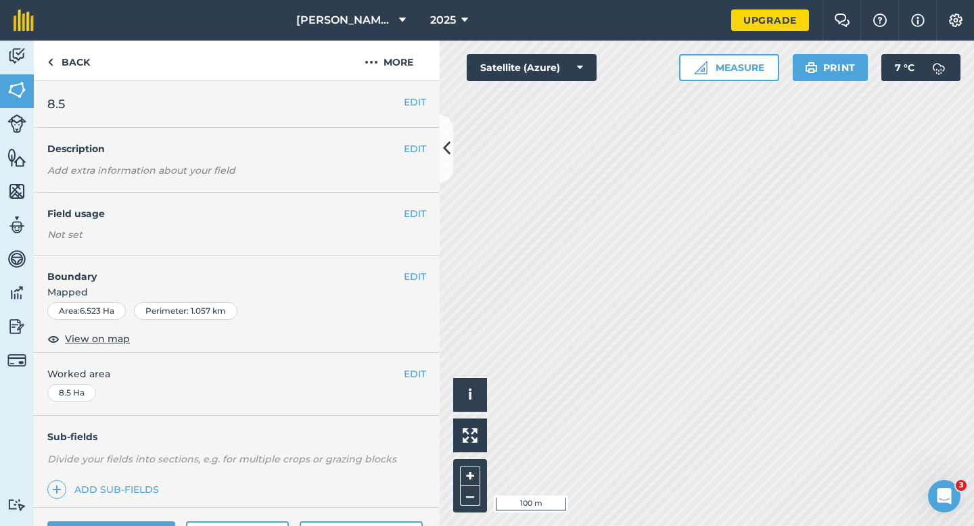
click at [417, 110] on div "EDIT 8.5" at bounding box center [237, 104] width 406 height 47
click at [412, 99] on button "EDIT" at bounding box center [415, 102] width 22 height 15
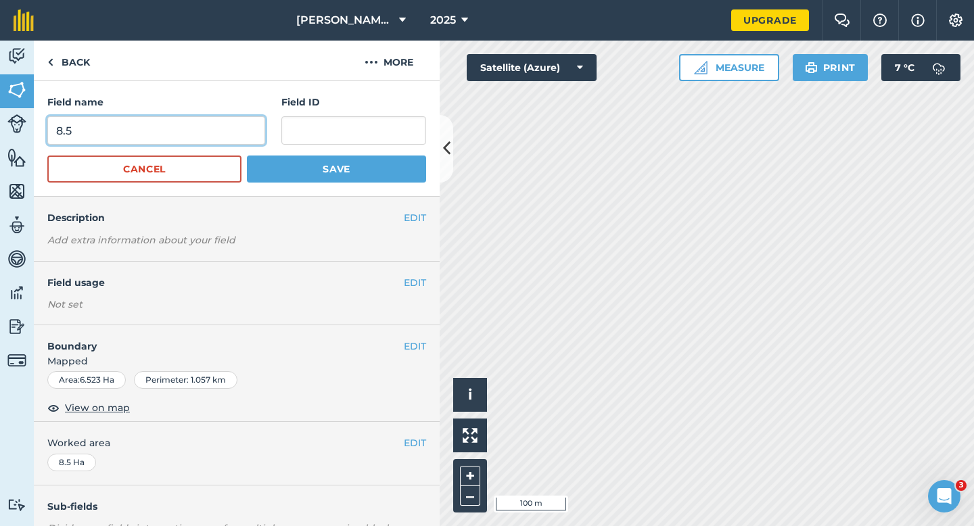
click at [197, 132] on input "8.5" at bounding box center [156, 130] width 218 height 28
type input "ZB"
click at [247, 156] on button "Save" at bounding box center [336, 169] width 179 height 27
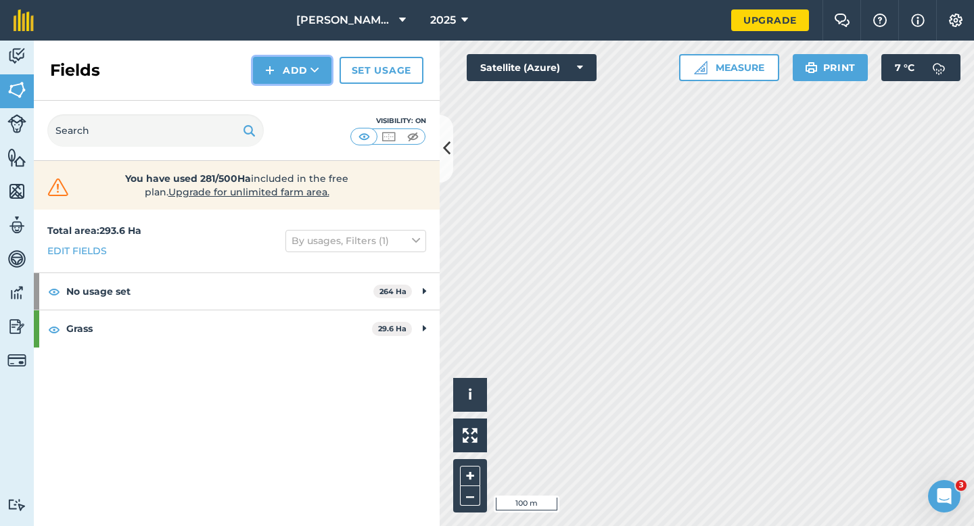
click at [279, 72] on button "Add" at bounding box center [292, 70] width 78 height 27
click at [279, 105] on link "Draw" at bounding box center [292, 101] width 74 height 30
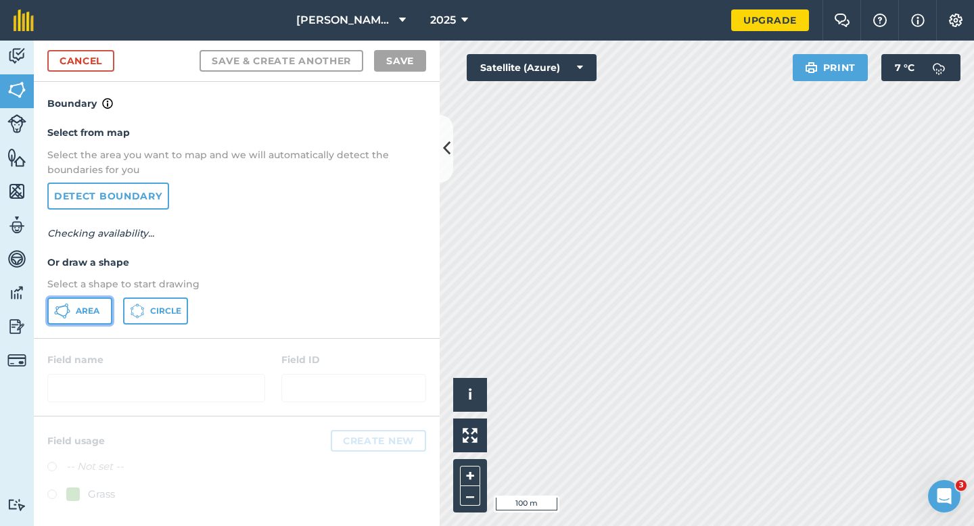
click at [86, 306] on span "Area" at bounding box center [88, 311] width 24 height 11
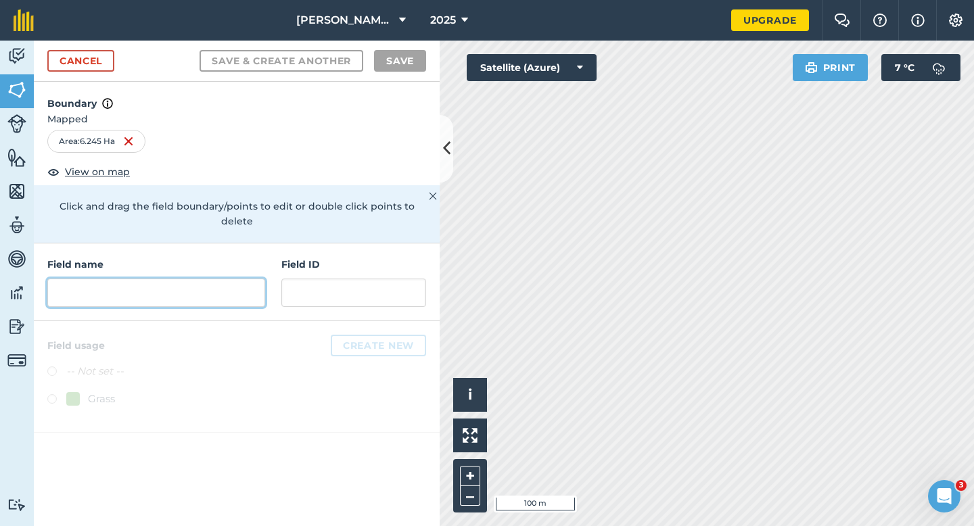
click at [228, 279] on input "text" at bounding box center [156, 293] width 218 height 28
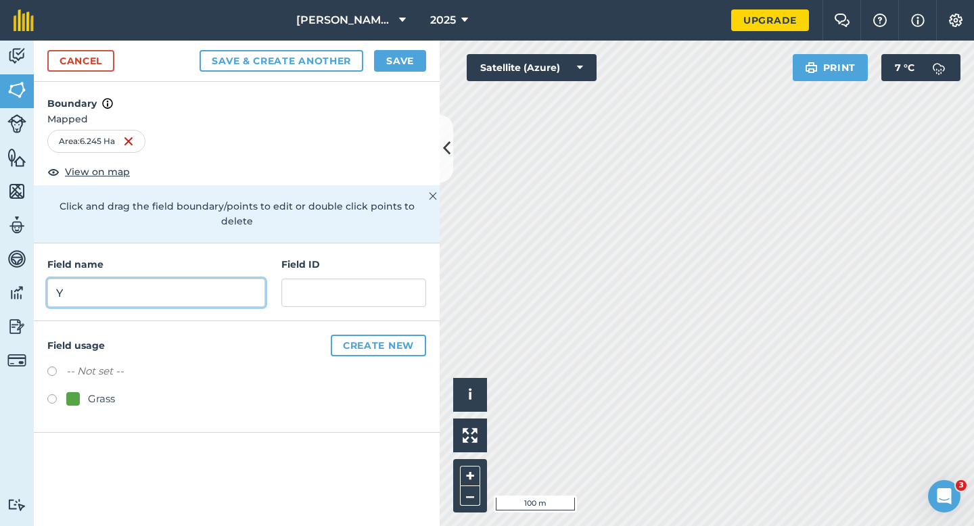
type input "Y"
click at [393, 63] on button "Save" at bounding box center [400, 61] width 52 height 22
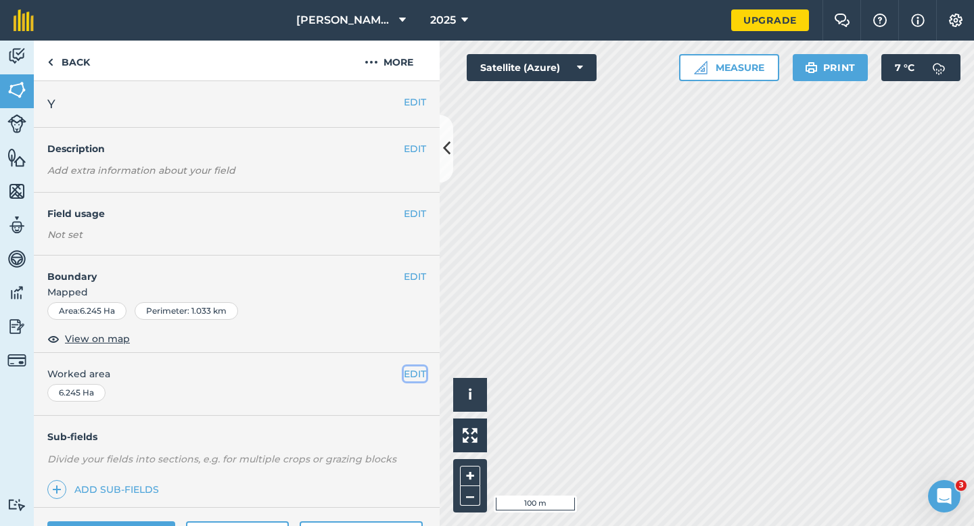
click at [413, 371] on button "EDIT" at bounding box center [415, 374] width 22 height 15
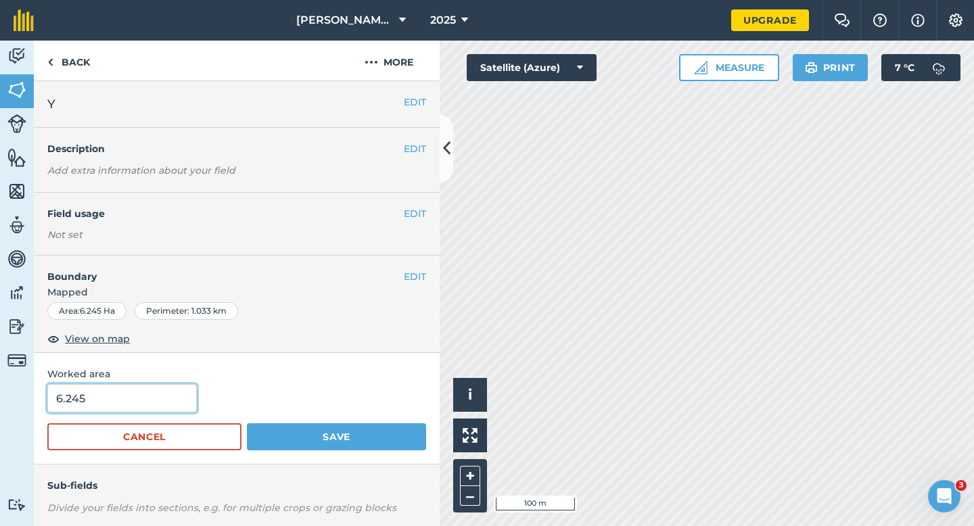
click at [123, 401] on input "6.245" at bounding box center [121, 398] width 149 height 28
type input "8.3"
click at [247, 423] on button "Save" at bounding box center [336, 436] width 179 height 27
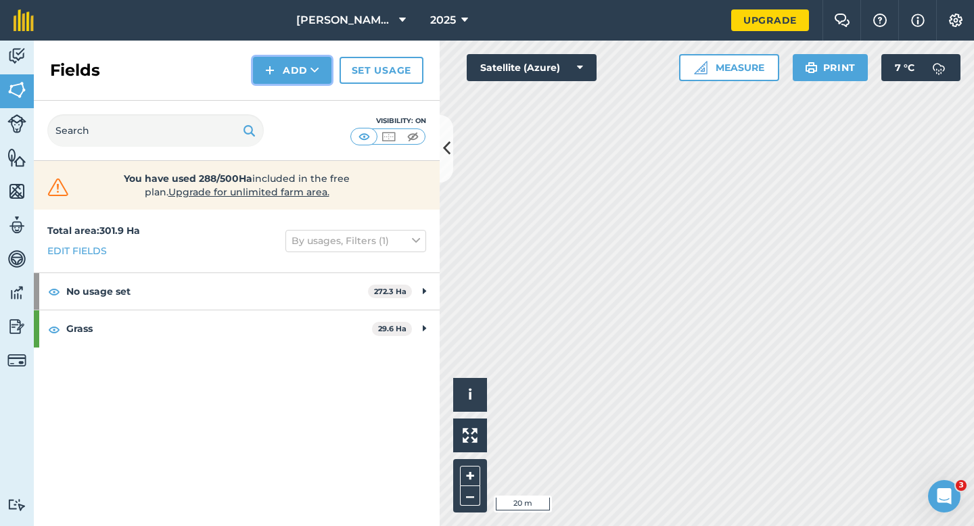
click at [276, 79] on button "Add" at bounding box center [292, 70] width 78 height 27
click at [283, 91] on link "Draw" at bounding box center [292, 101] width 74 height 30
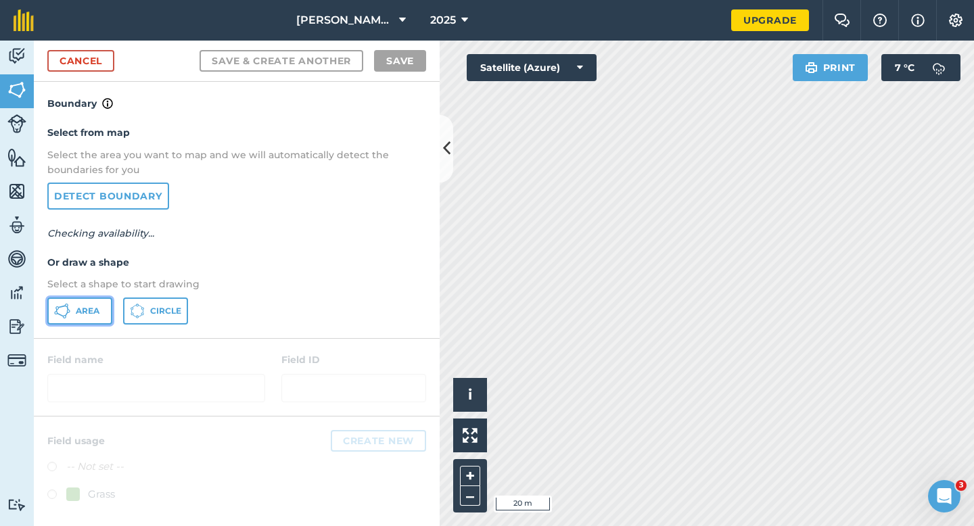
click at [97, 308] on span "Area" at bounding box center [88, 311] width 24 height 11
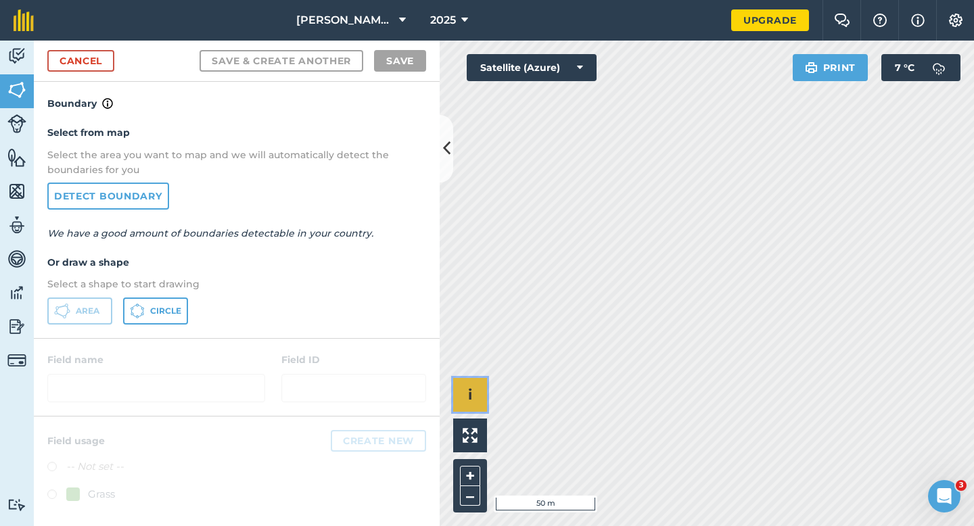
click at [633, 110] on div "Click to start drawing i © 2025 TomTom, Microsoft 50 m + –" at bounding box center [707, 284] width 534 height 486
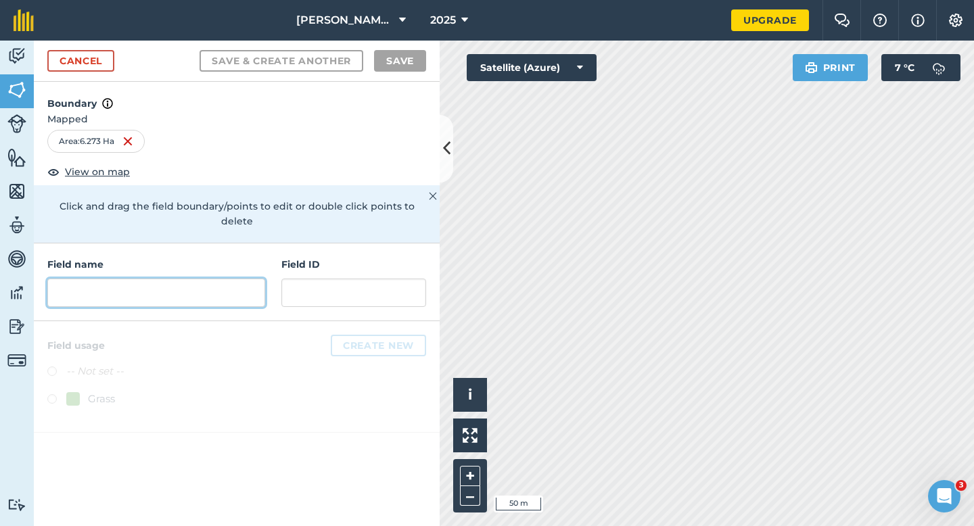
click at [220, 285] on input "text" at bounding box center [156, 293] width 218 height 28
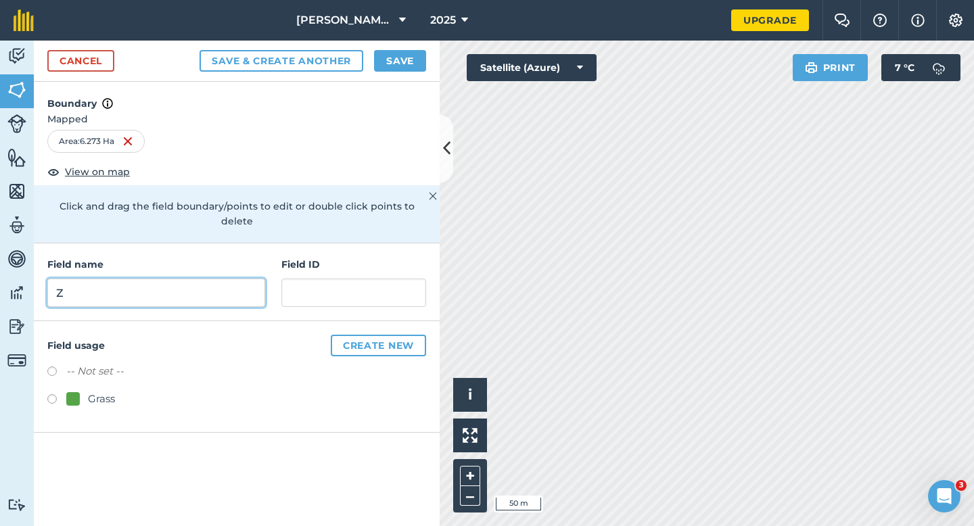
type input "Z"
click at [408, 62] on button "Save" at bounding box center [400, 61] width 52 height 22
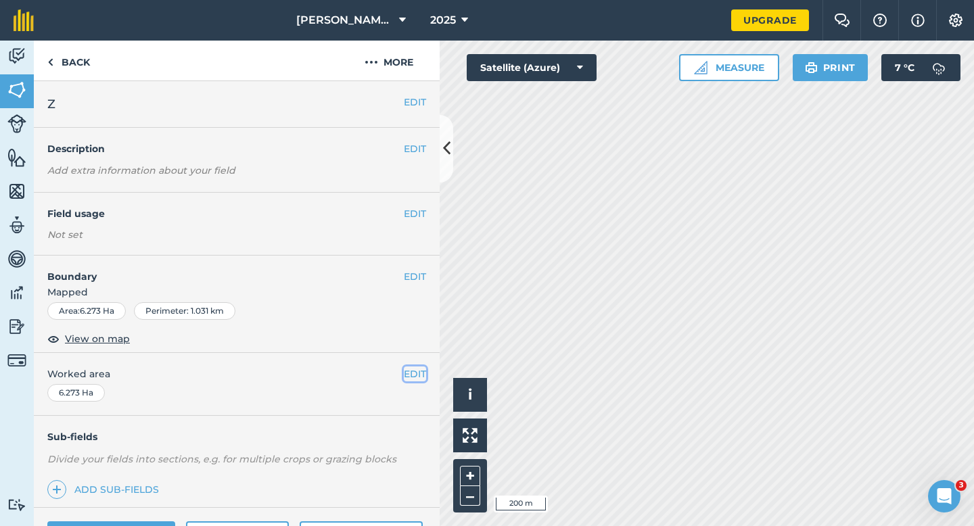
click at [408, 378] on button "EDIT" at bounding box center [415, 374] width 22 height 15
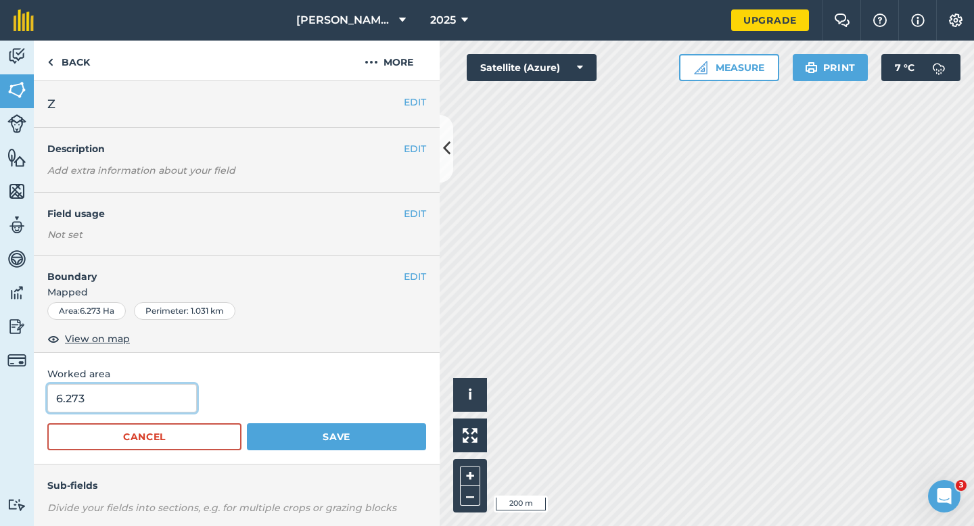
click at [151, 386] on input "6.273" at bounding box center [121, 398] width 149 height 28
click at [247, 423] on button "Save" at bounding box center [336, 436] width 179 height 27
type input "8"
click at [133, 413] on form "8 Cancel Save" at bounding box center [236, 417] width 379 height 66
drag, startPoint x: 133, startPoint y: 411, endPoint x: 133, endPoint y: 384, distance: 27.0
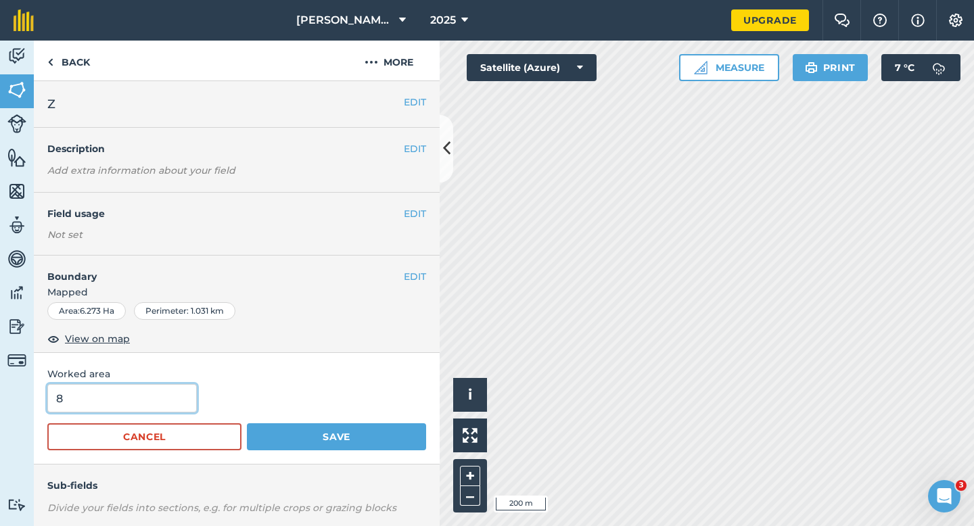
click at [133, 411] on input "8" at bounding box center [121, 398] width 149 height 28
type input "8.3"
click at [247, 423] on button "Save" at bounding box center [336, 436] width 179 height 27
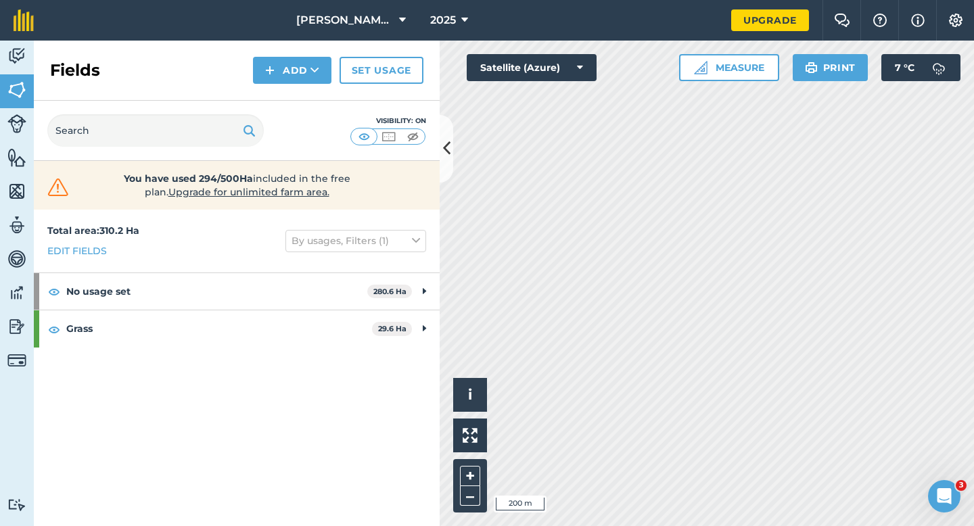
click at [586, 70] on div "Click to start drawing i © 2025 TomTom, Microsoft 200 m + – Satellite (Azure) M…" at bounding box center [707, 284] width 534 height 486
click at [726, 72] on button "Measure" at bounding box center [729, 67] width 100 height 27
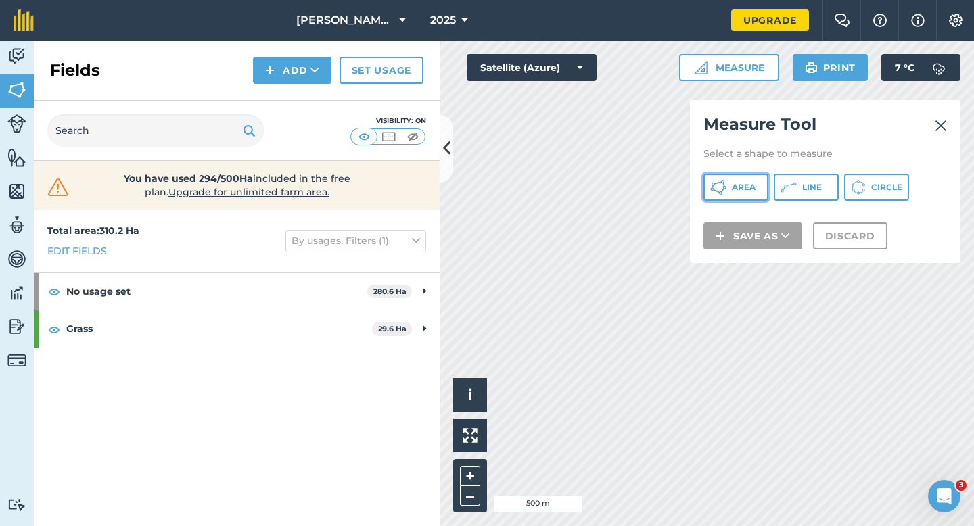
click at [738, 184] on span "Area" at bounding box center [744, 187] width 24 height 11
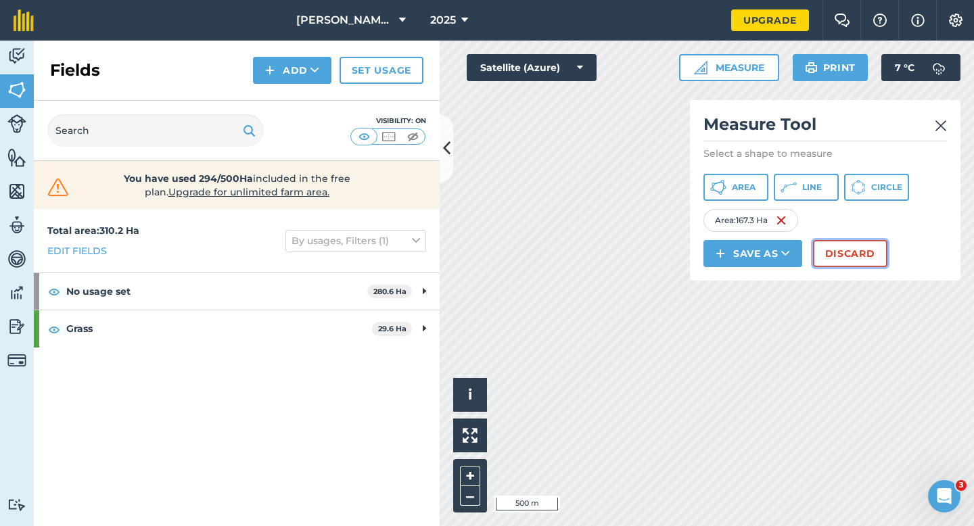
click at [855, 254] on button "Discard" at bounding box center [850, 253] width 74 height 27
